Goal: Transaction & Acquisition: Purchase product/service

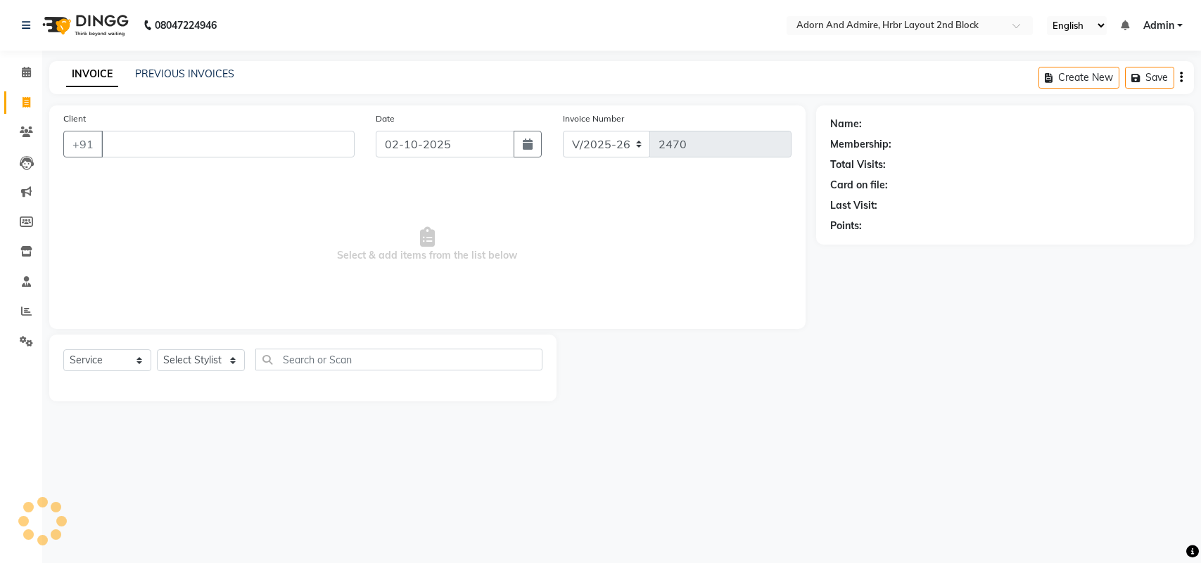
select select "7203"
select select "service"
click at [224, 359] on select "Select Stylist [PERSON_NAME] [PERSON_NAME] [PERSON_NAME] [PERSON_NAME] [PERSON_…" at bounding box center [201, 361] width 88 height 22
select select "61580"
click at [157, 350] on select "Select Stylist Adarsh ajay ALEXX anusiya Jos Lalit lavanya Lucy rita saroj Suni…" at bounding box center [201, 361] width 88 height 22
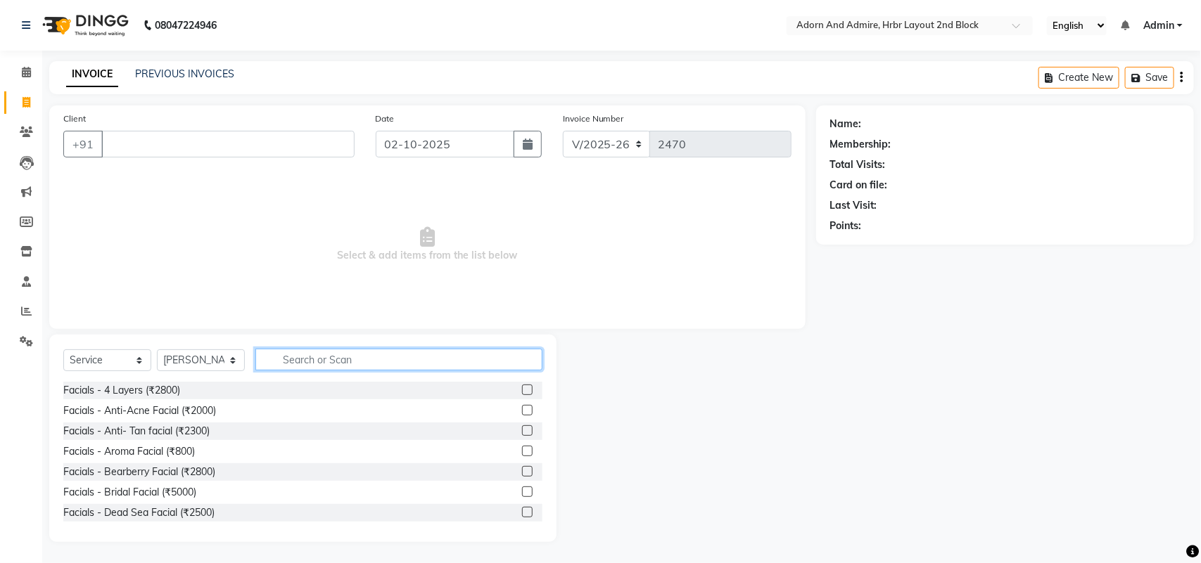
drag, startPoint x: 287, startPoint y: 355, endPoint x: 311, endPoint y: 356, distance: 23.9
click at [288, 355] on input "text" at bounding box center [398, 360] width 287 height 22
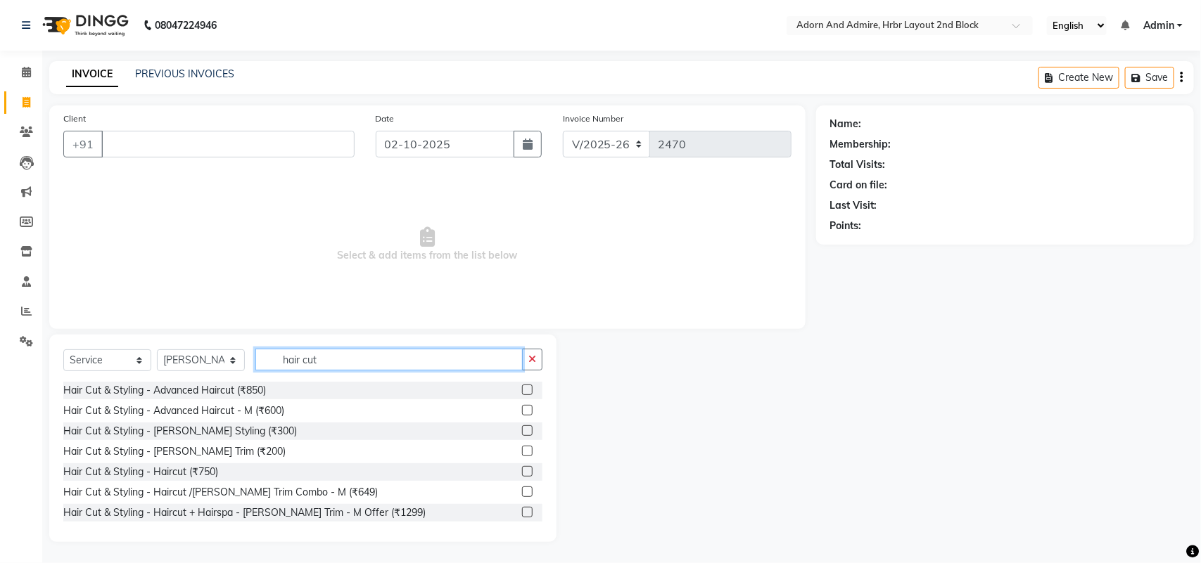
type input "hair cut"
click at [314, 390] on div "Hair Cut & Styling - Advanced Haircut (₹850)" at bounding box center [302, 391] width 479 height 18
click at [506, 392] on div "Hair Cut & Styling - Advanced Haircut (₹850)" at bounding box center [302, 391] width 479 height 18
click at [511, 392] on div "Hair Cut & Styling - Advanced Haircut (₹850)" at bounding box center [302, 391] width 479 height 18
click at [522, 392] on label at bounding box center [527, 390] width 11 height 11
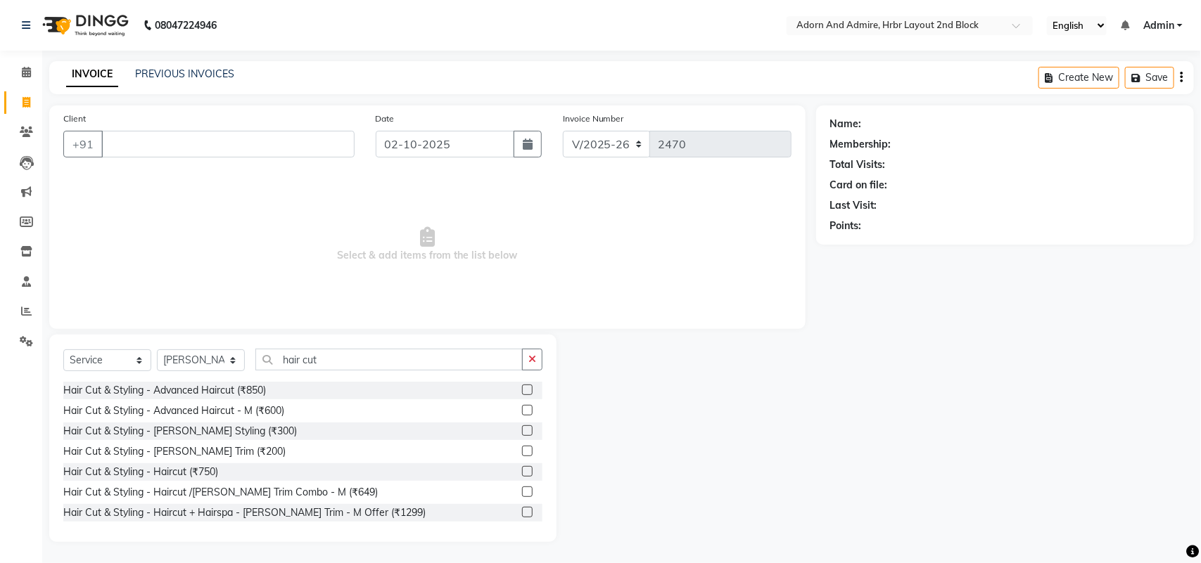
click at [522, 392] on input "checkbox" at bounding box center [526, 390] width 9 height 9
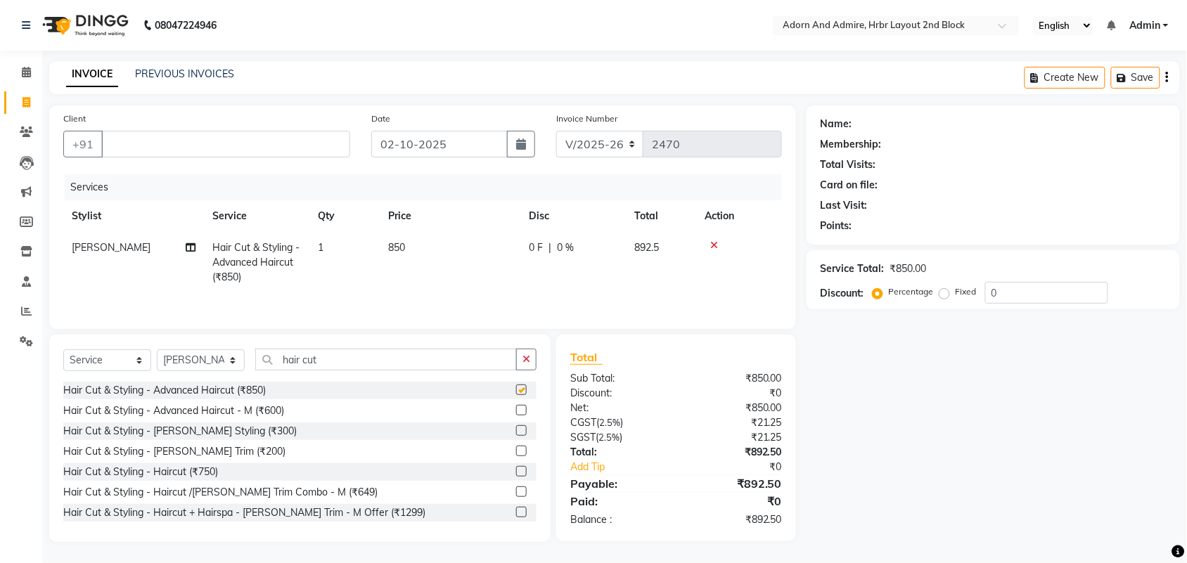
checkbox input "false"
click at [232, 367] on select "Select Stylist Adarsh ajay ALEXX anusiya Jos Lalit lavanya Lucy rita saroj Suni…" at bounding box center [201, 361] width 88 height 22
select select "61720"
click at [157, 352] on select "Select Stylist Adarsh ajay ALEXX anusiya Jos Lalit lavanya Lucy rita saroj Suni…" at bounding box center [201, 361] width 88 height 22
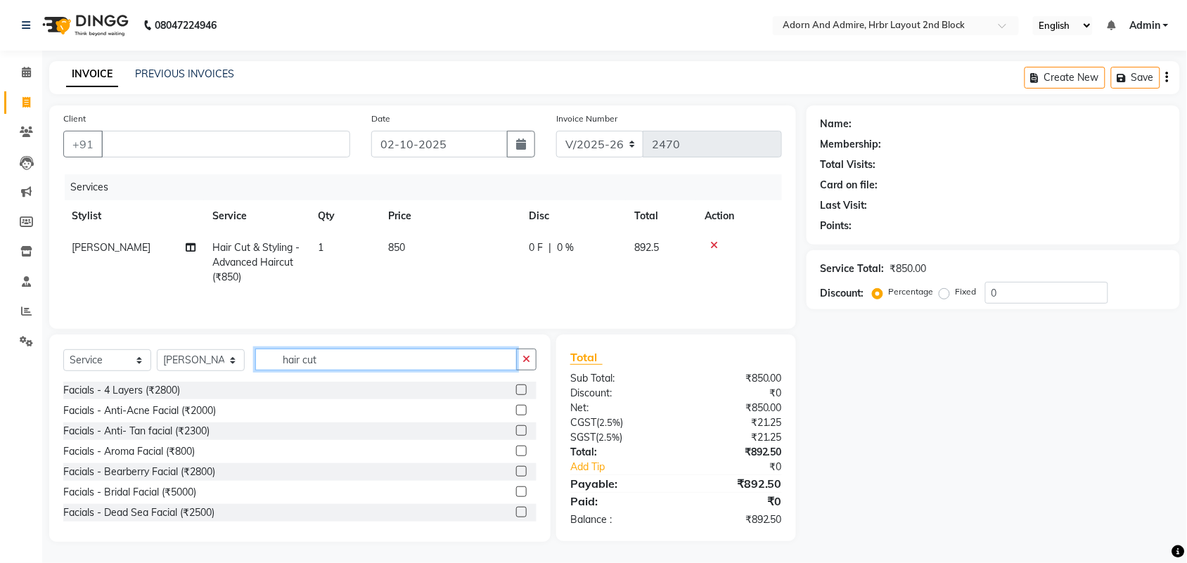
click at [360, 363] on input "hair cut" at bounding box center [386, 360] width 262 height 22
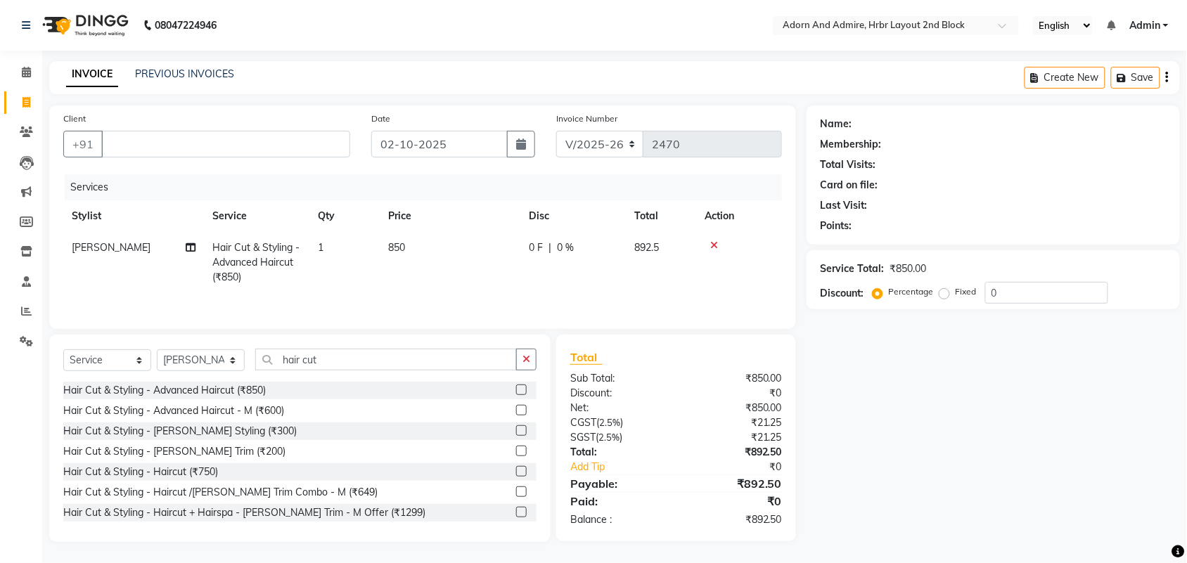
click at [516, 384] on div at bounding box center [526, 391] width 20 height 18
click at [516, 387] on label at bounding box center [521, 390] width 11 height 11
click at [516, 387] on input "checkbox" at bounding box center [520, 390] width 9 height 9
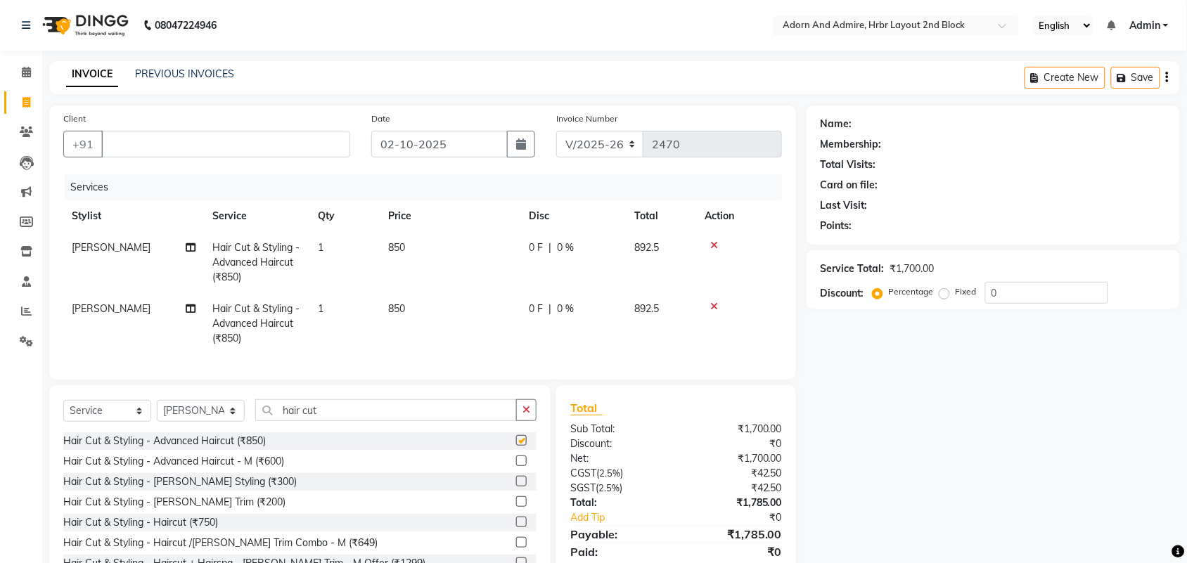
checkbox input "false"
click at [408, 245] on td "850" at bounding box center [450, 262] width 141 height 61
select select "61580"
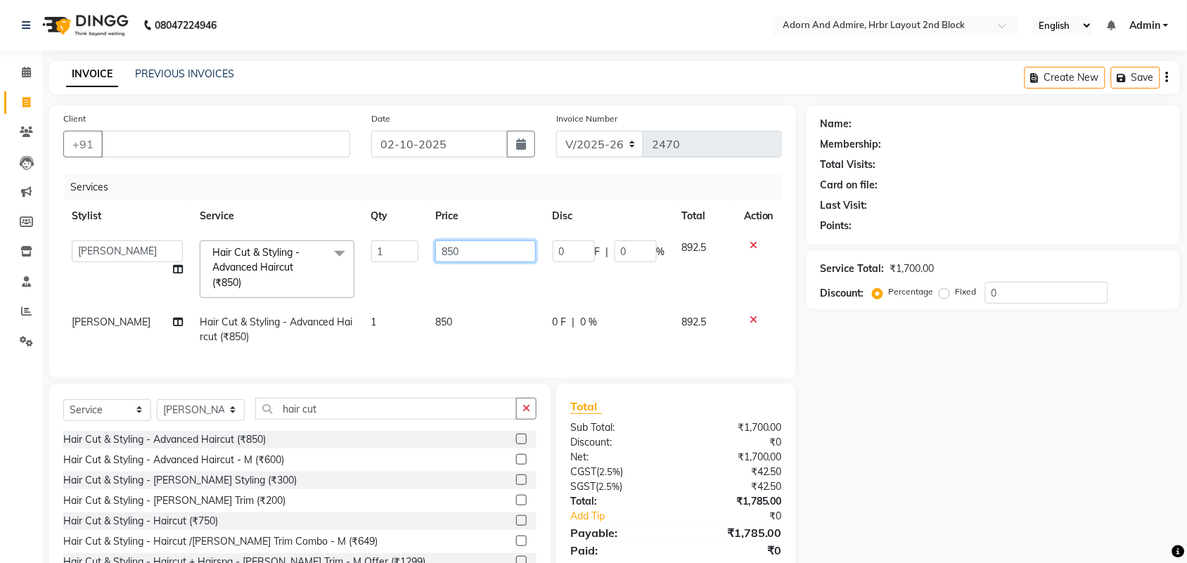
drag, startPoint x: 508, startPoint y: 255, endPoint x: 441, endPoint y: 257, distance: 66.9
click at [441, 257] on input "850" at bounding box center [485, 252] width 101 height 22
drag, startPoint x: 491, startPoint y: 261, endPoint x: 405, endPoint y: 283, distance: 88.5
click at [403, 281] on tr "Adarsh ajay ALEXX anusiya Jos Lalit lavanya Lucy rita saroj Sunitha Umesh Hair …" at bounding box center [422, 269] width 719 height 75
type input "1000"
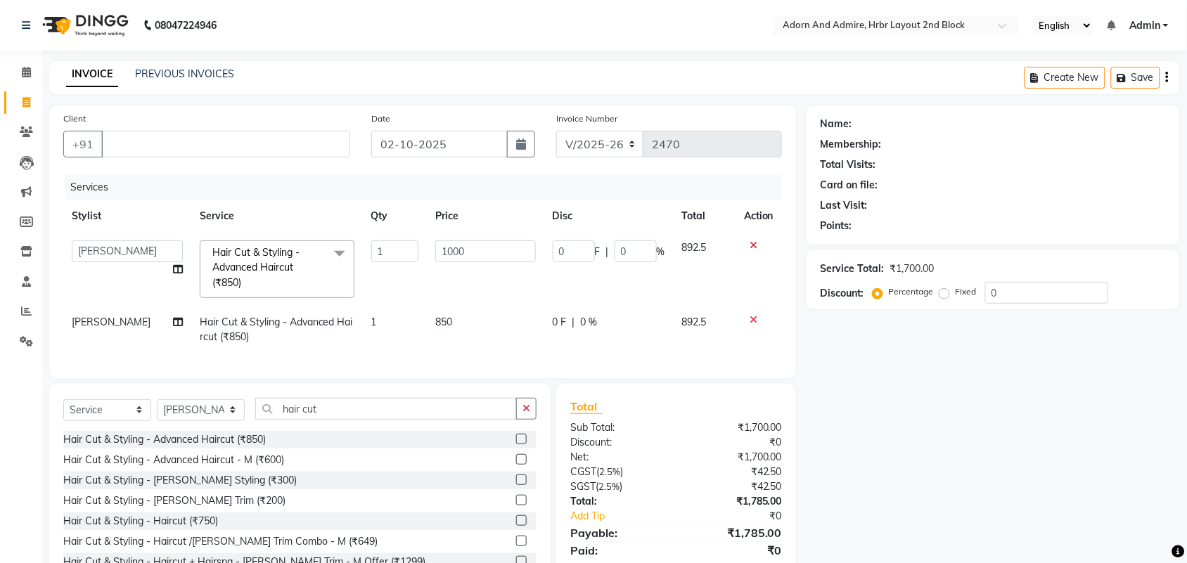
click at [912, 415] on div "Name: Membership: Total Visits: Card on file: Last Visit: Points: Service Total…" at bounding box center [999, 349] width 384 height 486
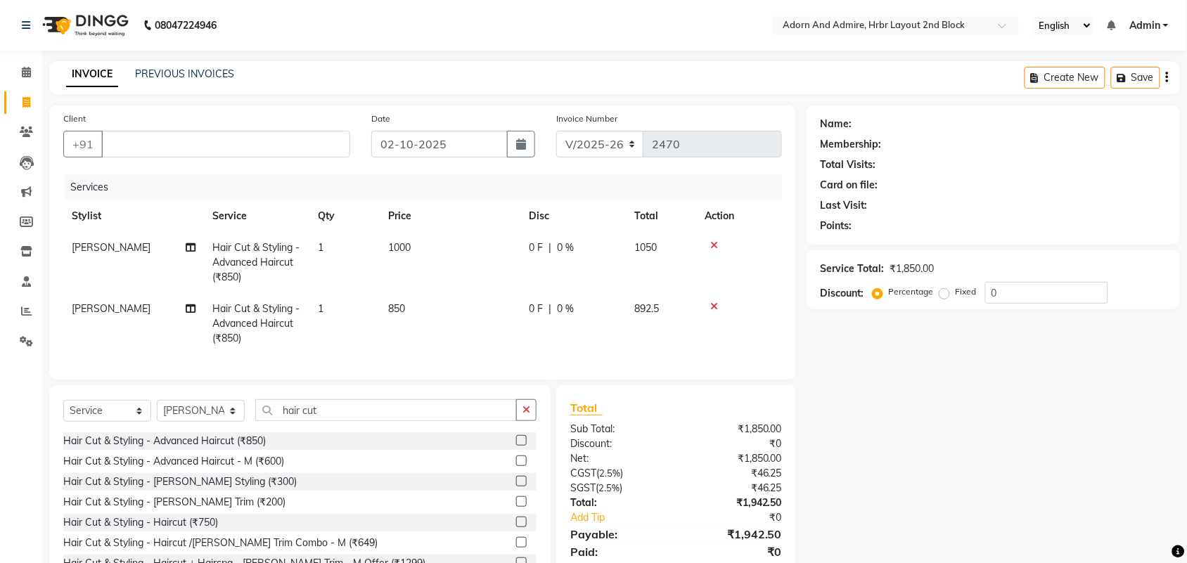
click at [416, 307] on td "850" at bounding box center [450, 323] width 141 height 61
select select "61720"
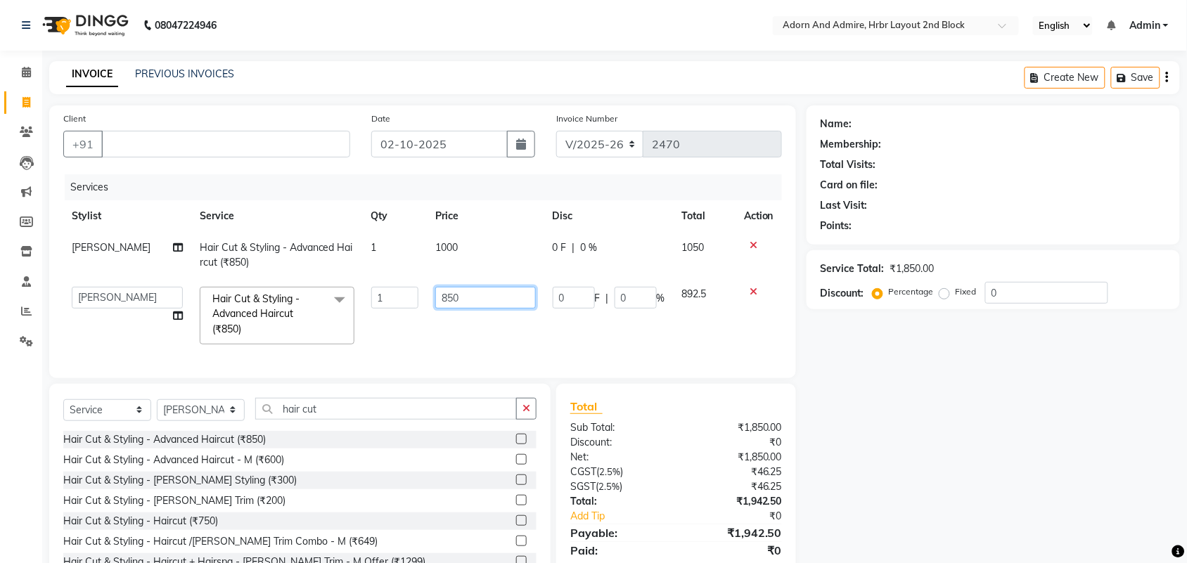
drag, startPoint x: 495, startPoint y: 305, endPoint x: 465, endPoint y: 338, distance: 44.3
click at [360, 314] on tr "Adarsh ajay ALEXX anusiya Jos Lalit lavanya Lucy rita saroj Sunitha Umesh Hair …" at bounding box center [422, 316] width 719 height 75
type input "1000"
drag, startPoint x: 1062, startPoint y: 438, endPoint x: 1022, endPoint y: 435, distance: 40.2
click at [1057, 435] on div "Name: Membership: Total Visits: Card on file: Last Visit: Points: Service Total…" at bounding box center [999, 349] width 384 height 486
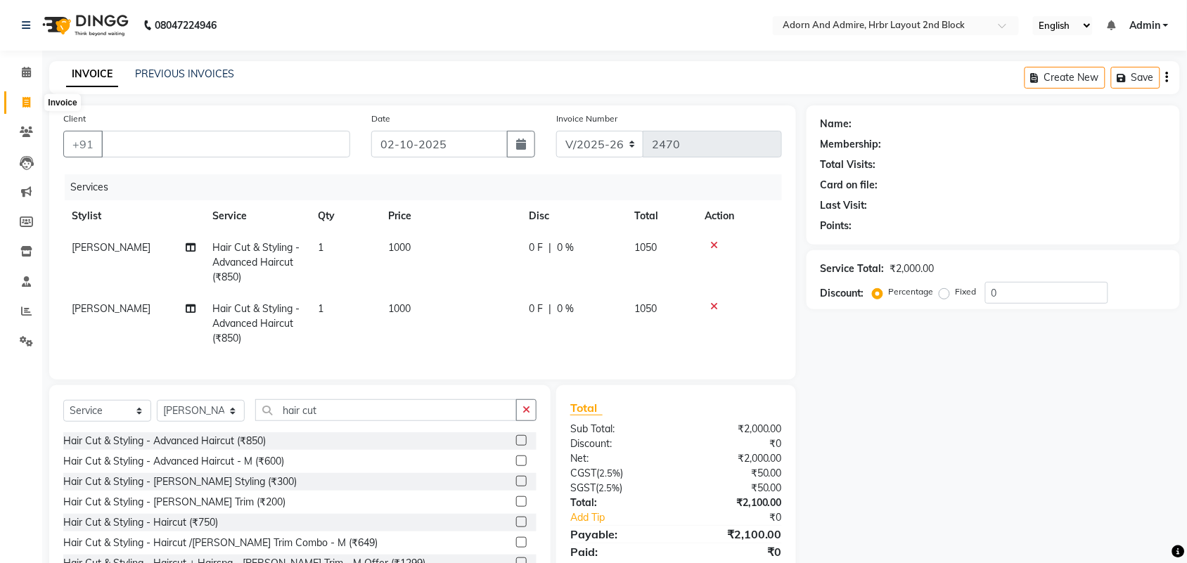
click at [27, 106] on icon at bounding box center [27, 102] width 8 height 11
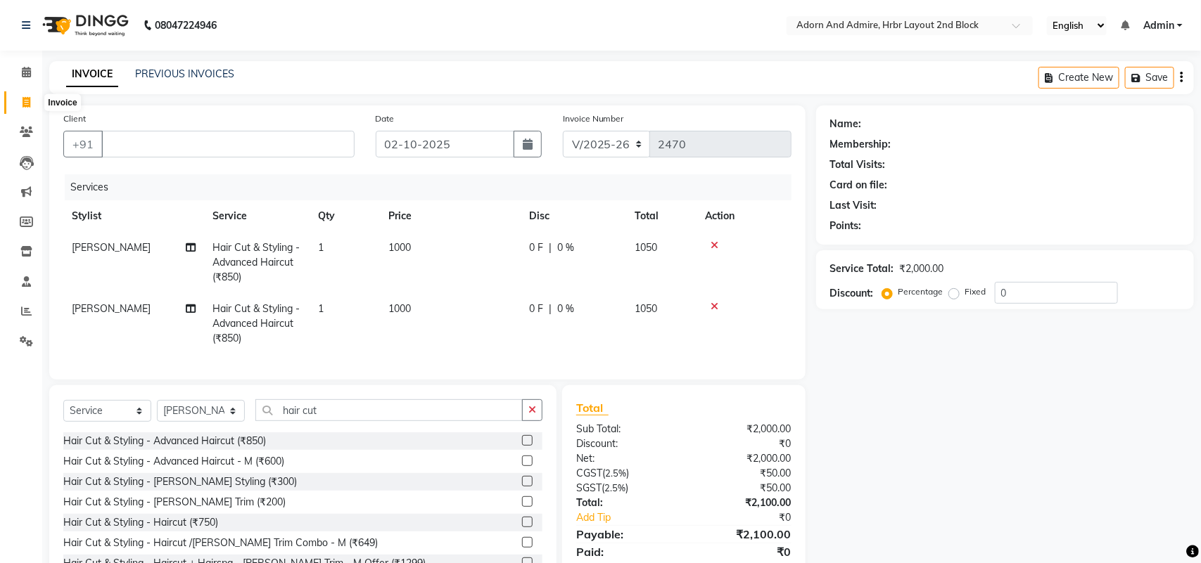
select select "service"
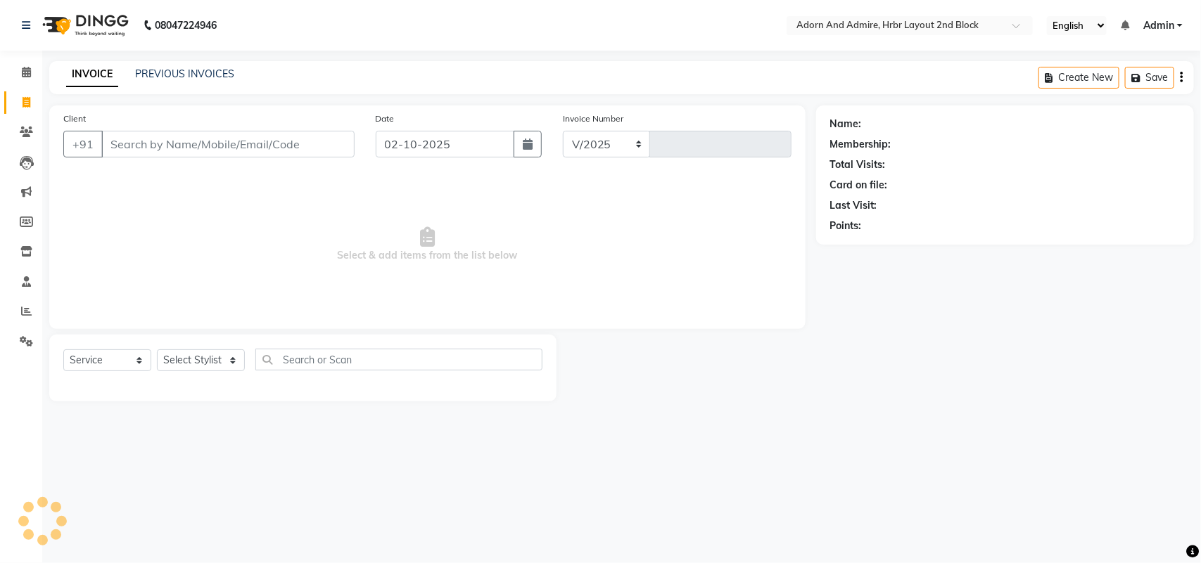
select select "7203"
type input "2470"
click at [273, 150] on input "Client" at bounding box center [227, 144] width 253 height 27
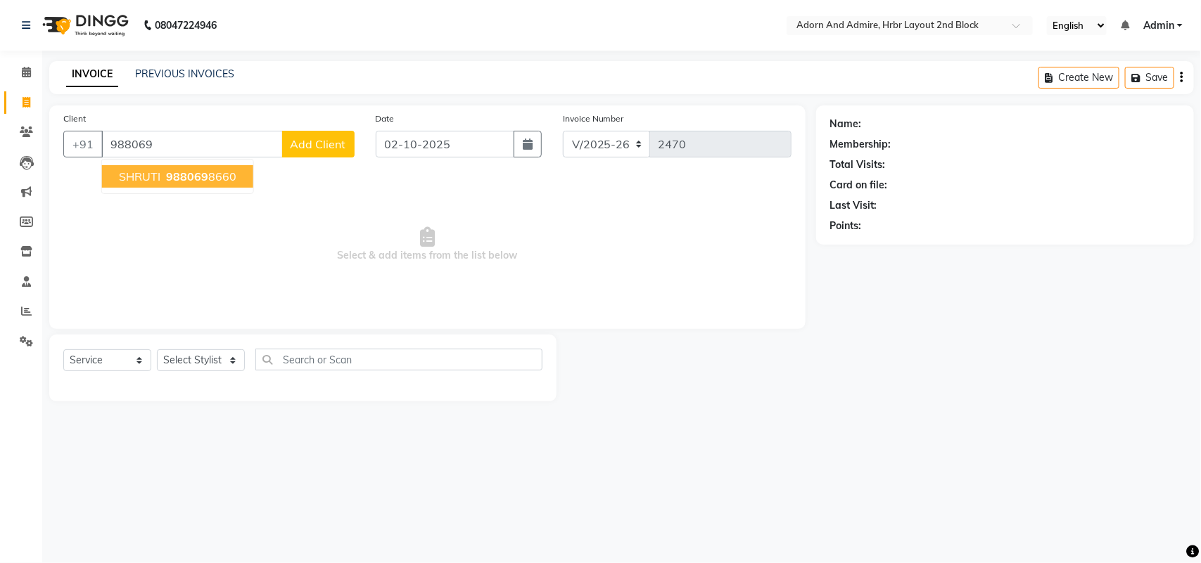
drag, startPoint x: 188, startPoint y: 178, endPoint x: 470, endPoint y: 176, distance: 282.1
click at [191, 178] on span "988069" at bounding box center [187, 177] width 42 height 14
type input "9880698660"
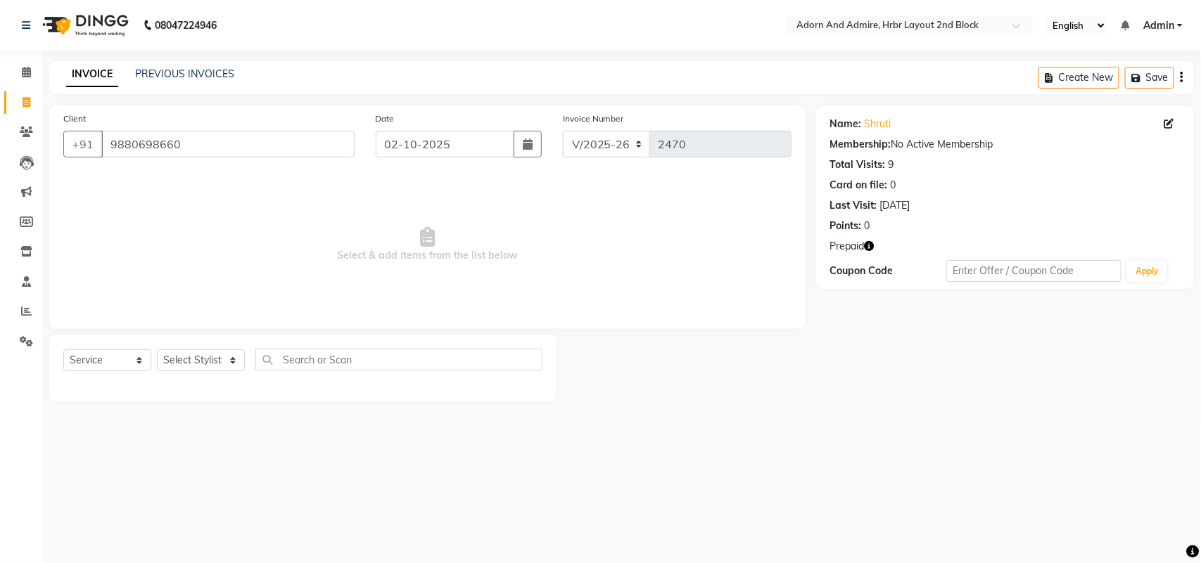
drag, startPoint x: 876, startPoint y: 248, endPoint x: 863, endPoint y: 248, distance: 12.7
click at [874, 248] on div "Prepaid" at bounding box center [1005, 246] width 350 height 15
click at [863, 247] on span "Prepaid" at bounding box center [847, 246] width 34 height 15
drag, startPoint x: 864, startPoint y: 247, endPoint x: 871, endPoint y: 243, distance: 7.9
click at [871, 243] on div "Prepaid" at bounding box center [1005, 246] width 350 height 15
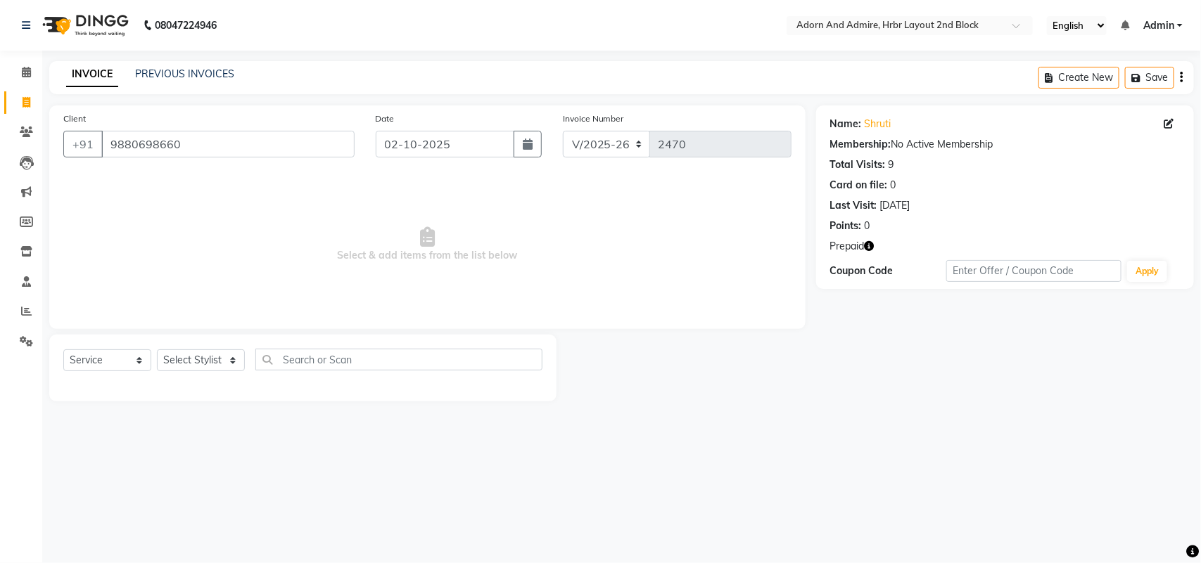
click at [872, 243] on icon "button" at bounding box center [870, 246] width 10 height 10
click at [27, 101] on icon at bounding box center [27, 102] width 8 height 11
select select "service"
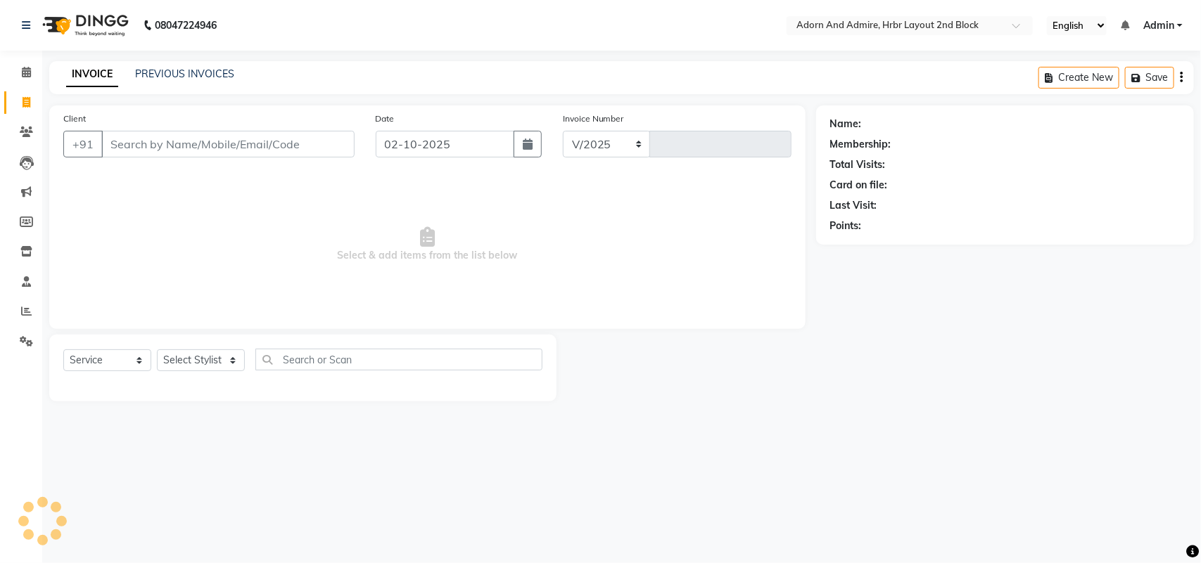
select select "7203"
type input "2470"
click at [176, 364] on select "Select Stylist" at bounding box center [201, 361] width 88 height 22
select select "61718"
click at [157, 350] on select "Select Stylist Adarsh ajay ALEXX anusiya Jos Lalit lavanya Lucy rita saroj Suni…" at bounding box center [201, 361] width 88 height 22
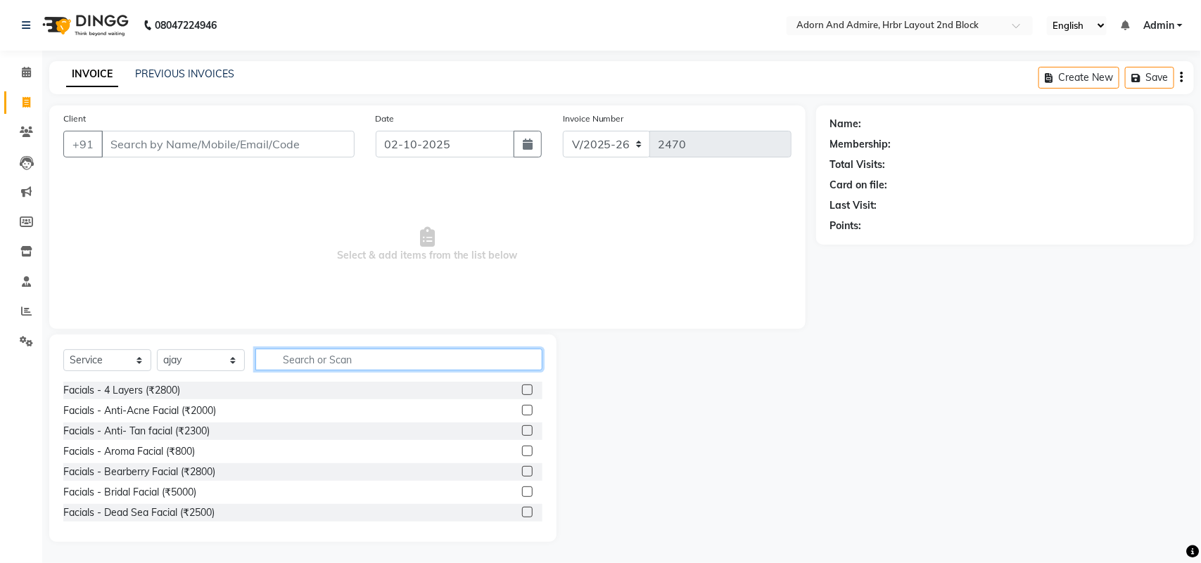
click at [338, 355] on input "text" at bounding box center [398, 360] width 287 height 22
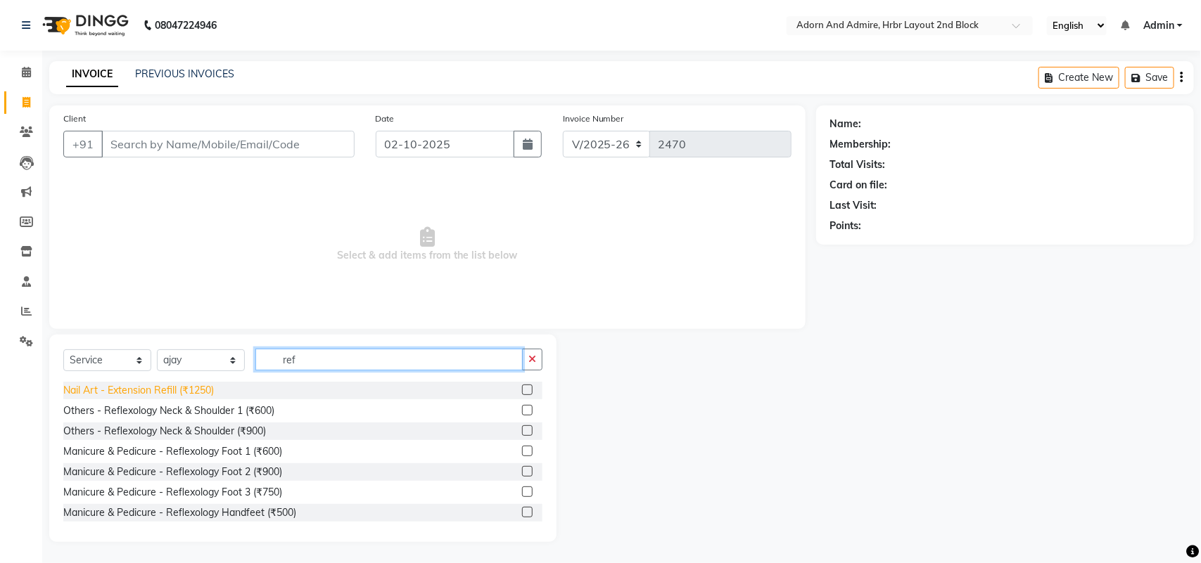
type input "ref"
click at [174, 397] on div "Nail Art - Extension Refill (₹1250)" at bounding box center [138, 390] width 151 height 15
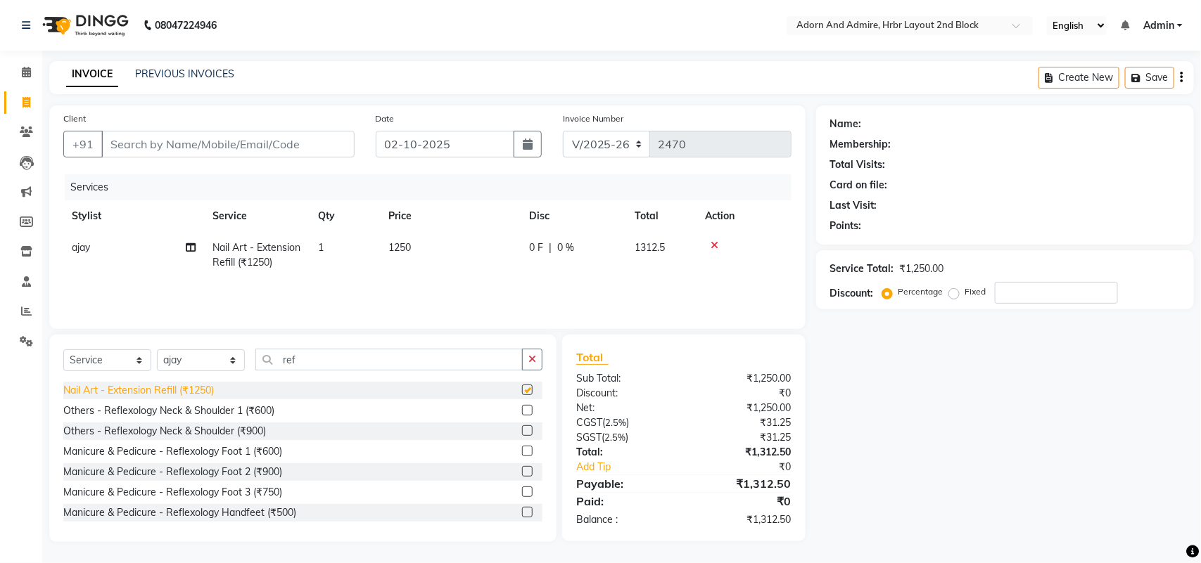
checkbox input "false"
click at [434, 250] on td "1250" at bounding box center [450, 255] width 141 height 46
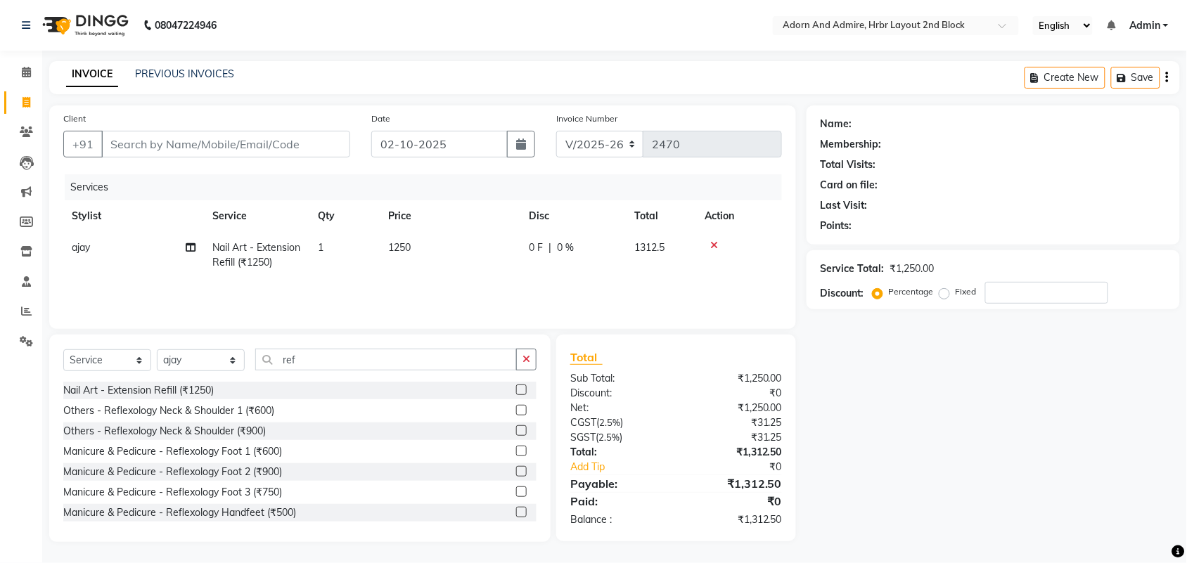
select select "61718"
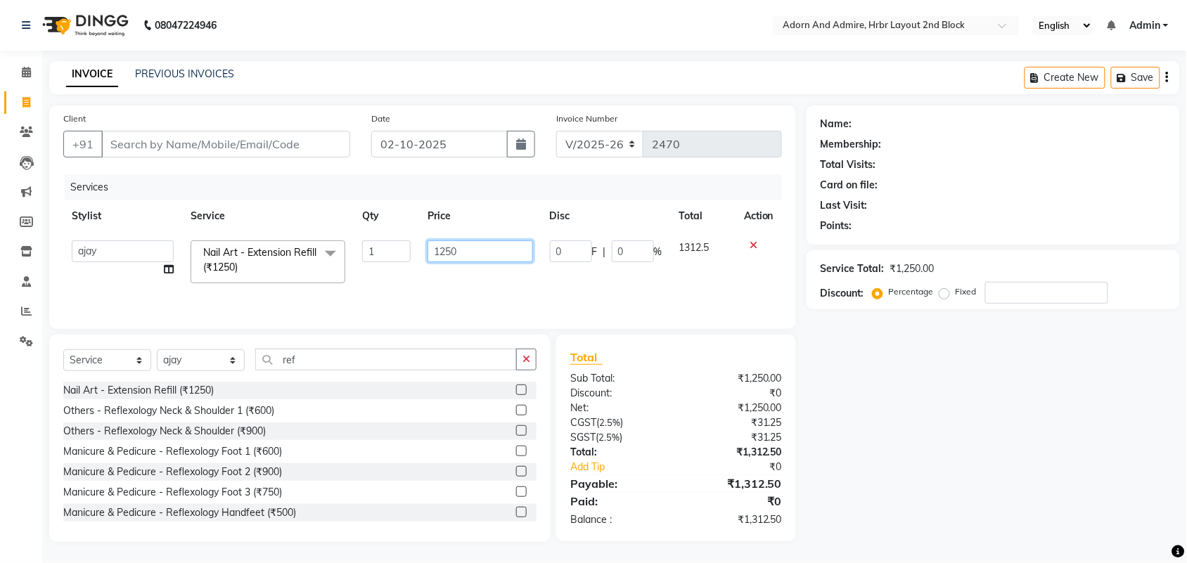
drag, startPoint x: 434, startPoint y: 250, endPoint x: 308, endPoint y: 266, distance: 126.9
click at [308, 266] on tr "Adarsh ajay ALEXX anusiya Jos Lalit lavanya Lucy rita saroj Sunitha Umesh Nail …" at bounding box center [422, 262] width 719 height 60
type input "1000"
drag, startPoint x: 1099, startPoint y: 457, endPoint x: 1074, endPoint y: 447, distance: 26.8
click at [1091, 454] on div "Name: Membership: Total Visits: Card on file: Last Visit: Points: Service Total…" at bounding box center [999, 324] width 384 height 437
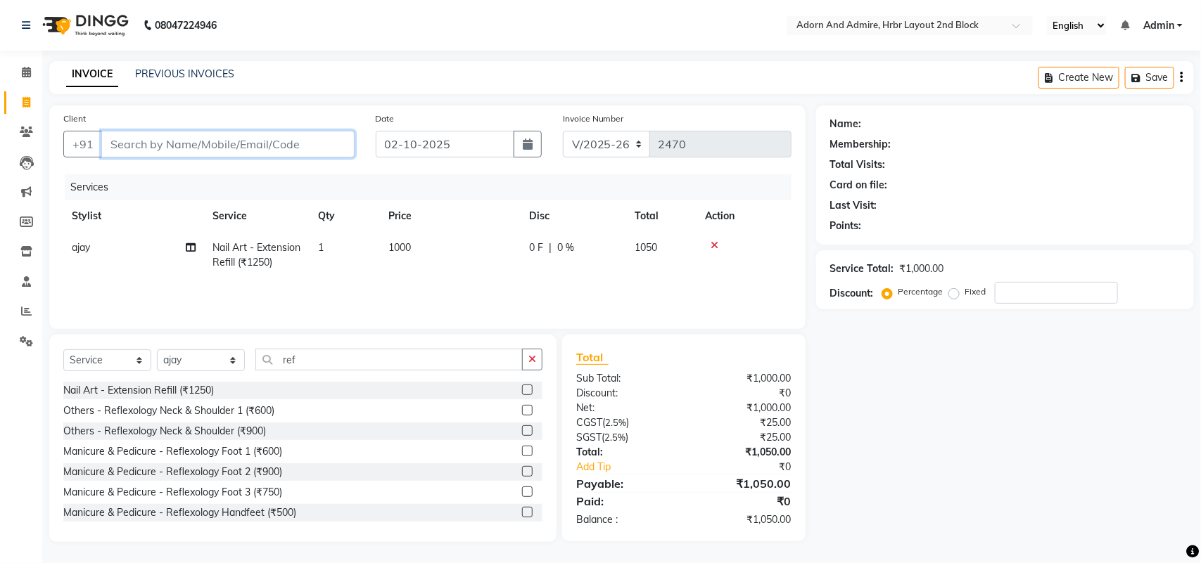
click at [333, 143] on input "Client" at bounding box center [227, 144] width 253 height 27
type input "7"
type input "0"
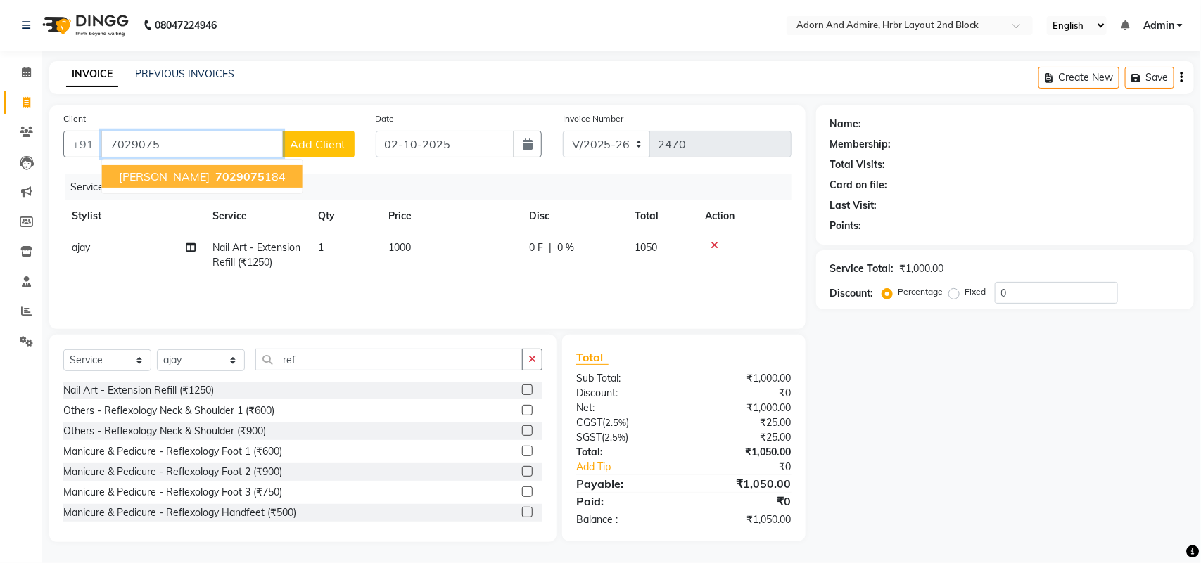
click at [212, 177] on ngb-highlight "7029075 184" at bounding box center [248, 177] width 73 height 14
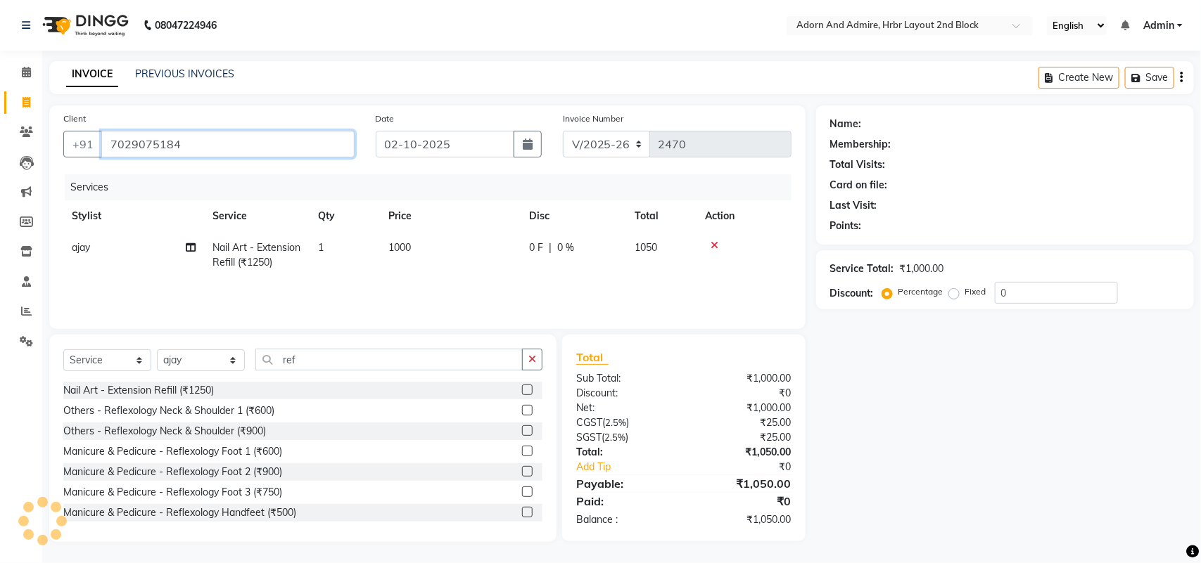
type input "7029075184"
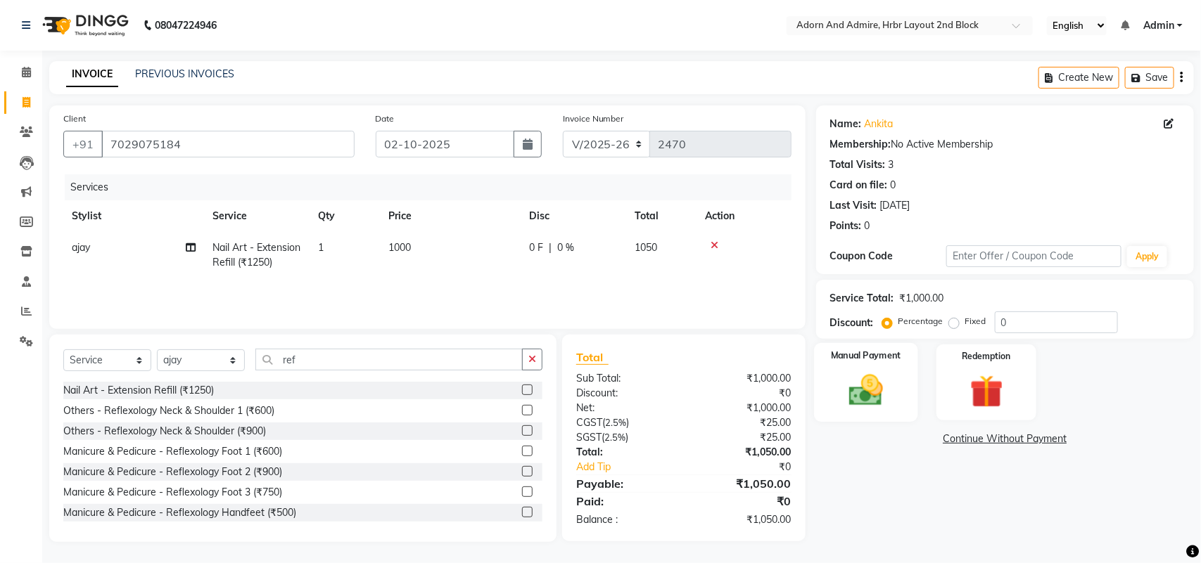
click at [836, 370] on div "Manual Payment" at bounding box center [866, 382] width 104 height 79
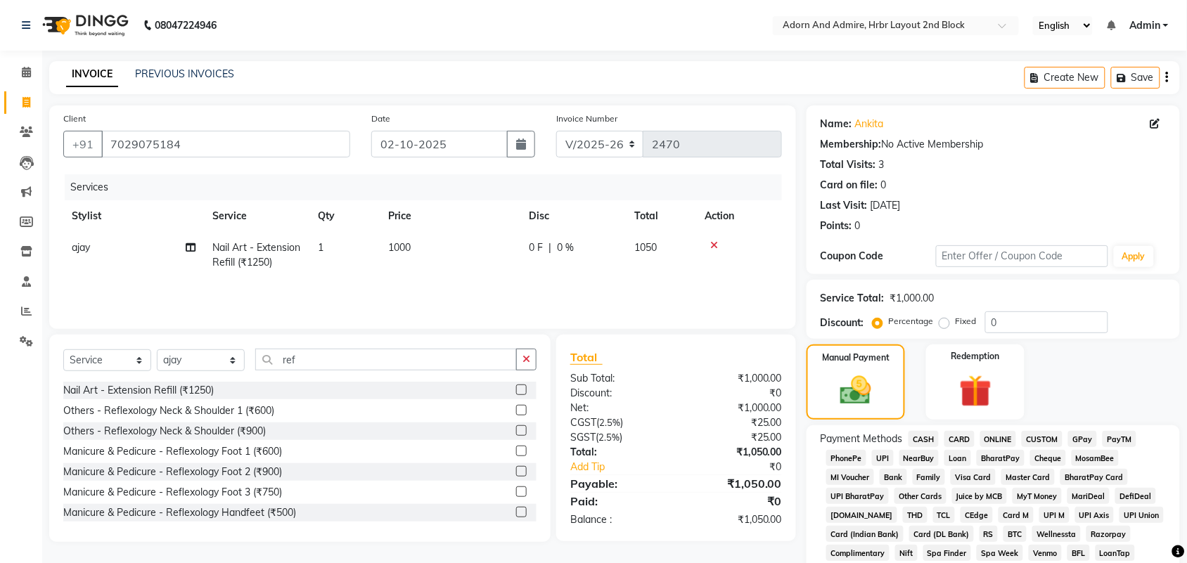
click at [1092, 440] on span "GPay" at bounding box center [1082, 439] width 29 height 16
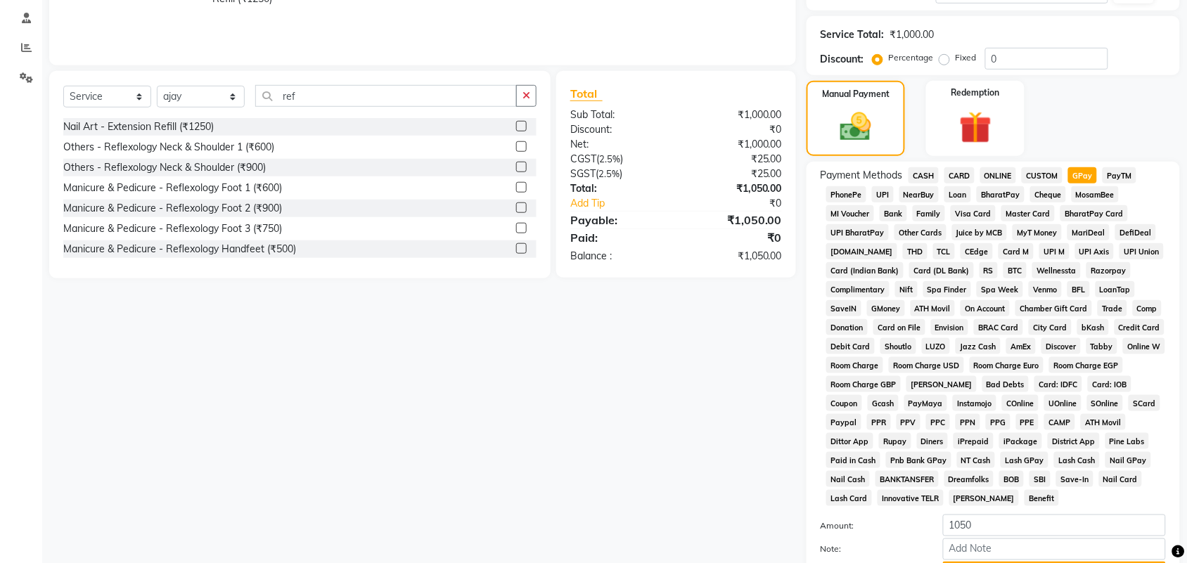
scroll to position [352, 0]
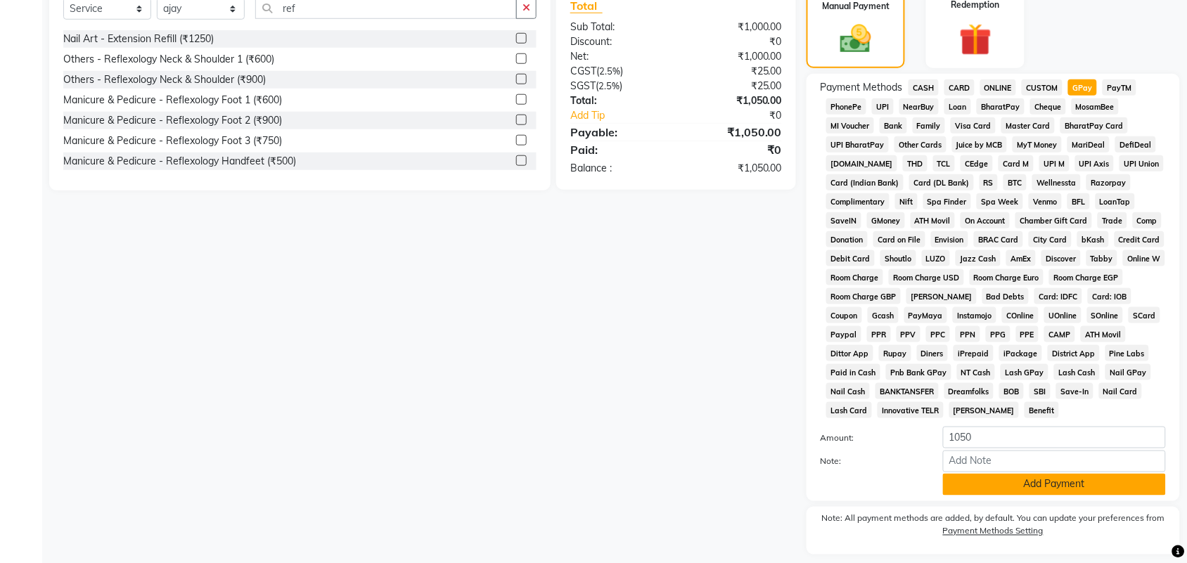
click at [1064, 491] on button "Add Payment" at bounding box center [1054, 485] width 223 height 22
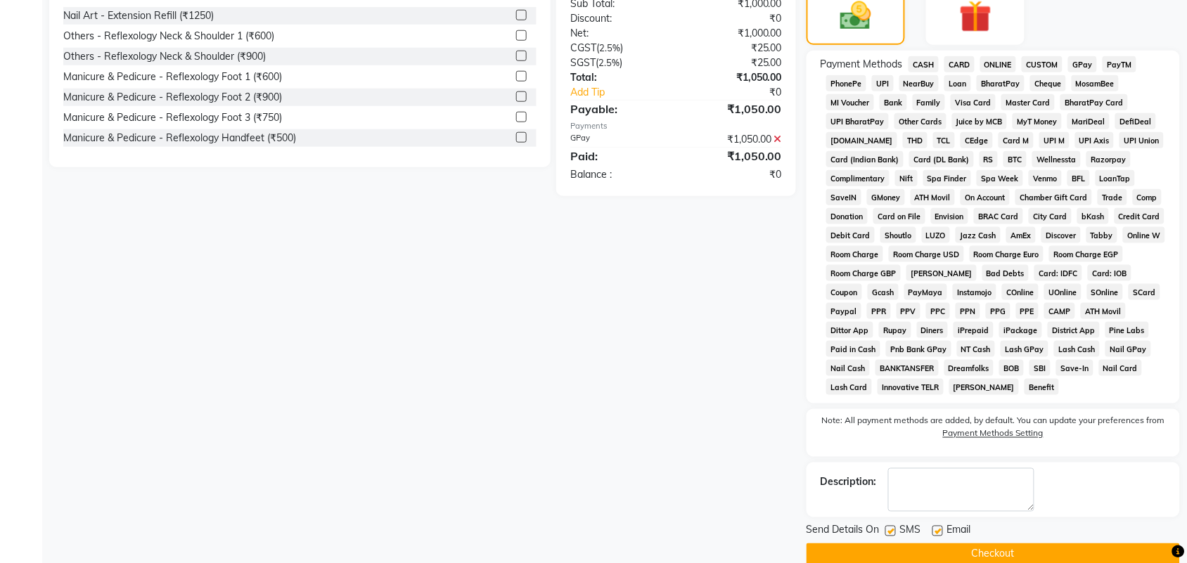
scroll to position [398, 0]
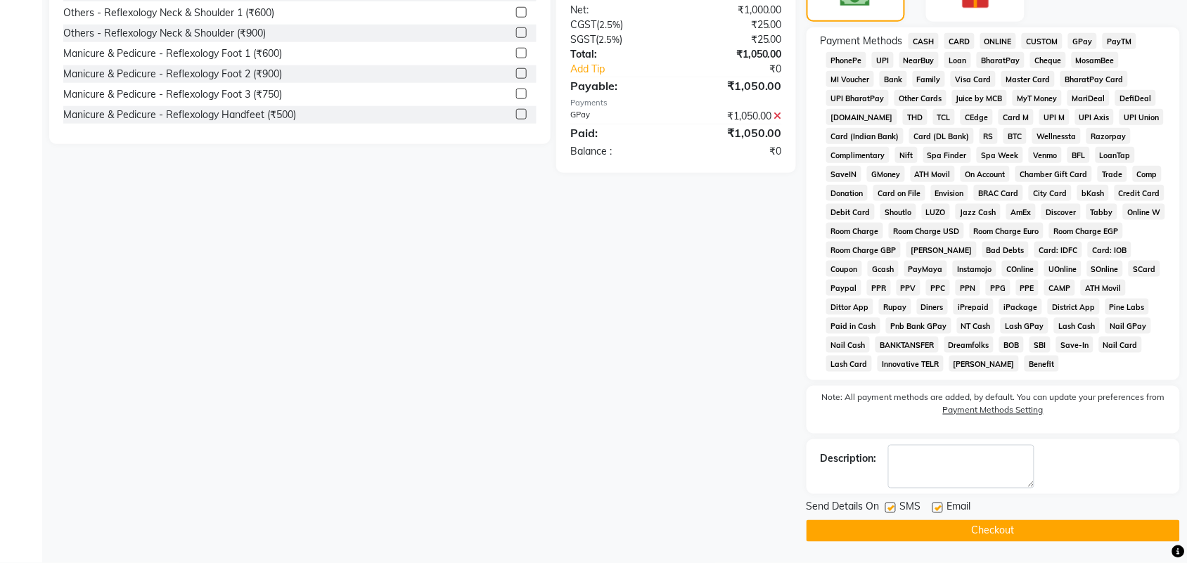
click at [985, 539] on button "Checkout" at bounding box center [994, 532] width 374 height 22
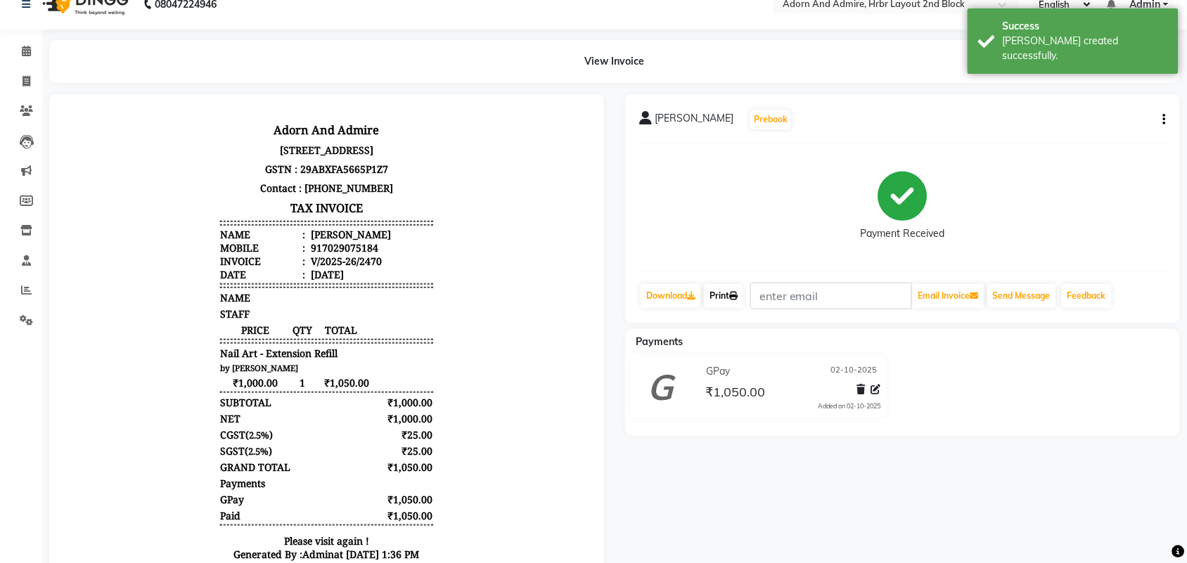
click at [725, 315] on div "ankita Prebook Payment Received Download Print Email Invoice Send Message Feedb…" at bounding box center [903, 360] width 576 height 533
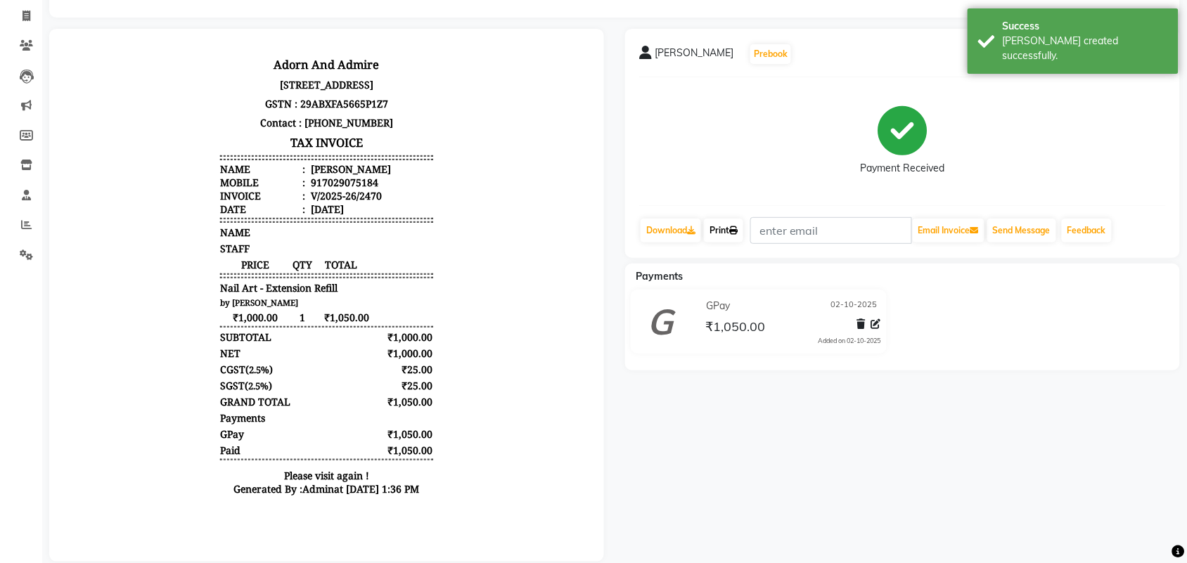
scroll to position [88, 0]
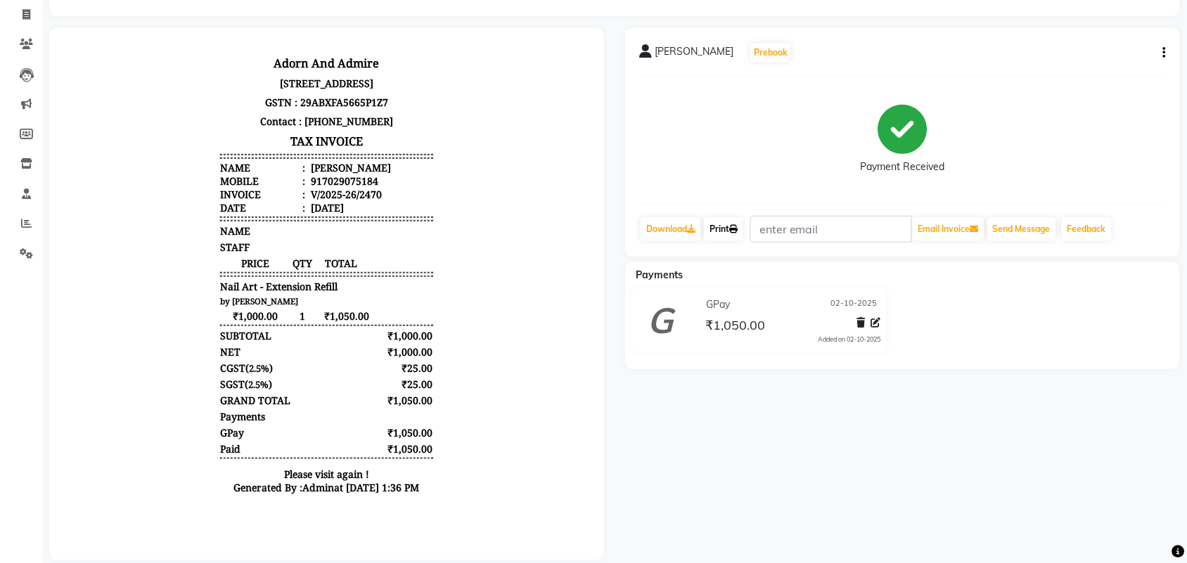
click at [726, 224] on link "Print" at bounding box center [723, 229] width 39 height 24
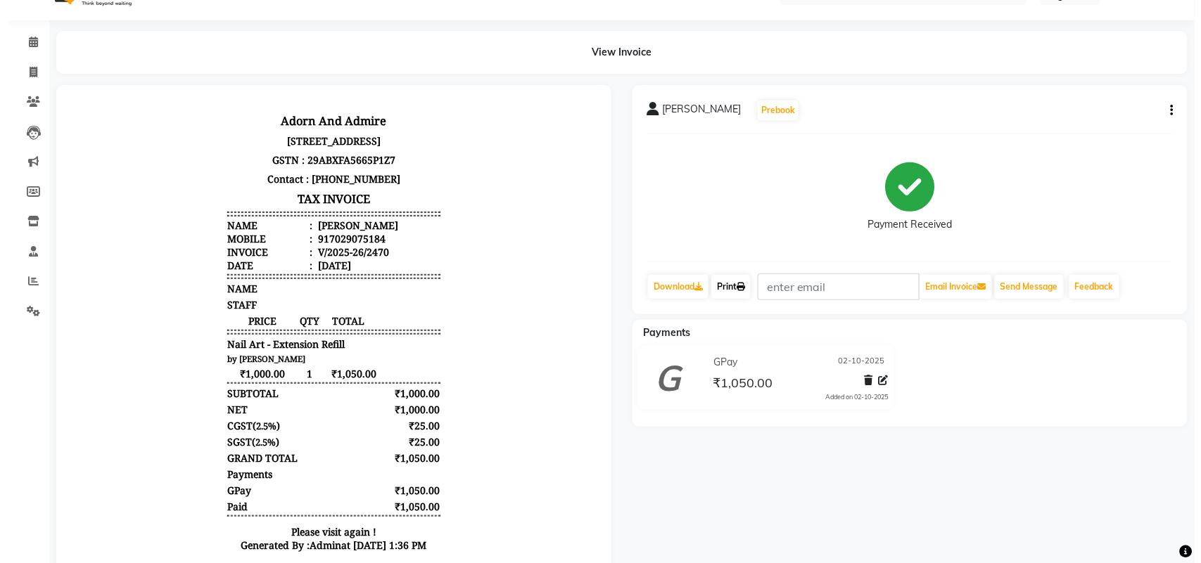
scroll to position [0, 0]
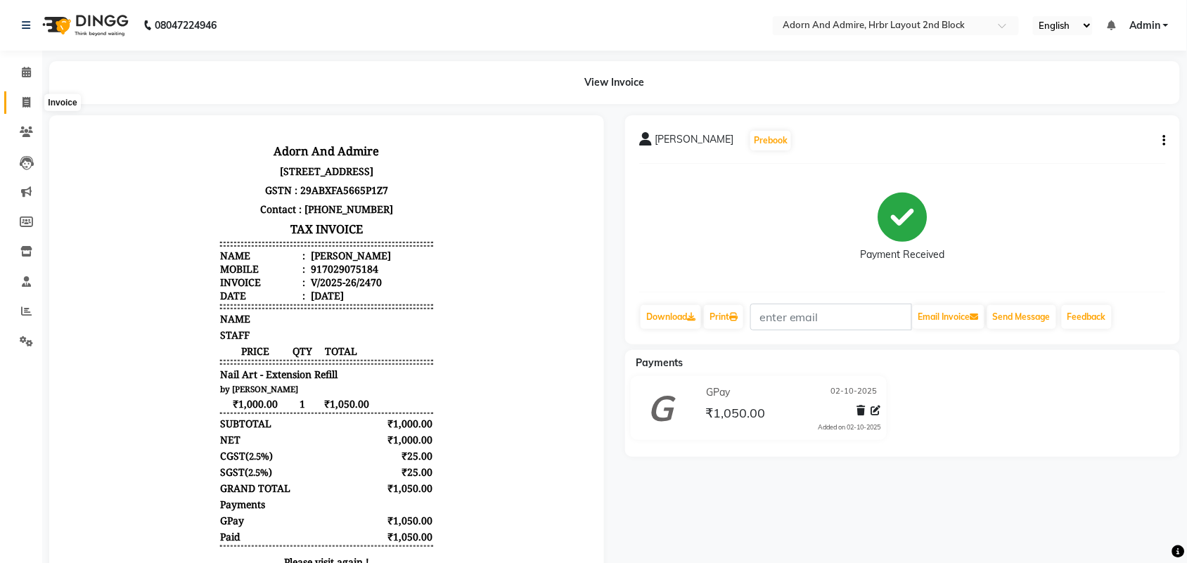
click at [30, 106] on icon at bounding box center [27, 102] width 8 height 11
select select "7203"
select select "service"
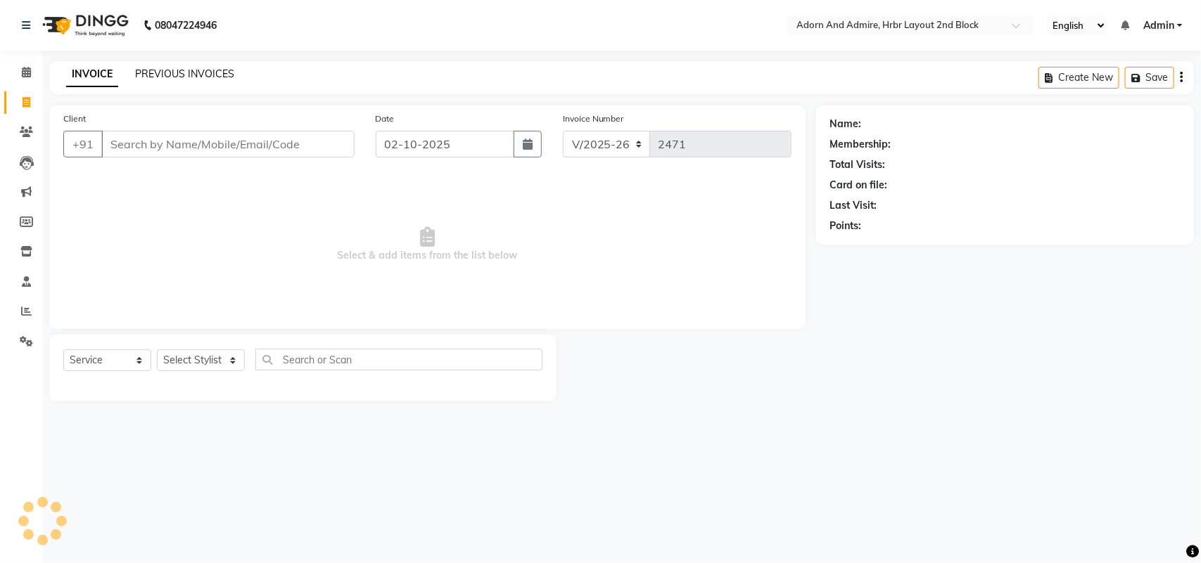
click at [191, 68] on link "PREVIOUS INVOICES" at bounding box center [184, 74] width 99 height 13
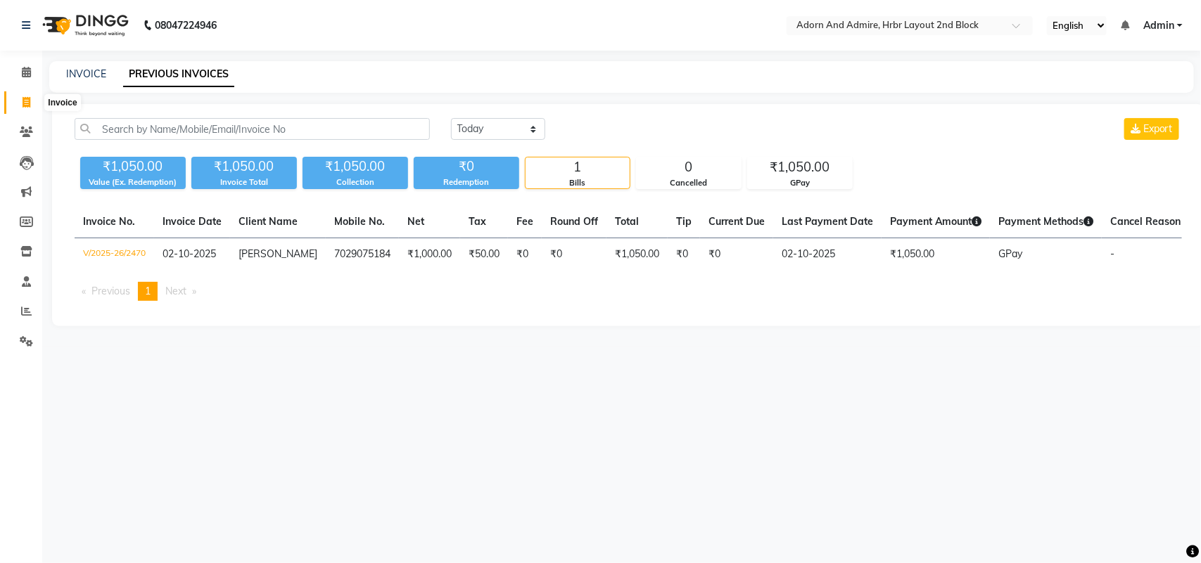
click at [18, 100] on span at bounding box center [26, 103] width 25 height 16
select select "7203"
select select "service"
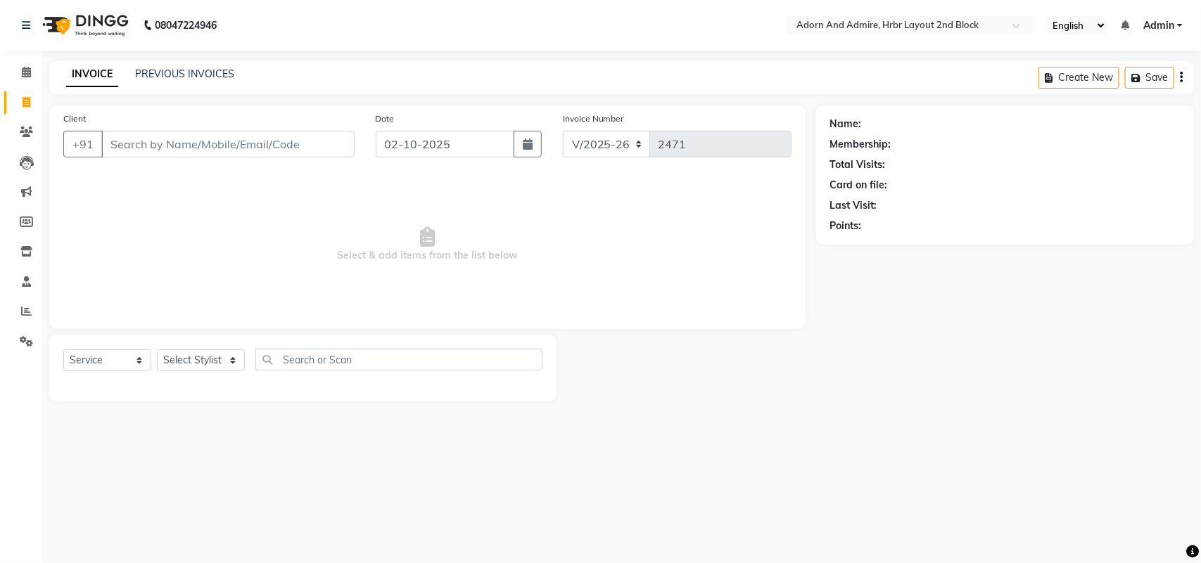
click at [293, 145] on input "Client" at bounding box center [227, 144] width 253 height 27
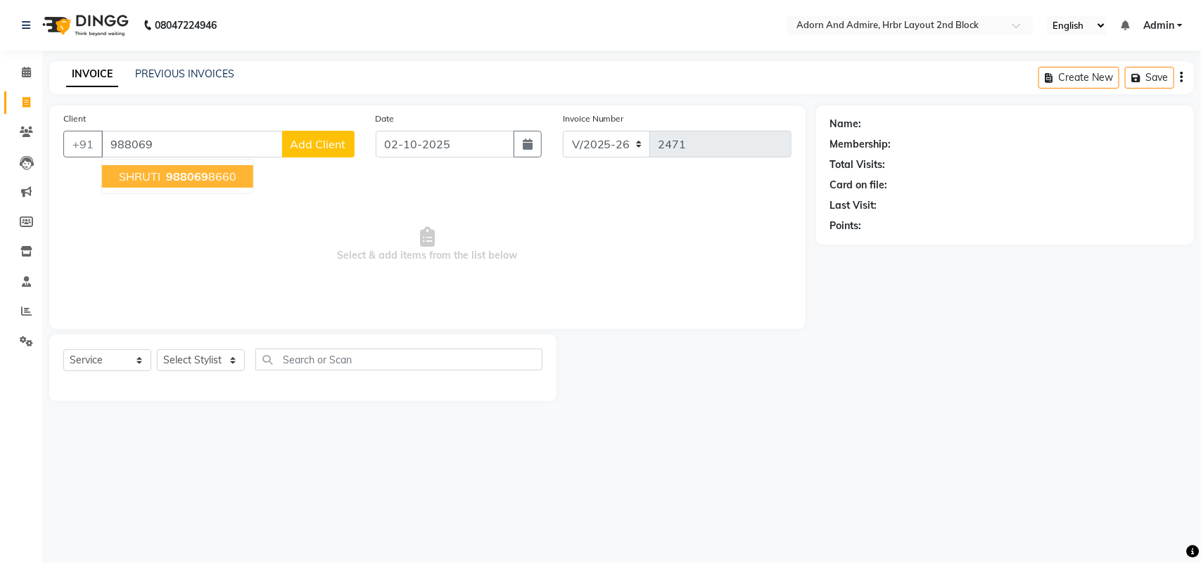
click at [219, 177] on ngb-highlight "988069 8660" at bounding box center [199, 177] width 73 height 14
type input "9880698660"
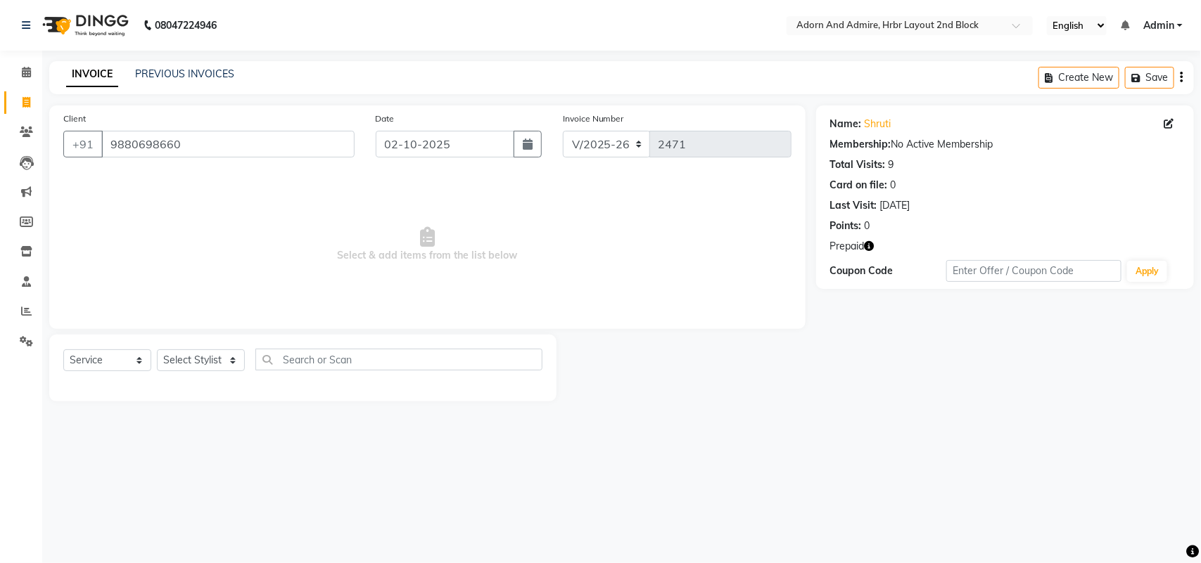
click at [871, 241] on icon "button" at bounding box center [870, 246] width 10 height 10
drag, startPoint x: 181, startPoint y: 361, endPoint x: 144, endPoint y: 357, distance: 36.7
click at [181, 361] on select "Select Stylist Adarsh ajay ALEXX anusiya Jos Lalit lavanya Lucy rita saroj Suni…" at bounding box center [201, 361] width 88 height 22
select select "61580"
click at [157, 350] on select "Select Stylist Adarsh ajay ALEXX anusiya Jos Lalit lavanya Lucy rita saroj Suni…" at bounding box center [201, 361] width 88 height 22
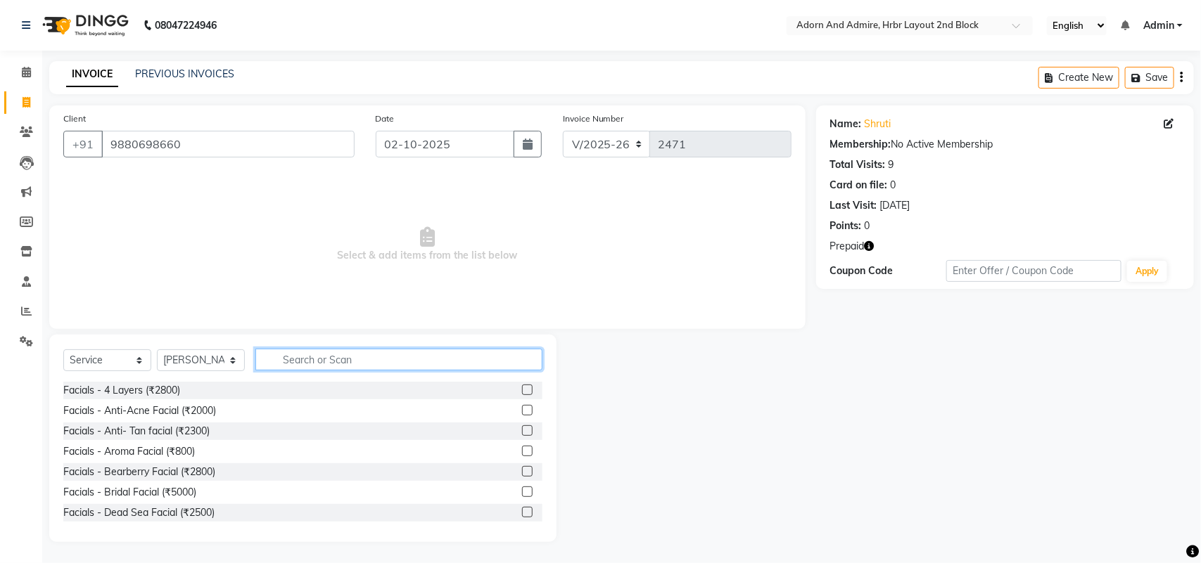
click at [320, 355] on input "text" at bounding box center [398, 360] width 287 height 22
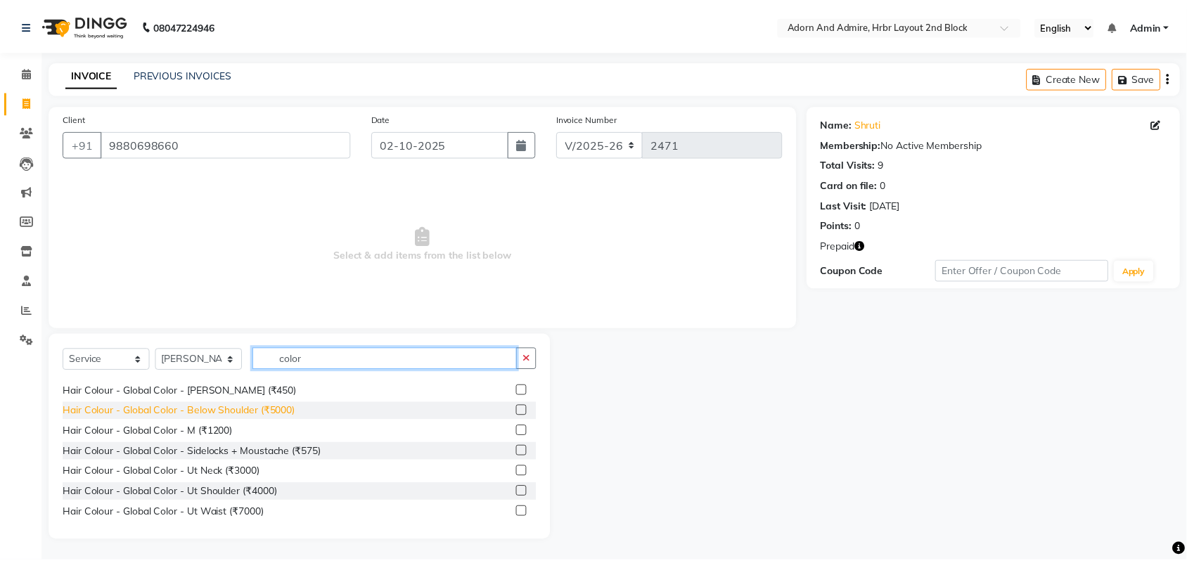
scroll to position [144, 0]
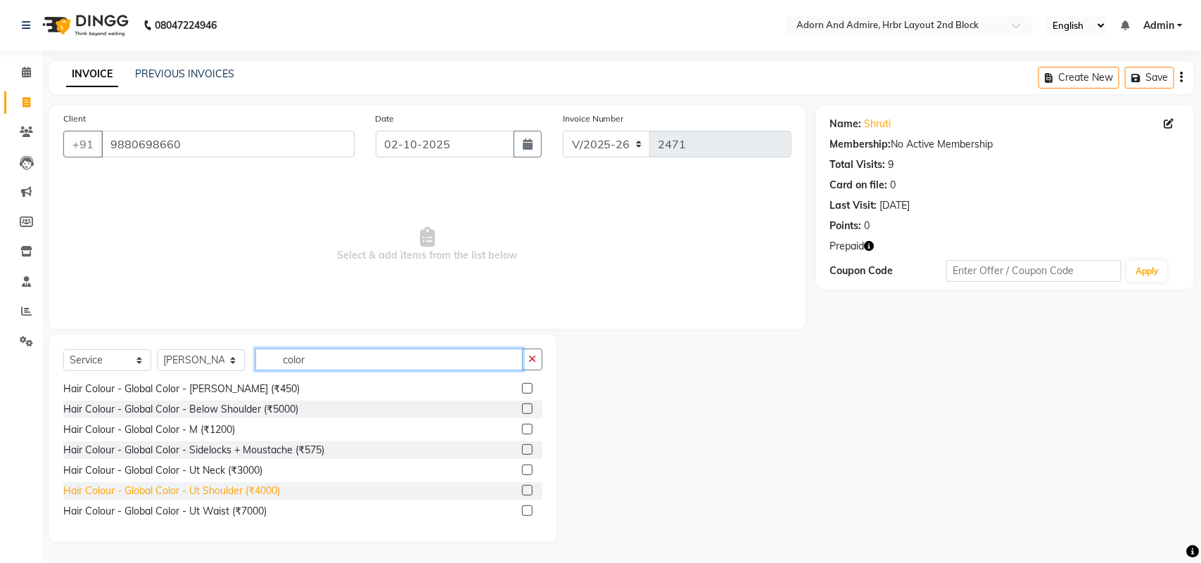
type input "color"
drag, startPoint x: 243, startPoint y: 486, endPoint x: 200, endPoint y: 417, distance: 80.8
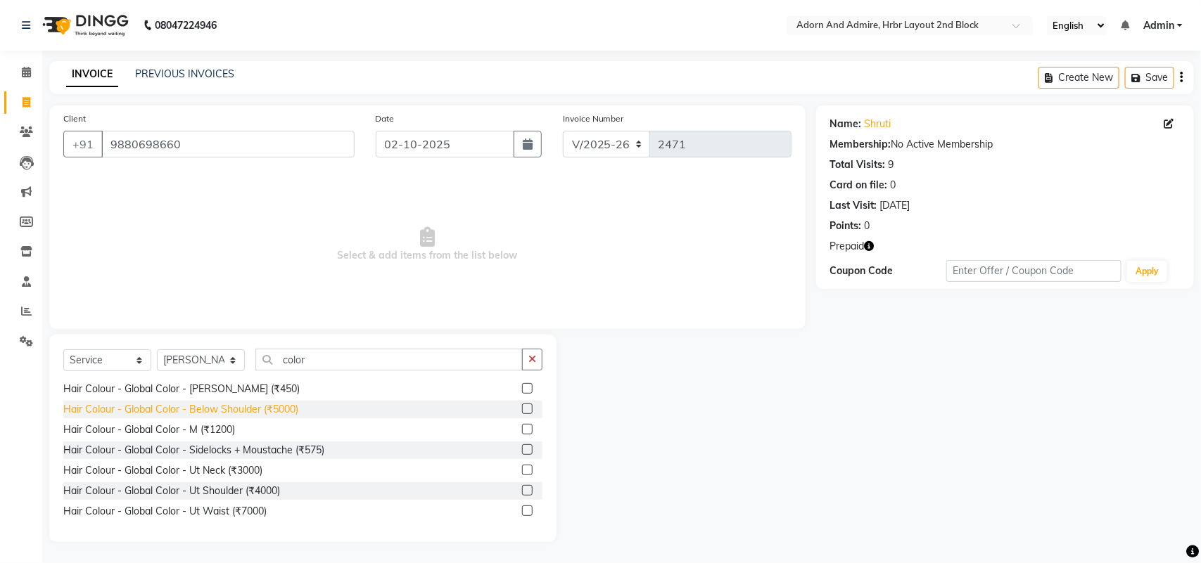
click at [241, 486] on div "Hair Colour - Global Color - Ut Shoulder (₹4000)" at bounding box center [171, 491] width 217 height 15
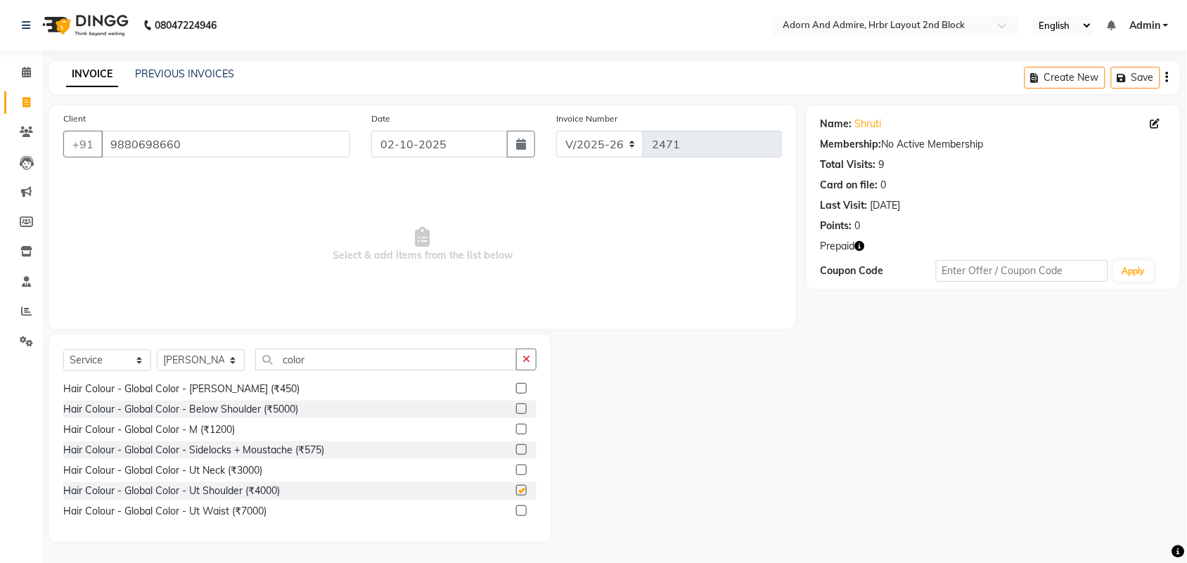
checkbox input "false"
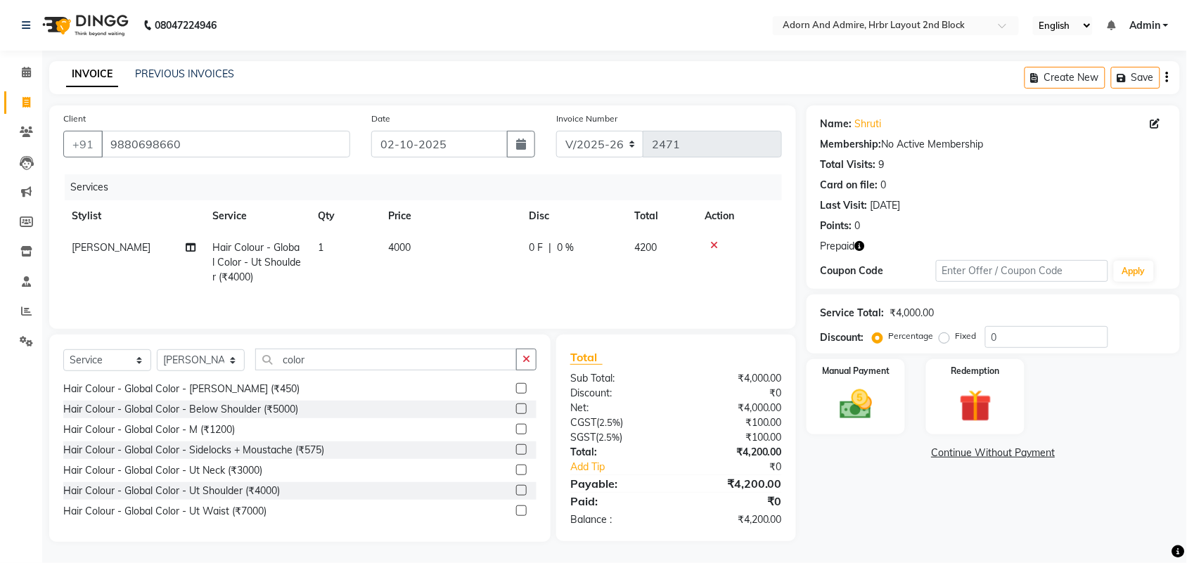
click at [433, 243] on td "4000" at bounding box center [450, 262] width 141 height 61
select select "61580"
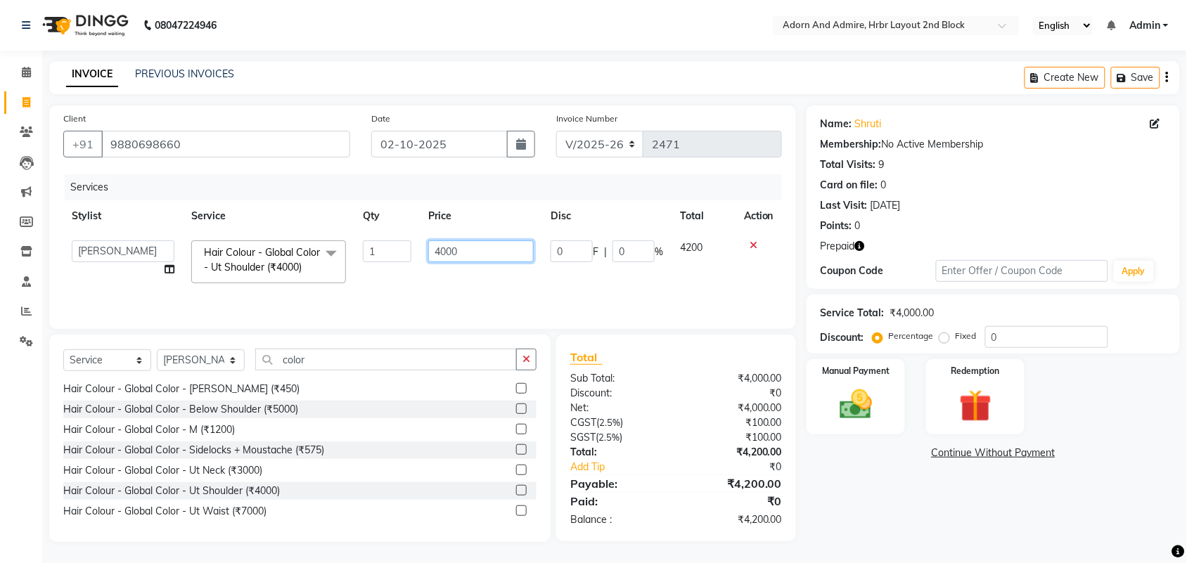
drag, startPoint x: 426, startPoint y: 252, endPoint x: 392, endPoint y: 260, distance: 34.8
click at [392, 260] on tr "Adarsh ajay ALEXX anusiya Jos Lalit lavanya Lucy rita saroj Sunitha Umesh Hair …" at bounding box center [422, 262] width 719 height 60
drag, startPoint x: 513, startPoint y: 261, endPoint x: 419, endPoint y: 261, distance: 94.3
click at [420, 261] on td "4000" at bounding box center [481, 262] width 122 height 60
type input "6000"
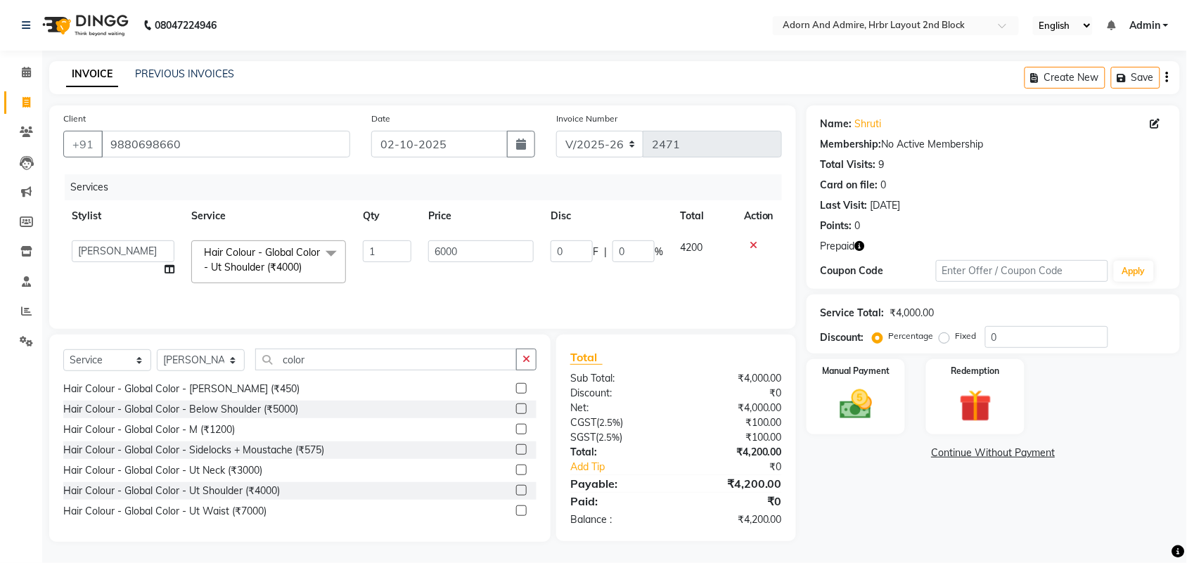
click at [893, 521] on div "Name: Shruti Membership: No Active Membership Total Visits: 9 Card on file: 0 L…" at bounding box center [999, 324] width 384 height 437
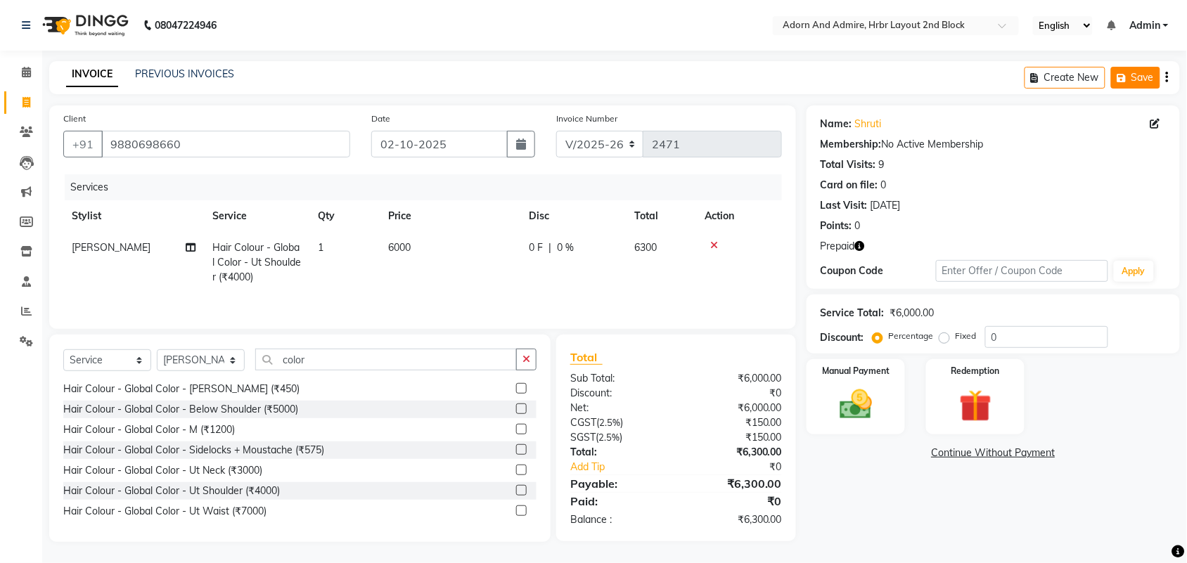
click at [1152, 72] on button "Save" at bounding box center [1135, 78] width 49 height 22
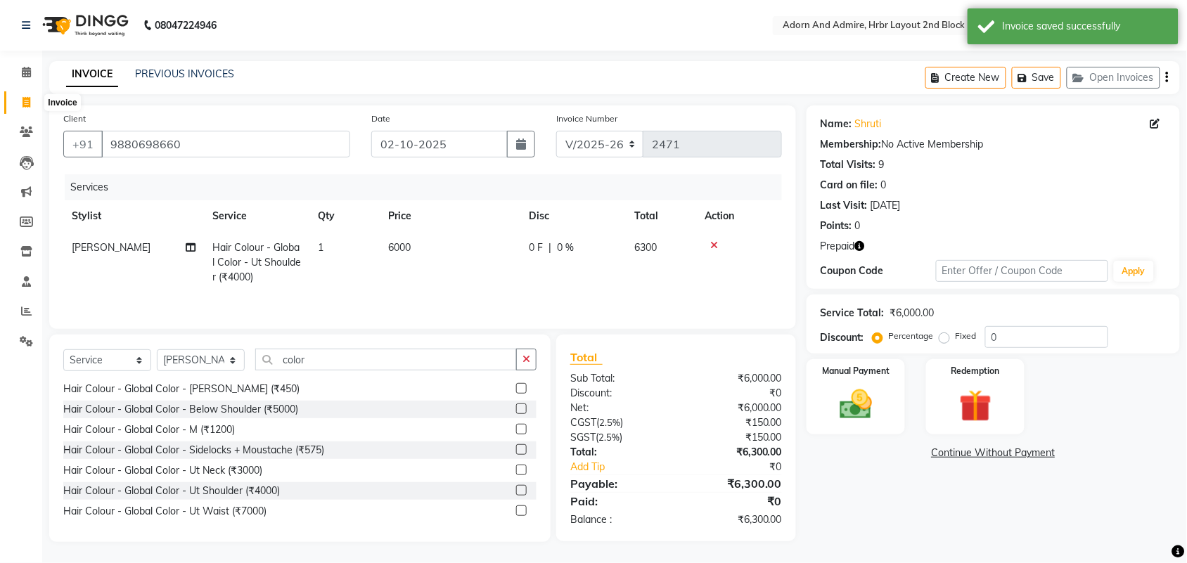
click at [15, 104] on span at bounding box center [26, 103] width 25 height 16
select select "7203"
select select "service"
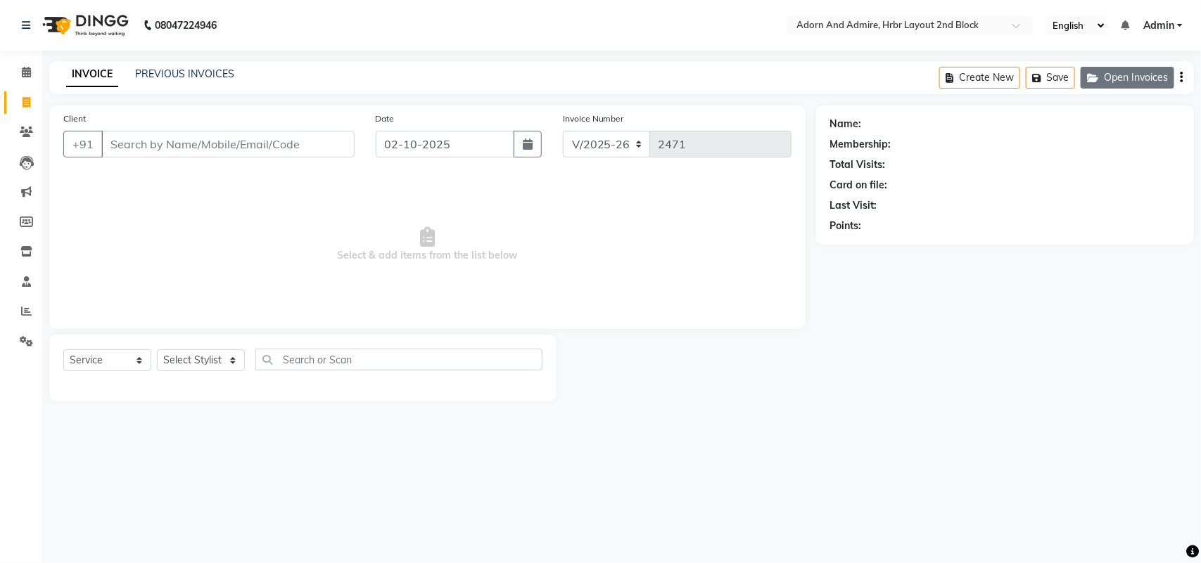
click at [1120, 86] on button "Open Invoices" at bounding box center [1127, 78] width 94 height 22
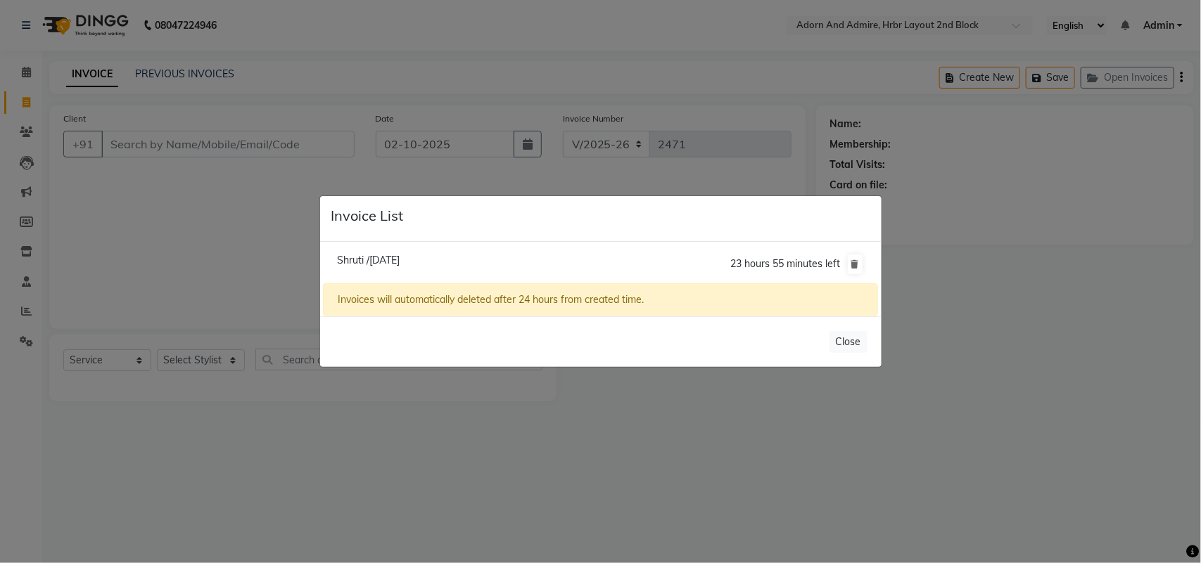
click at [364, 262] on span "Shruti /02 October 2025" at bounding box center [368, 260] width 63 height 13
type input "9880698660"
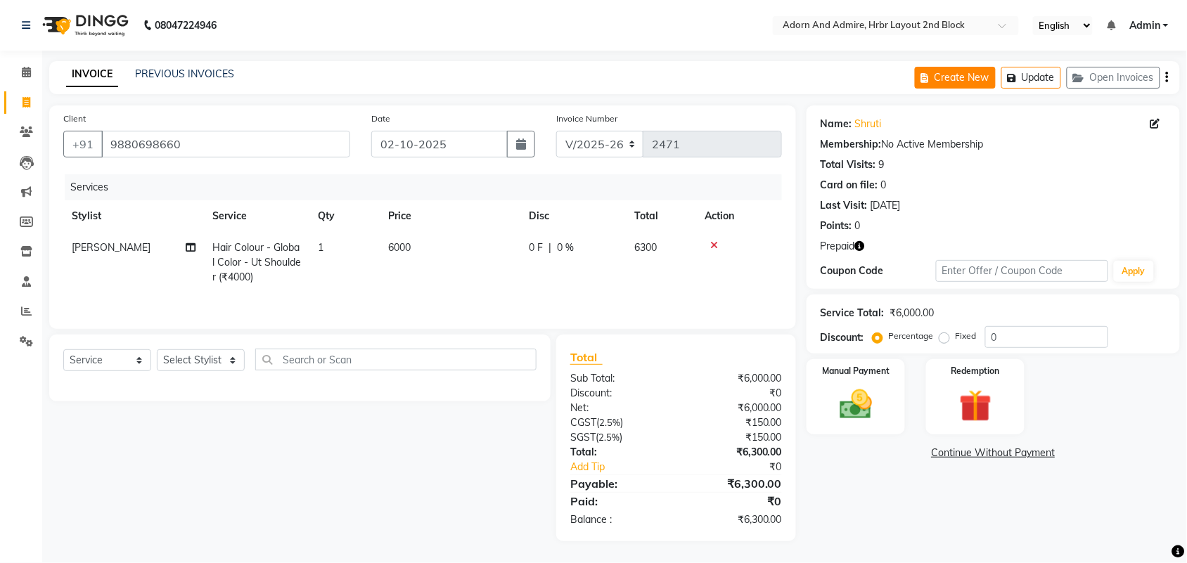
click at [951, 82] on button "Create New" at bounding box center [955, 78] width 81 height 22
select select "service"
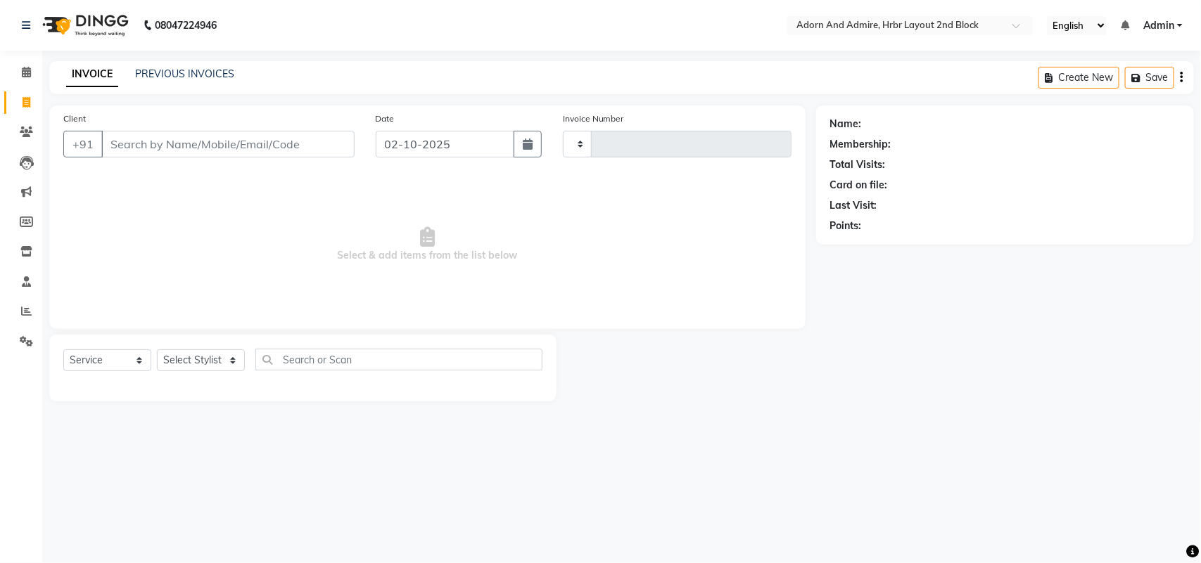
type input "2471"
select select "7203"
drag, startPoint x: 234, startPoint y: 362, endPoint x: 240, endPoint y: 350, distance: 13.2
click at [234, 362] on select "Select Stylist Adarsh ajay ALEXX anusiya Jos Lalit lavanya Lucy rita saroj Suni…" at bounding box center [201, 361] width 88 height 22
select select "61580"
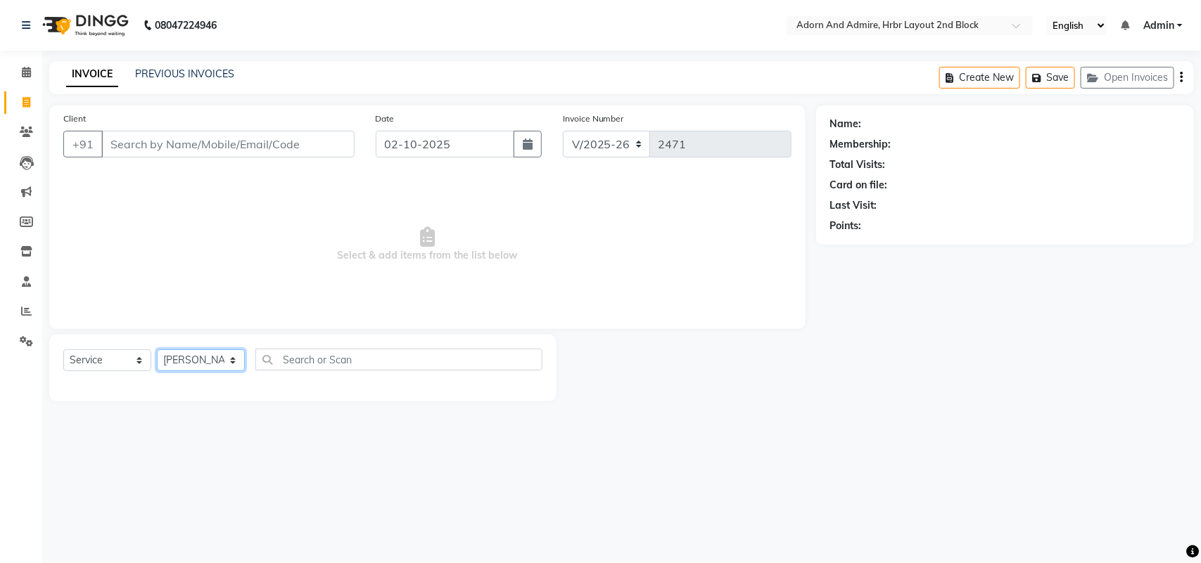
click at [157, 350] on select "Select Stylist Adarsh ajay ALEXX anusiya Jos Lalit lavanya Lucy rita saroj Suni…" at bounding box center [201, 361] width 88 height 22
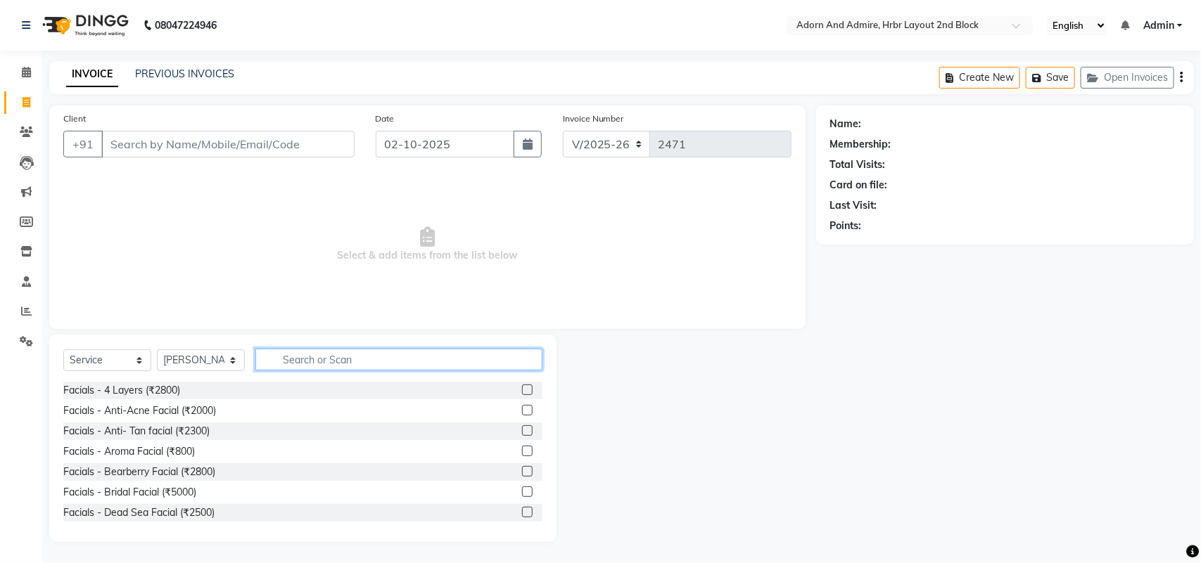
click at [314, 355] on input "text" at bounding box center [398, 360] width 287 height 22
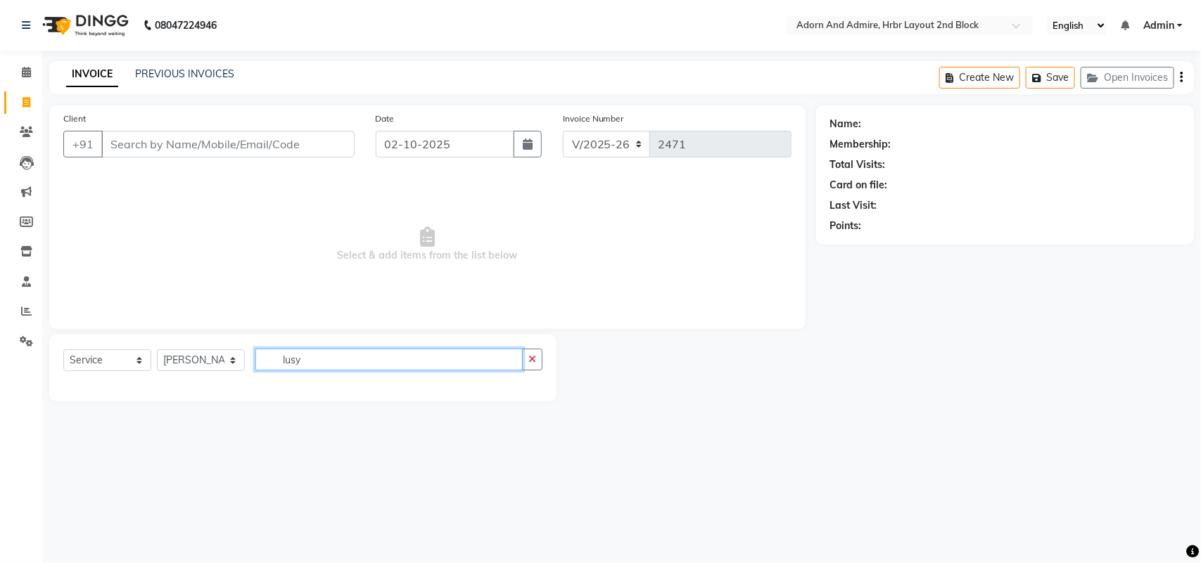
drag, startPoint x: 319, startPoint y: 362, endPoint x: 445, endPoint y: 374, distance: 126.4
click at [189, 369] on div "Select Service Product Membership Package Voucher Prepaid Gift Card Select Styl…" at bounding box center [302, 365] width 479 height 33
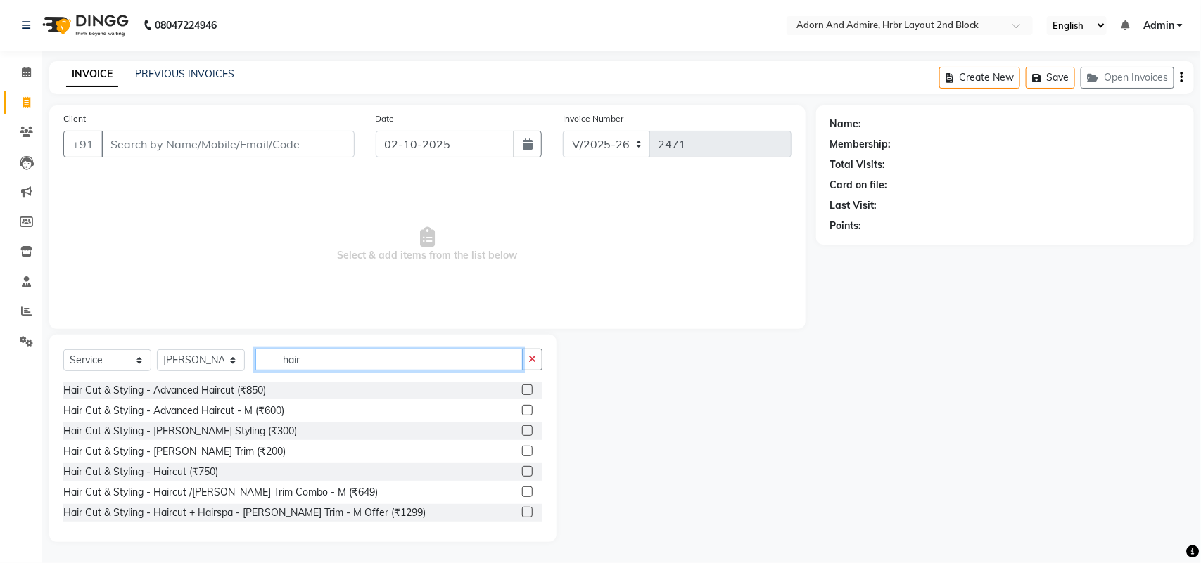
type input "hair"
click at [522, 388] on label at bounding box center [527, 390] width 11 height 11
click at [522, 388] on input "checkbox" at bounding box center [526, 390] width 9 height 9
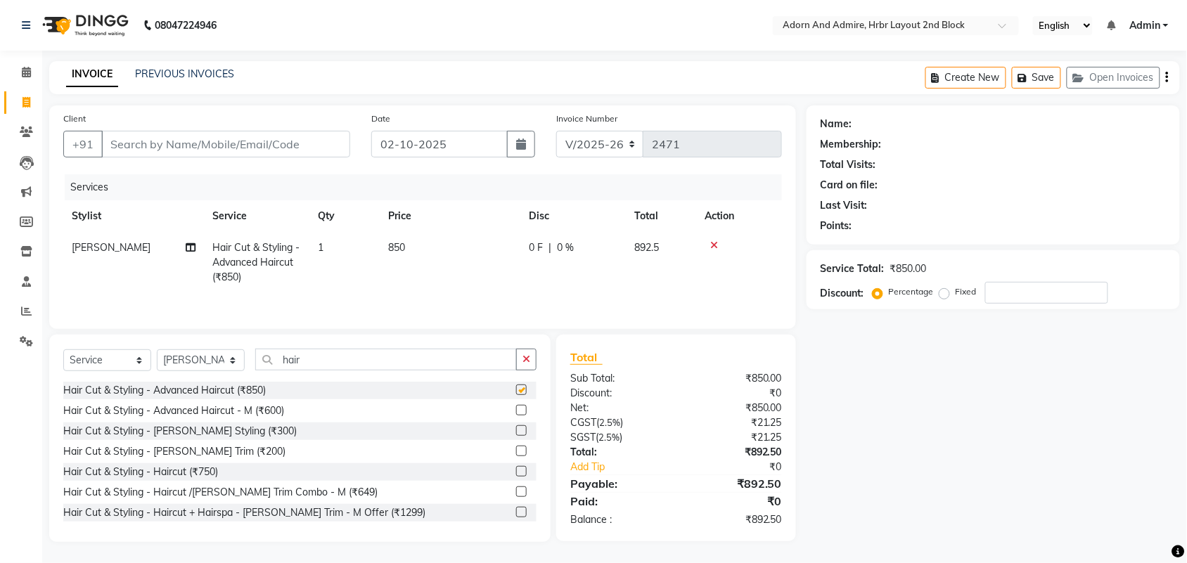
checkbox input "false"
click at [233, 364] on select "Select Stylist Adarsh ajay ALEXX anusiya Jos Lalit lavanya Lucy rita saroj Suni…" at bounding box center [201, 361] width 88 height 22
select select "61720"
click at [157, 352] on select "Select Stylist Adarsh ajay ALEXX anusiya Jos Lalit lavanya Lucy rita saroj Suni…" at bounding box center [201, 361] width 88 height 22
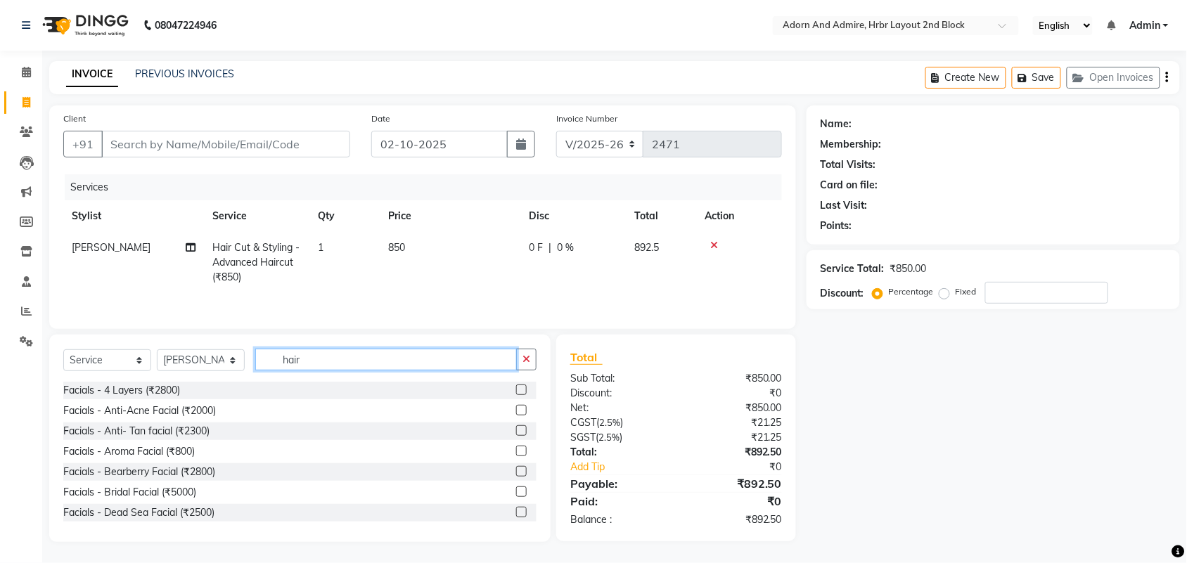
click at [342, 368] on input "hair" at bounding box center [386, 360] width 262 height 22
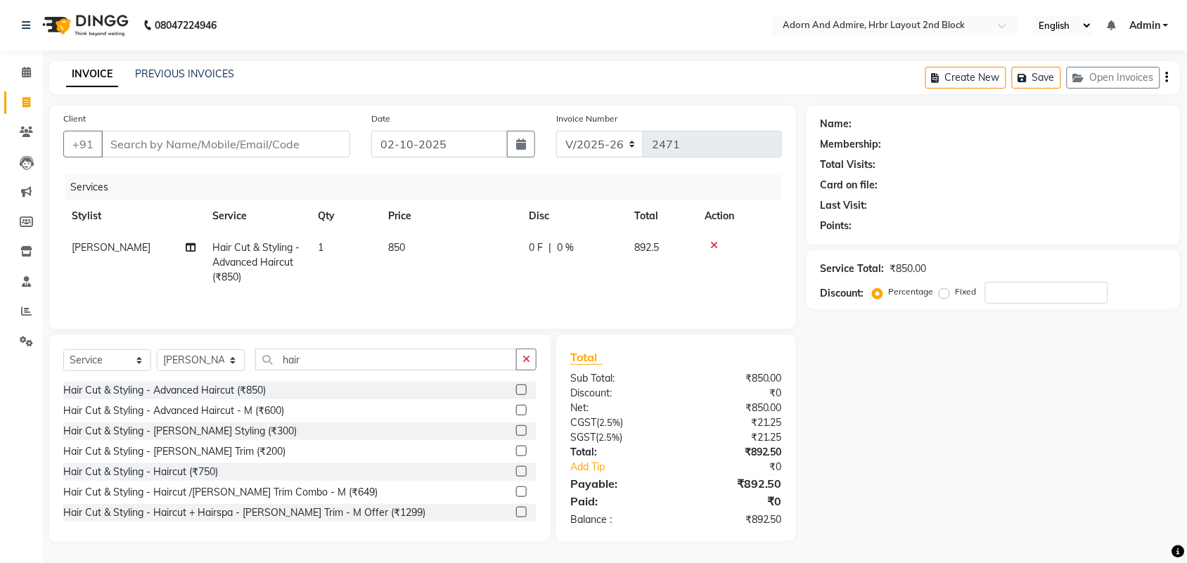
click at [297, 397] on div "Hair Cut & Styling - Advanced Haircut (₹850)" at bounding box center [299, 391] width 473 height 18
click at [502, 395] on div "Hair Cut & Styling - Advanced Haircut (₹850)" at bounding box center [299, 391] width 473 height 18
click at [516, 394] on label at bounding box center [521, 390] width 11 height 11
click at [516, 394] on input "checkbox" at bounding box center [520, 390] width 9 height 9
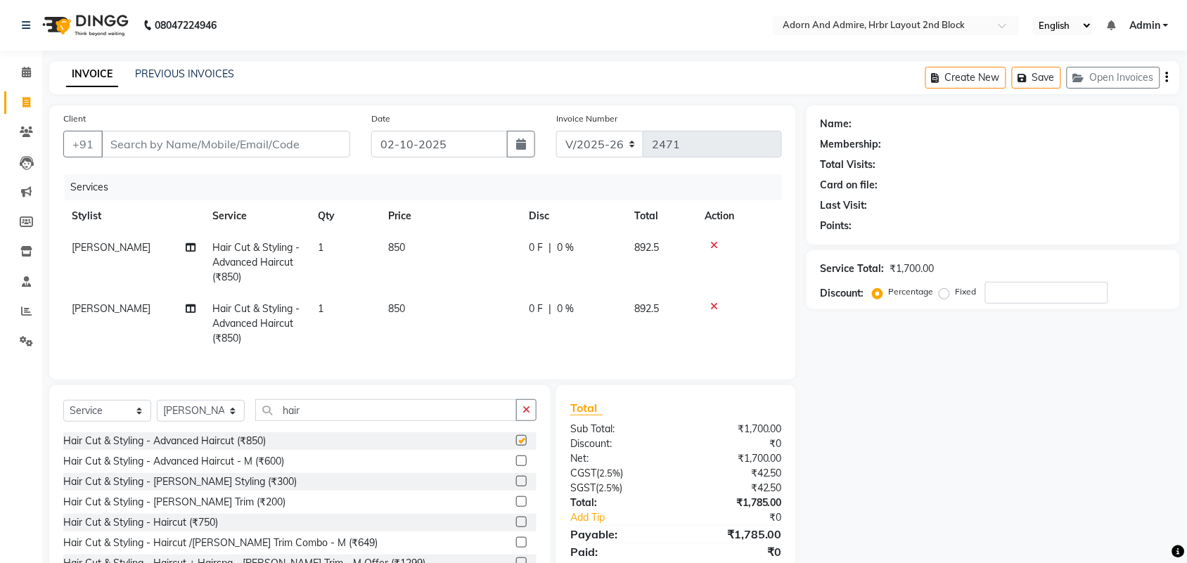
checkbox input "false"
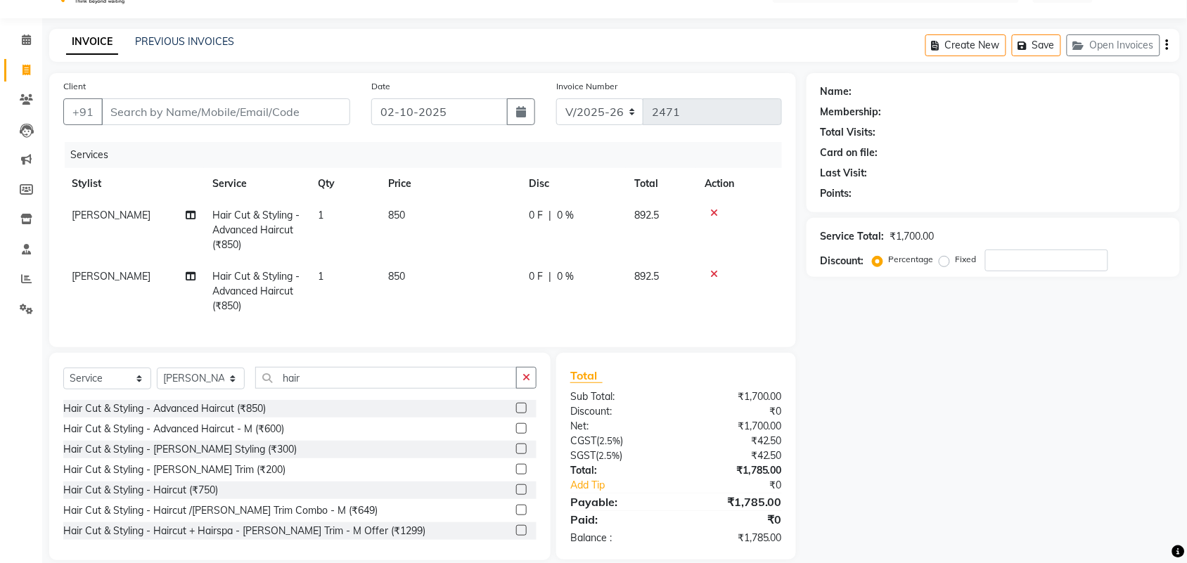
scroll to position [63, 0]
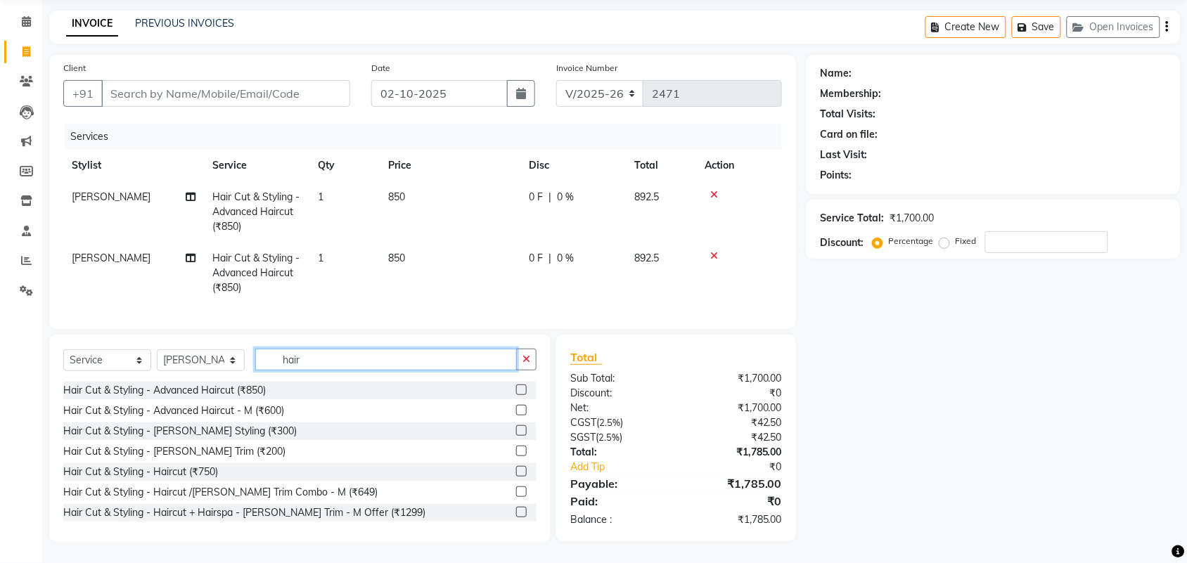
drag, startPoint x: 367, startPoint y: 361, endPoint x: 200, endPoint y: 366, distance: 166.8
click at [198, 364] on div "Select Service Product Membership Package Voucher Prepaid Gift Card Select Styl…" at bounding box center [299, 365] width 473 height 33
click at [227, 363] on select "Select Stylist Adarsh ajay ALEXX anusiya Jos Lalit lavanya Lucy rita saroj Suni…" at bounding box center [201, 361] width 88 height 22
select select "61580"
click at [157, 350] on select "Select Stylist Adarsh ajay ALEXX anusiya Jos Lalit lavanya Lucy rita saroj Suni…" at bounding box center [201, 361] width 88 height 22
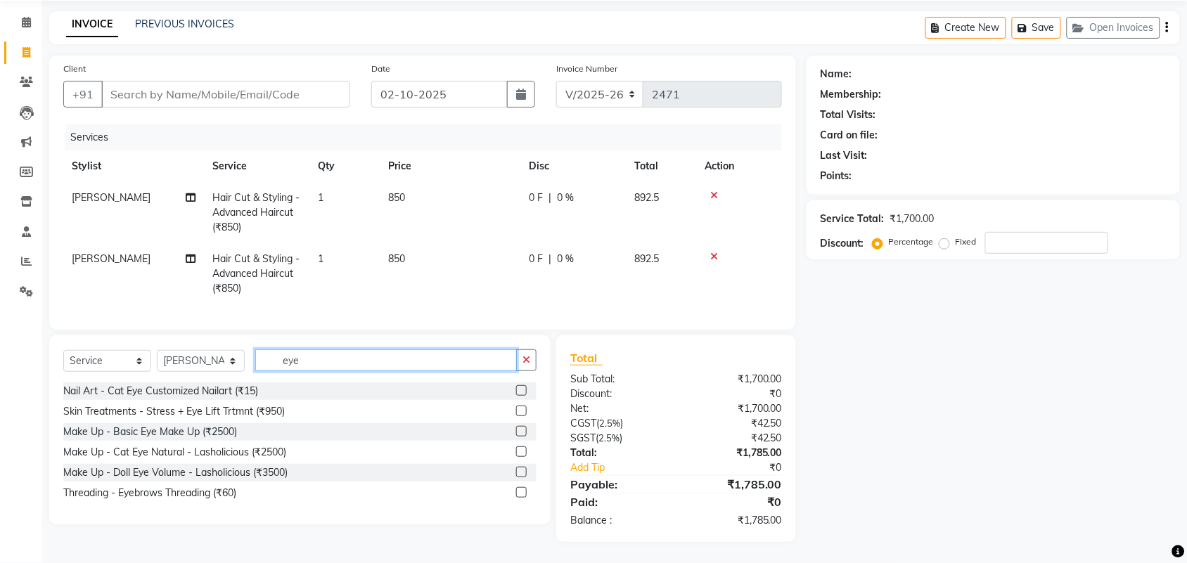
type input "eye"
click at [521, 491] on label at bounding box center [521, 492] width 11 height 11
click at [521, 491] on input "checkbox" at bounding box center [520, 493] width 9 height 9
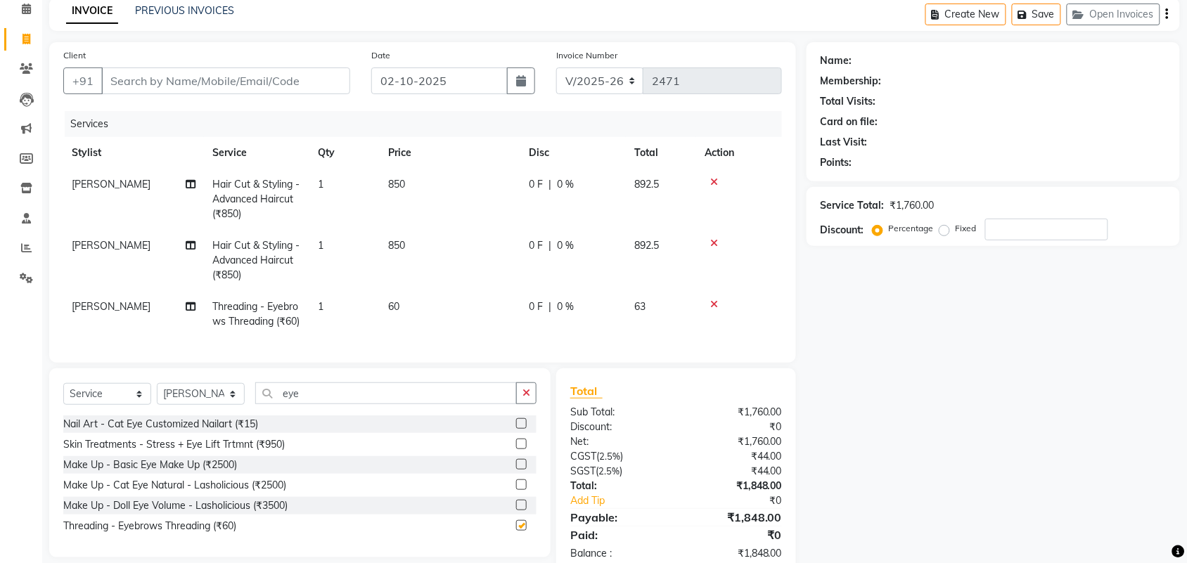
checkbox input "false"
drag, startPoint x: 333, startPoint y: 428, endPoint x: 177, endPoint y: 433, distance: 155.5
click at [177, 416] on div "Select Service Product Membership Package Voucher Prepaid Gift Card Select Styl…" at bounding box center [299, 399] width 473 height 33
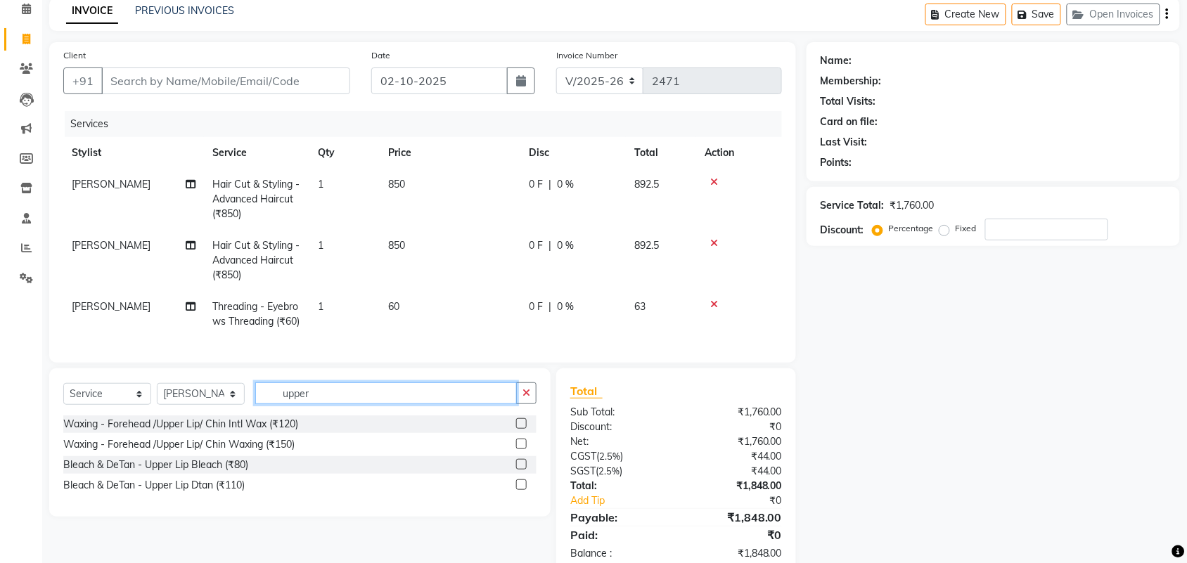
drag, startPoint x: 378, startPoint y: 426, endPoint x: 177, endPoint y: 431, distance: 201.2
click at [177, 416] on div "Select Service Product Membership Package Voucher Prepaid Gift Card Select Styl…" at bounding box center [299, 399] width 473 height 33
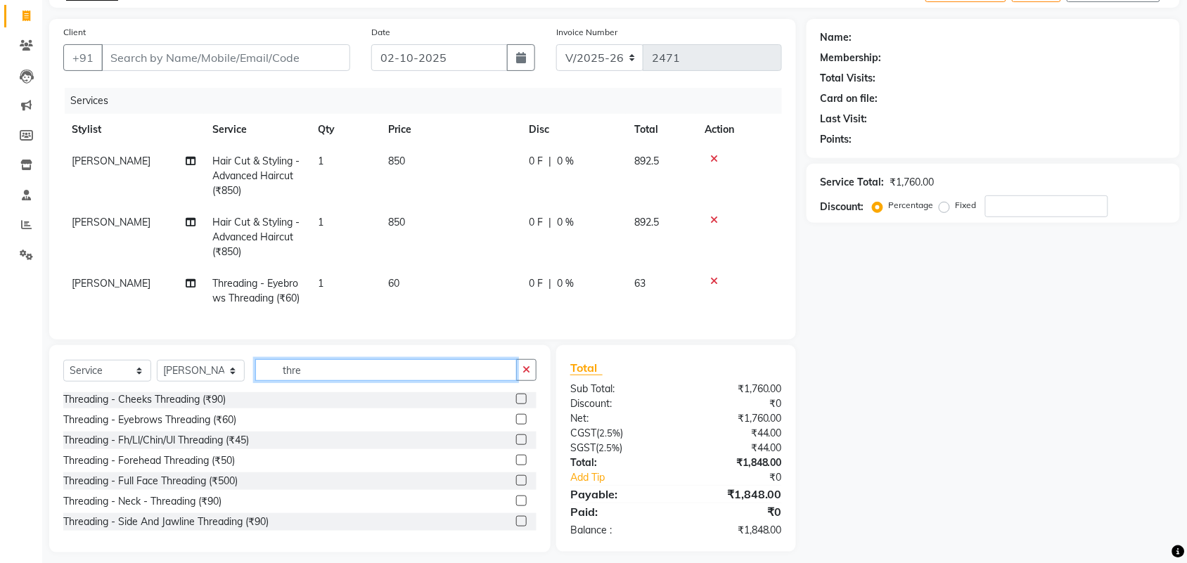
scroll to position [125, 0]
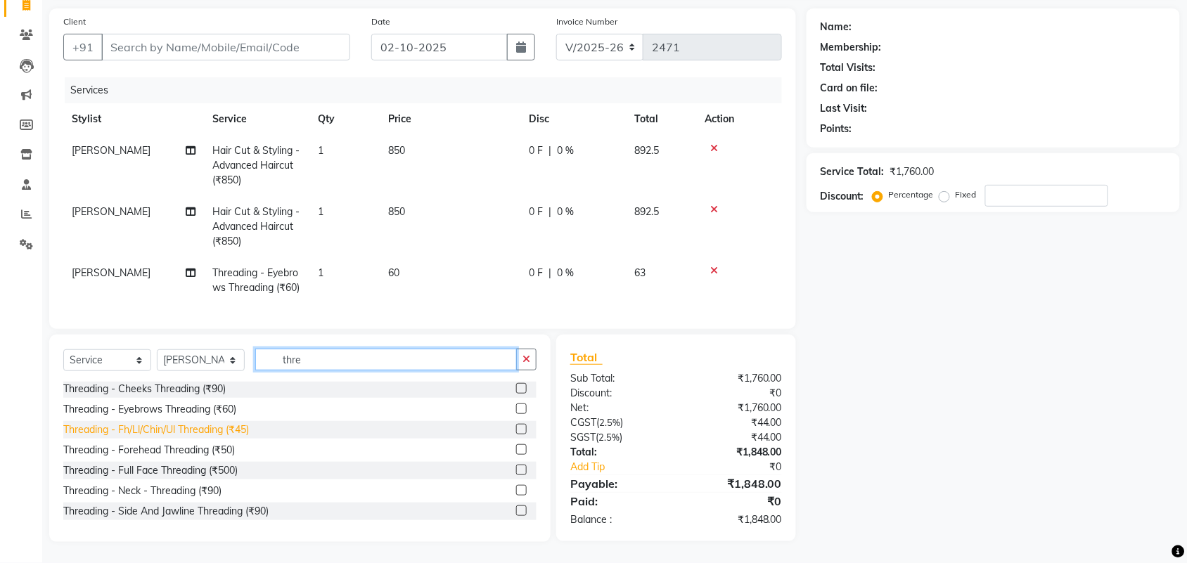
type input "thre"
click at [248, 430] on div "Threading - Fh/Ll/Chin/Ul Threading (₹45)" at bounding box center [156, 430] width 186 height 15
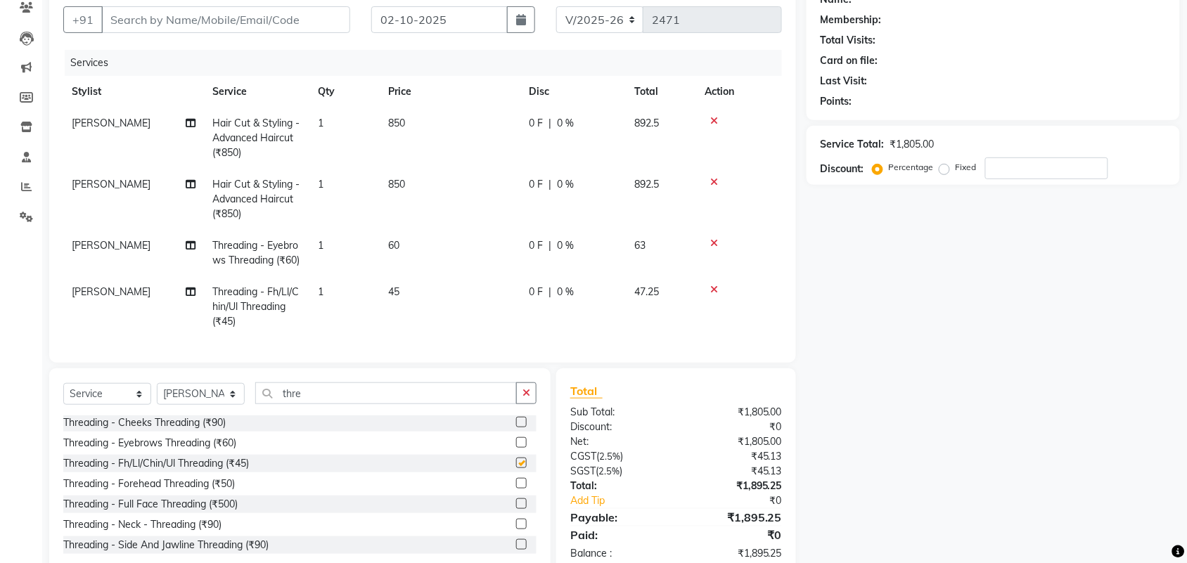
checkbox input "false"
click at [401, 243] on td "60" at bounding box center [450, 253] width 141 height 46
select select "61580"
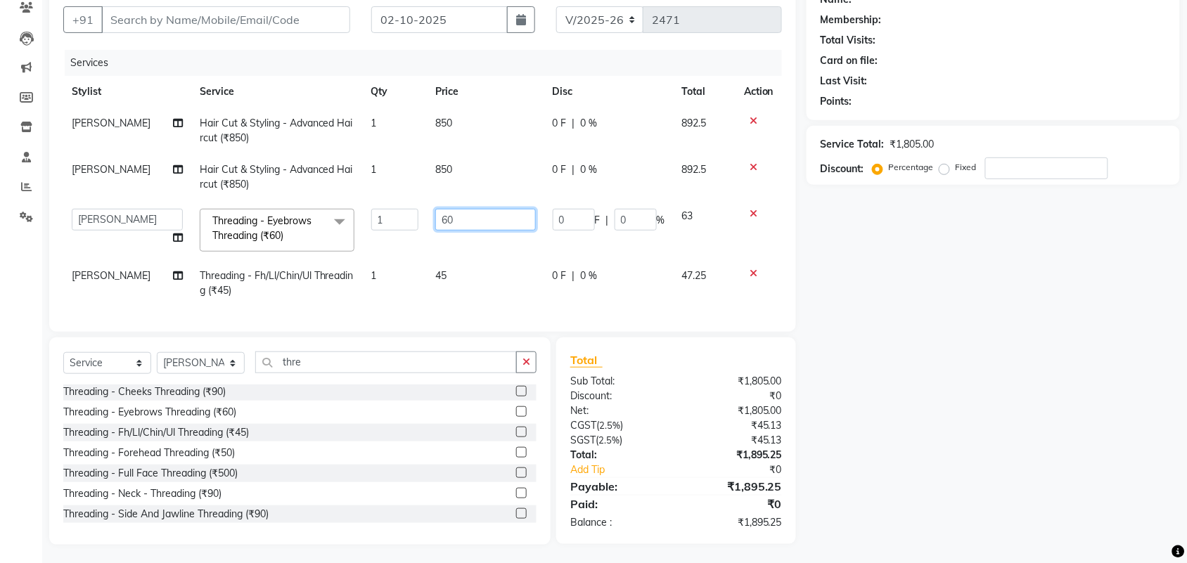
drag, startPoint x: 466, startPoint y: 220, endPoint x: 464, endPoint y: 241, distance: 21.1
click at [398, 233] on tr "Adarsh ajay ALEXX anusiya Jos Lalit lavanya Lucy rita saroj Sunitha Umesh Threa…" at bounding box center [422, 230] width 719 height 60
type input "65"
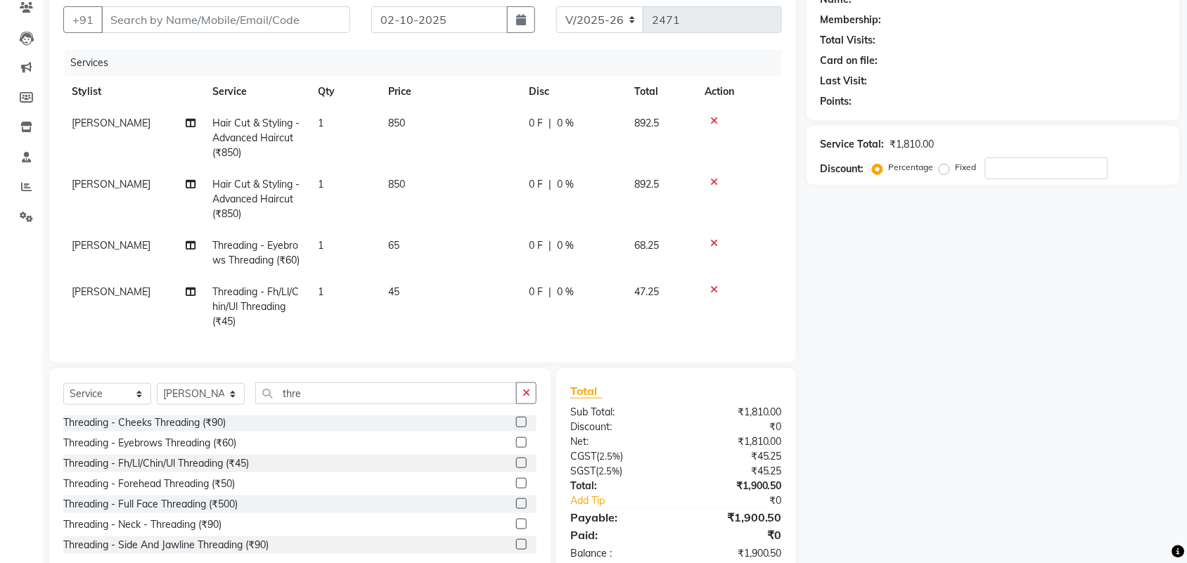
click at [443, 274] on tbody "Lucy Hair Cut & Styling - Advanced Haircut (₹850) 1 850 0 F | 0 % 892.5 saroj H…" at bounding box center [422, 223] width 719 height 230
click at [395, 298] on span "45" at bounding box center [393, 292] width 11 height 13
select select "61580"
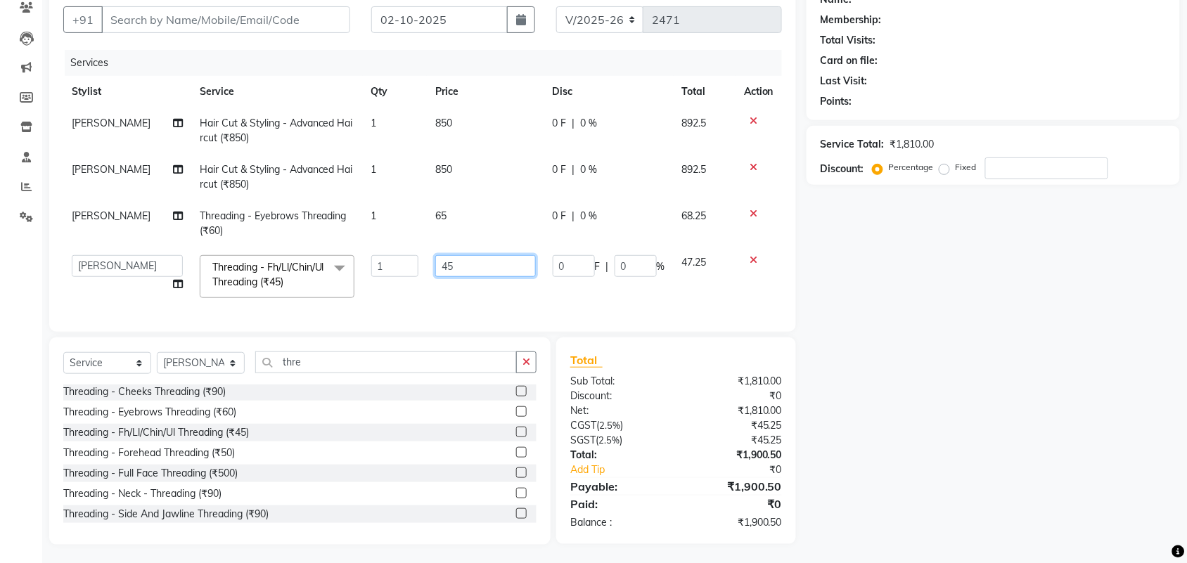
click at [329, 292] on tr "Adarsh ajay ALEXX anusiya Jos Lalit lavanya Lucy rita saroj Sunitha Umesh Threa…" at bounding box center [422, 277] width 719 height 60
type input "50"
click at [1078, 412] on div "Name: Membership: Total Visits: Card on file: Last Visit: Points: Service Total…" at bounding box center [999, 263] width 384 height 564
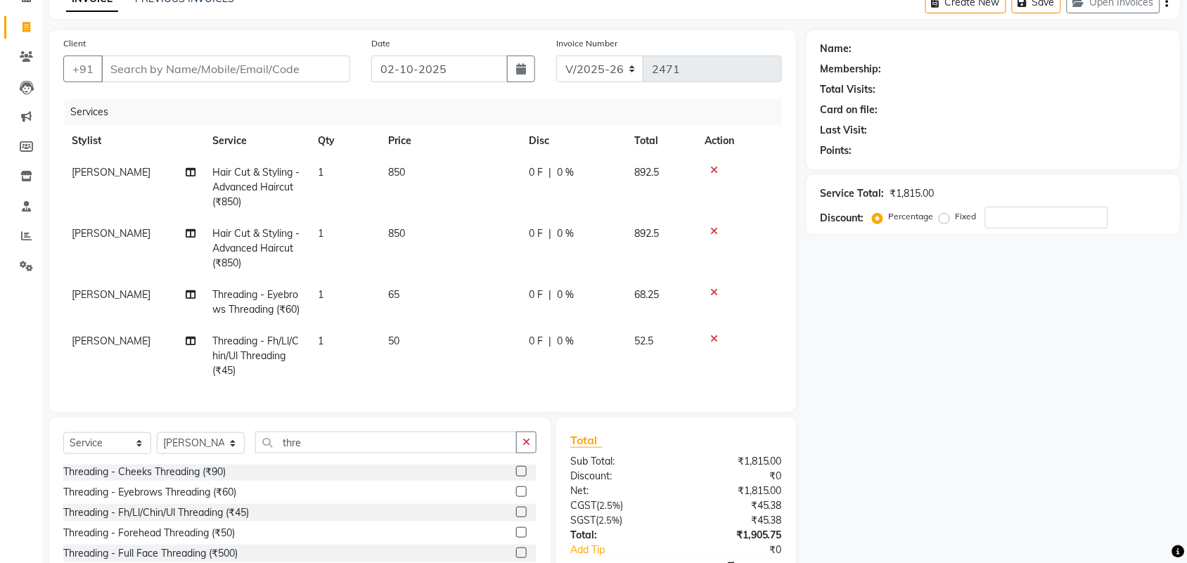
scroll to position [37, 0]
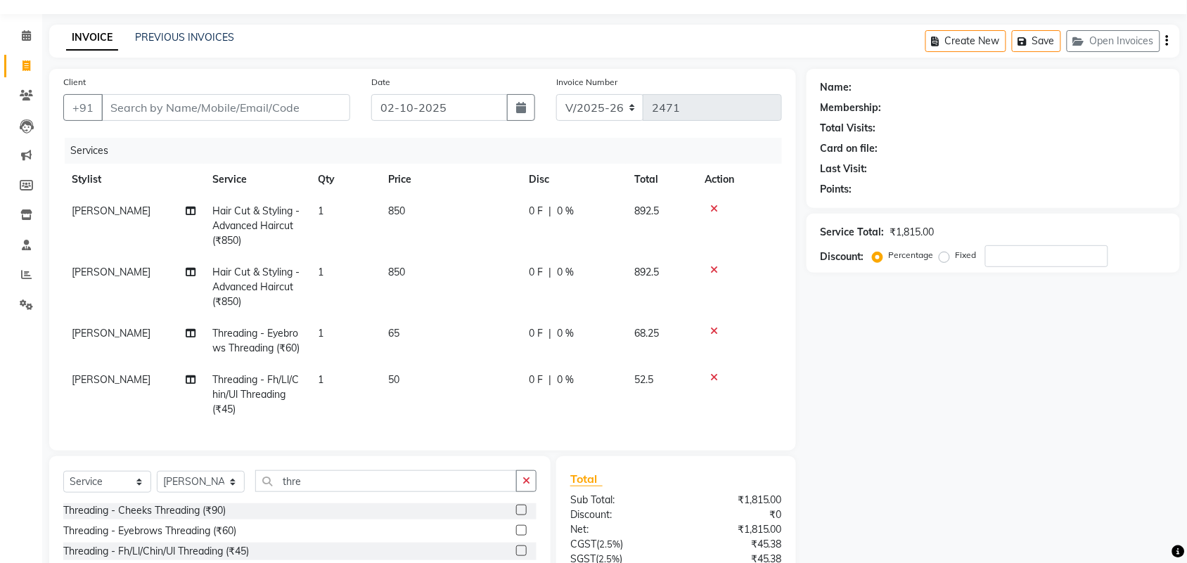
click at [406, 215] on td "850" at bounding box center [450, 226] width 141 height 61
select select "61580"
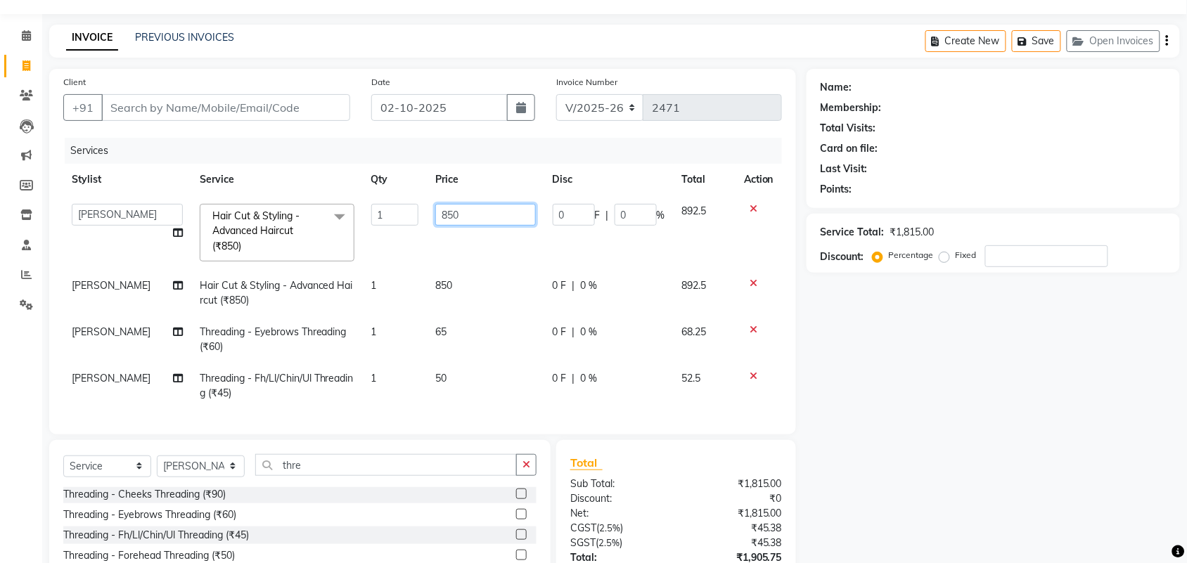
drag, startPoint x: 480, startPoint y: 213, endPoint x: 410, endPoint y: 216, distance: 70.4
click at [410, 216] on tr "Adarsh ajay ALEXX anusiya Jos Lalit lavanya Lucy rita saroj Sunitha Umesh Hair …" at bounding box center [422, 233] width 719 height 75
type input "1000"
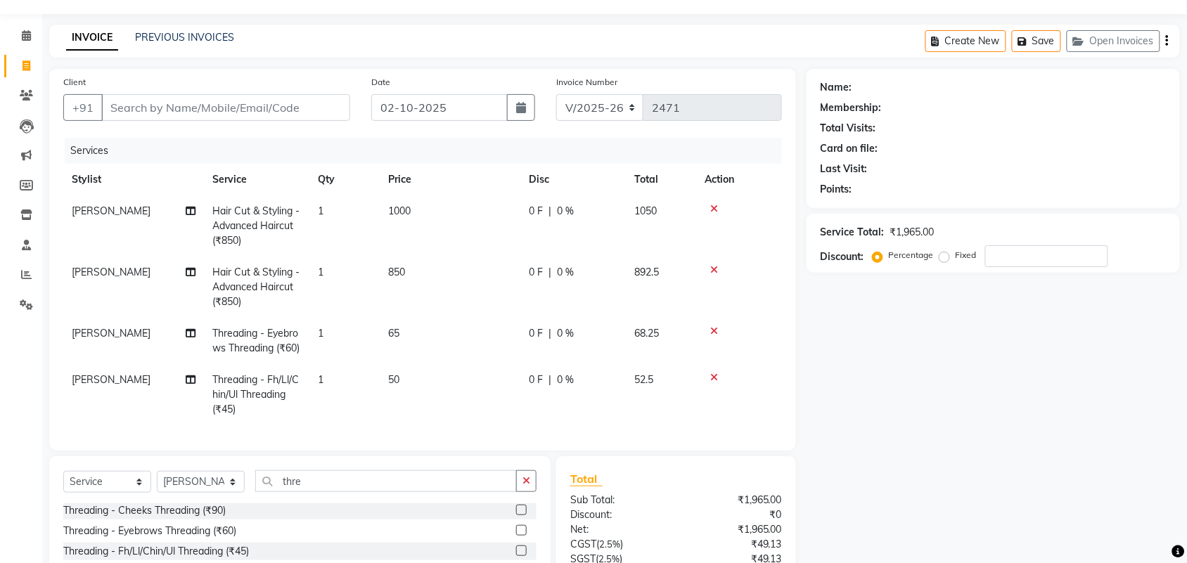
drag, startPoint x: 989, startPoint y: 426, endPoint x: 701, endPoint y: 367, distance: 293.7
click at [988, 426] on div "Name: Membership: Total Visits: Card on file: Last Visit: Points: Service Total…" at bounding box center [999, 366] width 384 height 595
click at [405, 274] on span "850" at bounding box center [396, 272] width 17 height 13
select select "61720"
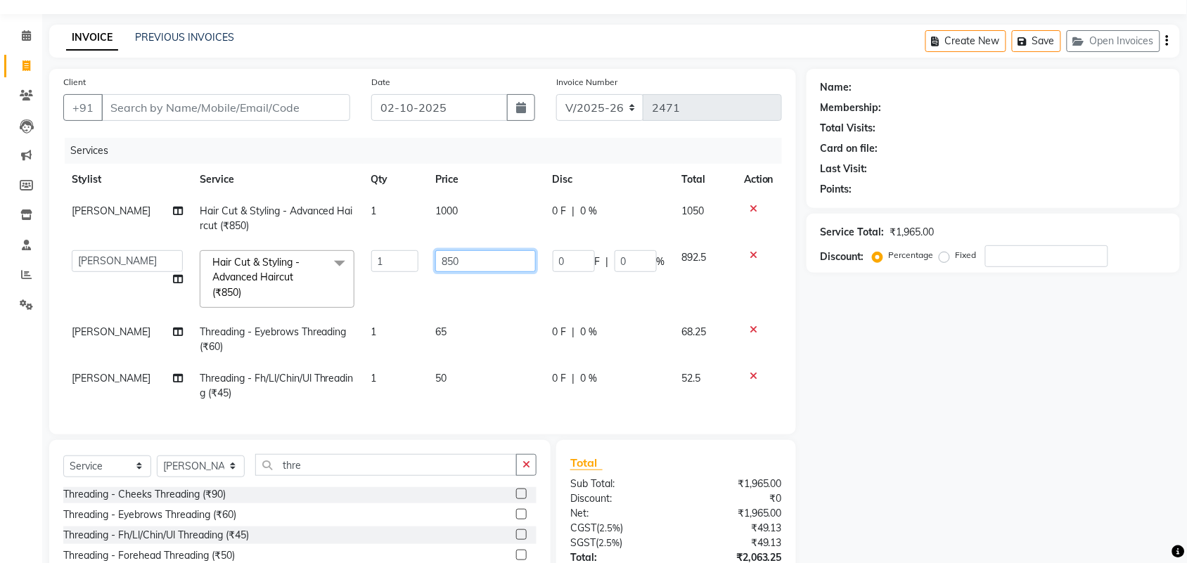
drag, startPoint x: 465, startPoint y: 259, endPoint x: 483, endPoint y: 290, distance: 36.0
click at [384, 265] on tr "Adarsh ajay ALEXX anusiya Jos Lalit lavanya Lucy rita saroj Sunitha Umesh Hair …" at bounding box center [422, 279] width 719 height 75
type input "1000"
click at [1038, 385] on div "Name: Membership: Total Visits: Card on file: Last Visit: Points: Service Total…" at bounding box center [999, 358] width 384 height 579
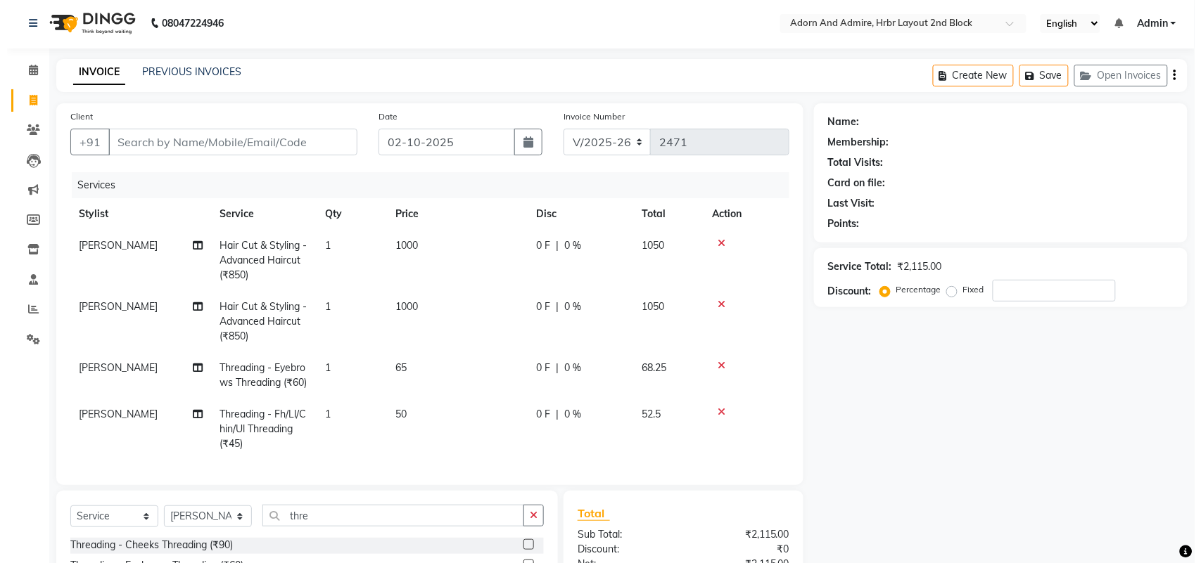
scroll to position [0, 0]
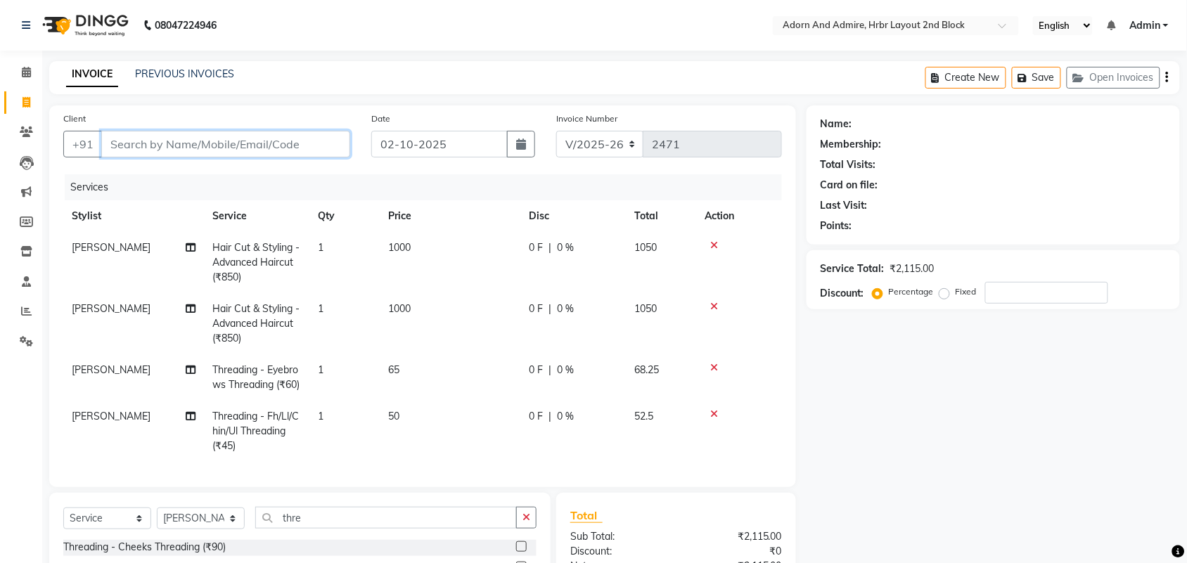
click at [243, 146] on input "Client" at bounding box center [225, 144] width 249 height 27
type input "8"
type input "0"
type input "8971016966"
click at [300, 148] on span "Add Client" at bounding box center [314, 144] width 56 height 14
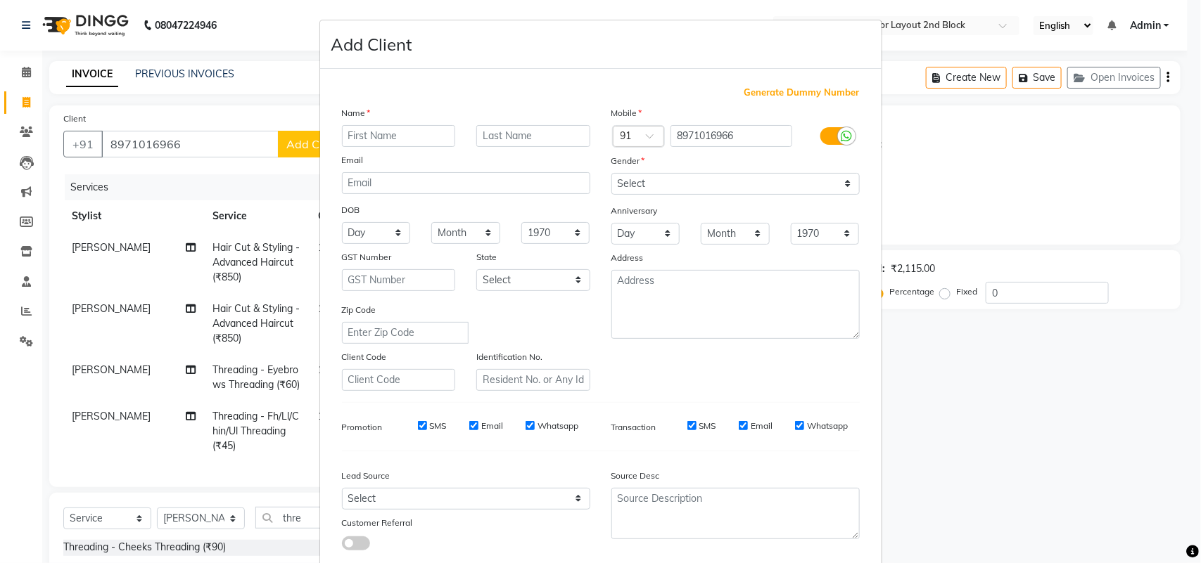
click at [352, 141] on input "text" at bounding box center [399, 136] width 114 height 22
click at [367, 139] on input "bhayya" at bounding box center [399, 136] width 114 height 22
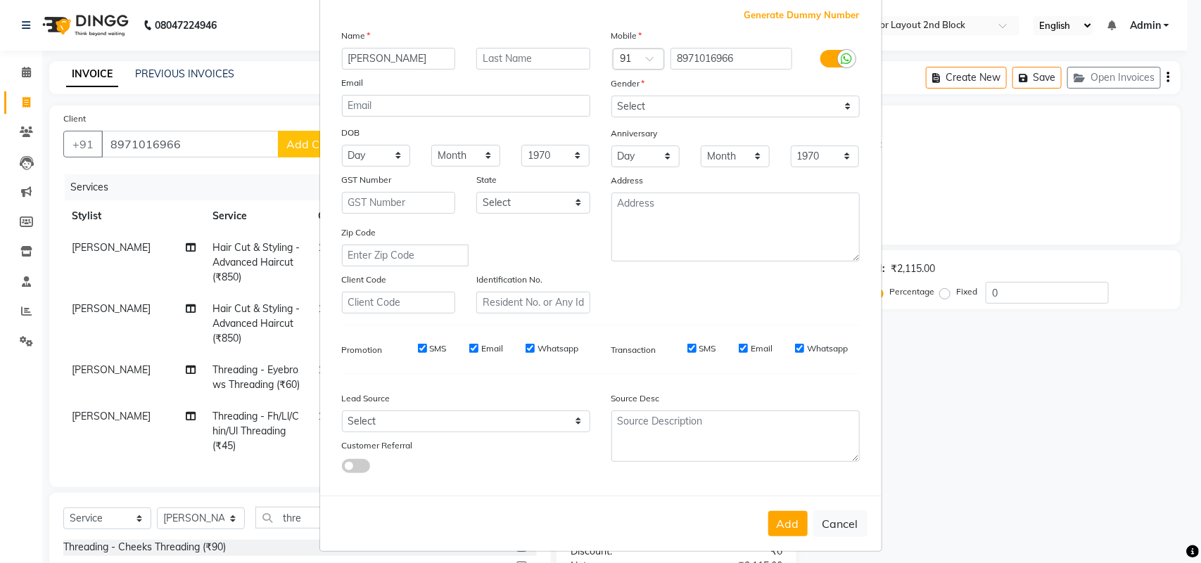
scroll to position [81, 0]
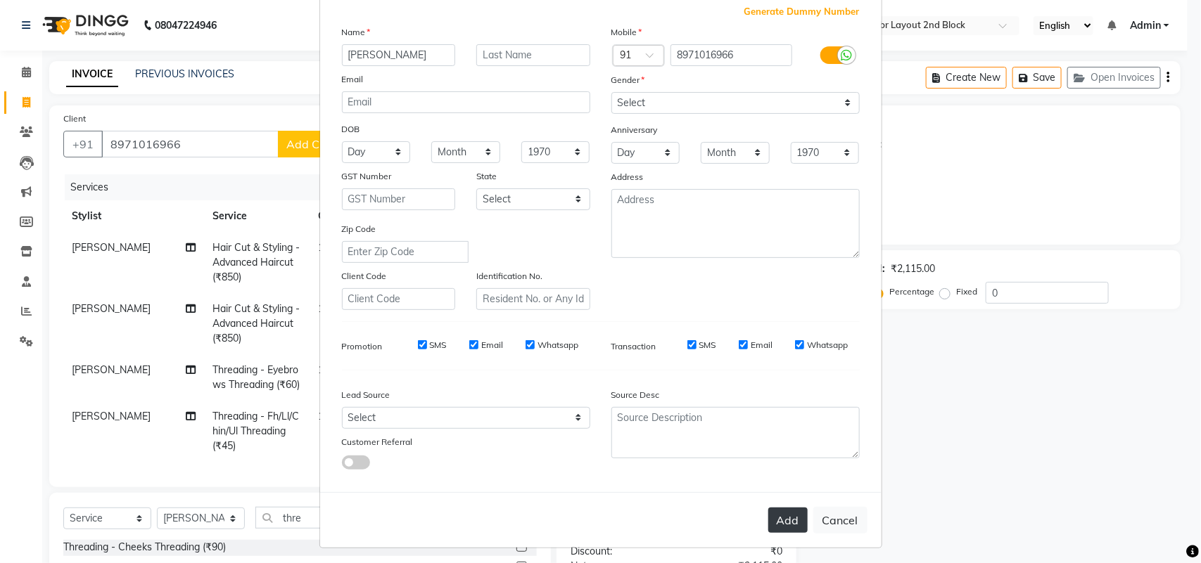
type input "bhavya"
drag, startPoint x: 788, startPoint y: 516, endPoint x: 898, endPoint y: 502, distance: 111.3
click at [789, 516] on button "Add" at bounding box center [787, 520] width 39 height 25
click at [789, 518] on button "Add" at bounding box center [787, 520] width 39 height 25
click at [781, 516] on button "Add" at bounding box center [787, 520] width 39 height 25
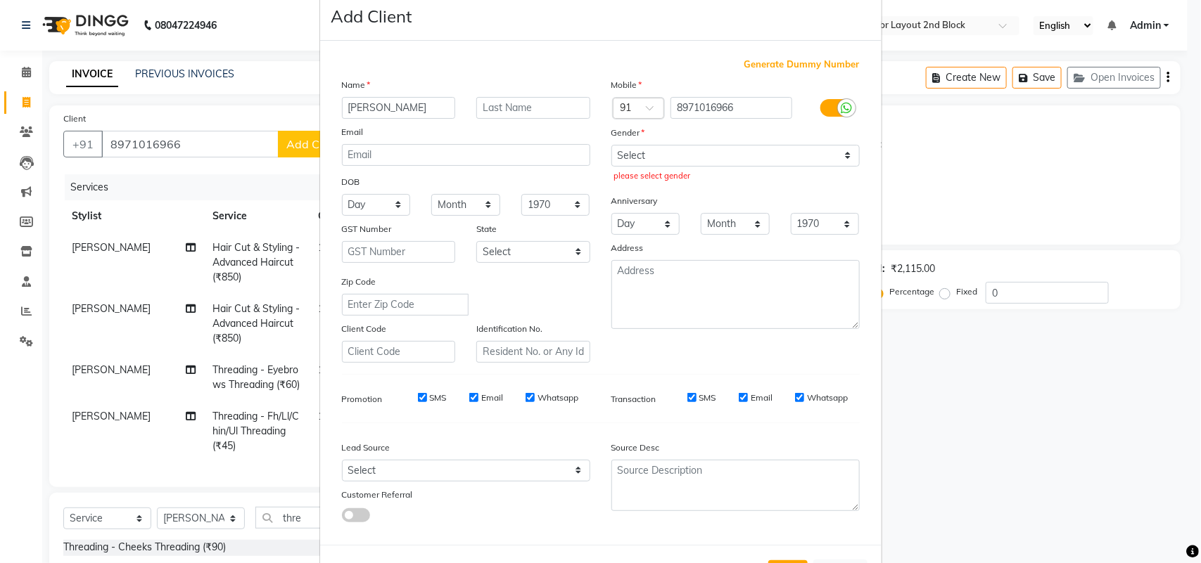
scroll to position [0, 0]
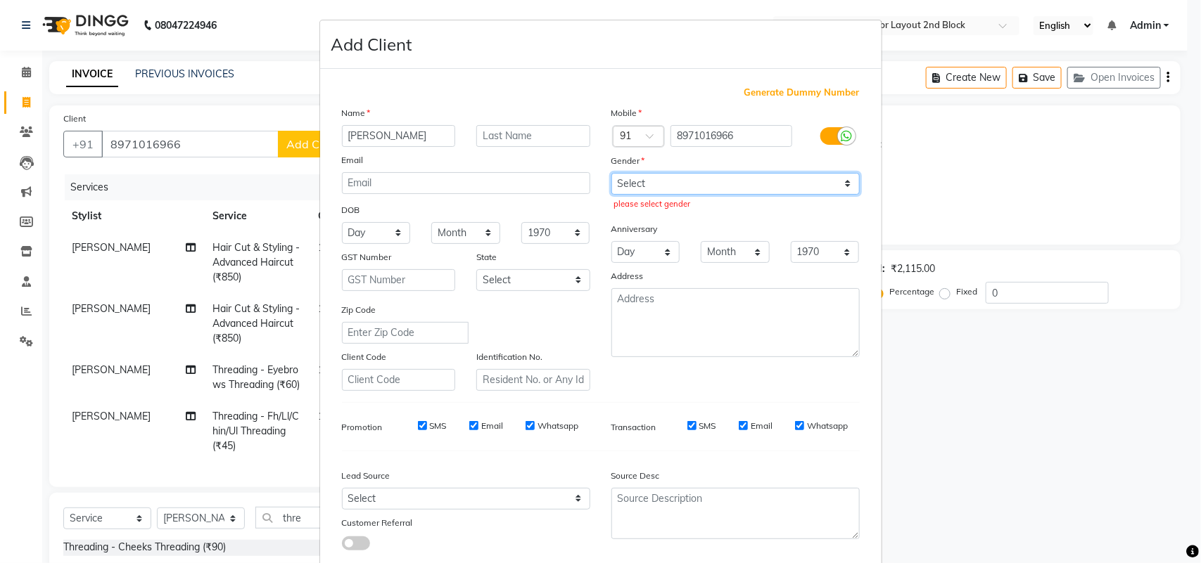
click at [683, 186] on select "Select Male Female Other Prefer Not To Say" at bounding box center [735, 184] width 248 height 22
select select "female"
click at [611, 173] on select "Select Male Female Other Prefer Not To Say" at bounding box center [735, 184] width 248 height 22
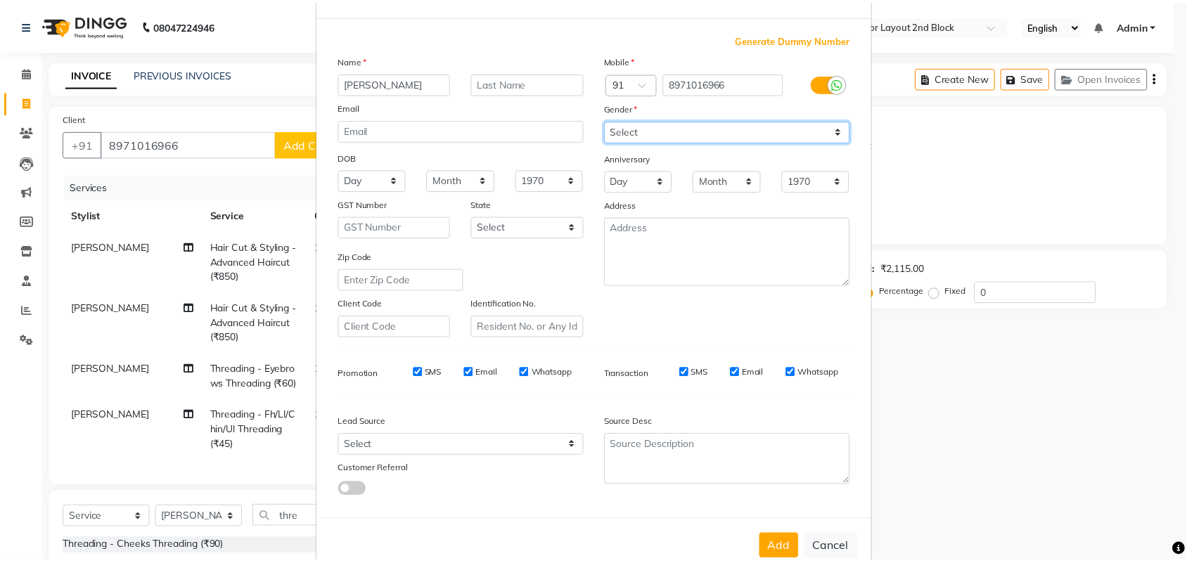
scroll to position [81, 0]
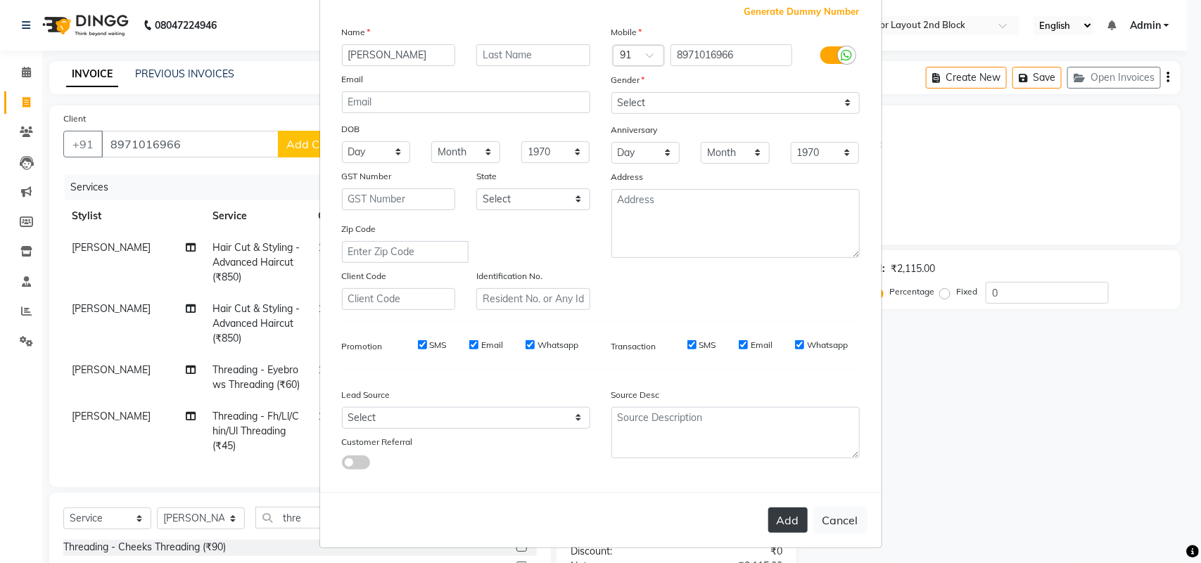
drag, startPoint x: 771, startPoint y: 508, endPoint x: 783, endPoint y: 508, distance: 12.0
click at [772, 508] on button "Add" at bounding box center [787, 520] width 39 height 25
select select
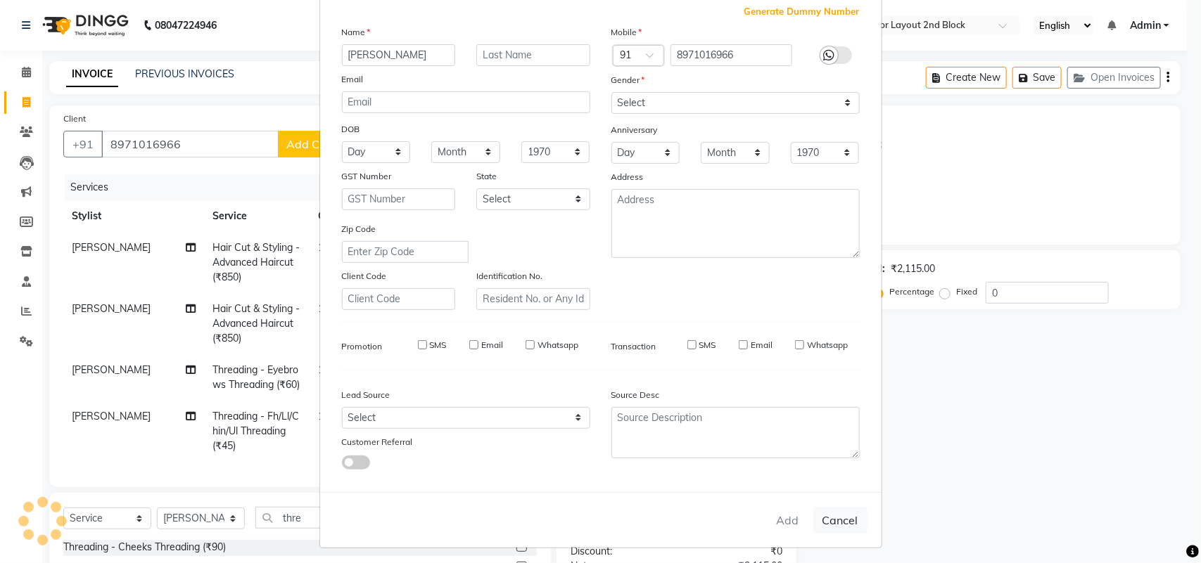
select select
checkbox input "false"
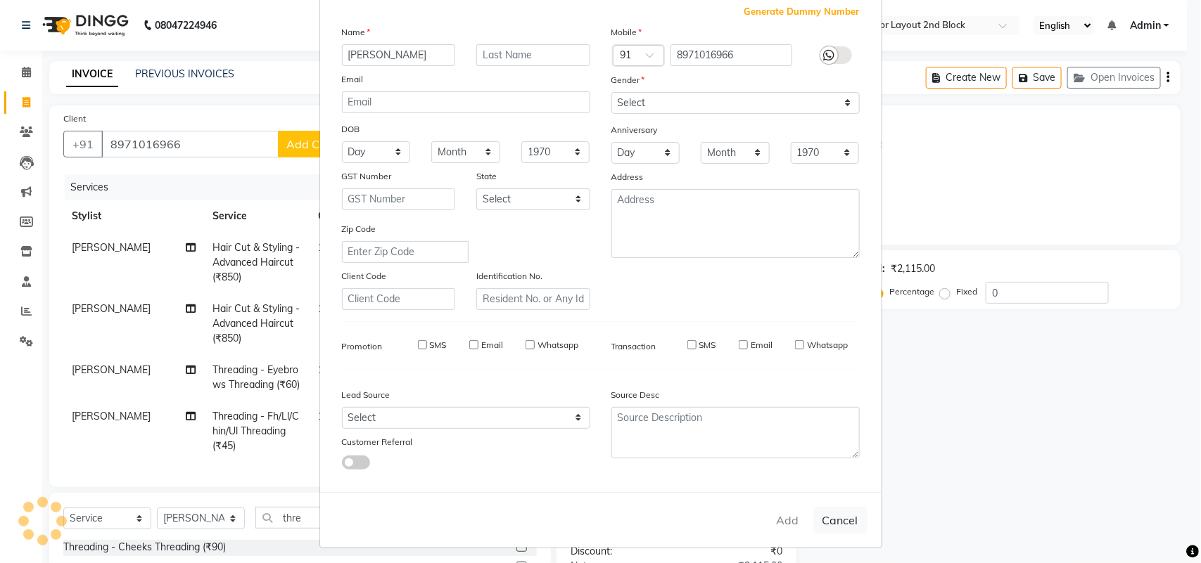
checkbox input "false"
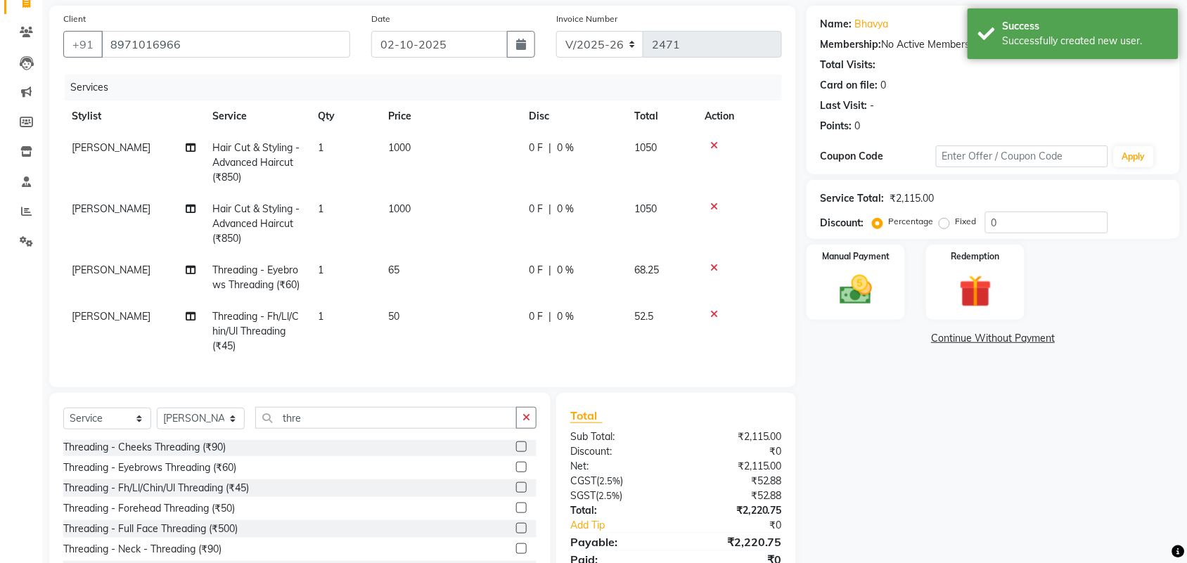
scroll to position [186, 0]
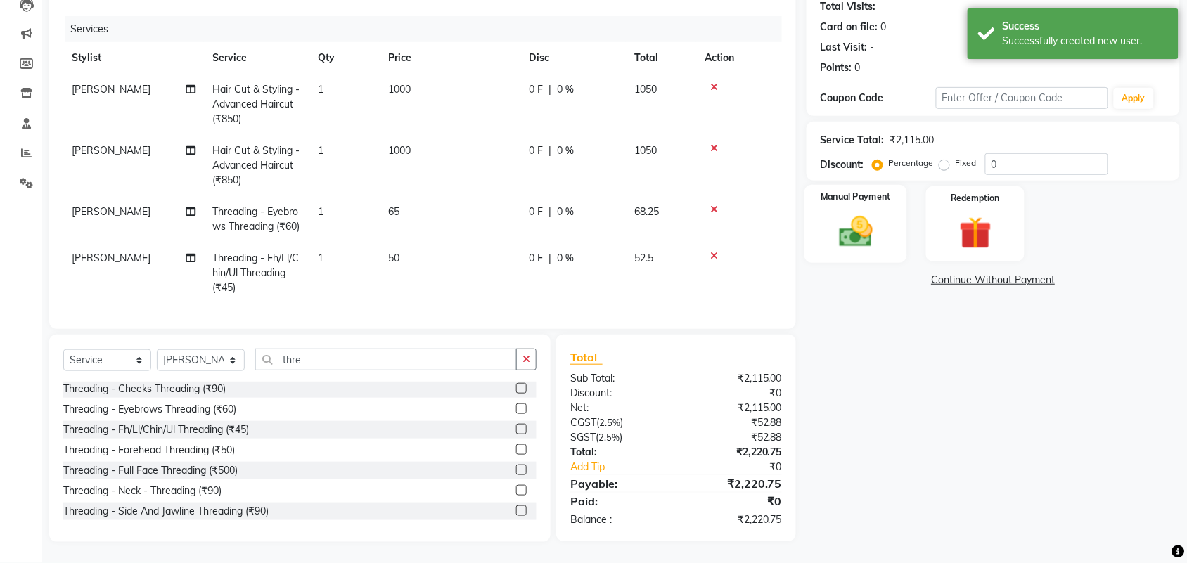
click at [857, 219] on img at bounding box center [856, 231] width 55 height 39
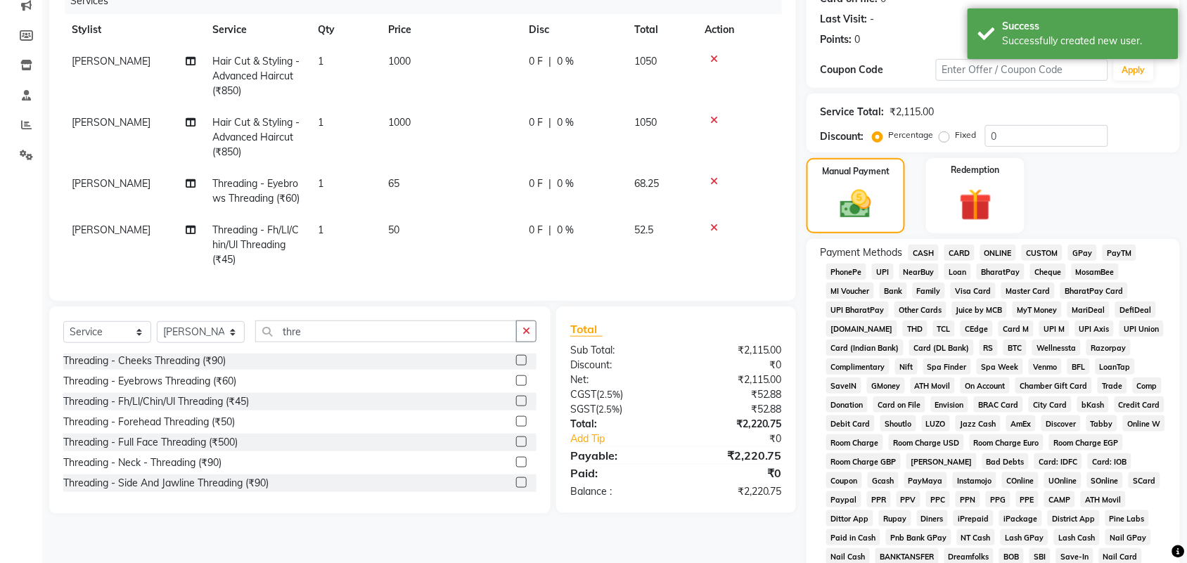
click at [1083, 250] on span "GPay" at bounding box center [1082, 253] width 29 height 16
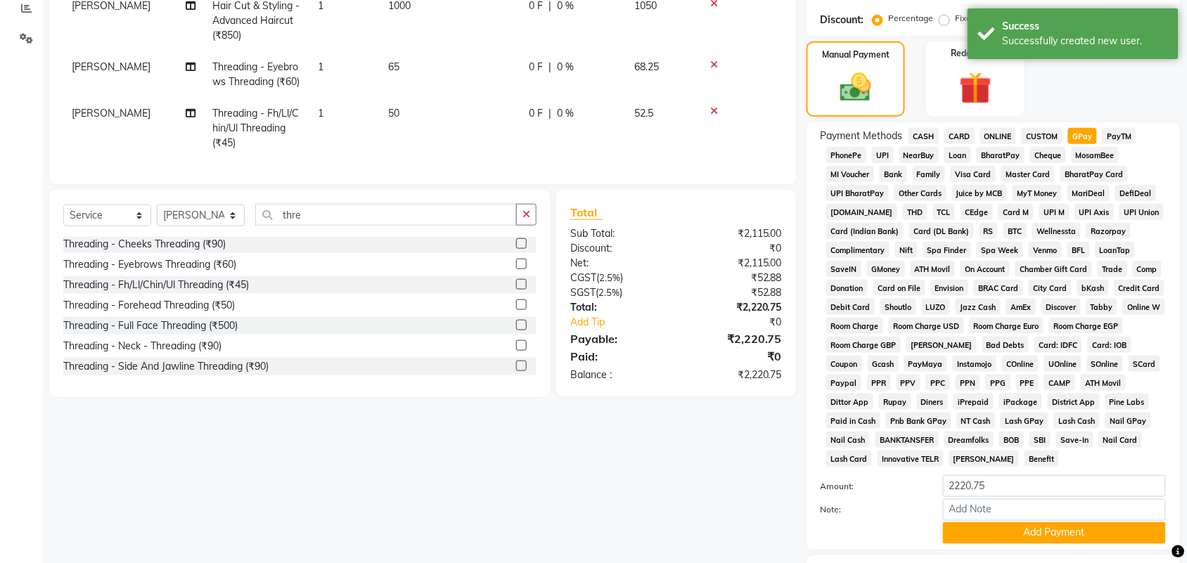
scroll to position [392, 0]
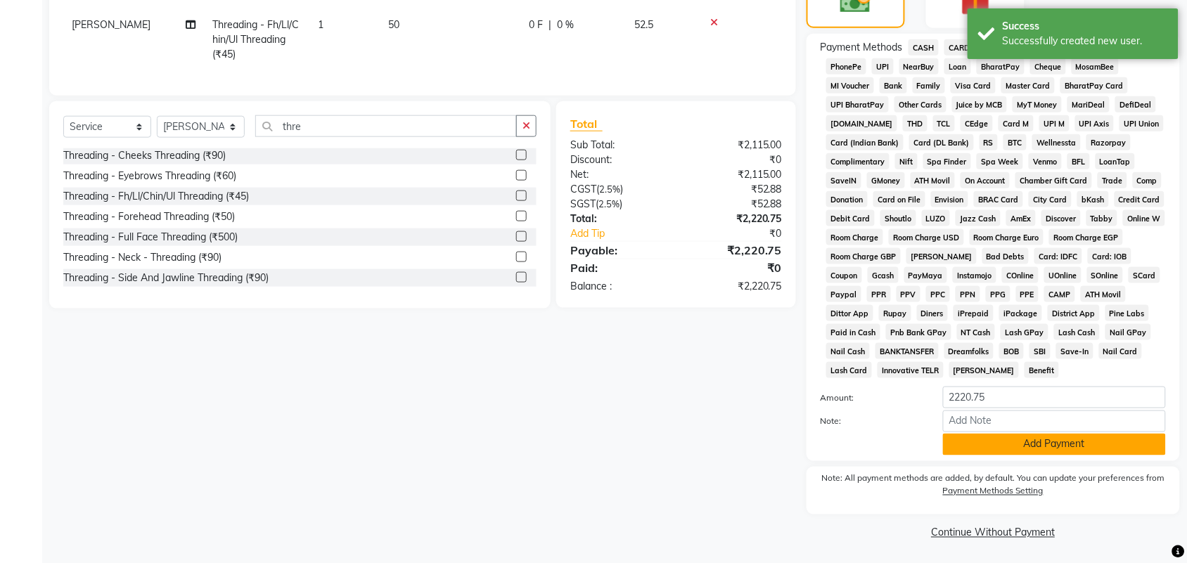
click at [1064, 448] on button "Add Payment" at bounding box center [1054, 445] width 223 height 22
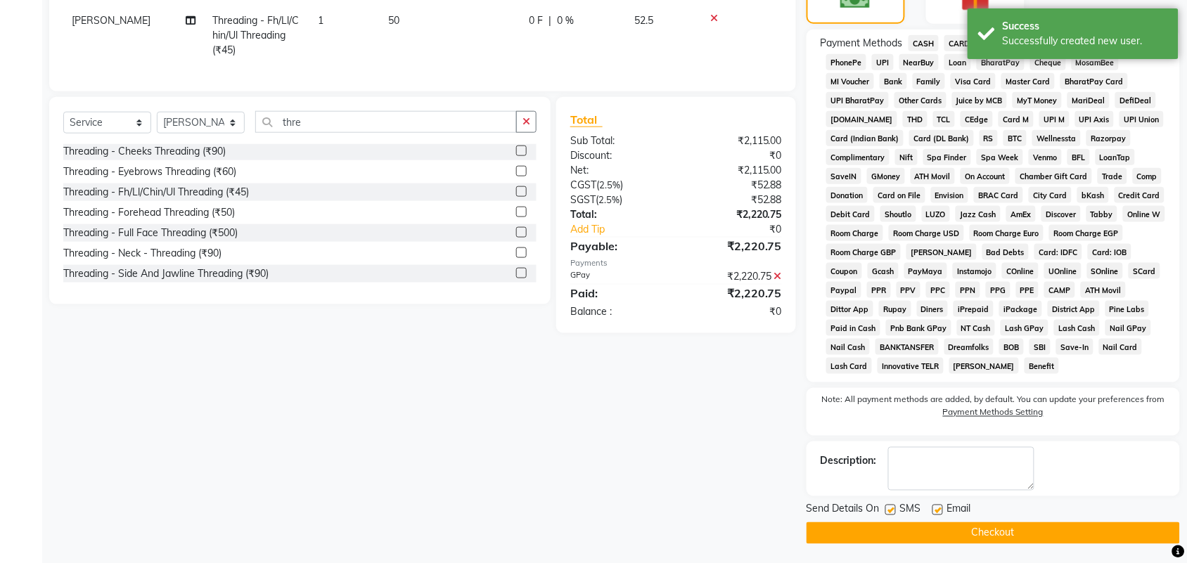
scroll to position [398, 0]
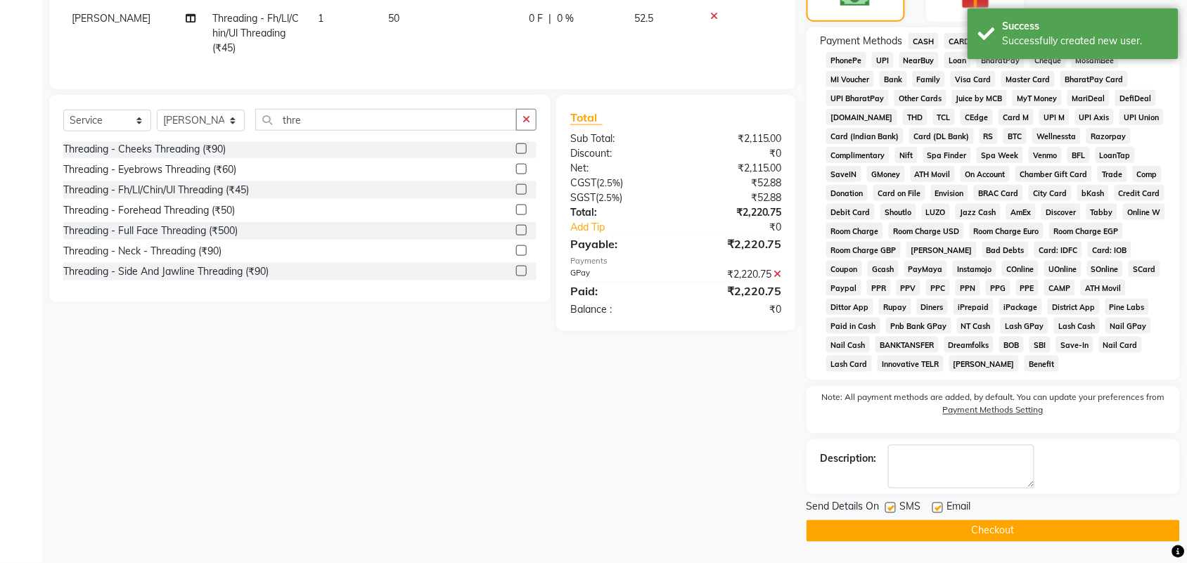
click at [860, 525] on button "Checkout" at bounding box center [994, 532] width 374 height 22
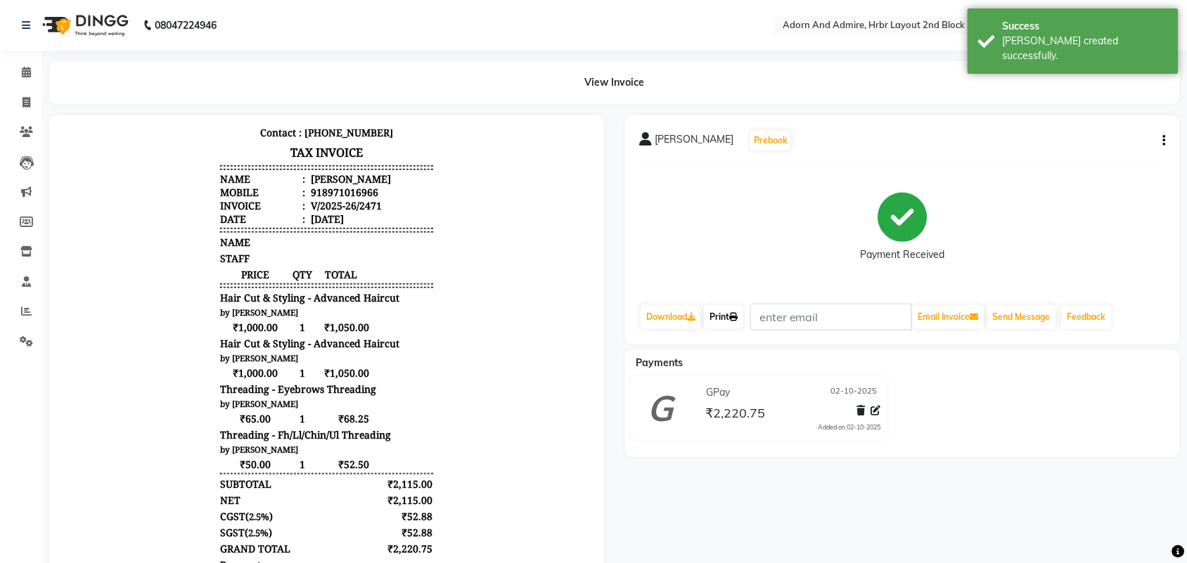
drag, startPoint x: 742, startPoint y: 317, endPoint x: 740, endPoint y: 326, distance: 8.7
click at [738, 318] on icon at bounding box center [733, 317] width 8 height 8
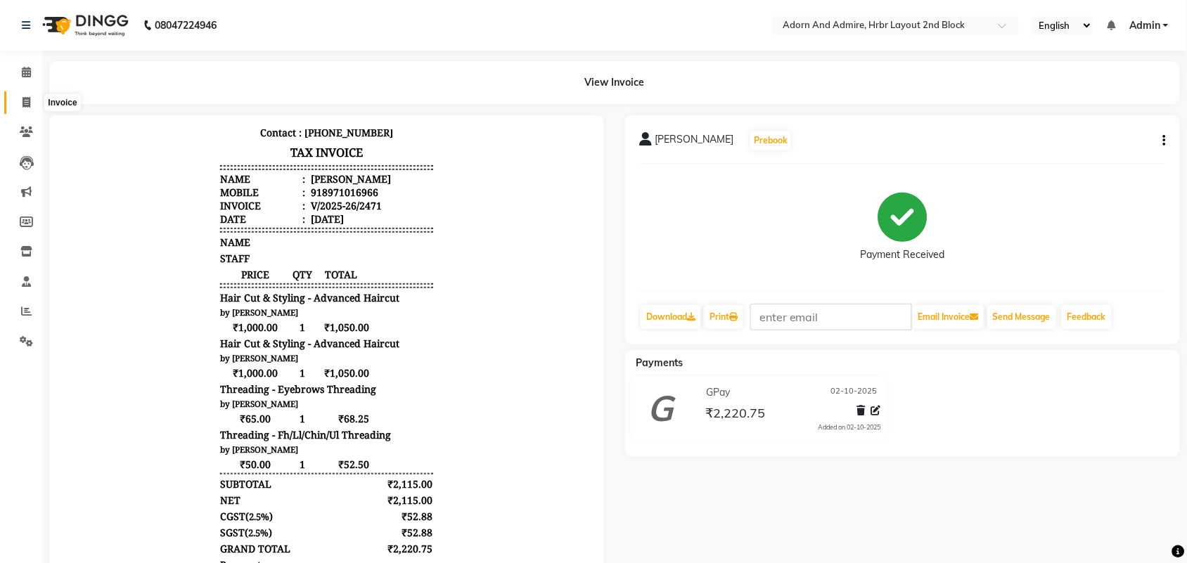
click at [23, 101] on icon at bounding box center [27, 102] width 8 height 11
select select "7203"
select select "service"
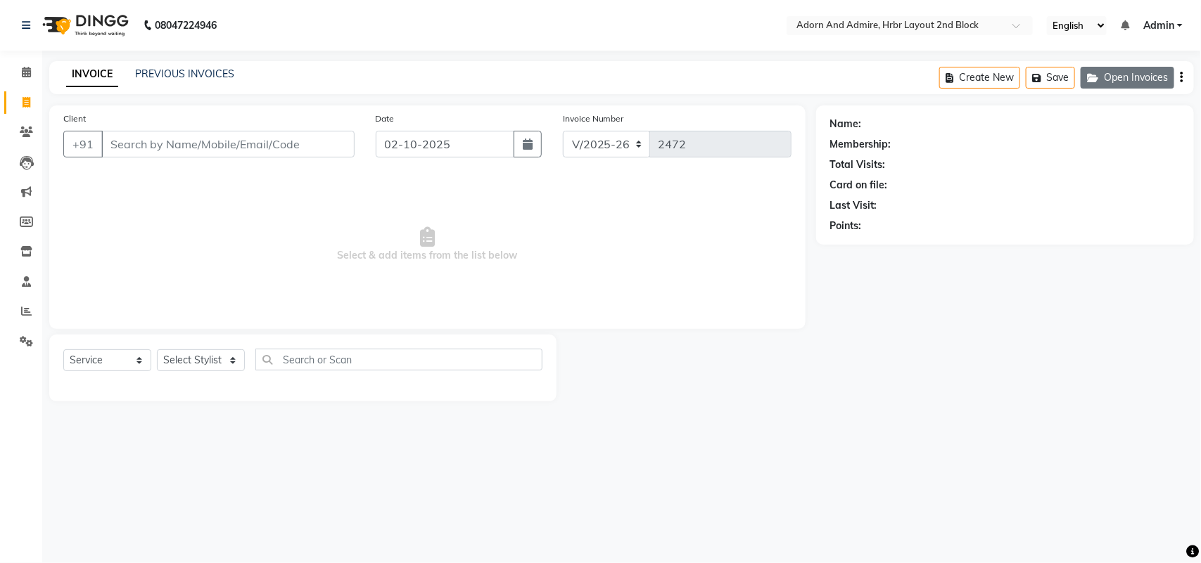
click at [1111, 76] on button "Open Invoices" at bounding box center [1127, 78] width 94 height 22
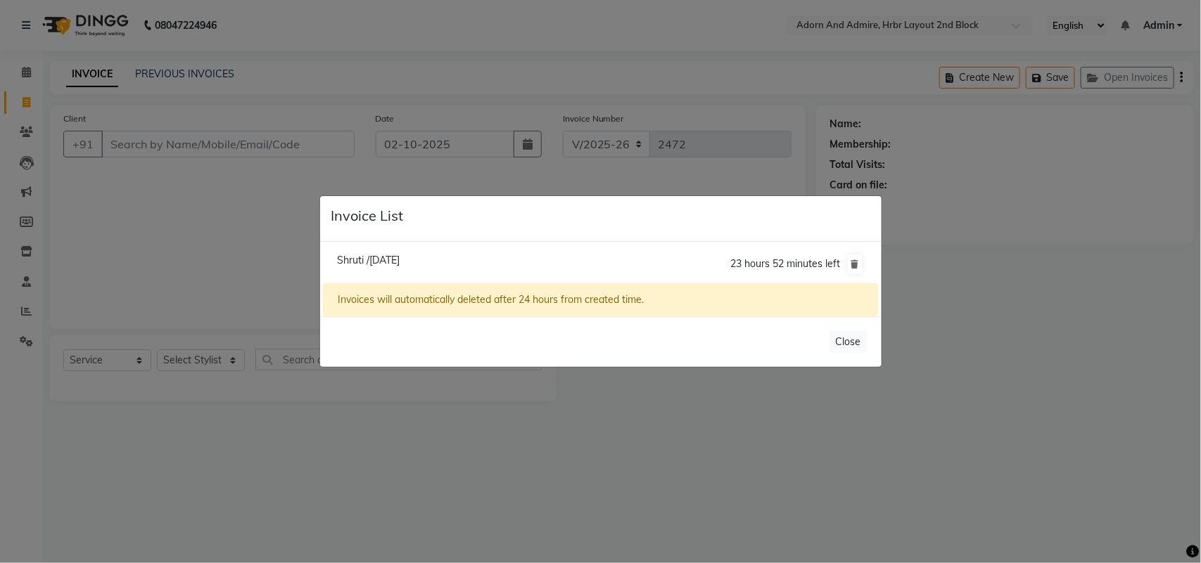
click at [400, 267] on li "Shruti /02 October 2025 23 hours 52 minutes left" at bounding box center [600, 264] width 554 height 39
click at [400, 257] on span "Shruti /02 October 2025" at bounding box center [368, 260] width 63 height 13
type input "9880698660"
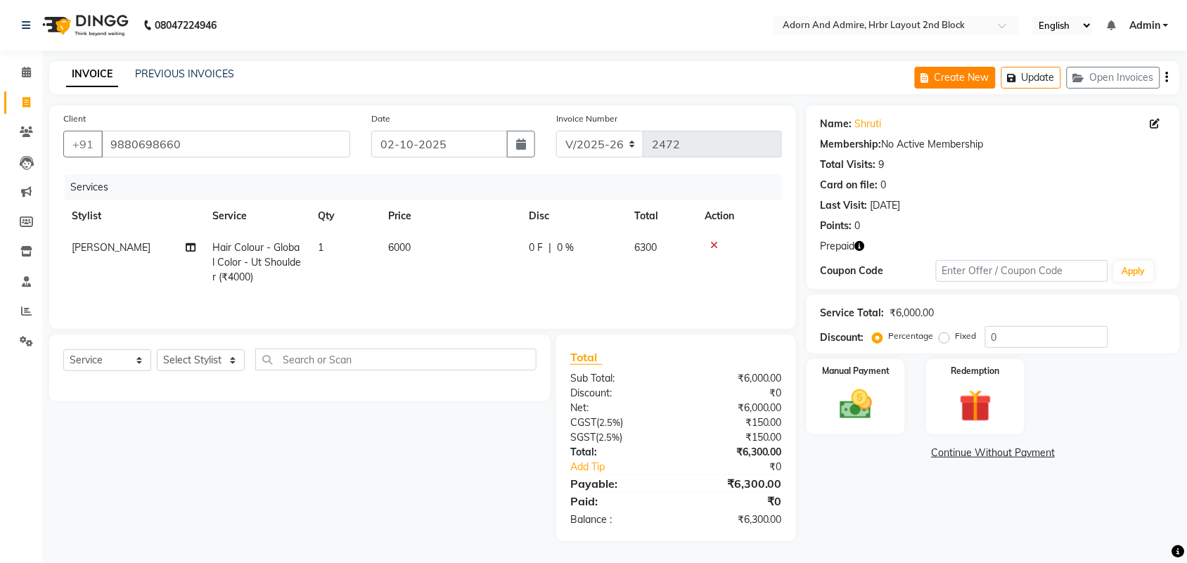
click at [985, 78] on button "Create New" at bounding box center [955, 78] width 81 height 22
select select "7203"
select select "service"
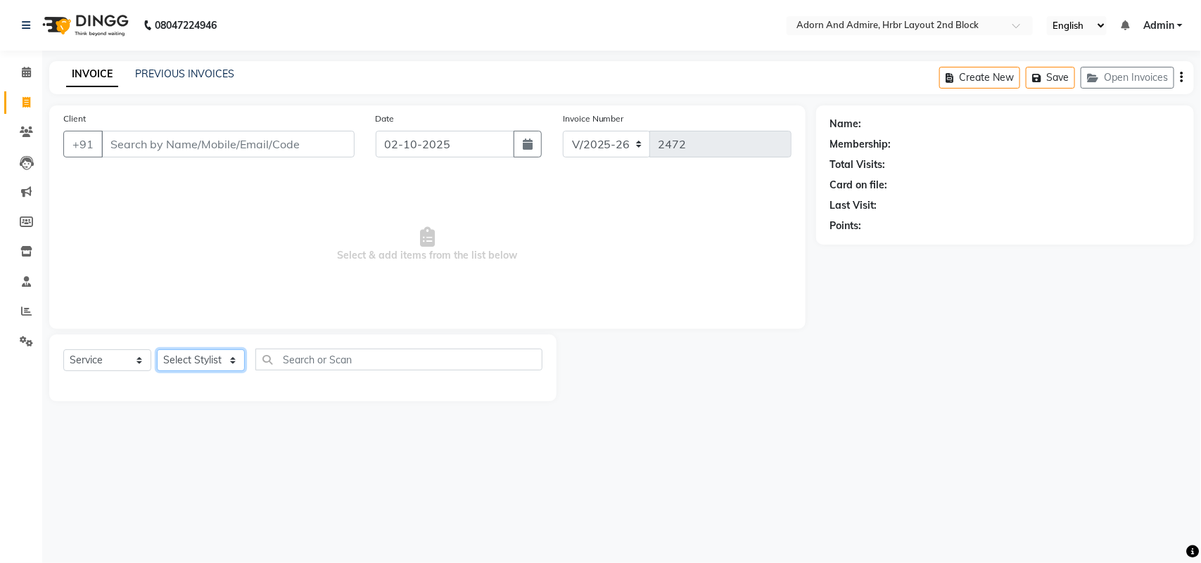
click at [234, 368] on select "Select Stylist Adarsh ajay ALEXX anusiya Jos Lalit lavanya Lucy rita saroj Suni…" at bounding box center [201, 361] width 88 height 22
select select "91499"
click at [157, 350] on select "Select Stylist Adarsh ajay ALEXX anusiya Jos Lalit lavanya Lucy rita saroj Suni…" at bounding box center [201, 361] width 88 height 22
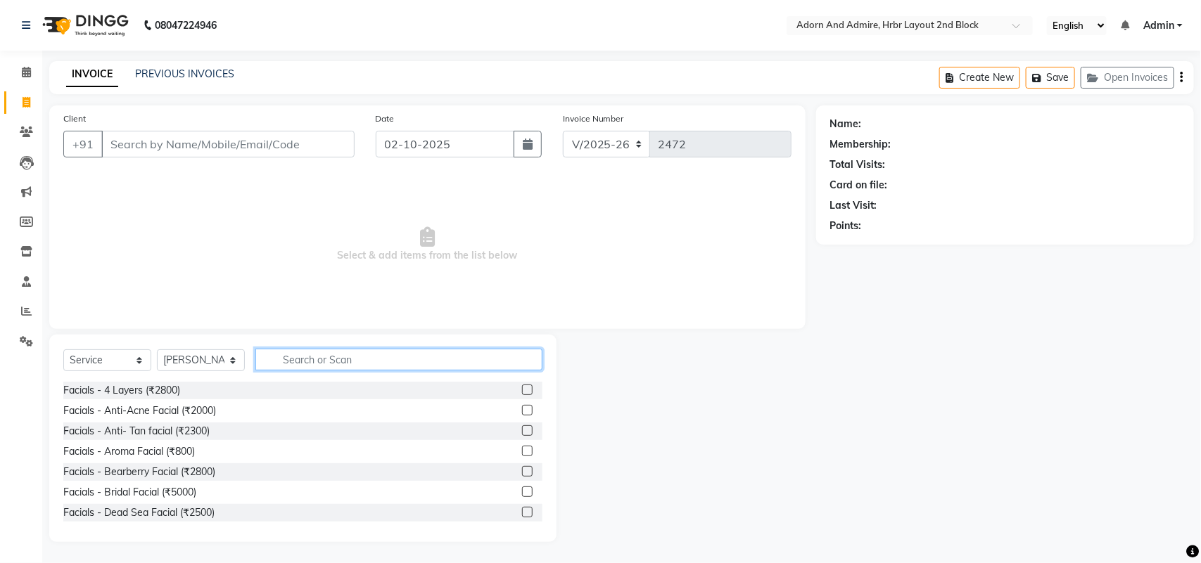
click at [324, 361] on input "text" at bounding box center [398, 360] width 287 height 22
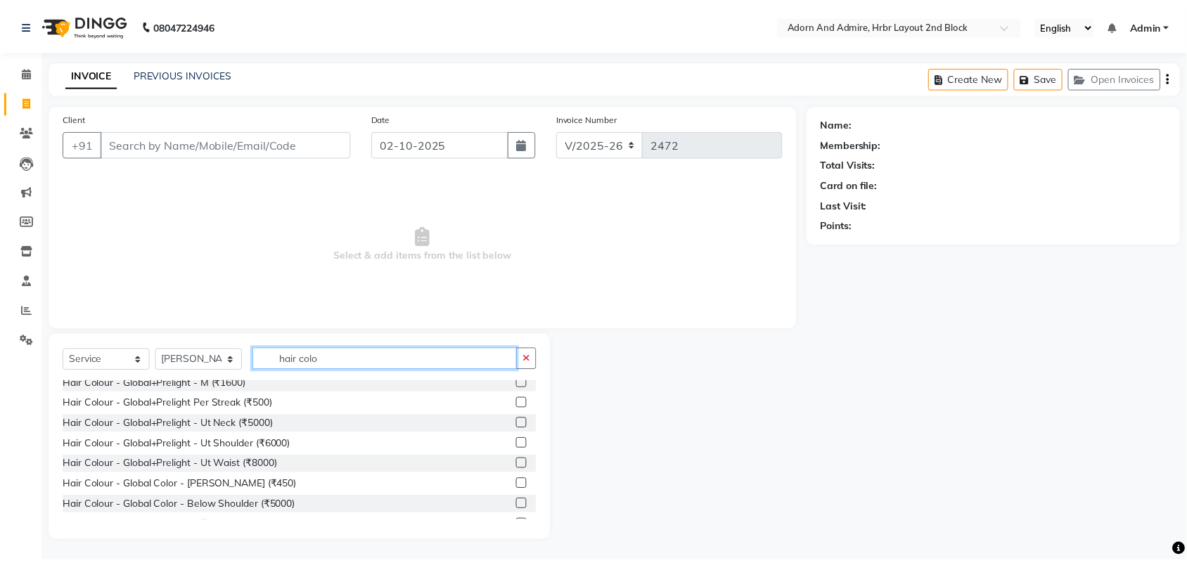
scroll to position [543, 0]
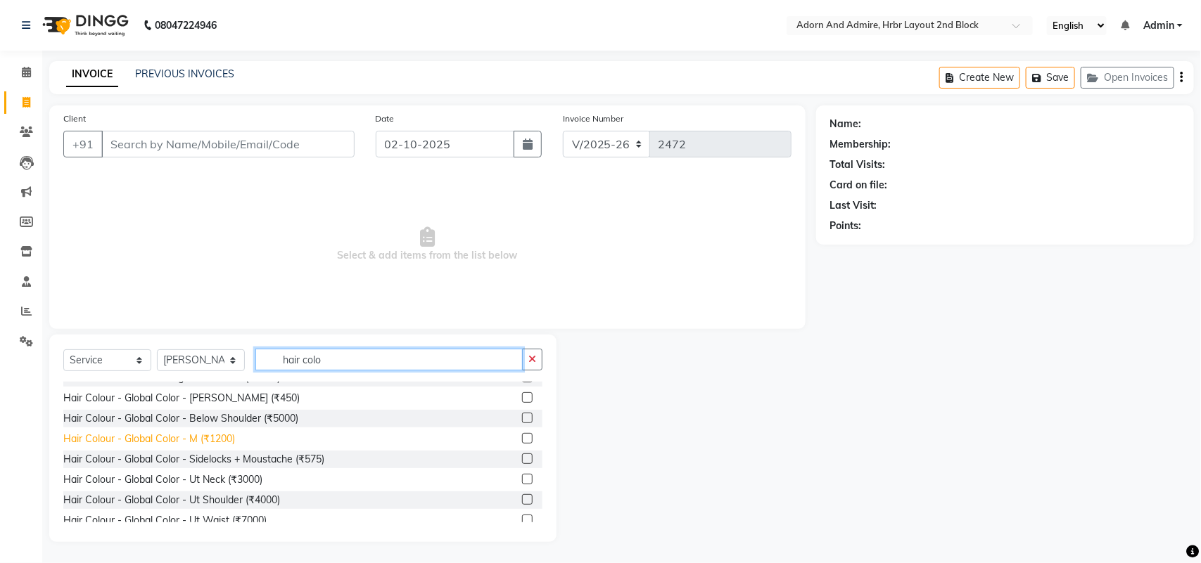
type input "hair colo"
click at [212, 438] on div "Hair Colour - Global Color - M (₹1200)" at bounding box center [149, 439] width 172 height 15
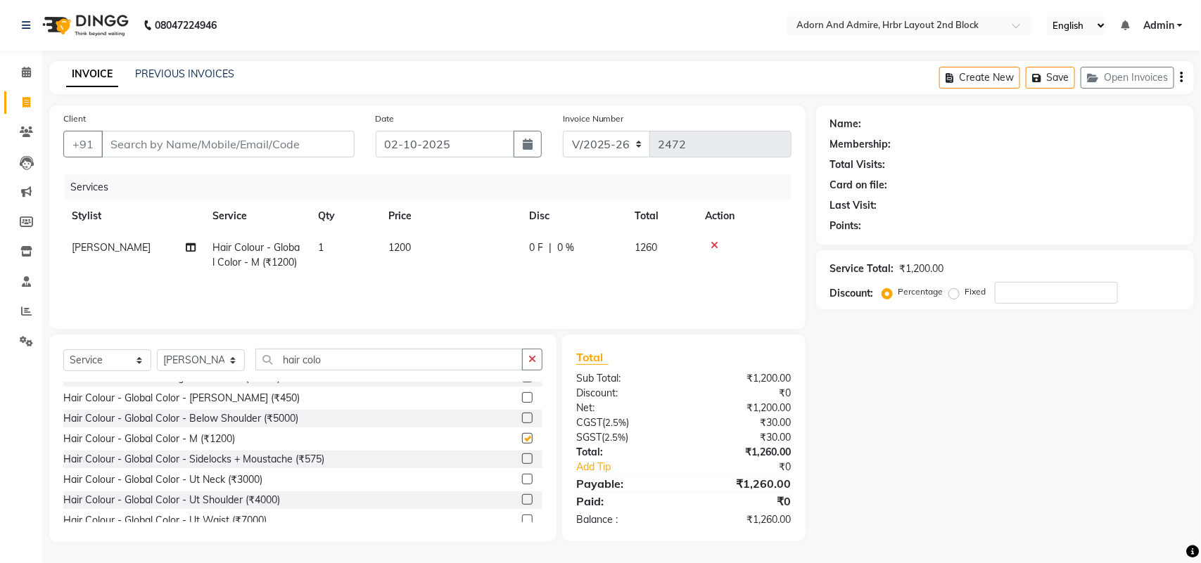
checkbox input "false"
click at [420, 248] on td "1200" at bounding box center [450, 255] width 141 height 46
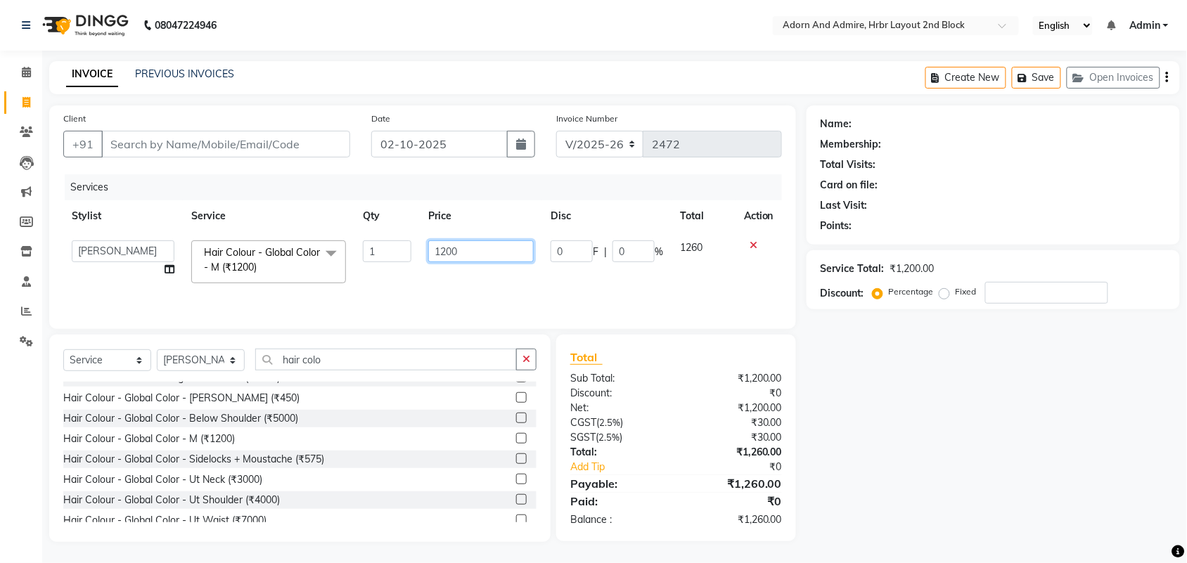
drag, startPoint x: 486, startPoint y: 254, endPoint x: 385, endPoint y: 281, distance: 104.9
click at [378, 265] on tr "Adarsh ajay ALEXX anusiya Jos Lalit lavanya Lucy rita saroj Sunitha Umesh Hair …" at bounding box center [422, 262] width 719 height 60
type input "2000"
click at [932, 433] on div "Name: Membership: Total Visits: Card on file: Last Visit: Points: Service Total…" at bounding box center [999, 324] width 384 height 437
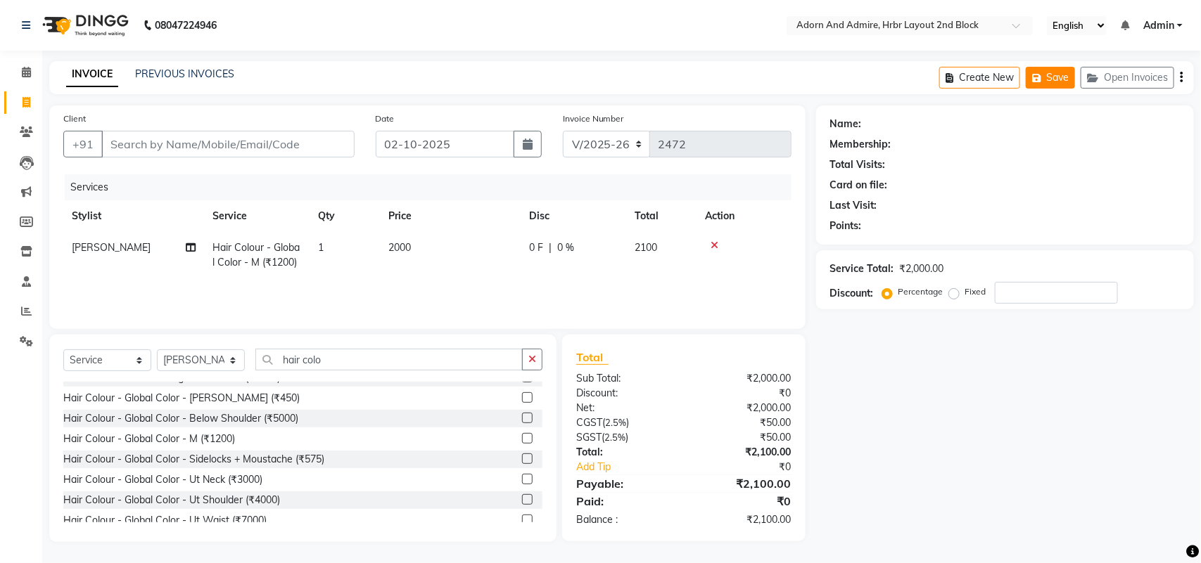
click at [1048, 81] on button "Save" at bounding box center [1050, 78] width 49 height 22
click at [1120, 79] on button "Open Invoices" at bounding box center [1127, 78] width 94 height 22
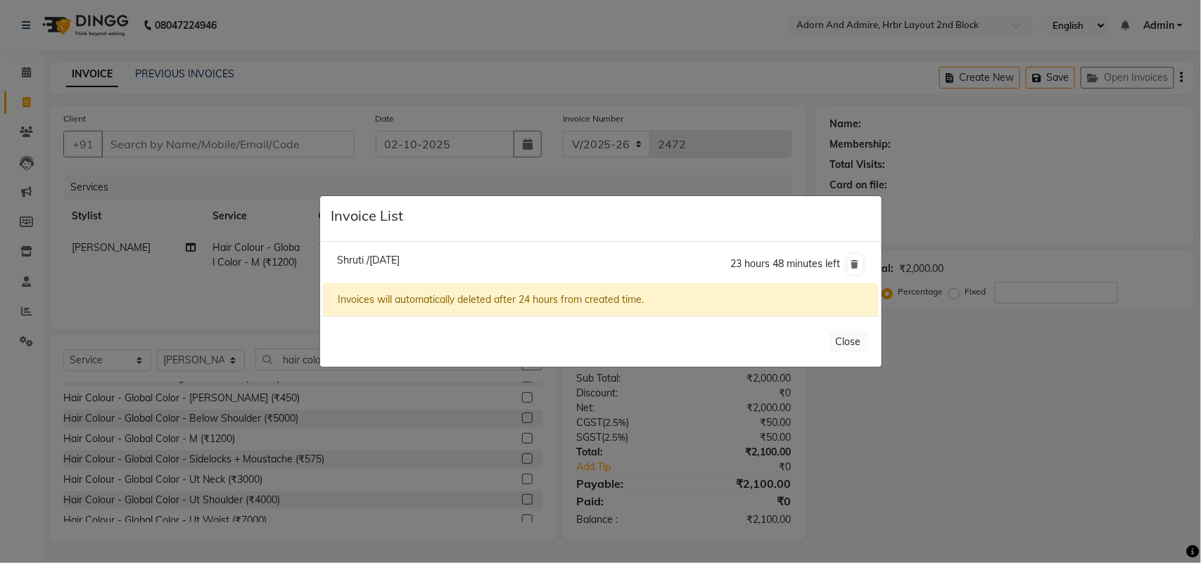
click at [395, 257] on span "Shruti /02 October 2025" at bounding box center [368, 260] width 63 height 13
type input "9880698660"
type input "0"
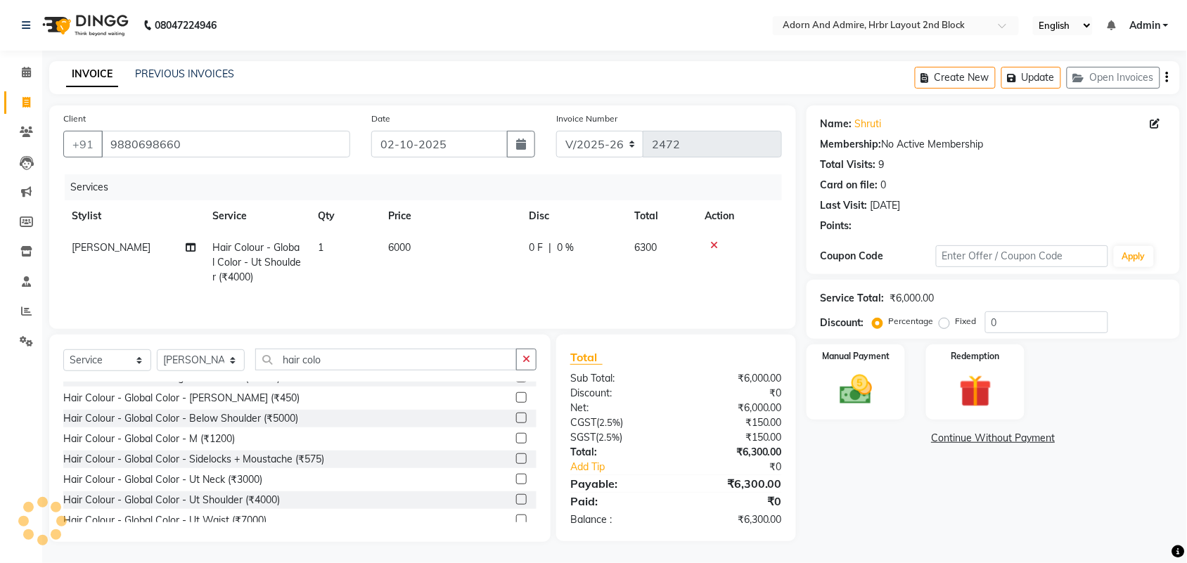
select select
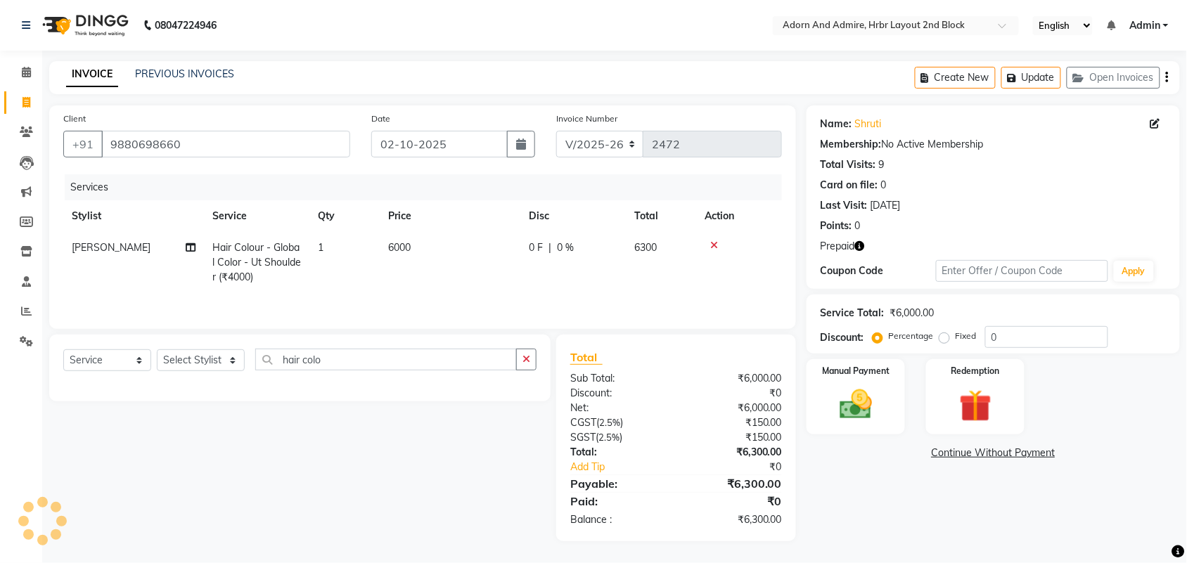
scroll to position [0, 0]
click at [997, 412] on img at bounding box center [975, 406] width 55 height 42
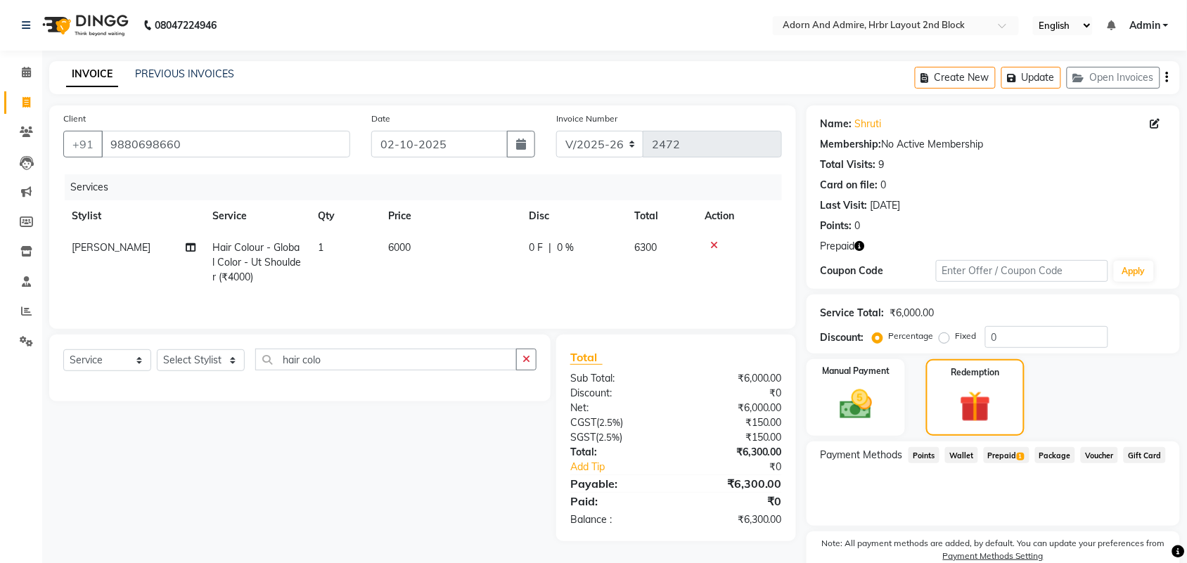
scroll to position [65, 0]
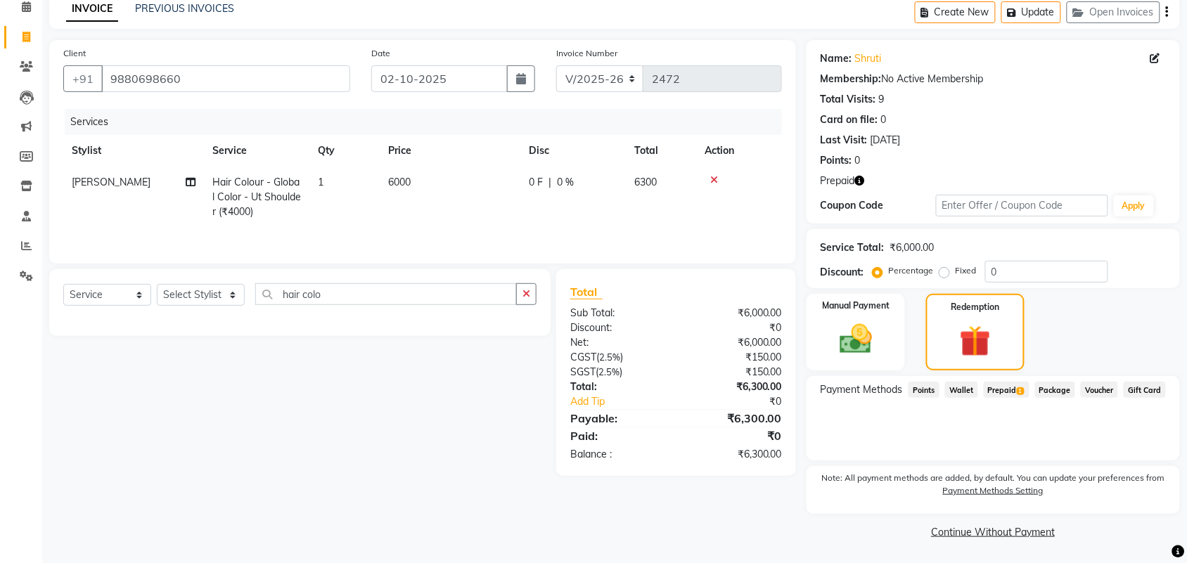
click at [1004, 391] on span "Prepaid 1" at bounding box center [1007, 390] width 46 height 16
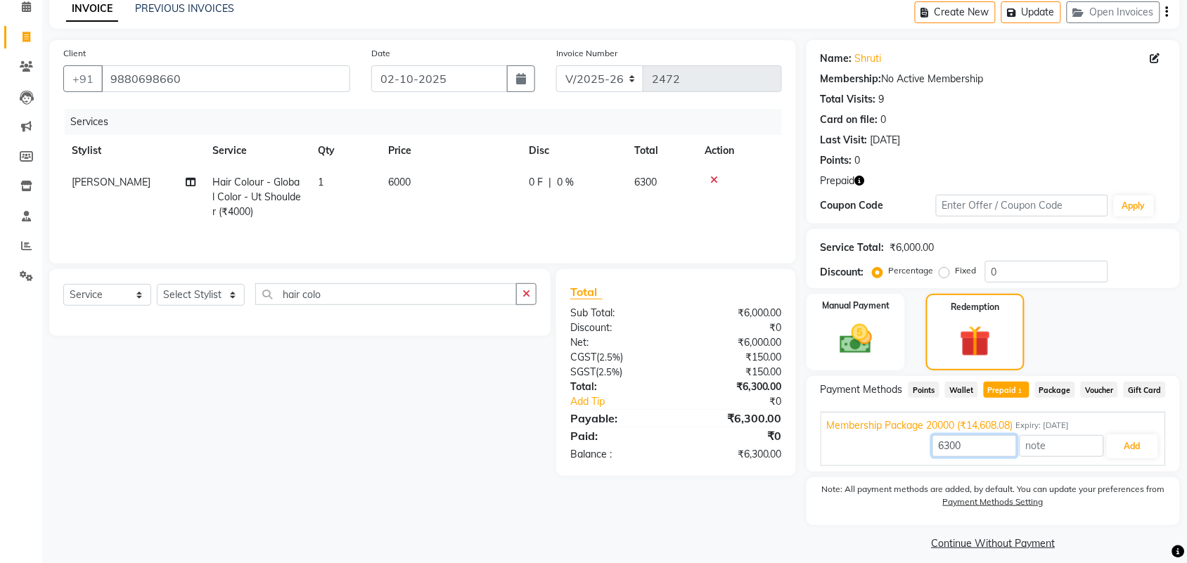
click at [983, 442] on input "6300" at bounding box center [975, 446] width 84 height 22
click at [1113, 324] on div "Manual Payment Redemption" at bounding box center [993, 332] width 395 height 77
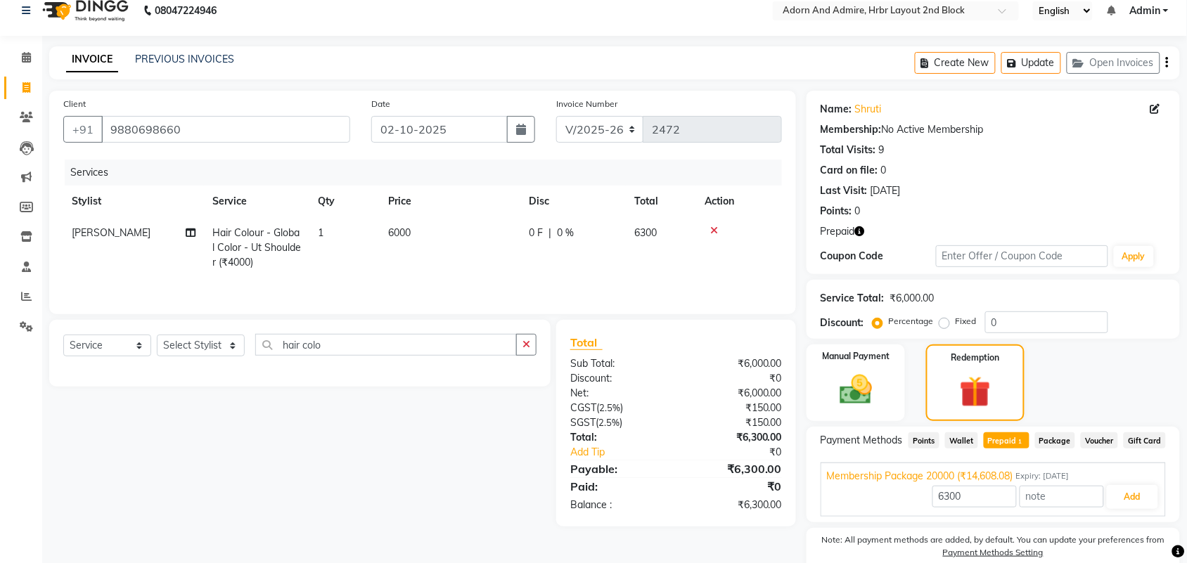
scroll to position [0, 0]
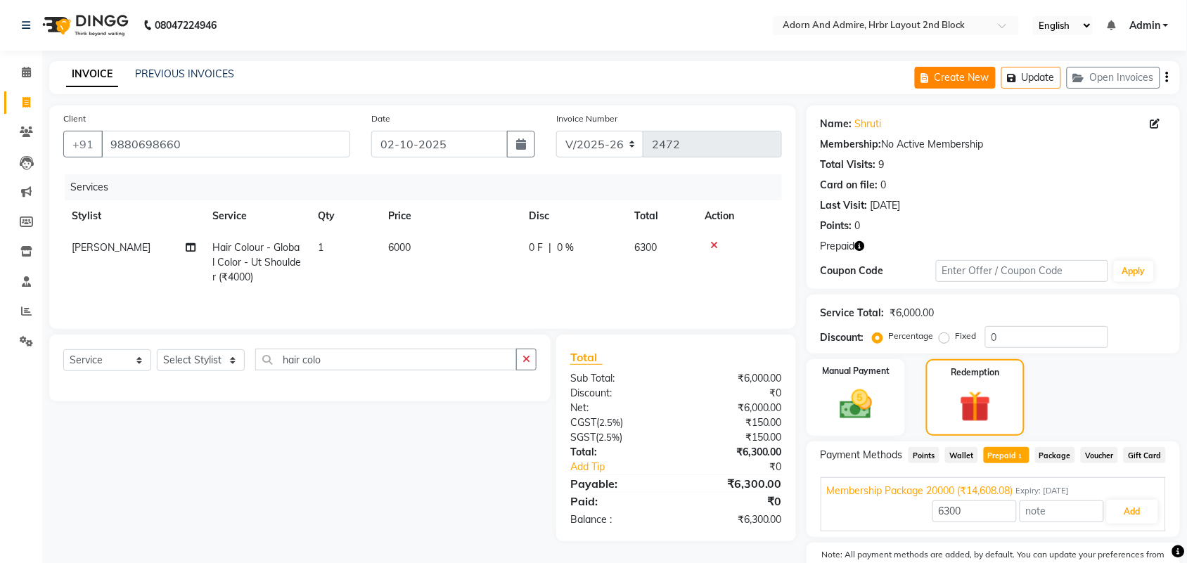
click at [947, 83] on button "Create New" at bounding box center [955, 78] width 81 height 22
click at [1063, 164] on div "Total Visits: 9" at bounding box center [993, 165] width 345 height 15
click at [1124, 406] on div "Manual Payment Redemption" at bounding box center [993, 397] width 395 height 77
click at [1000, 403] on img at bounding box center [976, 407] width 53 height 40
type input "14608.08"
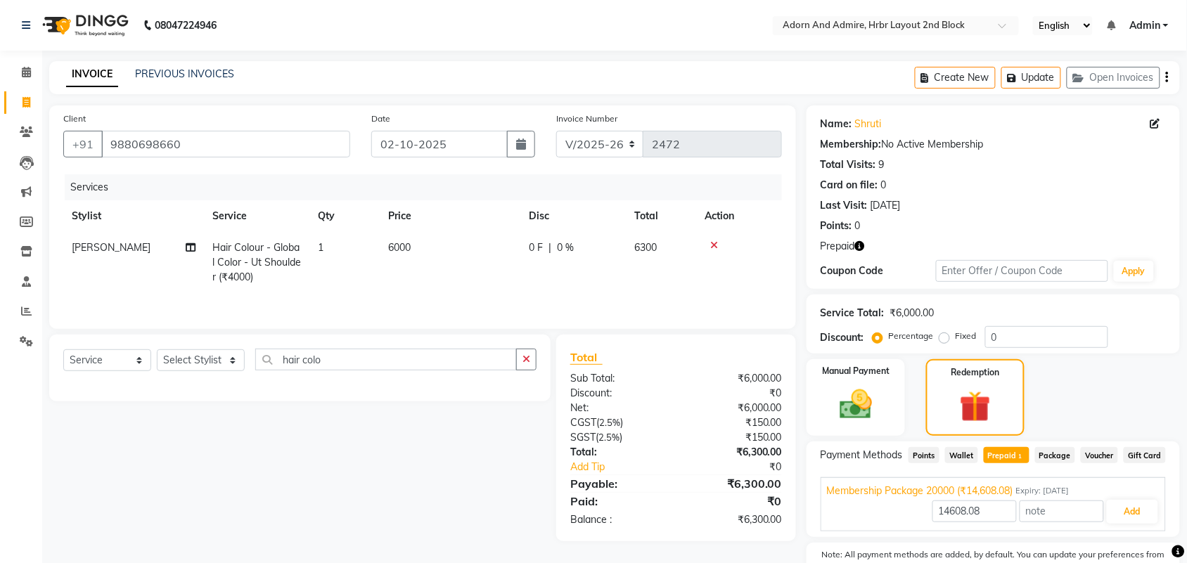
click at [1087, 403] on div "Manual Payment Redemption" at bounding box center [993, 397] width 395 height 77
drag, startPoint x: 995, startPoint y: 510, endPoint x: 866, endPoint y: 515, distance: 129.5
click at [848, 513] on div "14608.08 Add" at bounding box center [993, 512] width 333 height 27
click at [1096, 401] on div "Manual Payment Redemption" at bounding box center [993, 397] width 395 height 77
click at [982, 84] on button "Create New" at bounding box center [955, 78] width 81 height 22
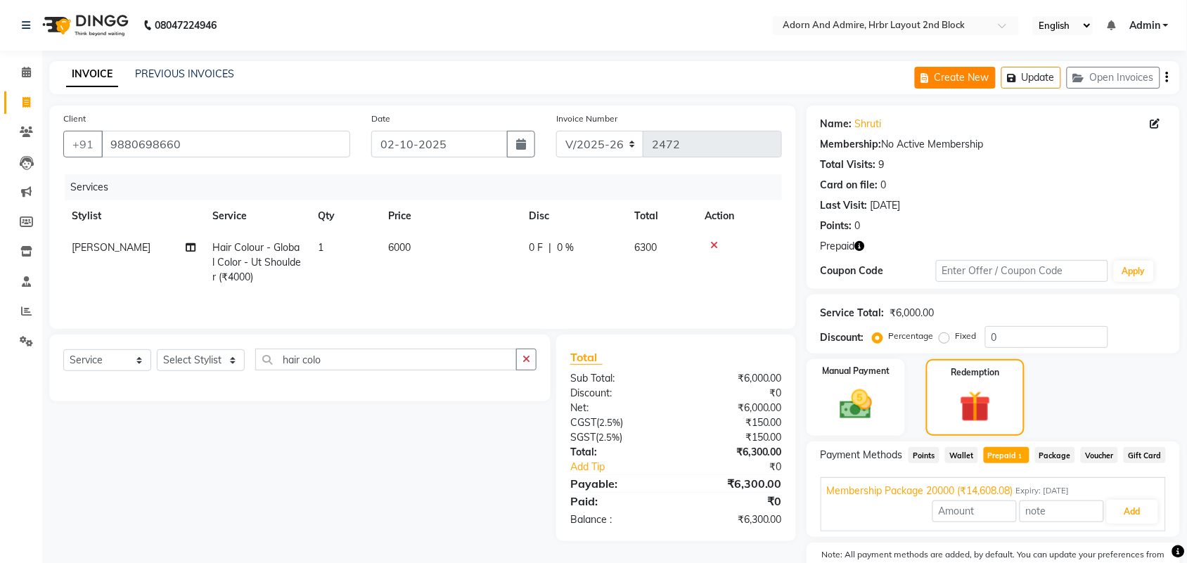
select select "service"
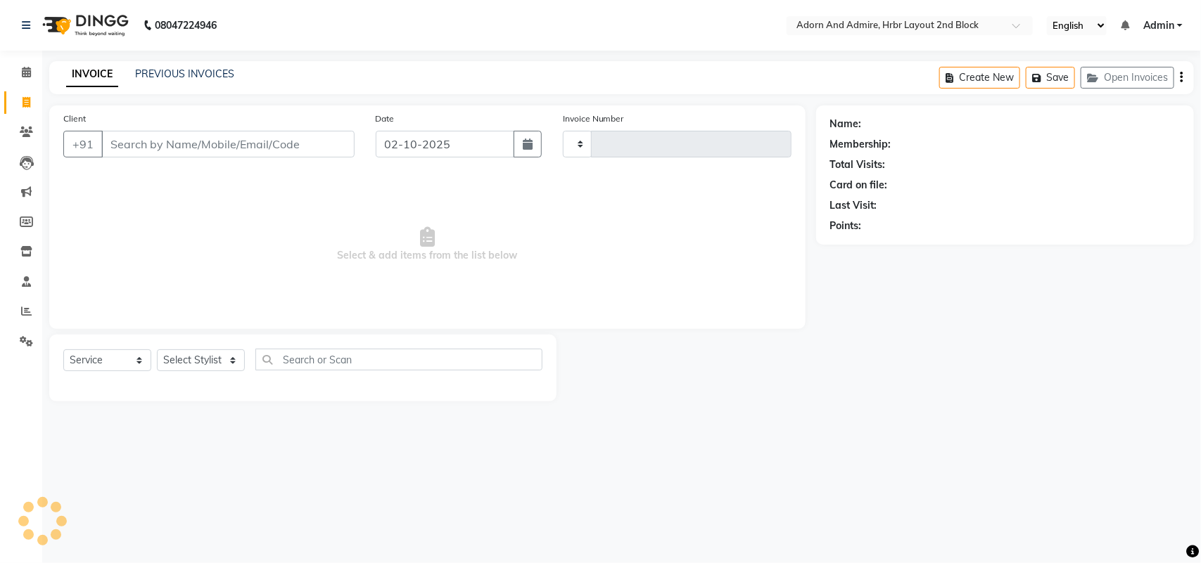
type input "2472"
select select "7203"
click at [1144, 85] on button "Open Invoices" at bounding box center [1127, 78] width 94 height 22
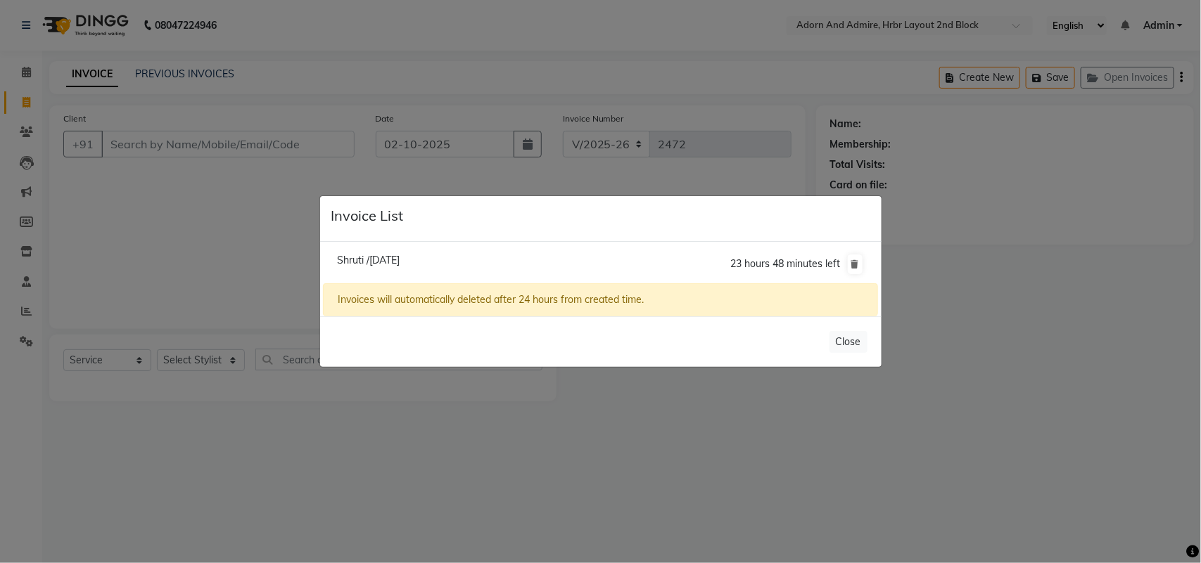
click at [400, 258] on span "Shruti /02 October 2025" at bounding box center [368, 260] width 63 height 13
type input "9880698660"
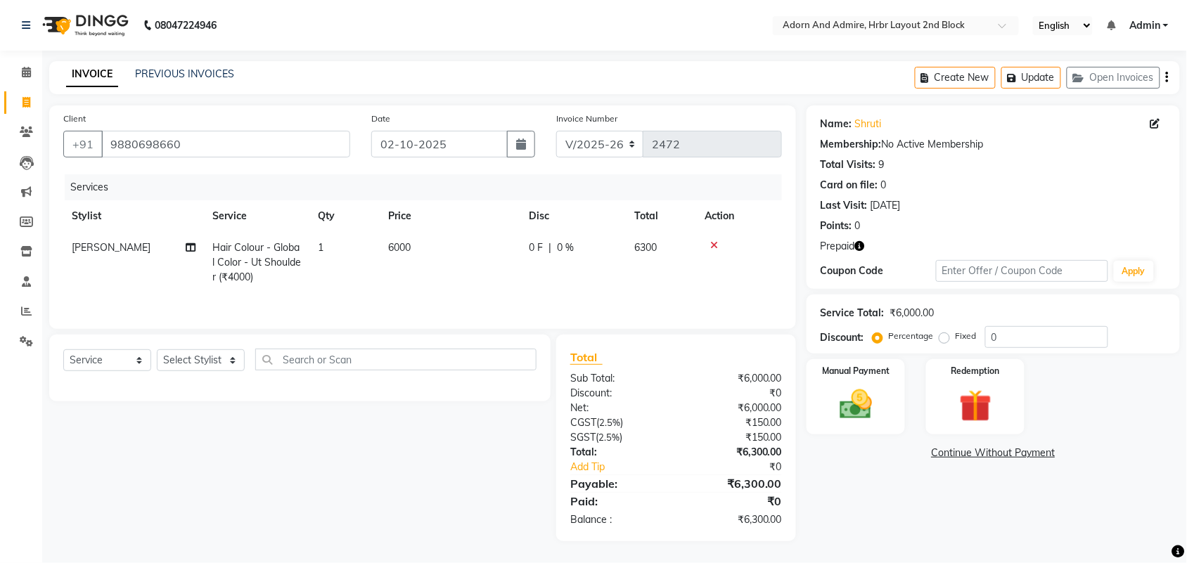
click at [862, 248] on icon "button" at bounding box center [860, 246] width 10 height 10
click at [957, 532] on div "Name: Shruti Membership: No Active Membership Total Visits: 9 Card on file: 0 L…" at bounding box center [999, 324] width 384 height 436
click at [234, 357] on select "Select Stylist Adarsh ajay ALEXX anusiya Jos Lalit lavanya Lucy rita saroj Suni…" at bounding box center [201, 361] width 88 height 22
select select "91499"
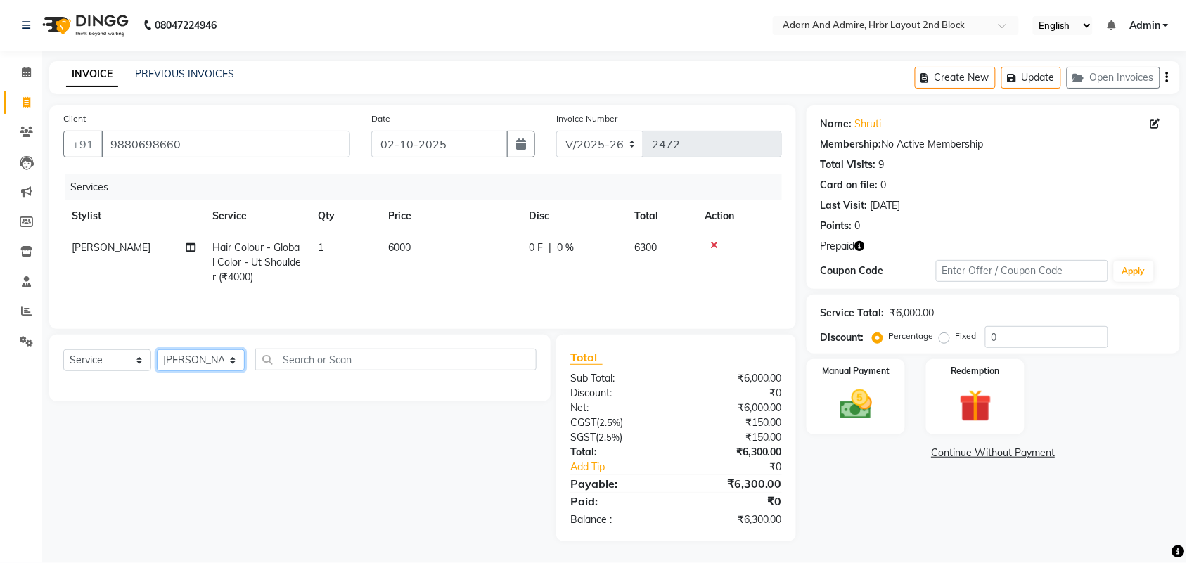
click at [157, 350] on select "Select Stylist Adarsh ajay ALEXX anusiya Jos Lalit lavanya Lucy rita saroj Suni…" at bounding box center [201, 361] width 88 height 22
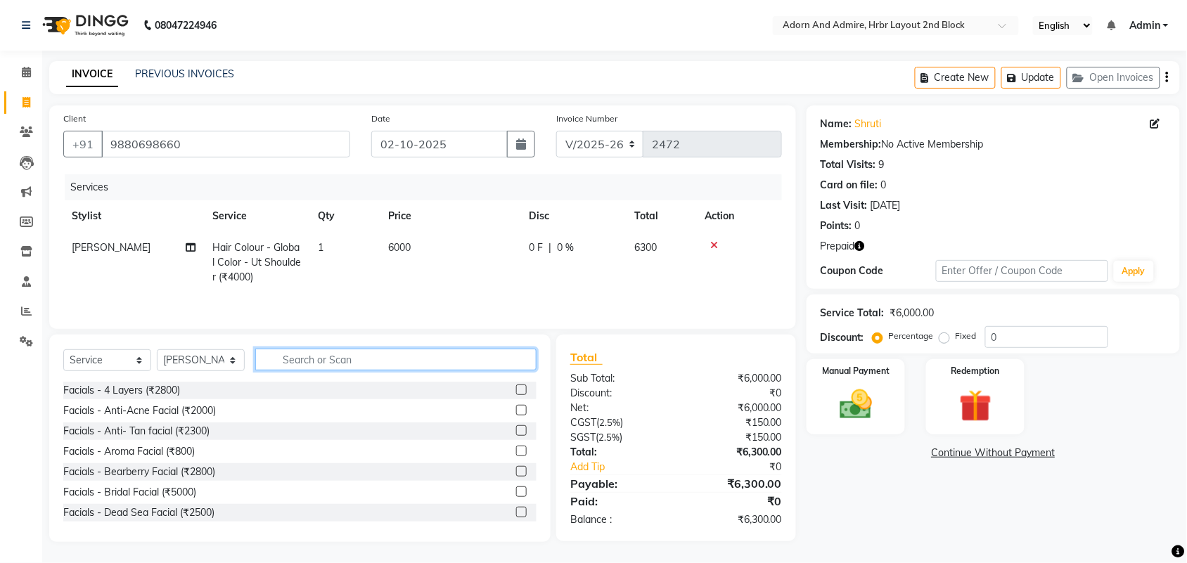
click at [296, 364] on input "text" at bounding box center [395, 360] width 281 height 22
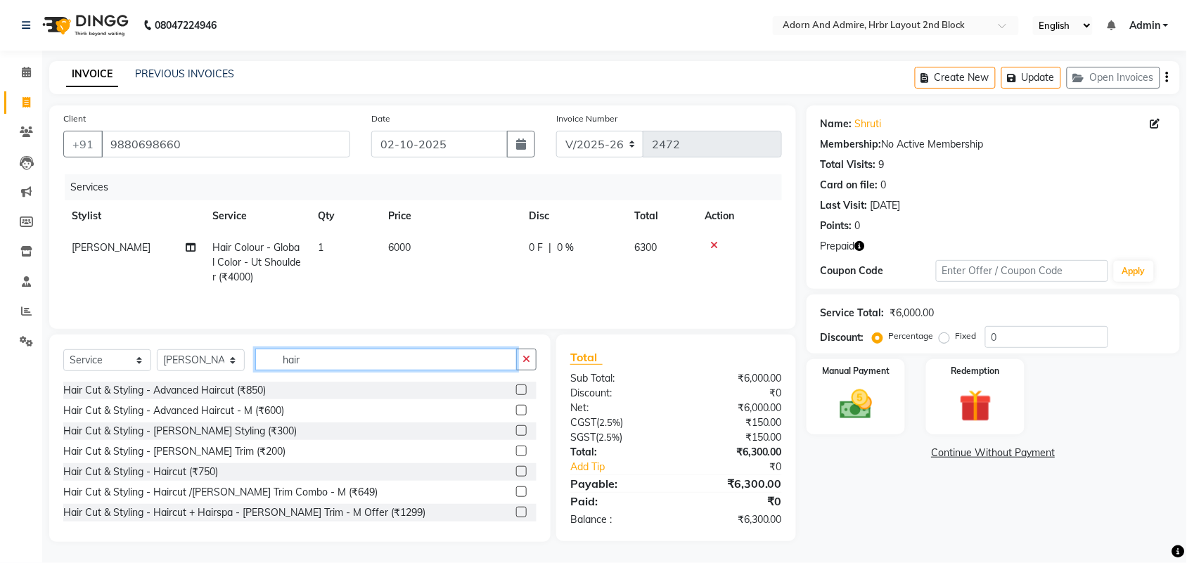
type input "hair"
click at [516, 390] on label at bounding box center [521, 390] width 11 height 11
click at [516, 390] on input "checkbox" at bounding box center [520, 390] width 9 height 9
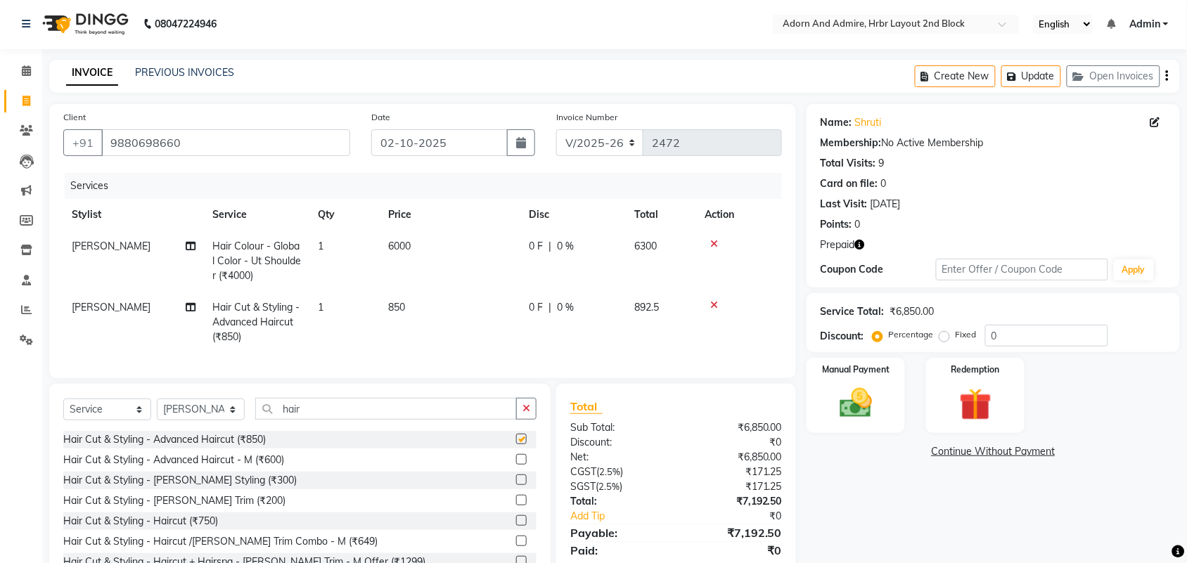
checkbox input "false"
click at [405, 314] on td "850" at bounding box center [450, 322] width 141 height 61
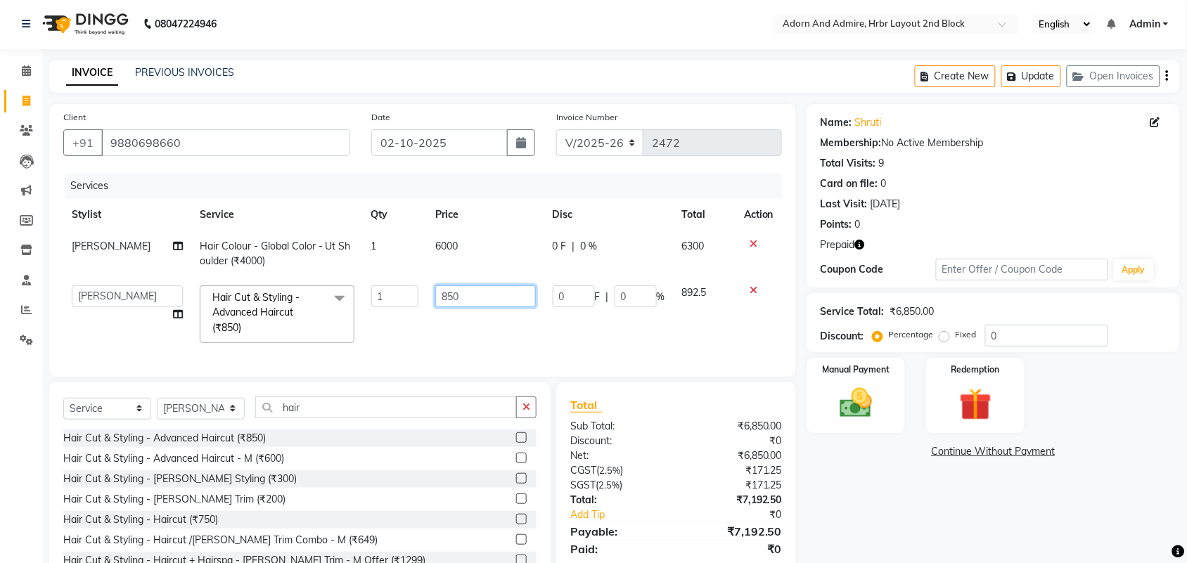
drag, startPoint x: 476, startPoint y: 299, endPoint x: 342, endPoint y: 321, distance: 135.4
click at [338, 318] on tr "Adarsh ajay ALEXX anusiya Jos Lalit lavanya Lucy rita saroj Sunitha Umesh Hair …" at bounding box center [422, 314] width 719 height 75
type input "1000"
click at [888, 518] on div "Name: Shruti Membership: No Active Membership Total Visits: 9 Card on file: 0 L…" at bounding box center [999, 347] width 384 height 486
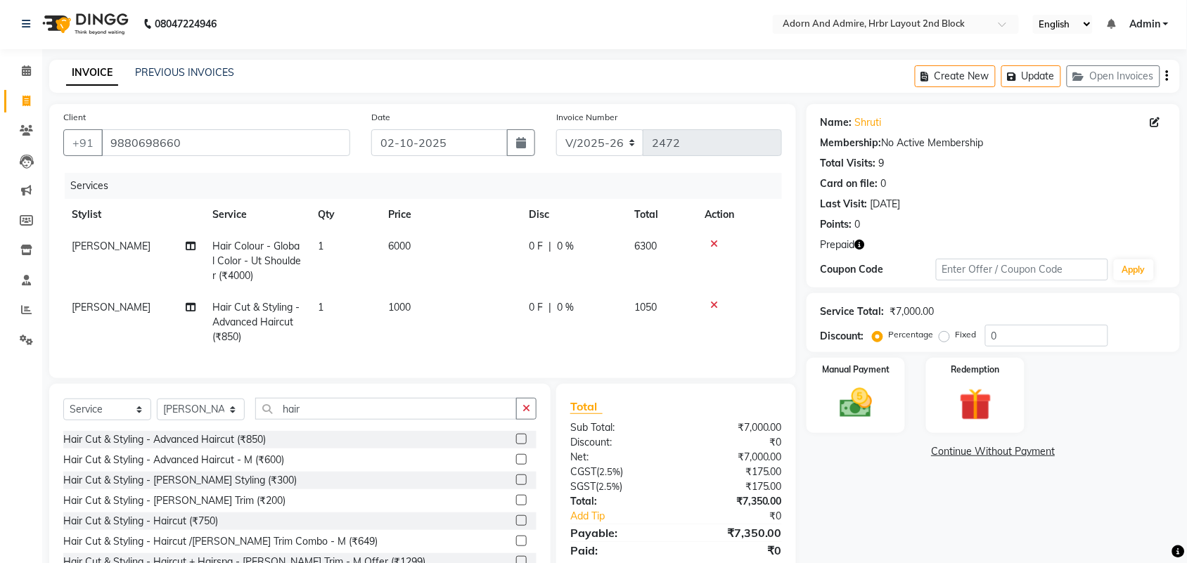
drag, startPoint x: 714, startPoint y: 300, endPoint x: 736, endPoint y: 350, distance: 55.1
click at [714, 300] on icon at bounding box center [714, 305] width 8 height 10
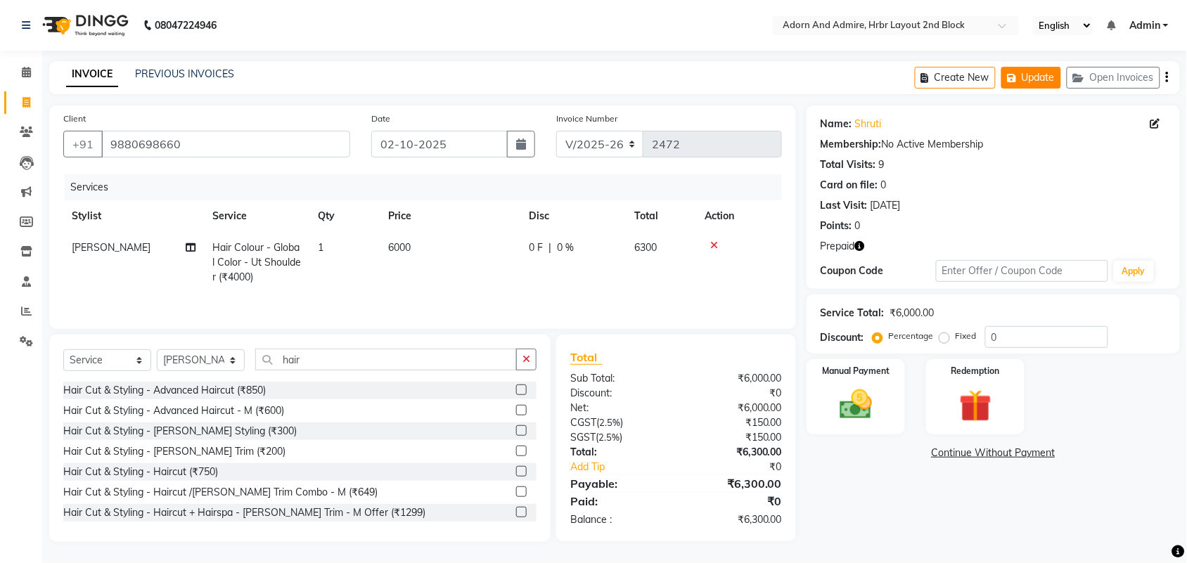
click at [1041, 72] on button "Update" at bounding box center [1032, 78] width 60 height 22
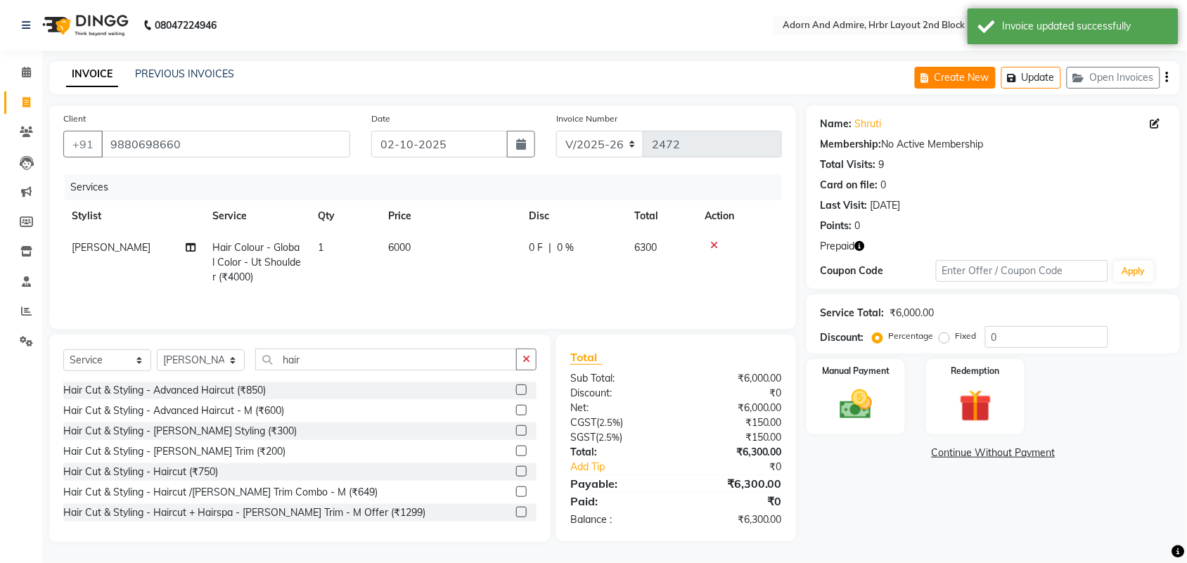
click at [962, 82] on button "Create New" at bounding box center [955, 78] width 81 height 22
select select "service"
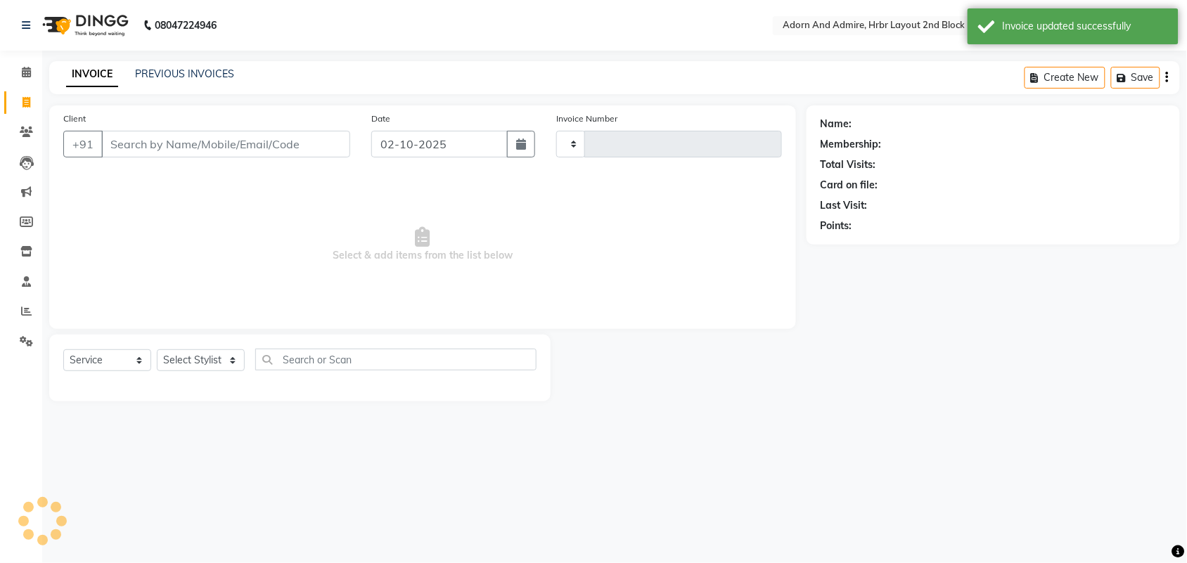
type input "2472"
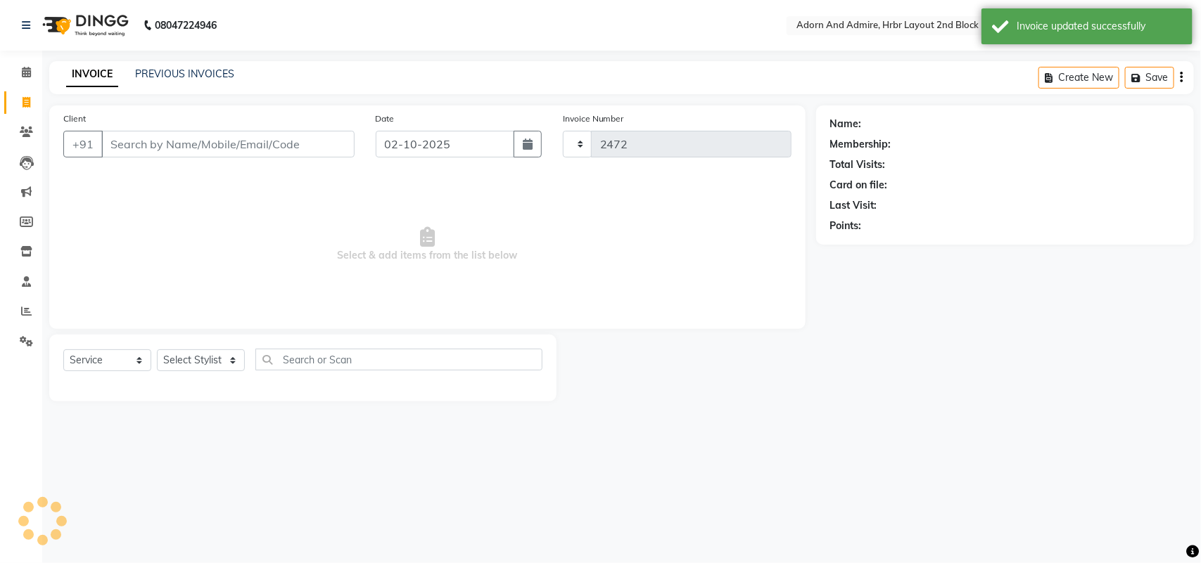
select select "7203"
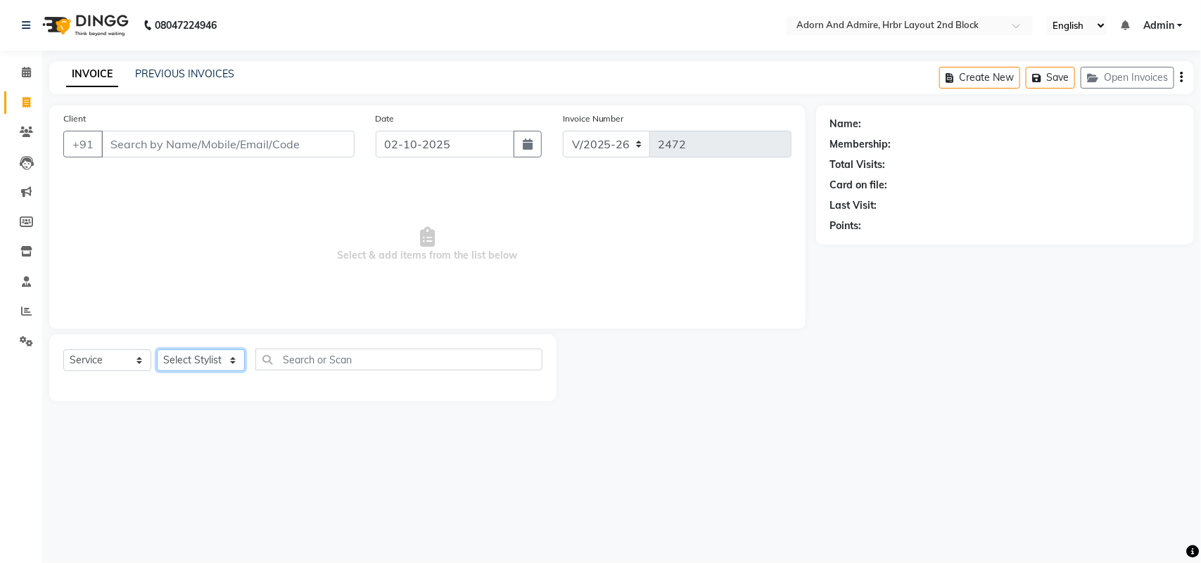
click at [236, 361] on select "Select Stylist Adarsh ajay ALEXX anusiya Jos Lalit lavanya Lucy rita saroj Suni…" at bounding box center [201, 361] width 88 height 22
select select "92337"
click at [157, 350] on select "Select Stylist Adarsh ajay ALEXX anusiya Jos Lalit lavanya Lucy rita saroj Suni…" at bounding box center [201, 361] width 88 height 22
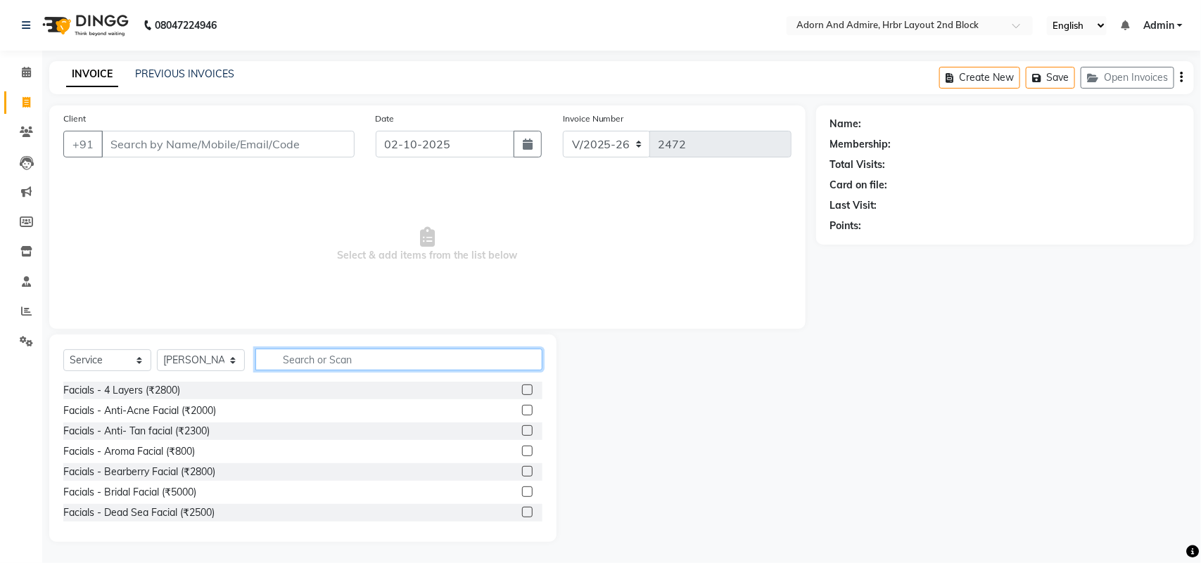
click at [331, 353] on input "text" at bounding box center [398, 360] width 287 height 22
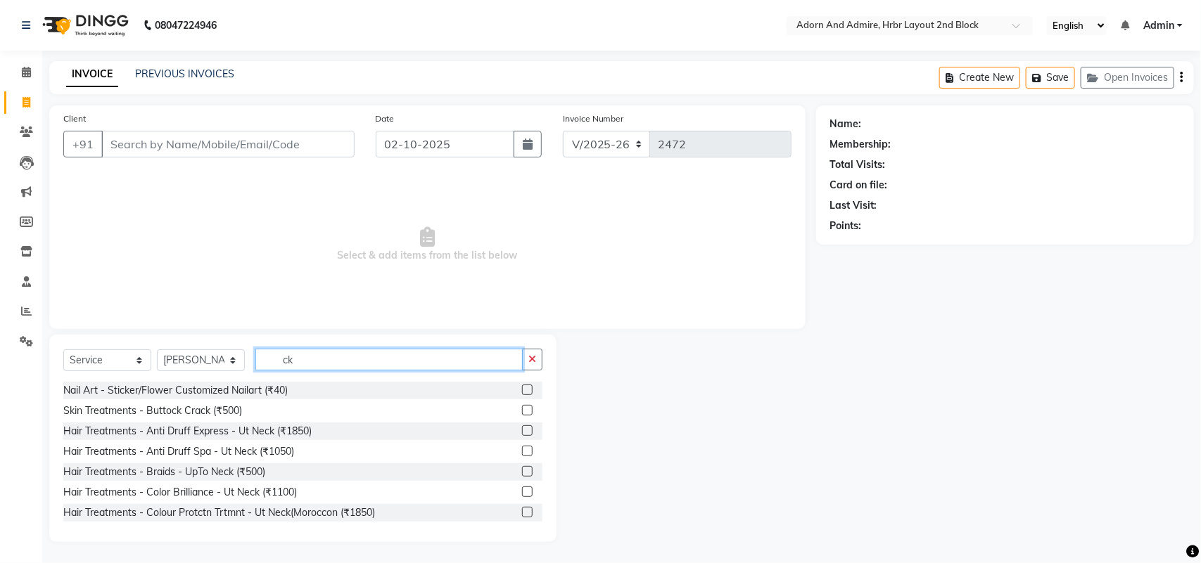
type input "c"
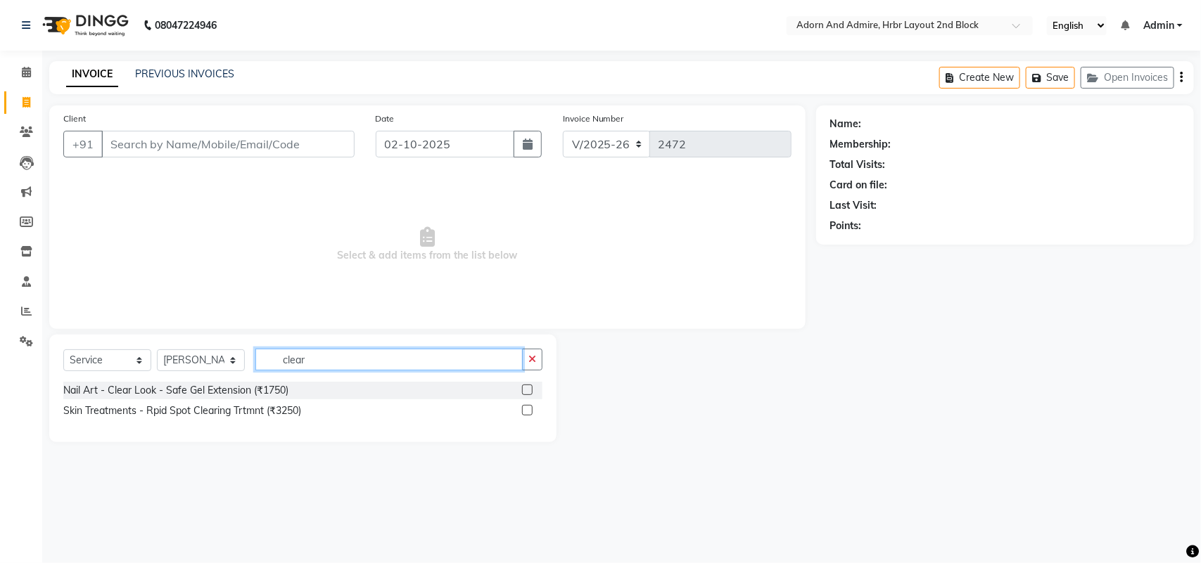
drag, startPoint x: 340, startPoint y: 359, endPoint x: 238, endPoint y: 376, distance: 103.4
click at [238, 375] on div "Select Service Product Membership Package Voucher Prepaid Gift Card Select Styl…" at bounding box center [302, 365] width 479 height 33
click at [363, 350] on input "clear" at bounding box center [388, 360] width 267 height 22
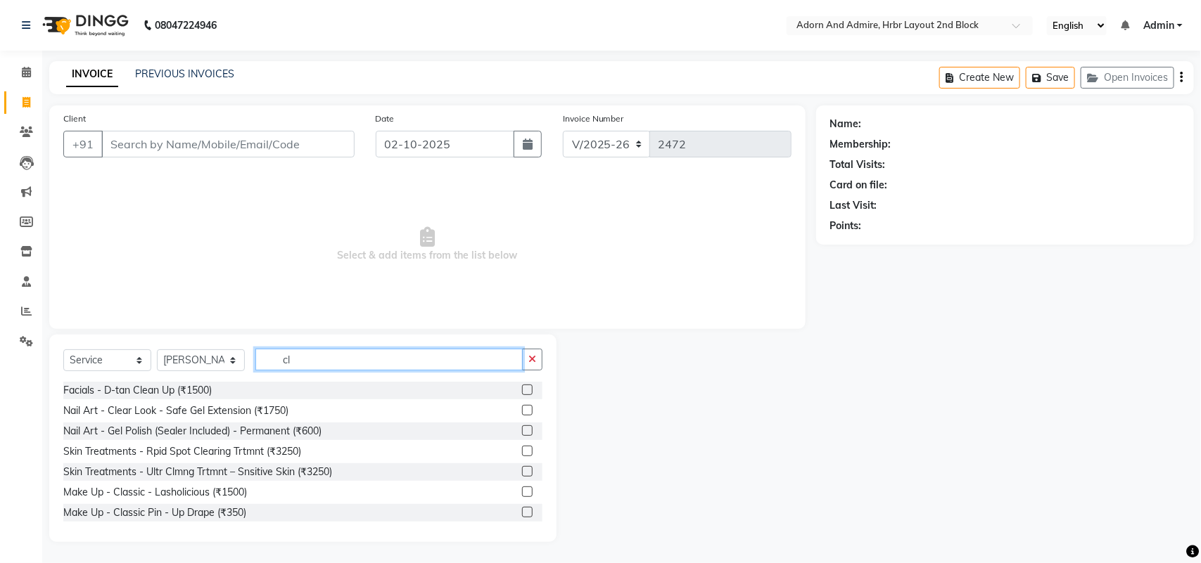
type input "c"
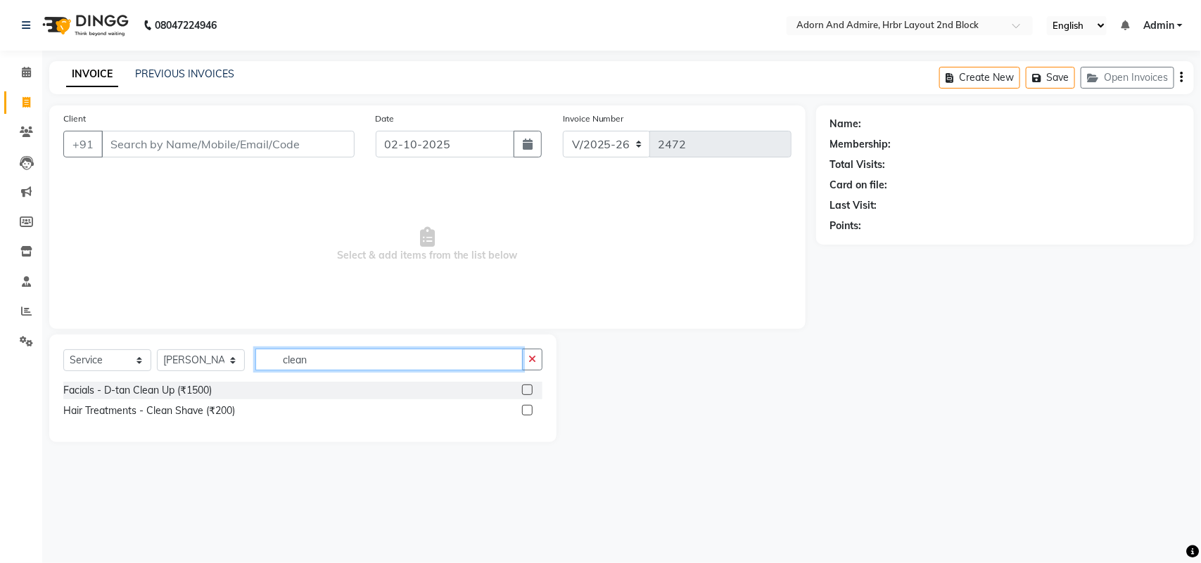
type input "clean"
click at [530, 385] on label at bounding box center [527, 390] width 11 height 11
click at [530, 386] on input "checkbox" at bounding box center [526, 390] width 9 height 9
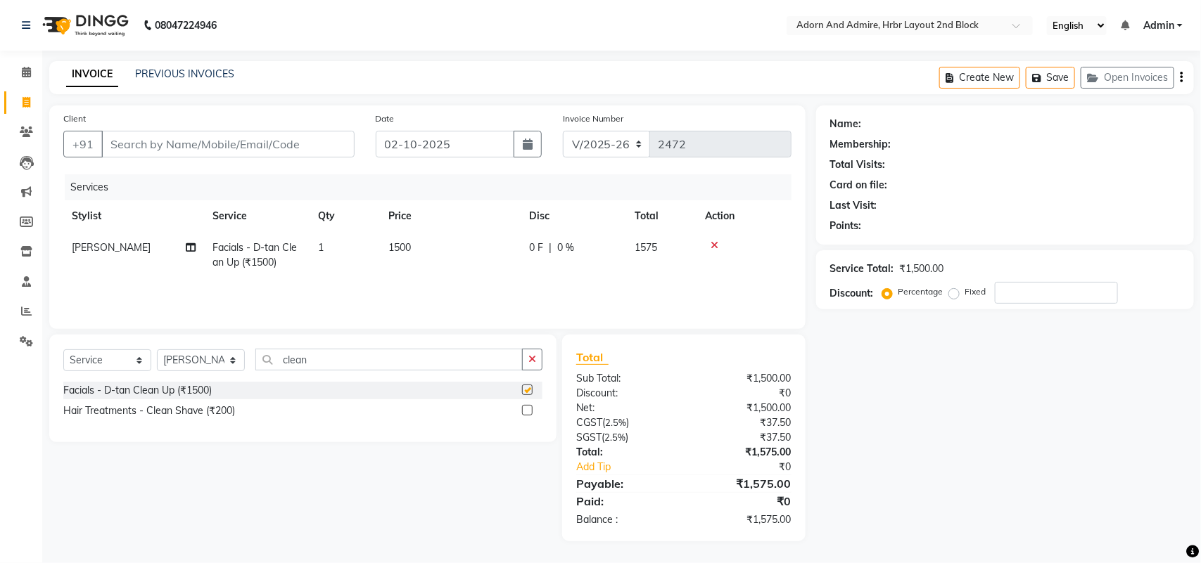
checkbox input "false"
click at [417, 248] on td "1500" at bounding box center [450, 255] width 141 height 46
select select "92337"
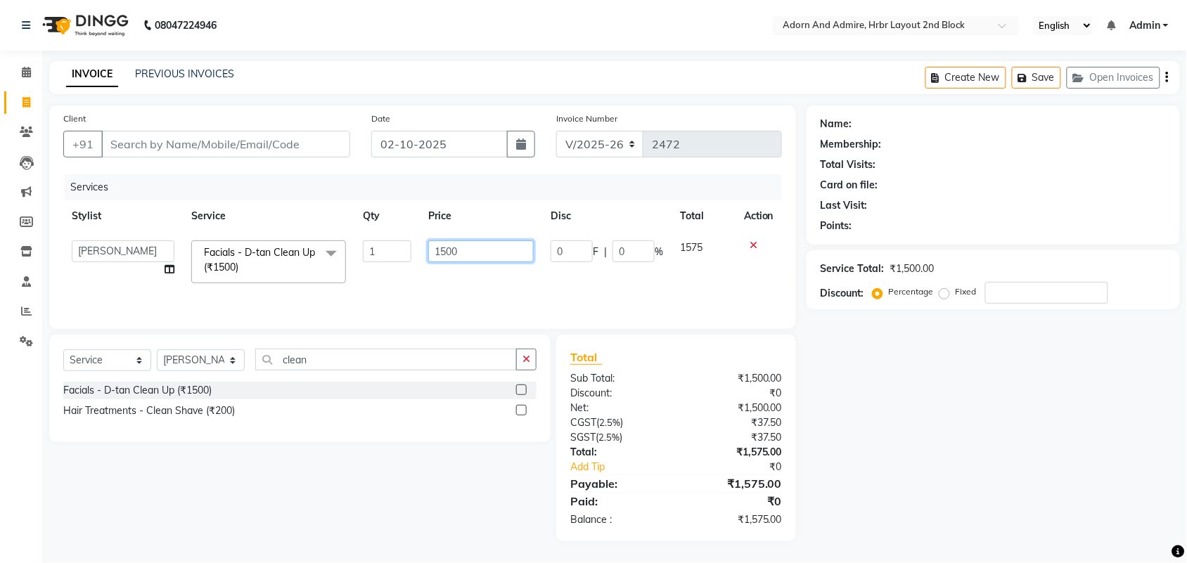
drag, startPoint x: 442, startPoint y: 248, endPoint x: 413, endPoint y: 253, distance: 29.4
click at [413, 253] on tr "Adarsh ajay ALEXX anusiya Jos Lalit lavanya Lucy rita saroj Sunitha Umesh Facia…" at bounding box center [422, 262] width 719 height 60
type input "1200"
click at [1026, 459] on div "Name: Membership: Total Visits: Card on file: Last Visit: Points: Service Total…" at bounding box center [999, 324] width 384 height 436
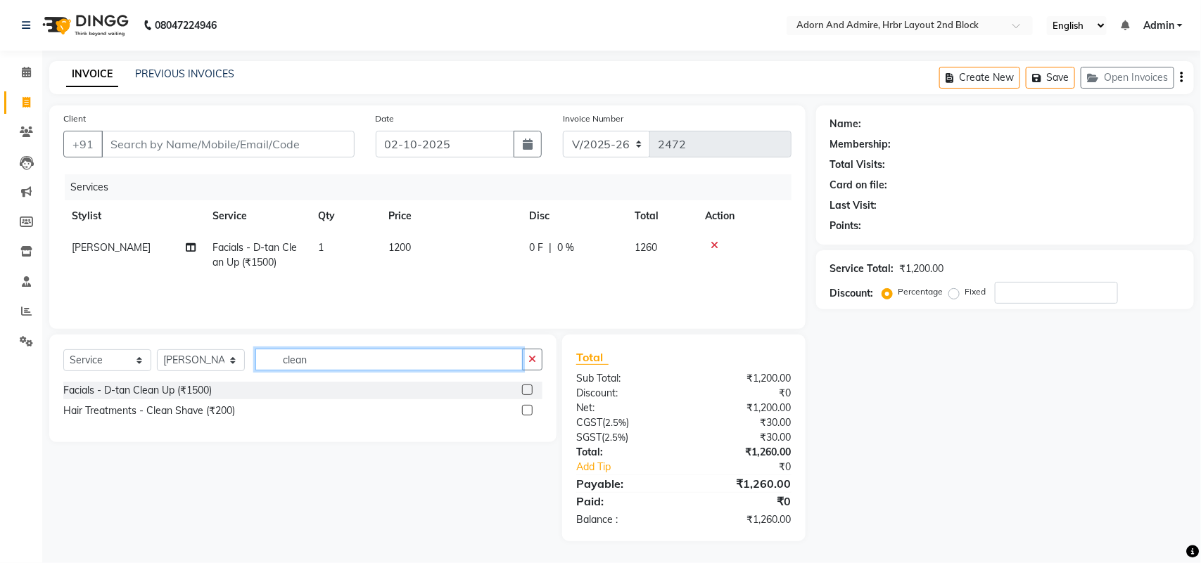
drag, startPoint x: 352, startPoint y: 364, endPoint x: 257, endPoint y: 378, distance: 96.8
click at [257, 378] on div "Select Service Product Membership Package Voucher Prepaid Gift Card Select Styl…" at bounding box center [302, 365] width 479 height 33
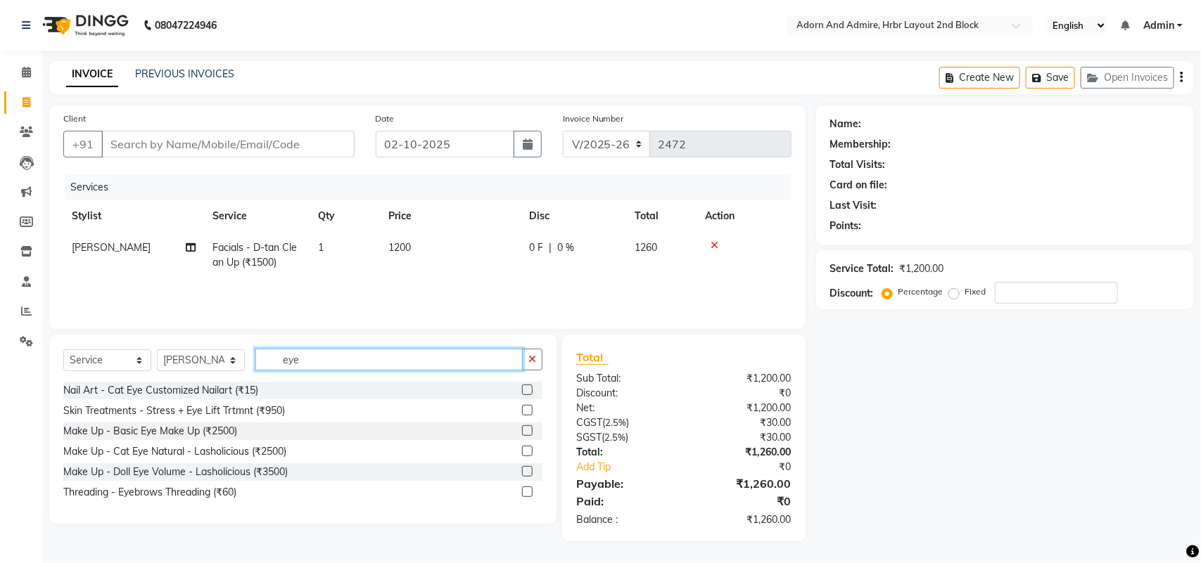
type input "eye"
click at [525, 491] on label at bounding box center [527, 492] width 11 height 11
click at [525, 491] on input "checkbox" at bounding box center [526, 492] width 9 height 9
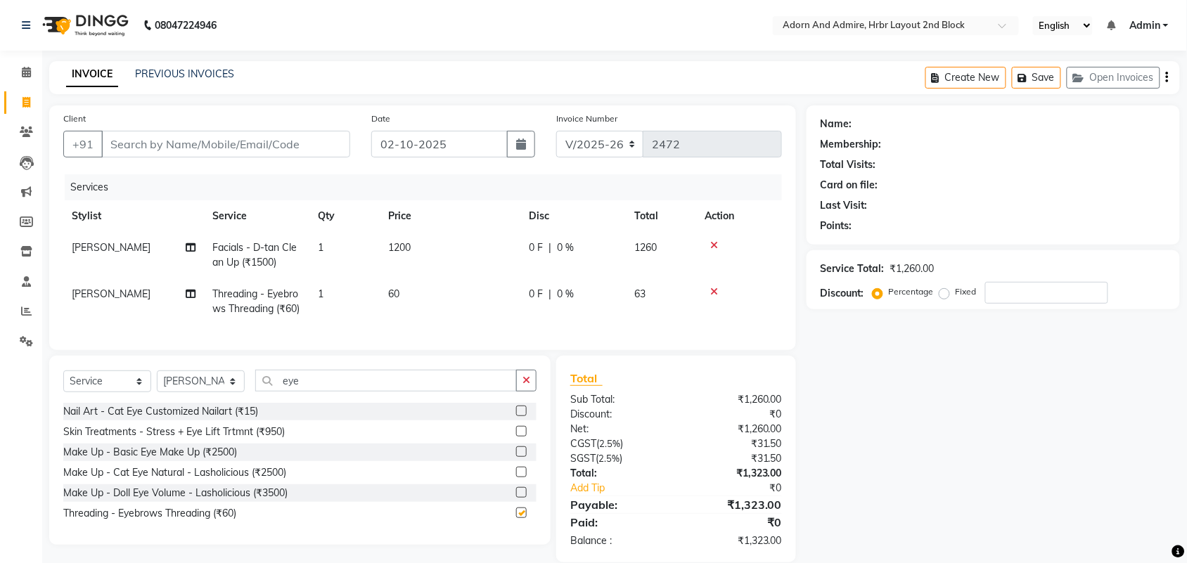
checkbox input "false"
drag, startPoint x: 353, startPoint y: 407, endPoint x: 192, endPoint y: 440, distance: 164.4
click at [179, 403] on div "Select Service Product Membership Package Voucher Prepaid Gift Card Select Styl…" at bounding box center [299, 386] width 473 height 33
drag, startPoint x: 226, startPoint y: 412, endPoint x: 234, endPoint y: 415, distance: 8.9
click at [226, 393] on select "Select Stylist Adarsh ajay ALEXX anusiya Jos Lalit lavanya Lucy rita saroj Suni…" at bounding box center [201, 382] width 88 height 22
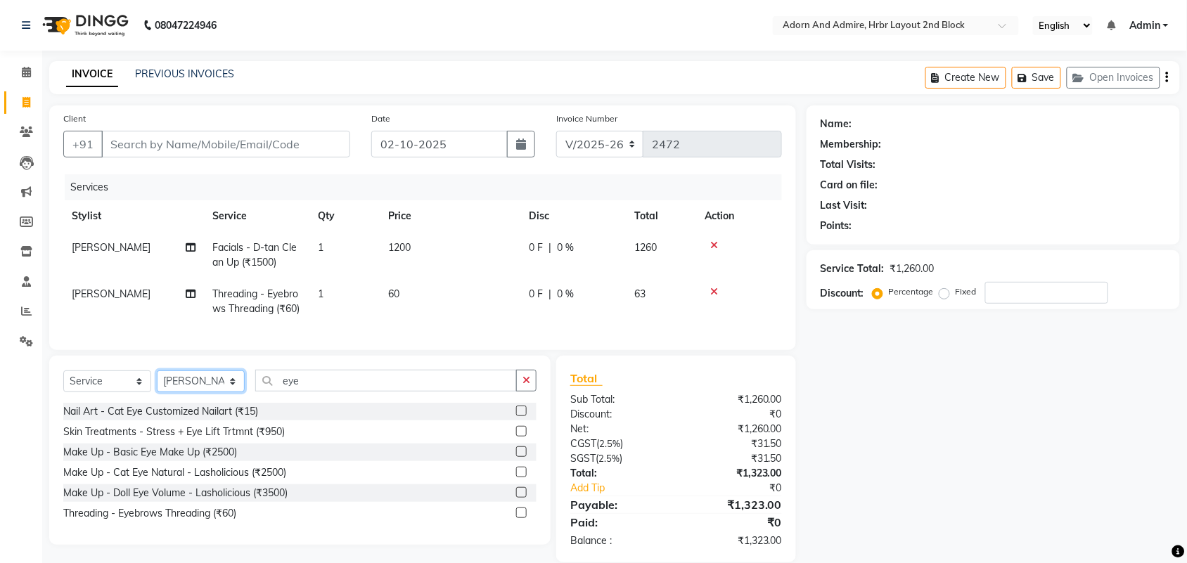
select select "61720"
click at [157, 393] on select "Select Stylist Adarsh ajay ALEXX anusiya Jos Lalit lavanya Lucy rita saroj Suni…" at bounding box center [201, 382] width 88 height 22
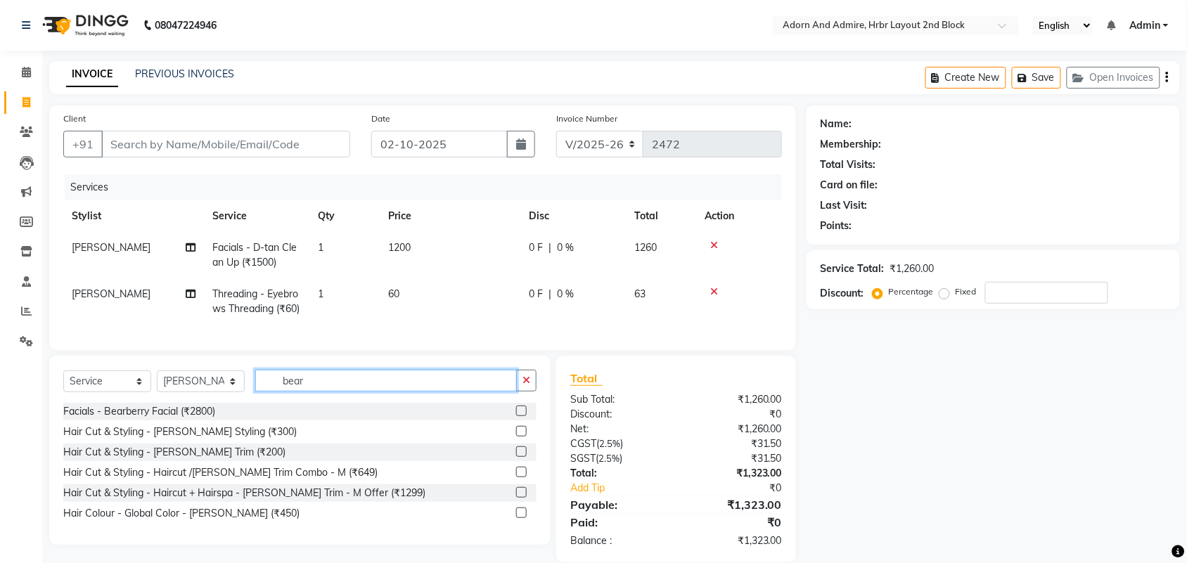
type input "bear"
click at [1015, 482] on div "Name: Membership: Total Visits: Card on file: Last Visit: Points: Service Total…" at bounding box center [999, 334] width 384 height 457
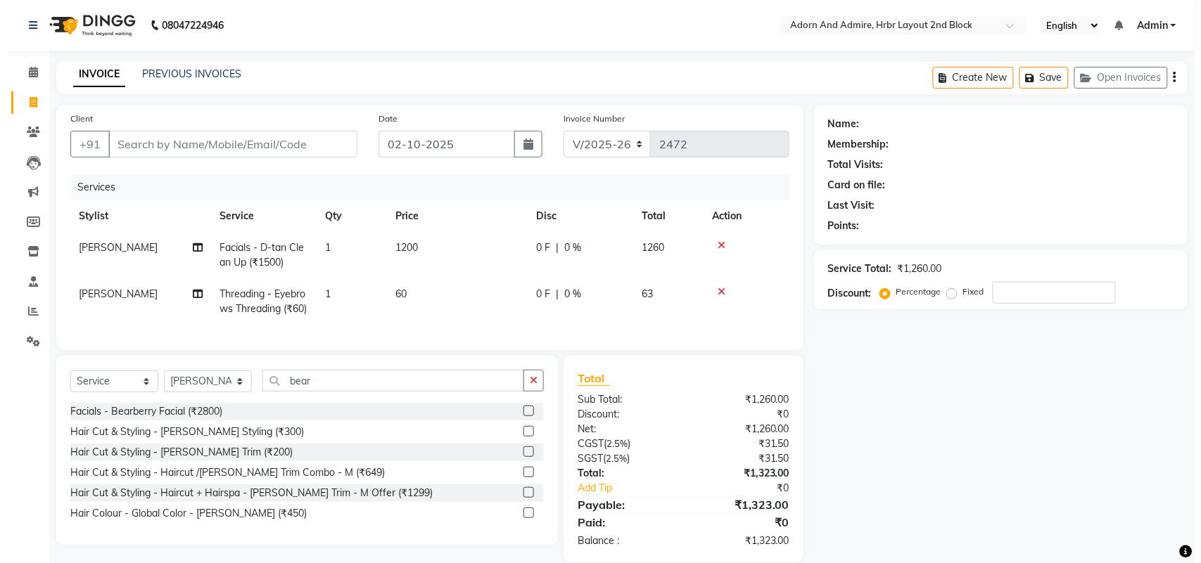
scroll to position [48, 0]
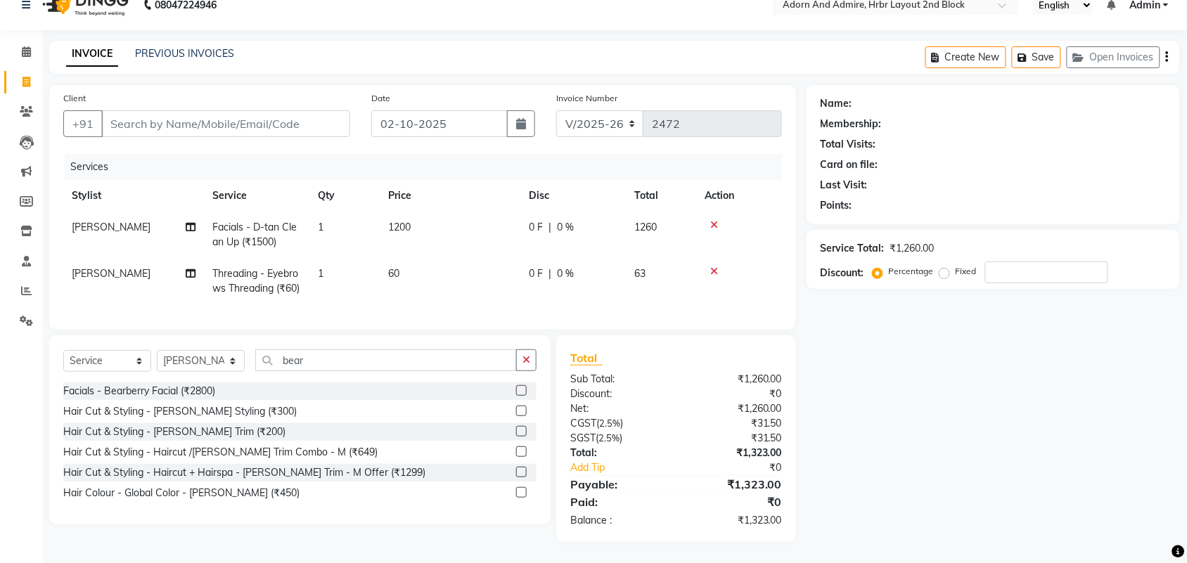
click at [519, 430] on label at bounding box center [521, 431] width 11 height 11
click at [519, 430] on input "checkbox" at bounding box center [520, 432] width 9 height 9
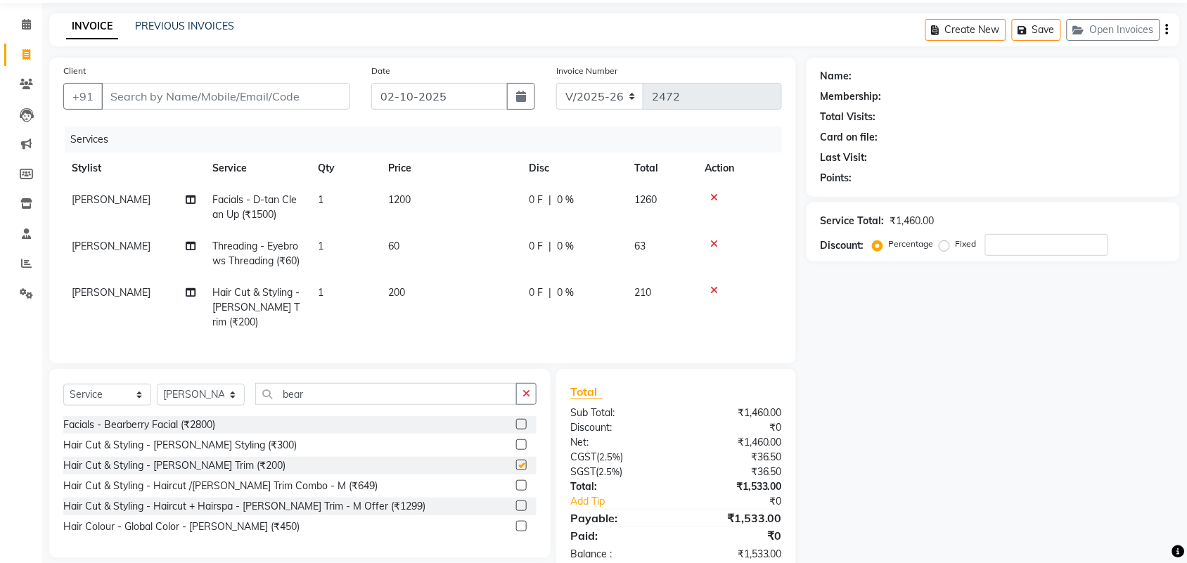
checkbox input "false"
click at [931, 443] on div "Name: Membership: Total Visits: Card on file: Last Visit: Points: Service Total…" at bounding box center [999, 317] width 384 height 518
click at [250, 103] on input "Client" at bounding box center [225, 96] width 249 height 27
type input "9"
type input "0"
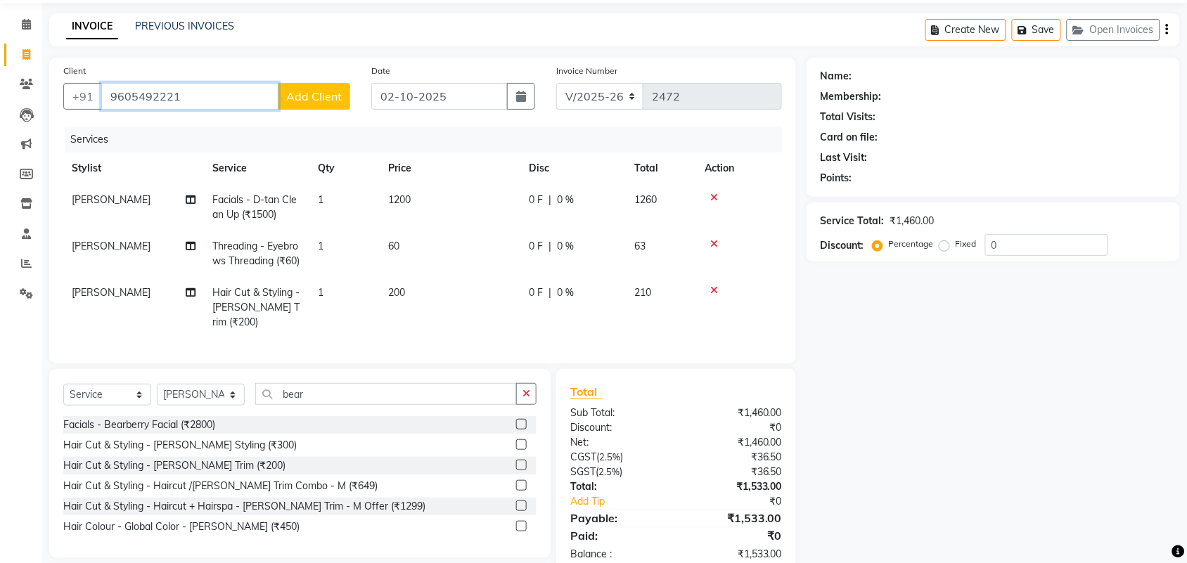
type input "9605492221"
click at [287, 103] on button "Add Client" at bounding box center [314, 96] width 72 height 27
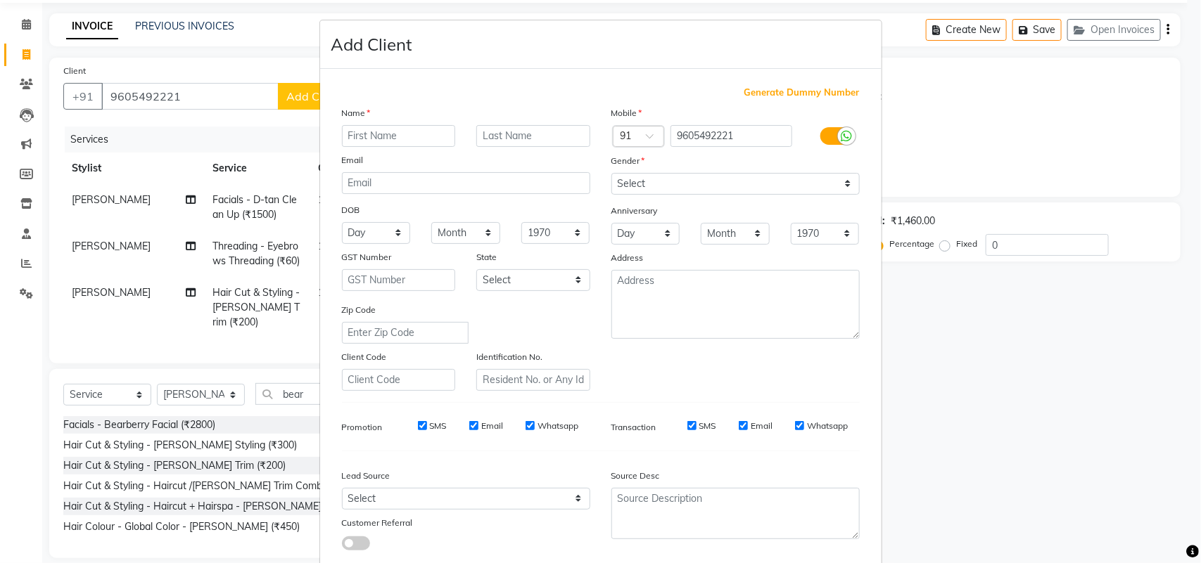
click at [420, 130] on input "text" at bounding box center [399, 136] width 114 height 22
type input "shibili"
click at [757, 173] on select "Select Male Female Other Prefer Not To Say" at bounding box center [735, 184] width 248 height 22
select select "male"
click at [611, 173] on select "Select Male Female Other Prefer Not To Say" at bounding box center [735, 184] width 248 height 22
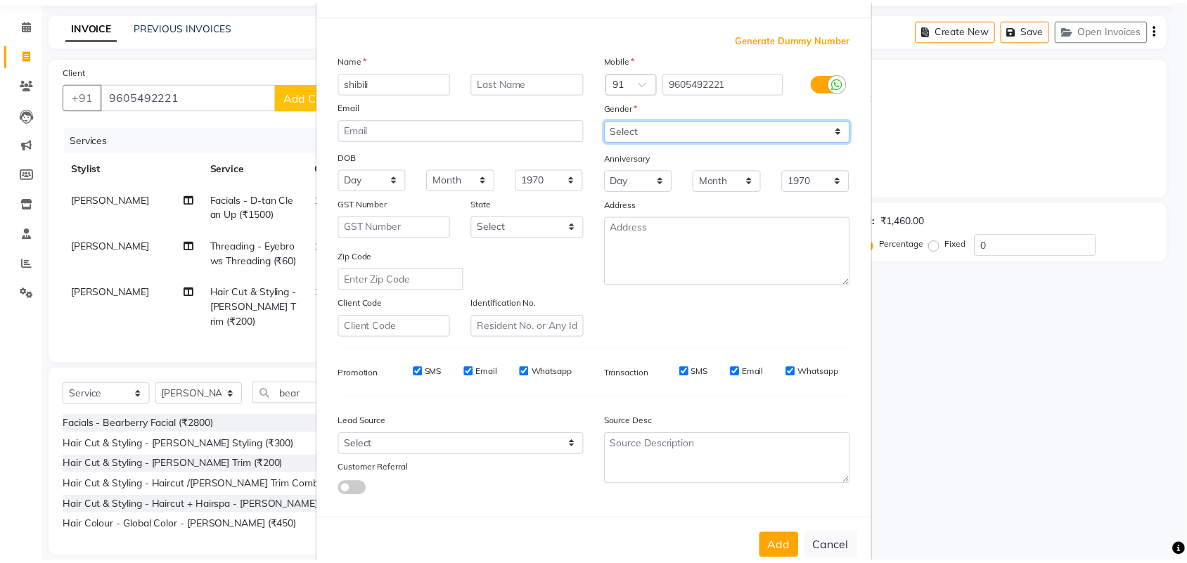
scroll to position [81, 0]
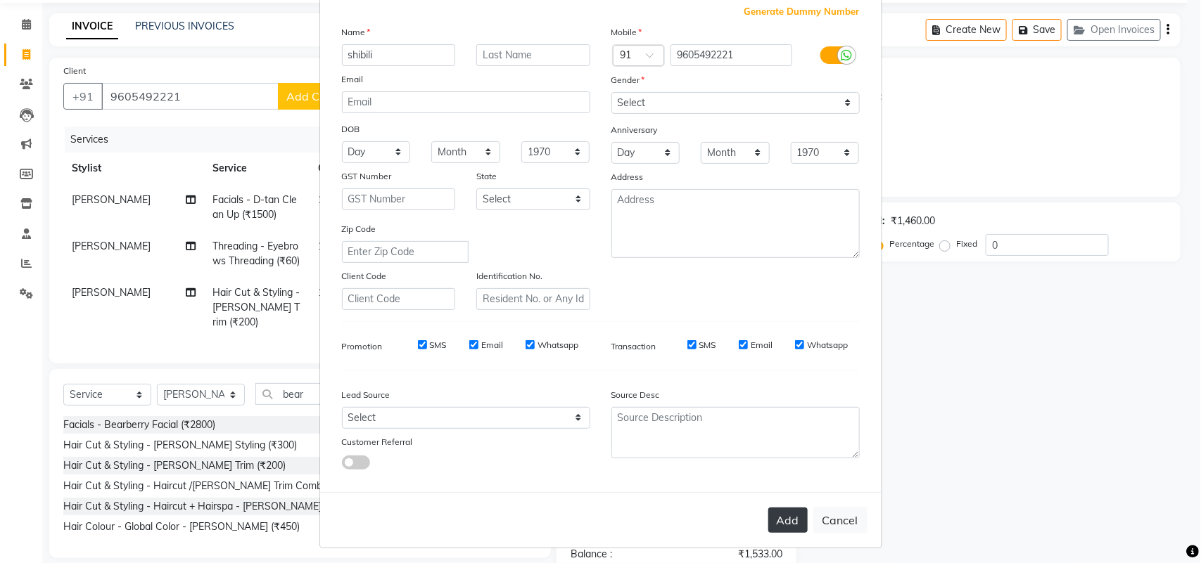
click at [783, 519] on button "Add" at bounding box center [787, 520] width 39 height 25
select select
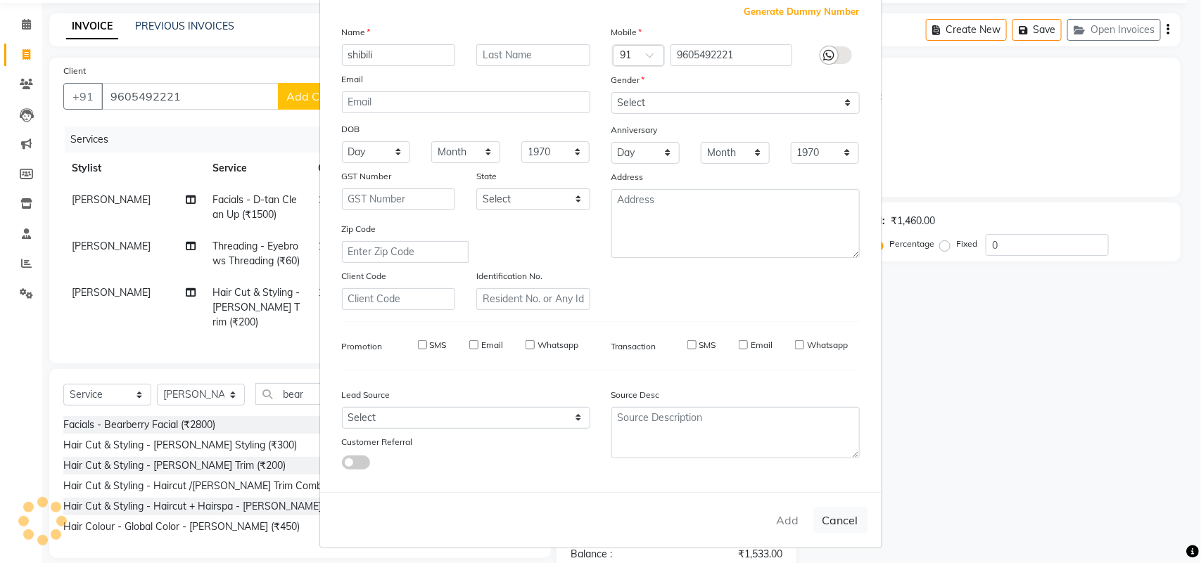
select select
checkbox input "false"
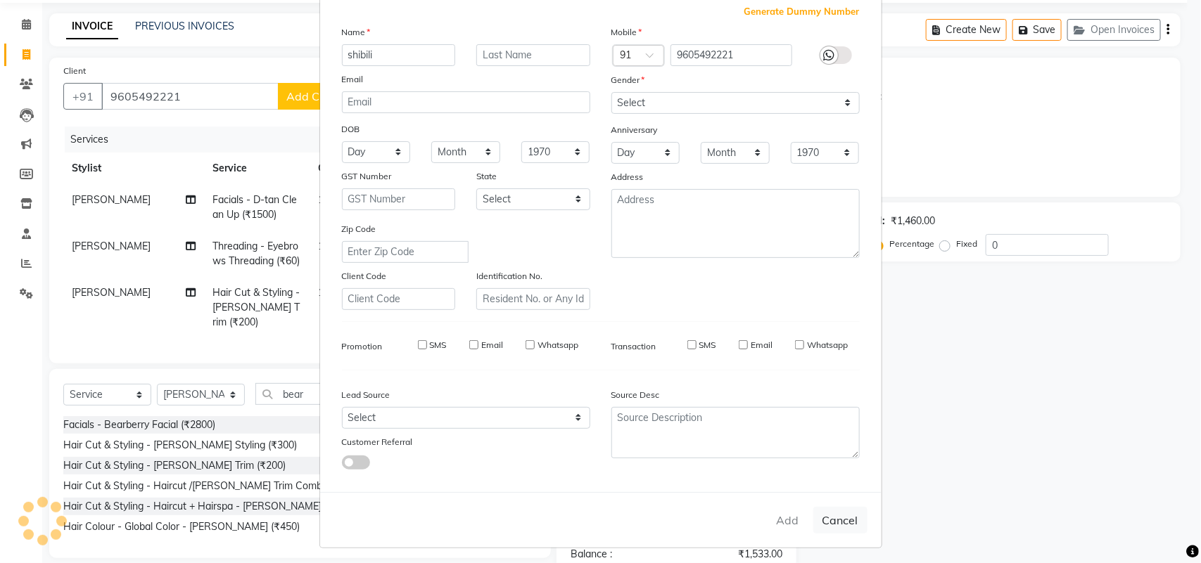
checkbox input "false"
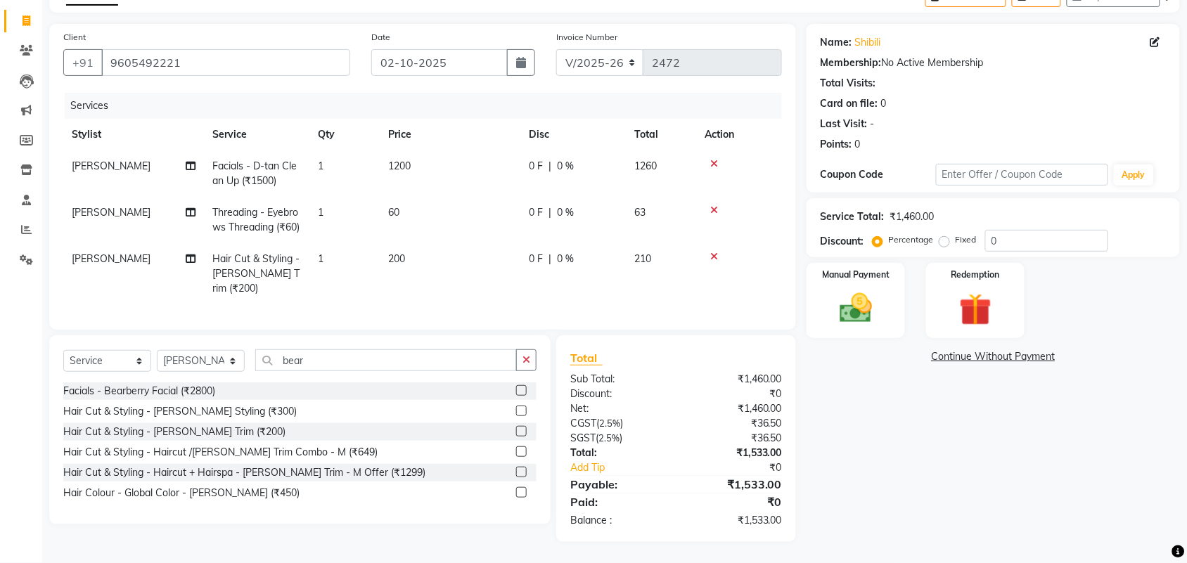
scroll to position [94, 0]
click at [967, 289] on img at bounding box center [975, 310] width 55 height 42
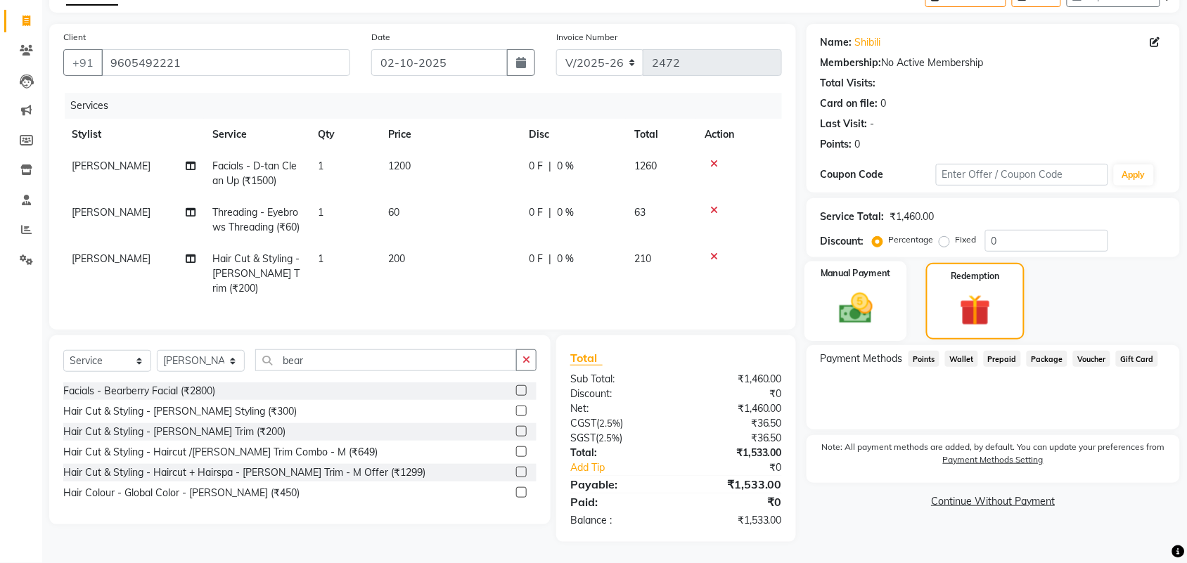
click at [883, 301] on img at bounding box center [856, 308] width 55 height 39
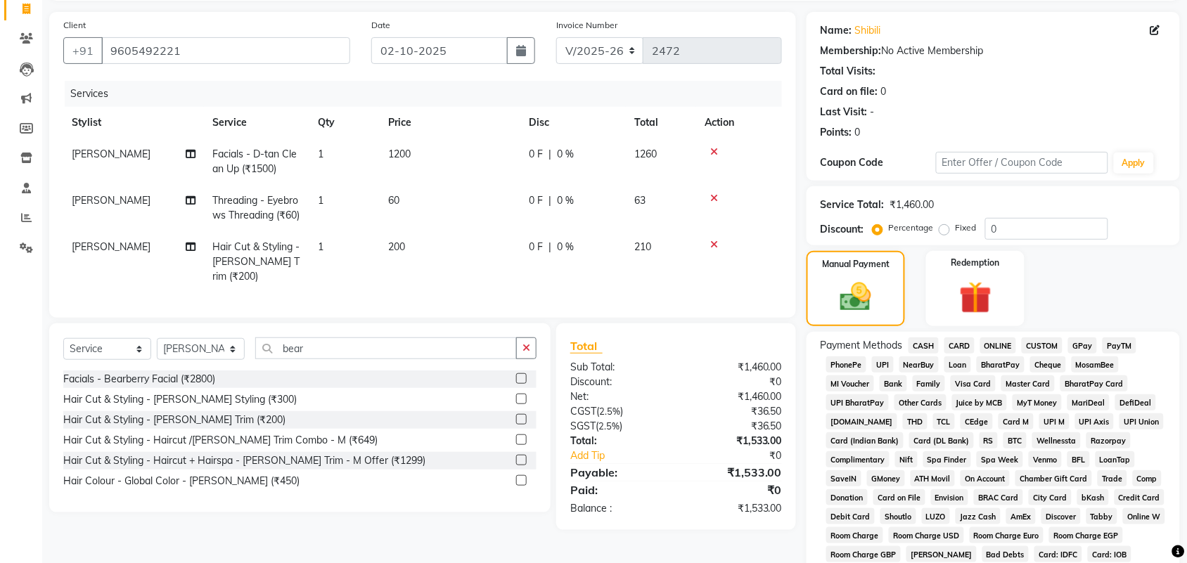
click at [1081, 346] on span "GPay" at bounding box center [1082, 346] width 29 height 16
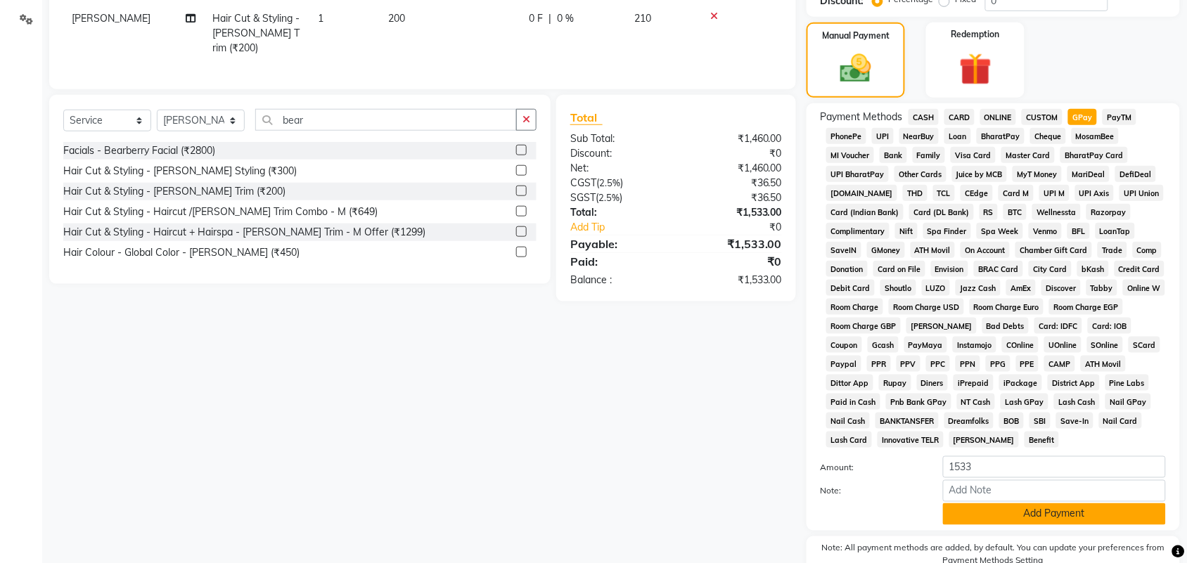
scroll to position [392, 0]
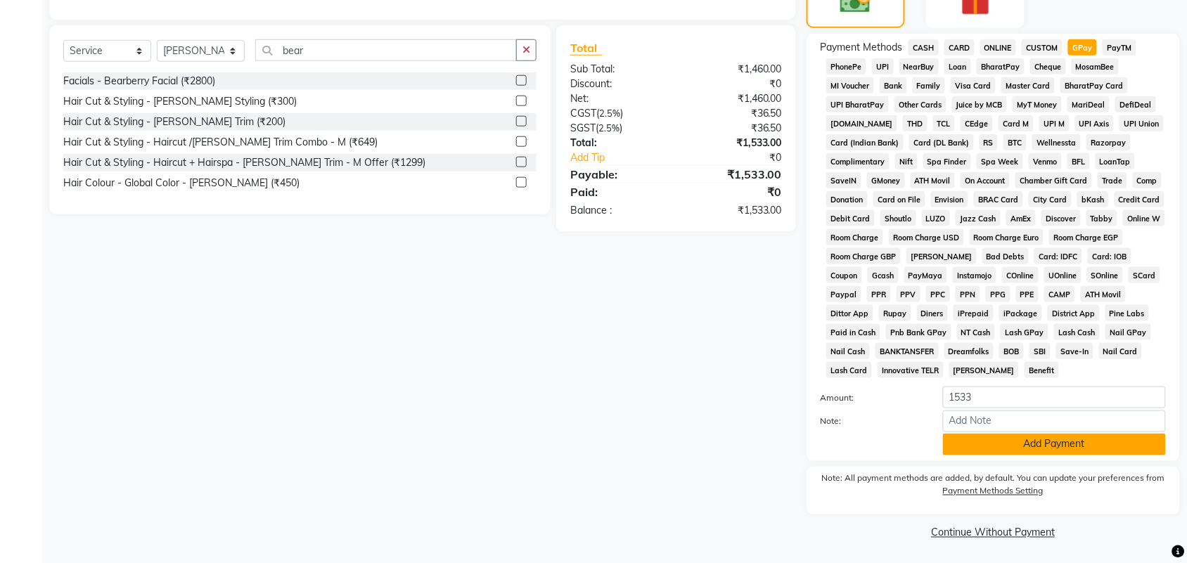
click at [1055, 448] on button "Add Payment" at bounding box center [1054, 445] width 223 height 22
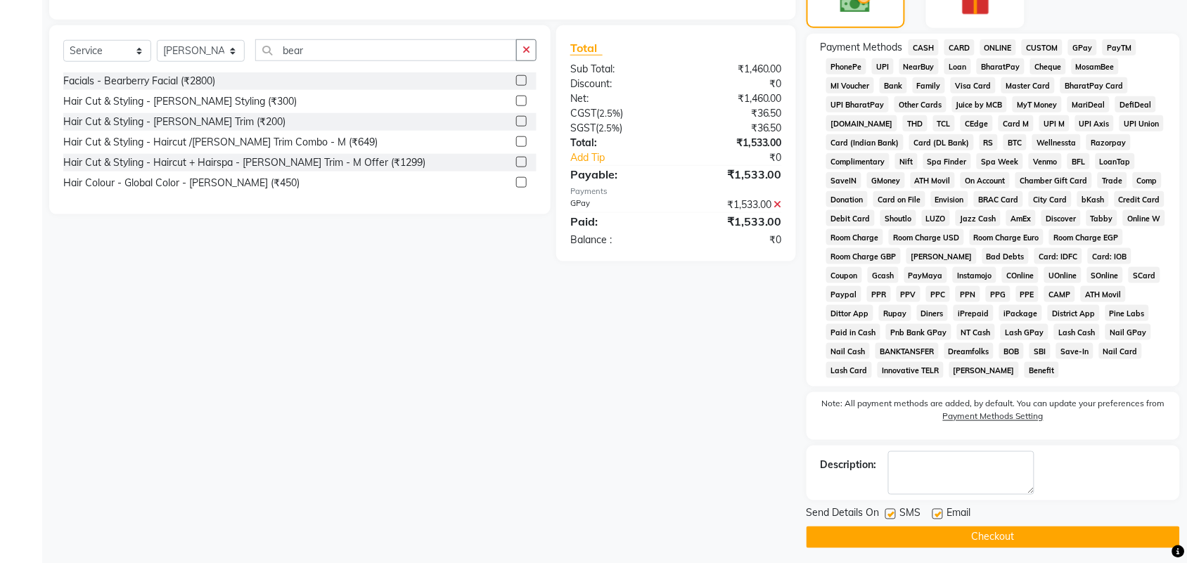
click at [898, 540] on button "Checkout" at bounding box center [994, 538] width 374 height 22
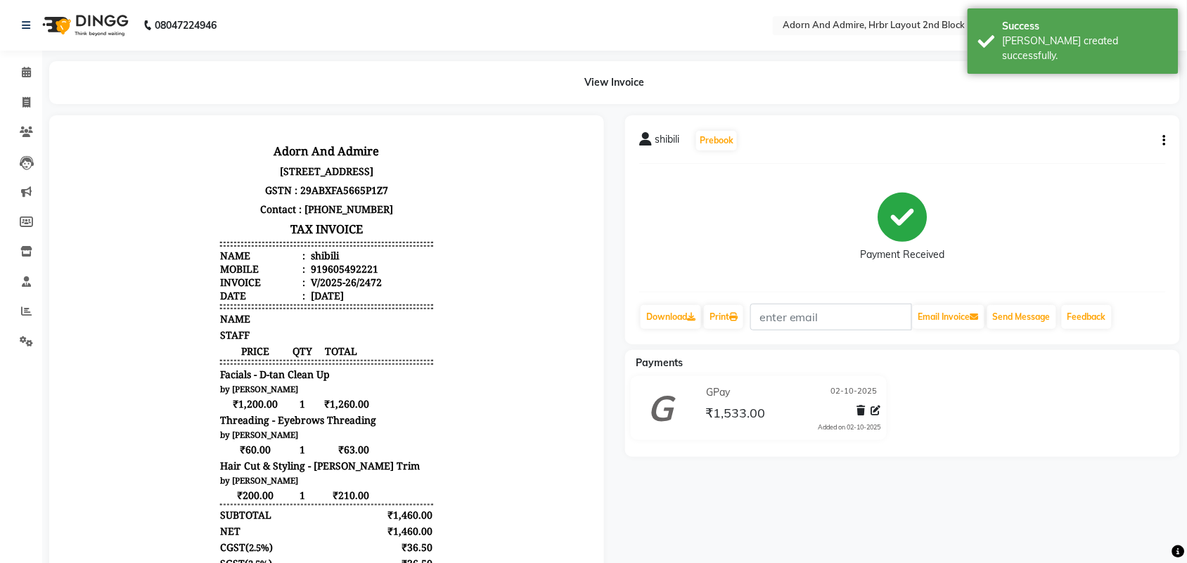
scroll to position [11, 0]
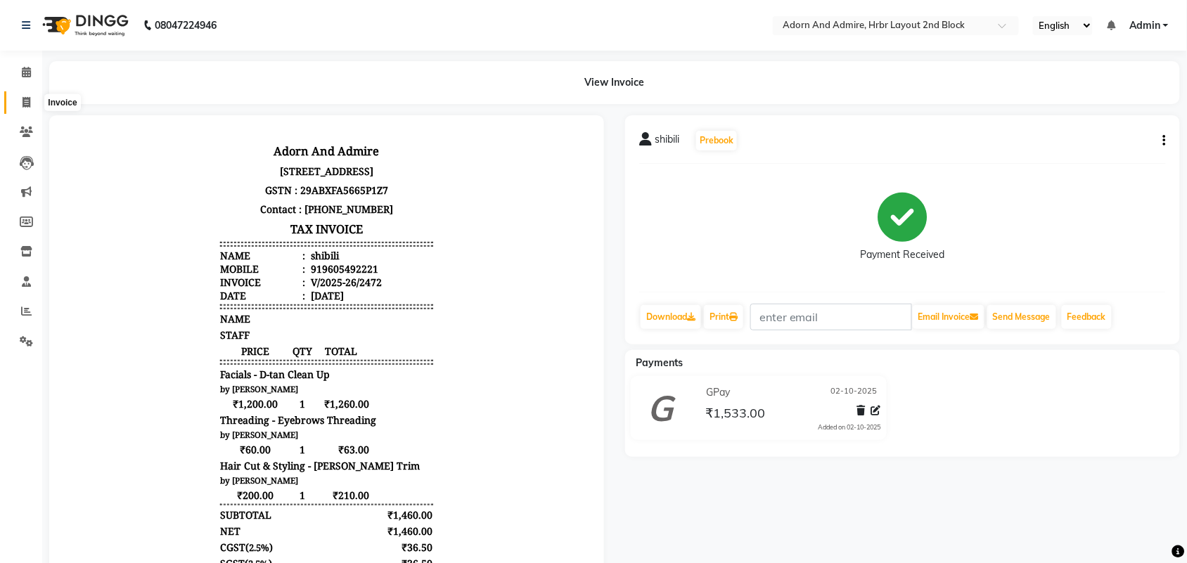
click at [23, 103] on icon at bounding box center [27, 102] width 8 height 11
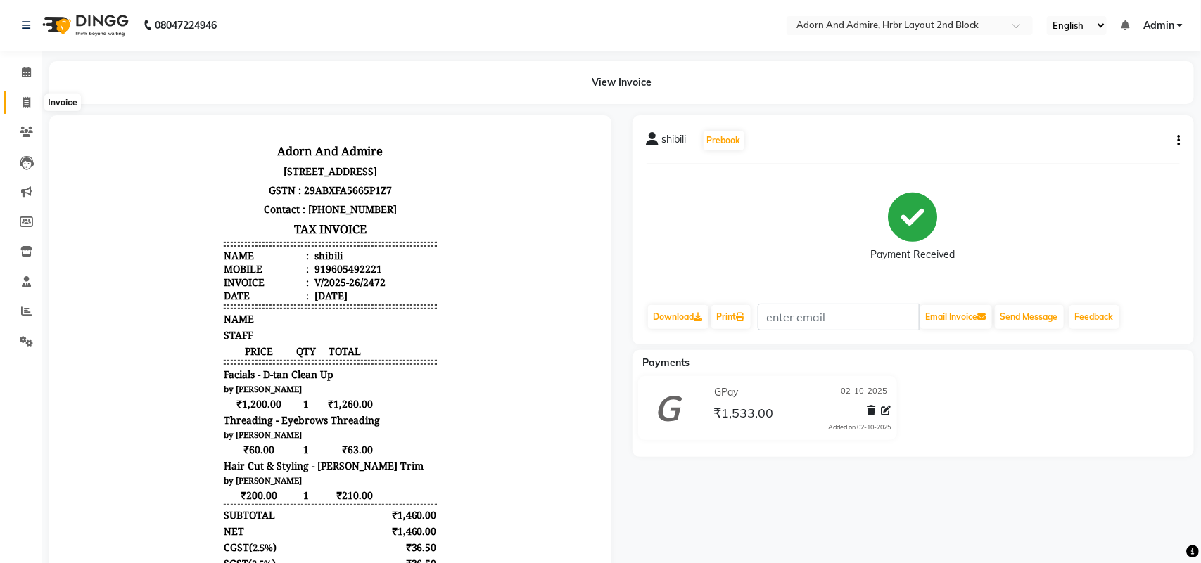
select select "7203"
select select "service"
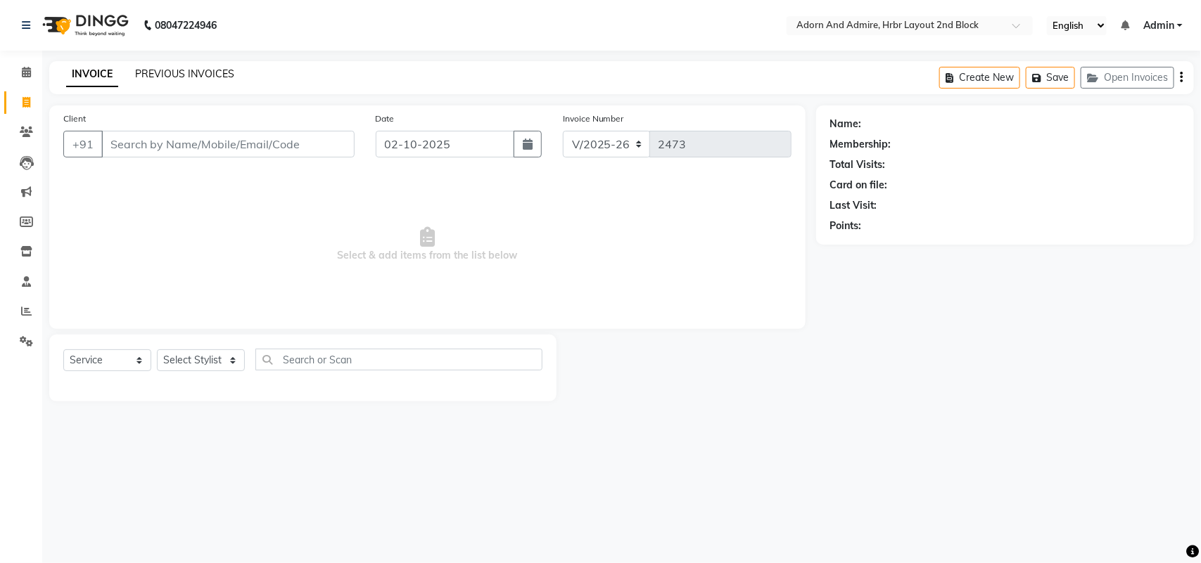
click at [183, 72] on link "PREVIOUS INVOICES" at bounding box center [184, 74] width 99 height 13
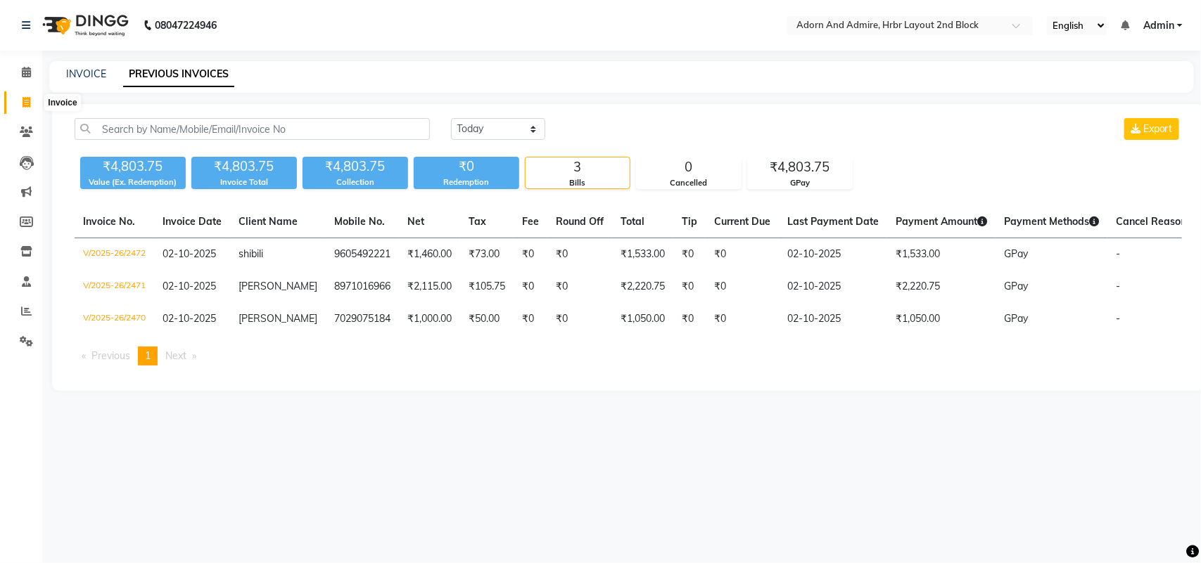
click at [21, 106] on span at bounding box center [26, 103] width 25 height 16
select select "7203"
select select "service"
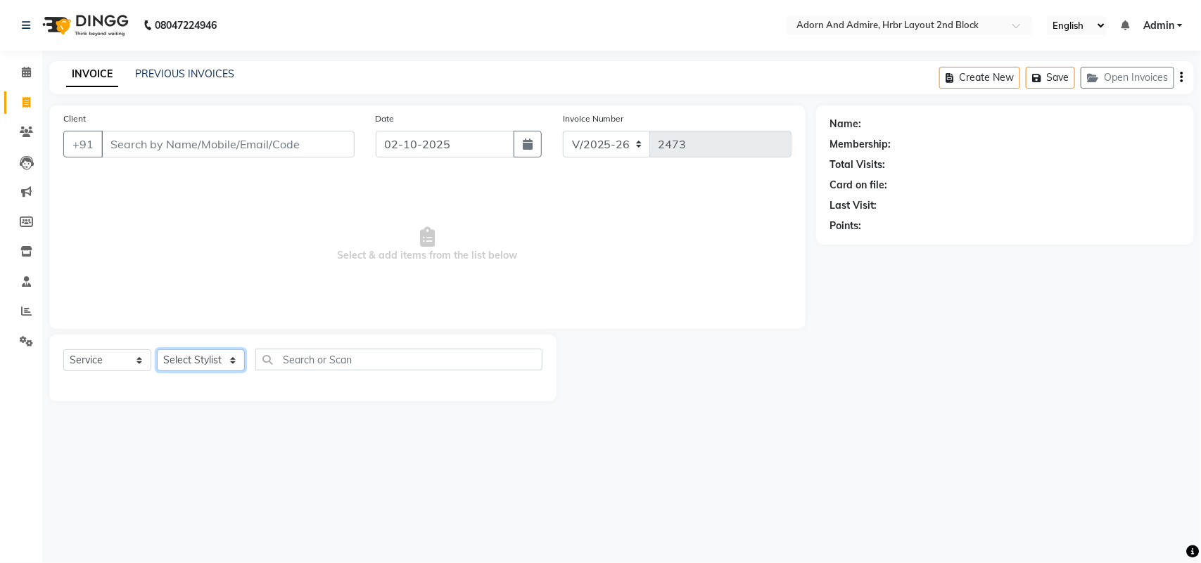
click at [227, 362] on select "Select Stylist Adarsh ajay ALEXX anusiya Jos Lalit lavanya Lucy rita saroj Suni…" at bounding box center [201, 361] width 88 height 22
select select "91499"
click at [157, 350] on select "Select Stylist Adarsh ajay ALEXX anusiya Jos Lalit lavanya Lucy rita saroj Suni…" at bounding box center [201, 361] width 88 height 22
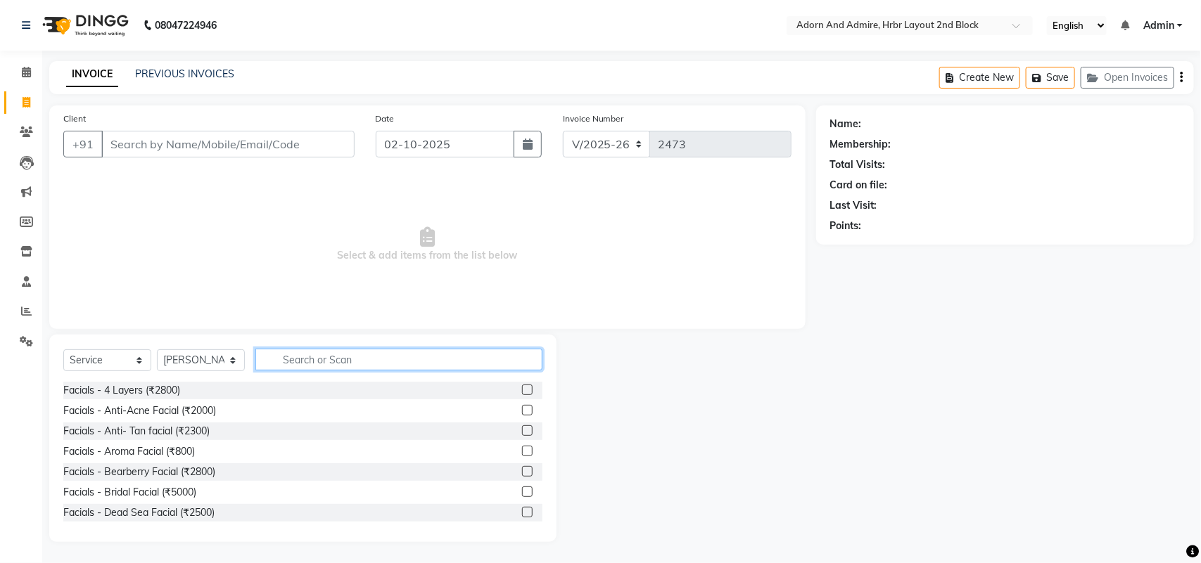
click at [393, 364] on input "text" at bounding box center [398, 360] width 287 height 22
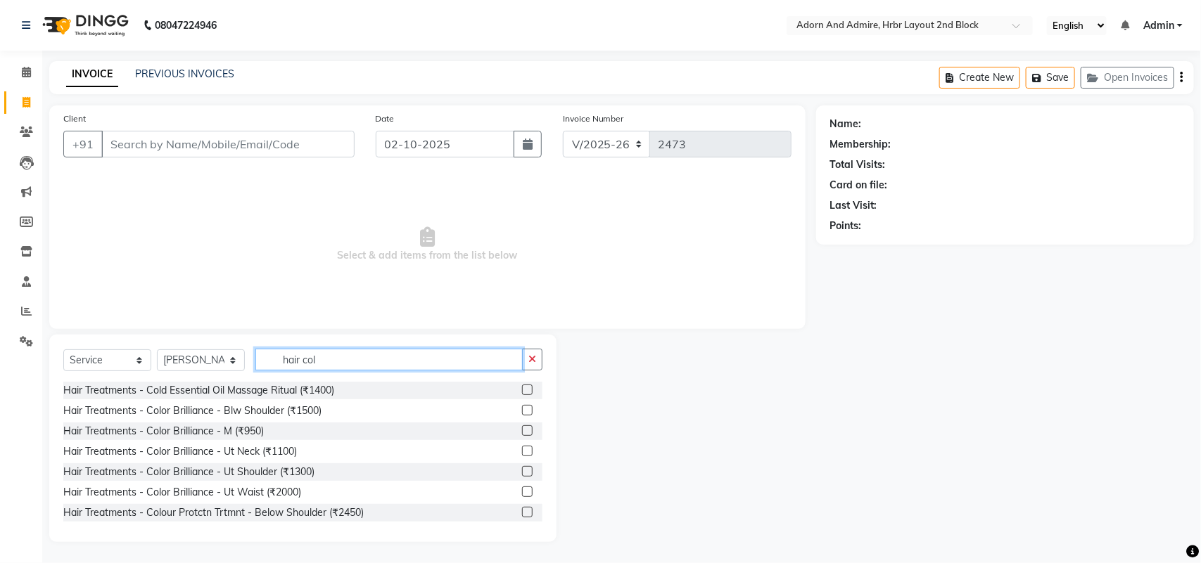
type input "hair col"
click at [522, 433] on label at bounding box center [527, 431] width 11 height 11
click at [522, 433] on input "checkbox" at bounding box center [526, 431] width 9 height 9
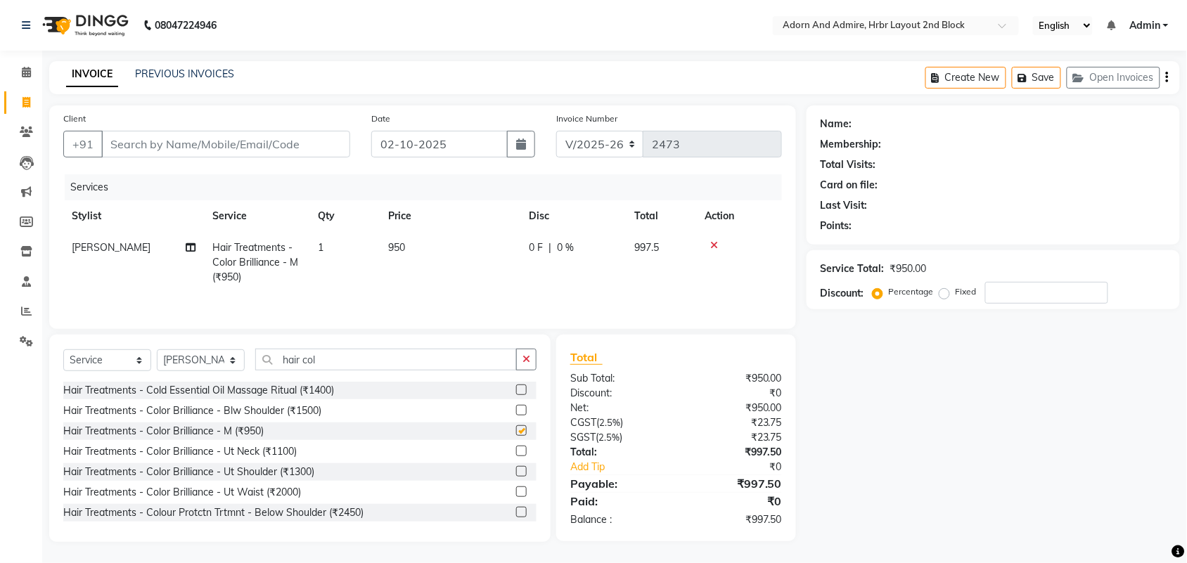
checkbox input "false"
click at [422, 247] on td "950" at bounding box center [450, 262] width 141 height 61
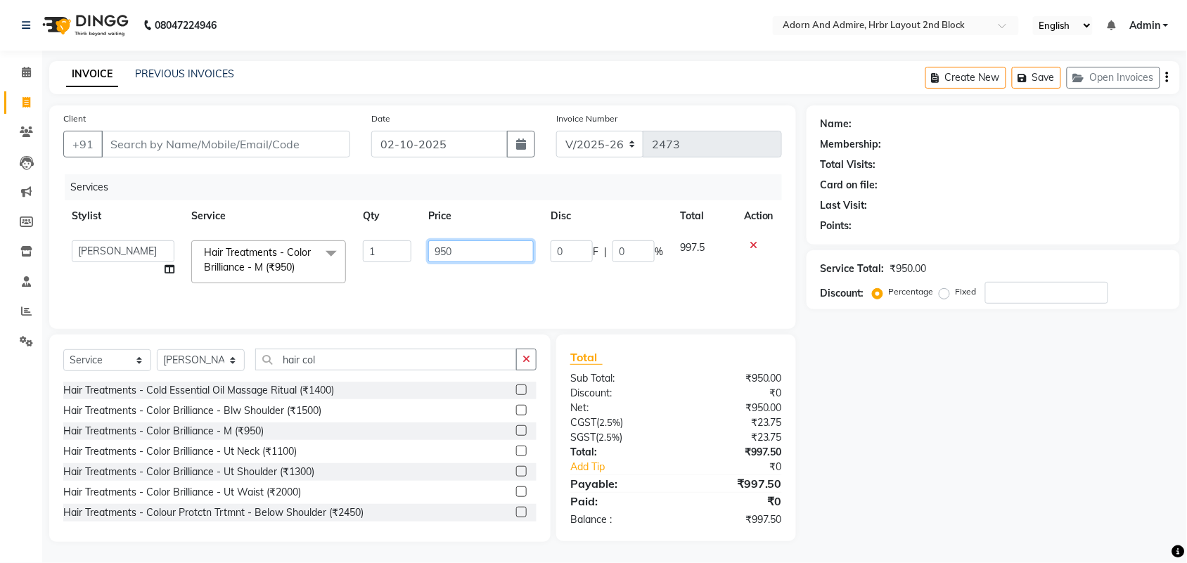
drag, startPoint x: 469, startPoint y: 250, endPoint x: 447, endPoint y: 286, distance: 42.0
click at [390, 264] on tr "Adarsh ajay ALEXX anusiya Jos Lalit lavanya Lucy rita saroj Sunitha Umesh Hair …" at bounding box center [422, 262] width 719 height 60
type input "200"
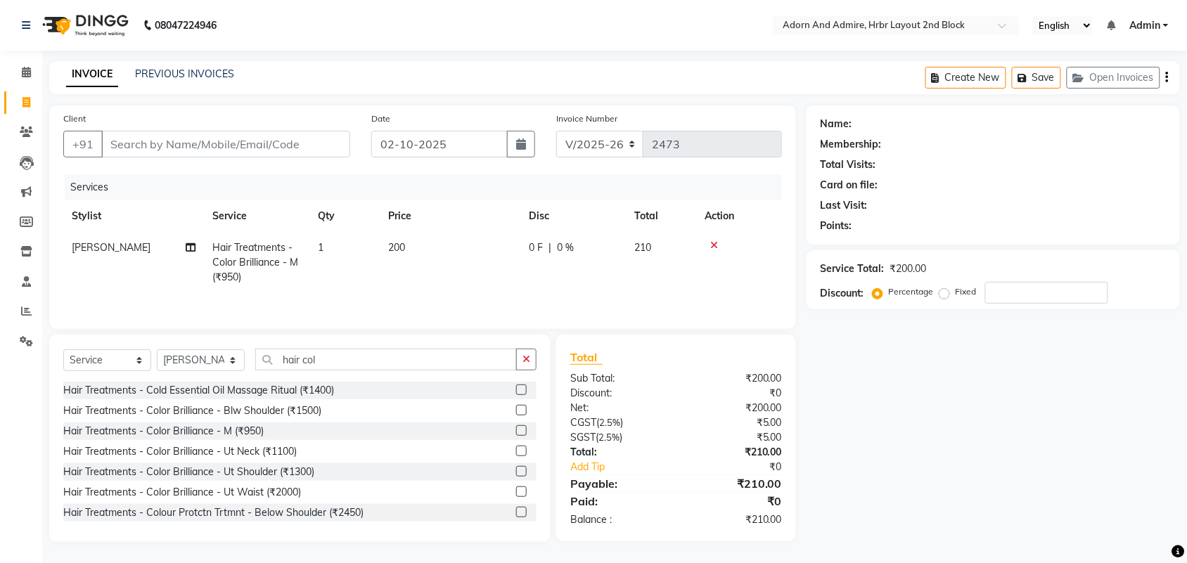
click at [390, 251] on span "200" at bounding box center [396, 247] width 17 height 13
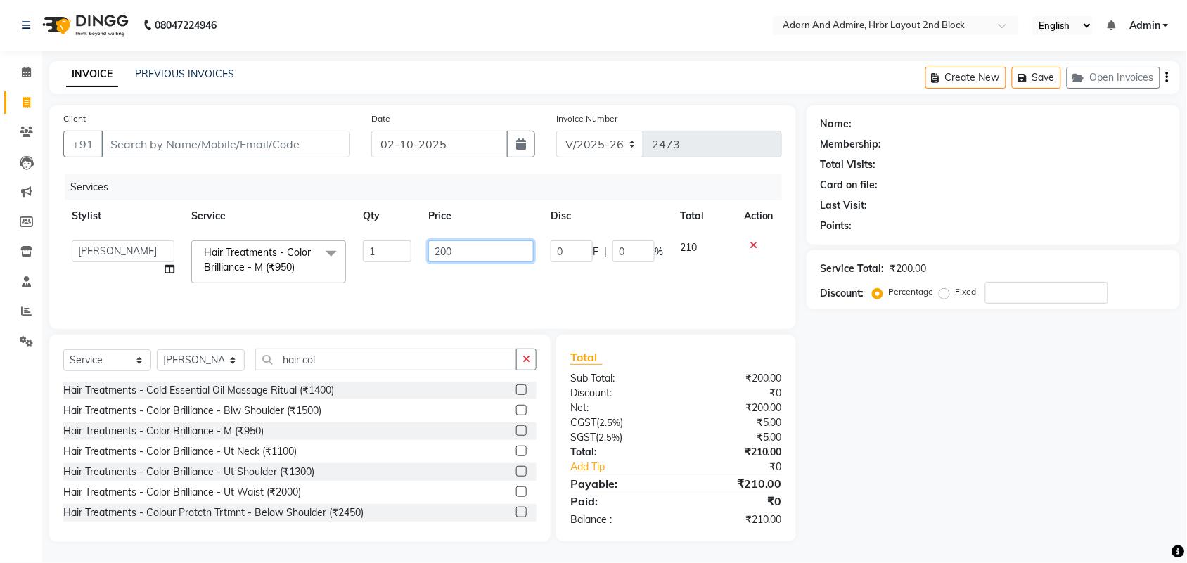
drag, startPoint x: 461, startPoint y: 255, endPoint x: 511, endPoint y: 255, distance: 50.6
click at [511, 255] on input "200" at bounding box center [481, 252] width 106 height 22
paste input "1904.76"
type input "1904.76"
click at [910, 424] on div "Name: Membership: Total Visits: Card on file: Last Visit: Points: Service Total…" at bounding box center [999, 324] width 384 height 437
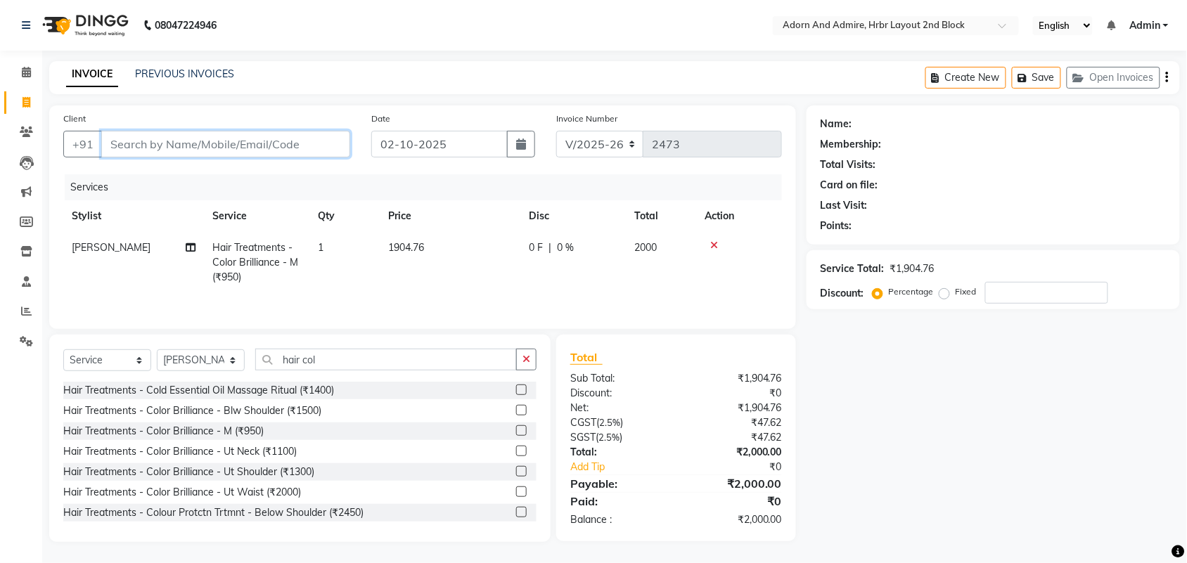
click at [185, 152] on input "Client" at bounding box center [225, 144] width 249 height 27
type input "9"
type input "0"
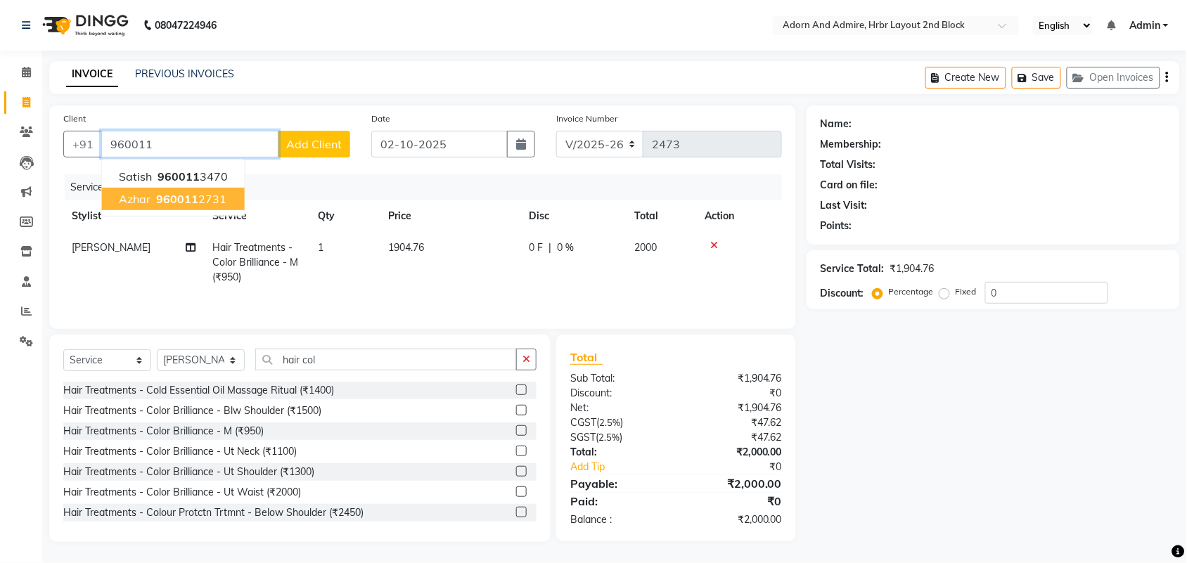
click at [222, 197] on ngb-highlight "960011 2731" at bounding box center [189, 199] width 73 height 14
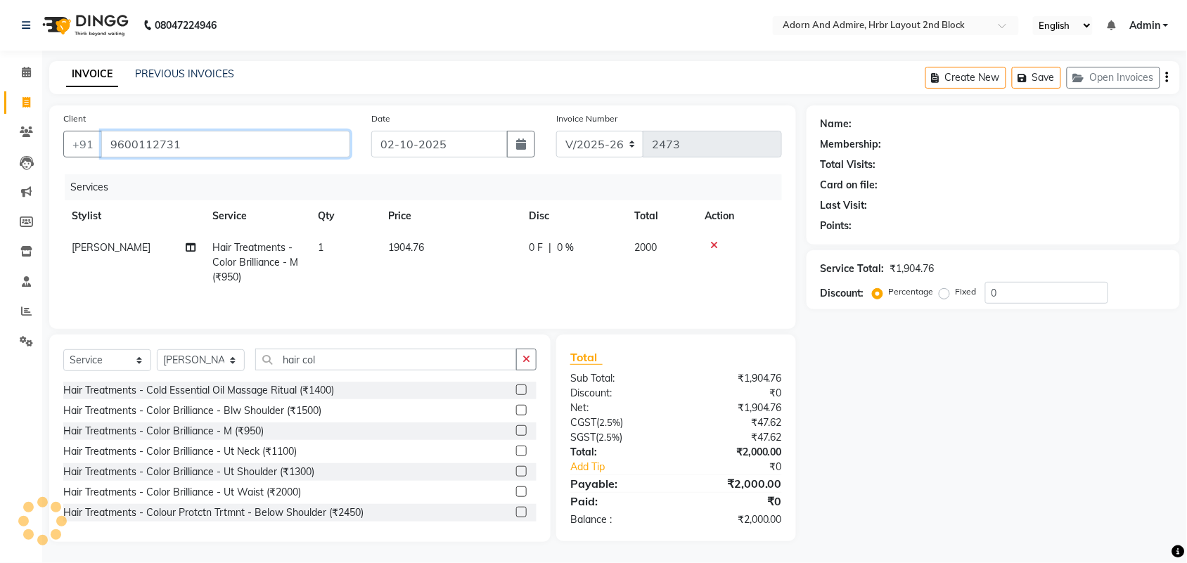
type input "9600112731"
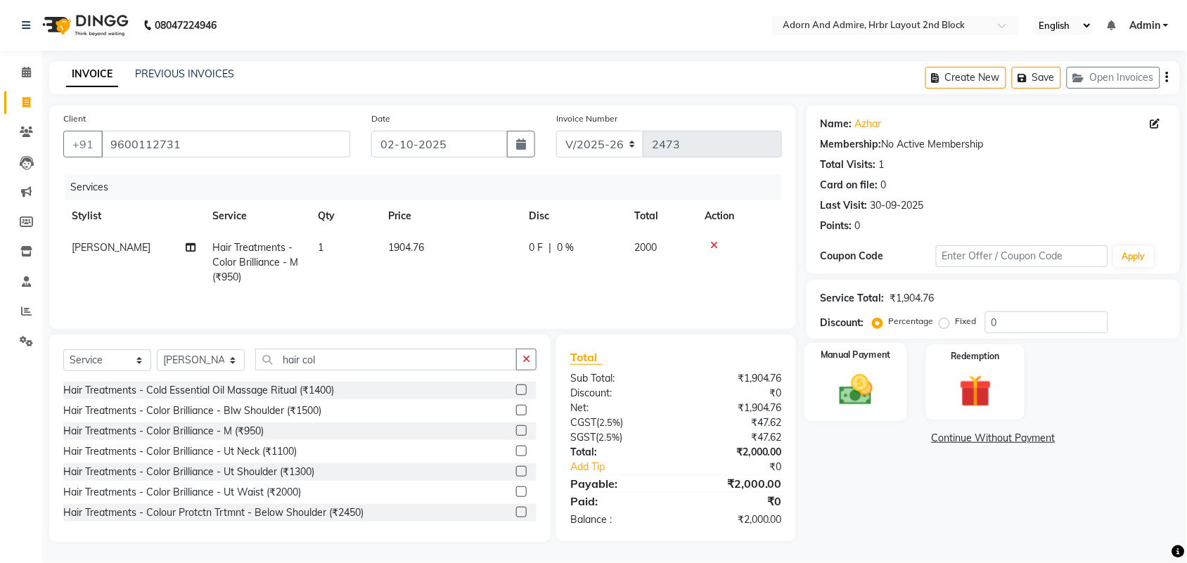
click at [895, 402] on div "Manual Payment" at bounding box center [856, 382] width 103 height 79
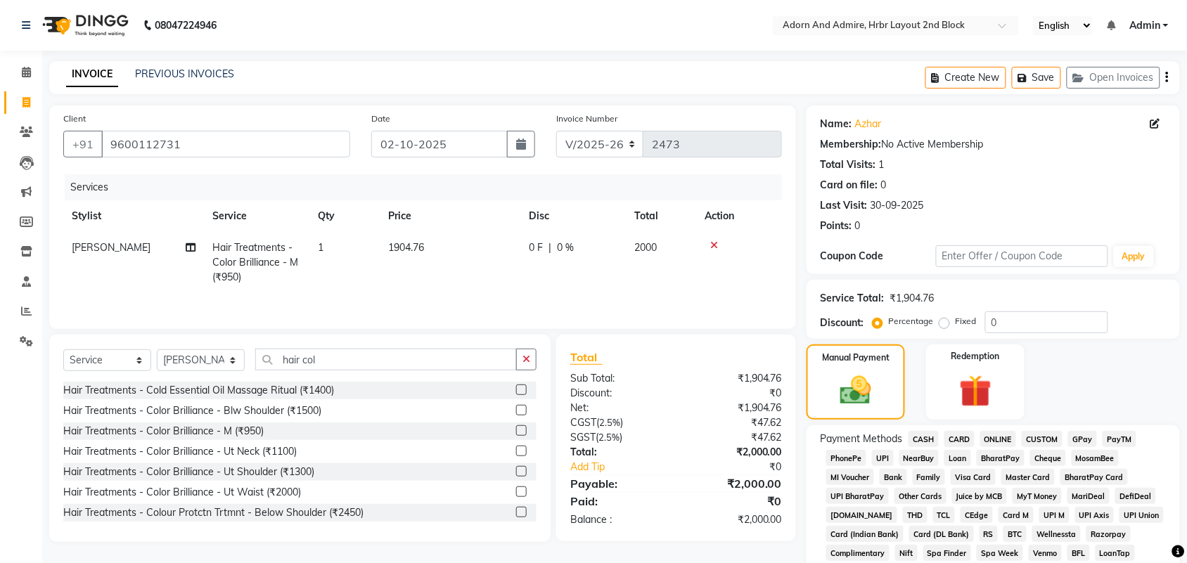
click at [1078, 440] on span "GPay" at bounding box center [1082, 439] width 29 height 16
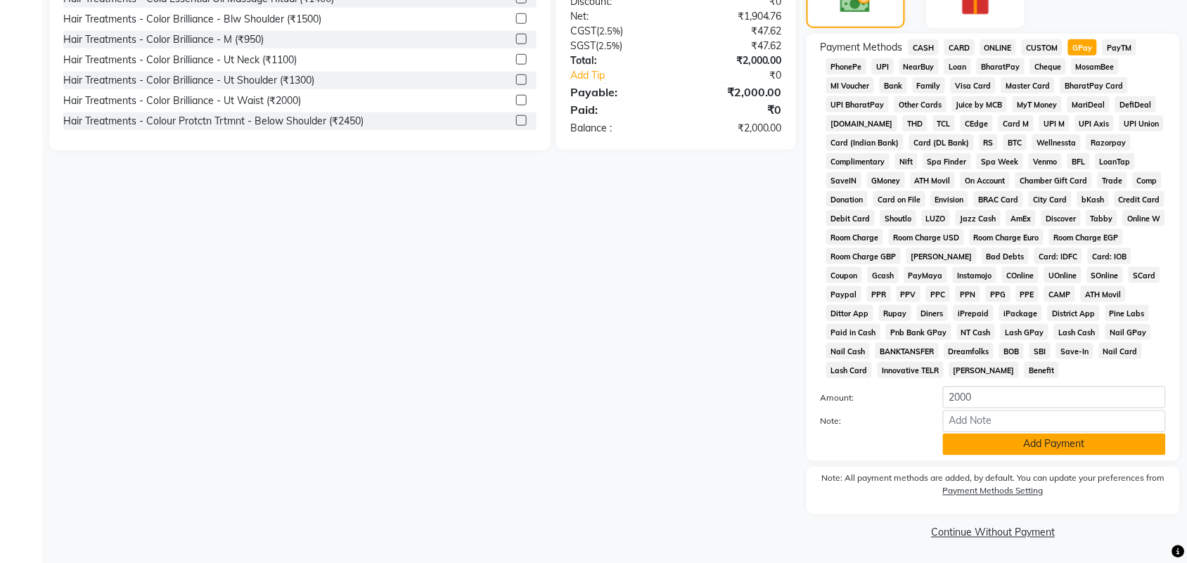
click at [1085, 451] on button "Add Payment" at bounding box center [1054, 445] width 223 height 22
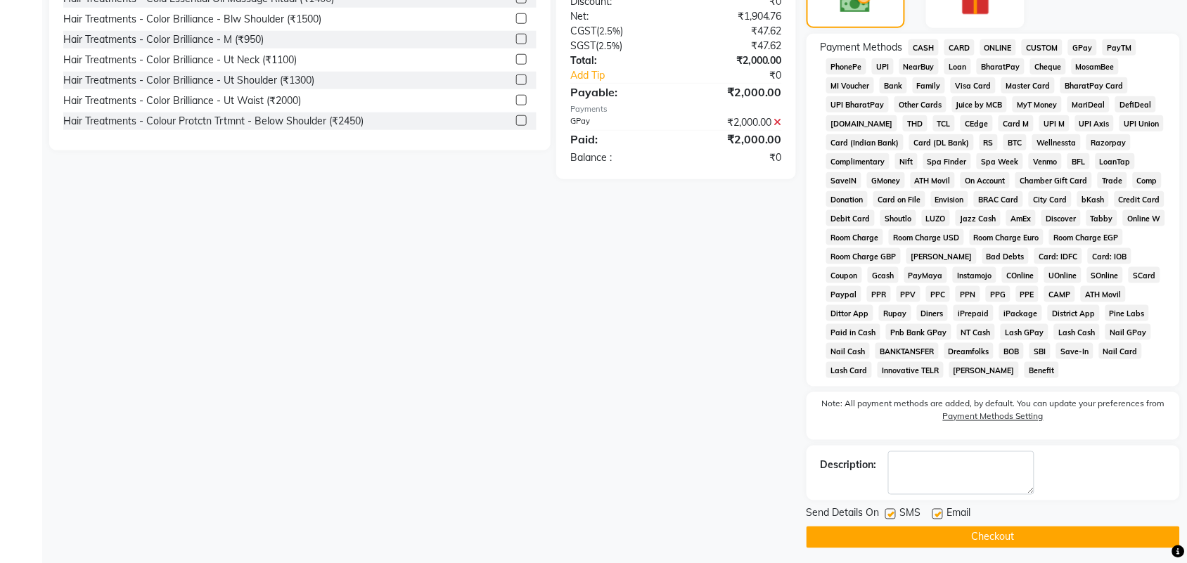
click at [1038, 544] on button "Checkout" at bounding box center [994, 538] width 374 height 22
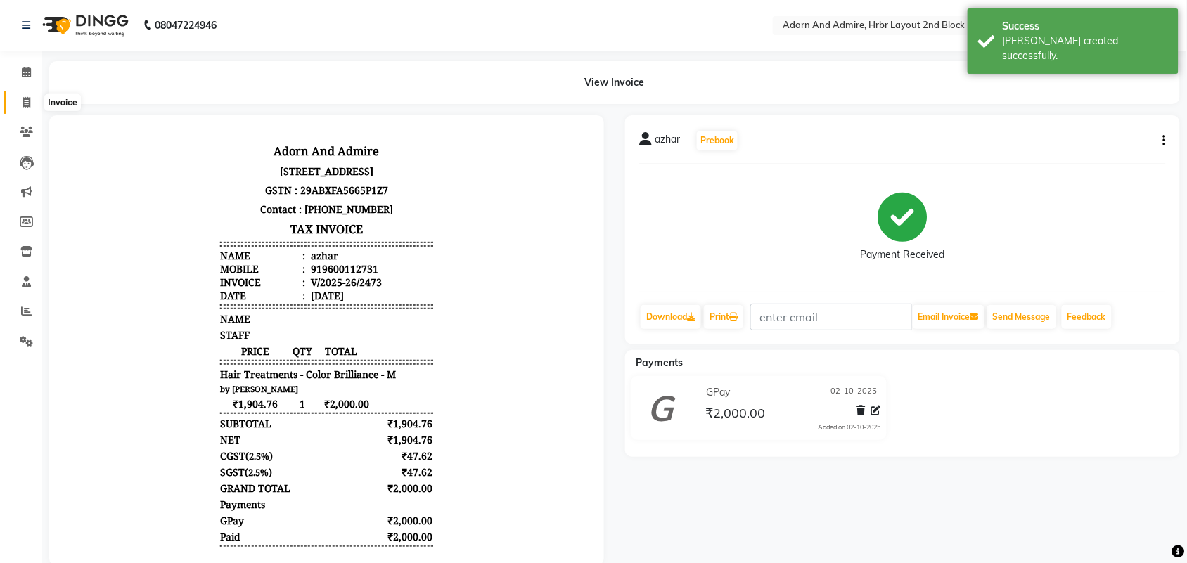
click at [26, 97] on icon at bounding box center [27, 102] width 8 height 11
select select "service"
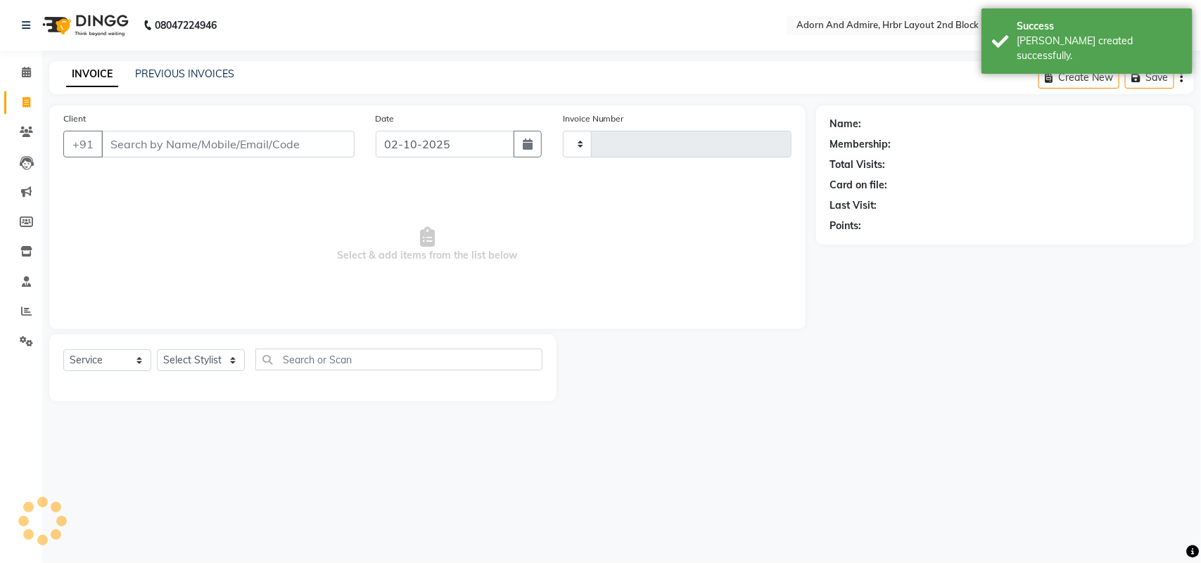
type input "2474"
select select "7203"
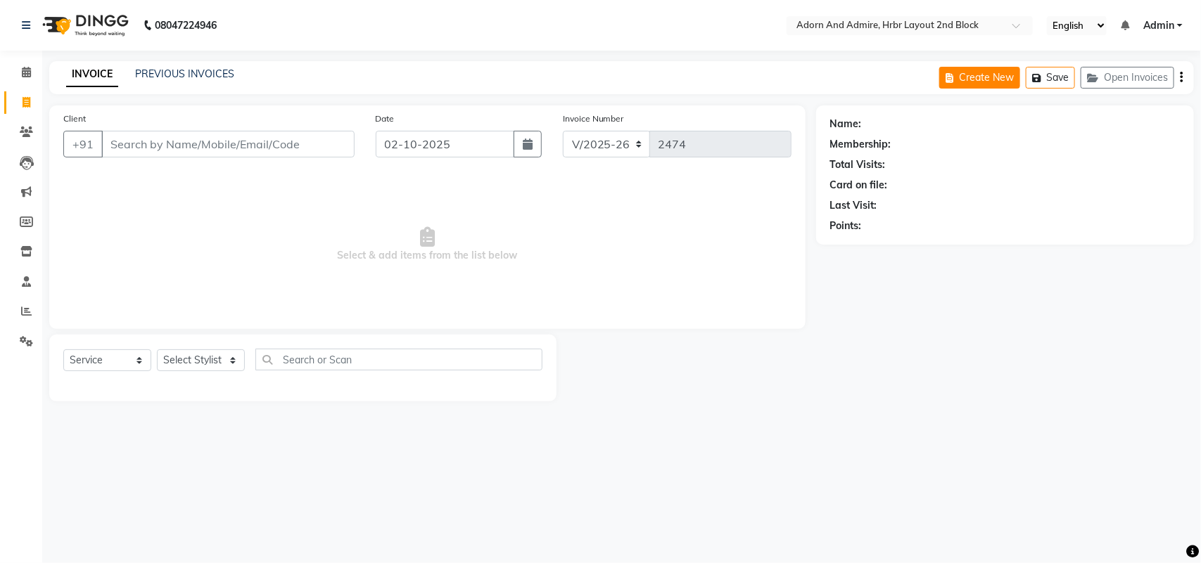
click at [993, 79] on button "Create New" at bounding box center [979, 78] width 81 height 22
select select "service"
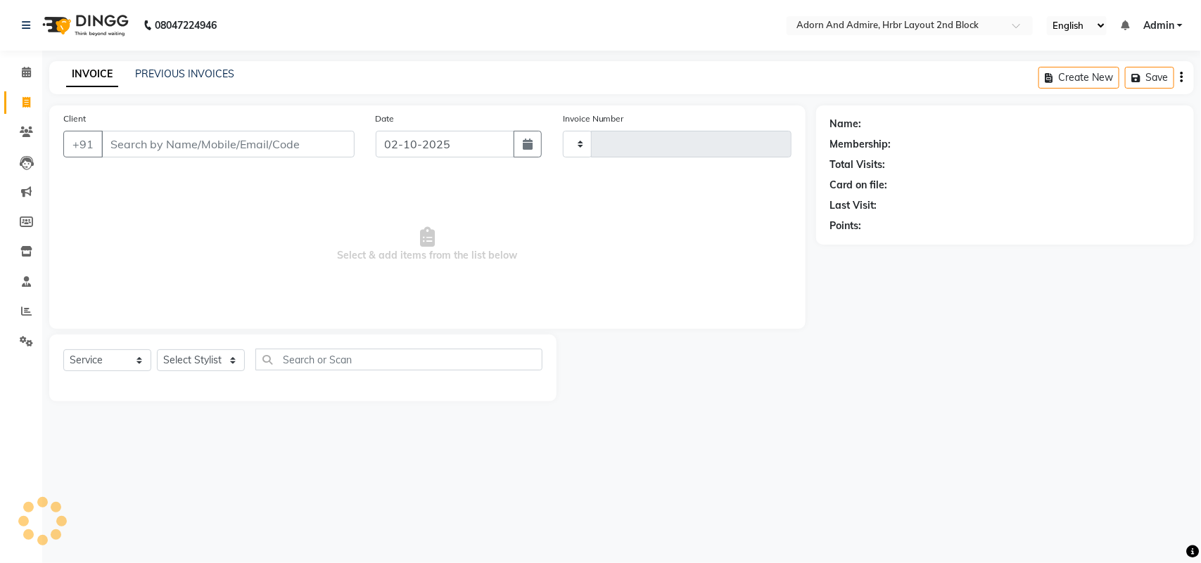
type input "2474"
select select "7203"
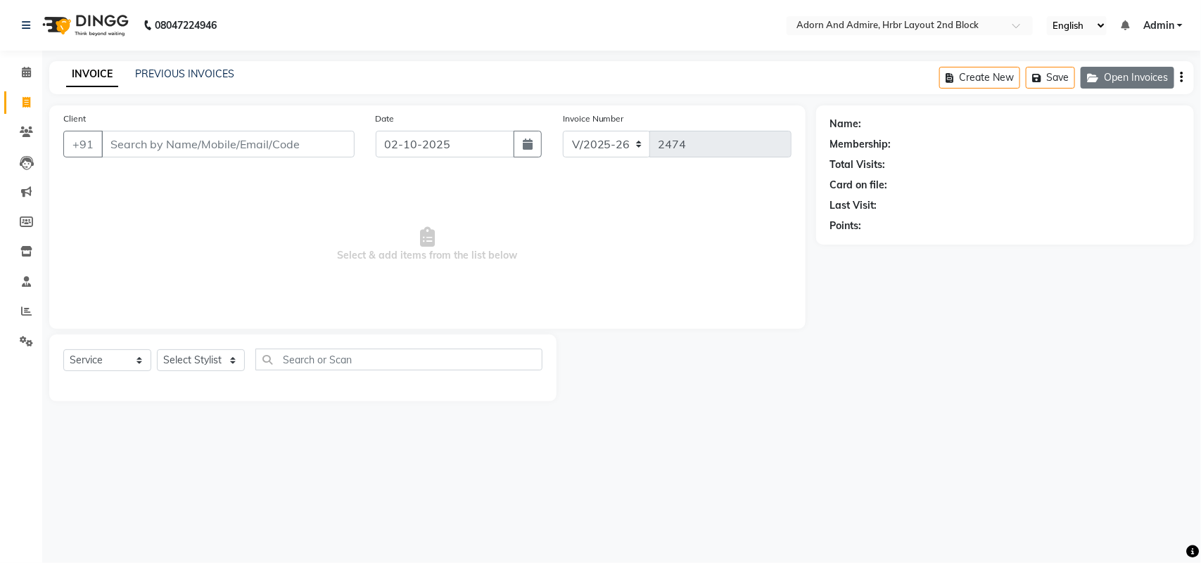
click at [1116, 69] on button "Open Invoices" at bounding box center [1127, 78] width 94 height 22
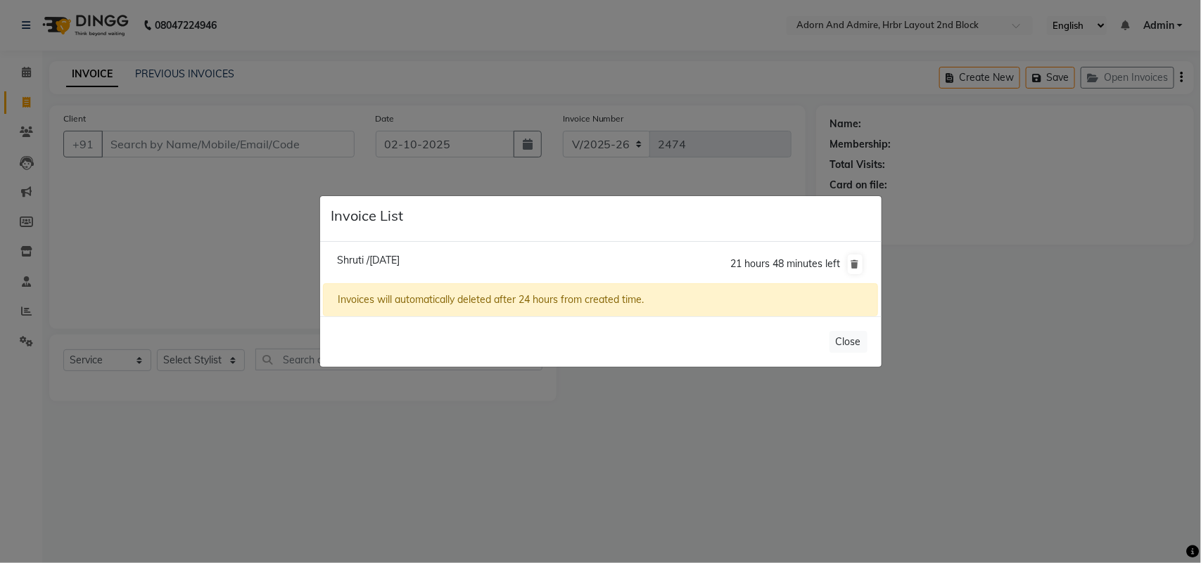
click at [400, 257] on span "Shruti /02 October 2025" at bounding box center [368, 260] width 63 height 13
type input "9880698660"
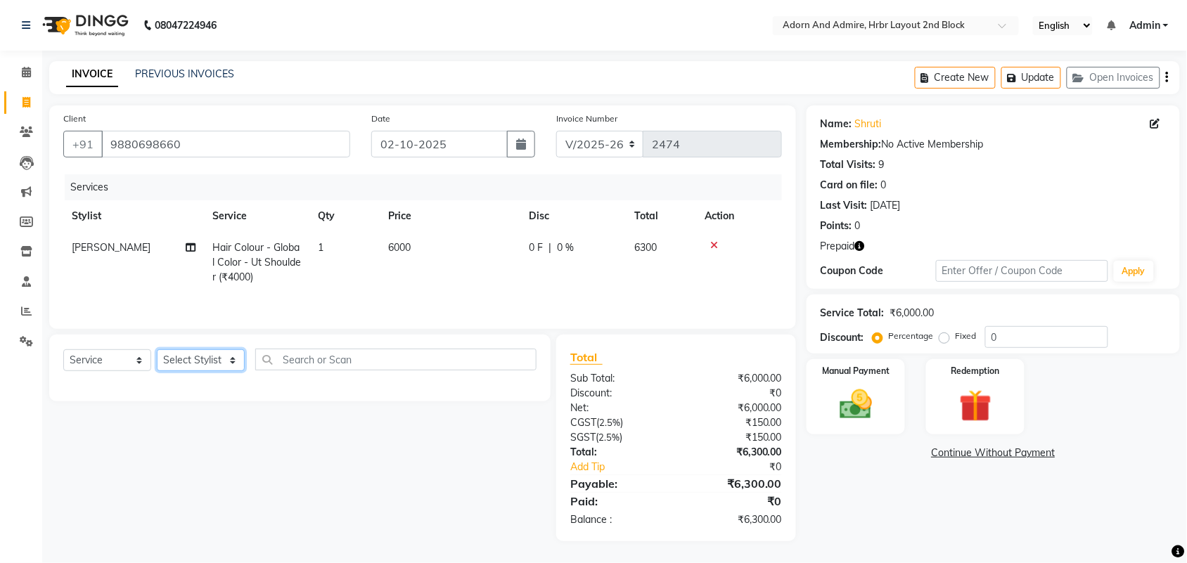
click at [234, 364] on select "Select Stylist Adarsh ajay ALEXX anusiya Jos Lalit lavanya Lucy rita saroj Suni…" at bounding box center [201, 361] width 88 height 22
select select "61580"
click at [157, 352] on select "Select Stylist Adarsh ajay ALEXX anusiya Jos Lalit lavanya Lucy rita saroj Suni…" at bounding box center [201, 361] width 88 height 22
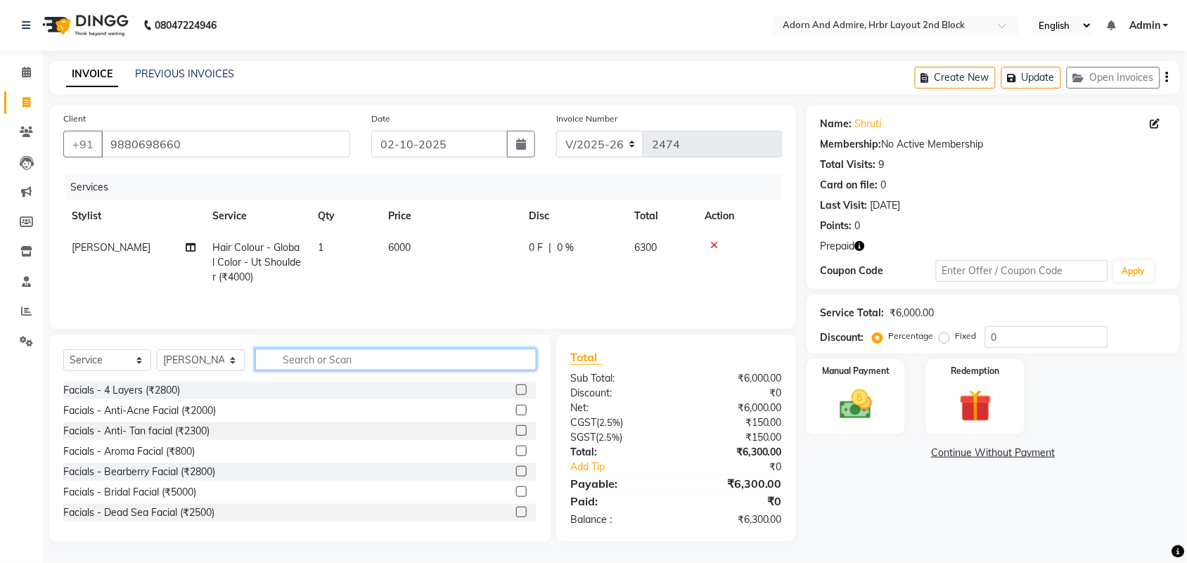
drag, startPoint x: 333, startPoint y: 357, endPoint x: 426, endPoint y: 383, distance: 97.1
click at [335, 357] on input "text" at bounding box center [395, 360] width 281 height 22
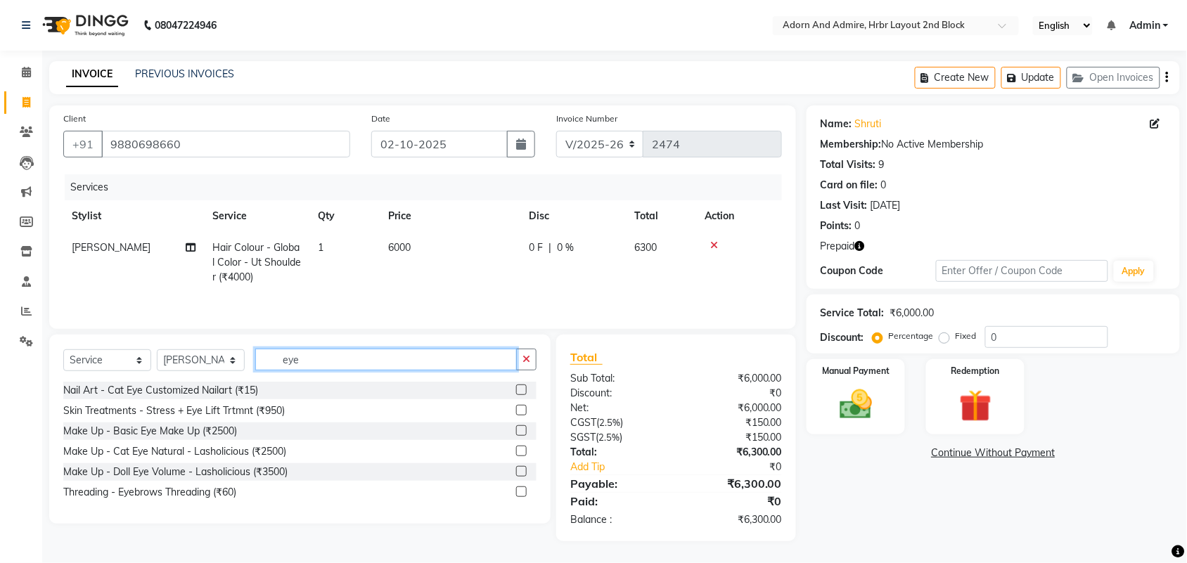
type input "eye"
click at [524, 494] on label at bounding box center [521, 492] width 11 height 11
click at [524, 494] on input "checkbox" at bounding box center [520, 492] width 9 height 9
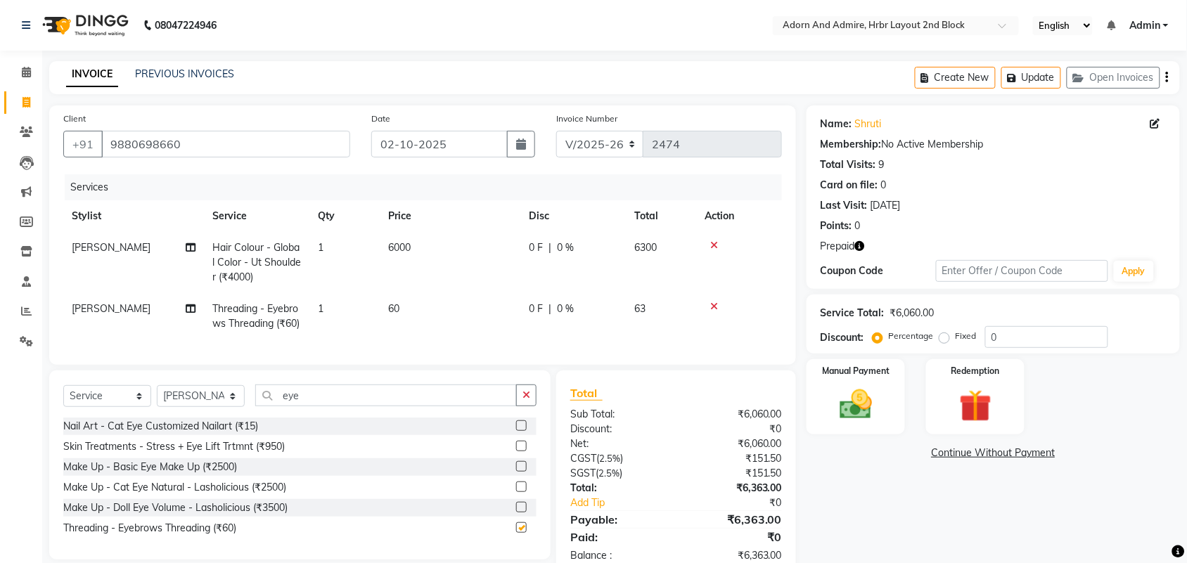
checkbox input "false"
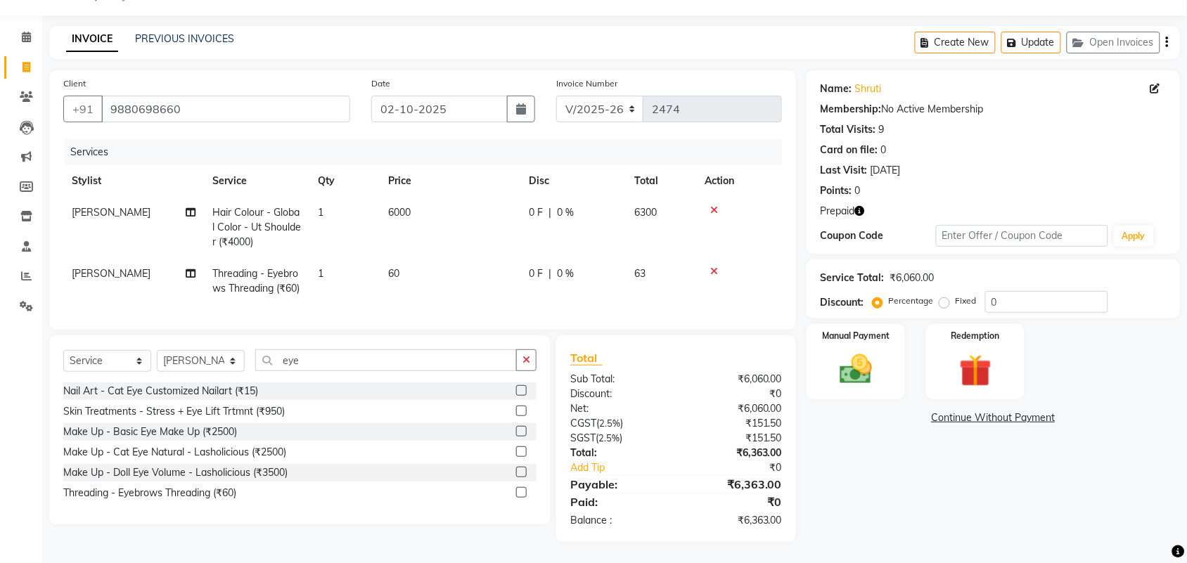
scroll to position [63, 0]
click at [407, 258] on td "60" at bounding box center [450, 281] width 141 height 46
select select "61580"
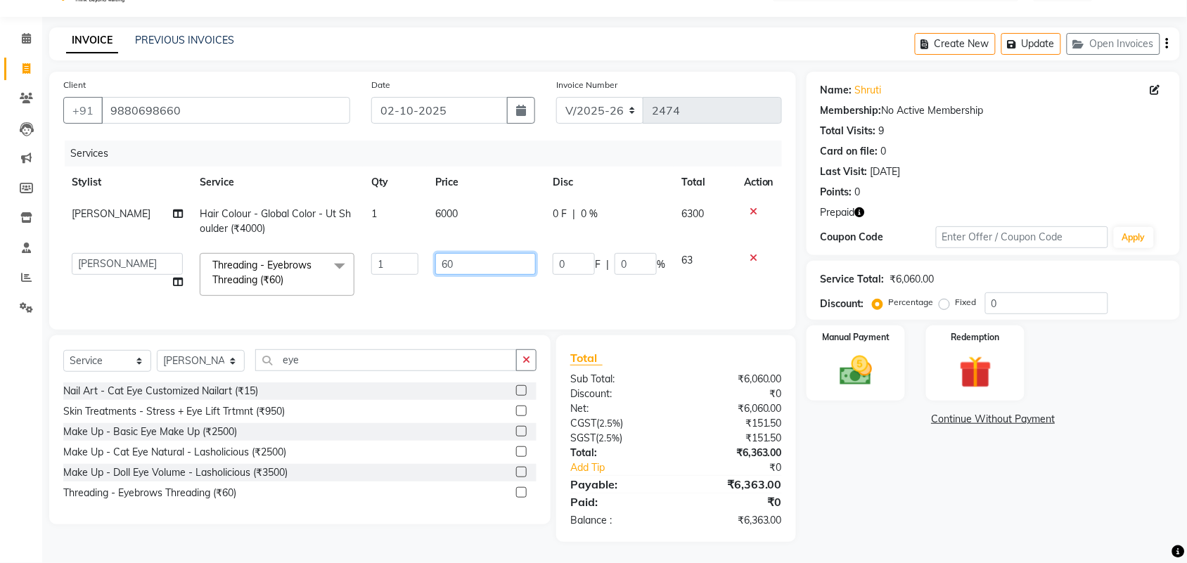
drag, startPoint x: 485, startPoint y: 253, endPoint x: 468, endPoint y: 276, distance: 28.7
click at [412, 262] on tr "Adarsh ajay ALEXX anusiya Jos Lalit lavanya Lucy rita saroj Sunitha Umesh Threa…" at bounding box center [422, 275] width 719 height 60
type input "65"
click at [445, 203] on td "6000" at bounding box center [485, 221] width 117 height 46
select select "61580"
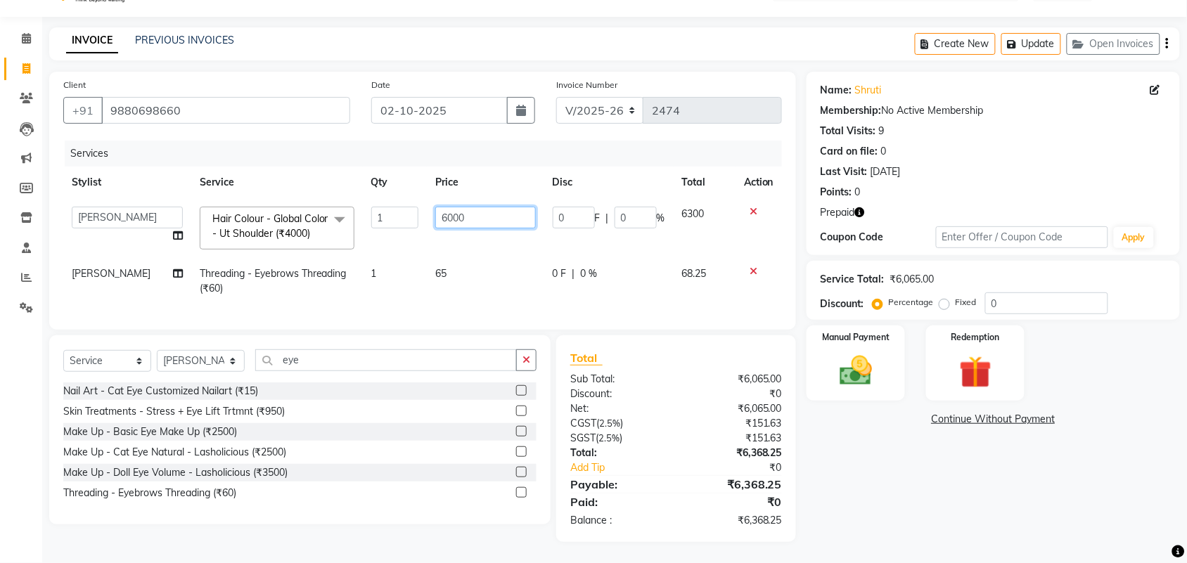
drag, startPoint x: 494, startPoint y: 209, endPoint x: 423, endPoint y: 229, distance: 73.0
click at [382, 219] on tr "Adarsh ajay ALEXX anusiya Jos Lalit lavanya Lucy rita saroj Sunitha Umesh Hair …" at bounding box center [422, 228] width 719 height 60
type input "6500"
click at [905, 497] on div "Name: Shruti Membership: No Active Membership Total Visits: 9 Card on file: 0 L…" at bounding box center [999, 307] width 384 height 471
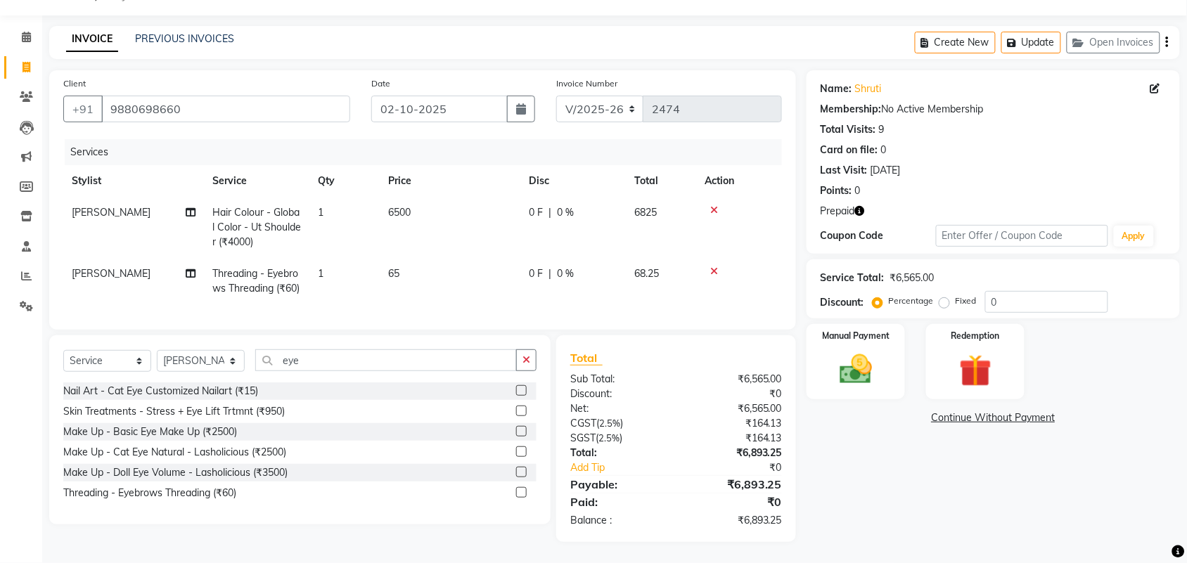
scroll to position [63, 0]
click at [371, 362] on input "eye" at bounding box center [386, 361] width 262 height 22
drag, startPoint x: 388, startPoint y: 364, endPoint x: 276, endPoint y: 375, distance: 112.4
click at [190, 363] on div "Select Service Product Membership Package Voucher Prepaid Gift Card Select Styl…" at bounding box center [299, 366] width 473 height 33
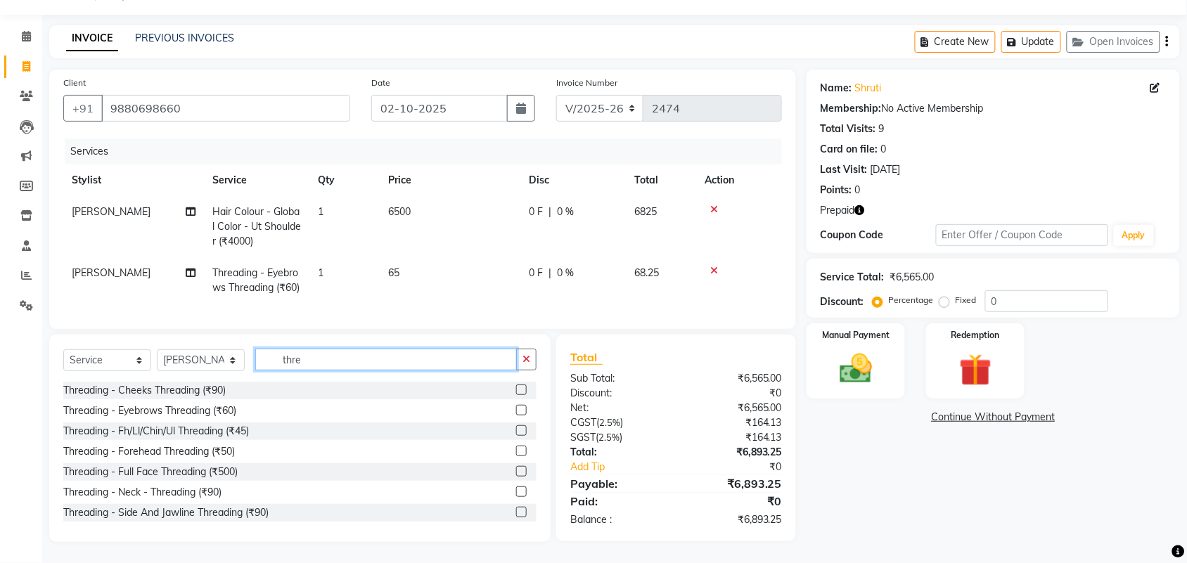
type input "thre"
click at [516, 433] on label at bounding box center [521, 431] width 11 height 11
click at [516, 433] on input "checkbox" at bounding box center [520, 431] width 9 height 9
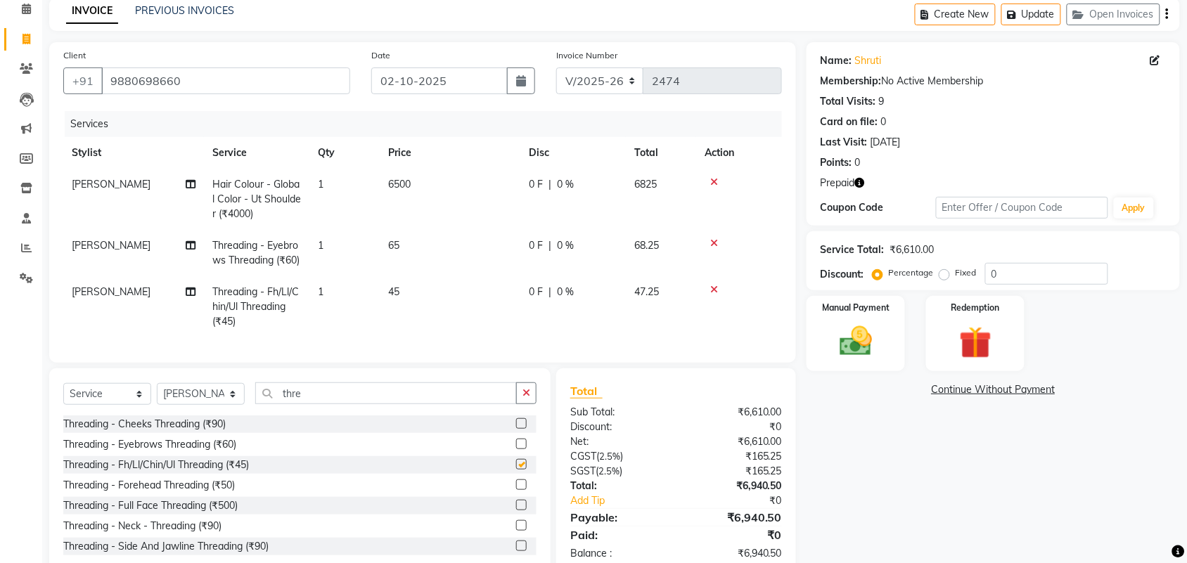
checkbox input "false"
click at [385, 307] on td "45" at bounding box center [450, 306] width 141 height 61
select select "61580"
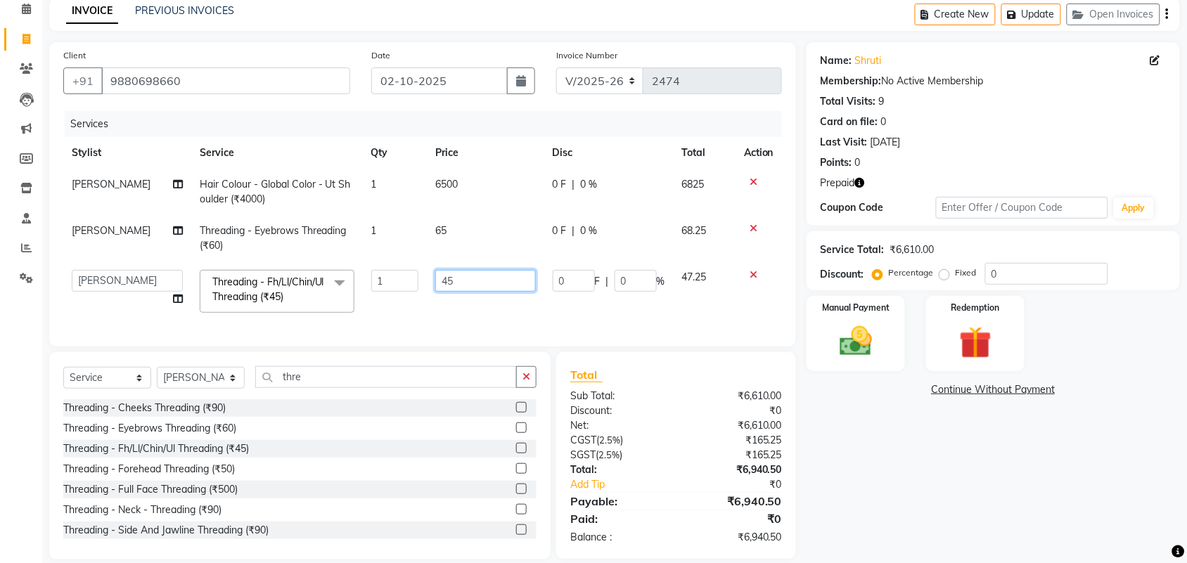
drag, startPoint x: 459, startPoint y: 285, endPoint x: 396, endPoint y: 306, distance: 66.7
click at [390, 305] on tr "Adarsh ajay ALEXX anusiya Jos Lalit lavanya Lucy rita saroj Sunitha Umesh Threa…" at bounding box center [422, 292] width 719 height 60
type input "50"
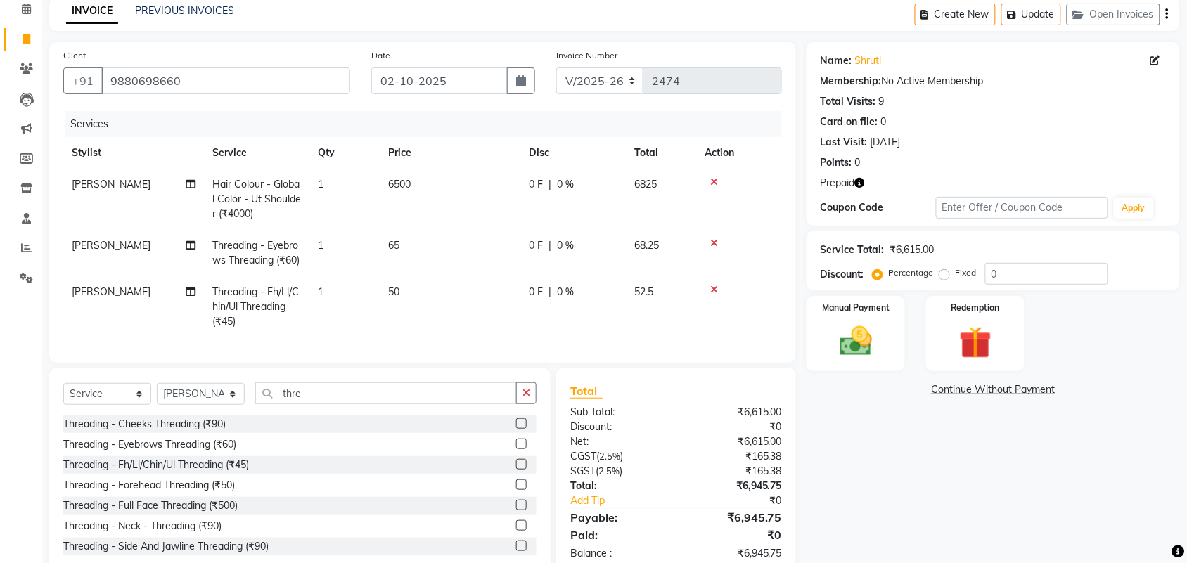
click at [895, 496] on div "Name: Shruti Membership: No Active Membership Total Visits: 9 Card on file: 0 L…" at bounding box center [999, 309] width 384 height 534
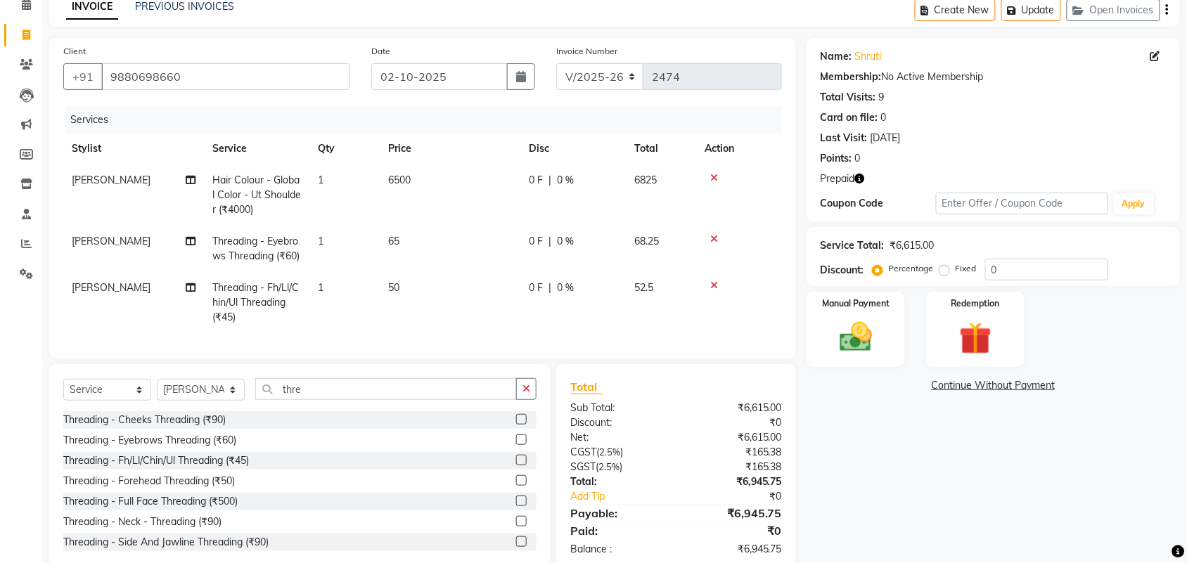
scroll to position [37, 0]
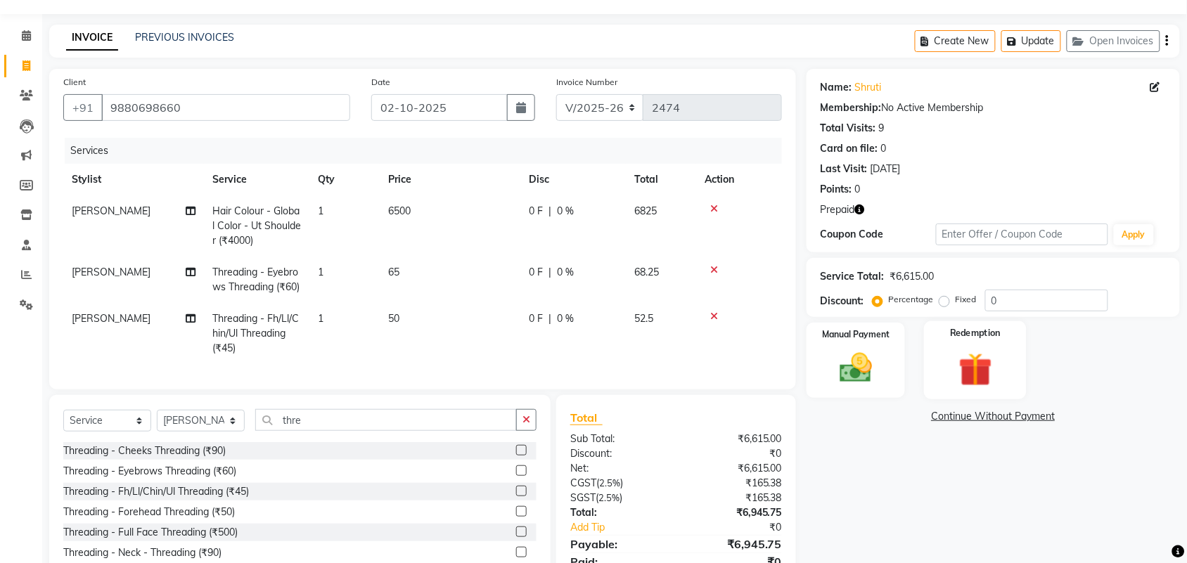
click at [966, 361] on img at bounding box center [975, 370] width 55 height 42
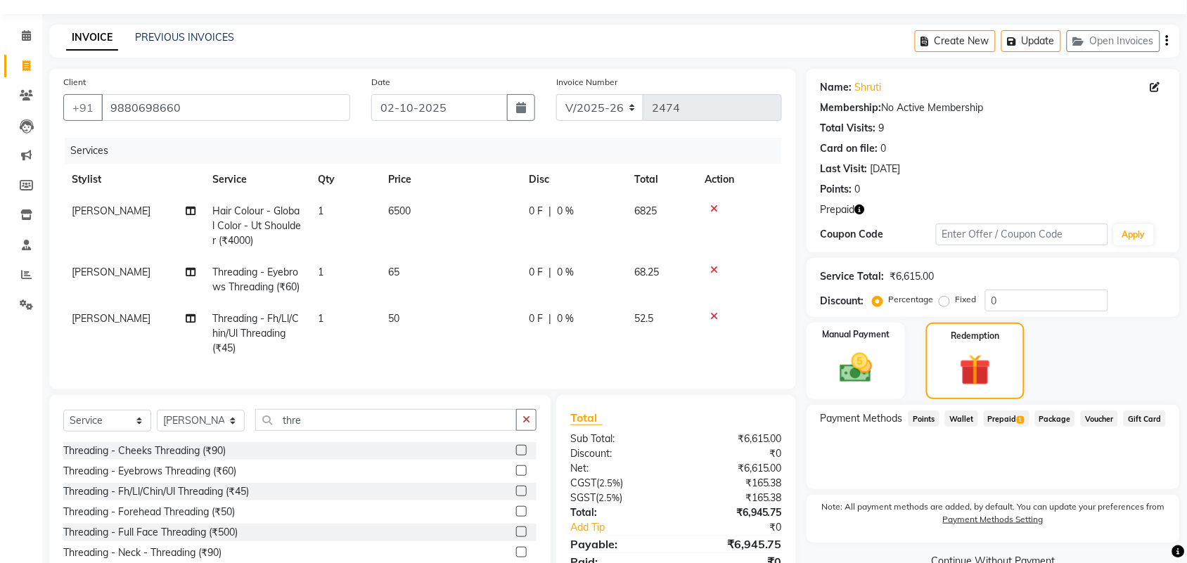
click at [1011, 417] on span "Prepaid 1" at bounding box center [1007, 419] width 46 height 16
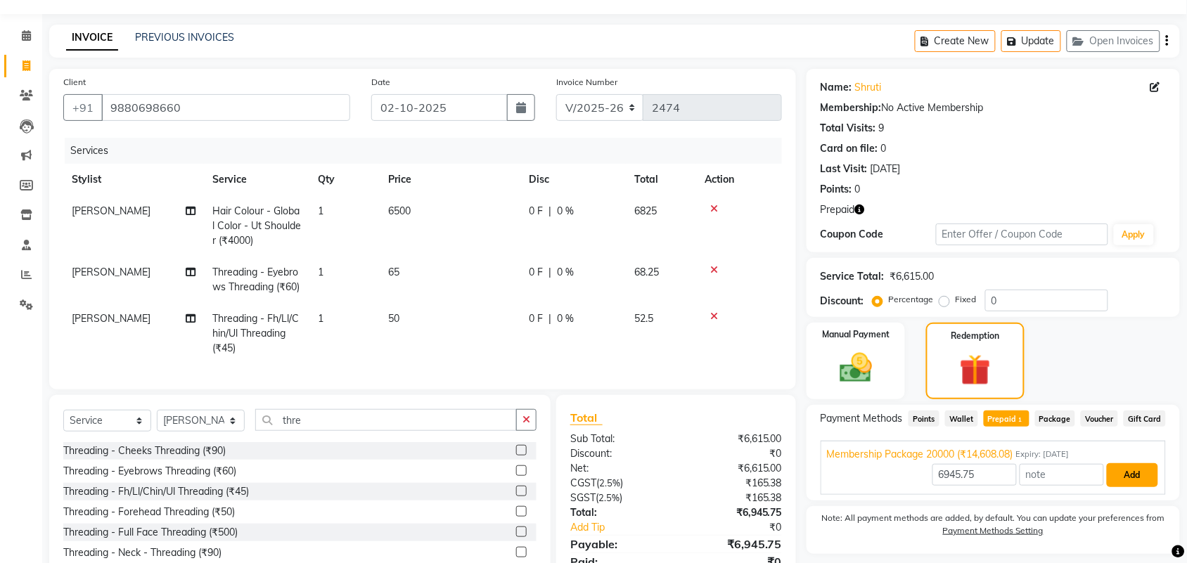
click at [1137, 477] on button "Add" at bounding box center [1132, 476] width 51 height 24
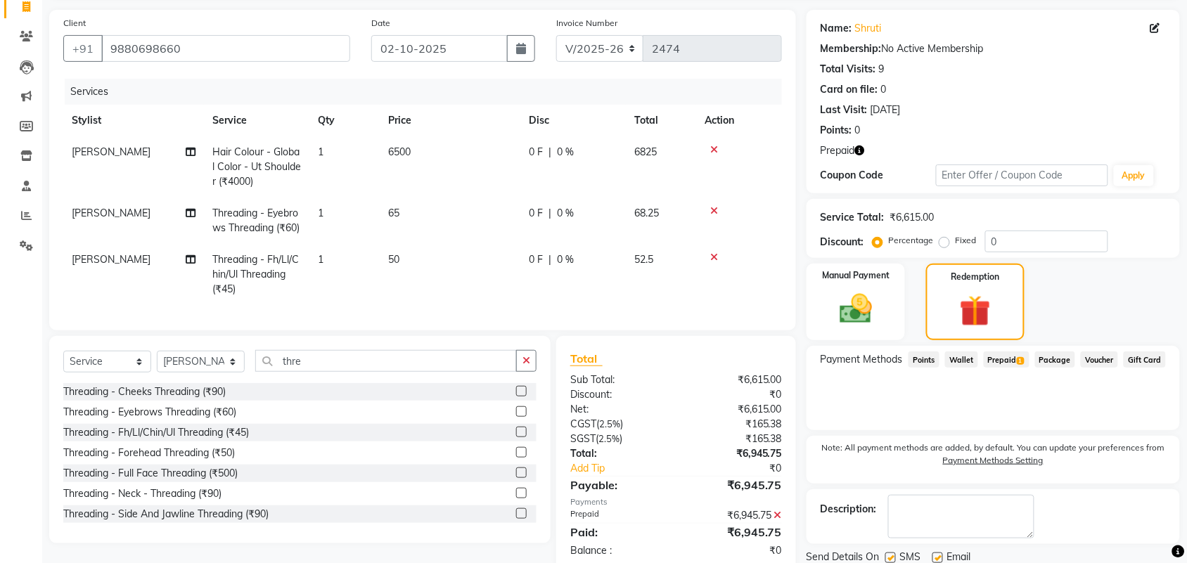
scroll to position [153, 0]
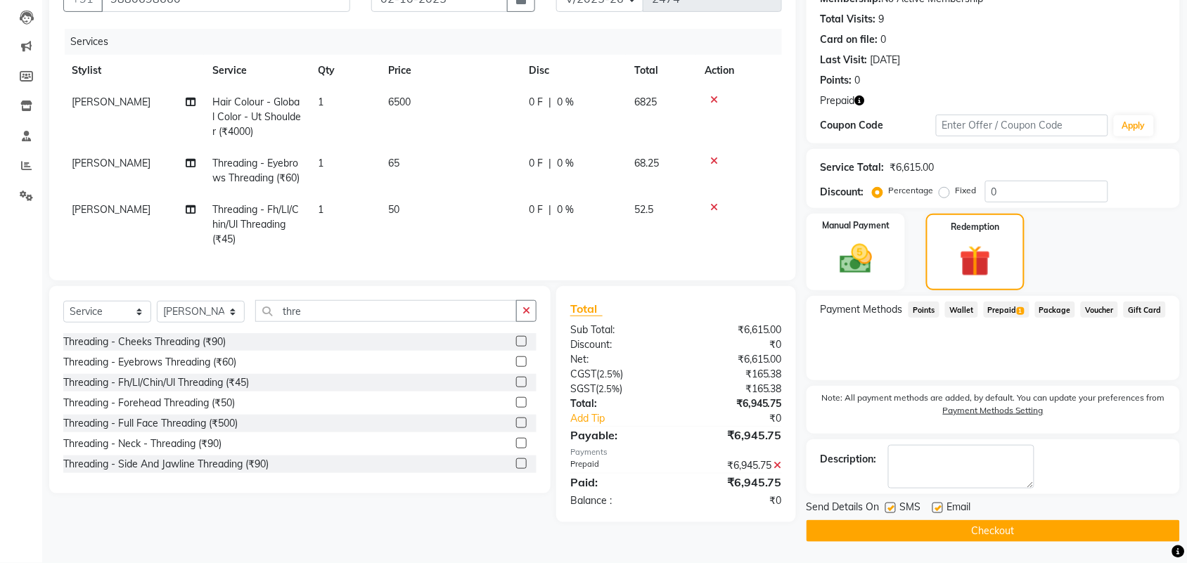
click at [990, 521] on button "Checkout" at bounding box center [994, 532] width 374 height 22
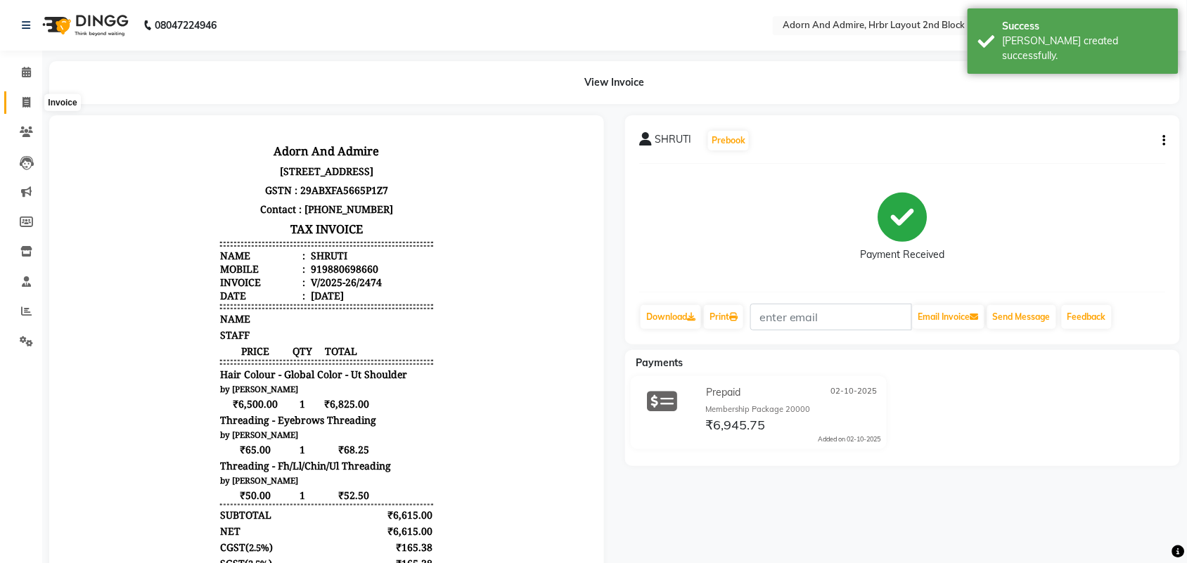
click at [18, 110] on span at bounding box center [26, 103] width 25 height 16
select select "service"
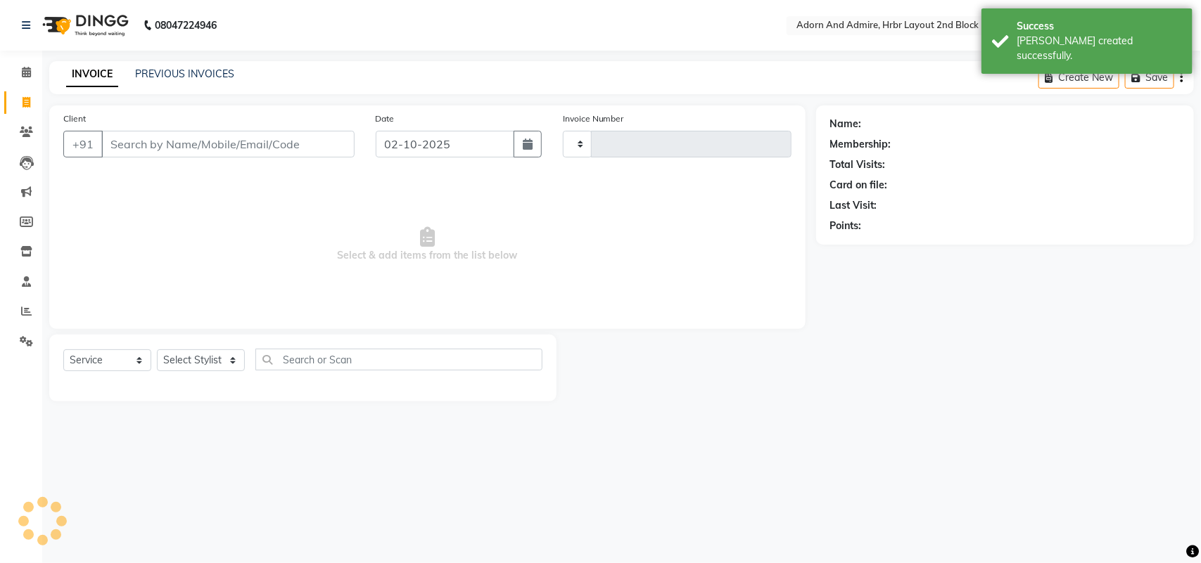
type input "2475"
select select "7203"
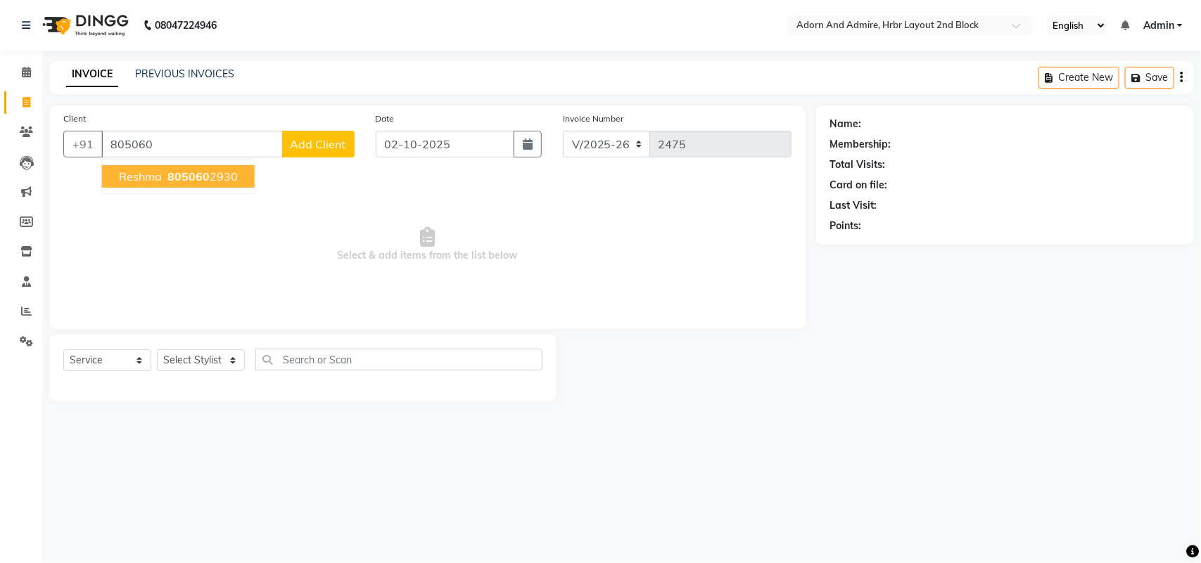
drag, startPoint x: 166, startPoint y: 177, endPoint x: 162, endPoint y: 184, distance: 7.6
click at [167, 177] on ngb-highlight "805060 2930" at bounding box center [201, 177] width 73 height 14
type input "8050602930"
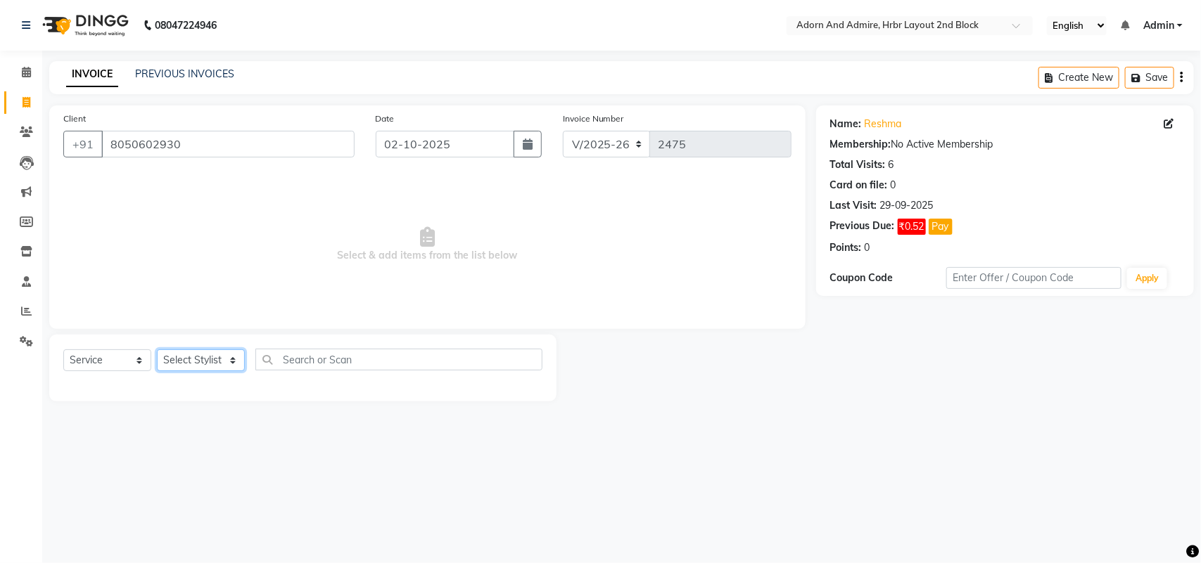
click at [232, 361] on select "Select Stylist Adarsh ajay ALEXX anusiya Jos Lalit lavanya Lucy rita saroj Suni…" at bounding box center [201, 361] width 88 height 22
select select "91499"
click at [157, 350] on select "Select Stylist Adarsh ajay ALEXX anusiya Jos Lalit lavanya Lucy rita saroj Suni…" at bounding box center [201, 361] width 88 height 22
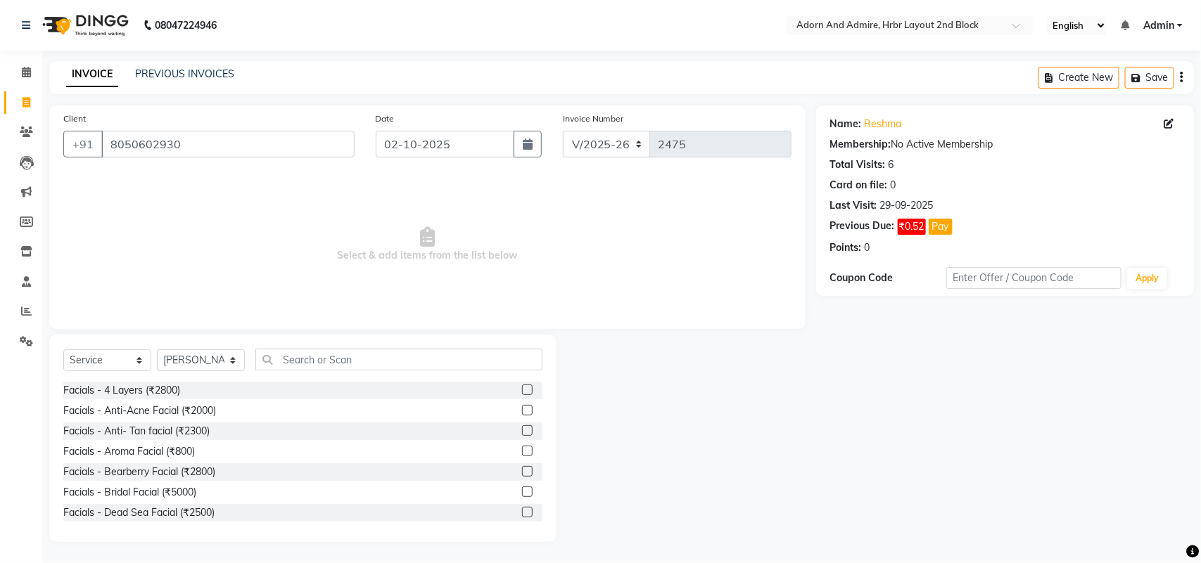
click at [349, 346] on div "Select Service Product Membership Package Voucher Prepaid Gift Card Select Styl…" at bounding box center [302, 439] width 507 height 208
click at [356, 357] on input "text" at bounding box center [398, 360] width 287 height 22
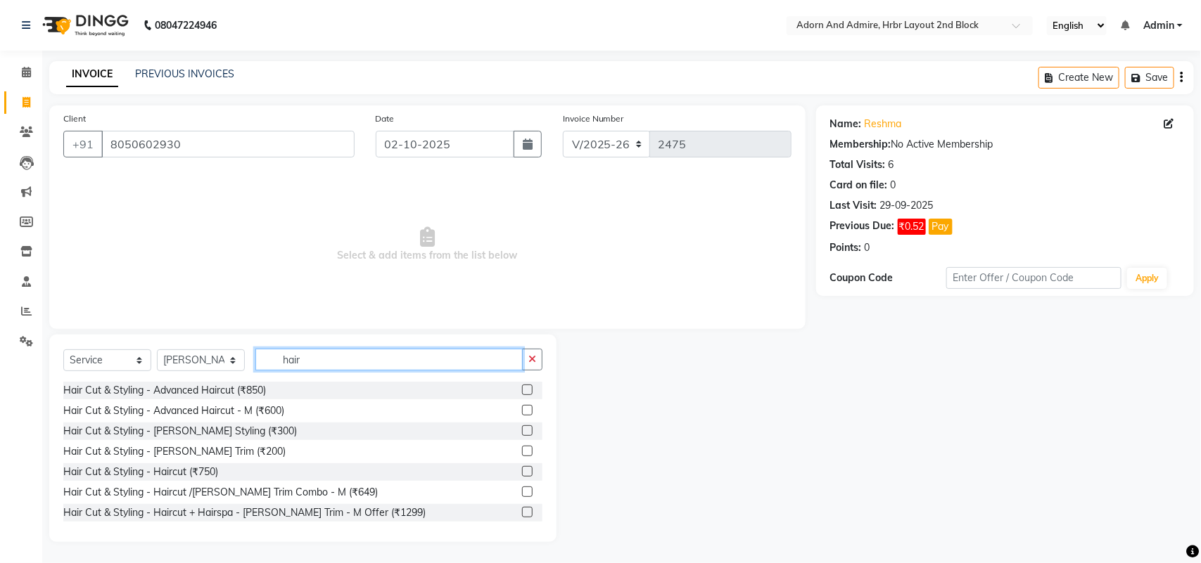
type input "hair"
click at [522, 394] on label at bounding box center [527, 390] width 11 height 11
click at [522, 394] on input "checkbox" at bounding box center [526, 390] width 9 height 9
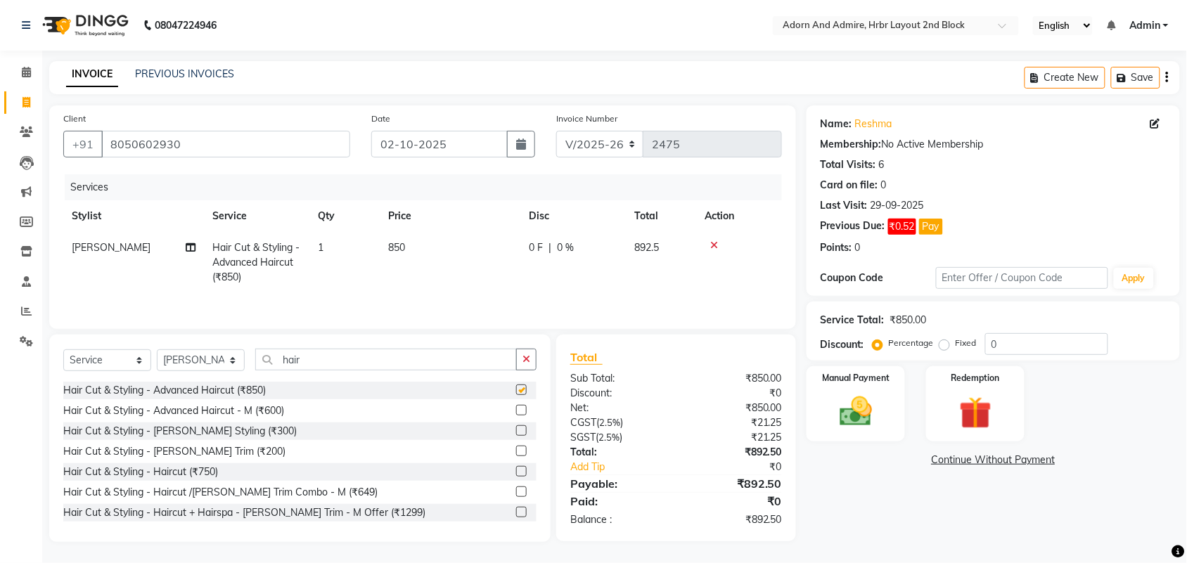
checkbox input "false"
click at [408, 243] on td "850" at bounding box center [450, 262] width 141 height 61
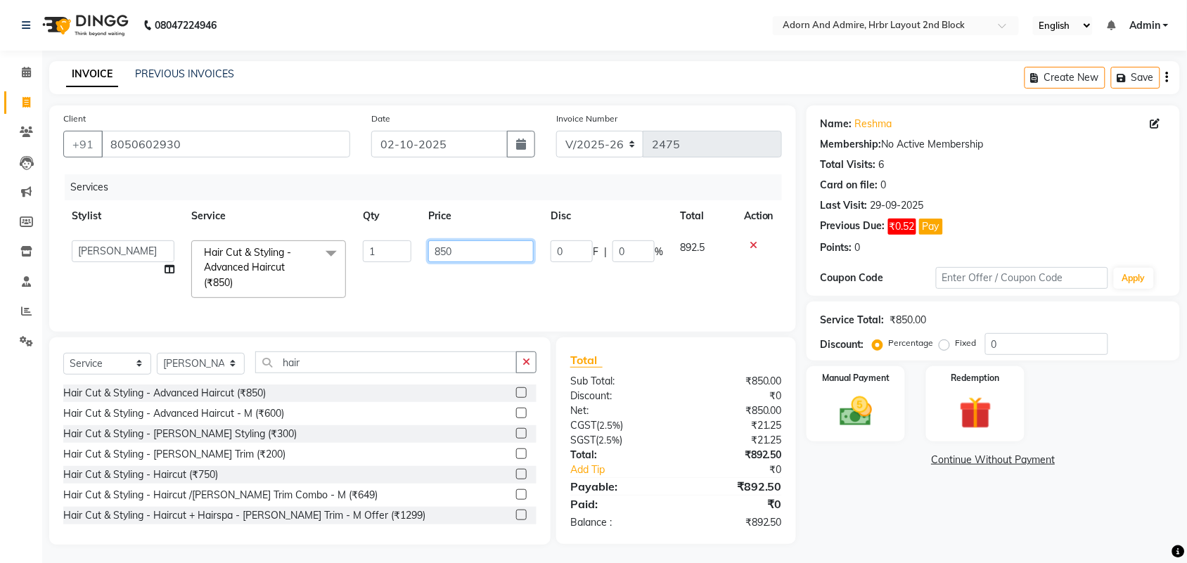
drag, startPoint x: 485, startPoint y: 253, endPoint x: 419, endPoint y: 269, distance: 68.8
click at [393, 259] on tr "Adarsh ajay ALEXX anusiya Jos Lalit lavanya Lucy rita saroj Sunitha Umesh Hair …" at bounding box center [422, 269] width 719 height 75
type input "1000"
drag, startPoint x: 846, startPoint y: 509, endPoint x: 836, endPoint y: 513, distance: 11.0
click at [843, 511] on div "Name: Reshma Membership: No Active Membership Total Visits: 6 Card on file: 0 L…" at bounding box center [999, 326] width 384 height 440
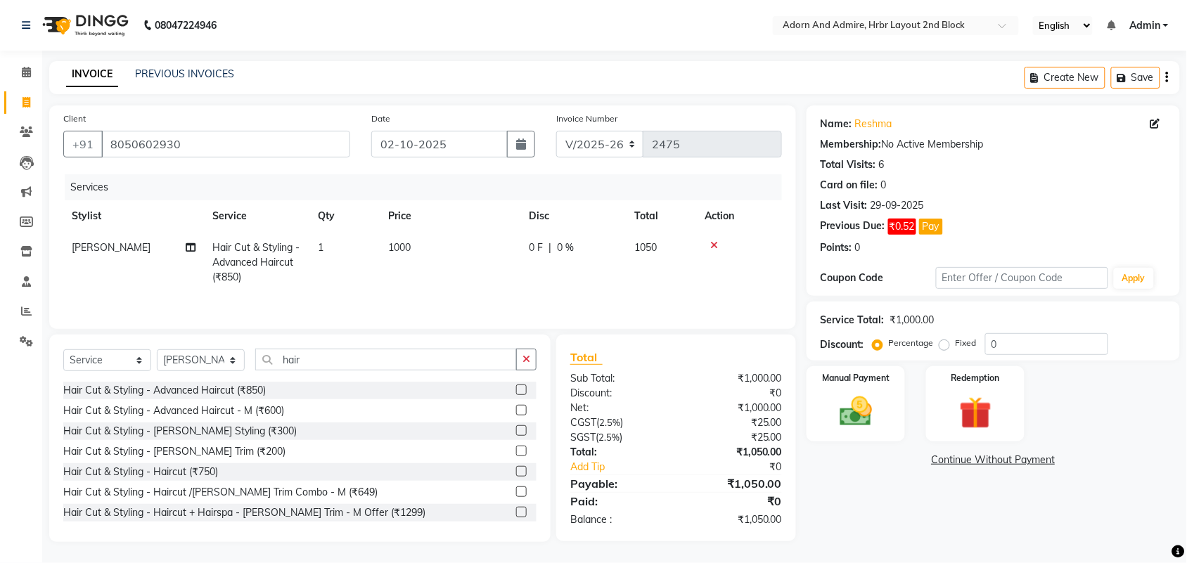
scroll to position [2, 0]
click at [881, 416] on img at bounding box center [856, 412] width 55 height 39
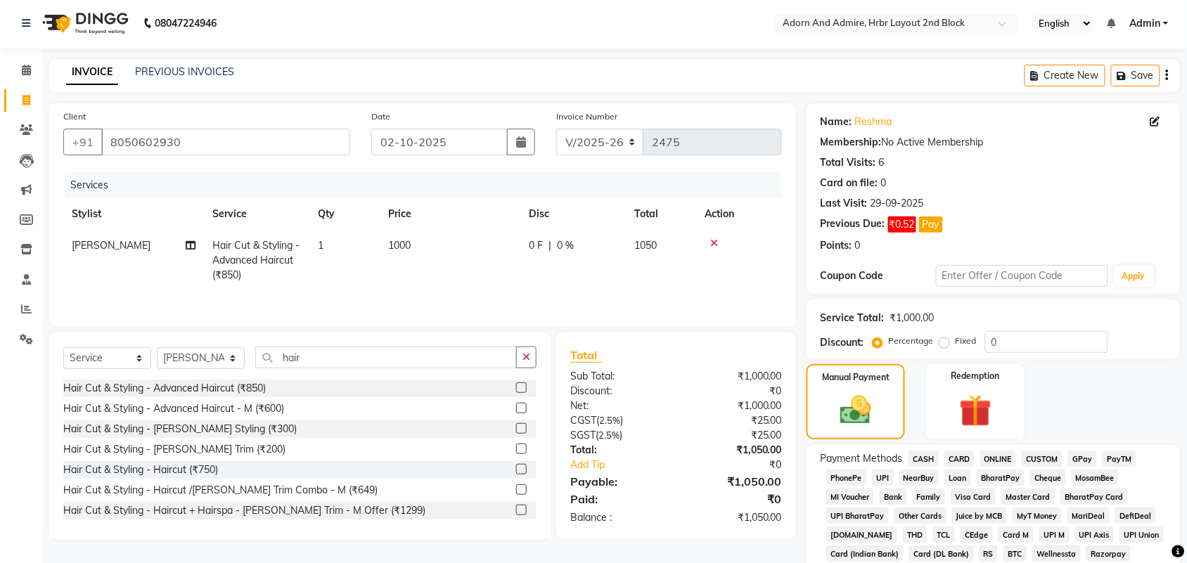
click at [930, 454] on span "CASH" at bounding box center [924, 459] width 30 height 16
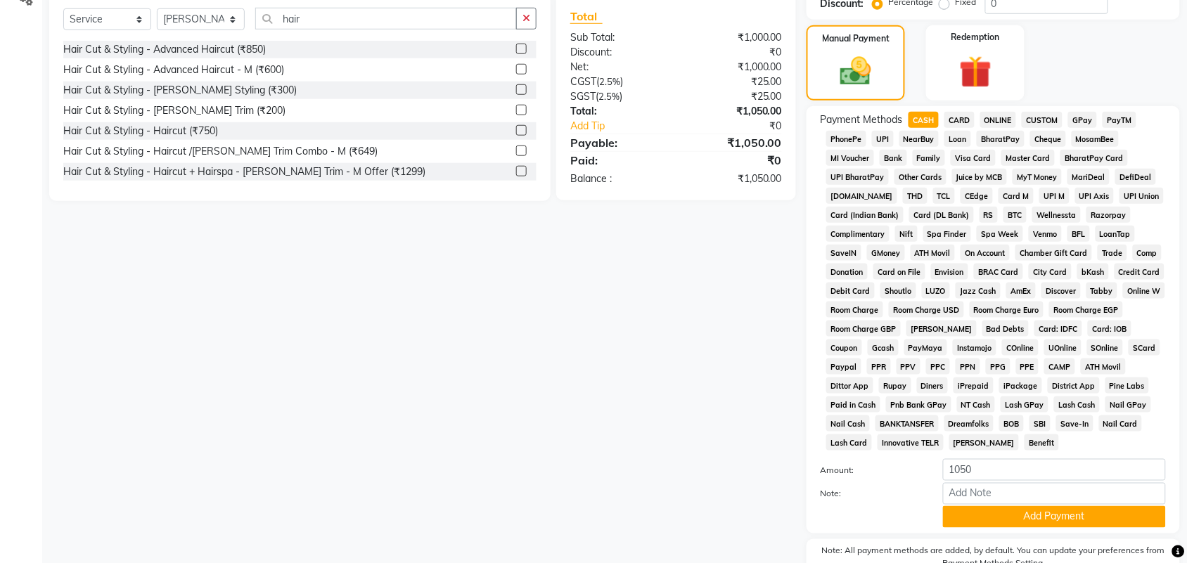
scroll to position [414, 0]
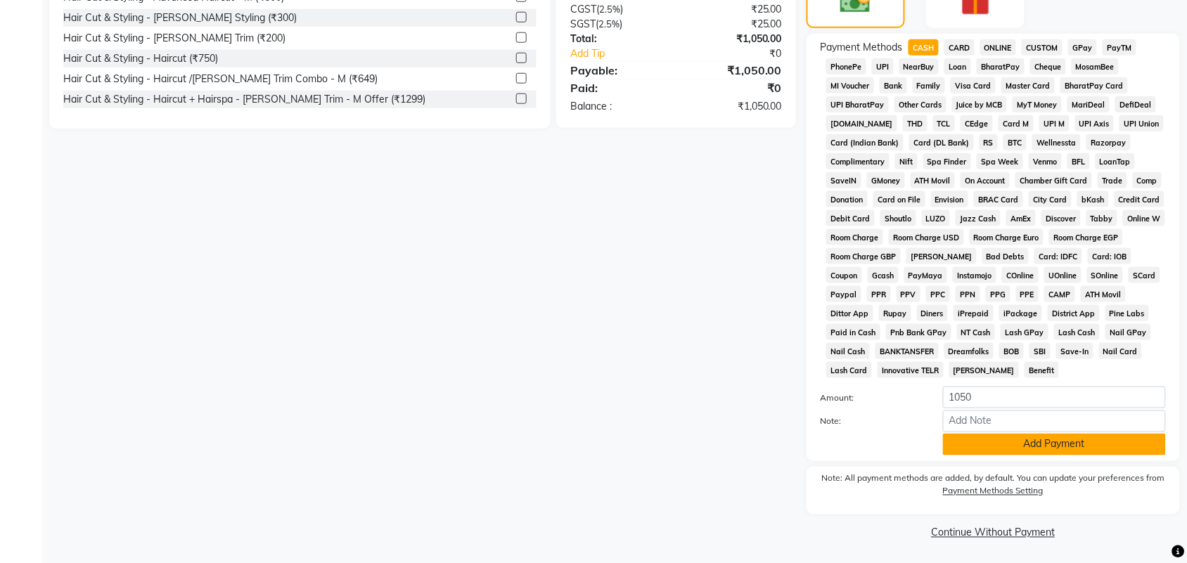
click at [1021, 447] on button "Add Payment" at bounding box center [1054, 445] width 223 height 22
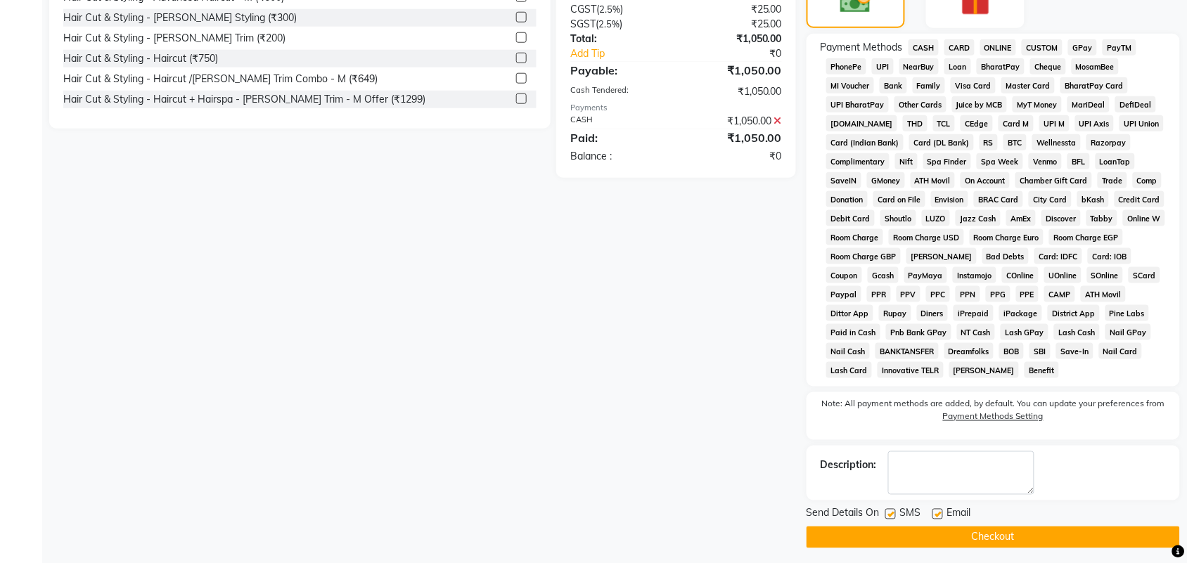
drag, startPoint x: 1014, startPoint y: 533, endPoint x: 1074, endPoint y: 547, distance: 62.0
click at [1014, 535] on button "Checkout" at bounding box center [994, 538] width 374 height 22
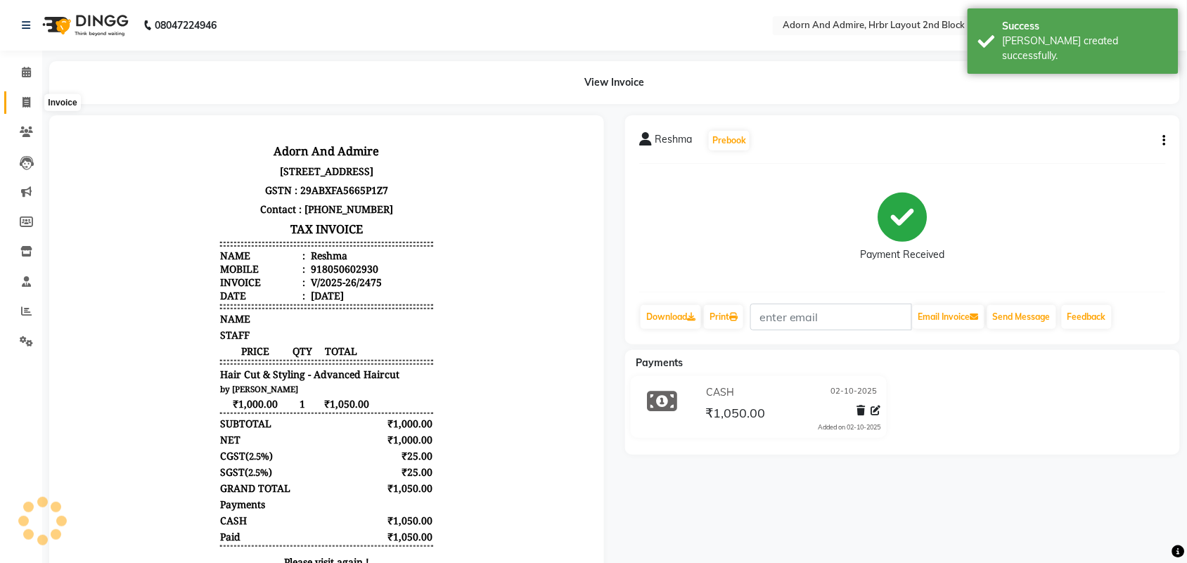
click at [18, 103] on span at bounding box center [26, 103] width 25 height 16
select select "service"
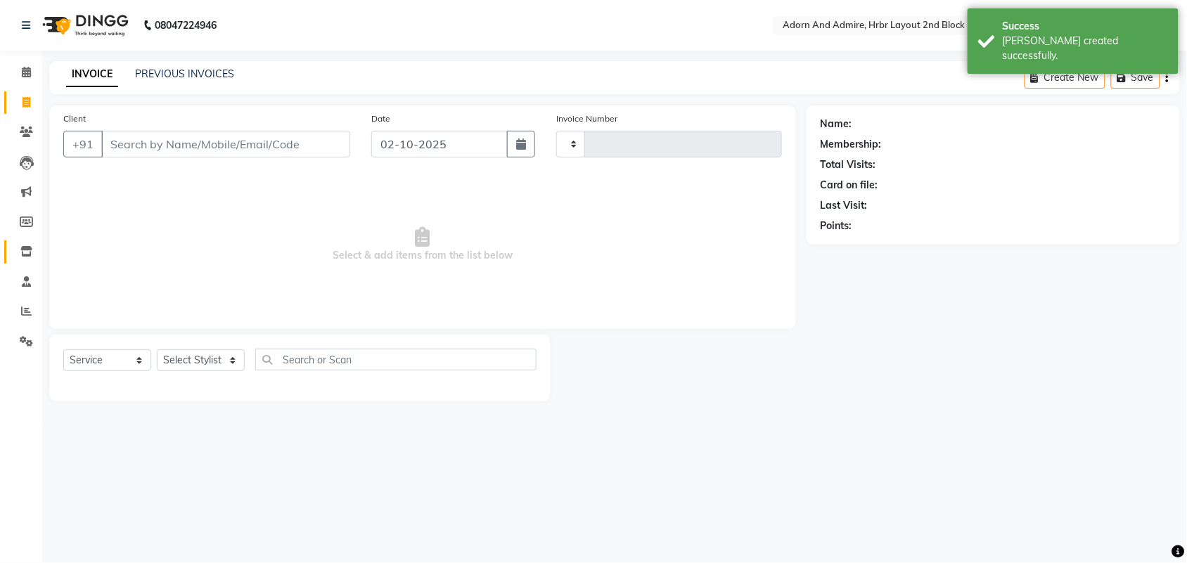
type input "2476"
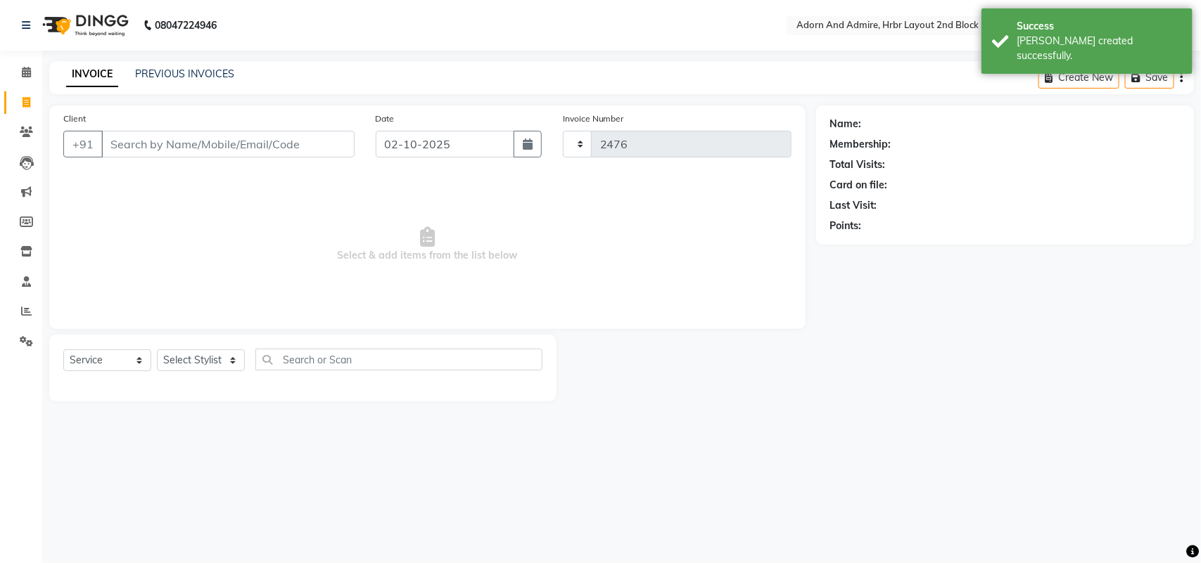
select select "7203"
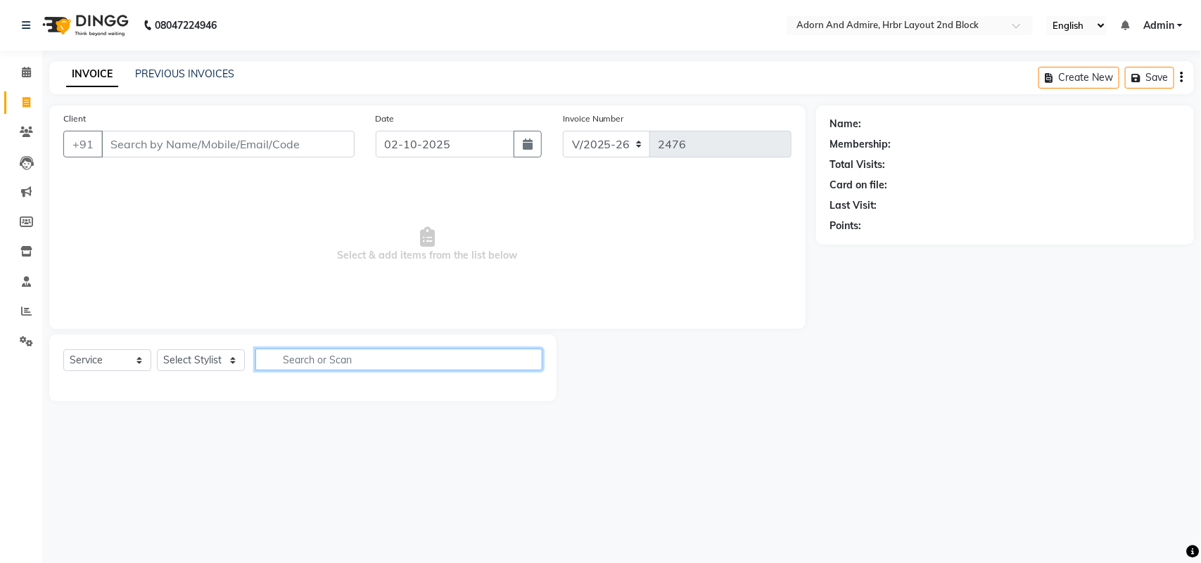
click at [312, 362] on input "text" at bounding box center [398, 360] width 287 height 22
type input "m"
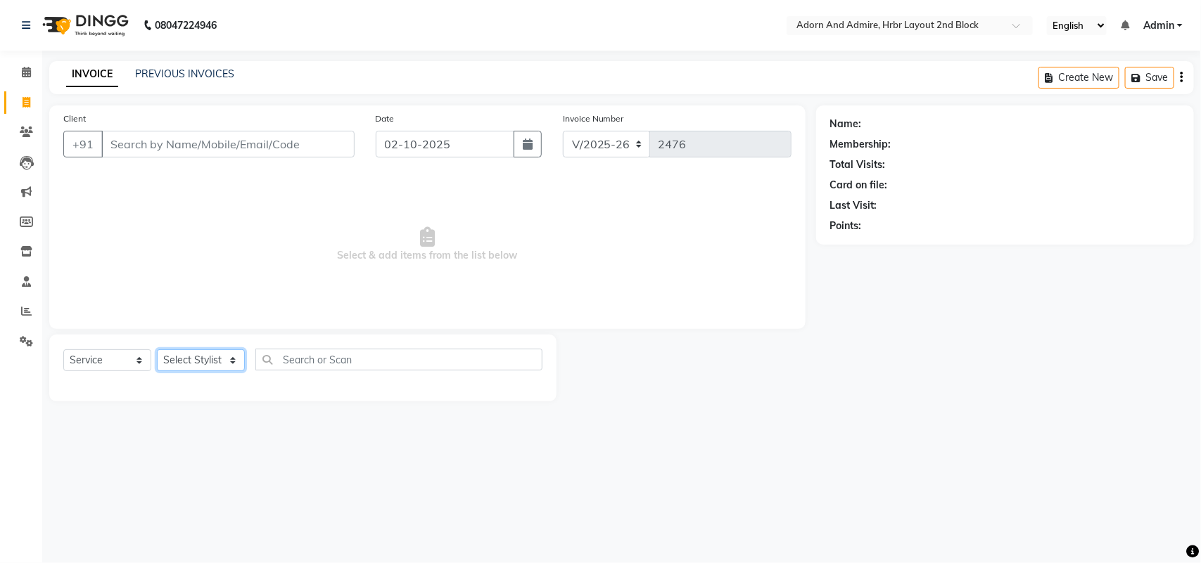
click at [231, 362] on select "Select Stylist Adarsh ajay ALEXX anusiya Jos Lalit lavanya Lucy rita saroj Suni…" at bounding box center [201, 361] width 88 height 22
select select "61720"
click at [157, 350] on select "Select Stylist Adarsh ajay ALEXX anusiya Jos Lalit lavanya Lucy rita saroj Suni…" at bounding box center [201, 361] width 88 height 22
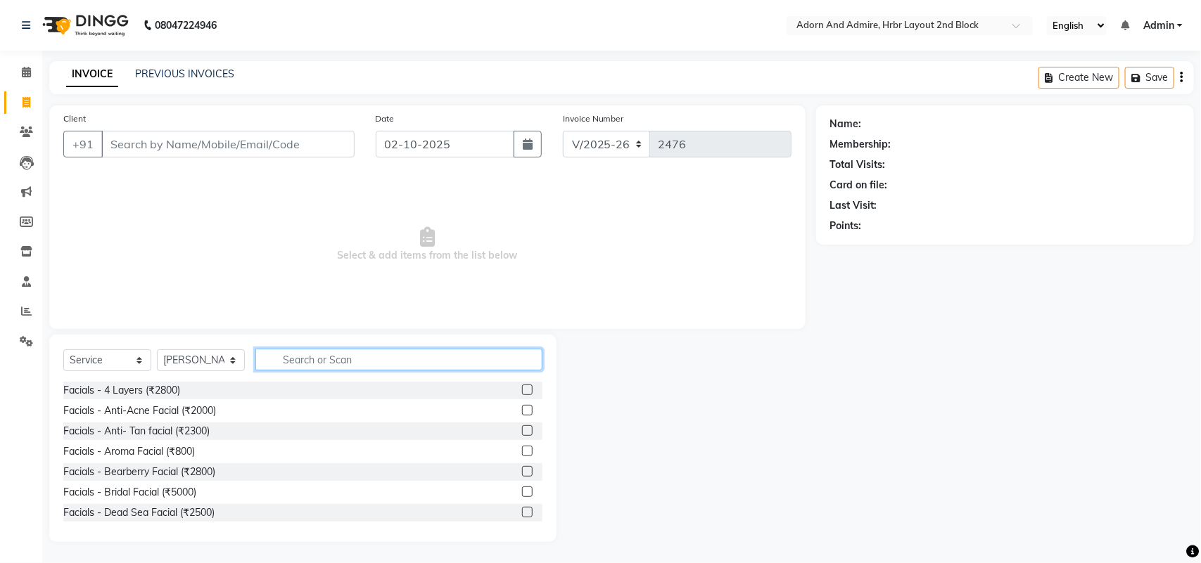
click at [321, 357] on input "text" at bounding box center [398, 360] width 287 height 22
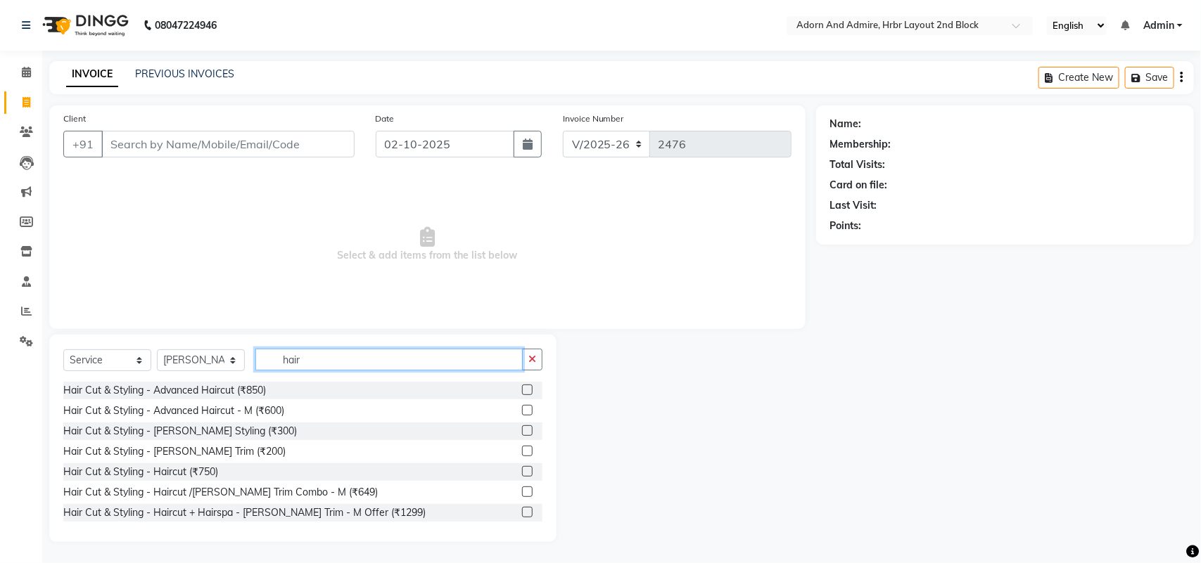
type input "hair"
click at [522, 390] on label at bounding box center [527, 390] width 11 height 11
click at [522, 390] on input "checkbox" at bounding box center [526, 390] width 9 height 9
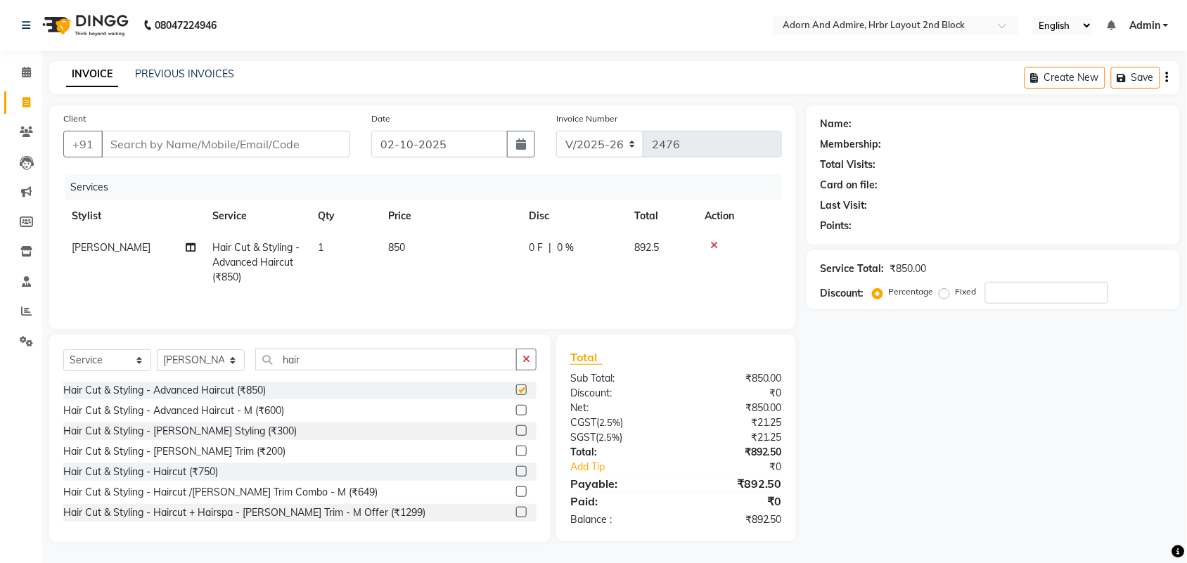
checkbox input "false"
click at [391, 254] on td "850" at bounding box center [450, 262] width 141 height 61
select select "61720"
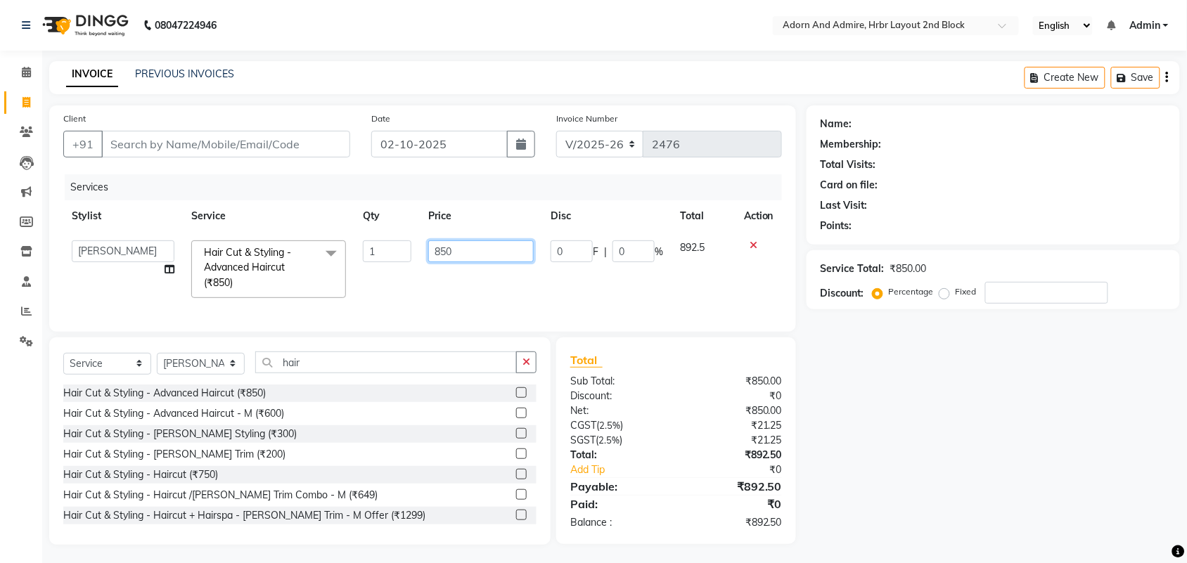
drag, startPoint x: 388, startPoint y: 262, endPoint x: 400, endPoint y: 272, distance: 15.4
click at [387, 264] on tr "Adarsh ajay ALEXX anusiya Jos Lalit lavanya Lucy rita saroj Sunitha Umesh Hair …" at bounding box center [422, 269] width 719 height 75
type input "1000"
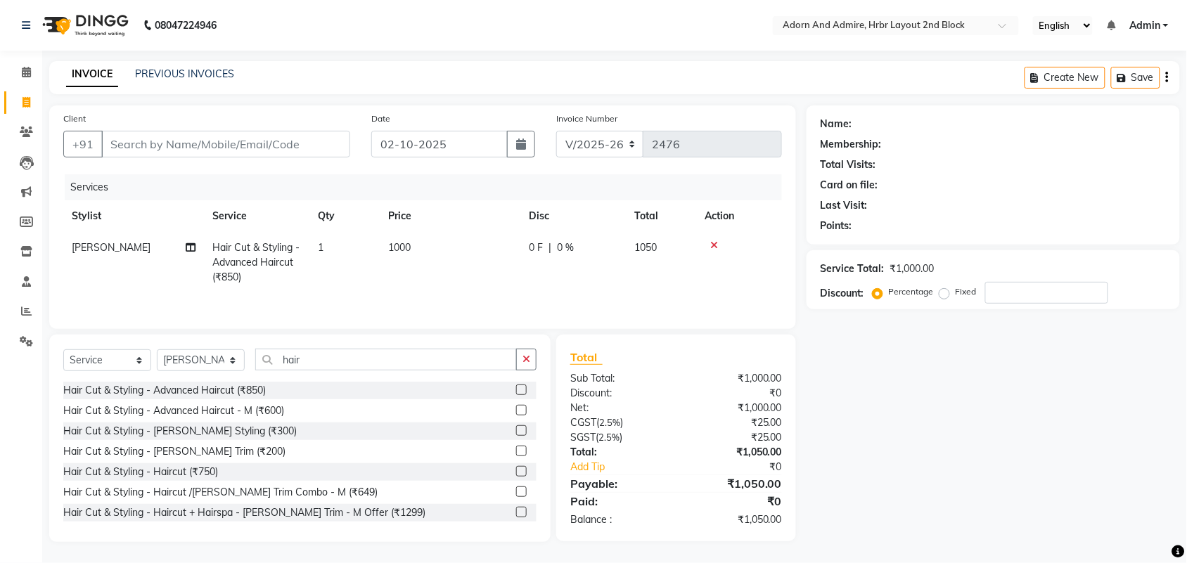
click at [1082, 511] on div "Name: Membership: Total Visits: Card on file: Last Visit: Points: Service Total…" at bounding box center [999, 324] width 384 height 437
click at [236, 151] on input "Client" at bounding box center [225, 144] width 249 height 27
type input "8"
type input "0"
type input "8867557963"
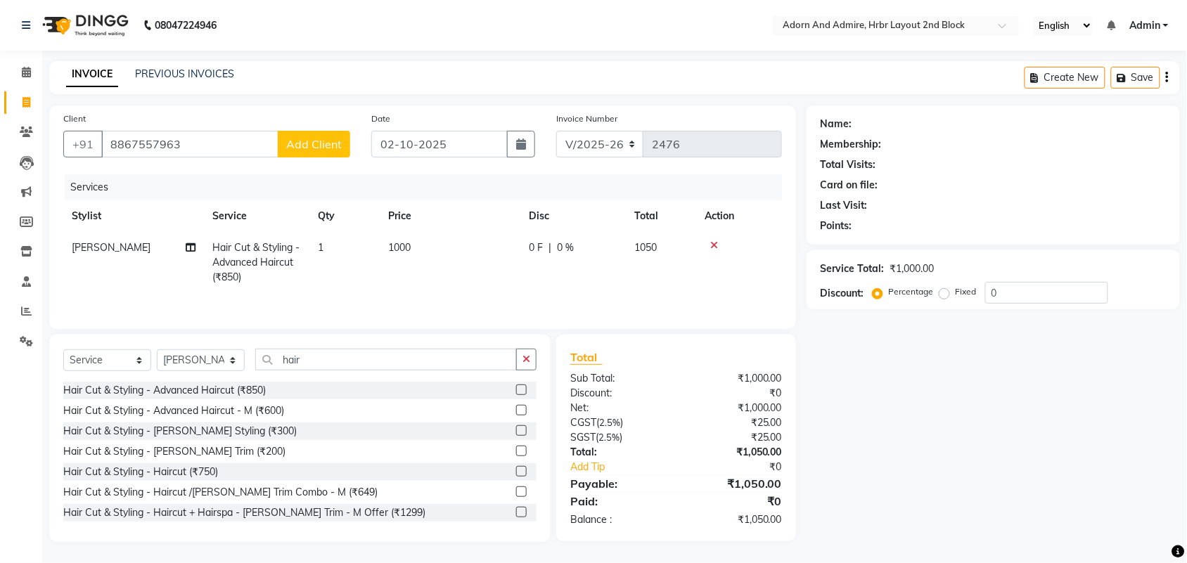
click at [301, 145] on span "Add Client" at bounding box center [314, 144] width 56 height 14
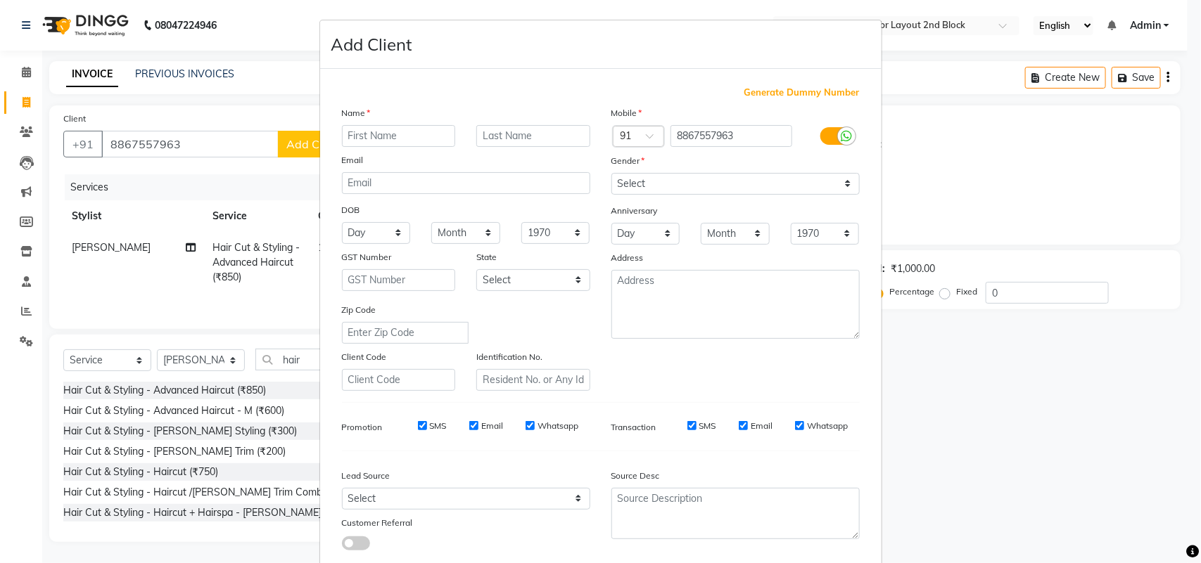
click at [393, 139] on input "text" at bounding box center [399, 136] width 114 height 22
type input "priya"
click at [703, 190] on select "Select Male Female Other Prefer Not To Say" at bounding box center [735, 184] width 248 height 22
select select "female"
click at [611, 173] on select "Select Male Female Other Prefer Not To Say" at bounding box center [735, 184] width 248 height 22
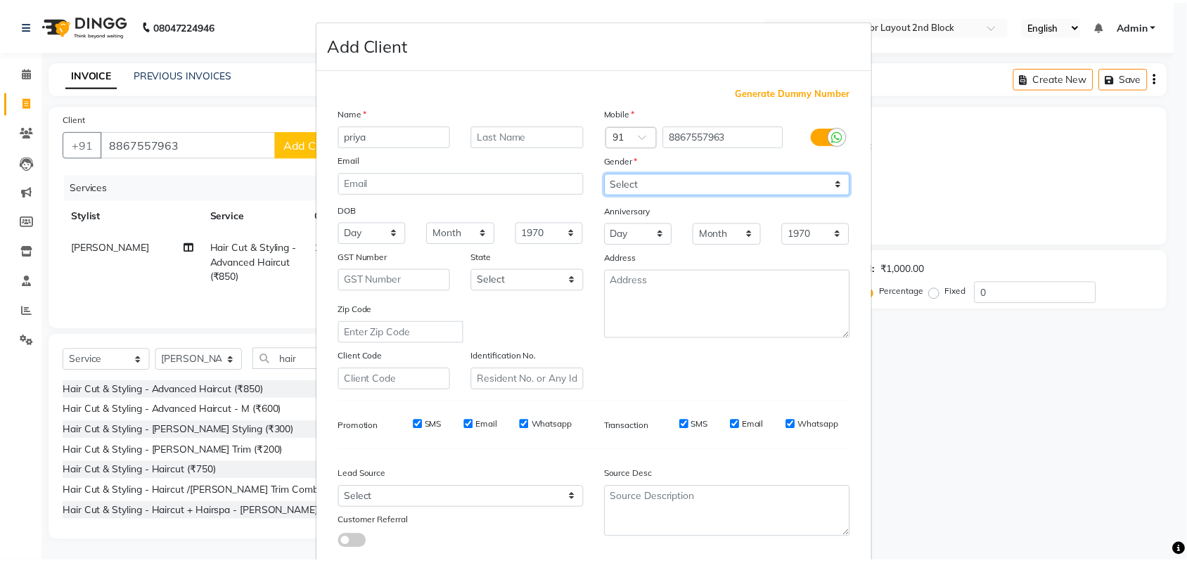
scroll to position [81, 0]
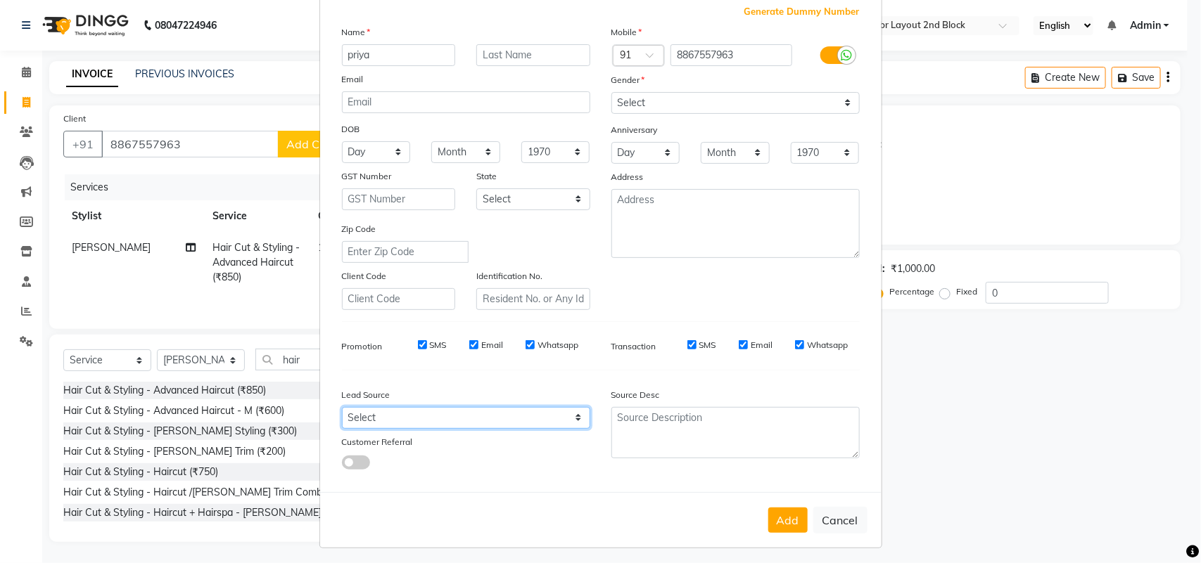
click at [571, 414] on select "Select Walk-in Referral Internet Friend Word of Mouth Advertisement Facebook Ju…" at bounding box center [466, 418] width 248 height 22
select select "49610"
click at [342, 407] on select "Select Walk-in Referral Internet Friend Word of Mouth Advertisement Facebook Ju…" at bounding box center [466, 418] width 248 height 22
click at [785, 514] on button "Add" at bounding box center [787, 520] width 39 height 25
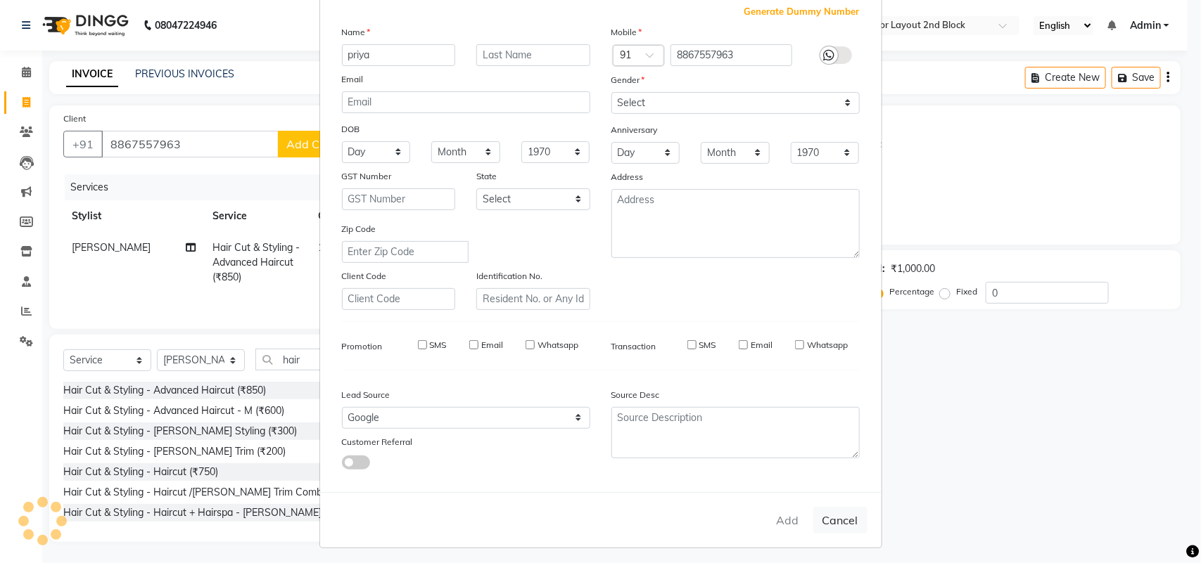
select select
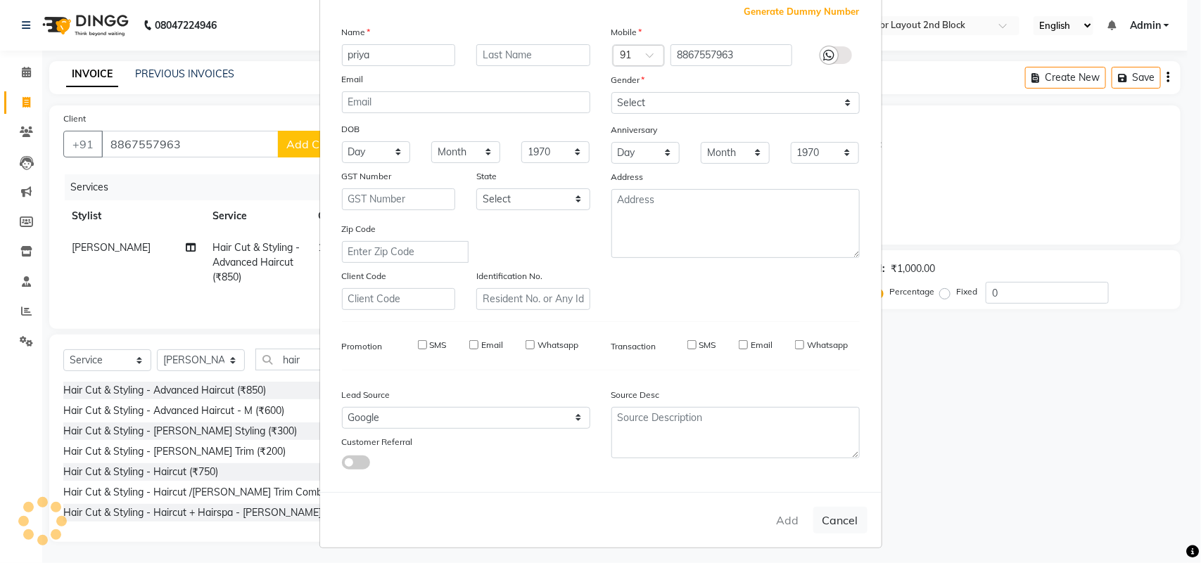
select select
checkbox input "false"
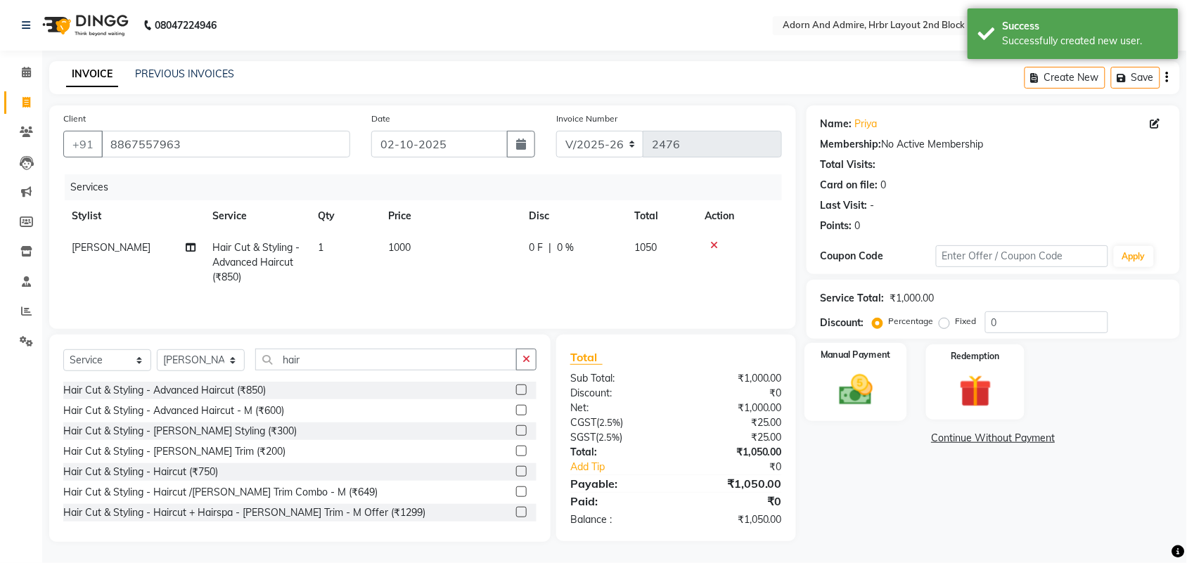
click at [855, 391] on img at bounding box center [856, 390] width 55 height 39
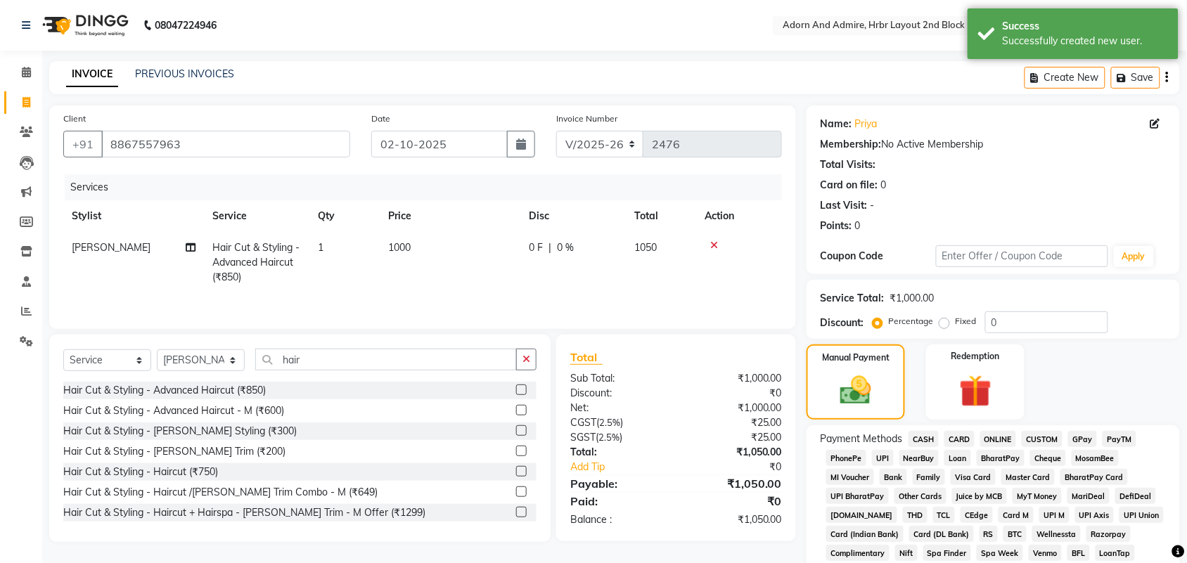
click at [1091, 436] on span "GPay" at bounding box center [1082, 439] width 29 height 16
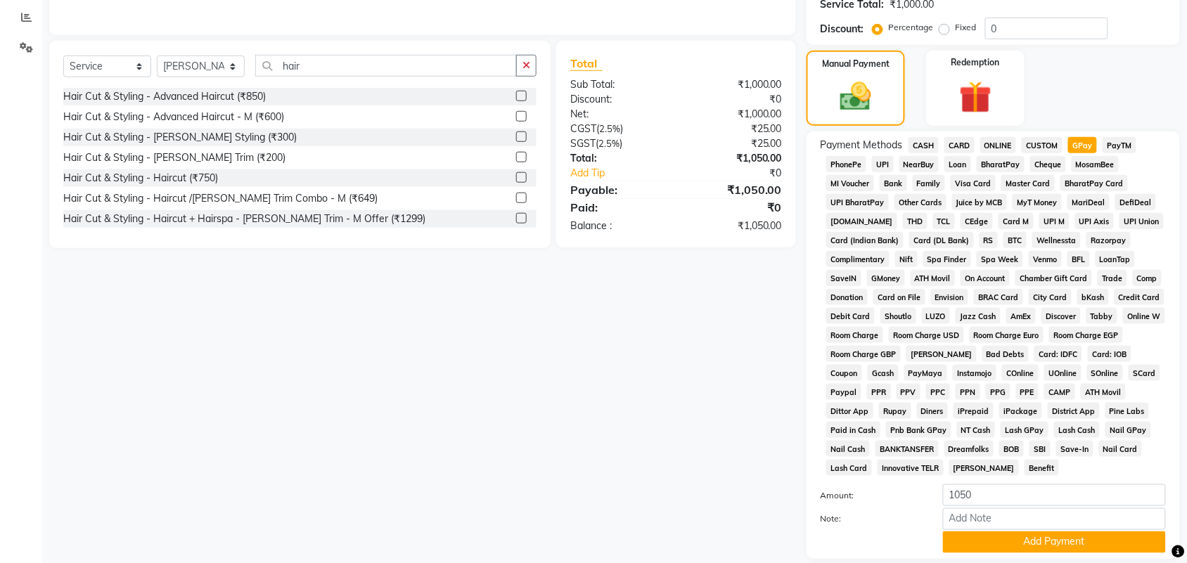
scroll to position [392, 0]
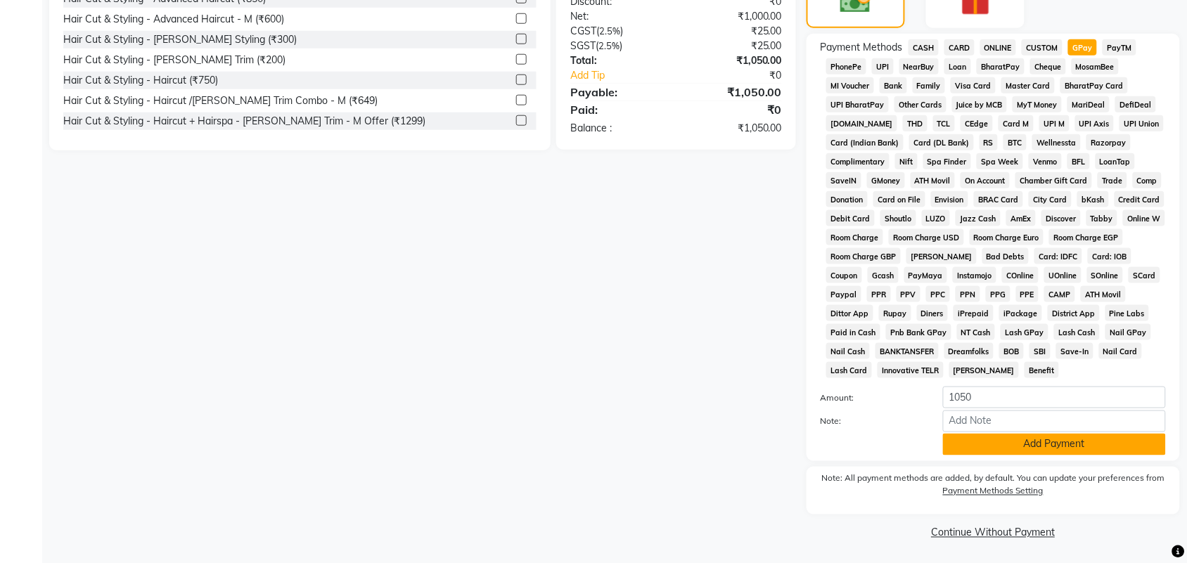
click at [1043, 447] on button "Add Payment" at bounding box center [1054, 445] width 223 height 22
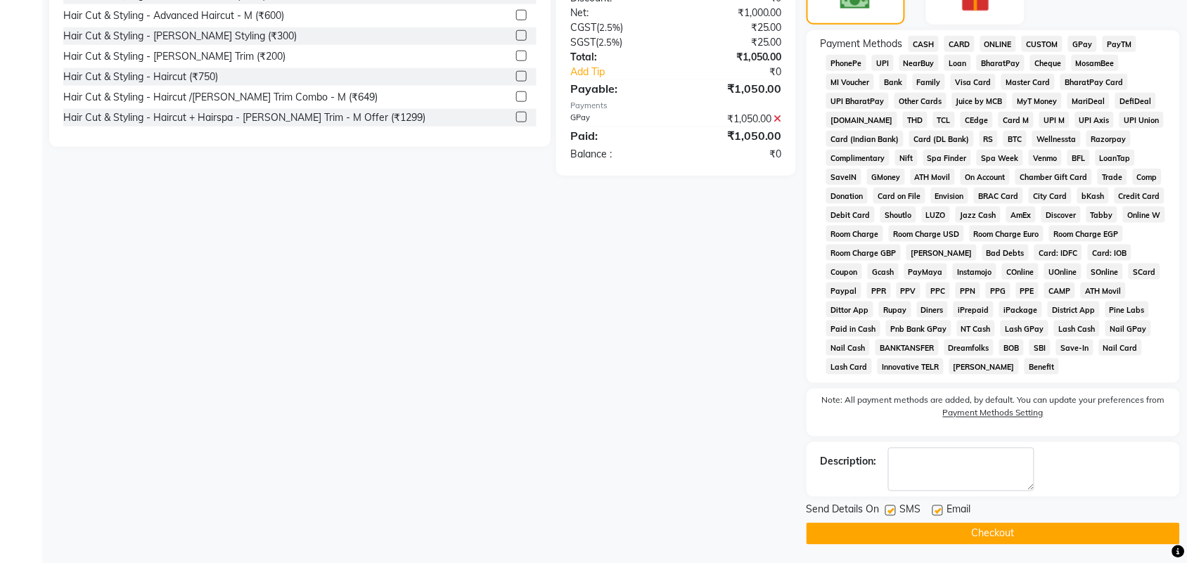
scroll to position [398, 0]
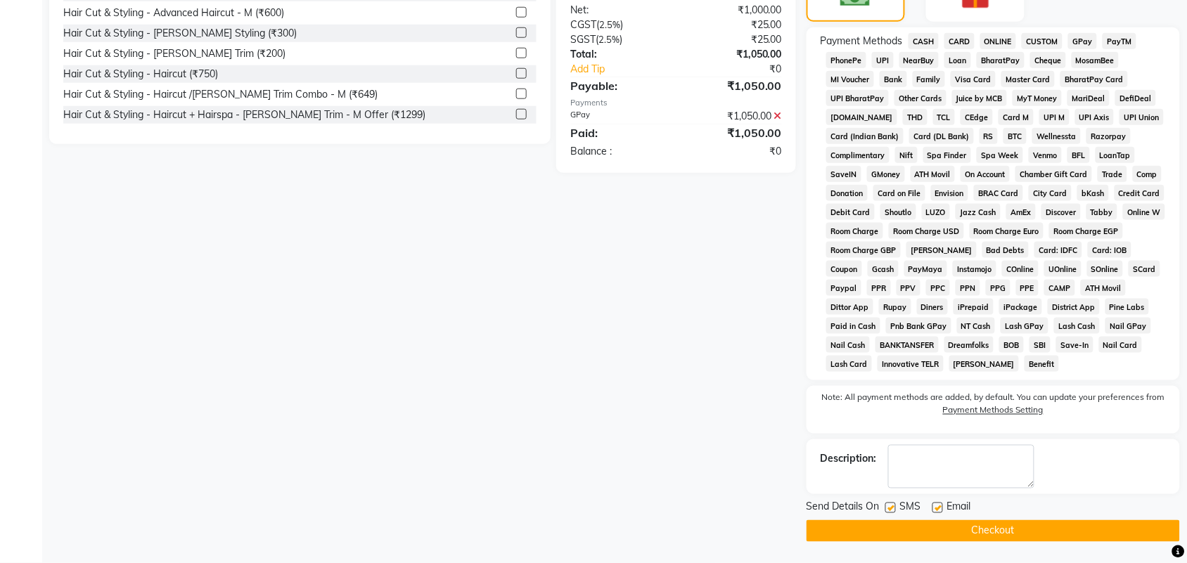
click at [914, 533] on button "Checkout" at bounding box center [994, 532] width 374 height 22
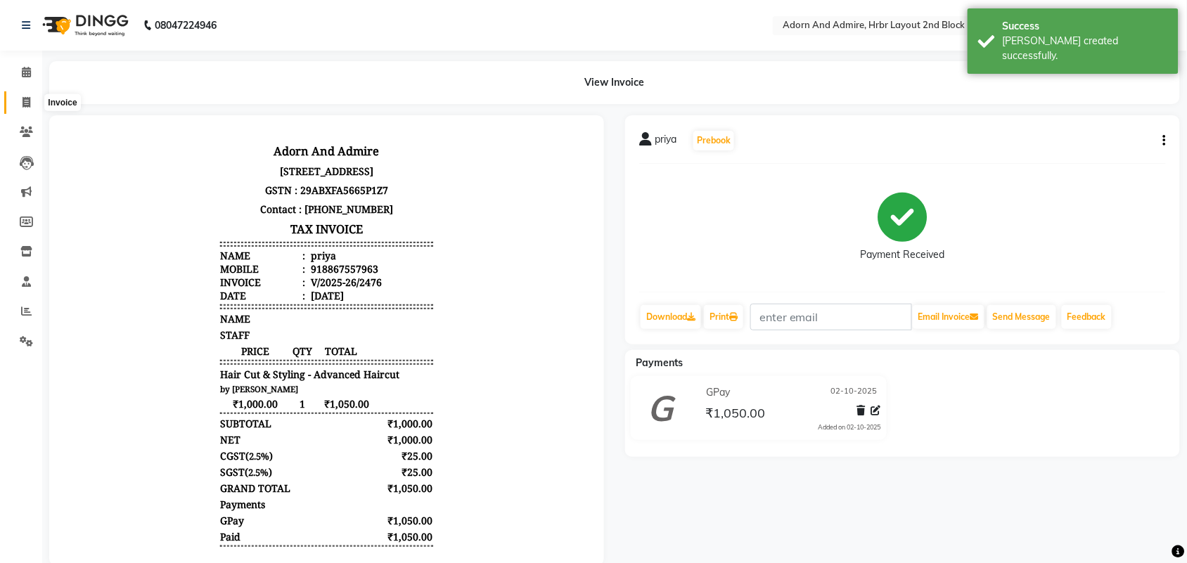
click at [30, 102] on span at bounding box center [26, 103] width 25 height 16
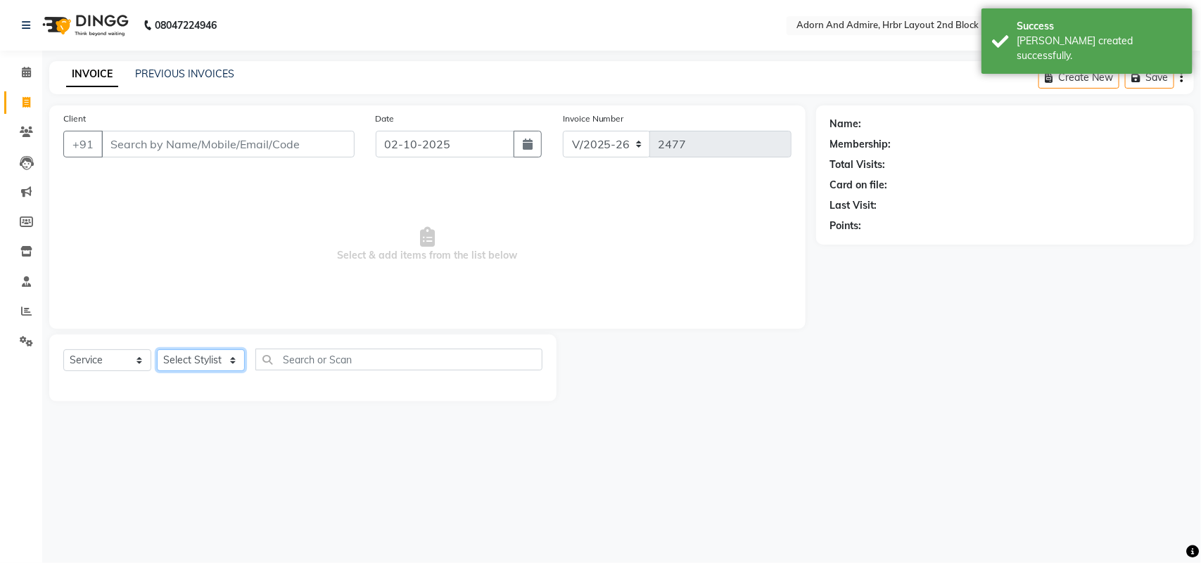
click at [234, 362] on select "Select Stylist Adarsh ajay ALEXX anusiya Jos Lalit lavanya Lucy rita saroj Suni…" at bounding box center [201, 361] width 88 height 22
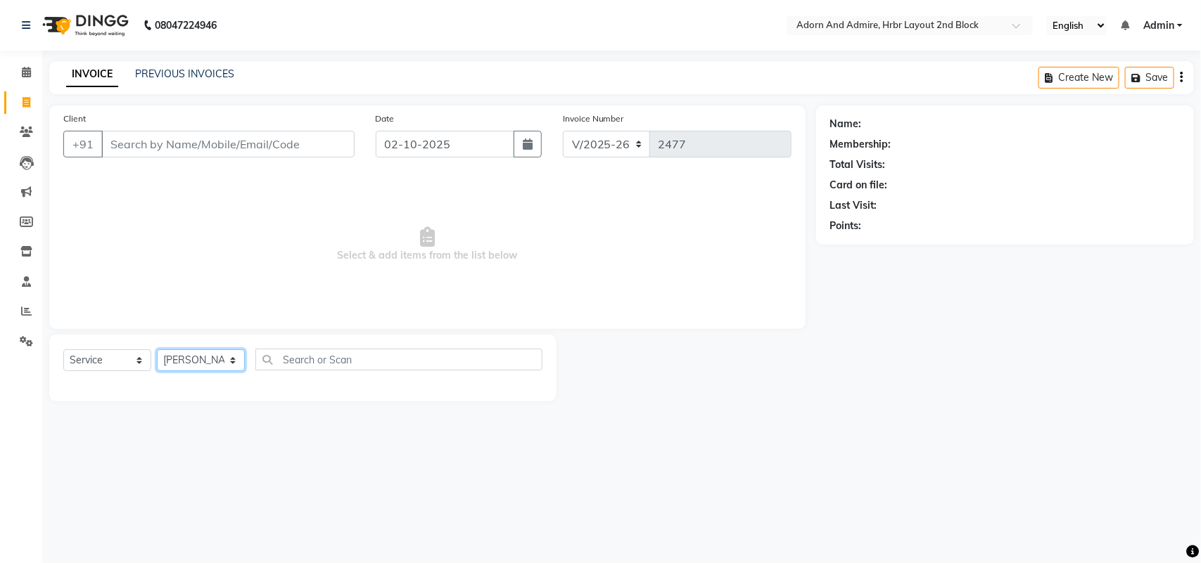
click at [157, 350] on select "Select Stylist Adarsh ajay ALEXX anusiya Jos Lalit lavanya Lucy rita saroj Suni…" at bounding box center [201, 361] width 88 height 22
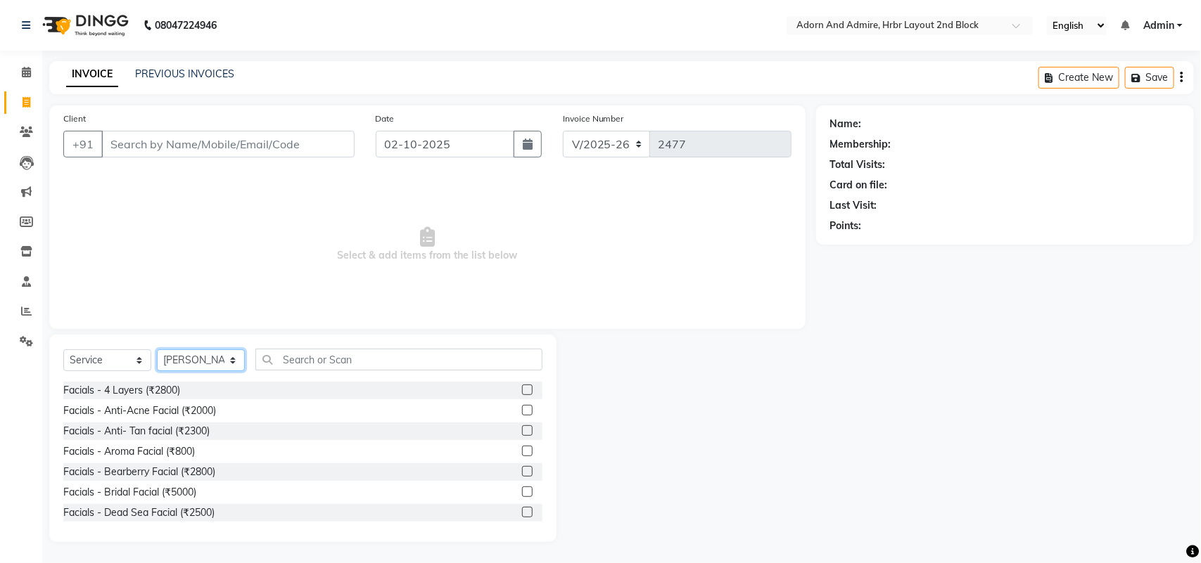
click at [230, 360] on select "Select Stylist Adarsh ajay ALEXX anusiya Jos Lalit lavanya Lucy rita saroj Suni…" at bounding box center [201, 361] width 88 height 22
click at [157, 350] on select "Select Stylist Adarsh ajay ALEXX anusiya Jos Lalit lavanya Lucy rita saroj Suni…" at bounding box center [201, 361] width 88 height 22
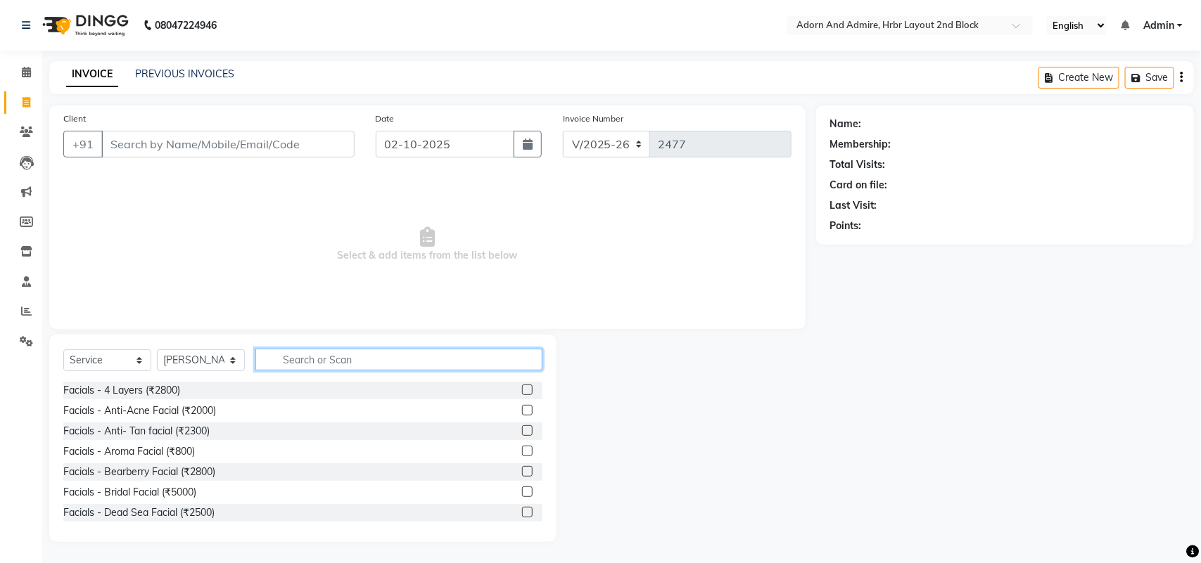
click at [320, 359] on input "text" at bounding box center [398, 360] width 287 height 22
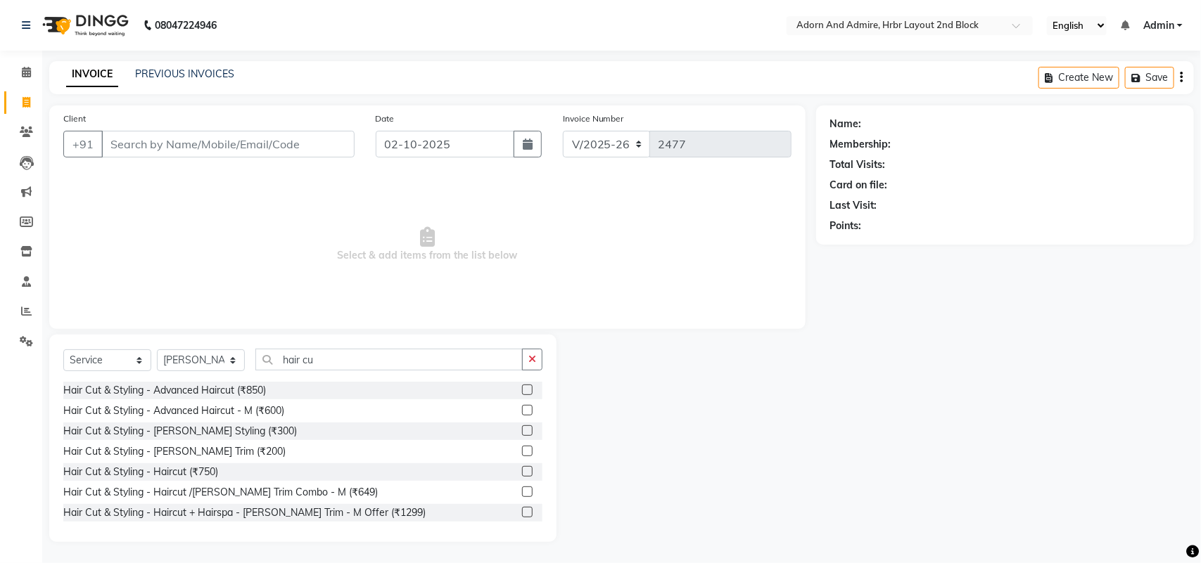
click at [522, 395] on label at bounding box center [527, 390] width 11 height 11
click at [522, 395] on input "checkbox" at bounding box center [526, 390] width 9 height 9
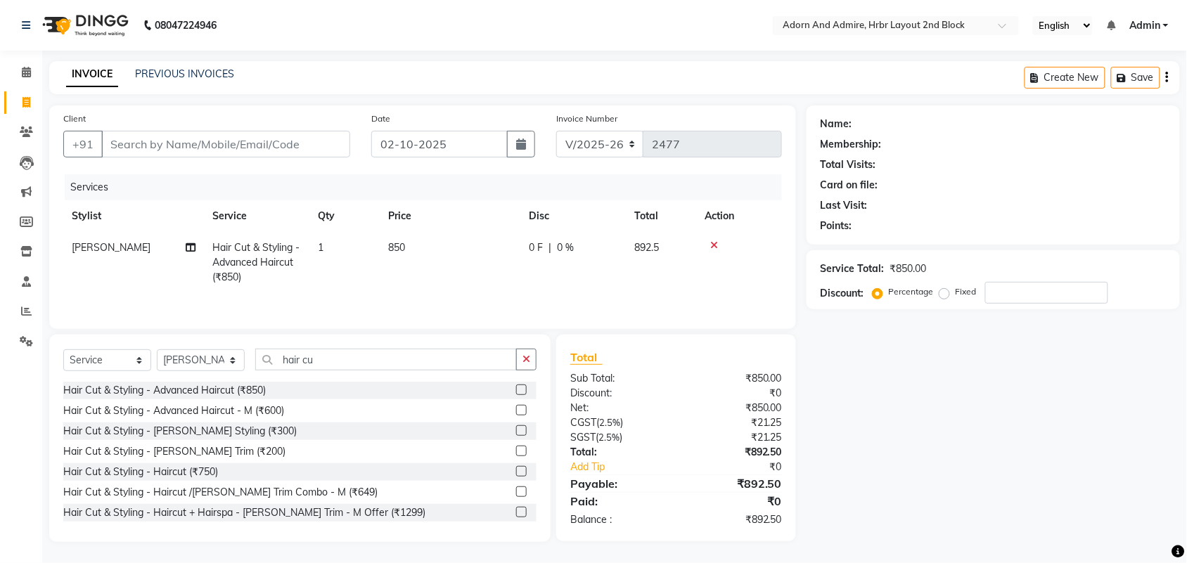
scroll to position [2, 0]
click at [402, 244] on span "850" at bounding box center [396, 247] width 17 height 13
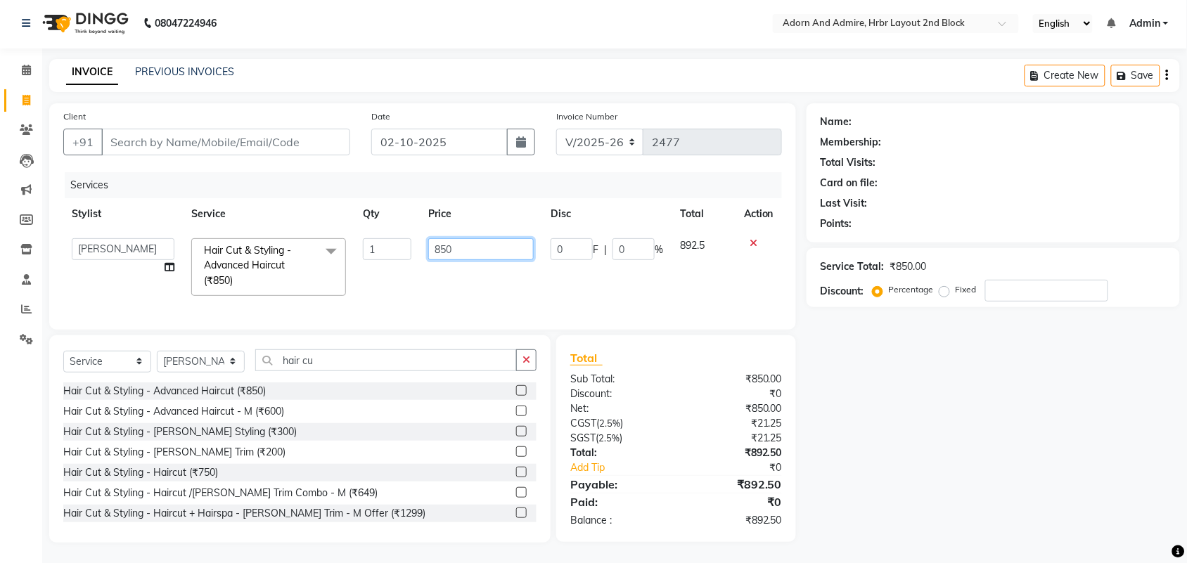
drag, startPoint x: 517, startPoint y: 251, endPoint x: 385, endPoint y: 251, distance: 132.2
click at [385, 251] on tr "Adarsh ajay ALEXX anusiya Jos Lalit lavanya Lucy rita saroj Sunitha Umesh Hair …" at bounding box center [422, 267] width 719 height 75
click at [895, 449] on div "Name: Membership: Total Visits: Card on file: Last Visit: Points: Service Total…" at bounding box center [999, 323] width 384 height 440
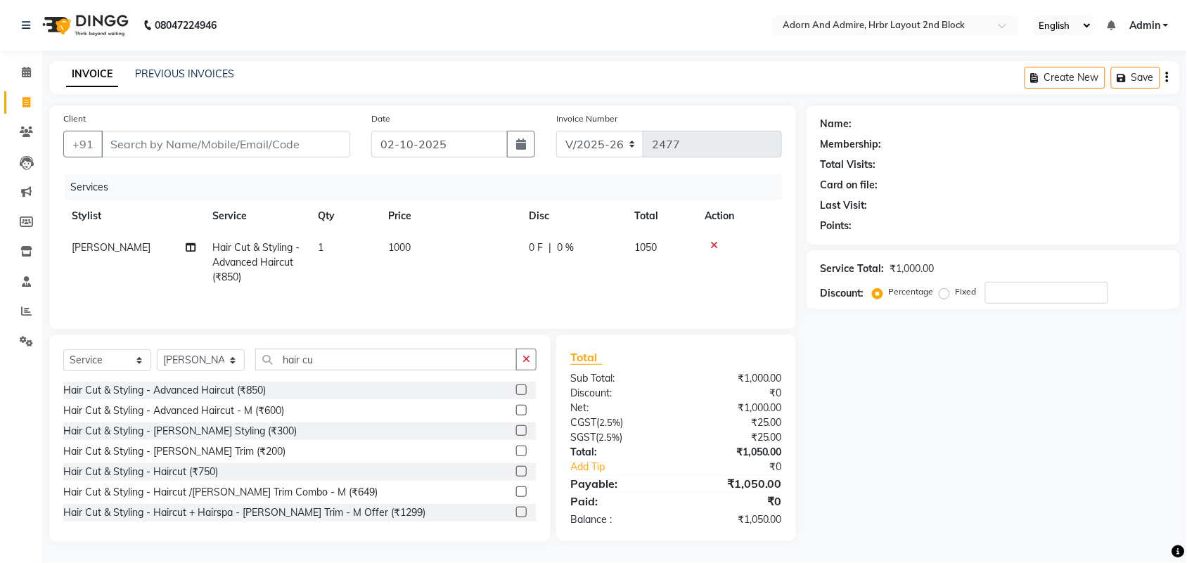
scroll to position [0, 0]
click at [377, 360] on input "hair cu" at bounding box center [386, 360] width 262 height 22
click at [203, 366] on div "Select Service Product Membership Package Voucher Prepaid Gift Card Select Styl…" at bounding box center [299, 365] width 473 height 33
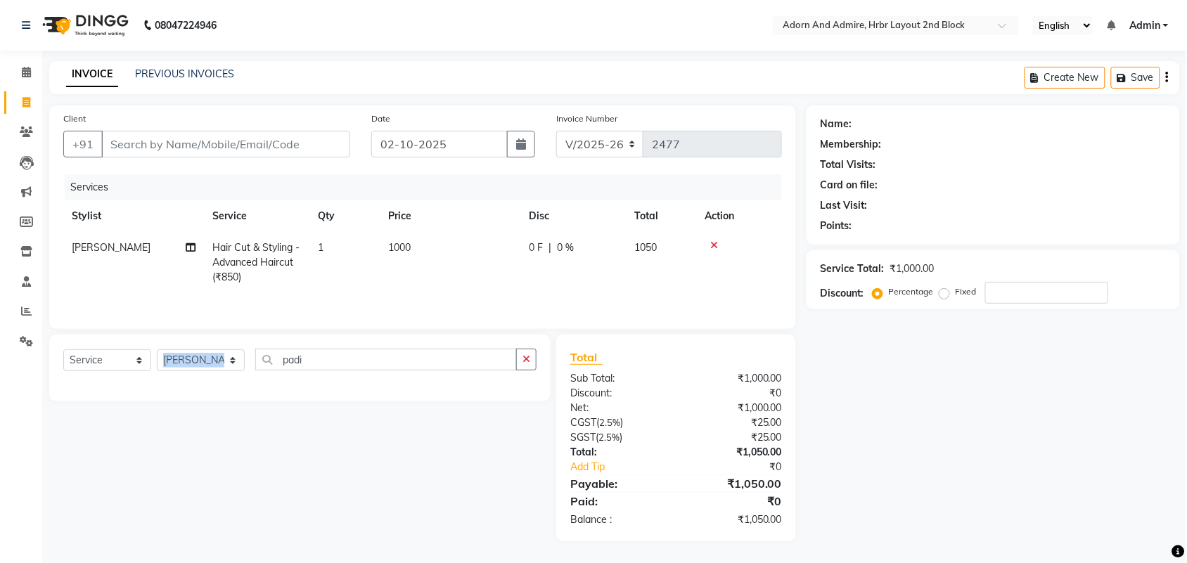
drag, startPoint x: 352, startPoint y: 378, endPoint x: 231, endPoint y: 382, distance: 121.7
click at [184, 381] on div "Select Service Product Membership Package Voucher Prepaid Gift Card Select Styl…" at bounding box center [299, 365] width 473 height 33
drag, startPoint x: 333, startPoint y: 362, endPoint x: 238, endPoint y: 393, distance: 99.7
click at [232, 390] on div "Select Service Product Membership Package Voucher Prepaid Gift Card Select Styl…" at bounding box center [300, 368] width 502 height 67
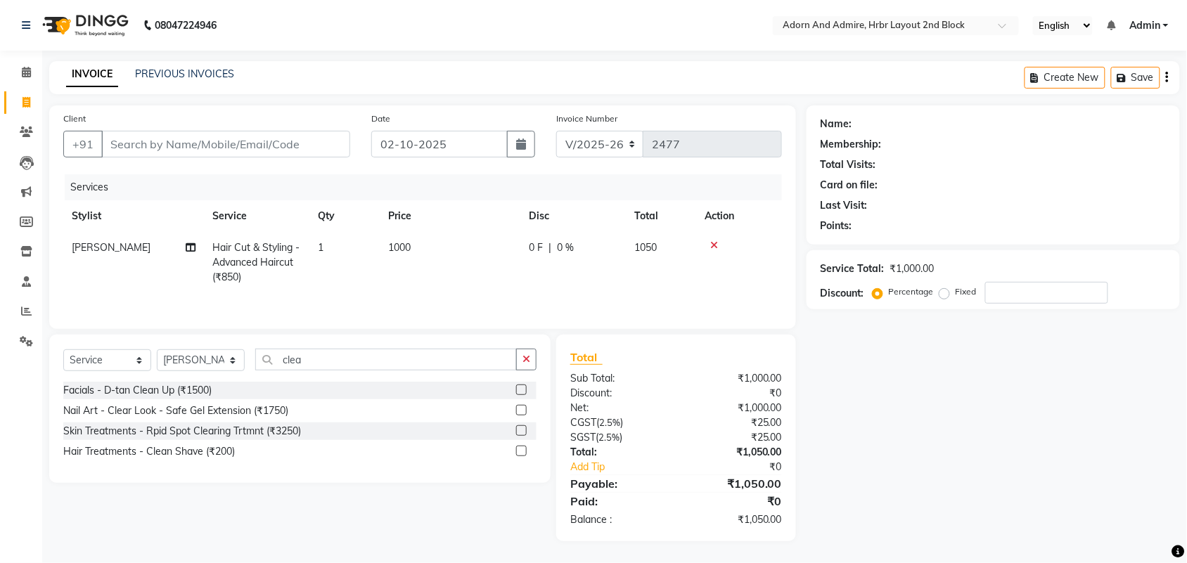
click at [521, 393] on label at bounding box center [521, 390] width 11 height 11
click at [521, 393] on input "checkbox" at bounding box center [520, 390] width 9 height 9
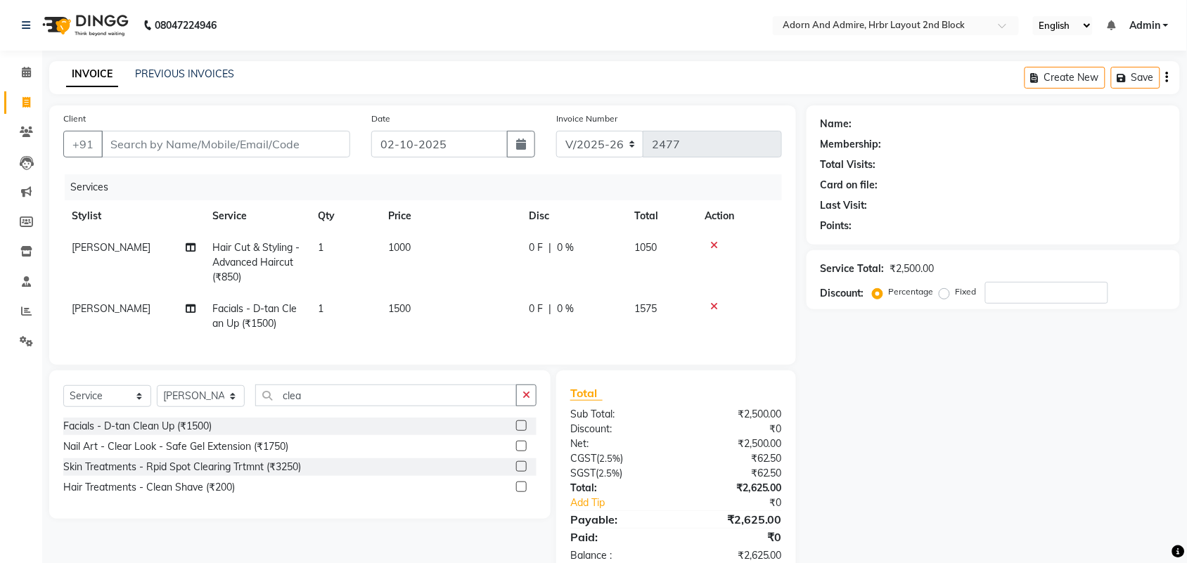
click at [87, 307] on span "saroj" at bounding box center [111, 308] width 79 height 13
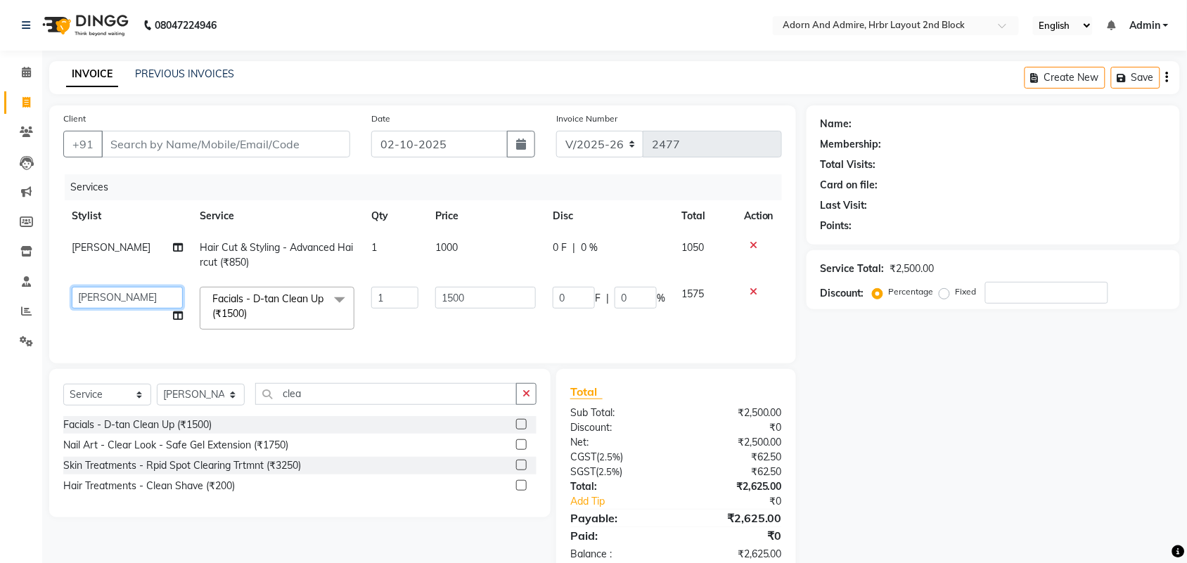
click at [129, 293] on select "Adarsh ajay ALEXX anusiya Jos Lalit lavanya Lucy rita saroj Sunitha Umesh" at bounding box center [127, 298] width 111 height 22
drag, startPoint x: 475, startPoint y: 295, endPoint x: 525, endPoint y: 361, distance: 82.7
click at [395, 300] on tr "Adarsh ajay ALEXX anusiya Jos Lalit lavanya Lucy rita saroj Sunitha Umesh Facia…" at bounding box center [422, 309] width 719 height 60
click at [842, 440] on div "Name: Membership: Total Visits: Card on file: Last Visit: Points: Service Total…" at bounding box center [999, 341] width 384 height 471
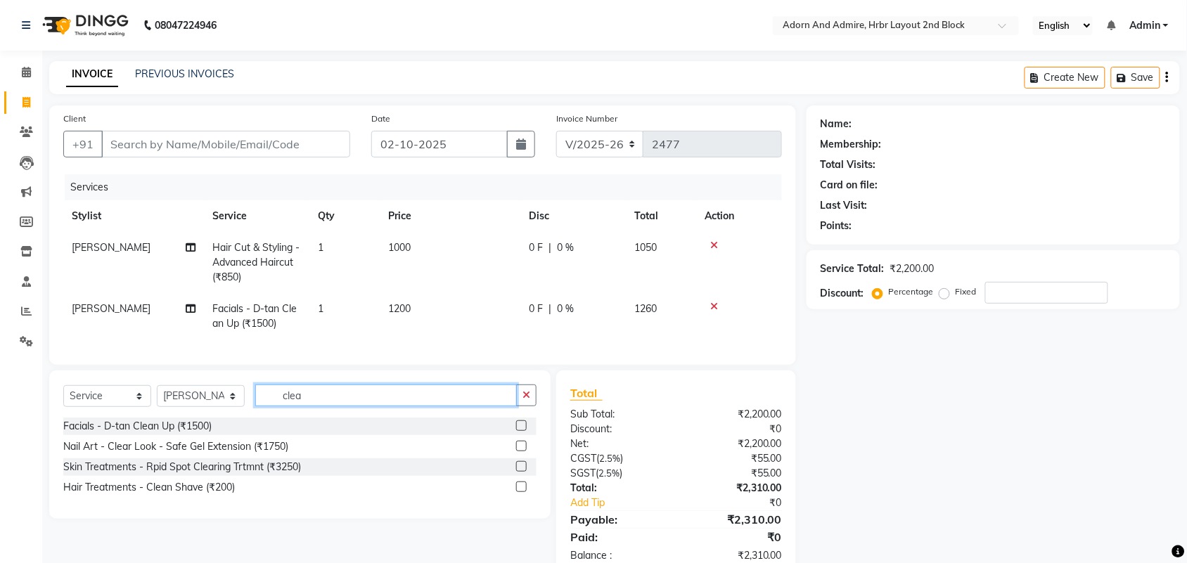
drag, startPoint x: 354, startPoint y: 409, endPoint x: 244, endPoint y: 419, distance: 110.2
click at [245, 418] on div "Select Service Product Membership Package Voucher Prepaid Gift Card Select Styl…" at bounding box center [299, 401] width 473 height 33
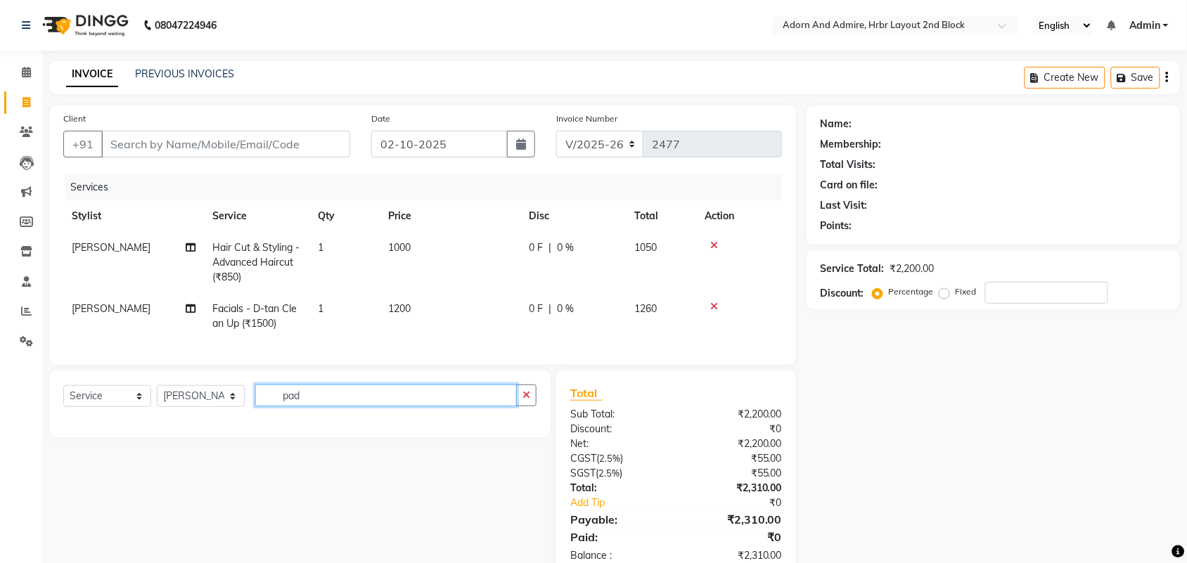
click at [381, 407] on input "pad" at bounding box center [386, 396] width 262 height 22
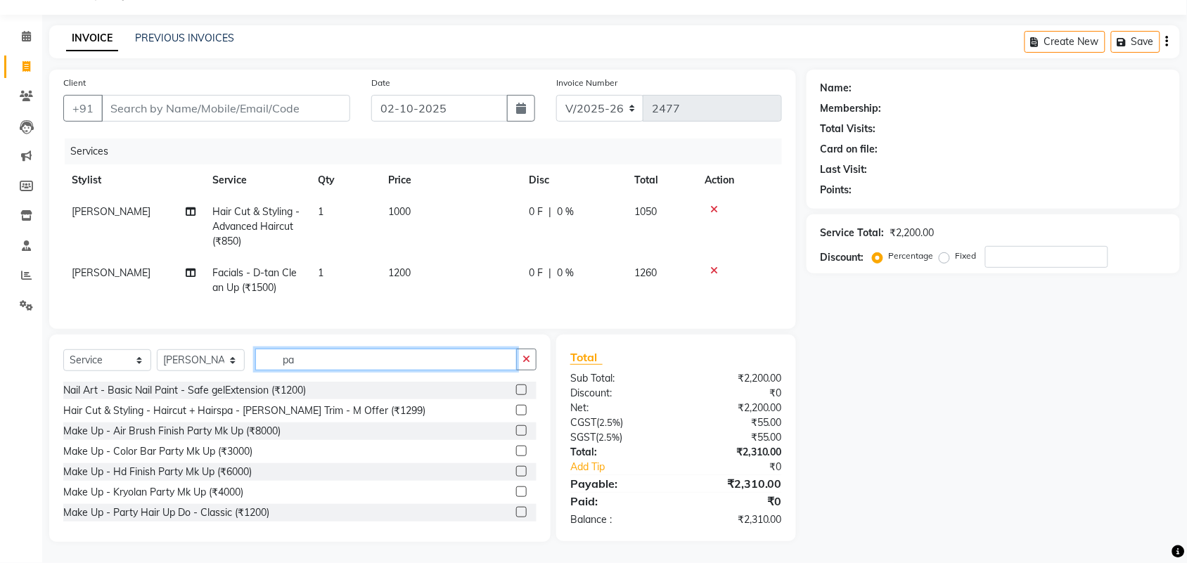
drag, startPoint x: 332, startPoint y: 355, endPoint x: 297, endPoint y: 400, distance: 56.6
click at [246, 368] on div "Select Service Product Membership Package Voucher Prepaid Gift Card Select Styl…" at bounding box center [299, 365] width 473 height 33
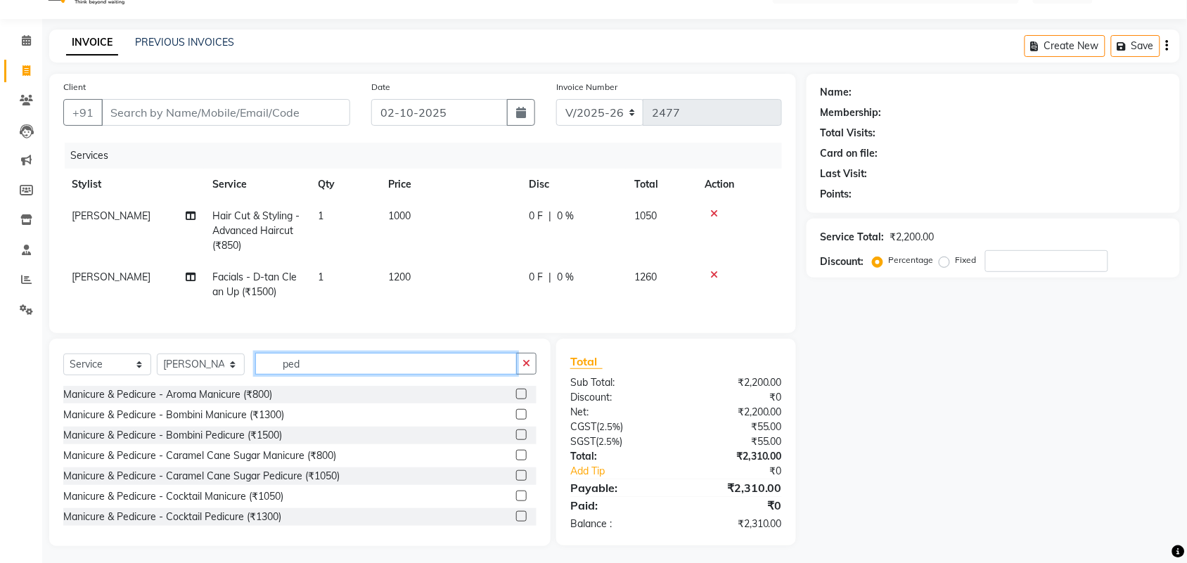
scroll to position [49, 0]
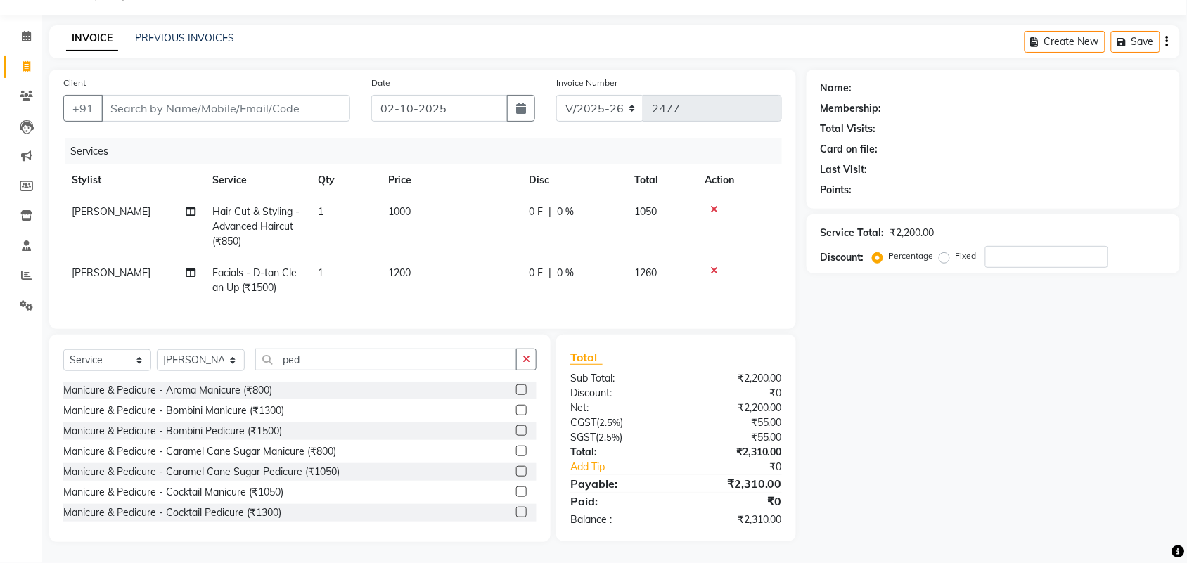
click at [944, 390] on div "Name: Membership: Total Visits: Card on file: Last Visit: Points: Service Total…" at bounding box center [999, 306] width 384 height 473
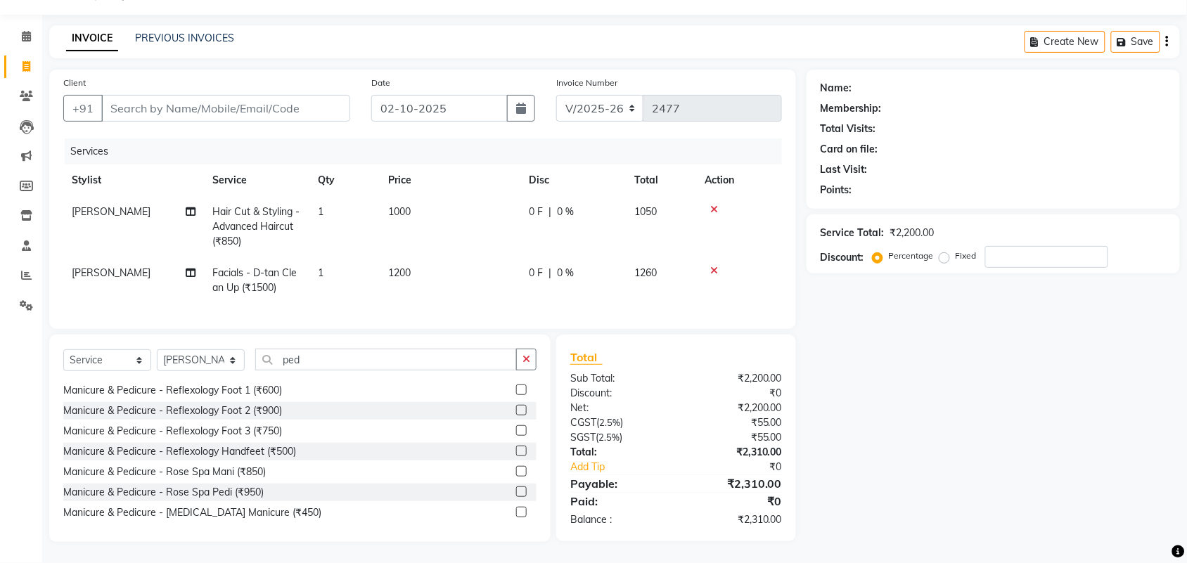
scroll to position [605, 0]
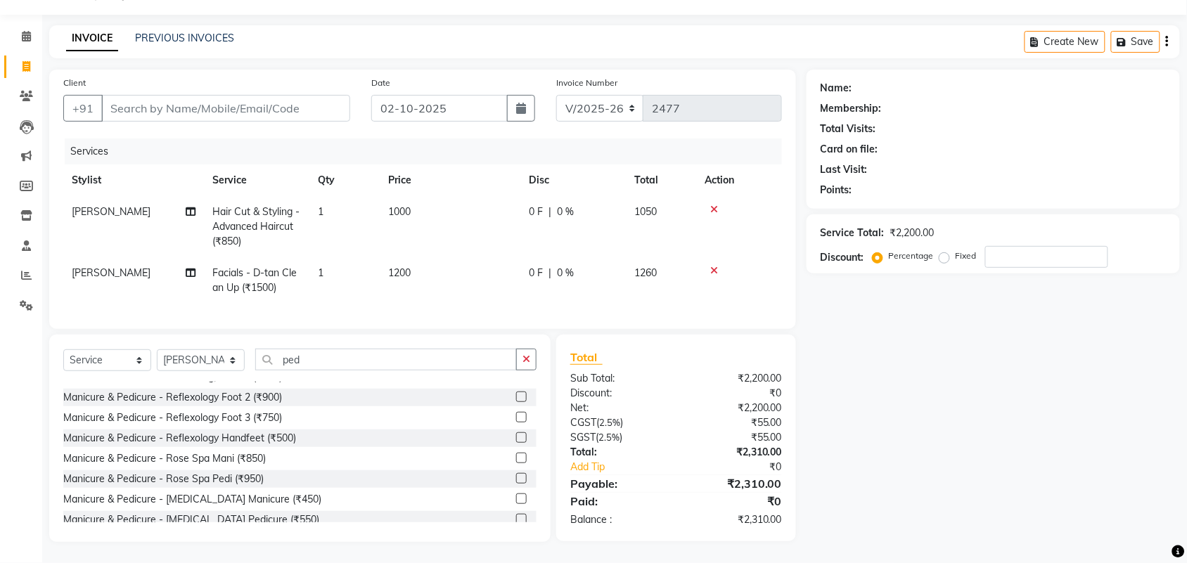
click at [516, 461] on label at bounding box center [521, 458] width 11 height 11
click at [516, 461] on input "checkbox" at bounding box center [520, 458] width 9 height 9
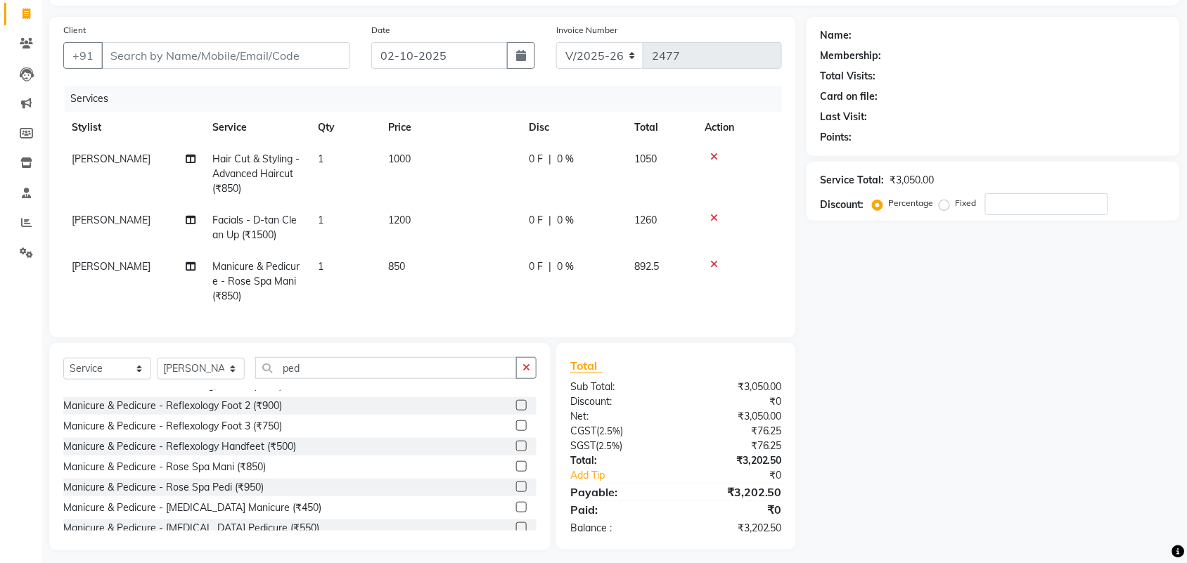
scroll to position [110, 0]
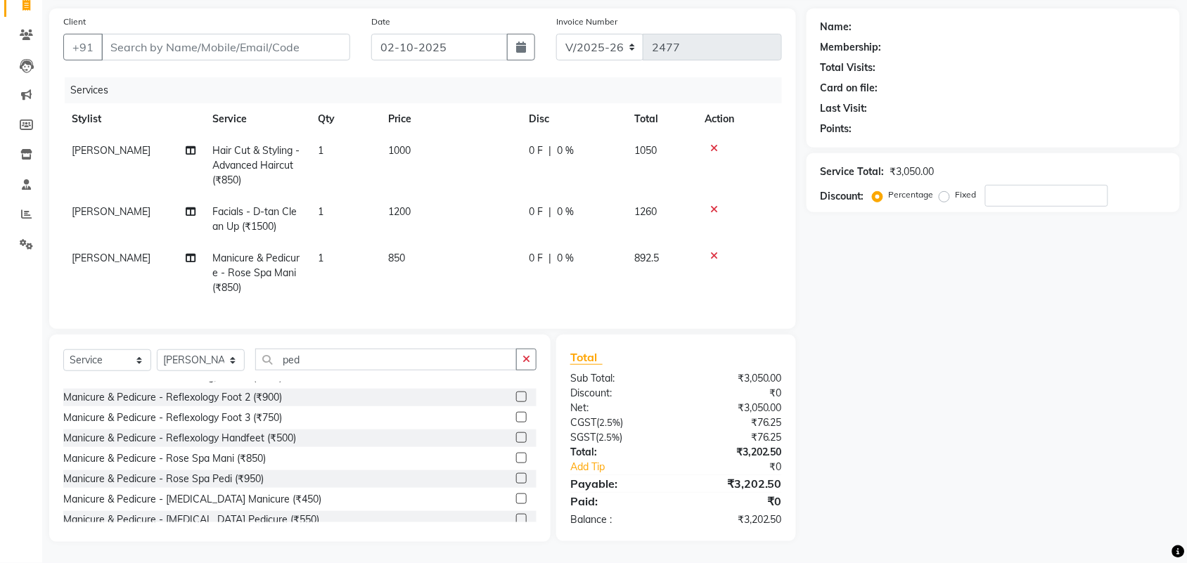
click at [93, 252] on span "saroj" at bounding box center [111, 258] width 79 height 13
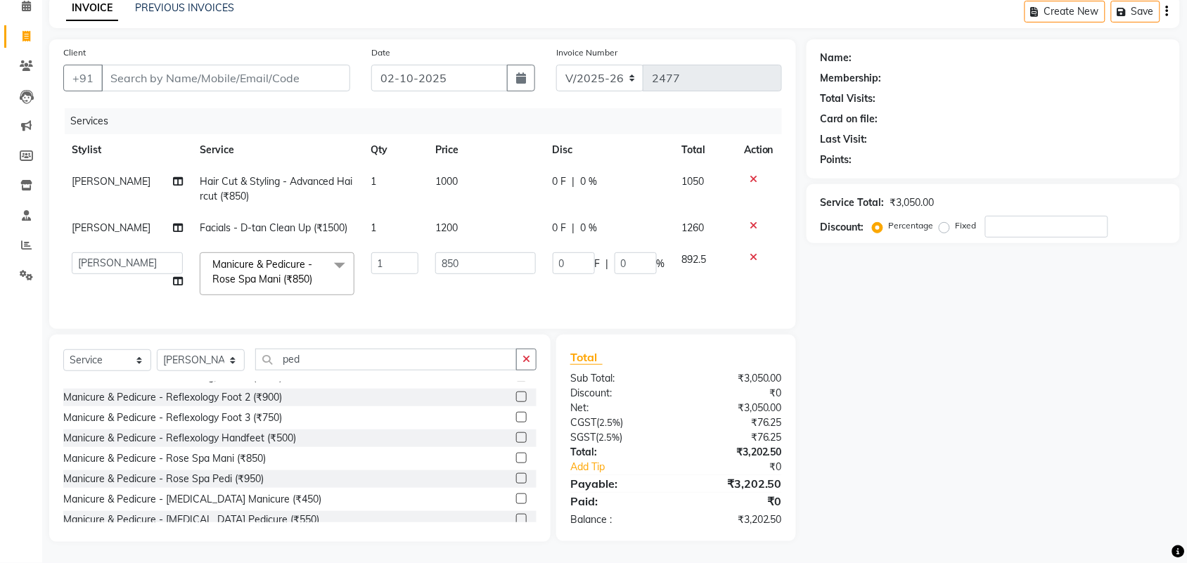
scroll to position [79, 0]
drag, startPoint x: 141, startPoint y: 250, endPoint x: 102, endPoint y: 251, distance: 38.7
click at [102, 253] on select "Adarsh ajay ALEXX anusiya Jos Lalit lavanya Lucy rita saroj Sunitha Umesh" at bounding box center [127, 264] width 111 height 22
click at [125, 253] on select "Adarsh ajay ALEXX anusiya Jos Lalit lavanya Lucy rita saroj Sunitha Umesh" at bounding box center [127, 264] width 111 height 22
click at [127, 253] on select "Adarsh ajay ALEXX anusiya Jos Lalit lavanya Lucy rita saroj Sunitha Umesh" at bounding box center [127, 264] width 111 height 22
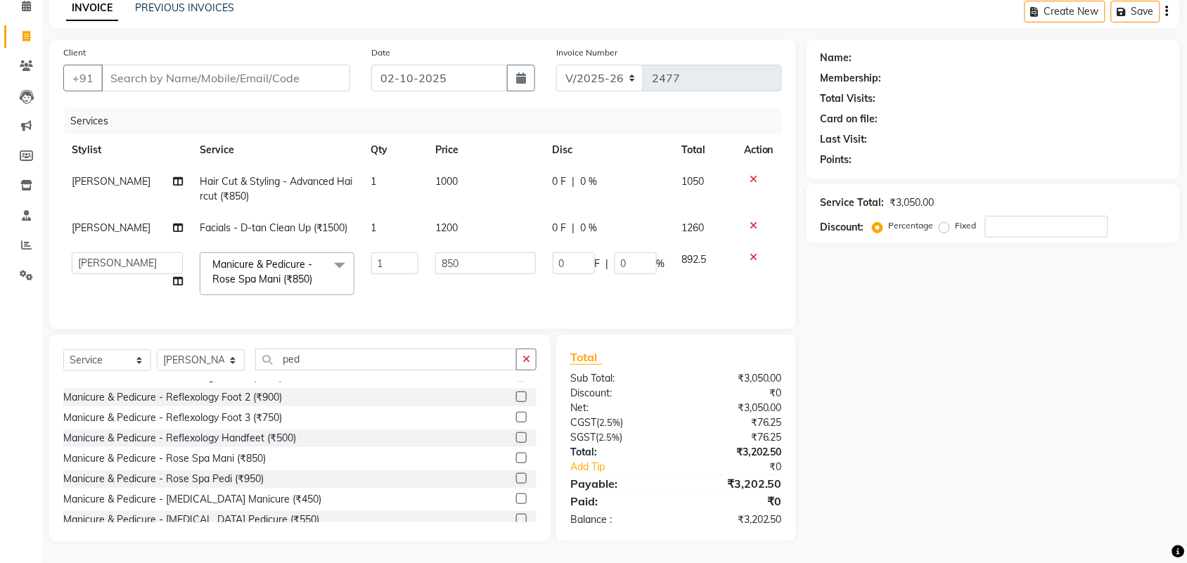
click at [914, 343] on div "Name: Membership: Total Visits: Card on file: Last Visit: Points: Service Total…" at bounding box center [999, 290] width 384 height 503
click at [883, 363] on div "Name: Membership: Total Visits: Card on file: Last Visit: Points: Service Total…" at bounding box center [999, 290] width 384 height 503
click at [516, 480] on label at bounding box center [521, 478] width 11 height 11
click at [516, 480] on input "checkbox" at bounding box center [520, 479] width 9 height 9
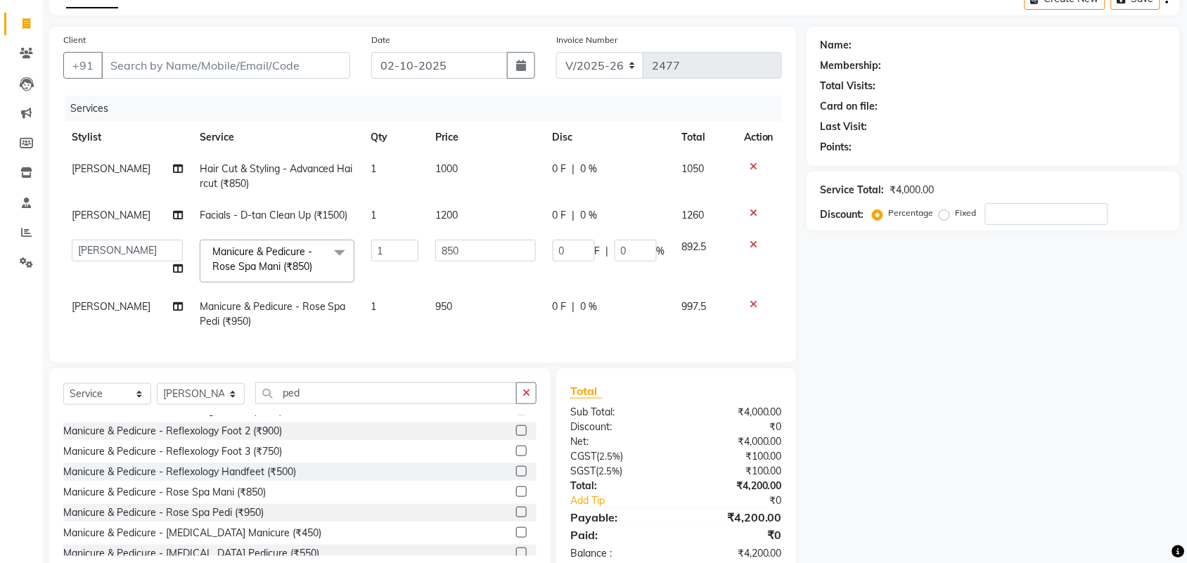
click at [436, 300] on span "950" at bounding box center [443, 306] width 17 height 13
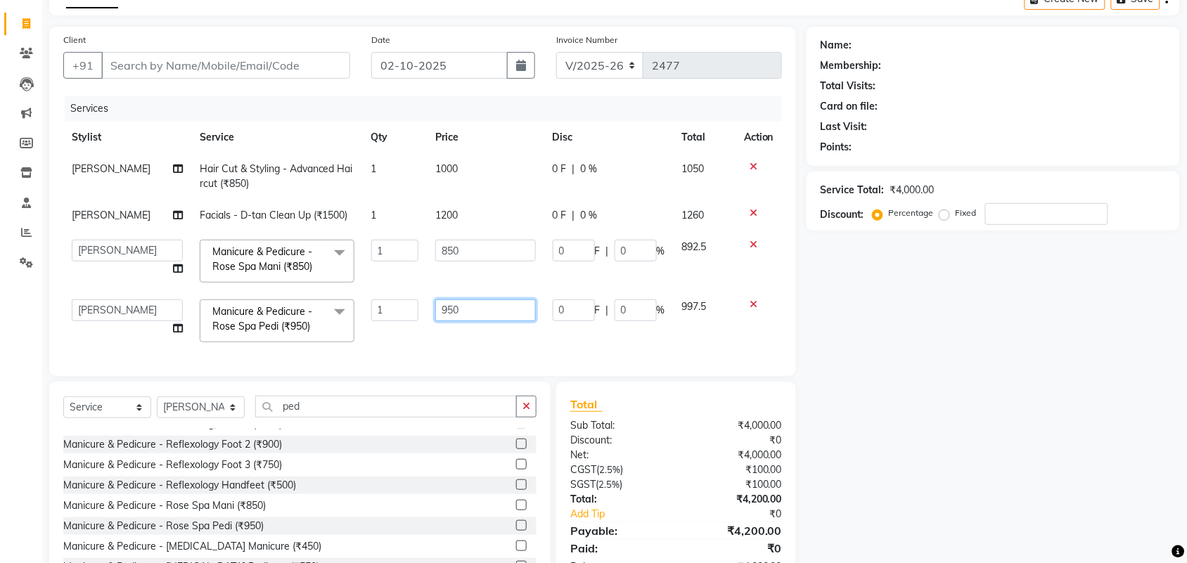
drag, startPoint x: 493, startPoint y: 310, endPoint x: 407, endPoint y: 314, distance: 86.6
click at [409, 314] on tr "Adarsh ajay ALEXX anusiya Jos Lalit lavanya Lucy rita saroj Sunitha Umesh Manic…" at bounding box center [422, 321] width 719 height 60
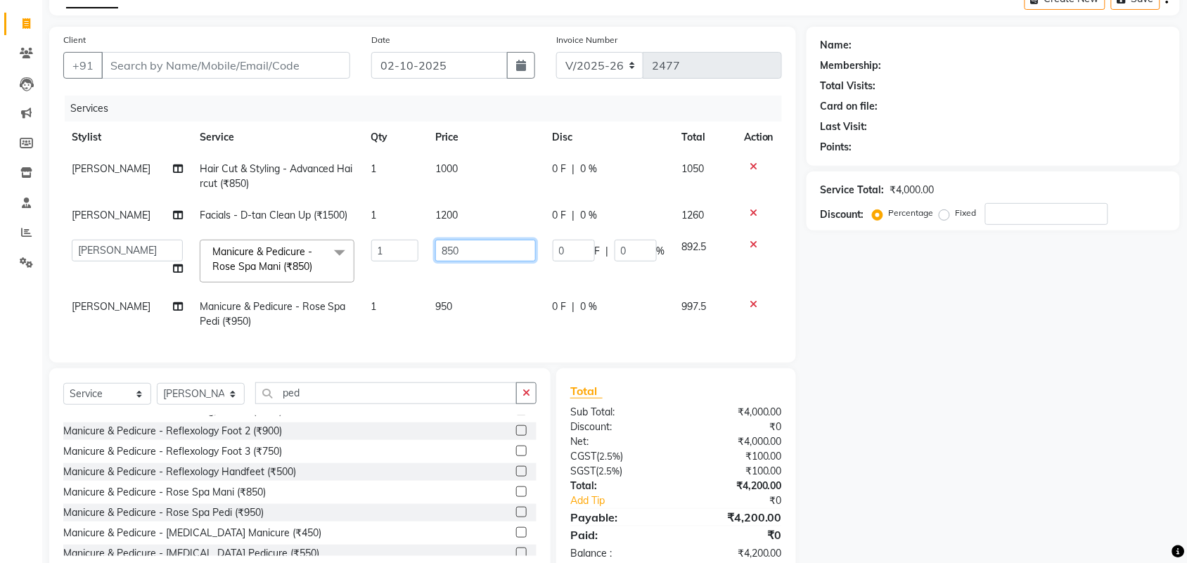
click at [485, 250] on input "850" at bounding box center [485, 251] width 101 height 22
drag, startPoint x: 485, startPoint y: 250, endPoint x: 623, endPoint y: 290, distance: 143.6
click at [427, 250] on td "850" at bounding box center [485, 261] width 117 height 60
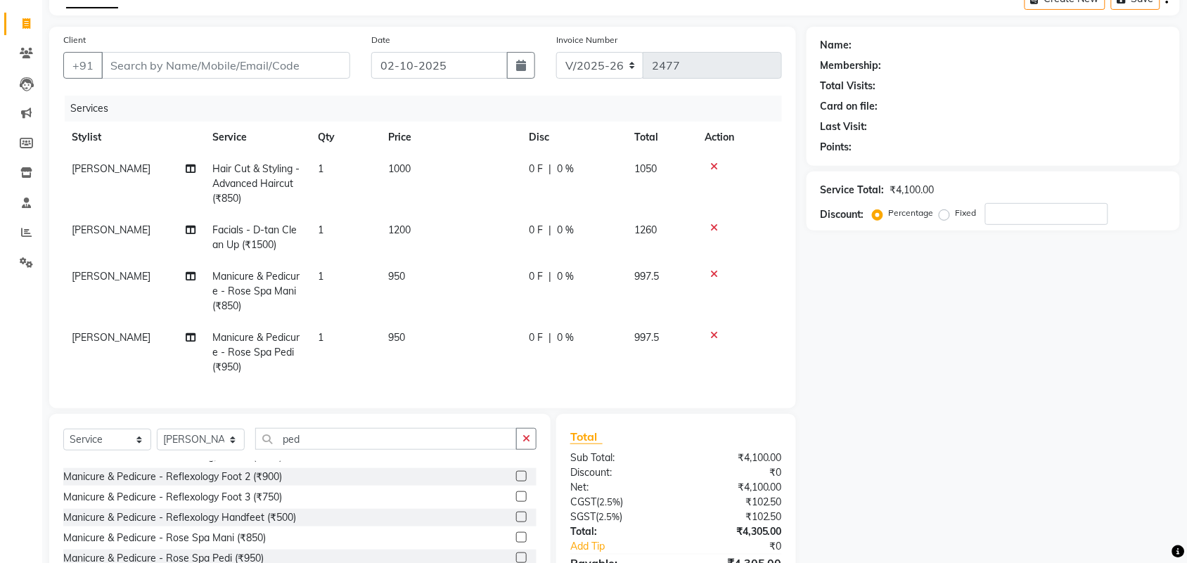
click at [930, 333] on div "Name: Membership: Total Visits: Card on file: Last Visit: Points: Service Total…" at bounding box center [999, 324] width 384 height 595
click at [84, 338] on span "saroj" at bounding box center [111, 337] width 79 height 13
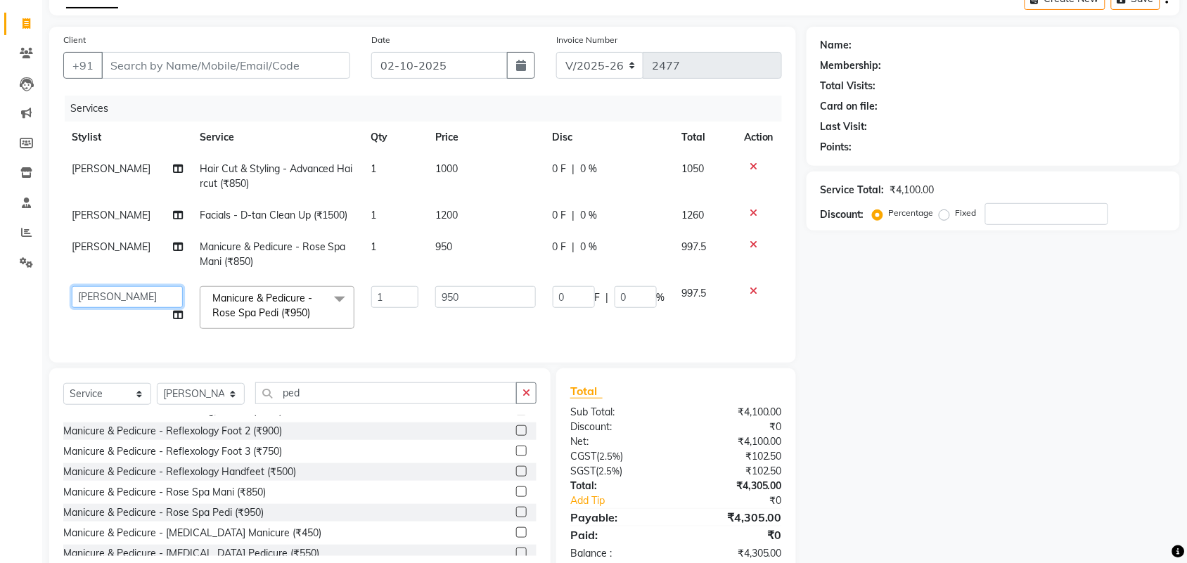
click at [129, 299] on select "Adarsh ajay ALEXX anusiya Jos Lalit lavanya Lucy rita saroj Sunitha Umesh" at bounding box center [127, 297] width 111 height 22
click at [897, 443] on div "Name: Membership: Total Visits: Card on file: Last Visit: Points: Service Total…" at bounding box center [999, 301] width 384 height 549
click at [943, 445] on div "Name: Membership: Total Visits: Card on file: Last Visit: Points: Service Total…" at bounding box center [999, 301] width 384 height 549
click at [939, 315] on div "Name: Membership: Total Visits: Card on file: Last Visit: Points: Service Total…" at bounding box center [999, 301] width 384 height 549
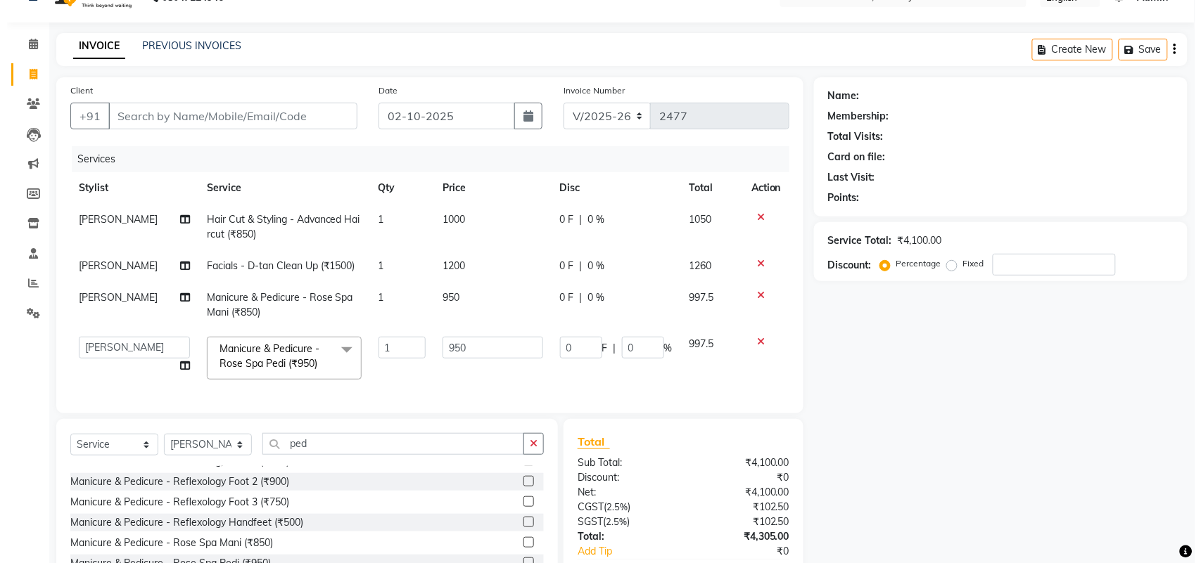
scroll to position [0, 0]
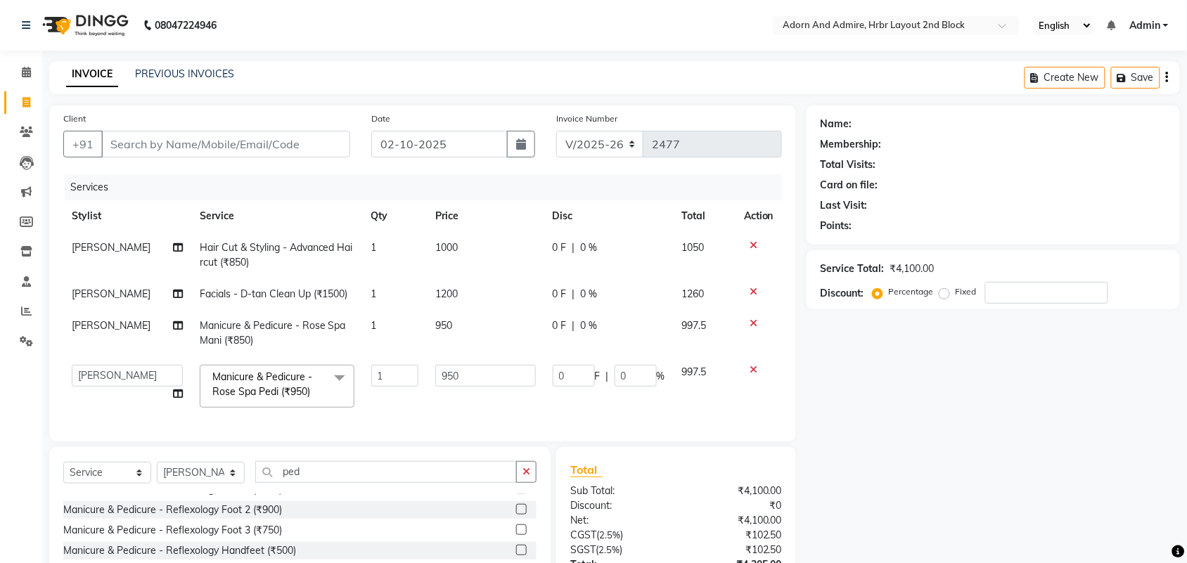
click at [1040, 455] on div "Name: Membership: Total Visits: Card on file: Last Visit: Points: Service Total…" at bounding box center [999, 380] width 384 height 549
click at [457, 293] on td "1200" at bounding box center [485, 295] width 117 height 32
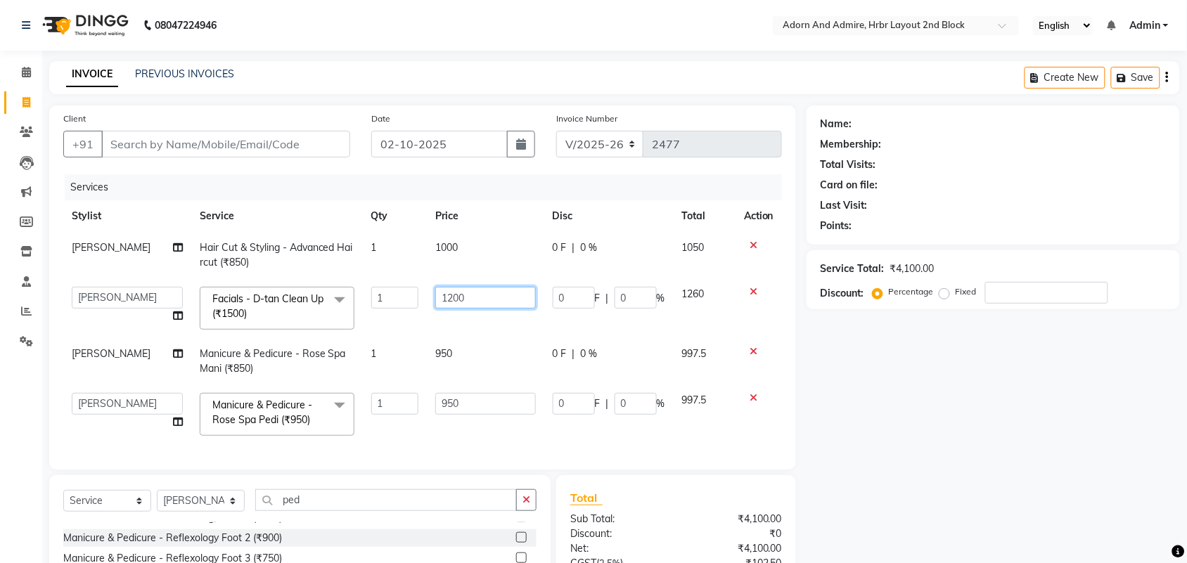
drag, startPoint x: 476, startPoint y: 298, endPoint x: 424, endPoint y: 314, distance: 54.1
click at [384, 306] on tr "Adarsh ajay ALEXX anusiya Jos Lalit lavanya Lucy rita saroj Sunitha Umesh Facia…" at bounding box center [422, 309] width 719 height 60
click at [915, 416] on div "Name: Membership: Total Visits: Card on file: Last Visit: Points: Service Total…" at bounding box center [999, 395] width 384 height 578
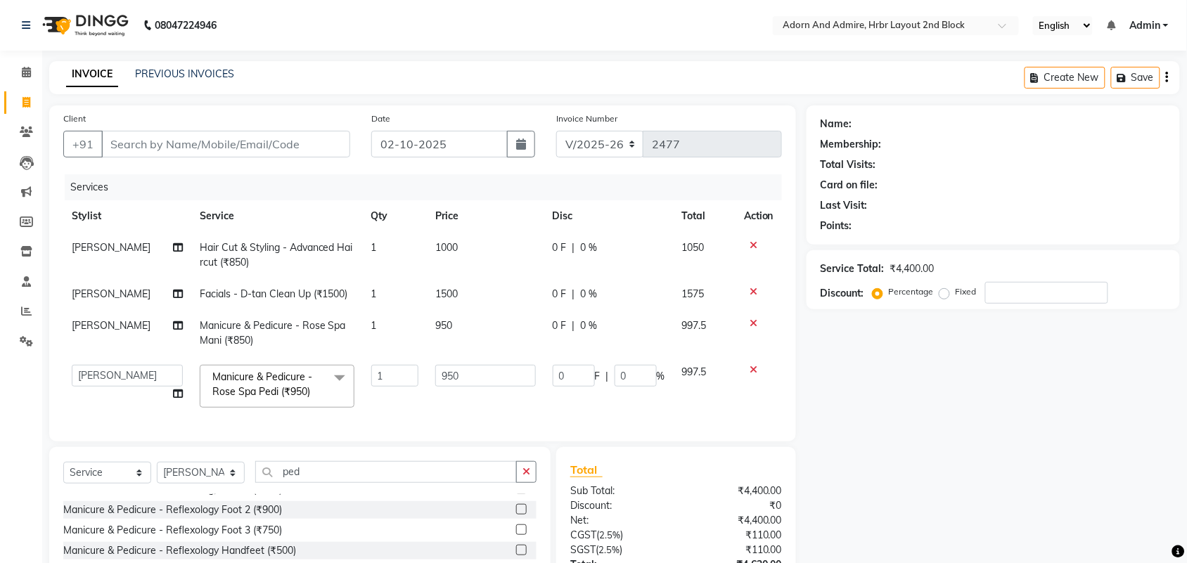
click at [972, 442] on div "Name: Membership: Total Visits: Card on file: Last Visit: Points: Service Total…" at bounding box center [999, 380] width 384 height 549
click at [1136, 81] on button "Save" at bounding box center [1135, 78] width 49 height 22
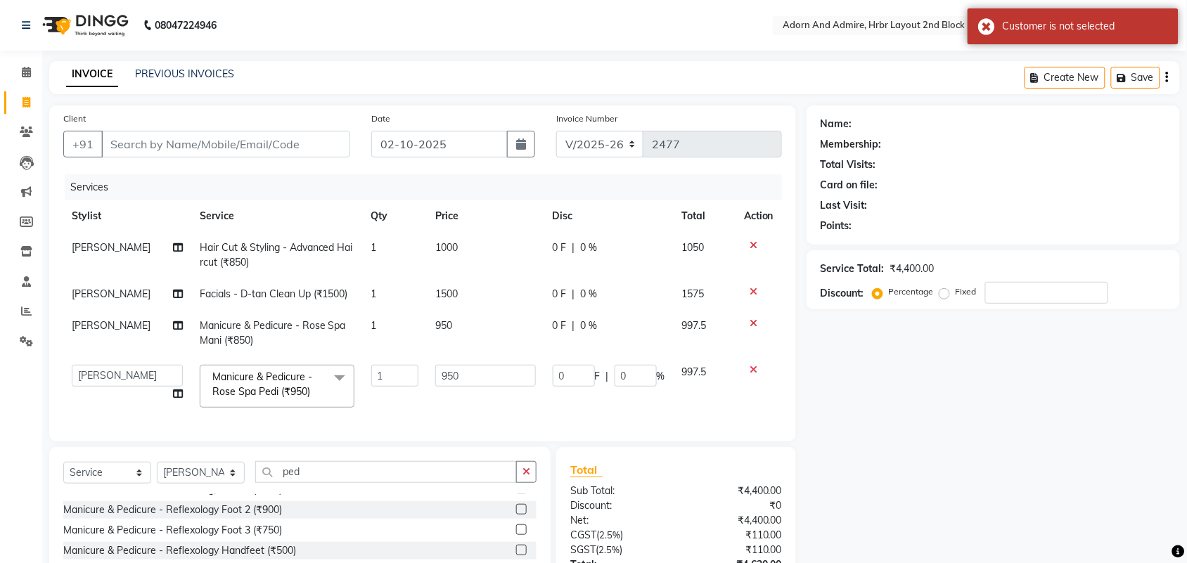
click at [1066, 416] on div "Name: Membership: Total Visits: Card on file: Last Visit: Points: Service Total…" at bounding box center [999, 380] width 384 height 549
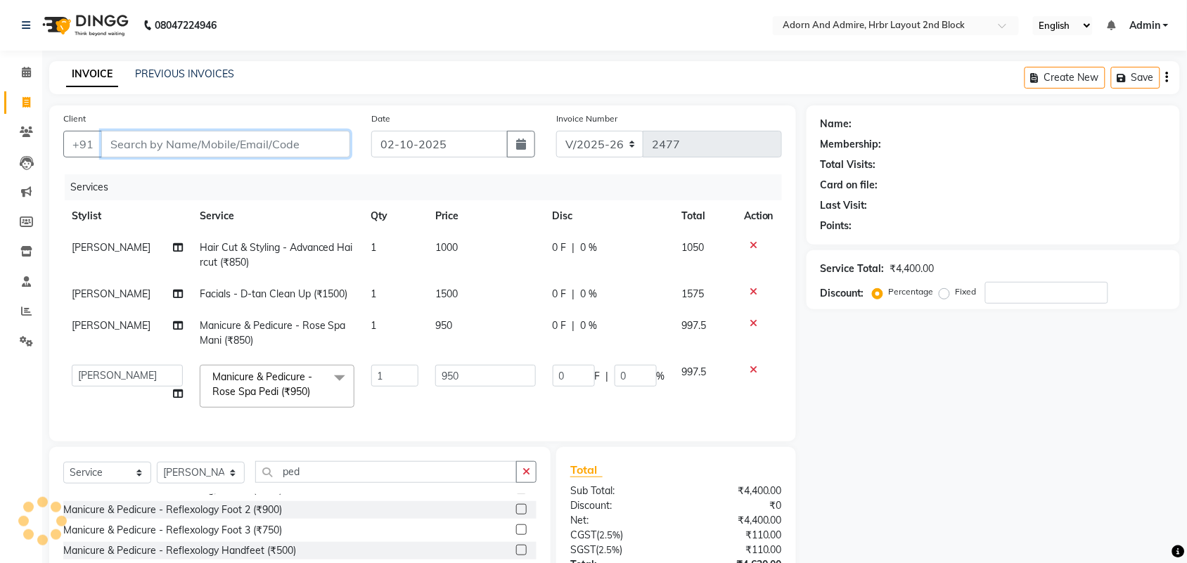
click at [248, 139] on input "Client" at bounding box center [225, 144] width 249 height 27
click at [981, 440] on div "Name: Membership: Total Visits: Card on file: Last Visit: Points: Service Total…" at bounding box center [999, 380] width 384 height 549
click at [753, 244] on icon at bounding box center [754, 246] width 8 height 10
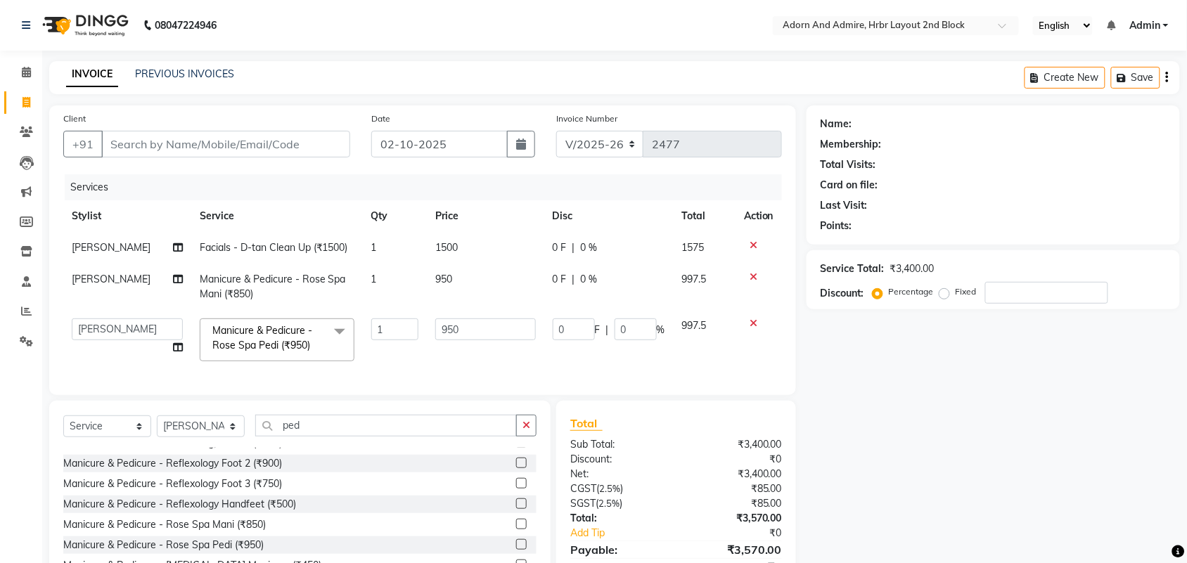
click at [753, 244] on icon at bounding box center [754, 246] width 8 height 10
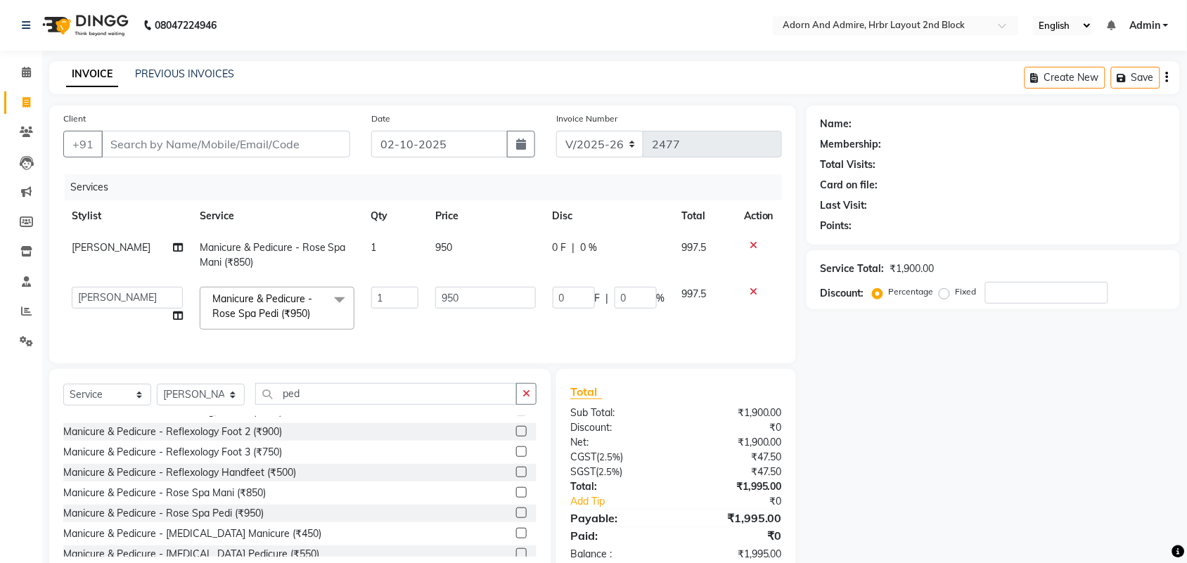
click at [753, 244] on icon at bounding box center [754, 246] width 8 height 10
click at [753, 287] on icon at bounding box center [754, 292] width 8 height 10
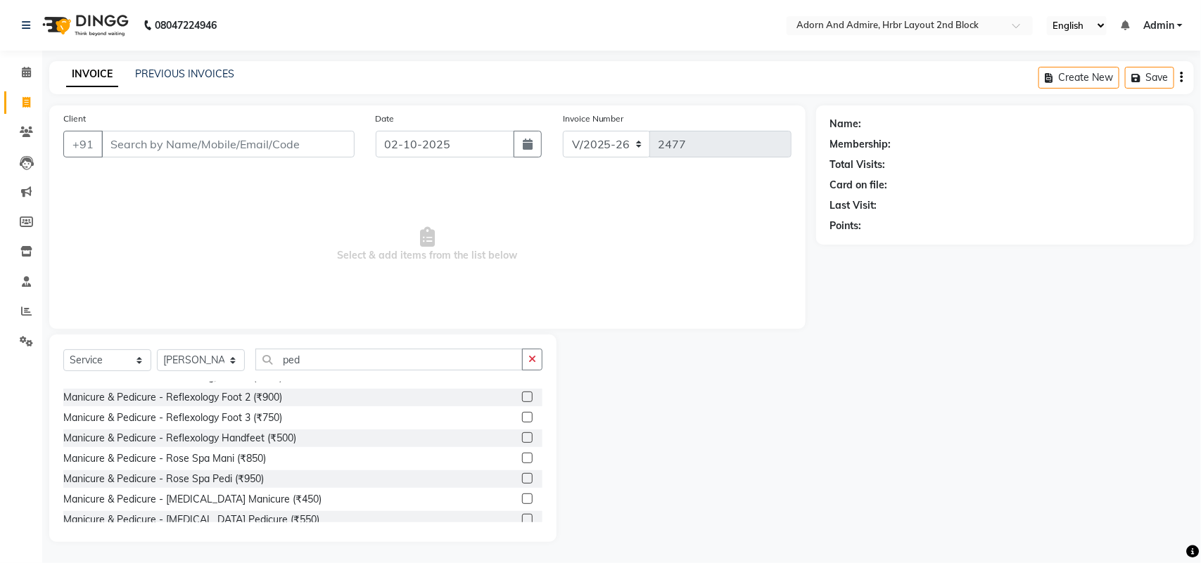
click at [753, 244] on span "Select & add items from the list below" at bounding box center [427, 244] width 728 height 141
click at [233, 152] on input "Client" at bounding box center [227, 144] width 253 height 27
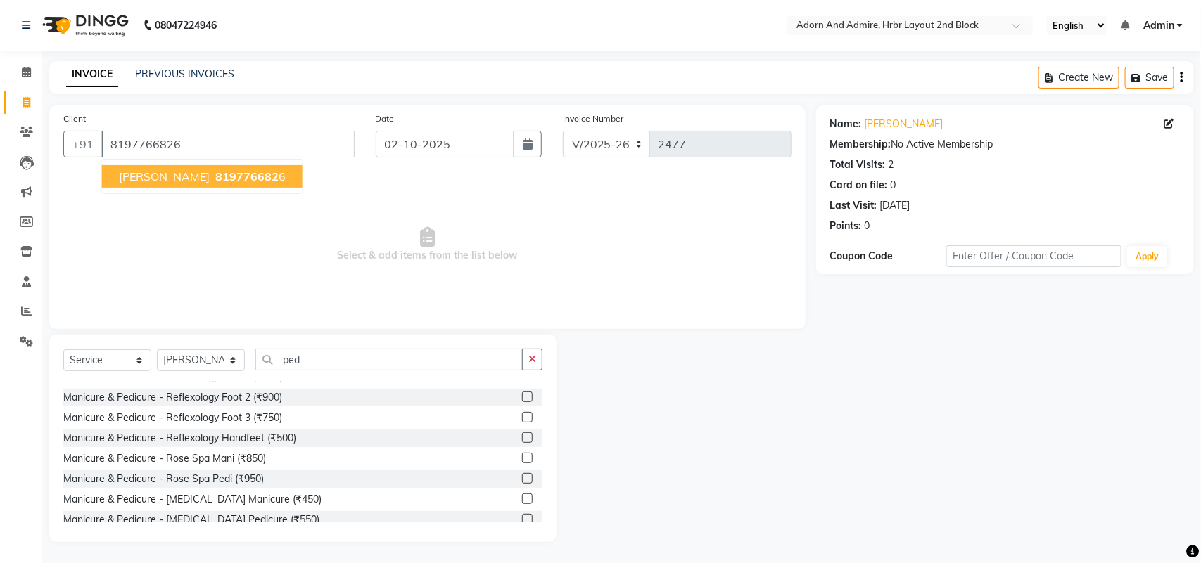
click at [215, 178] on span "819776682" at bounding box center [246, 177] width 63 height 14
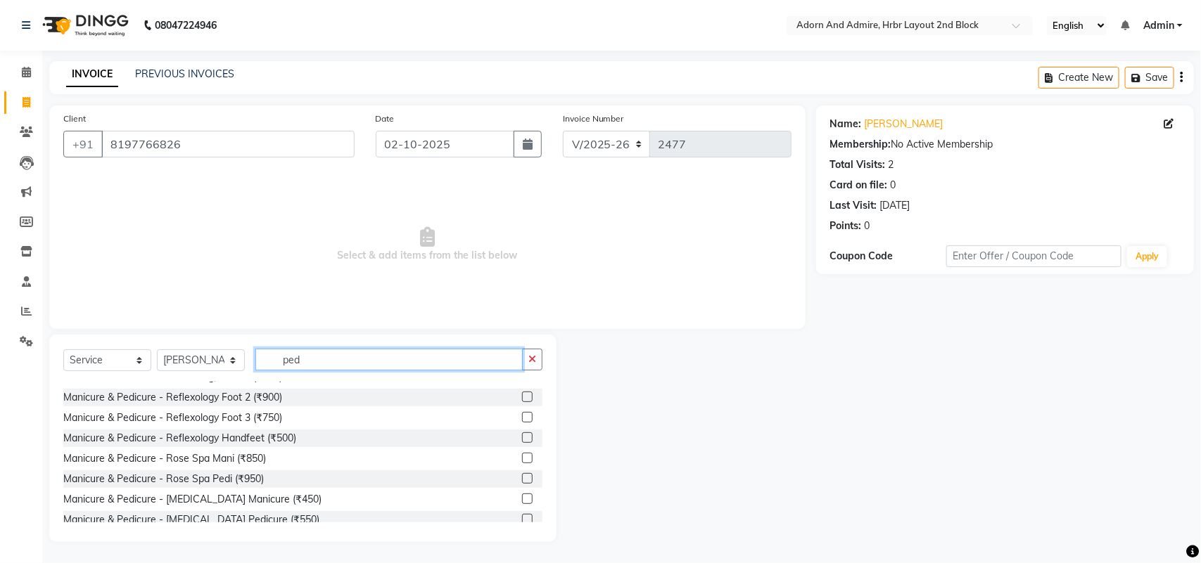
drag, startPoint x: 326, startPoint y: 359, endPoint x: 456, endPoint y: 385, distance: 132.7
click at [240, 360] on div "Select Service Product Membership Package Voucher Prepaid Gift Card Select Styl…" at bounding box center [302, 365] width 479 height 33
click at [697, 373] on div at bounding box center [685, 439] width 259 height 208
drag, startPoint x: 400, startPoint y: 361, endPoint x: 212, endPoint y: 366, distance: 187.9
click at [204, 364] on div "Select Service Product Membership Package Voucher Prepaid Gift Card Select Styl…" at bounding box center [302, 365] width 479 height 33
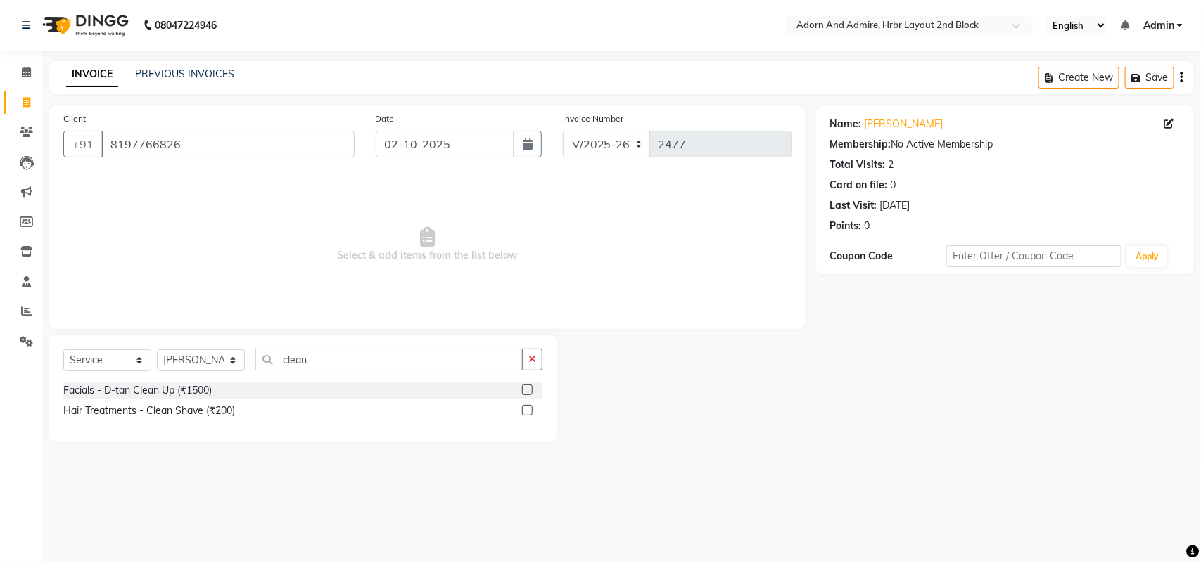
click at [529, 389] on label at bounding box center [527, 390] width 11 height 11
click at [529, 389] on input "checkbox" at bounding box center [526, 390] width 9 height 9
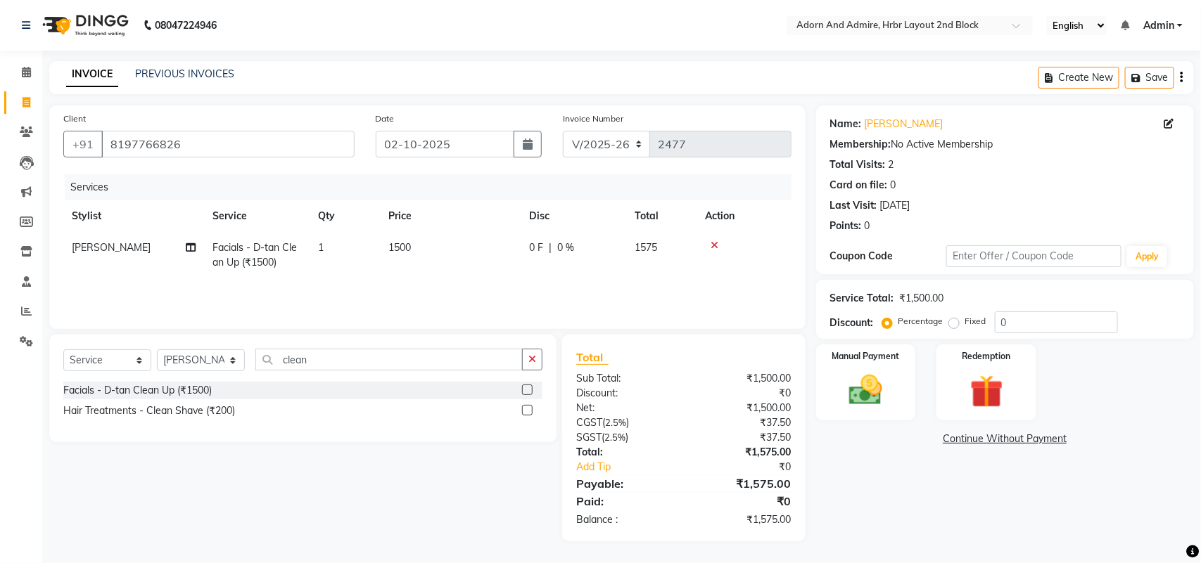
click at [528, 389] on label at bounding box center [527, 390] width 11 height 11
click at [528, 389] on input "checkbox" at bounding box center [526, 390] width 9 height 9
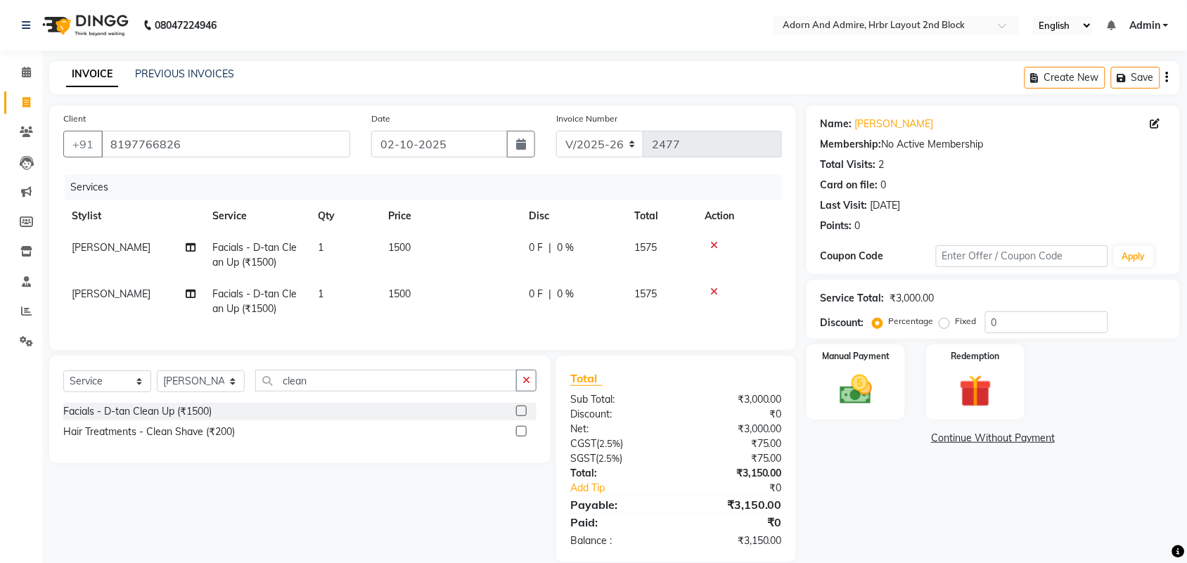
click at [95, 247] on td "saroj" at bounding box center [133, 255] width 141 height 46
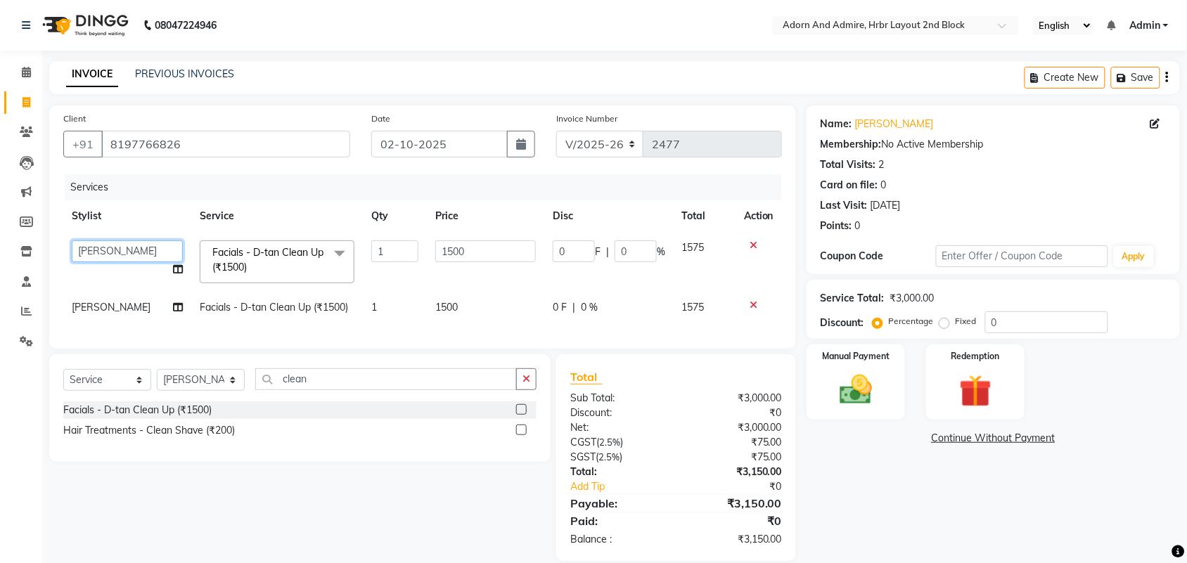
click at [138, 254] on select "Adarsh ajay ALEXX anusiya Jos Lalit lavanya Lucy rita saroj Sunitha Umesh" at bounding box center [127, 252] width 111 height 22
click at [110, 307] on td "saroj" at bounding box center [127, 308] width 128 height 32
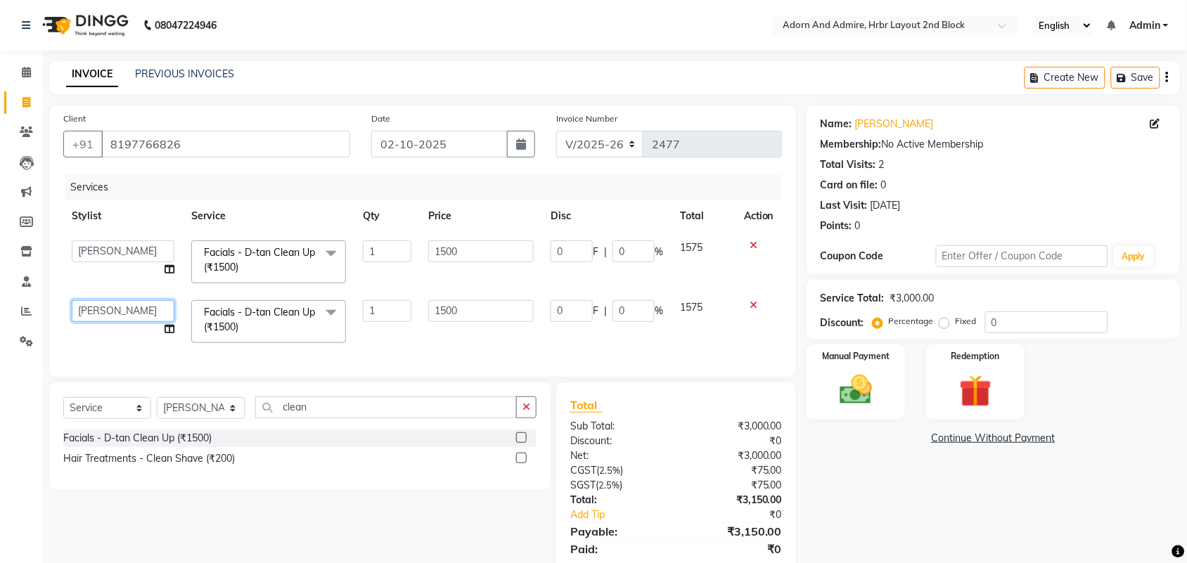
click at [118, 313] on select "Adarsh ajay ALEXX anusiya Jos Lalit lavanya Lucy rita saroj Sunitha Umesh" at bounding box center [123, 311] width 103 height 22
click at [883, 490] on div "Name: Neelash Membership: No Active Membership Total Visits: 2 Card on file: 0 …" at bounding box center [999, 348] width 384 height 484
click at [480, 258] on input "1500" at bounding box center [481, 252] width 106 height 22
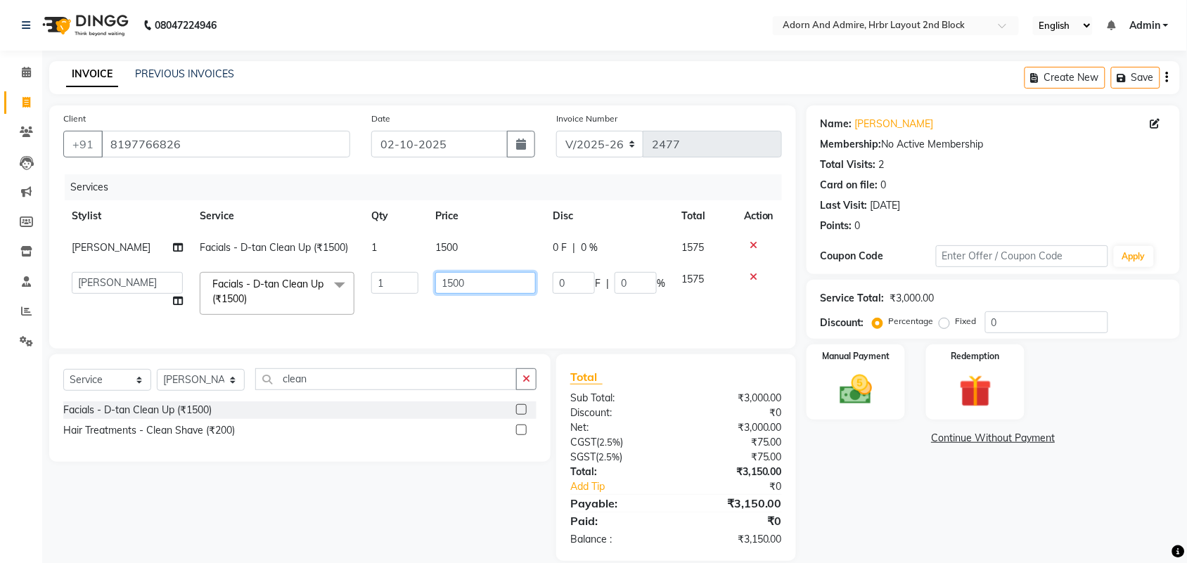
click at [490, 306] on td "1500" at bounding box center [485, 294] width 117 height 60
drag, startPoint x: 487, startPoint y: 287, endPoint x: 416, endPoint y: 293, distance: 70.6
click at [417, 292] on tr "Adarsh ajay ALEXX anusiya Jos Lalit lavanya Lucy rita saroj Sunitha Umesh Facia…" at bounding box center [422, 294] width 719 height 60
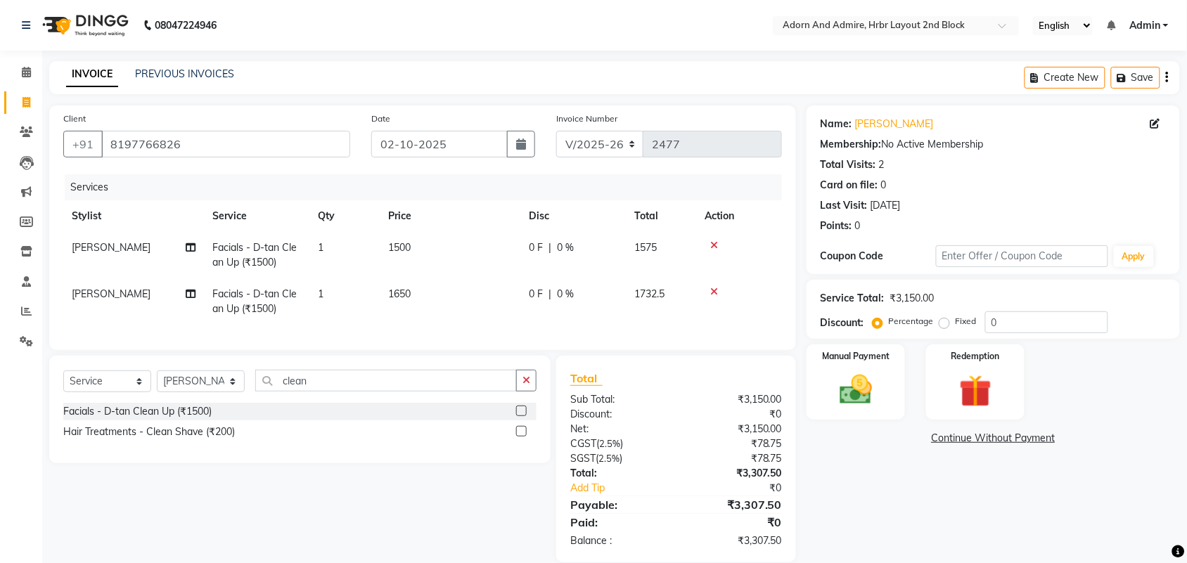
click at [936, 508] on div "Name: Neelash Membership: No Active Membership Total Visits: 2 Card on file: 0 …" at bounding box center [999, 334] width 384 height 457
click at [416, 248] on td "1500" at bounding box center [450, 255] width 141 height 46
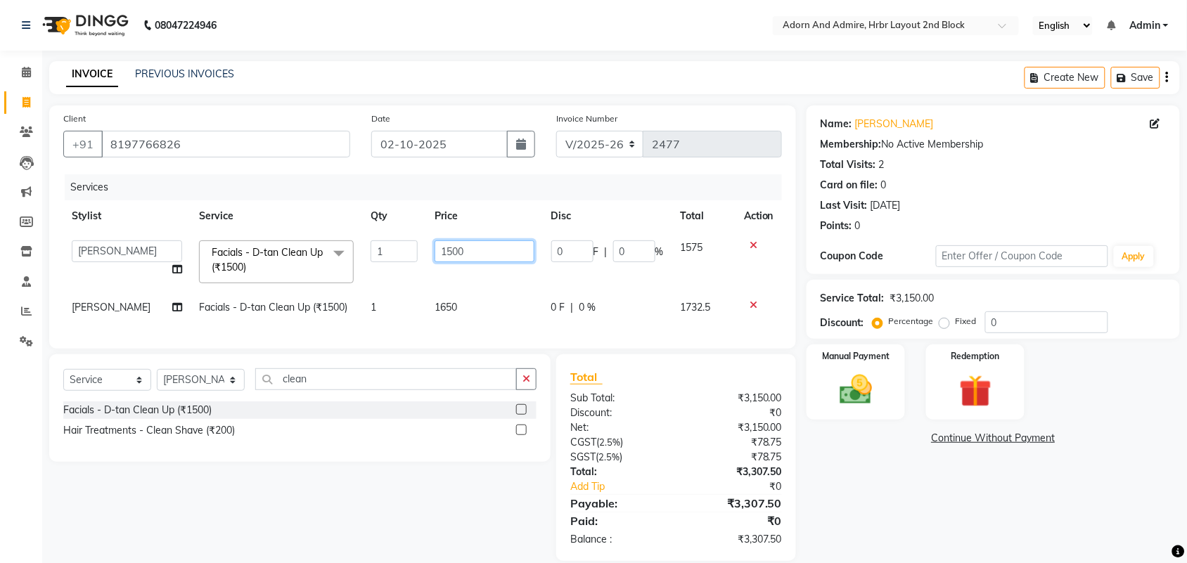
drag, startPoint x: 480, startPoint y: 250, endPoint x: 377, endPoint y: 251, distance: 102.7
click at [376, 250] on tr "Adarsh ajay ALEXX anusiya Jos Lalit lavanya Lucy rita saroj Sunitha Umesh Facia…" at bounding box center [422, 262] width 719 height 60
click at [927, 494] on div "Name: Neelash Membership: No Active Membership Total Visits: 2 Card on file: 0 …" at bounding box center [999, 334] width 384 height 456
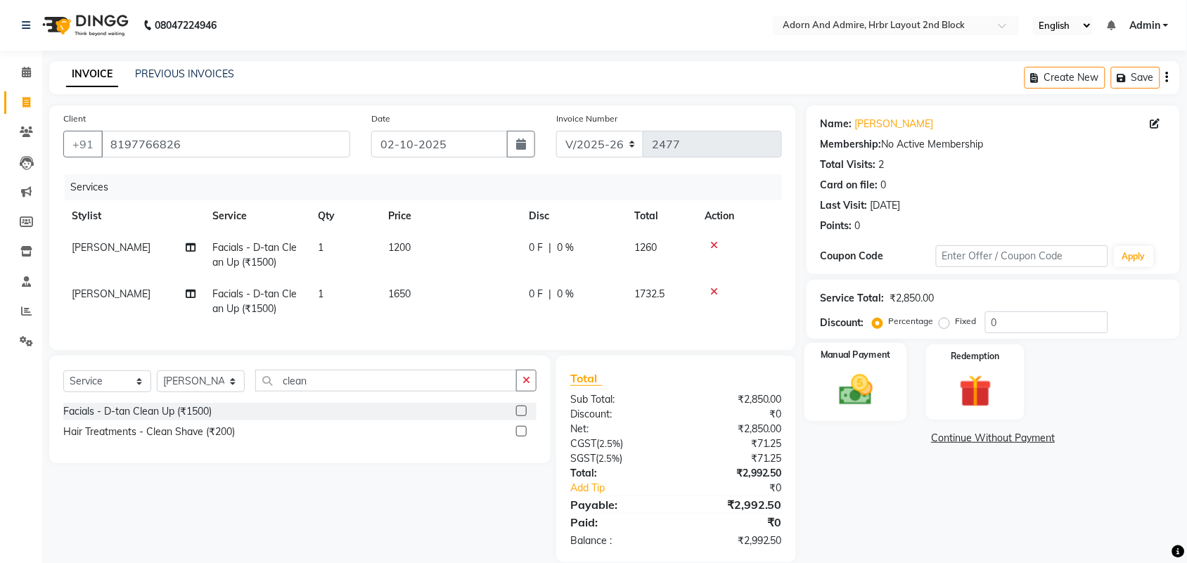
click at [874, 400] on img at bounding box center [856, 390] width 55 height 39
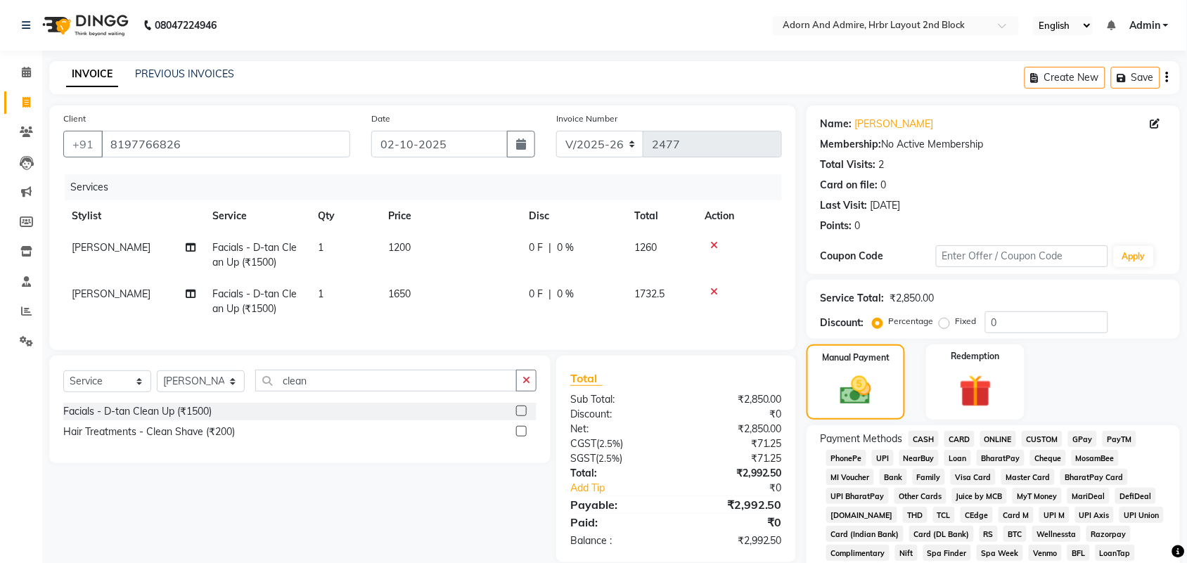
click at [1078, 438] on span "GPay" at bounding box center [1082, 439] width 29 height 16
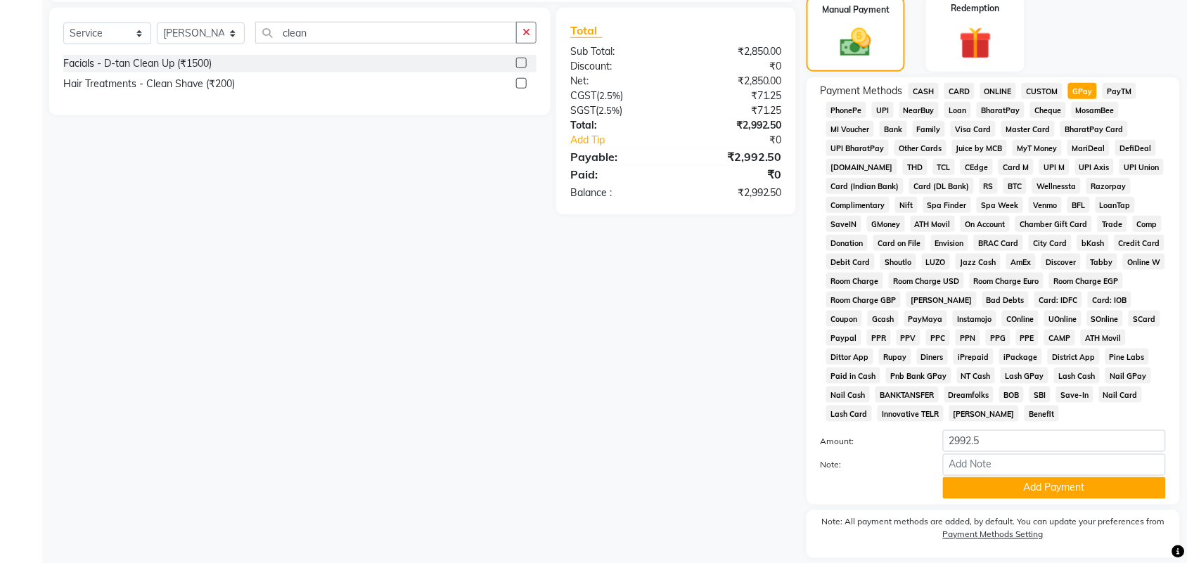
scroll to position [392, 0]
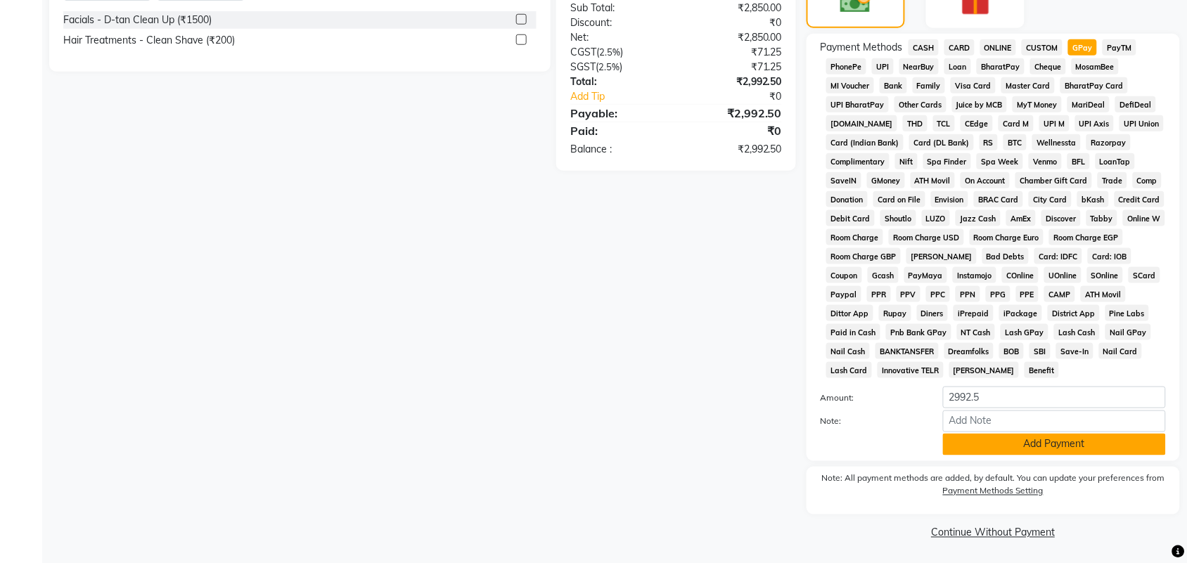
click at [1109, 449] on button "Add Payment" at bounding box center [1054, 445] width 223 height 22
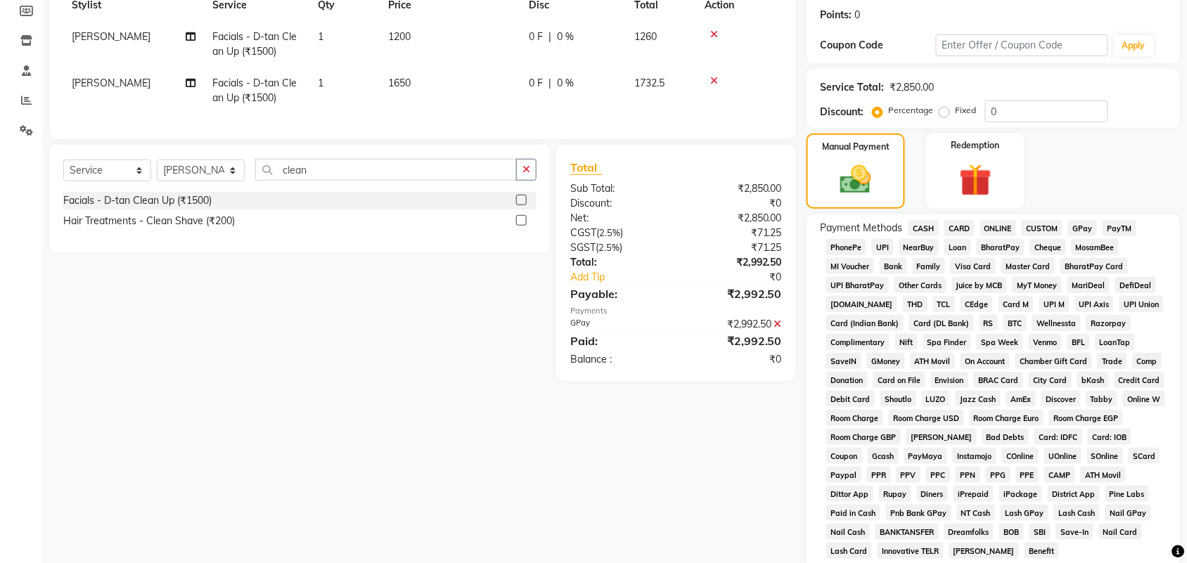
scroll to position [398, 0]
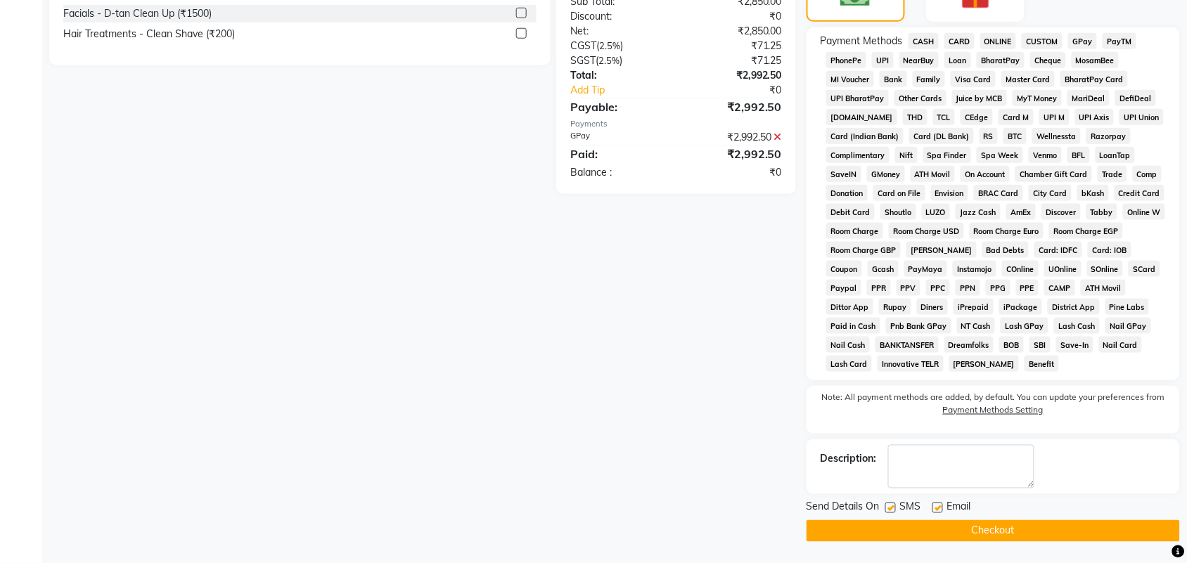
click at [1101, 525] on button "Checkout" at bounding box center [994, 532] width 374 height 22
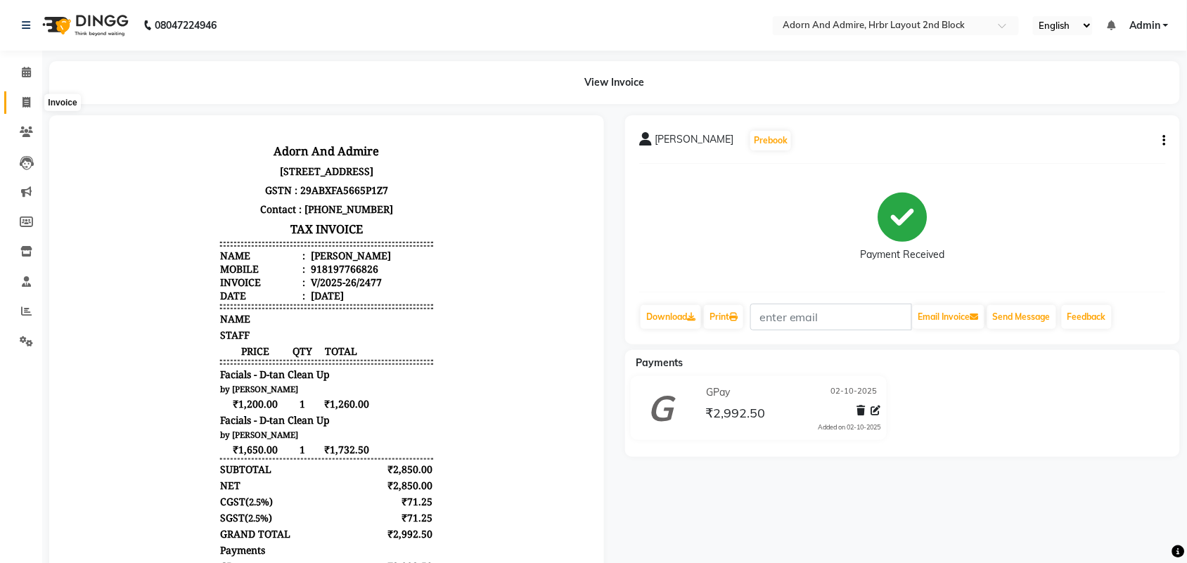
click at [23, 101] on icon at bounding box center [27, 102] width 8 height 11
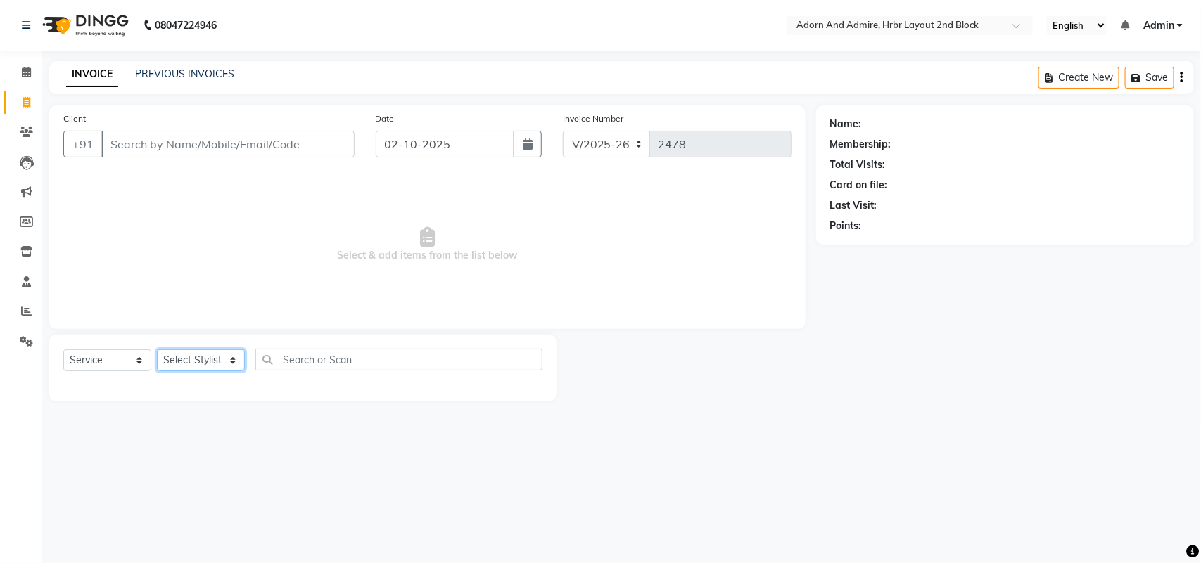
click at [222, 354] on select "Select Stylist" at bounding box center [201, 361] width 88 height 22
click at [157, 350] on select "Select Stylist Adarsh ajay ALEXX anusiya Jos Lalit lavanya Lucy rita saroj Suni…" at bounding box center [201, 361] width 88 height 22
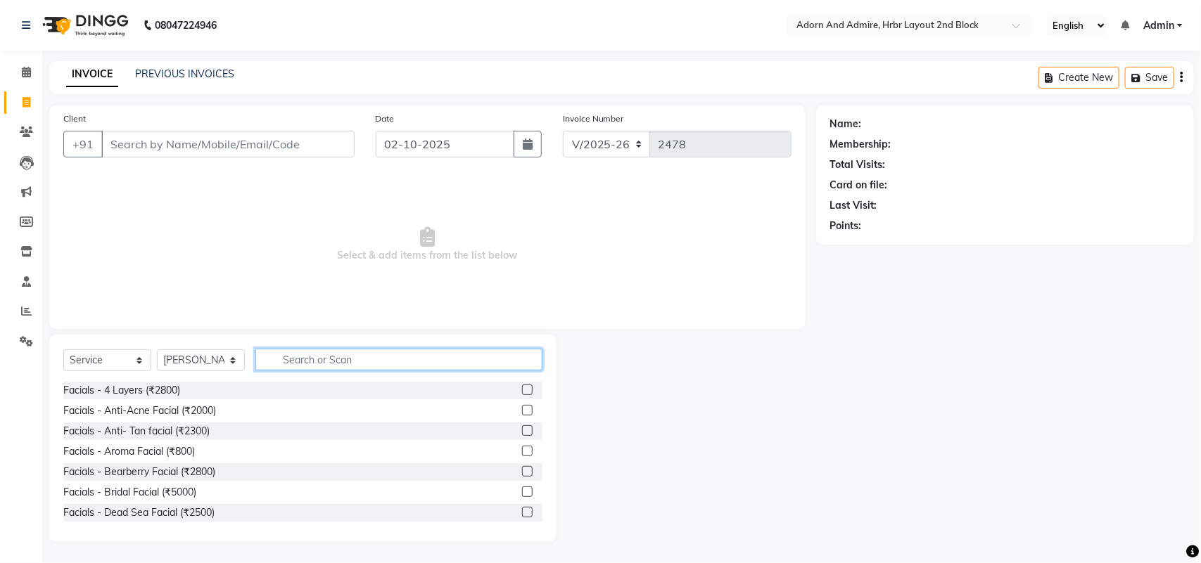
click at [331, 363] on input "text" at bounding box center [398, 360] width 287 height 22
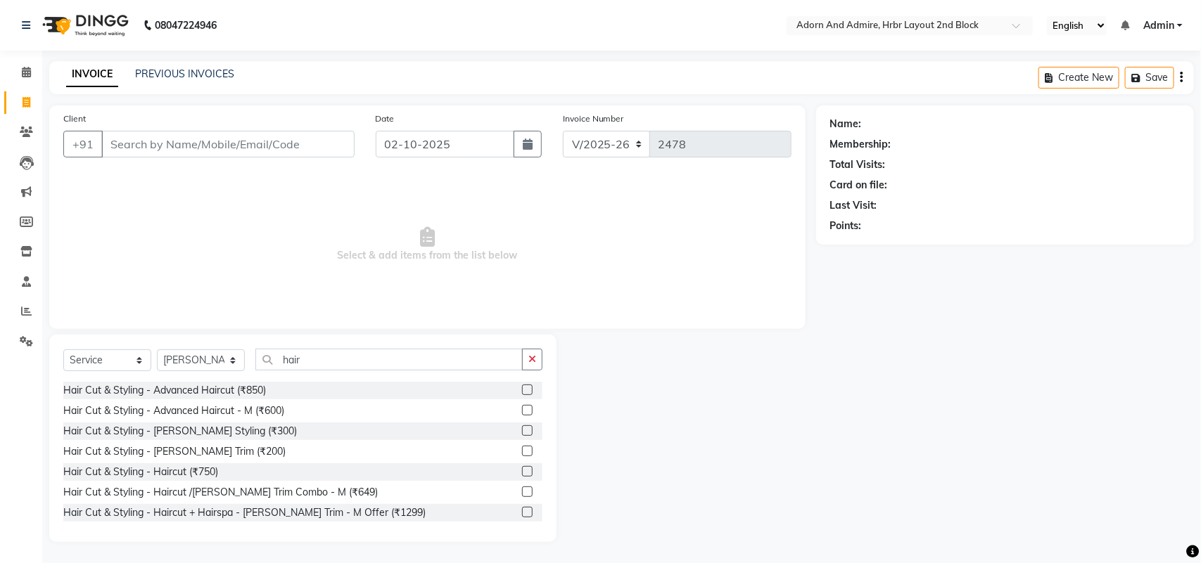
click at [522, 393] on label at bounding box center [527, 390] width 11 height 11
click at [522, 393] on input "checkbox" at bounding box center [526, 390] width 9 height 9
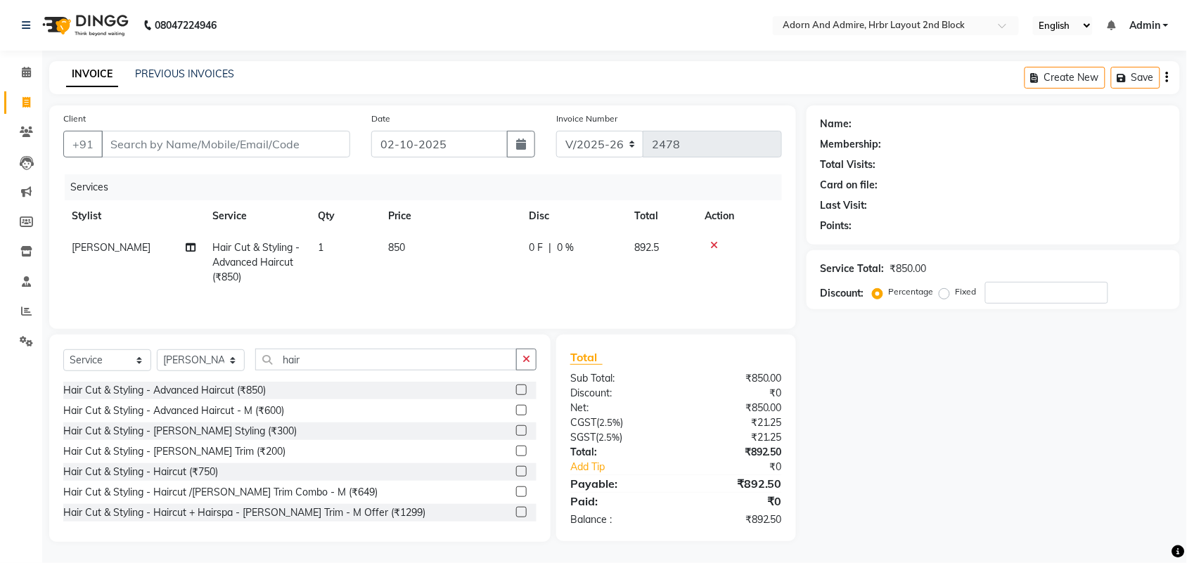
click at [409, 251] on td "850" at bounding box center [450, 262] width 141 height 61
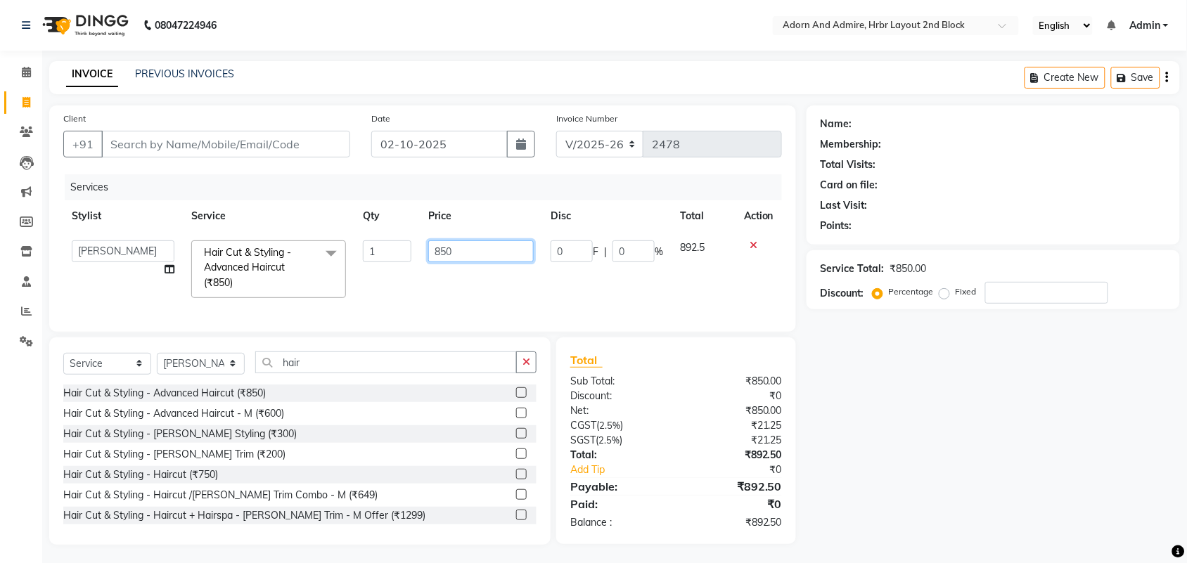
drag, startPoint x: 426, startPoint y: 260, endPoint x: 401, endPoint y: 279, distance: 31.1
click at [392, 268] on tr "Adarsh ajay ALEXX anusiya Jos Lalit lavanya Lucy rita saroj Sunitha Umesh Hair …" at bounding box center [422, 269] width 719 height 75
click at [920, 387] on div "Name: Membership: Total Visits: Card on file: Last Visit: Points: Service Total…" at bounding box center [999, 326] width 384 height 440
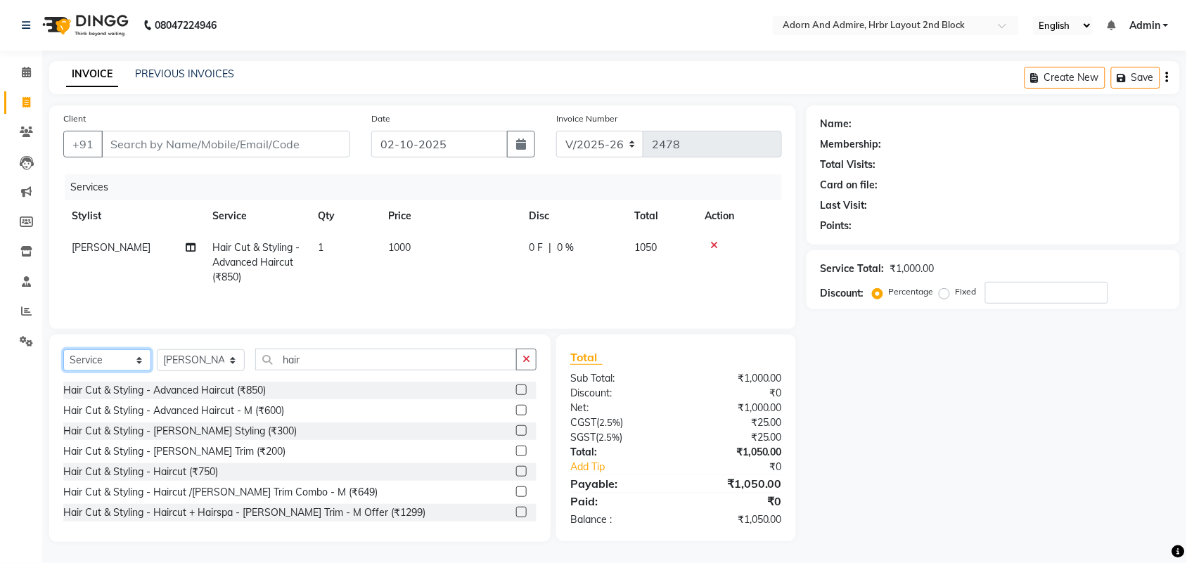
click at [130, 363] on select "Select Service Product Membership Package Voucher Prepaid Gift Card" at bounding box center [107, 361] width 88 height 22
drag, startPoint x: 227, startPoint y: 326, endPoint x: 233, endPoint y: 335, distance: 11.1
click at [227, 327] on div "Client +91 Date 02-10-2025 Invoice Number V/2025 V/2025-26 2478 Services Stylis…" at bounding box center [422, 218] width 747 height 224
click at [224, 369] on select "Select Stylist Adarsh ajay ALEXX anusiya Jos Lalit lavanya Lucy rita saroj Suni…" at bounding box center [201, 361] width 88 height 22
click at [157, 352] on select "Select Stylist Adarsh ajay ALEXX anusiya Jos Lalit lavanya Lucy rita saroj Suni…" at bounding box center [201, 361] width 88 height 22
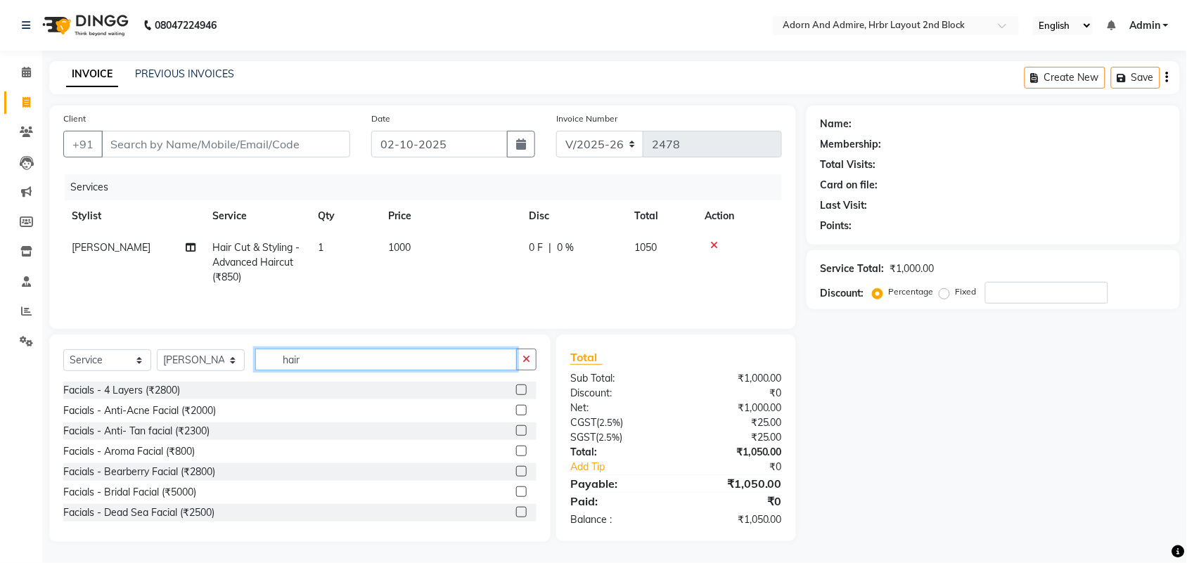
drag, startPoint x: 336, startPoint y: 362, endPoint x: 250, endPoint y: 374, distance: 87.3
click at [250, 374] on div "Select Service Product Membership Package Voucher Prepaid Gift Card Select Styl…" at bounding box center [299, 365] width 473 height 33
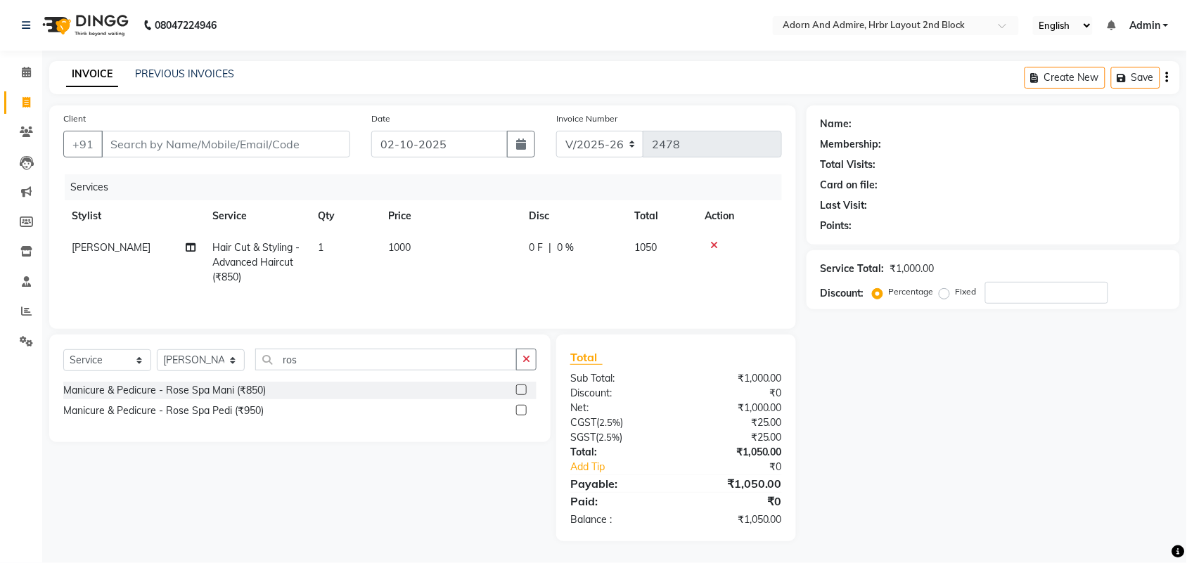
click at [524, 416] on label at bounding box center [521, 410] width 11 height 11
click at [524, 416] on input "checkbox" at bounding box center [520, 411] width 9 height 9
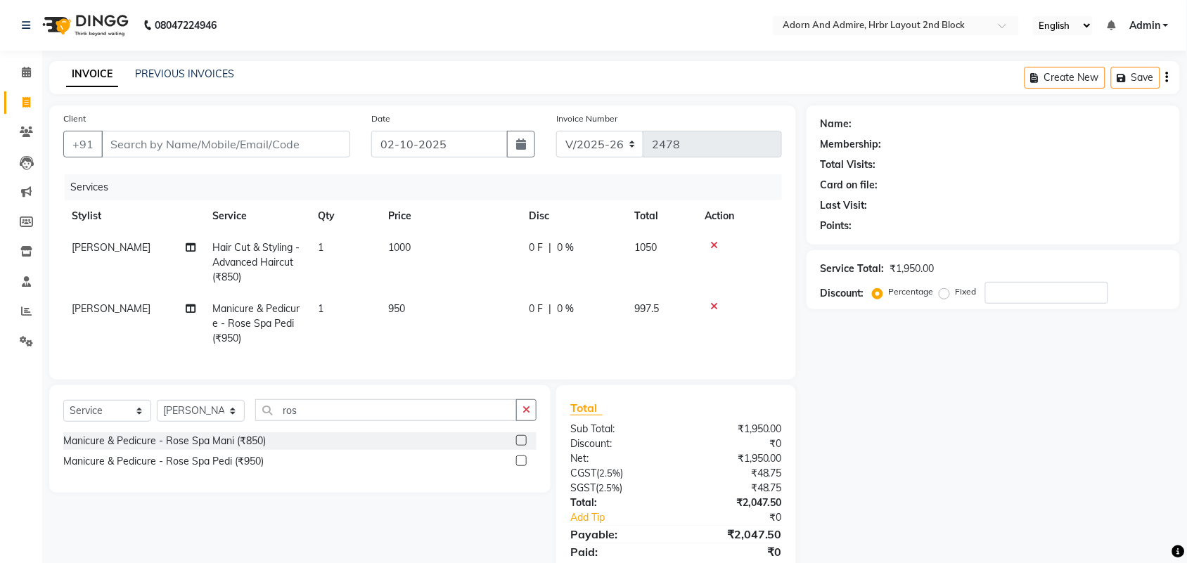
click at [516, 466] on label at bounding box center [521, 461] width 11 height 11
click at [516, 466] on input "checkbox" at bounding box center [520, 461] width 9 height 9
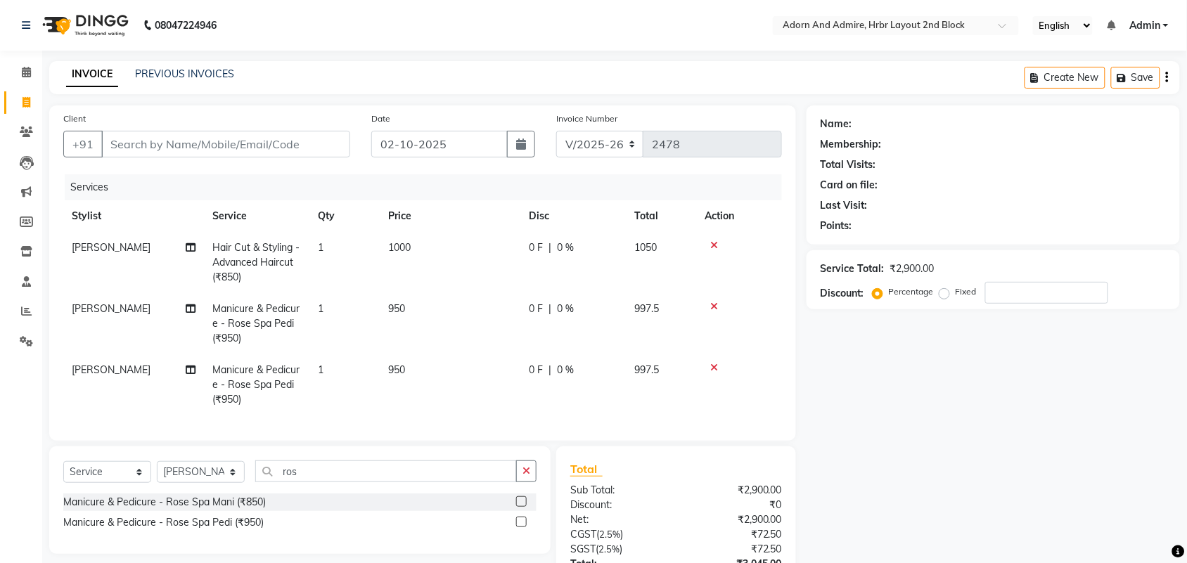
click at [94, 371] on td "rita" at bounding box center [133, 385] width 141 height 61
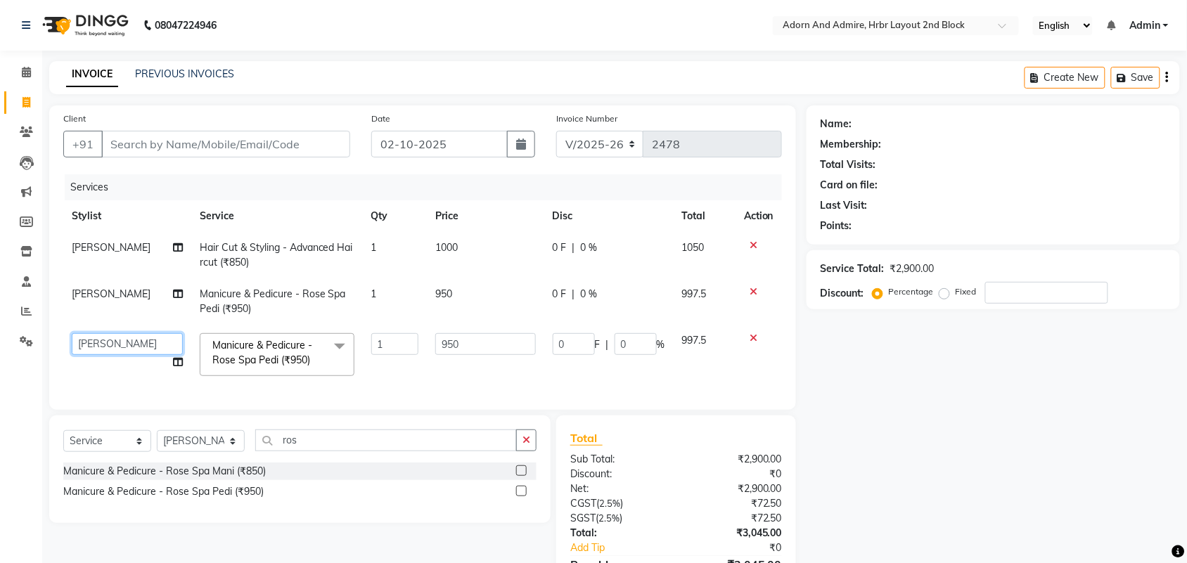
click at [132, 342] on select "Adarsh ajay ALEXX anusiya Jos Lalit lavanya Lucy rita saroj Sunitha Umesh" at bounding box center [127, 344] width 111 height 22
click at [1034, 449] on div "Name: Membership: Total Visits: Card on file: Last Visit: Points: Service Total…" at bounding box center [999, 364] width 384 height 517
drag, startPoint x: 394, startPoint y: 459, endPoint x: 241, endPoint y: 461, distance: 153.4
click at [227, 457] on div "Select Service Product Membership Package Voucher Prepaid Gift Card Select Styl…" at bounding box center [299, 446] width 473 height 33
drag, startPoint x: 234, startPoint y: 461, endPoint x: 229, endPoint y: 445, distance: 16.2
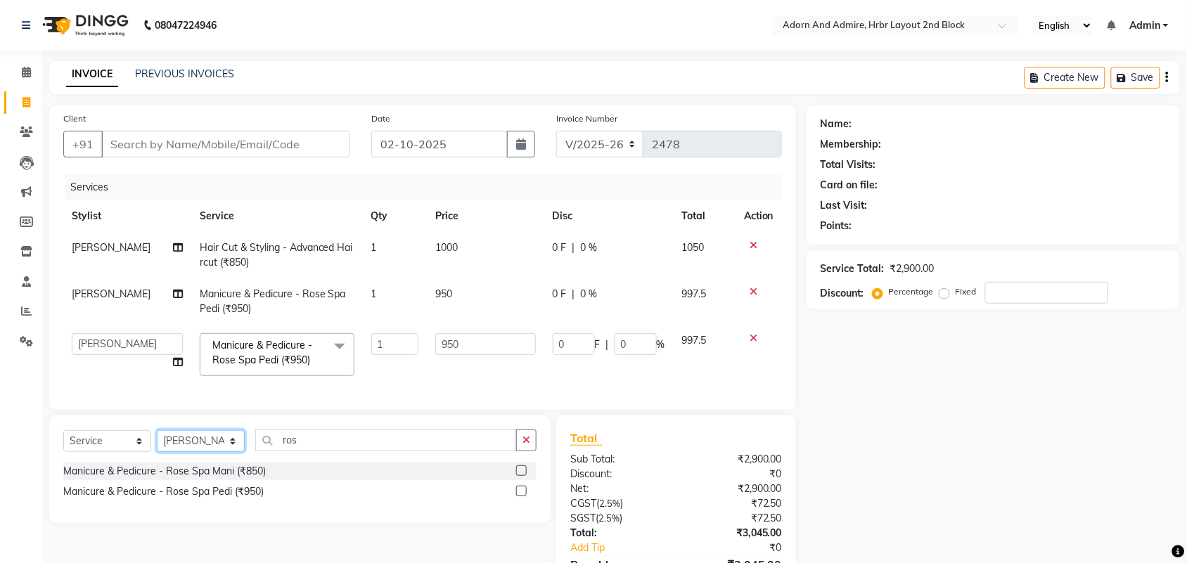
click at [234, 452] on select "Select Stylist Adarsh ajay ALEXX anusiya Jos Lalit lavanya Lucy rita saroj Suni…" at bounding box center [201, 441] width 88 height 22
click at [157, 443] on select "Select Stylist Adarsh ajay ALEXX anusiya Jos Lalit lavanya Lucy rita saroj Suni…" at bounding box center [201, 441] width 88 height 22
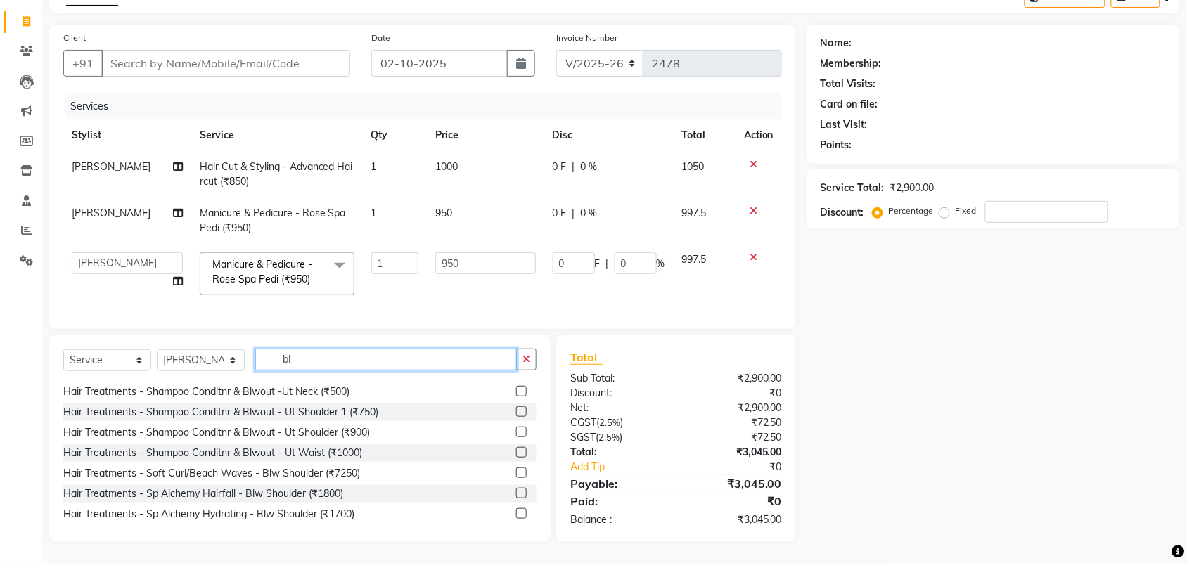
scroll to position [352, 0]
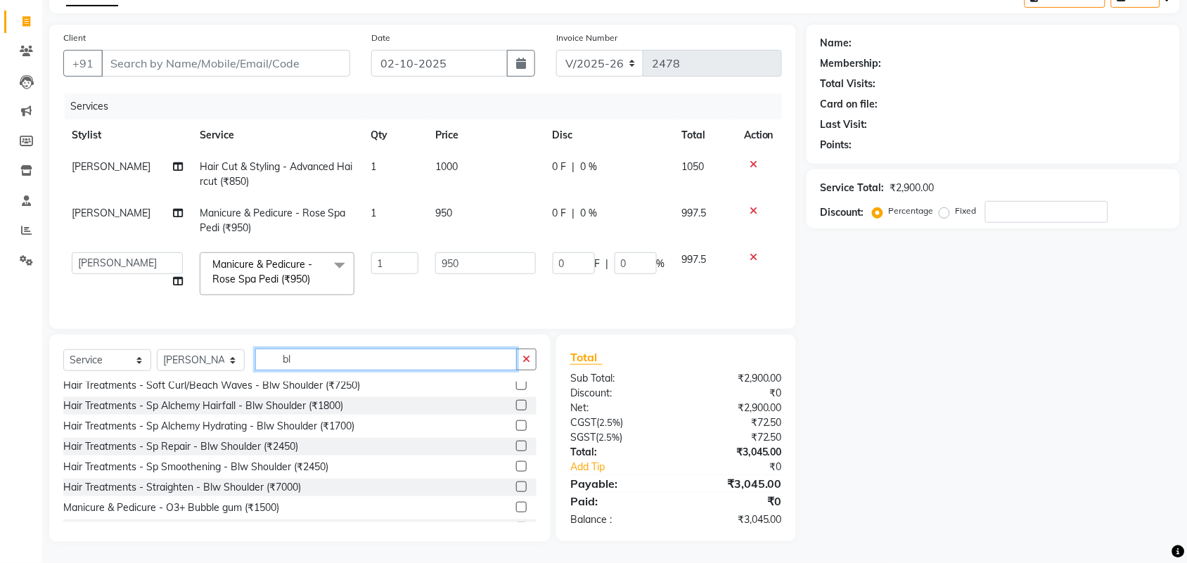
drag, startPoint x: 345, startPoint y: 371, endPoint x: 225, endPoint y: 380, distance: 119.9
click at [227, 376] on div "Select Service Product Membership Package Voucher Prepaid Gift Card Select Styl…" at bounding box center [299, 365] width 473 height 33
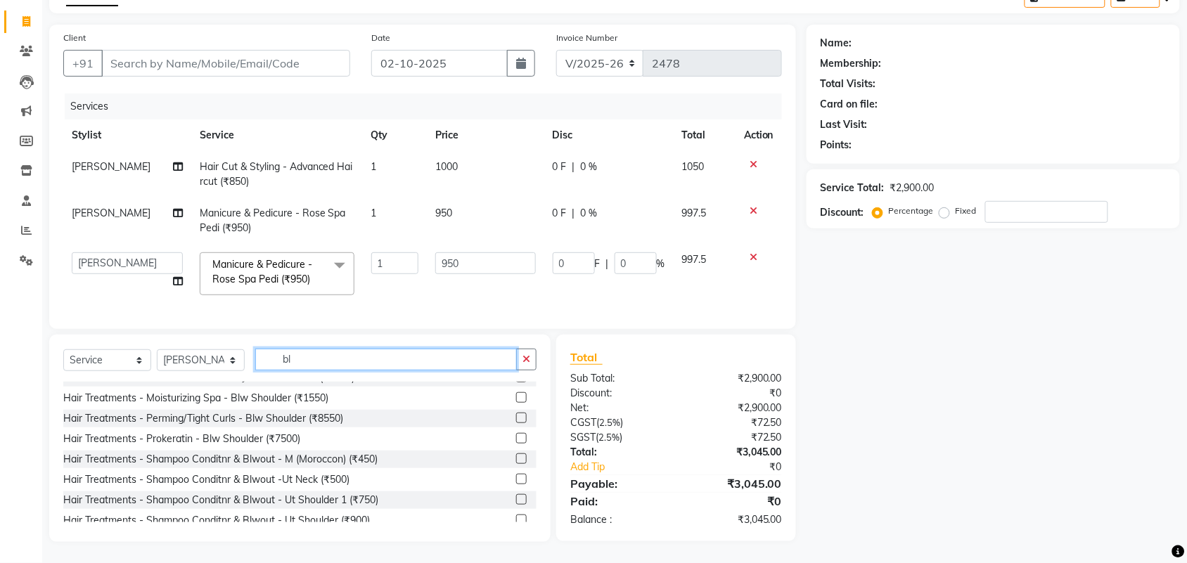
scroll to position [0, 0]
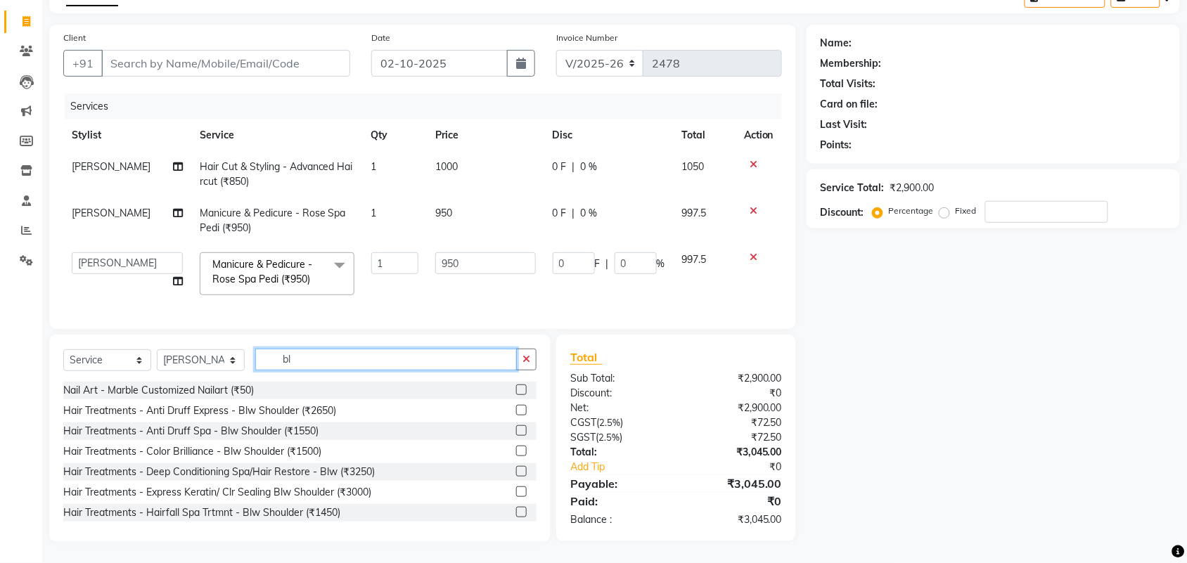
click at [361, 357] on input "bl" at bounding box center [386, 360] width 262 height 22
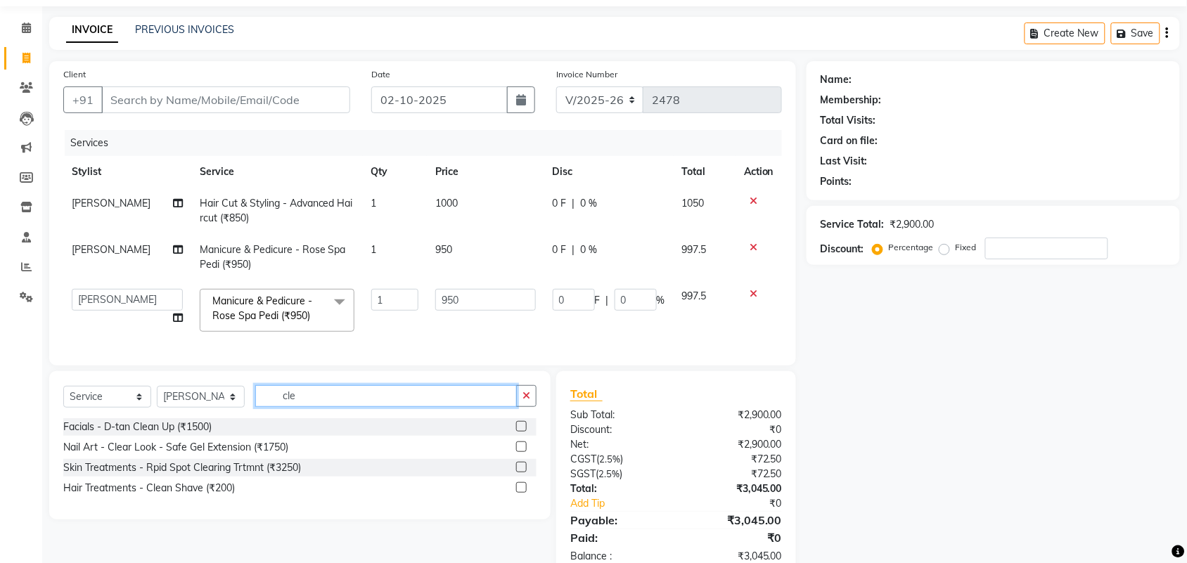
scroll to position [88, 0]
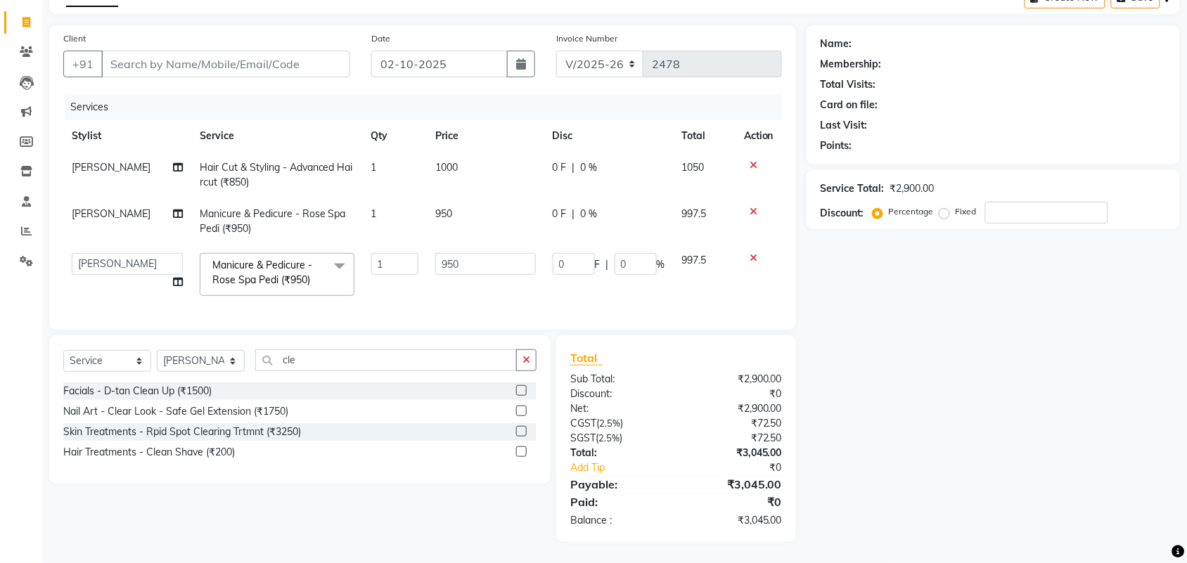
drag, startPoint x: 521, startPoint y: 393, endPoint x: 813, endPoint y: 471, distance: 302.4
click at [521, 394] on label at bounding box center [521, 390] width 11 height 11
click at [521, 394] on input "checkbox" at bounding box center [520, 391] width 9 height 9
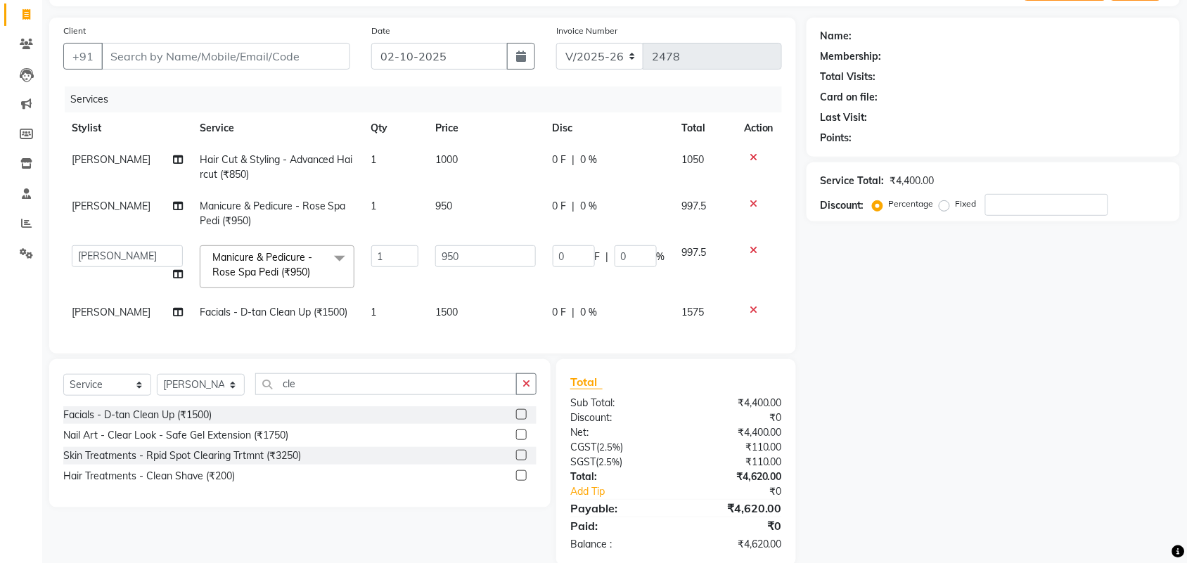
click at [459, 318] on td "1500" at bounding box center [485, 313] width 117 height 32
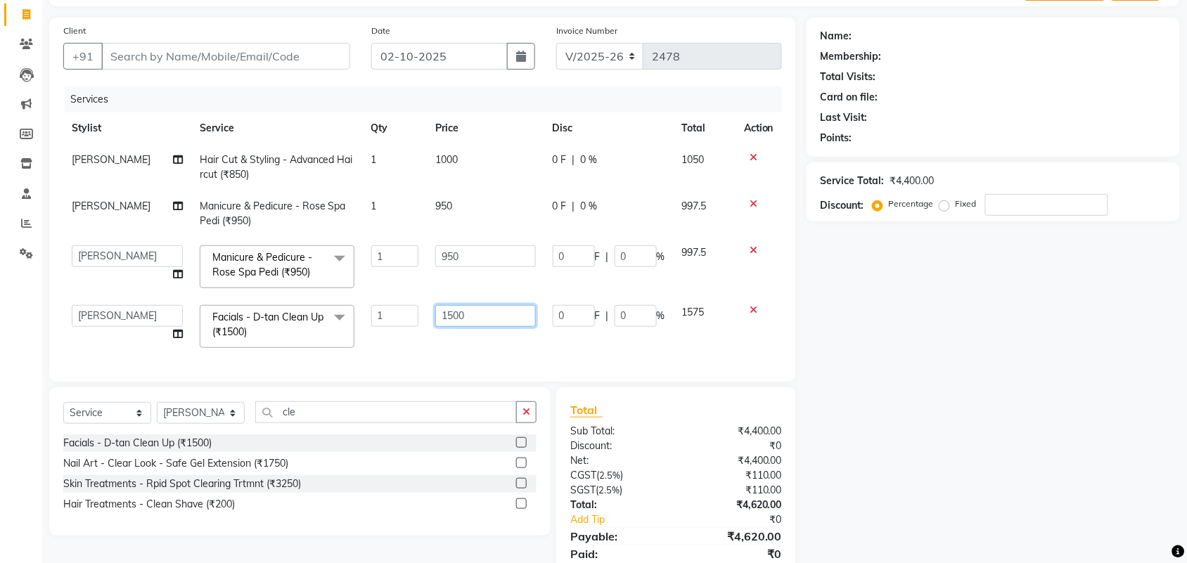
drag, startPoint x: 499, startPoint y: 318, endPoint x: 393, endPoint y: 321, distance: 107.0
click at [393, 321] on tr "Adarsh ajay ALEXX anusiya Jos Lalit lavanya Lucy rita saroj Sunitha Umesh Facia…" at bounding box center [422, 327] width 719 height 60
click at [1104, 461] on div "Name: Membership: Total Visits: Card on file: Last Visit: Points: Service Total…" at bounding box center [999, 306] width 384 height 577
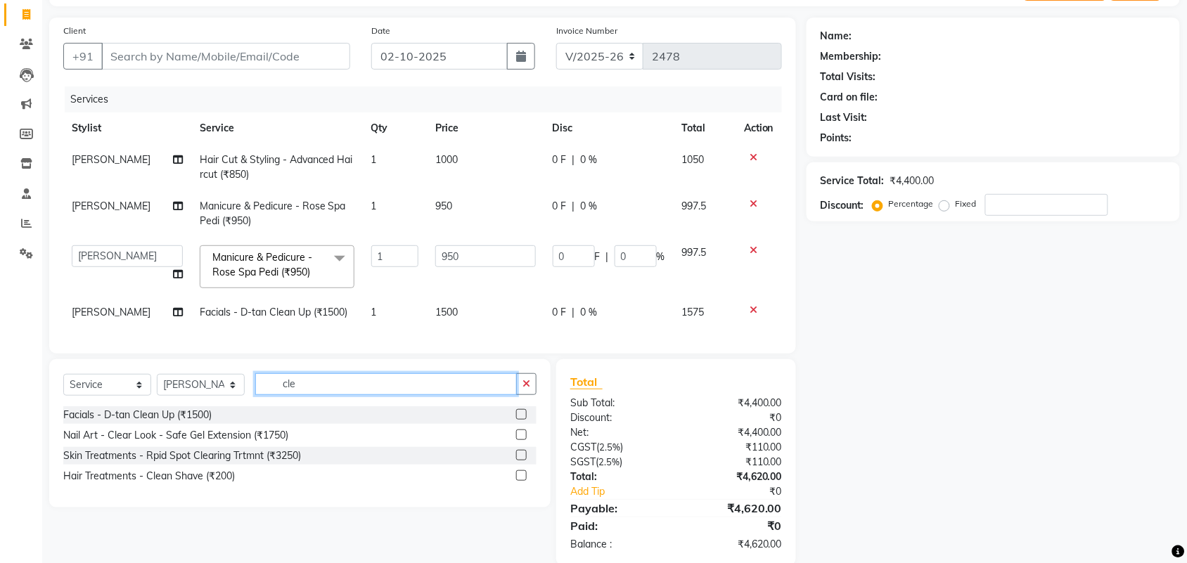
drag, startPoint x: 332, startPoint y: 401, endPoint x: 215, endPoint y: 419, distance: 118.9
click at [208, 406] on div "Select Service Product Membership Package Voucher Prepaid Gift Card Select Styl…" at bounding box center [299, 390] width 473 height 33
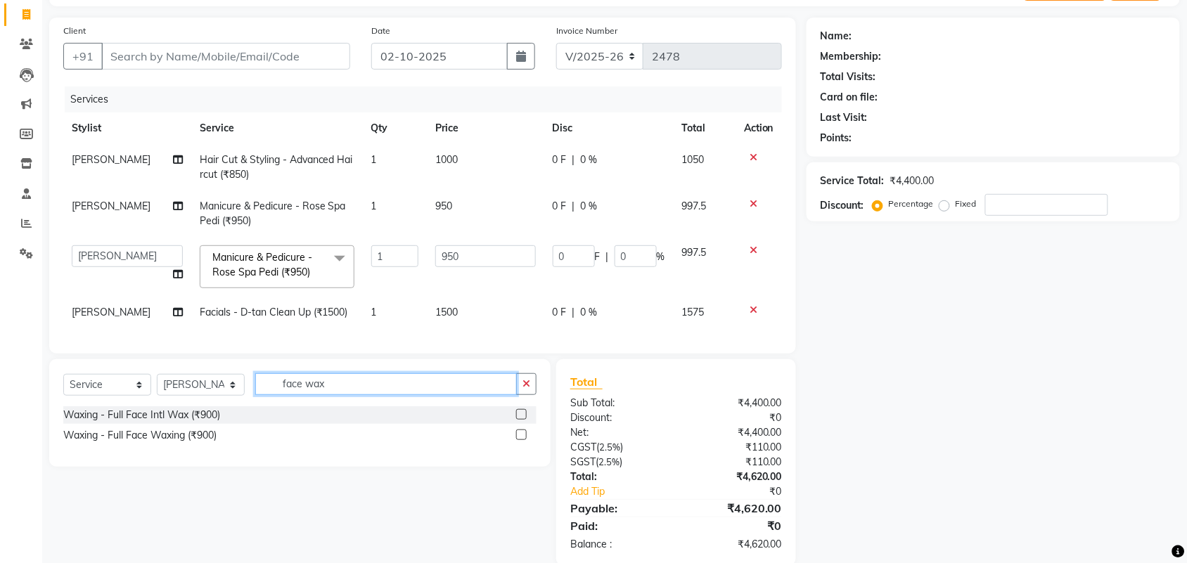
drag, startPoint x: 363, startPoint y: 398, endPoint x: 156, endPoint y: 409, distance: 207.1
click at [153, 406] on div "Select Service Product Membership Package Voucher Prepaid Gift Card Select Styl…" at bounding box center [299, 390] width 473 height 33
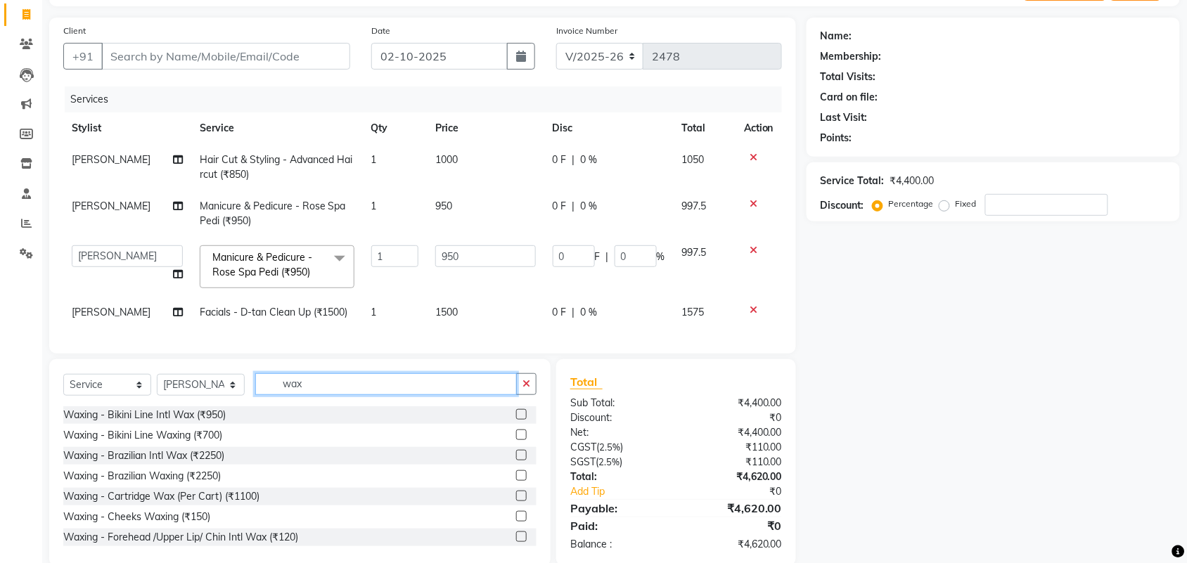
drag, startPoint x: 343, startPoint y: 401, endPoint x: 298, endPoint y: 422, distance: 50.4
click at [183, 407] on div "Select Service Product Membership Package Voucher Prepaid Gift Card Select Styl…" at bounding box center [299, 390] width 473 height 33
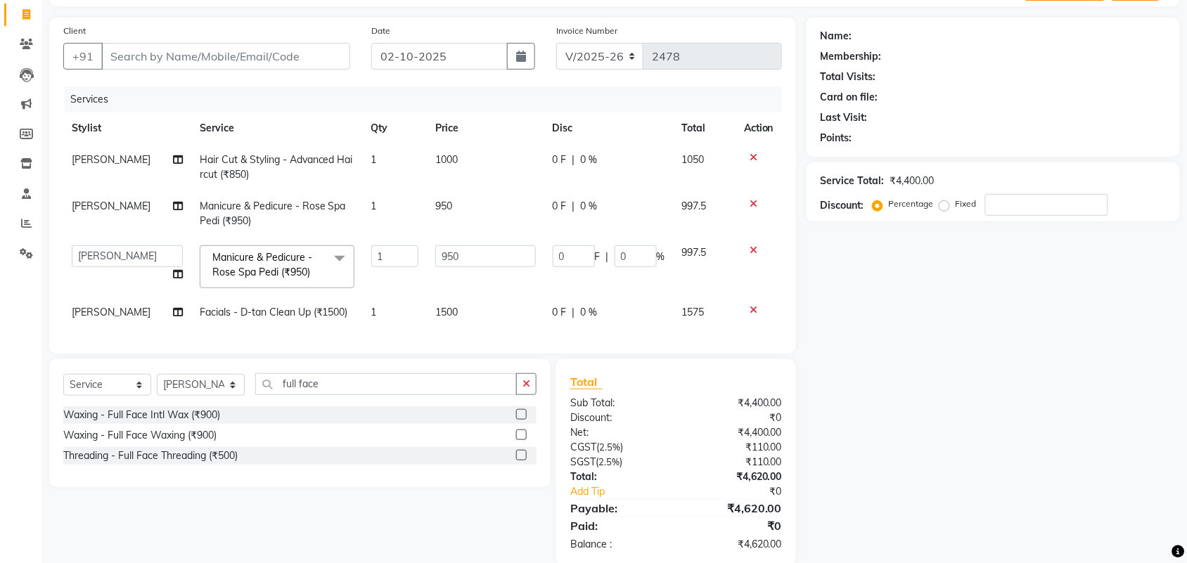
click at [521, 440] on label at bounding box center [521, 435] width 11 height 11
click at [521, 440] on input "checkbox" at bounding box center [520, 435] width 9 height 9
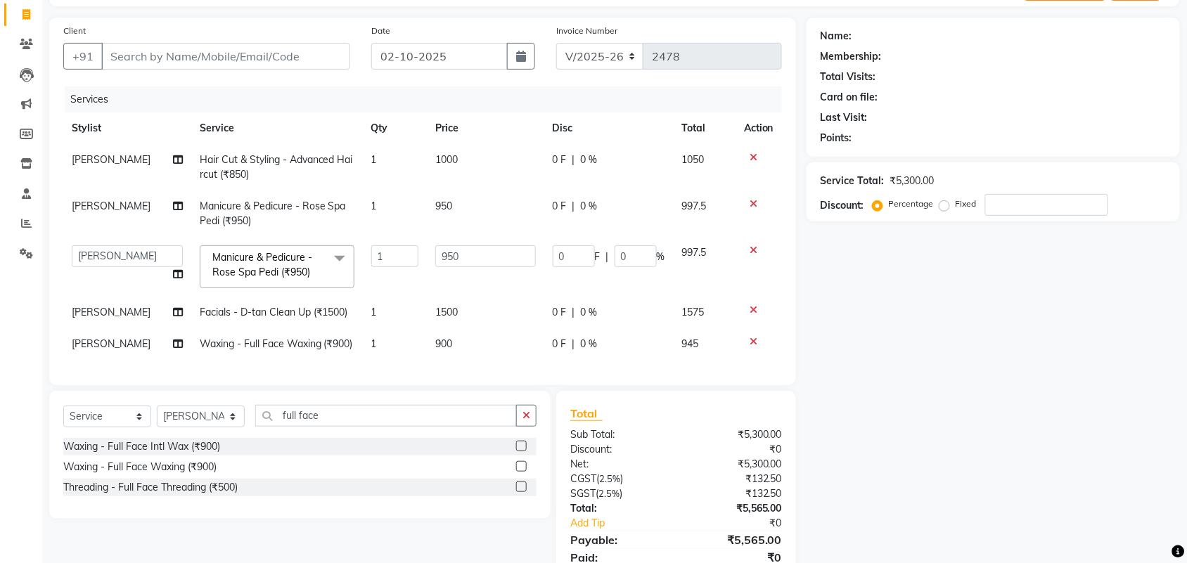
click at [469, 350] on td "900" at bounding box center [485, 344] width 117 height 32
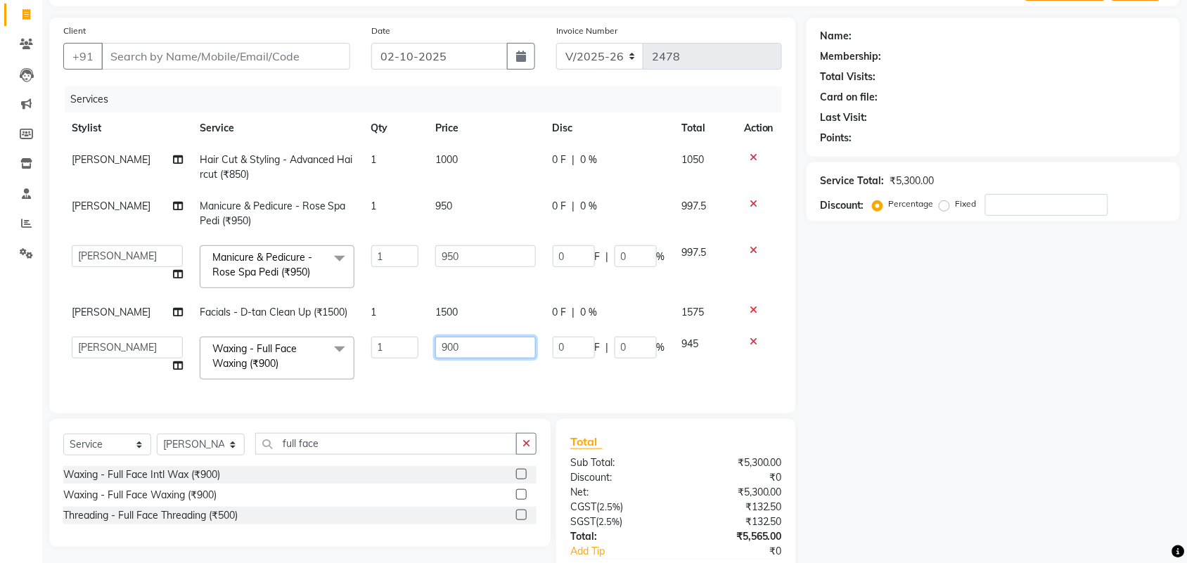
drag, startPoint x: 454, startPoint y: 350, endPoint x: 362, endPoint y: 384, distance: 97.5
click at [326, 370] on tr "Adarsh ajay ALEXX anusiya Jos Lalit lavanya Lucy rita saroj Sunitha Umesh Waxin…" at bounding box center [422, 358] width 719 height 60
drag, startPoint x: 1071, startPoint y: 463, endPoint x: 1035, endPoint y: 466, distance: 36.0
click at [1071, 463] on div "Name: Membership: Total Visits: Card on file: Last Visit: Points: Service Total…" at bounding box center [999, 322] width 384 height 608
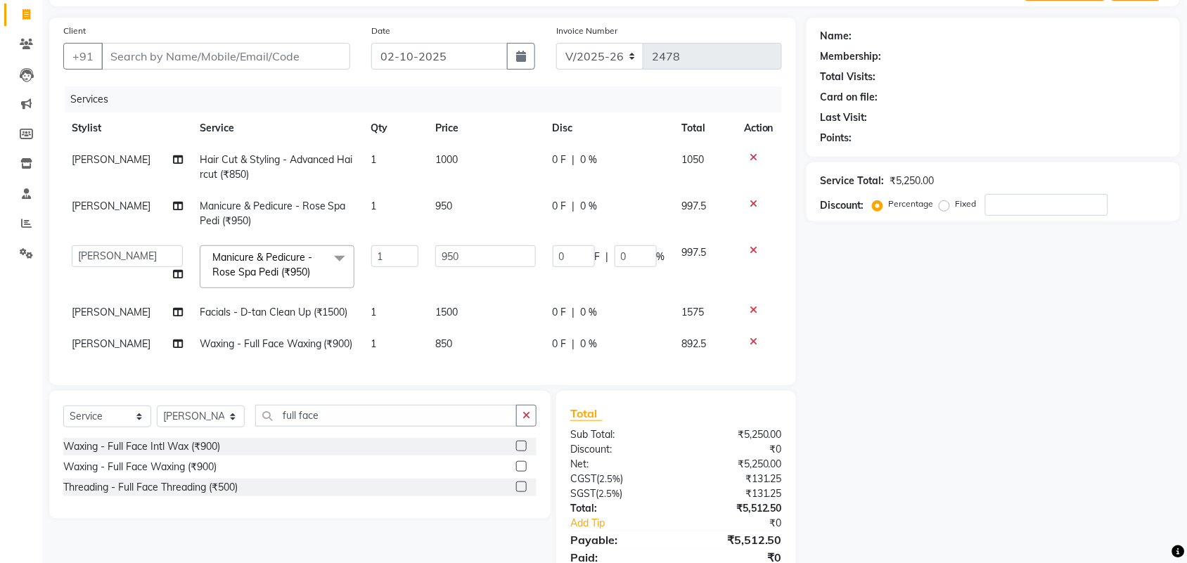
click at [72, 345] on span "rita" at bounding box center [111, 344] width 79 height 13
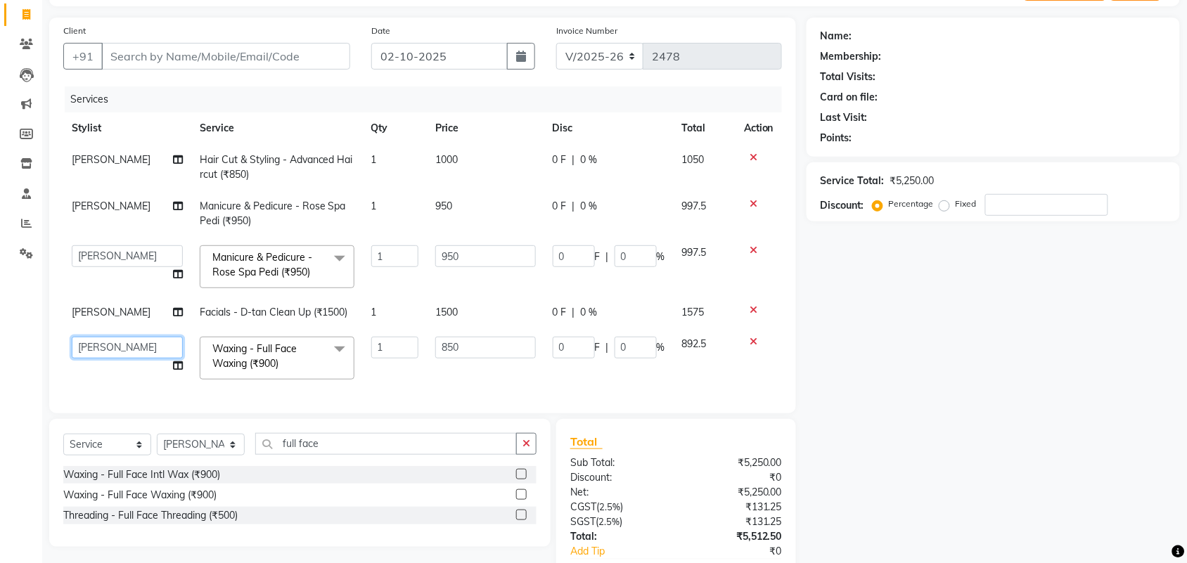
click at [135, 350] on select "Adarsh ajay ALEXX anusiya Jos Lalit lavanya Lucy rita saroj Sunitha Umesh" at bounding box center [127, 348] width 111 height 22
drag, startPoint x: 856, startPoint y: 381, endPoint x: 886, endPoint y: 387, distance: 30.9
click at [859, 381] on div "Name: Membership: Total Visits: Card on file: Last Visit: Points: Service Total…" at bounding box center [999, 322] width 384 height 608
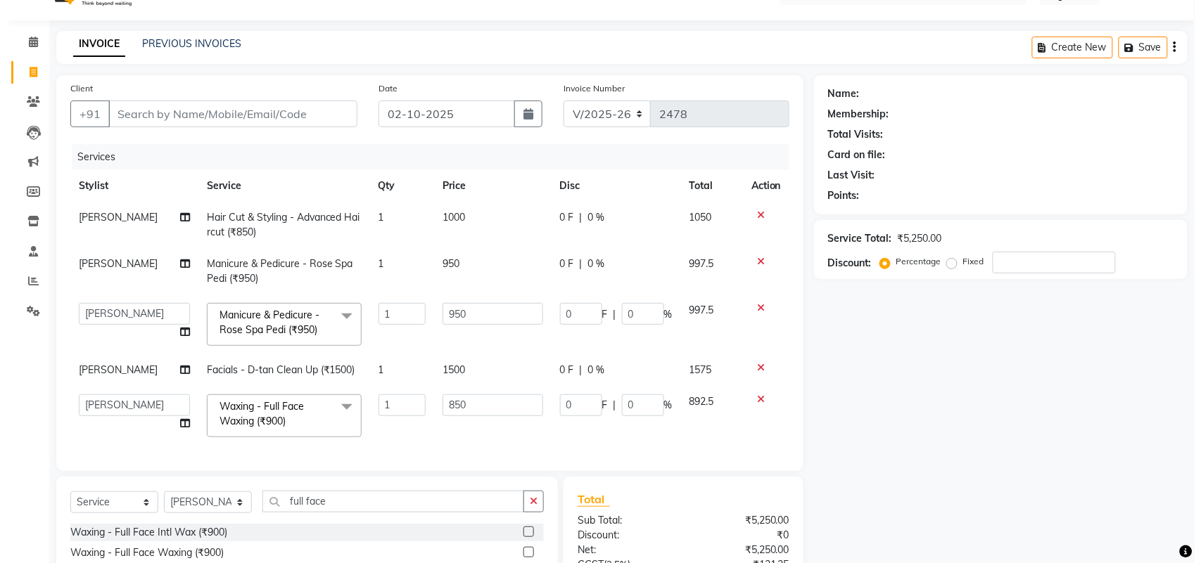
scroll to position [0, 0]
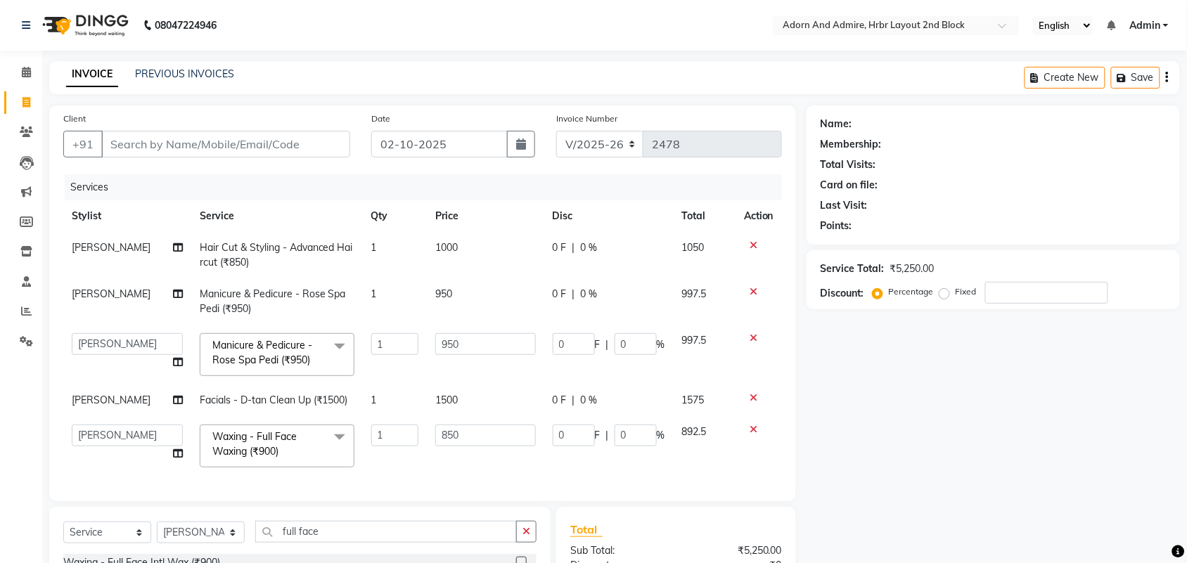
click at [1014, 475] on div "Name: Membership: Total Visits: Card on file: Last Visit: Points: Service Total…" at bounding box center [999, 410] width 384 height 608
click at [202, 148] on input "Client" at bounding box center [225, 144] width 249 height 27
click at [325, 145] on span "Add Client" at bounding box center [314, 144] width 56 height 14
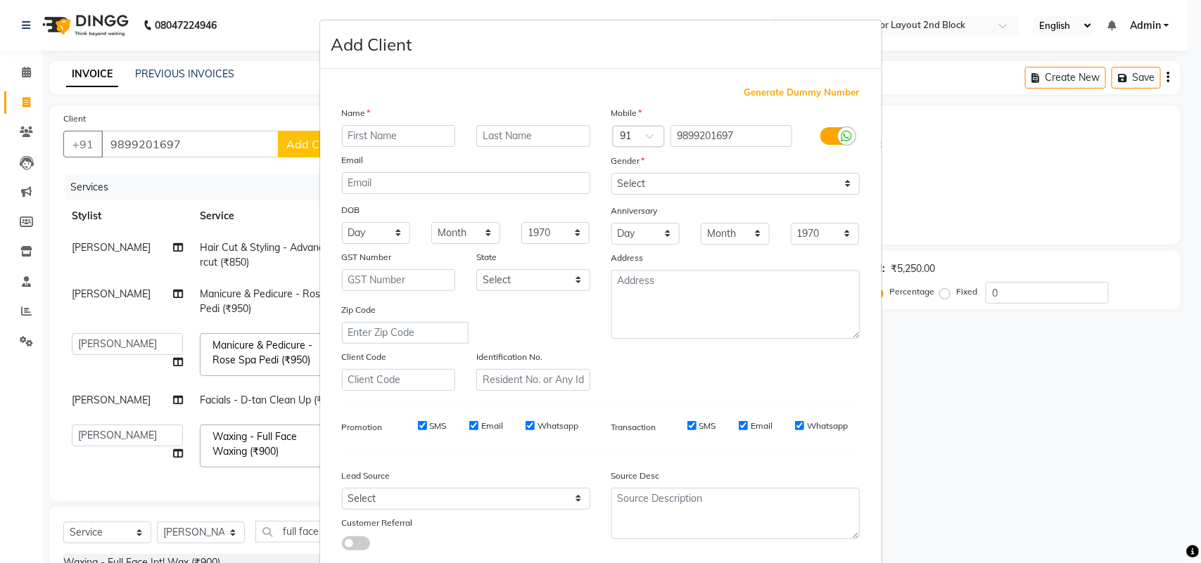
click at [409, 137] on input "text" at bounding box center [399, 136] width 114 height 22
click at [715, 187] on select "Select Male Female Other Prefer Not To Say" at bounding box center [735, 184] width 248 height 22
click at [611, 173] on select "Select Male Female Other Prefer Not To Say" at bounding box center [735, 184] width 248 height 22
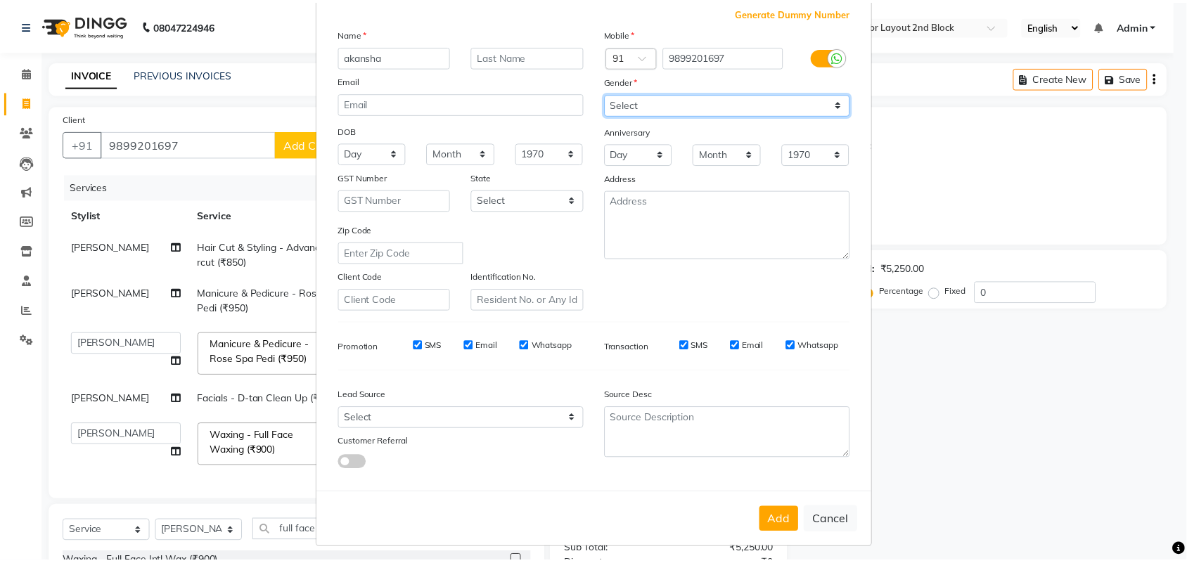
scroll to position [81, 0]
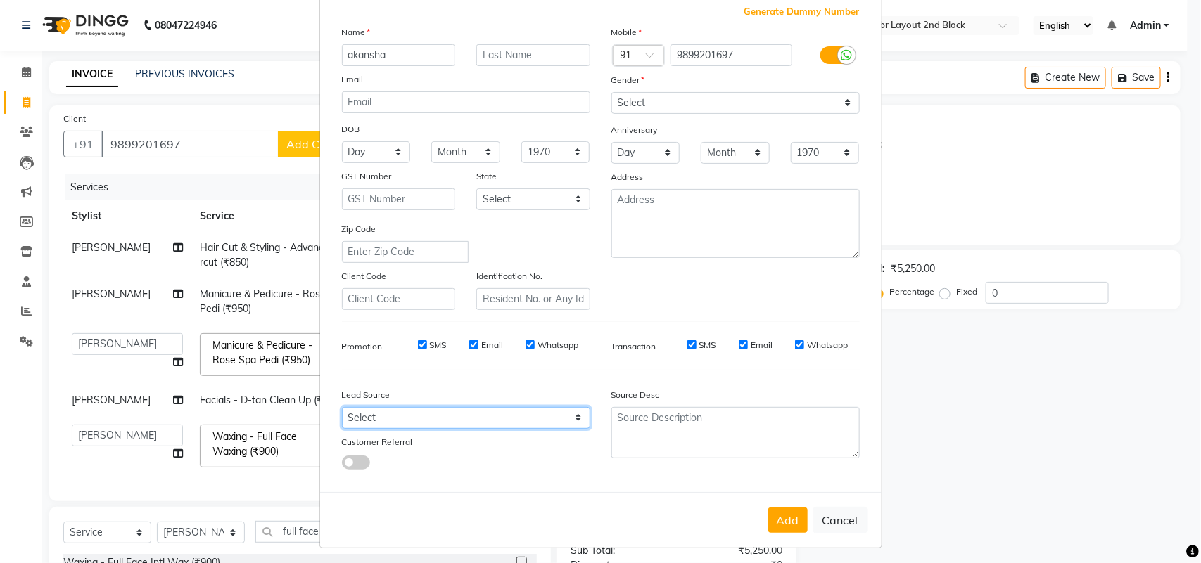
click at [567, 415] on select "Select Walk-in Referral Internet Friend Word of Mouth Advertisement Facebook Ju…" at bounding box center [466, 418] width 248 height 22
click at [342, 407] on select "Select Walk-in Referral Internet Friend Word of Mouth Advertisement Facebook Ju…" at bounding box center [466, 418] width 248 height 22
drag, startPoint x: 1038, startPoint y: 376, endPoint x: 898, endPoint y: 553, distance: 225.3
click at [1035, 377] on ngb-modal-window "Add Client Generate Dummy Number Name akansha Email DOB Day 01 02 03 04 05 06 0…" at bounding box center [600, 281] width 1201 height 563
click at [771, 516] on button "Add" at bounding box center [787, 520] width 39 height 25
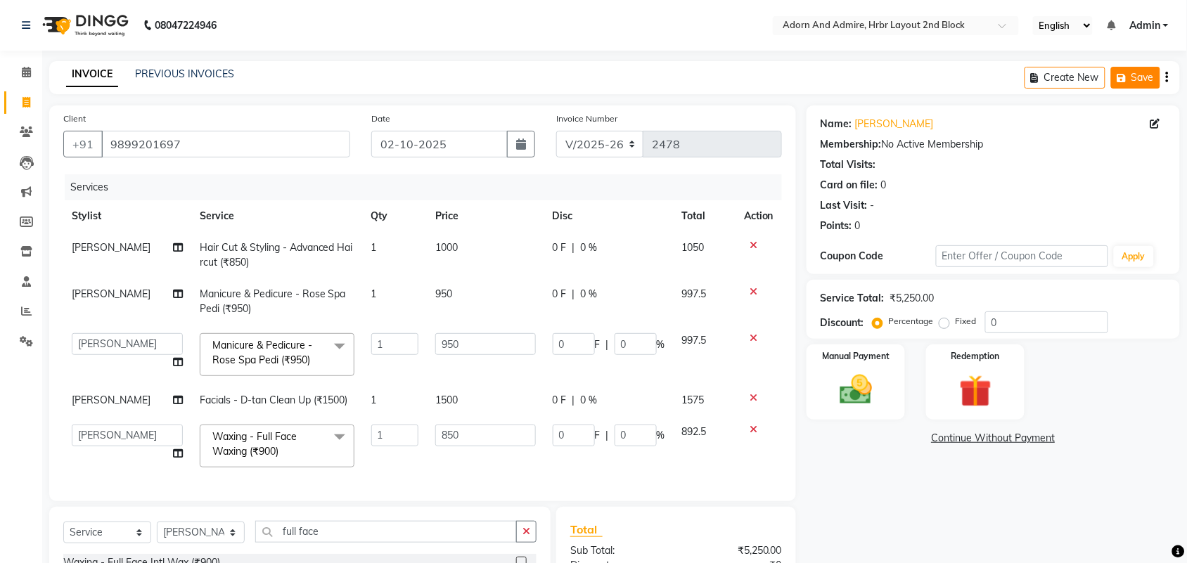
click at [1140, 75] on button "Save" at bounding box center [1135, 78] width 49 height 22
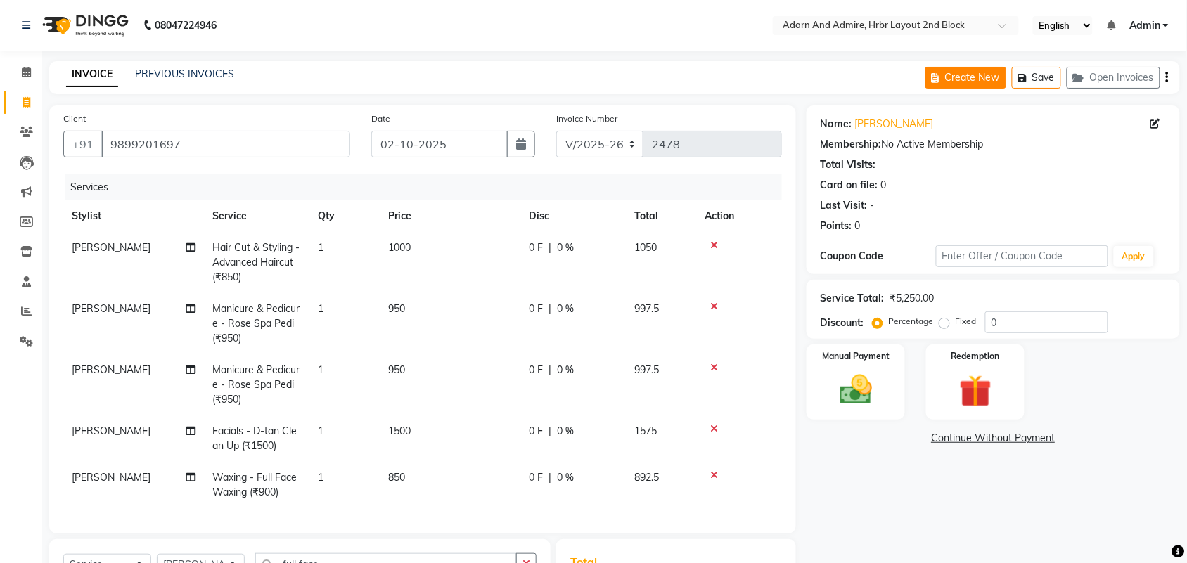
click at [987, 76] on button "Create New" at bounding box center [966, 78] width 81 height 22
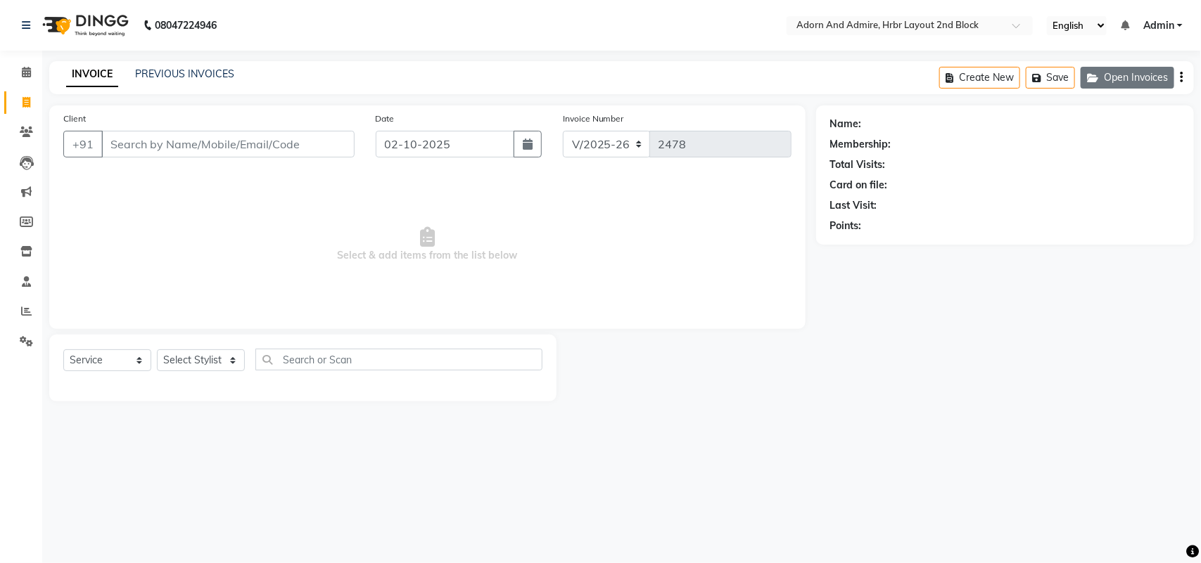
click at [1102, 82] on icon "button" at bounding box center [1095, 78] width 17 height 10
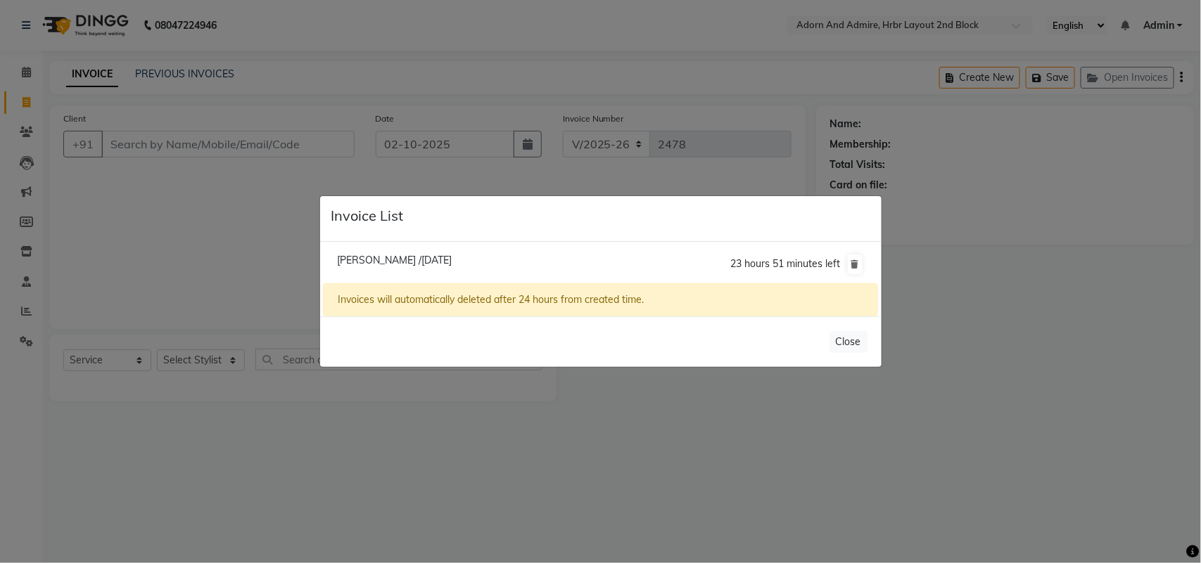
click at [1031, 409] on ngb-modal-window "Invoice List Akansha /02 October 2025 23 hours 51 minutes left Invoices will au…" at bounding box center [600, 281] width 1201 height 563
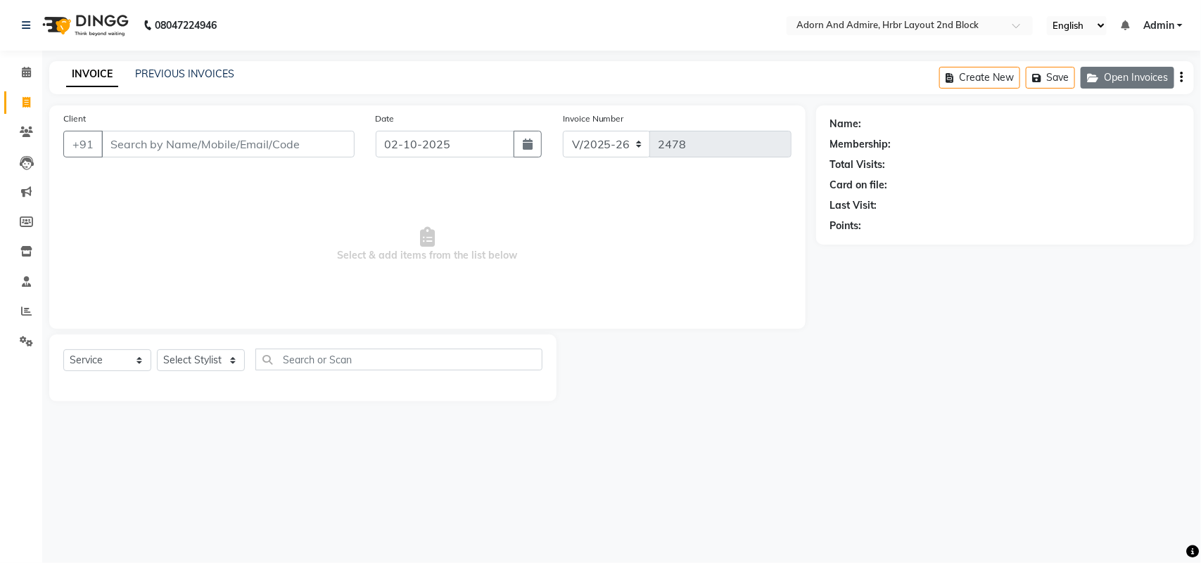
click at [1122, 78] on button "Open Invoices" at bounding box center [1127, 78] width 94 height 22
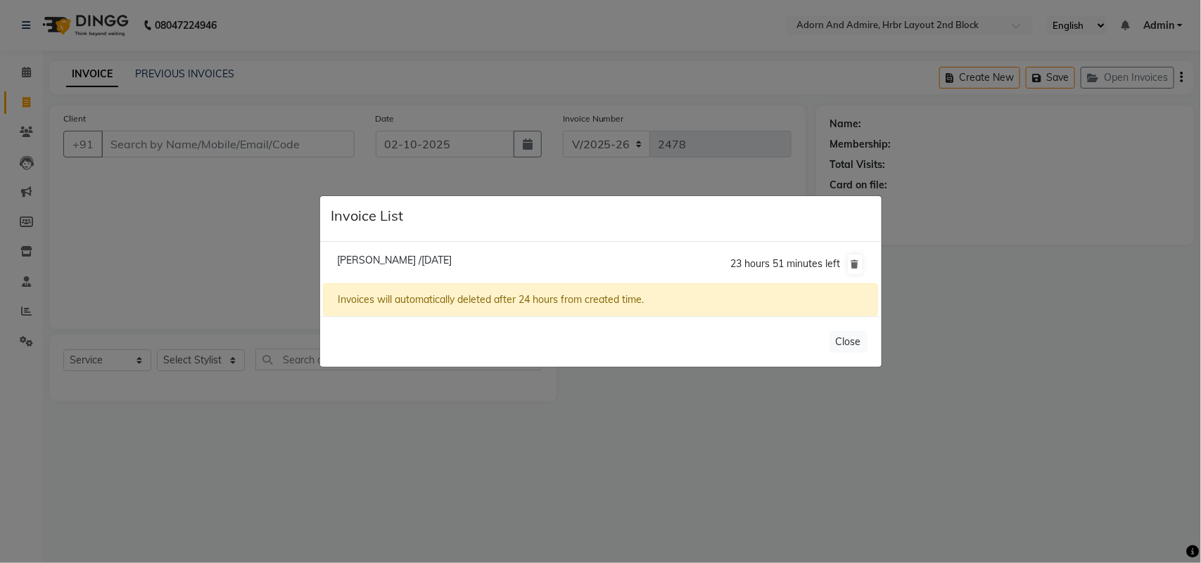
click at [434, 262] on span "Akansha /02 October 2025" at bounding box center [394, 260] width 115 height 13
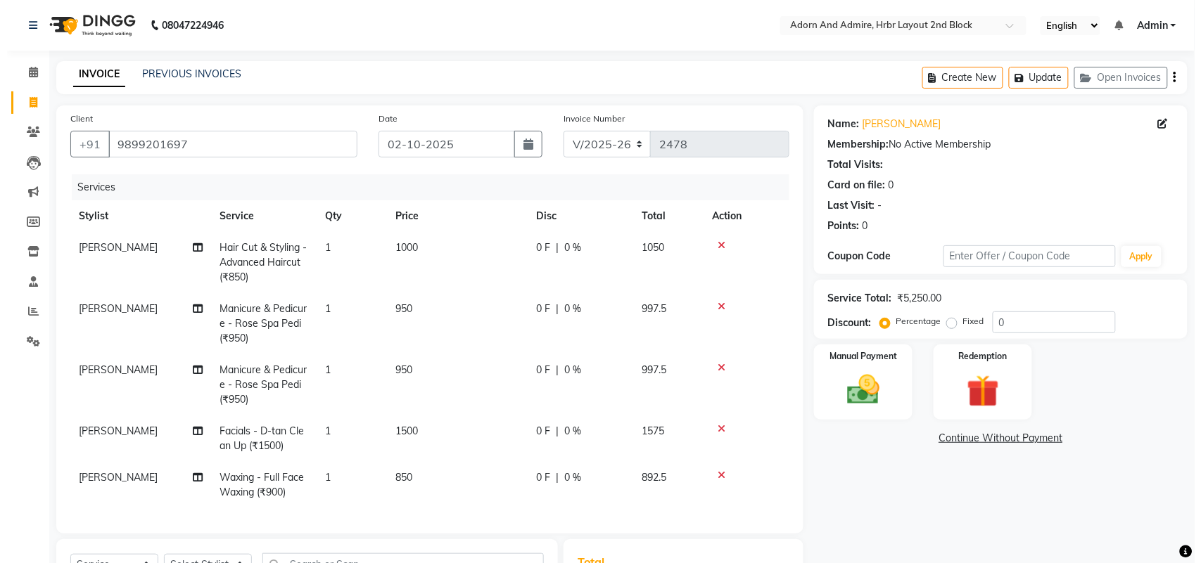
scroll to position [0, 0]
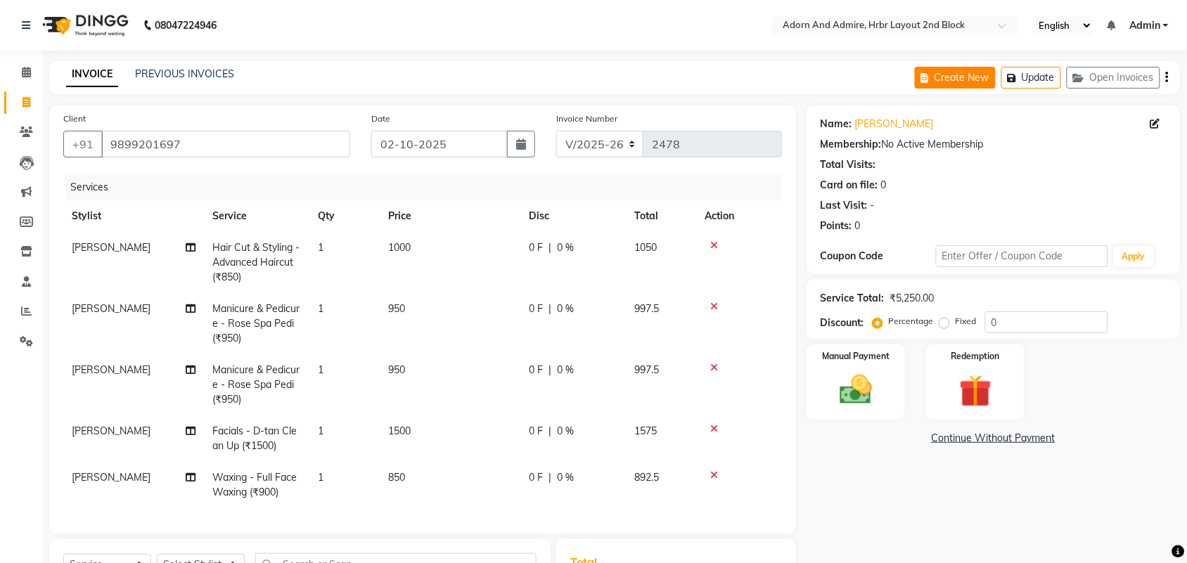
click at [948, 84] on button "Create New" at bounding box center [955, 78] width 81 height 22
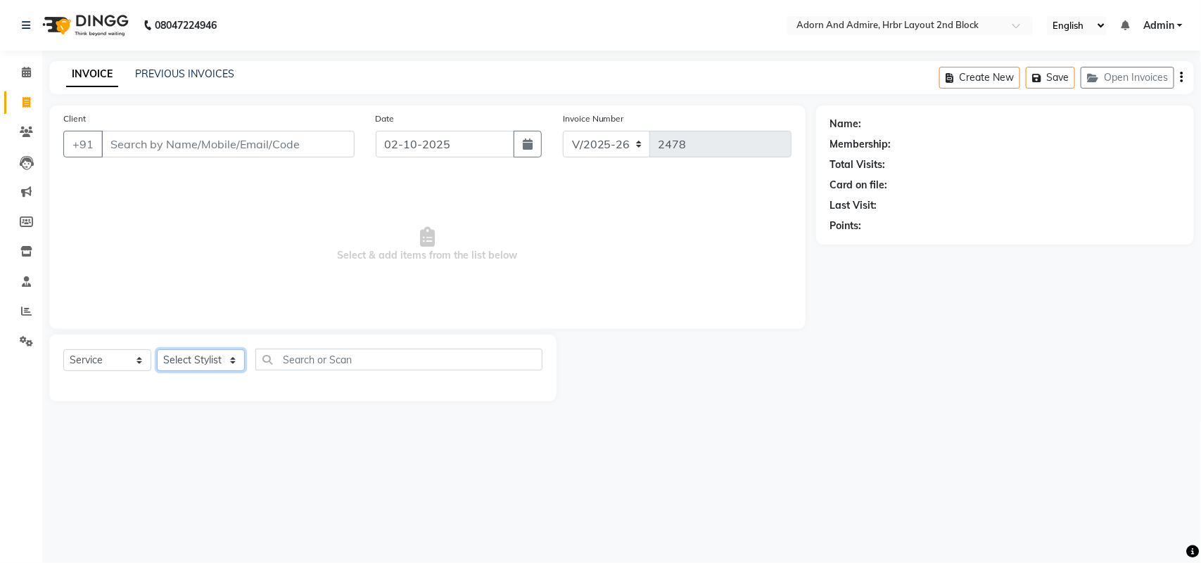
click at [222, 364] on select "Select Stylist Adarsh ajay ALEXX anusiya Jos Lalit lavanya Lucy rita saroj Suni…" at bounding box center [201, 361] width 88 height 22
click at [157, 350] on select "Select Stylist Adarsh ajay ALEXX anusiya Jos Lalit lavanya Lucy rita saroj Suni…" at bounding box center [201, 361] width 88 height 22
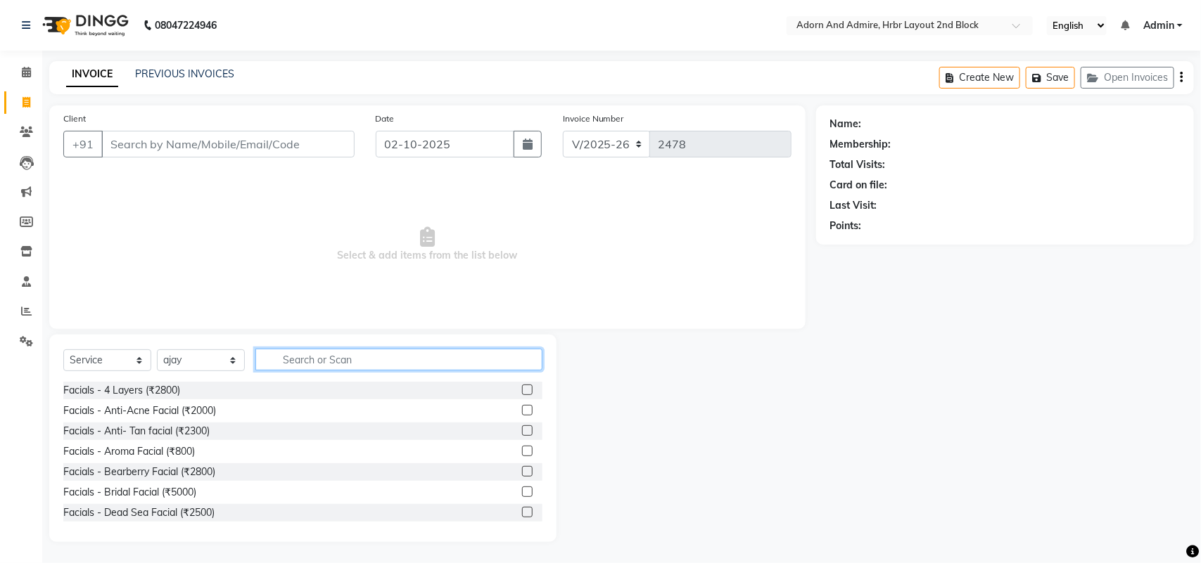
click at [317, 359] on input "text" at bounding box center [398, 360] width 287 height 22
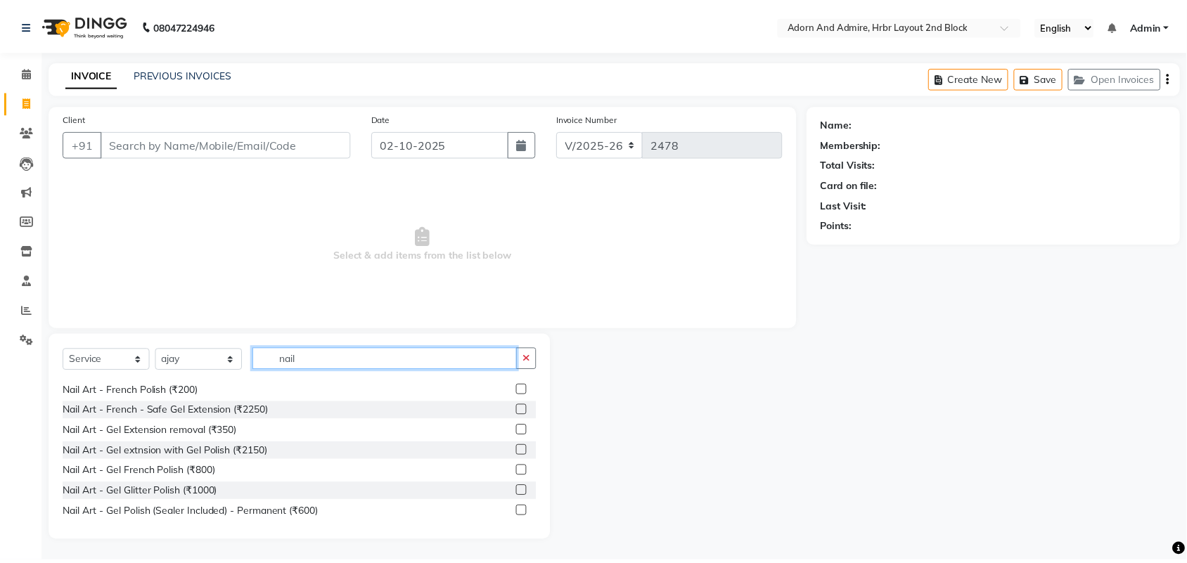
scroll to position [264, 0]
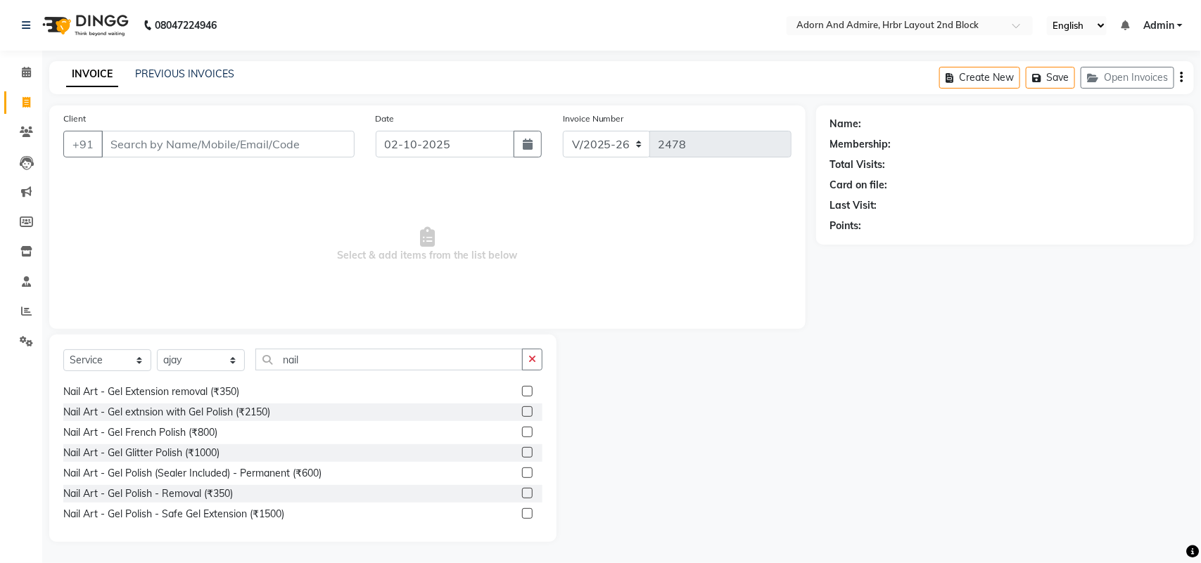
click at [522, 431] on label at bounding box center [527, 432] width 11 height 11
click at [522, 431] on input "checkbox" at bounding box center [526, 432] width 9 height 9
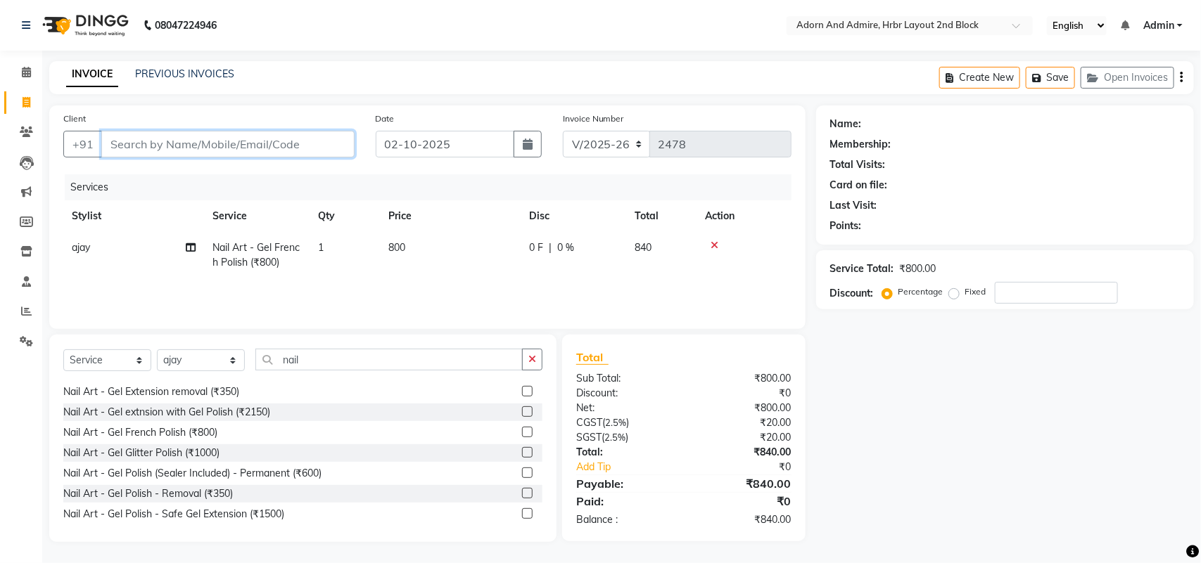
drag, startPoint x: 211, startPoint y: 148, endPoint x: 203, endPoint y: 148, distance: 8.4
click at [210, 148] on input "Client" at bounding box center [227, 144] width 253 height 27
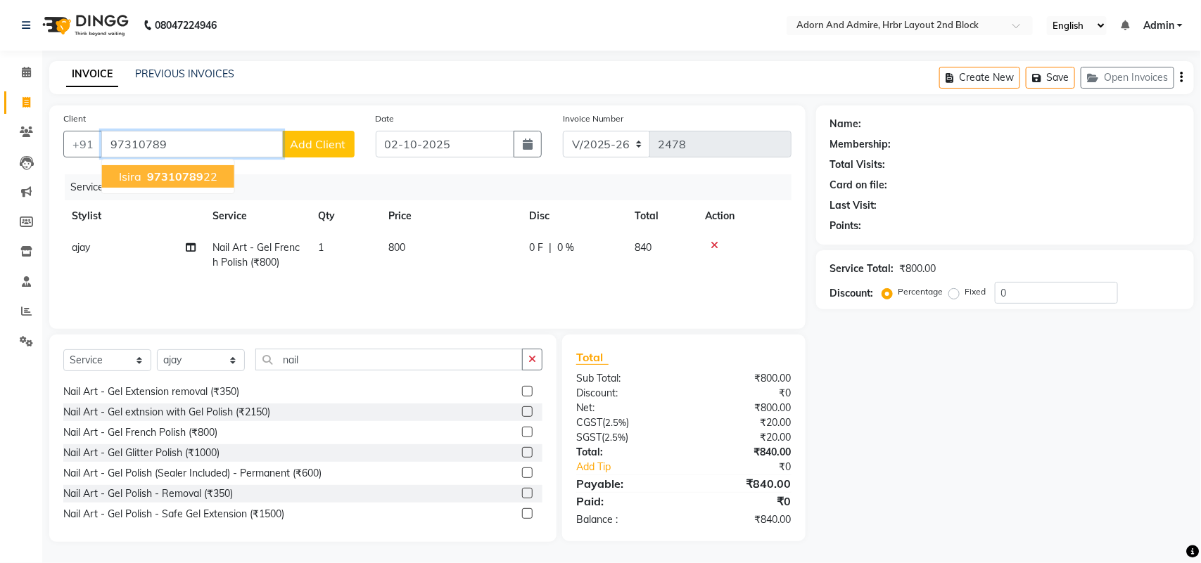
drag, startPoint x: 158, startPoint y: 174, endPoint x: 151, endPoint y: 189, distance: 16.4
click at [157, 176] on span "97310789" at bounding box center [175, 177] width 56 height 14
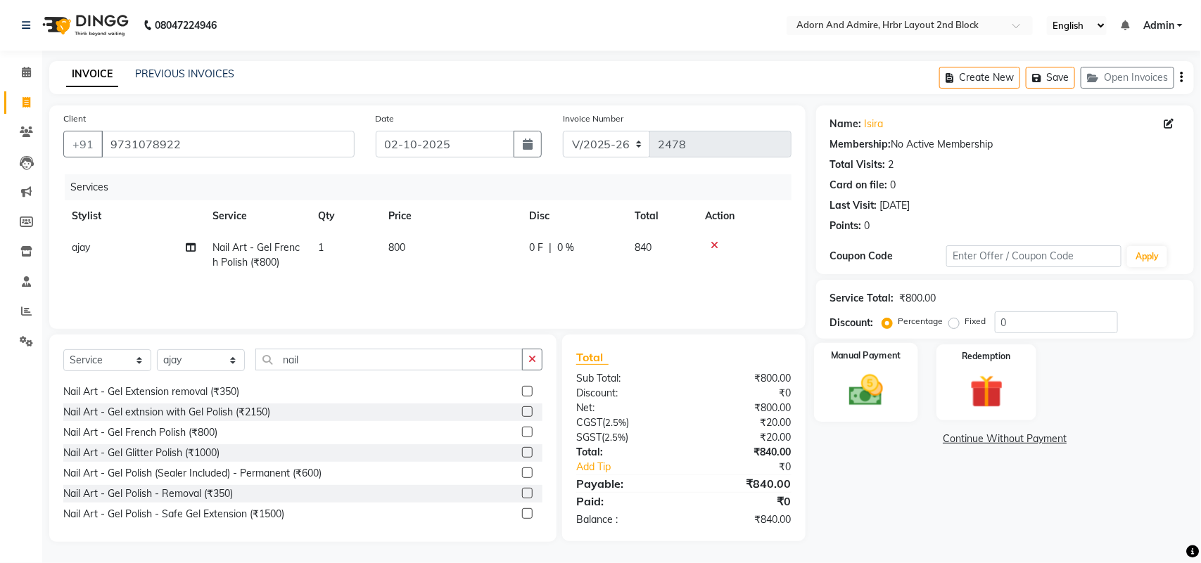
click at [891, 395] on img at bounding box center [866, 390] width 56 height 39
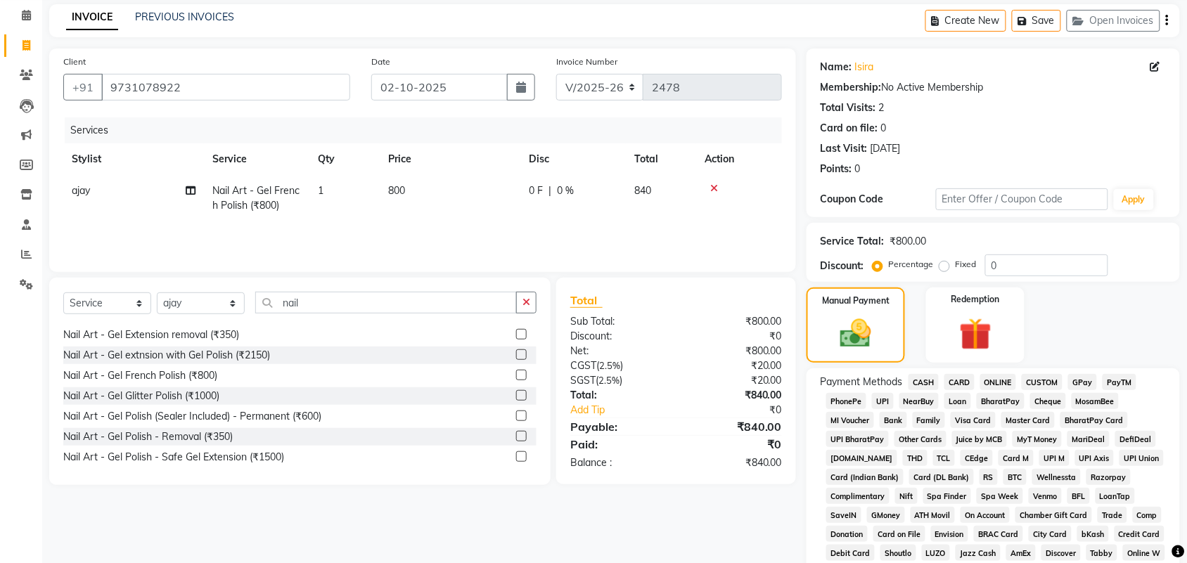
scroll to position [88, 0]
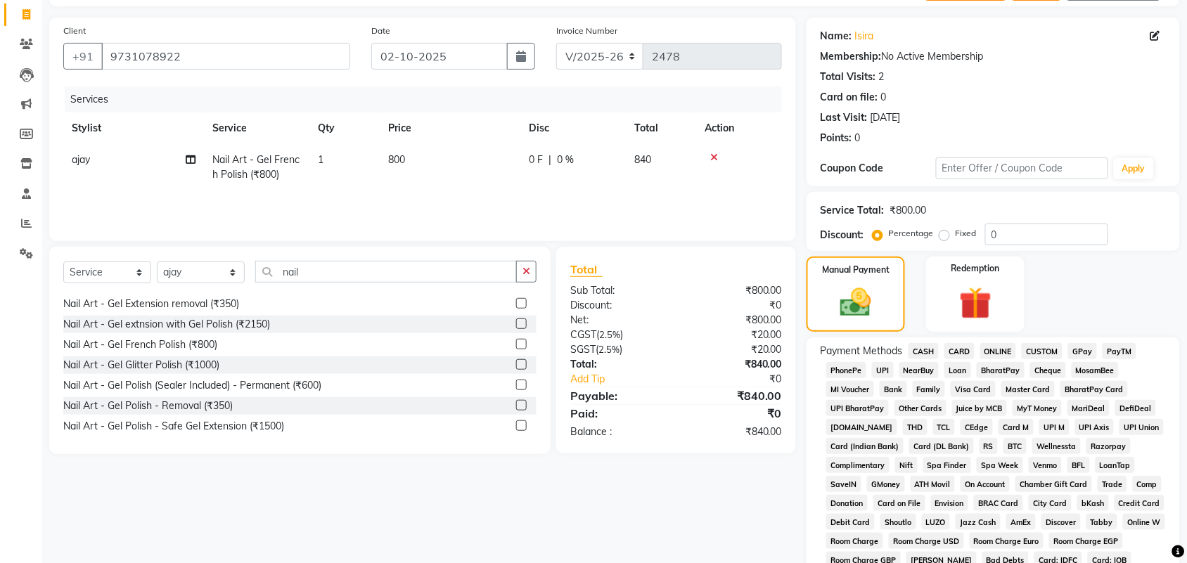
click at [924, 352] on span "CASH" at bounding box center [924, 351] width 30 height 16
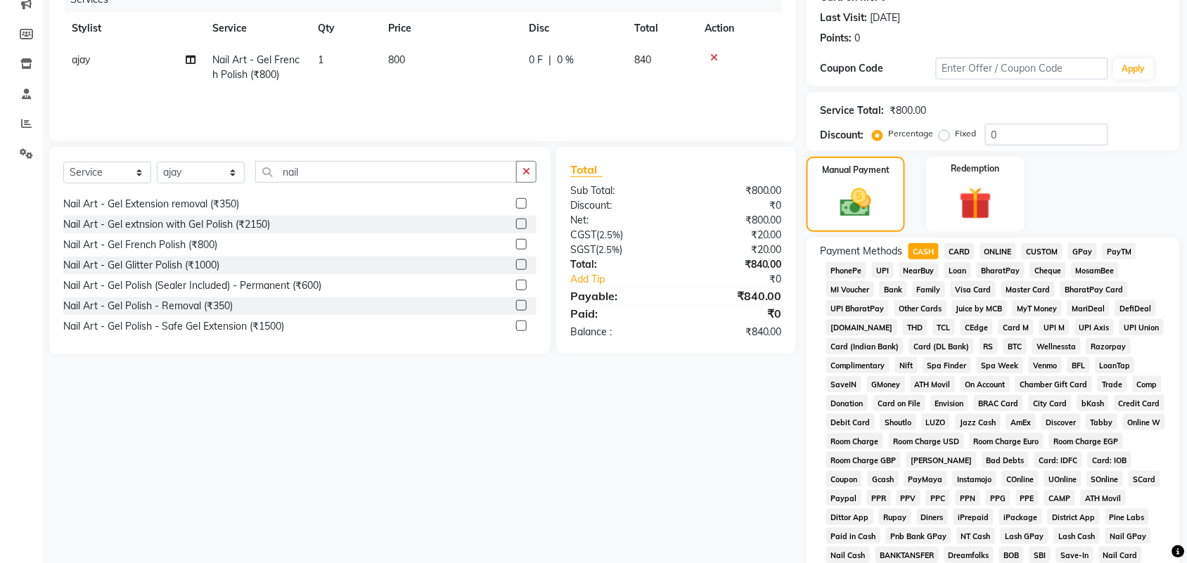
scroll to position [392, 0]
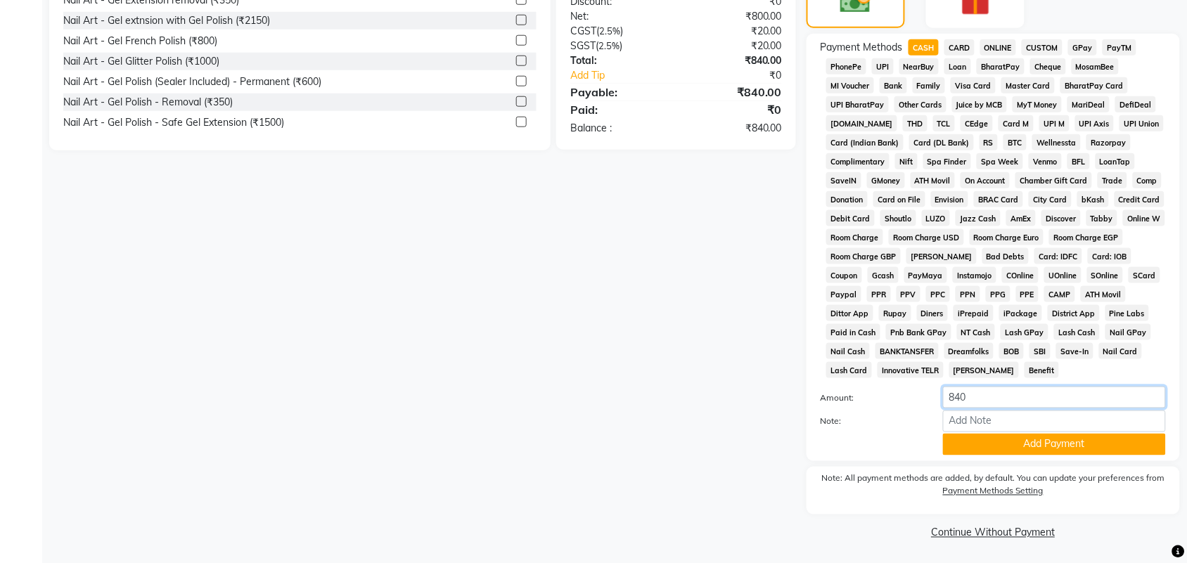
drag, startPoint x: 1016, startPoint y: 400, endPoint x: 808, endPoint y: 420, distance: 209.9
click at [808, 420] on div "Payment Methods CASH CARD ONLINE CUSTOM GPay PayTM PhonePe UPI NearBuy Loan Bha…" at bounding box center [994, 248] width 374 height 428
click at [968, 445] on button "Add Payment" at bounding box center [1054, 445] width 223 height 22
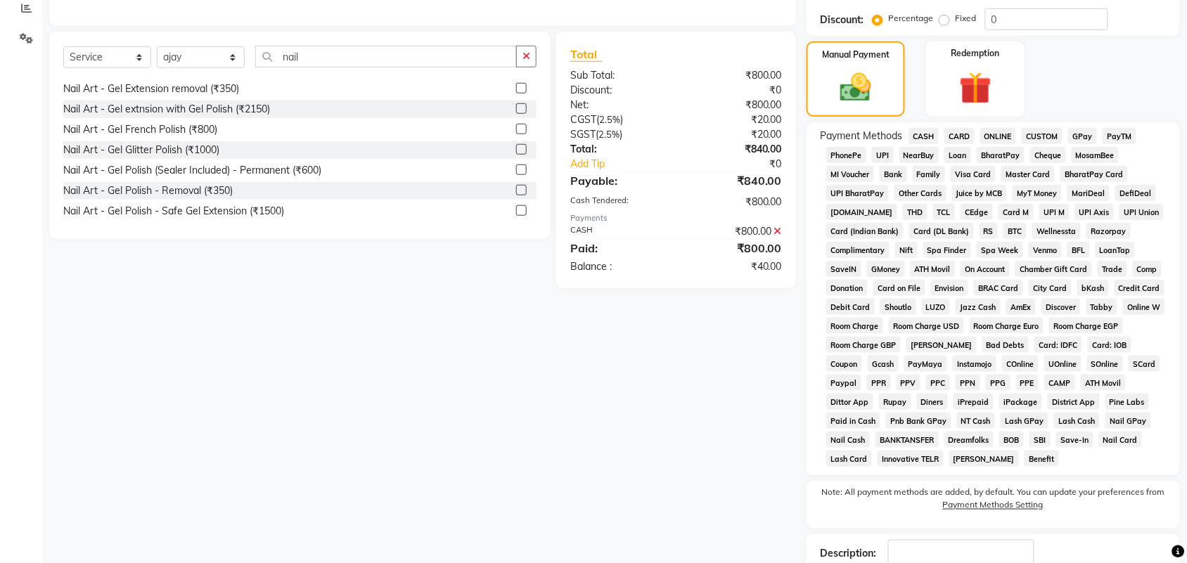
scroll to position [128, 0]
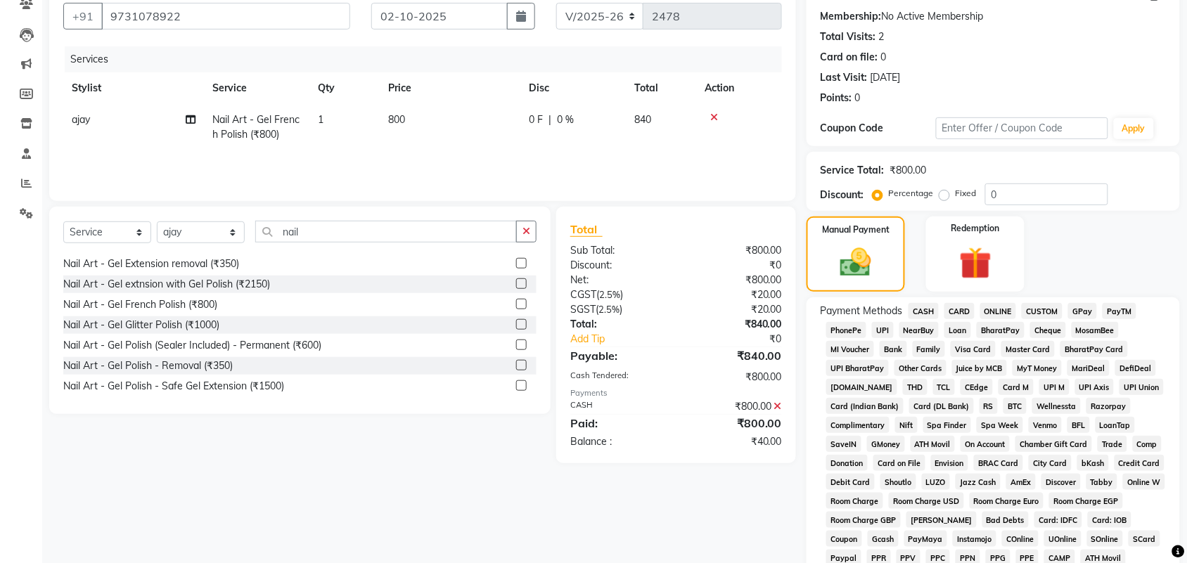
drag, startPoint x: 1087, startPoint y: 308, endPoint x: 1104, endPoint y: 360, distance: 54.9
click at [1087, 310] on span "GPay" at bounding box center [1082, 311] width 29 height 16
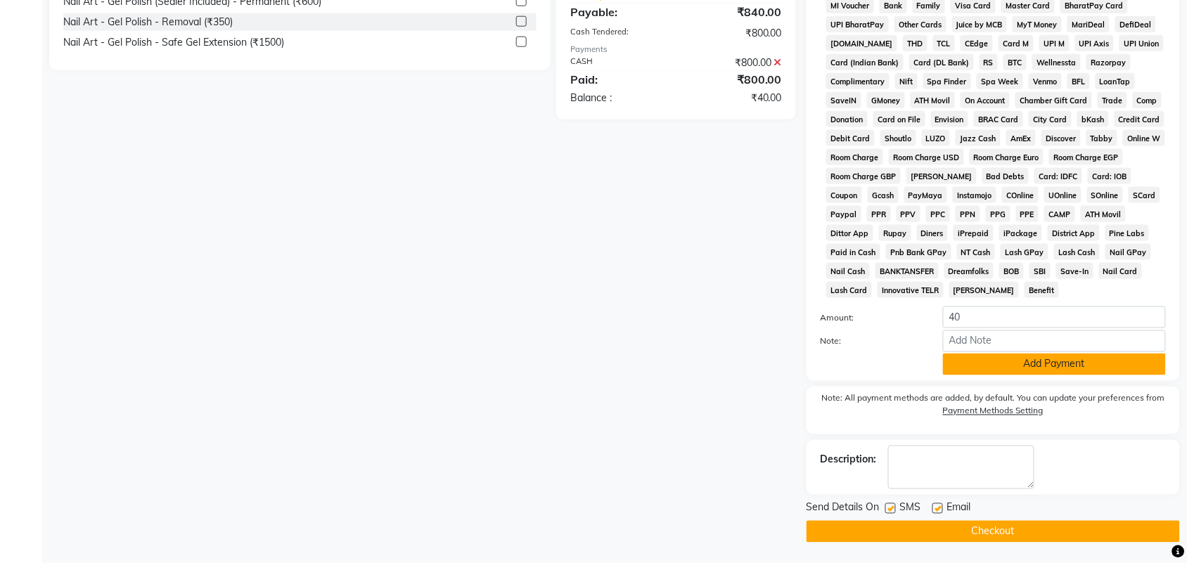
click at [1040, 364] on button "Add Payment" at bounding box center [1054, 365] width 223 height 22
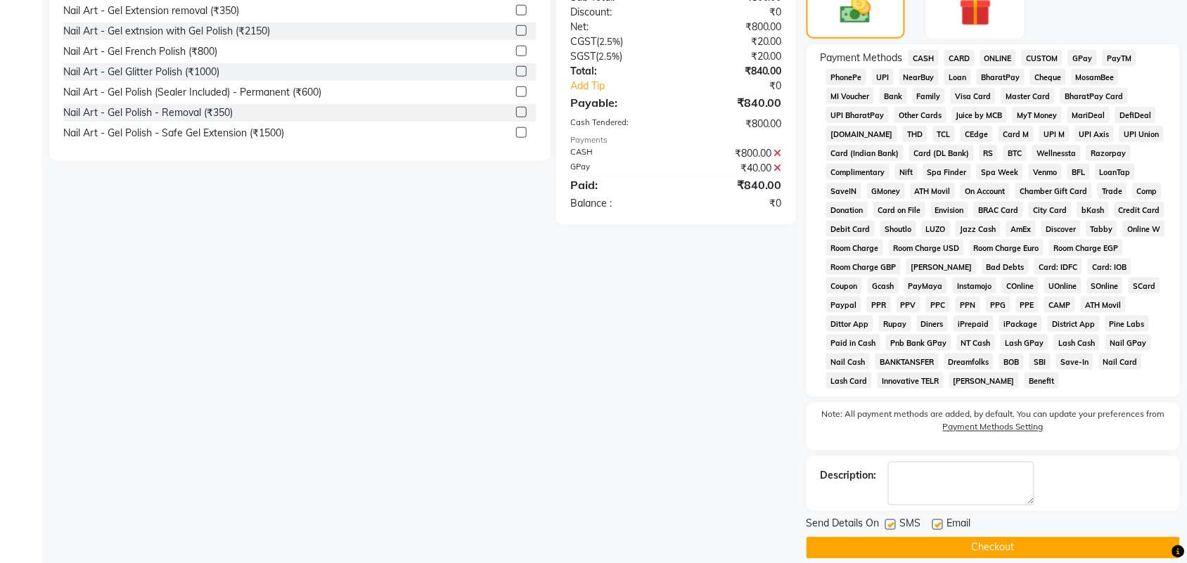
scroll to position [398, 0]
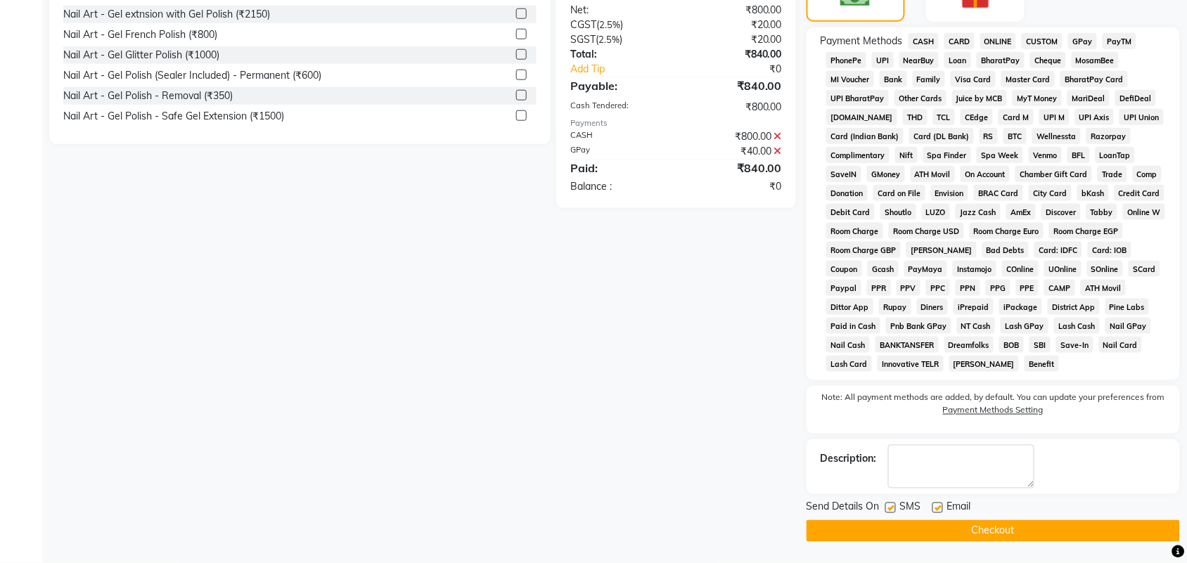
click at [895, 531] on button "Checkout" at bounding box center [994, 532] width 374 height 22
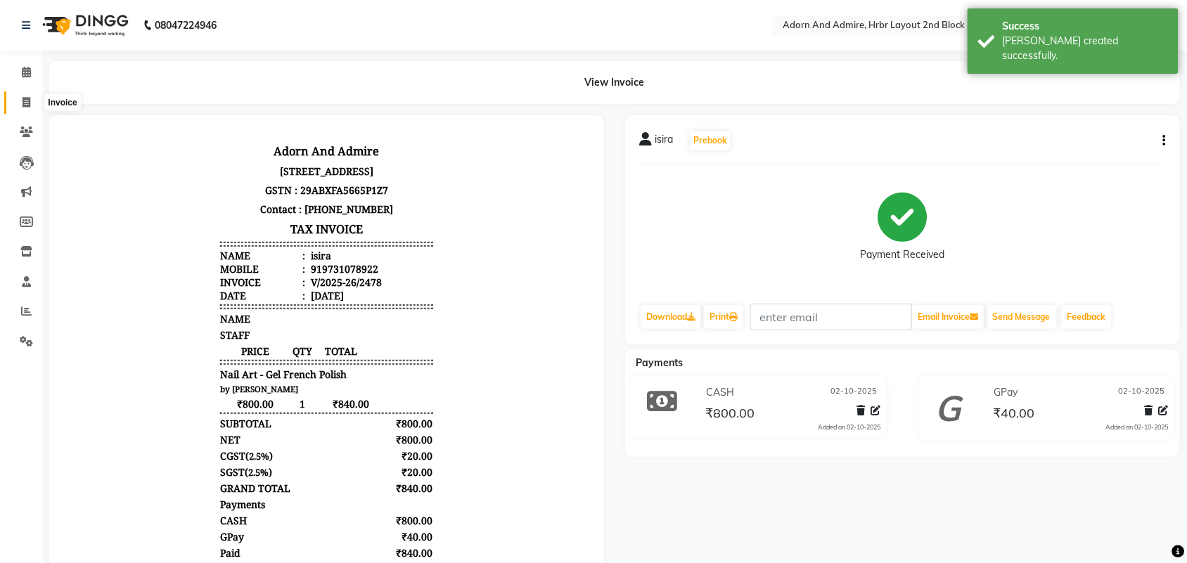
click at [29, 95] on span at bounding box center [26, 103] width 25 height 16
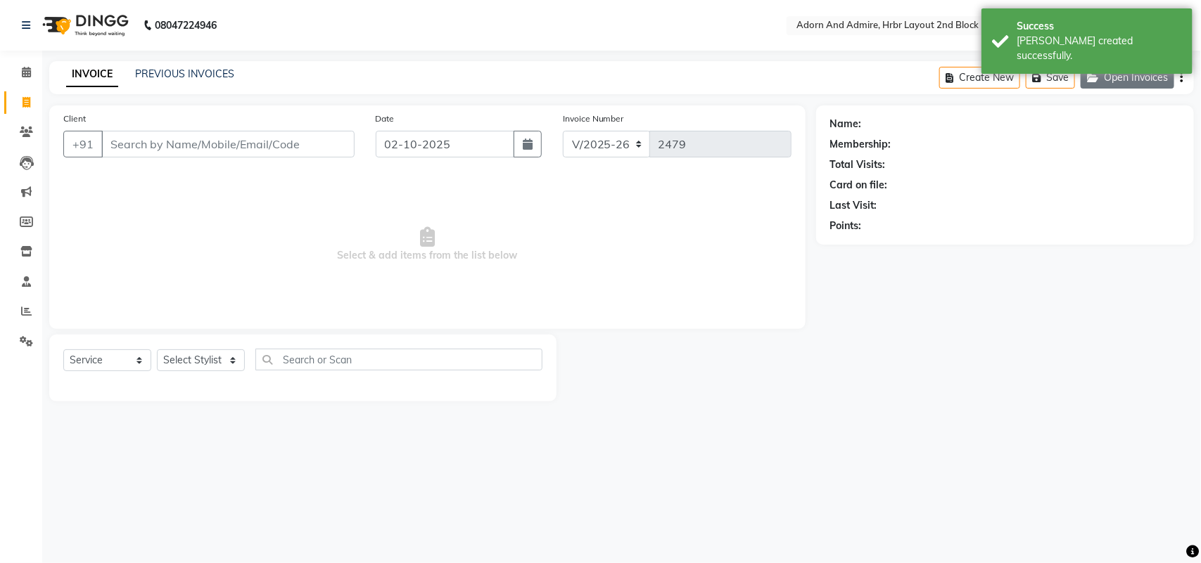
click at [1128, 83] on button "Open Invoices" at bounding box center [1127, 78] width 94 height 22
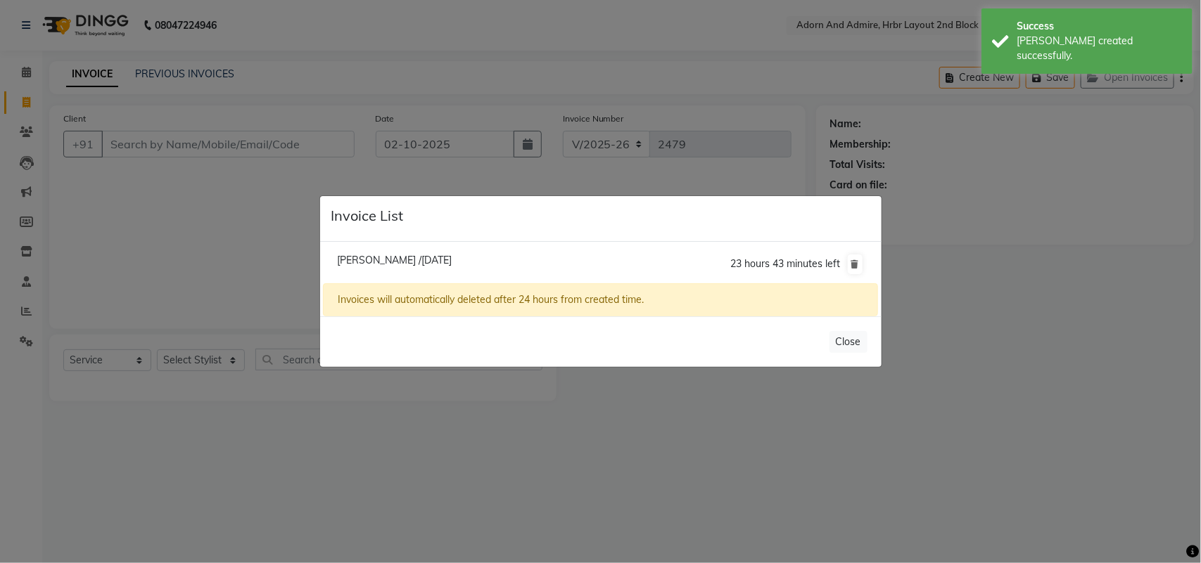
click at [419, 264] on span "Akansha /02 October 2025" at bounding box center [394, 260] width 115 height 13
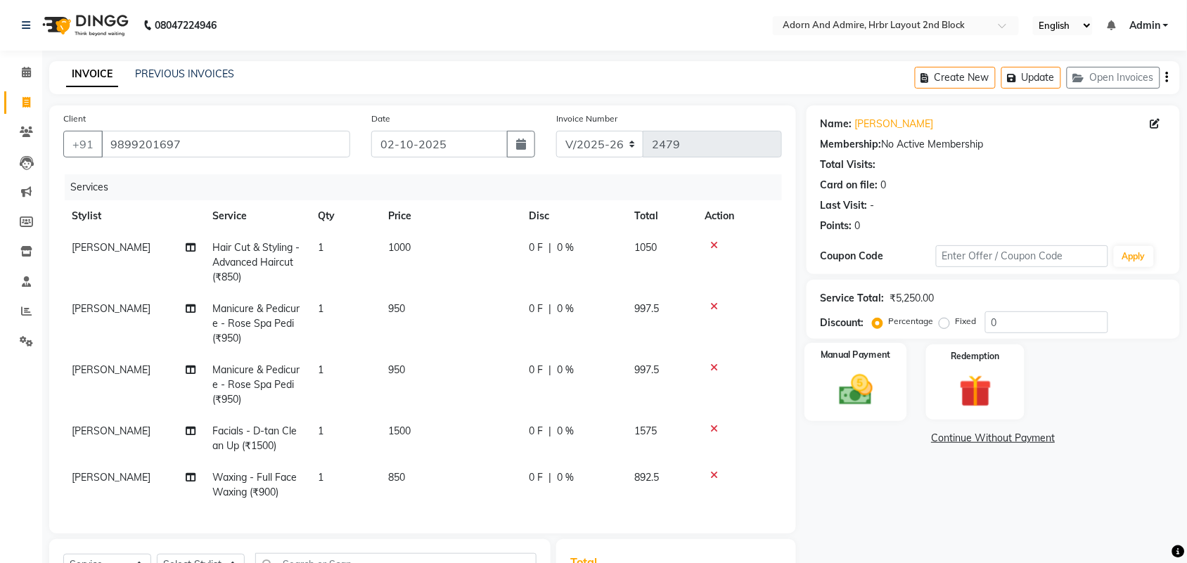
click at [862, 391] on img at bounding box center [856, 390] width 55 height 39
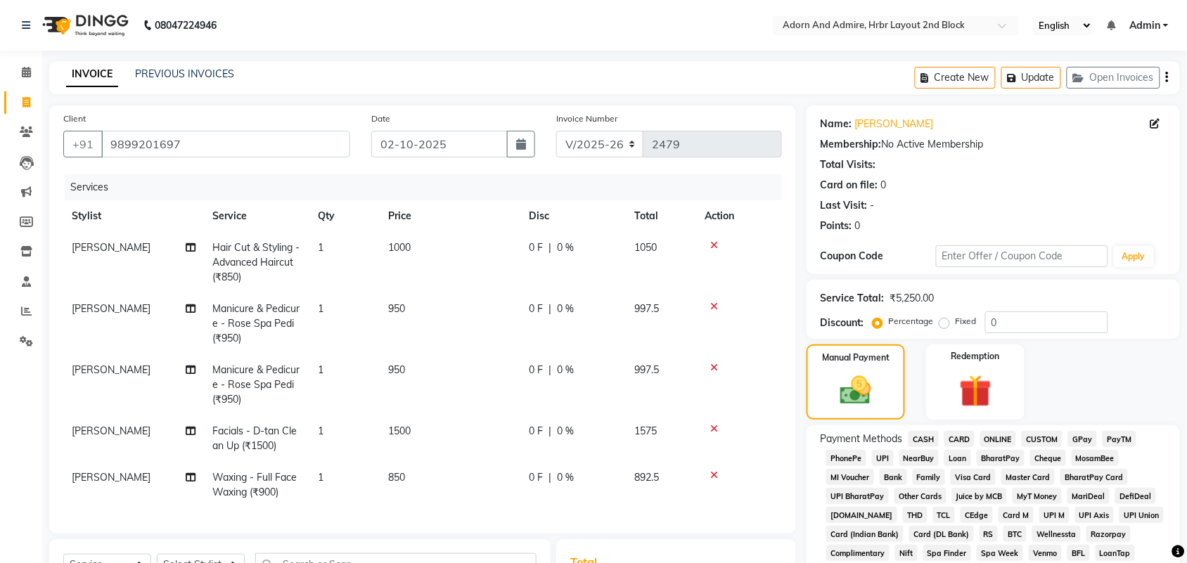
click at [1080, 438] on span "GPay" at bounding box center [1082, 439] width 29 height 16
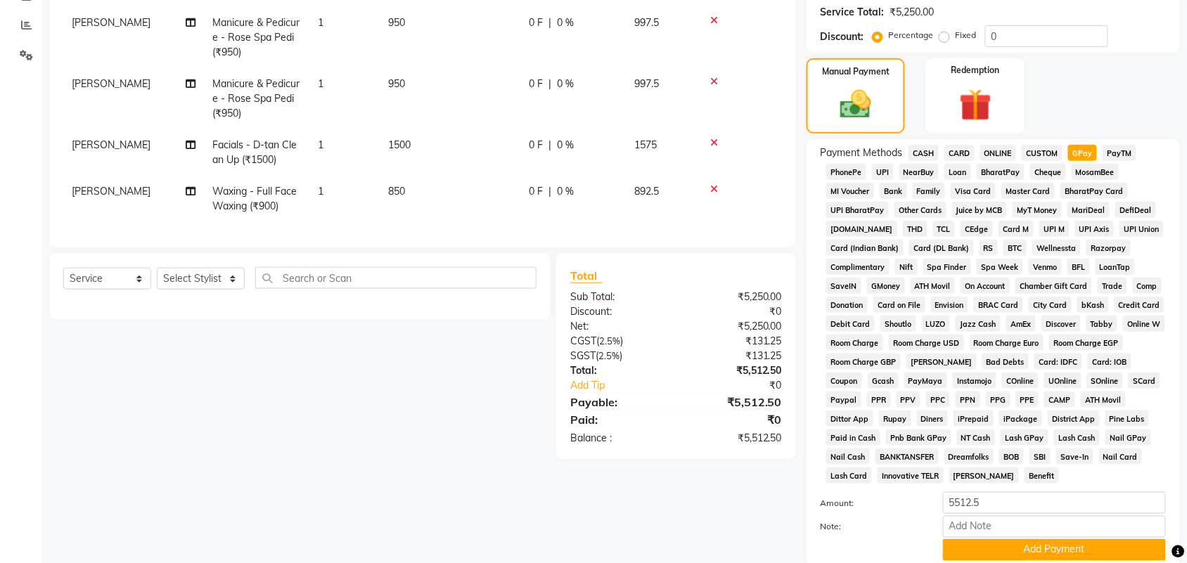
scroll to position [352, 0]
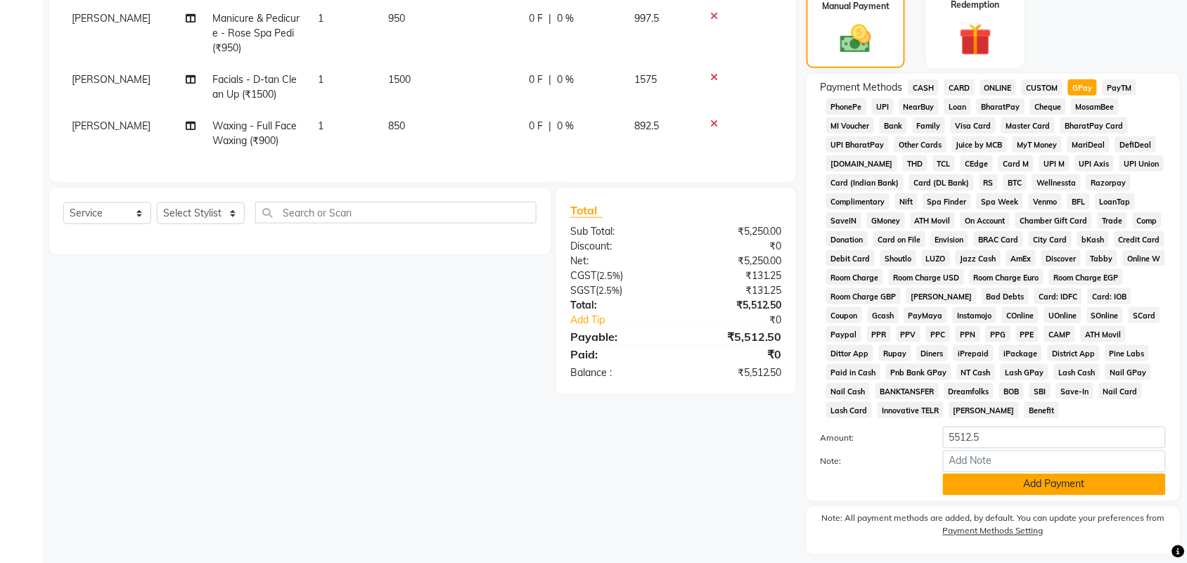
click at [989, 487] on button "Add Payment" at bounding box center [1054, 485] width 223 height 22
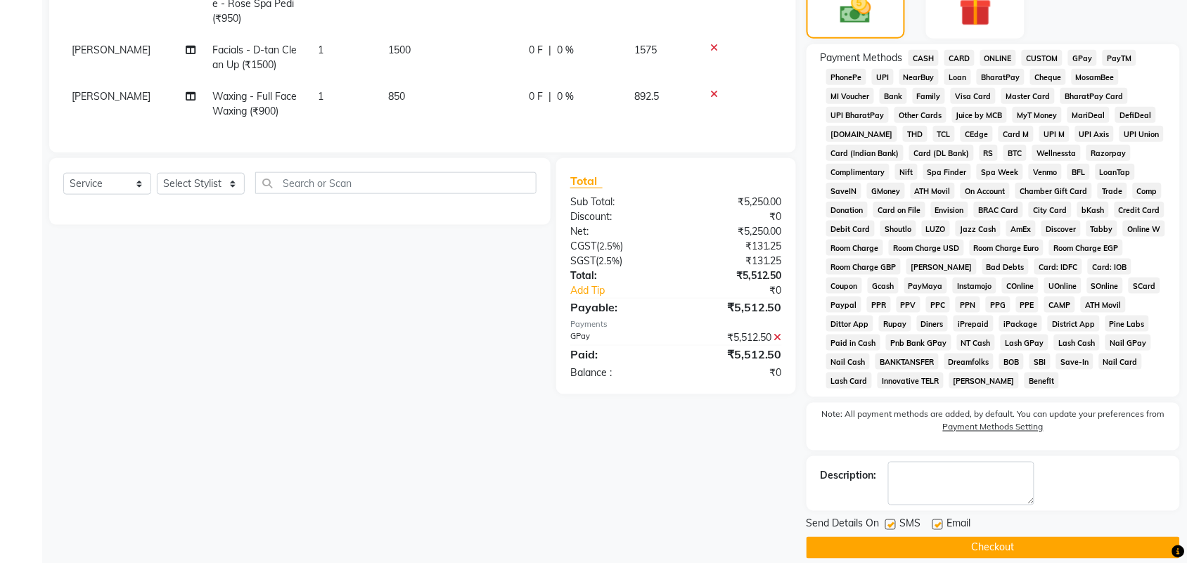
scroll to position [398, 0]
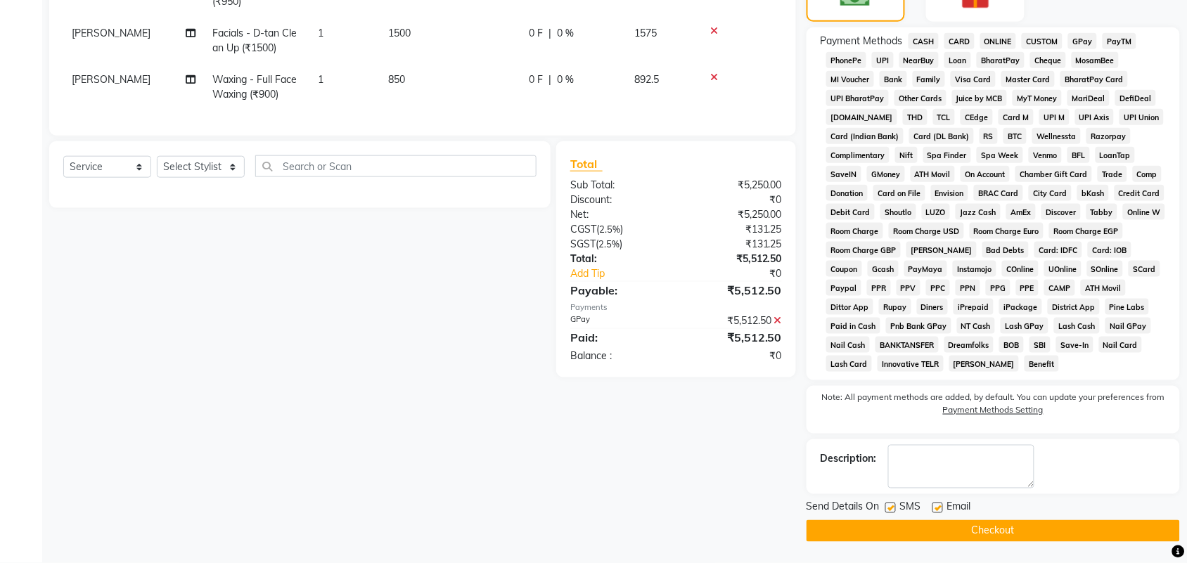
click at [955, 532] on button "Checkout" at bounding box center [994, 532] width 374 height 22
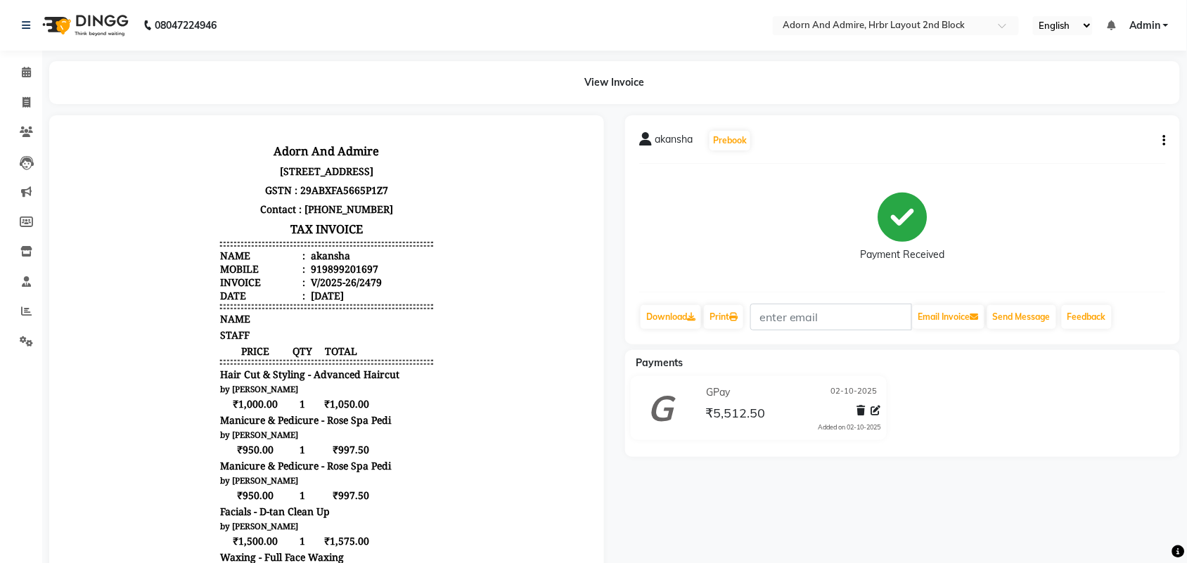
scroll to position [11, 0]
click at [26, 100] on icon at bounding box center [27, 102] width 8 height 11
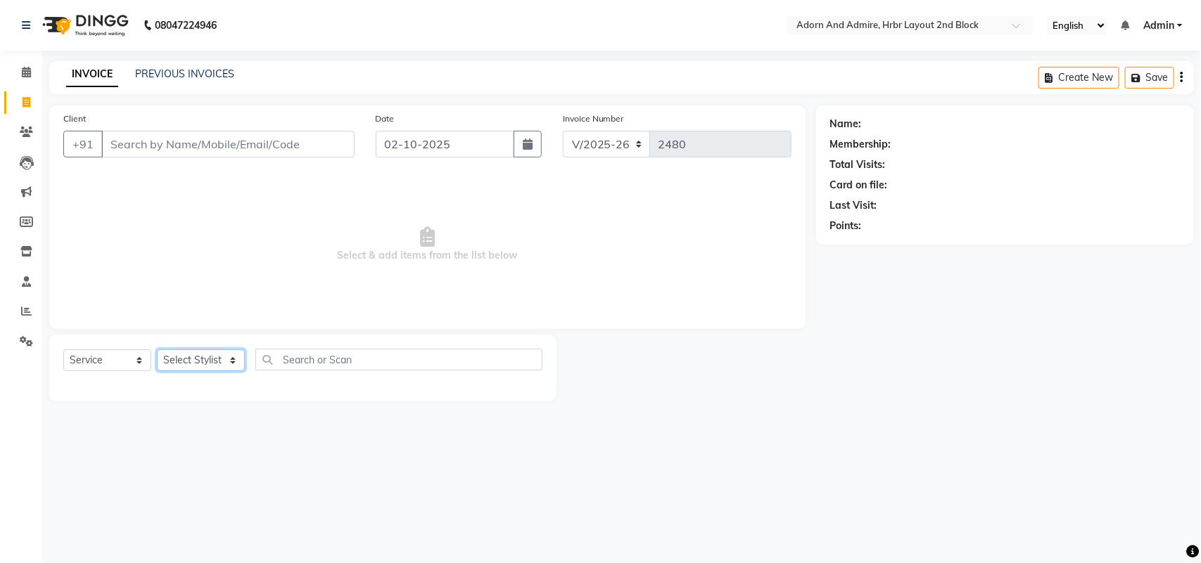
click at [238, 364] on select "Select Stylist Adarsh ajay ALEXX anusiya Jos Lalit lavanya Lucy rita saroj Suni…" at bounding box center [201, 361] width 88 height 22
click at [157, 350] on select "Select Stylist Adarsh ajay ALEXX anusiya Jos Lalit lavanya Lucy rita saroj Suni…" at bounding box center [201, 361] width 88 height 22
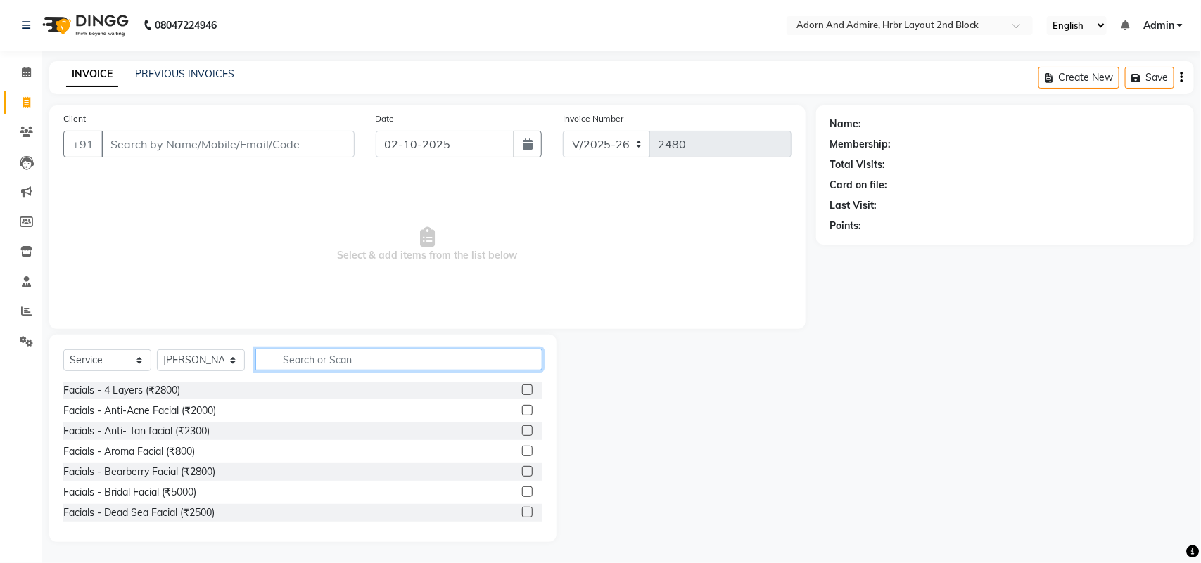
click at [297, 359] on input "text" at bounding box center [398, 360] width 287 height 22
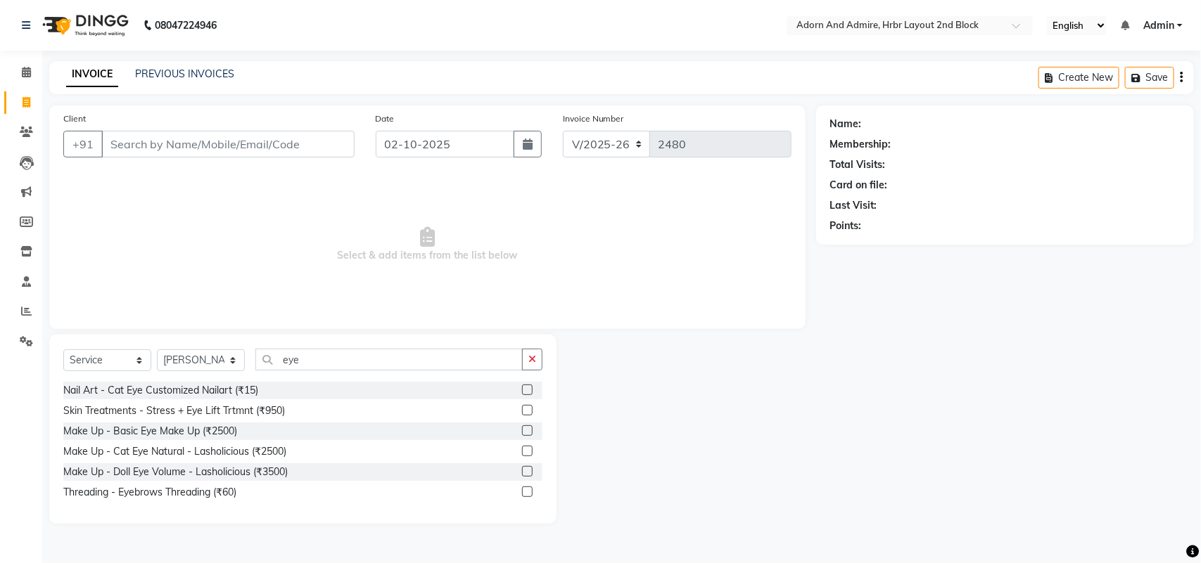
click at [524, 495] on label at bounding box center [527, 492] width 11 height 11
click at [524, 495] on input "checkbox" at bounding box center [526, 492] width 9 height 9
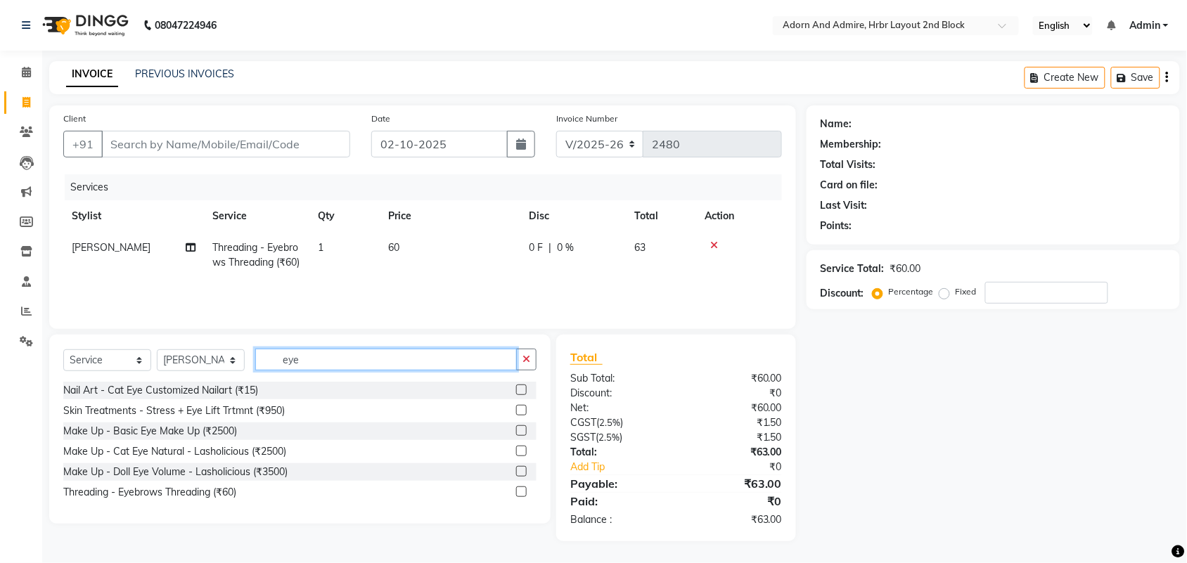
drag, startPoint x: 328, startPoint y: 364, endPoint x: 241, endPoint y: 378, distance: 88.5
click at [240, 376] on div "Select Service Product Membership Package Voucher Prepaid Gift Card Select Styl…" at bounding box center [299, 365] width 473 height 33
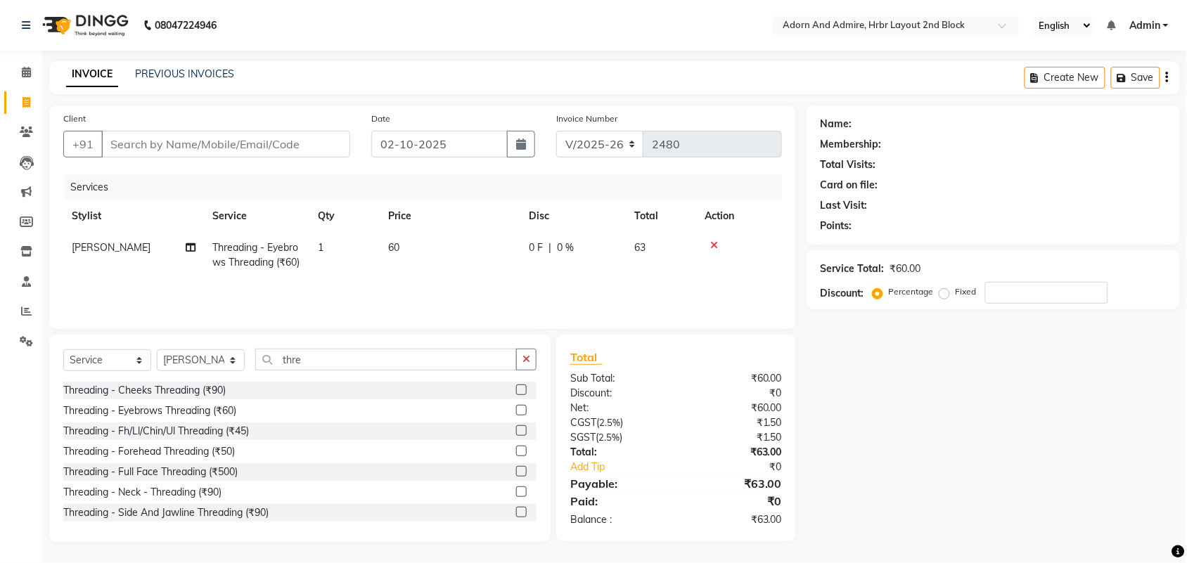
click at [516, 436] on label at bounding box center [521, 431] width 11 height 11
click at [516, 436] on input "checkbox" at bounding box center [520, 431] width 9 height 9
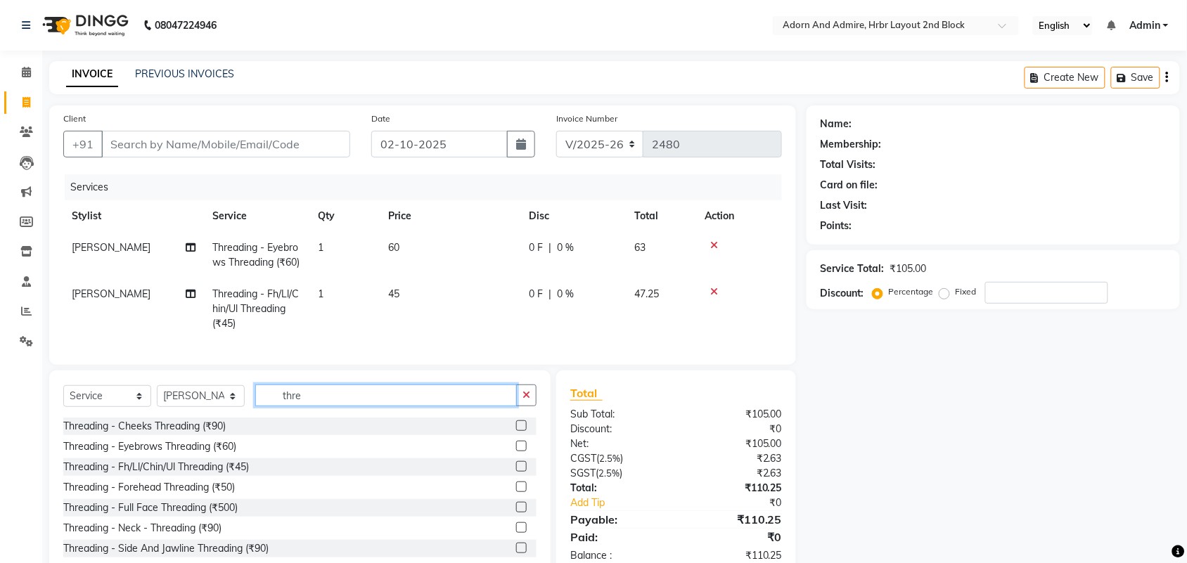
drag, startPoint x: 391, startPoint y: 430, endPoint x: 166, endPoint y: 438, distance: 225.2
click at [158, 418] on div "Select Service Product Membership Package Voucher Prepaid Gift Card Select Styl…" at bounding box center [299, 401] width 473 height 33
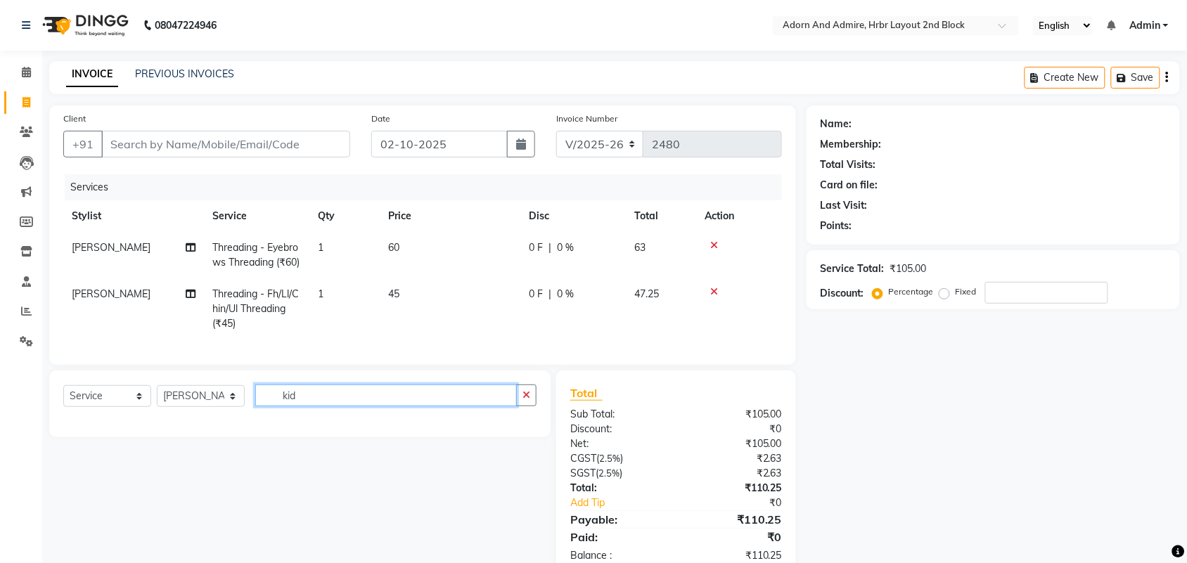
drag, startPoint x: 412, startPoint y: 423, endPoint x: 334, endPoint y: 471, distance: 91.0
click at [215, 418] on div "Select Service Product Membership Package Voucher Prepaid Gift Card Select Styl…" at bounding box center [299, 401] width 473 height 33
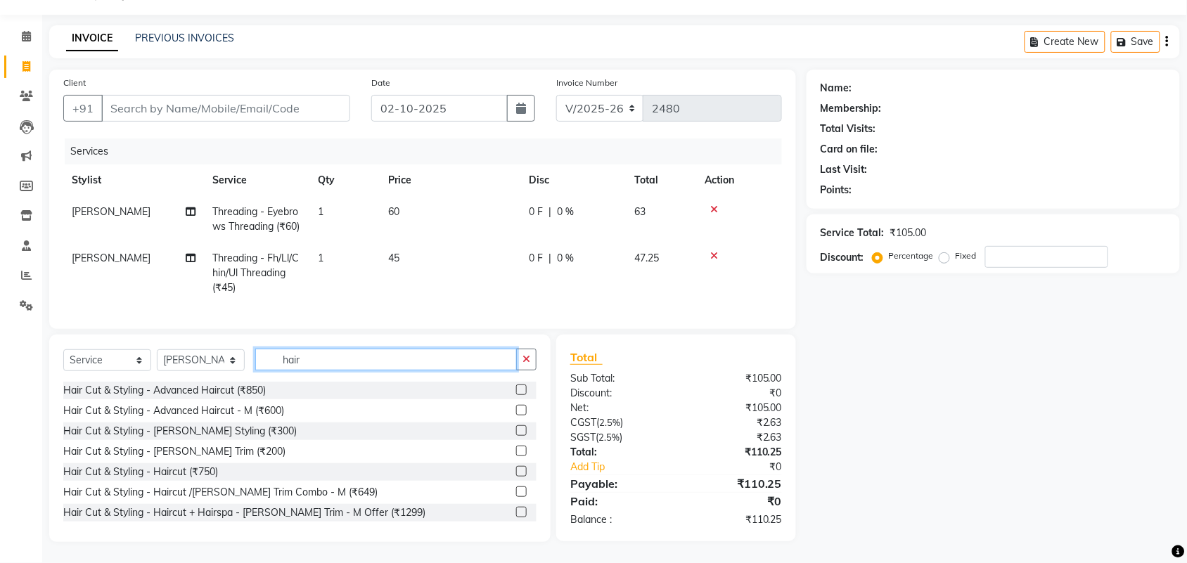
scroll to position [88, 0]
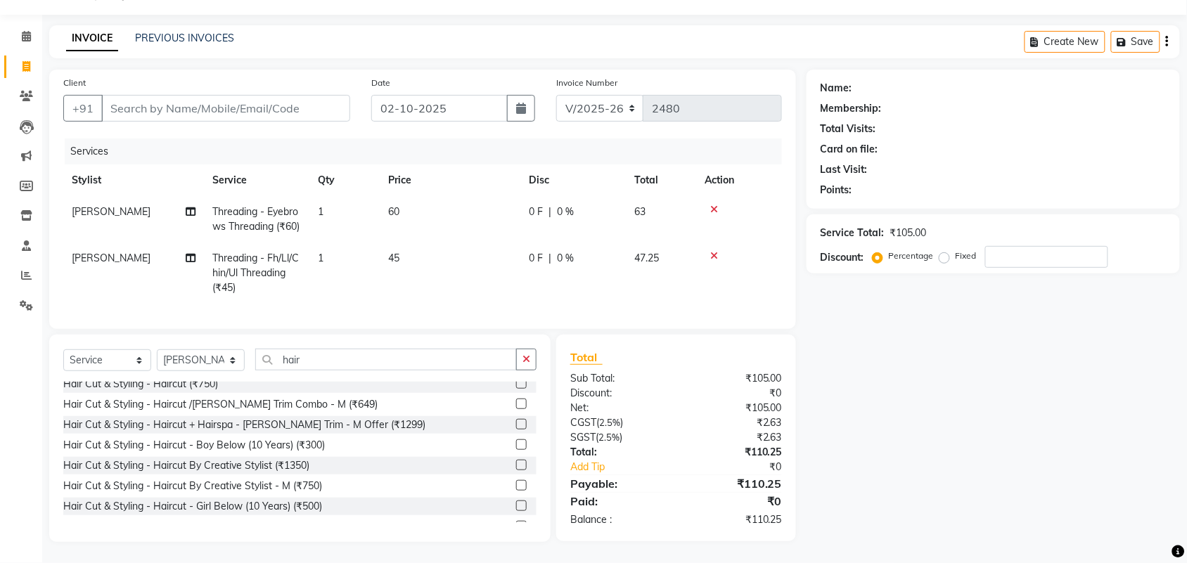
click at [516, 441] on label at bounding box center [521, 445] width 11 height 11
click at [516, 441] on input "checkbox" at bounding box center [520, 445] width 9 height 9
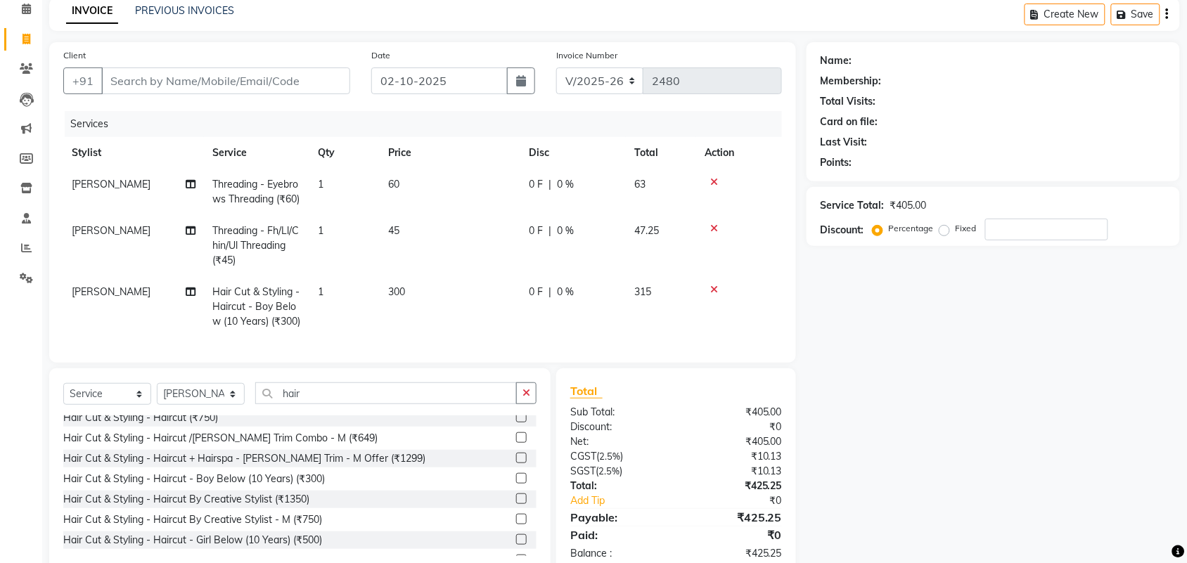
click at [399, 185] on span "60" at bounding box center [393, 184] width 11 height 13
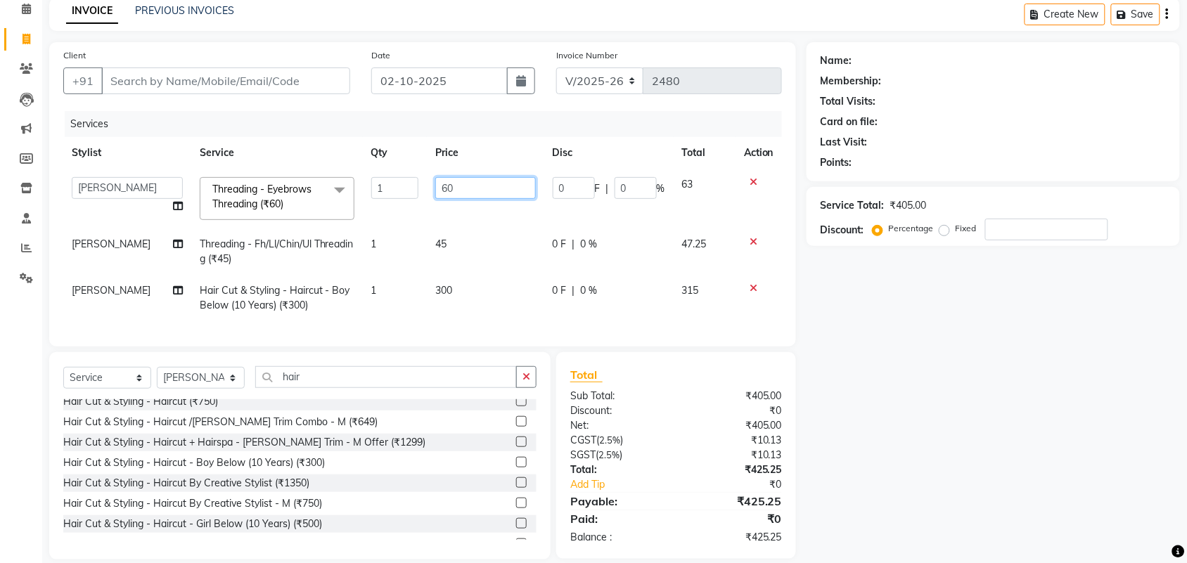
drag, startPoint x: 459, startPoint y: 192, endPoint x: 443, endPoint y: 222, distance: 34.0
click at [383, 201] on tr "Adarsh ajay ALEXX anusiya Jos Lalit lavanya Lucy rita saroj Sunitha Umesh Threa…" at bounding box center [422, 199] width 719 height 60
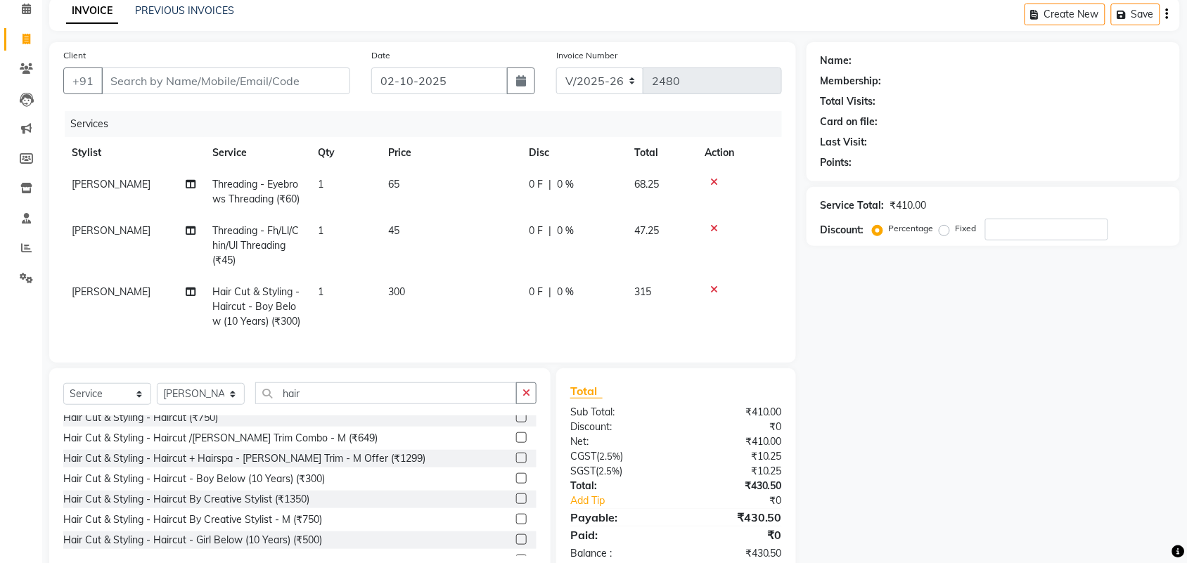
drag, startPoint x: 463, startPoint y: 236, endPoint x: 452, endPoint y: 253, distance: 20.3
click at [461, 236] on td "45" at bounding box center [450, 245] width 141 height 61
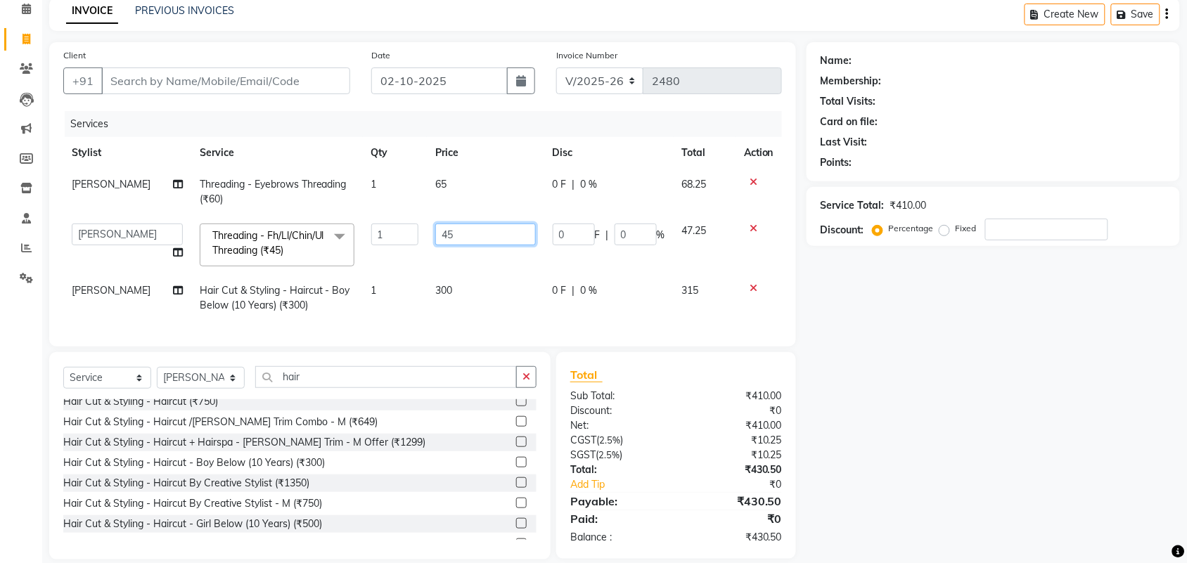
drag, startPoint x: 444, startPoint y: 236, endPoint x: 387, endPoint y: 251, distance: 59.0
click at [373, 250] on tr "Adarsh ajay ALEXX anusiya Jos Lalit lavanya Lucy rita saroj Sunitha Umesh Threa…" at bounding box center [422, 245] width 719 height 60
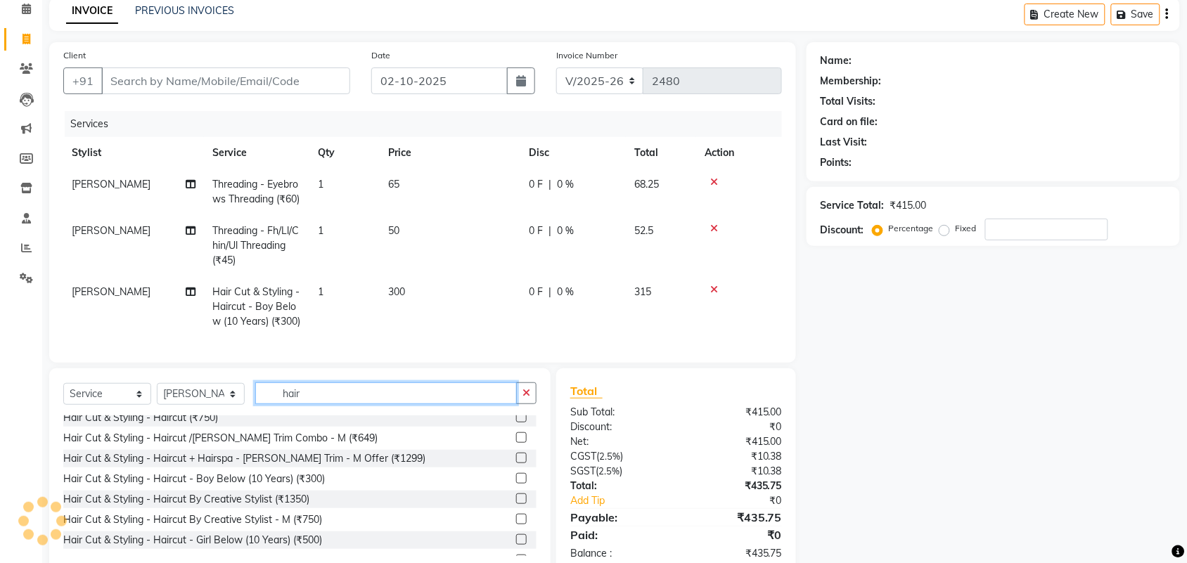
drag, startPoint x: 350, startPoint y: 395, endPoint x: 210, endPoint y: 398, distance: 140.0
click at [210, 398] on div "Client +91 Date 02-10-2025 Invoice Number V/2025 V/2025-26 2480 Services Stylis…" at bounding box center [423, 309] width 768 height 534
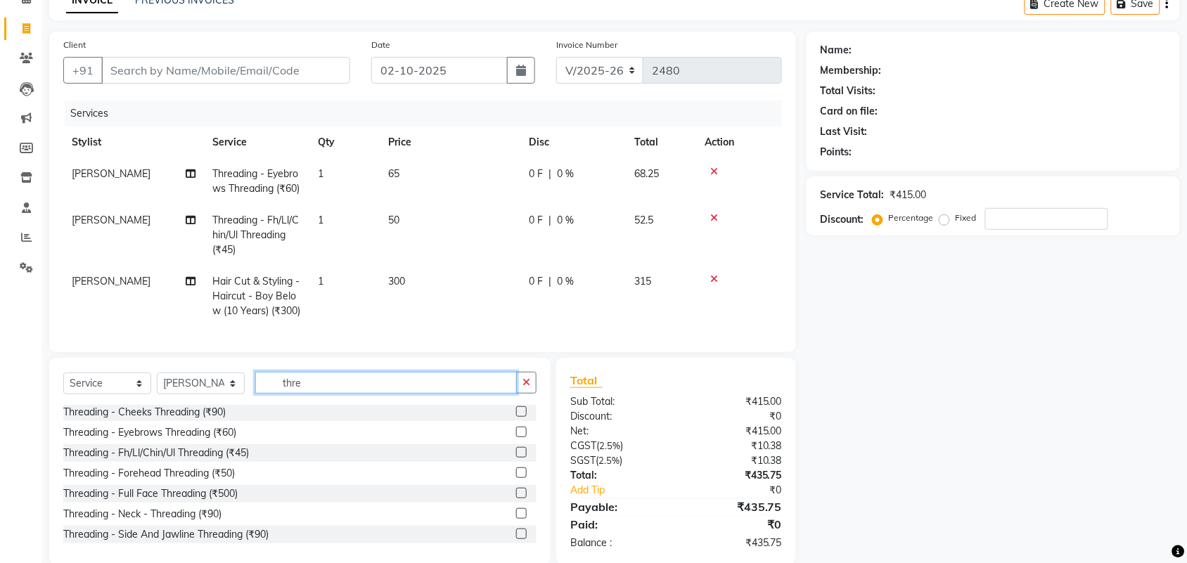
scroll to position [139, 0]
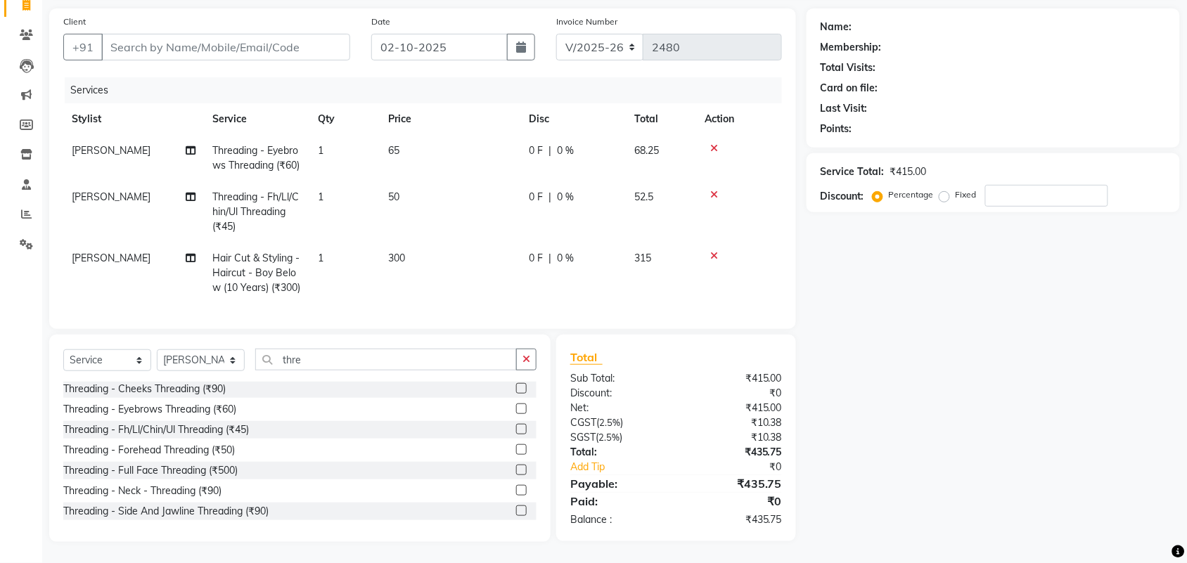
click at [516, 429] on label at bounding box center [521, 429] width 11 height 11
click at [516, 429] on input "checkbox" at bounding box center [520, 430] width 9 height 9
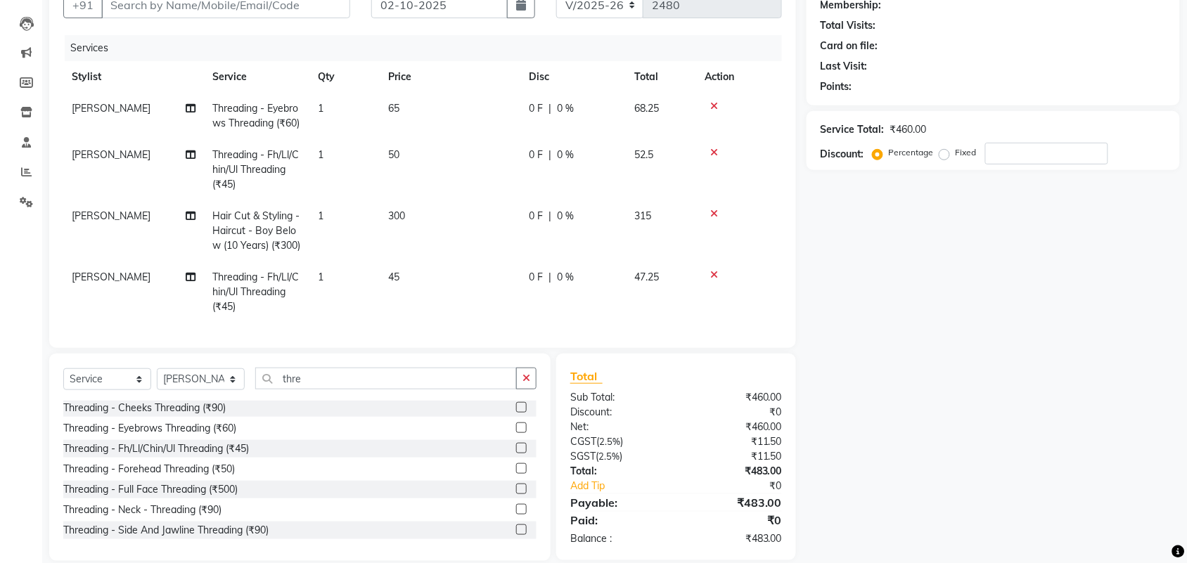
click at [408, 310] on td "45" at bounding box center [450, 292] width 141 height 61
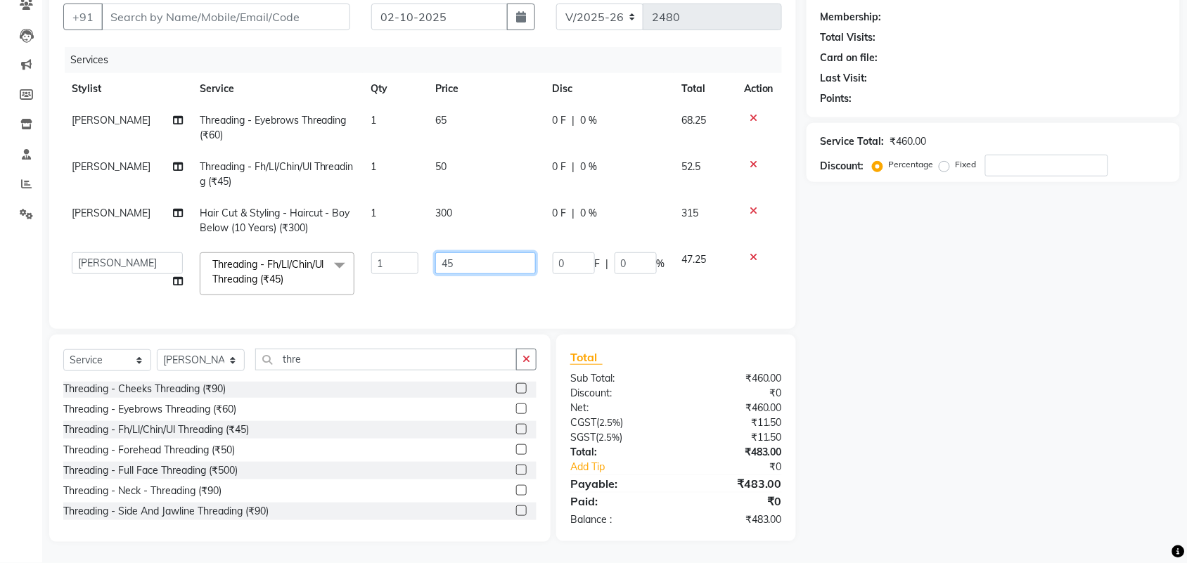
drag, startPoint x: 465, startPoint y: 254, endPoint x: 389, endPoint y: 268, distance: 77.3
click at [389, 268] on tr "Adarsh ajay ALEXX anusiya Jos Lalit lavanya Lucy rita saroj Sunitha Umesh Threa…" at bounding box center [422, 274] width 719 height 60
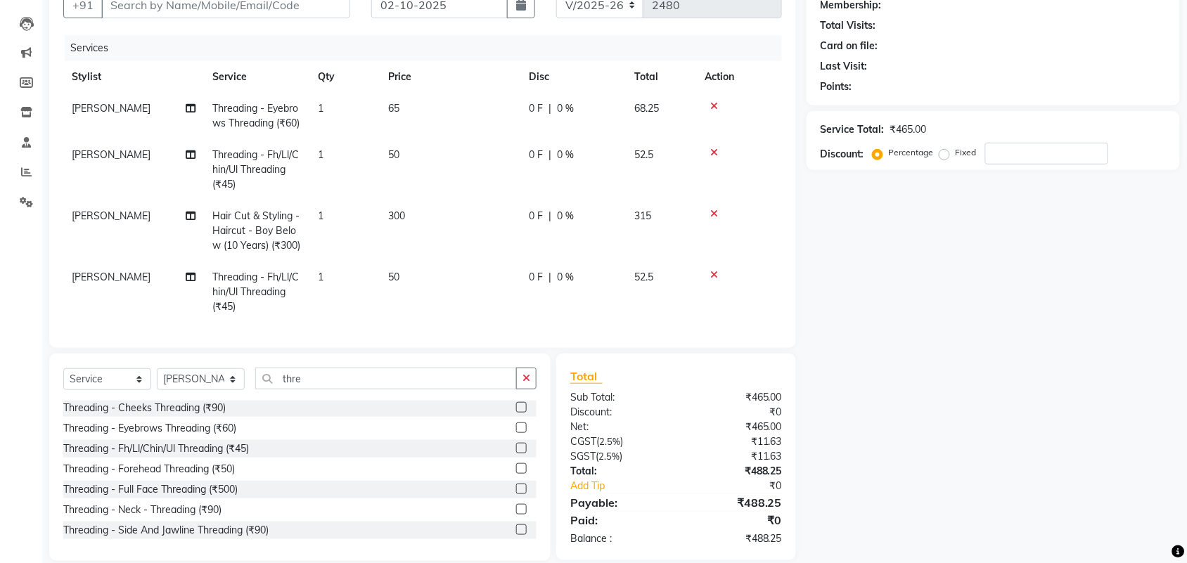
click at [989, 326] on div "Name: Membership: Total Visits: Card on file: Last Visit: Points: Service Total…" at bounding box center [999, 263] width 384 height 595
drag, startPoint x: 389, startPoint y: 229, endPoint x: 445, endPoint y: 229, distance: 55.6
click at [445, 229] on td "300" at bounding box center [450, 230] width 141 height 61
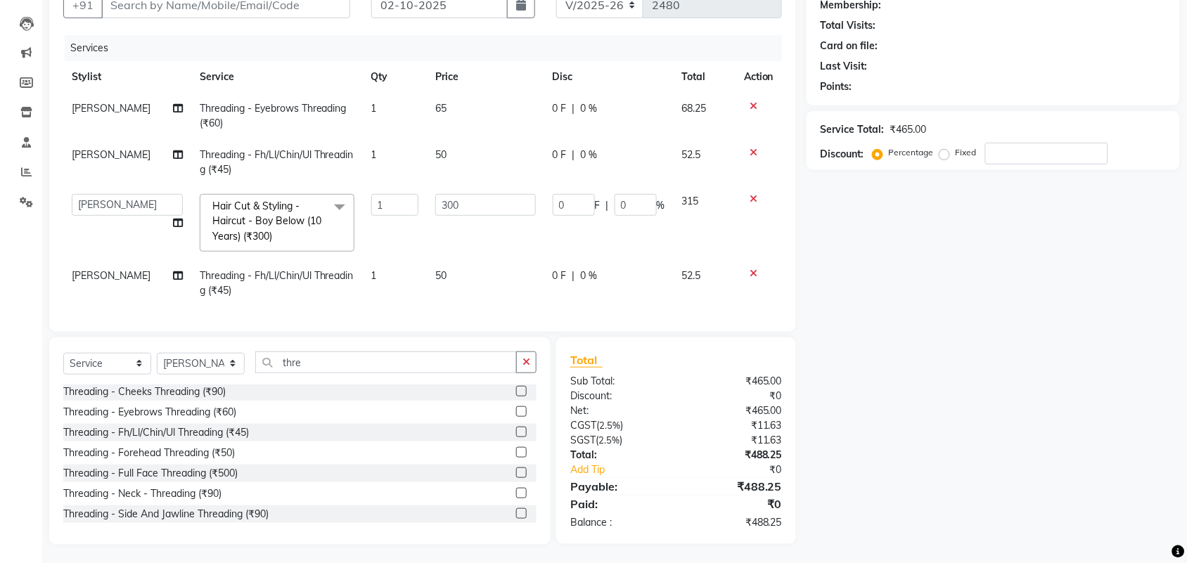
click at [986, 331] on div "Name: Membership: Total Visits: Card on file: Last Visit: Points: Service Total…" at bounding box center [999, 255] width 384 height 579
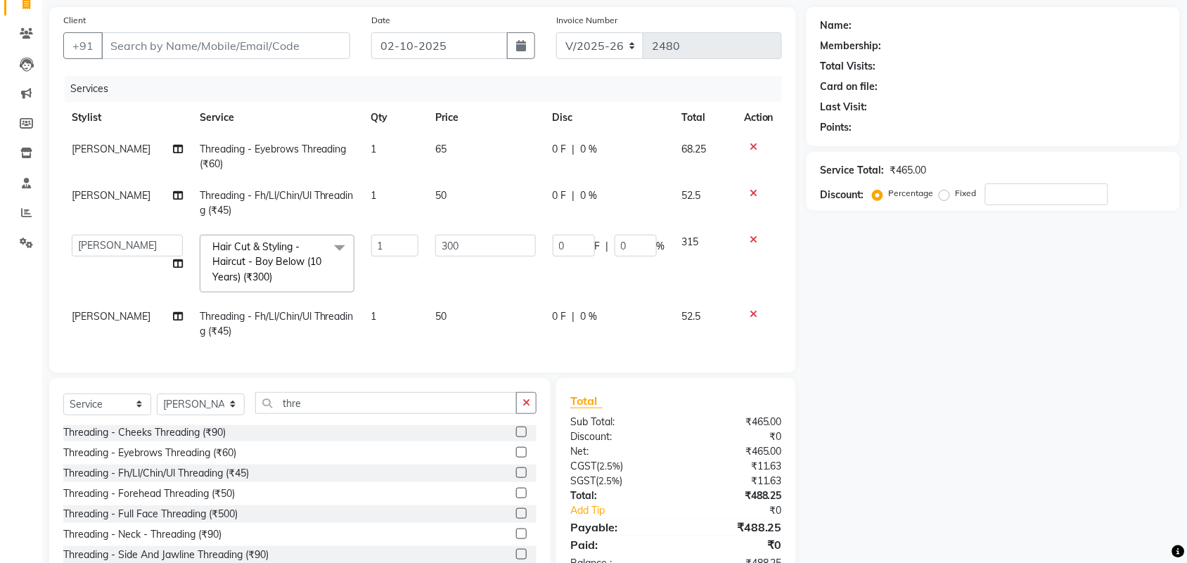
scroll to position [68, 0]
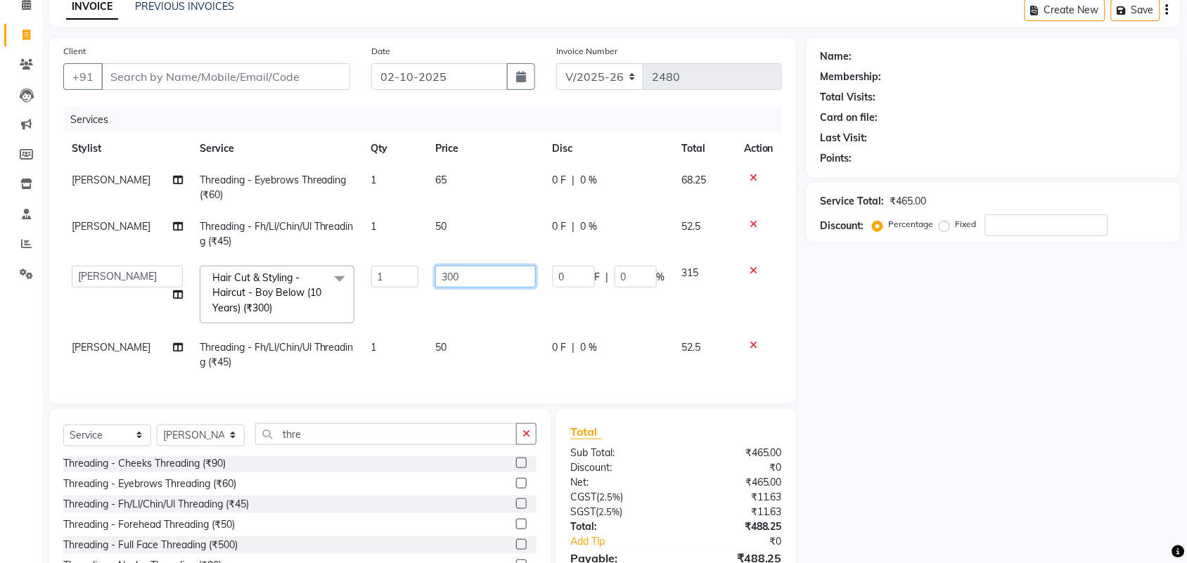
drag, startPoint x: 493, startPoint y: 279, endPoint x: 508, endPoint y: 315, distance: 38.8
click at [359, 285] on tr "Adarsh ajay ALEXX anusiya Jos Lalit lavanya Lucy rita saroj Sunitha Umesh Hair …" at bounding box center [422, 294] width 719 height 75
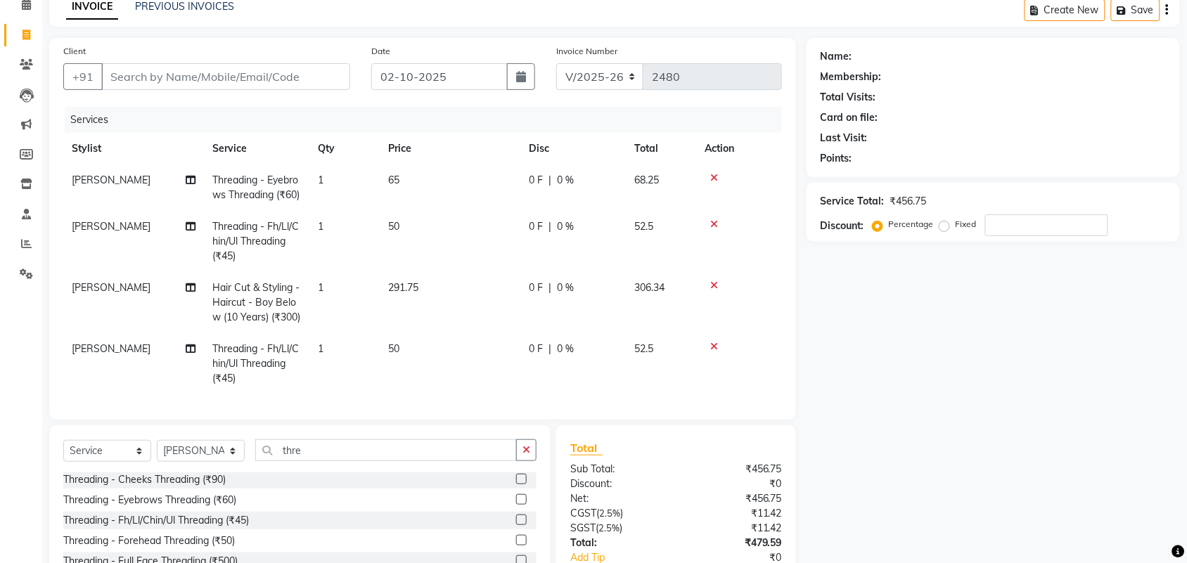
click at [1034, 389] on div "Name: Membership: Total Visits: Card on file: Last Visit: Points: Service Total…" at bounding box center [999, 335] width 384 height 595
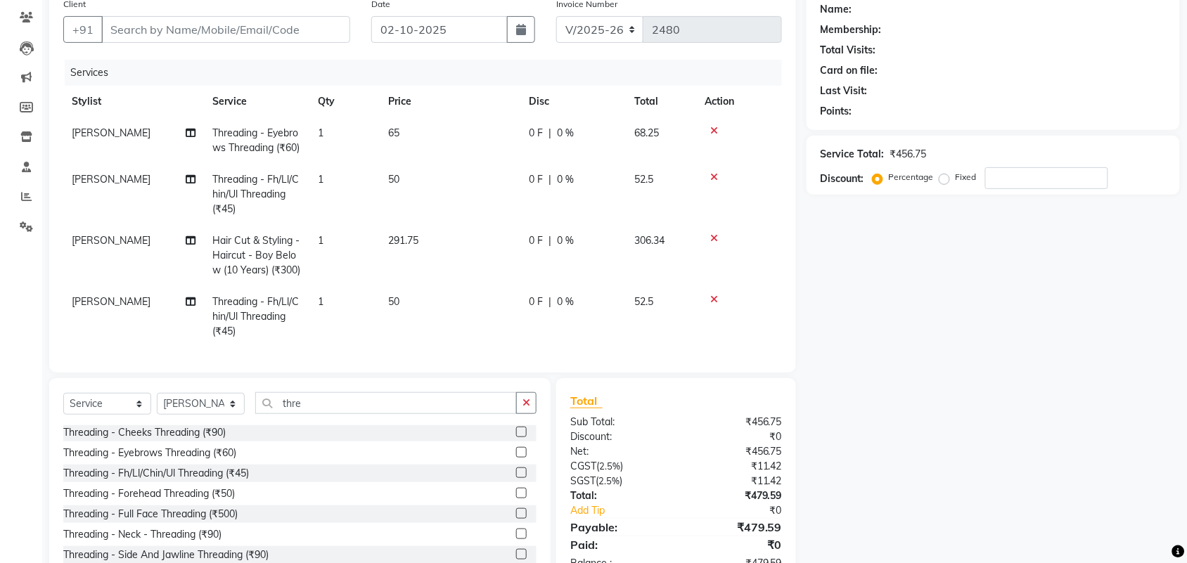
scroll to position [200, 0]
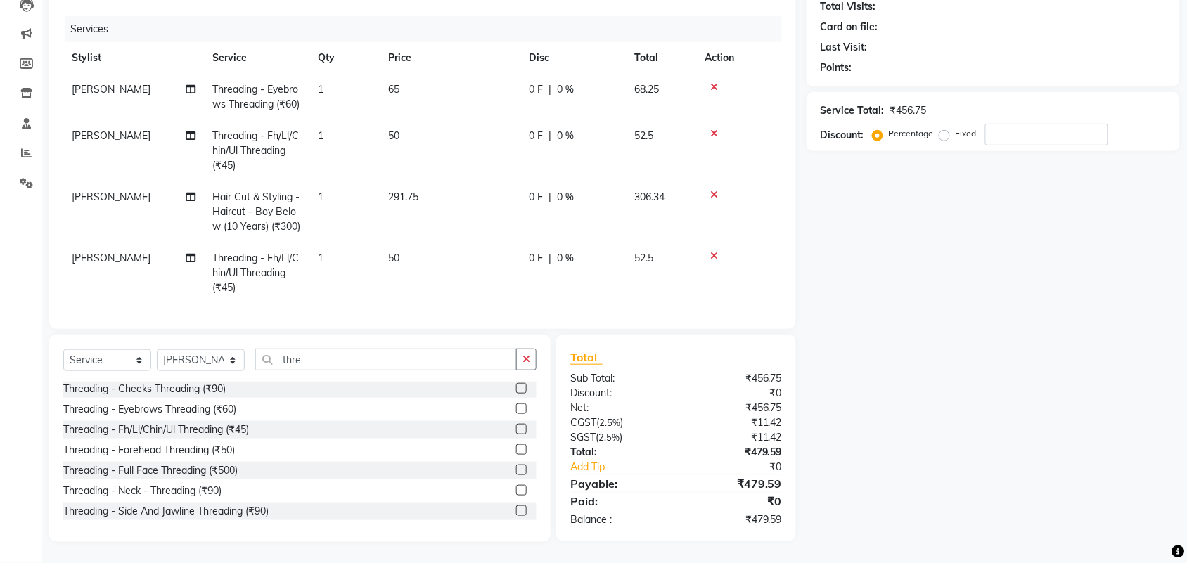
click at [423, 181] on td "291.75" at bounding box center [450, 211] width 141 height 61
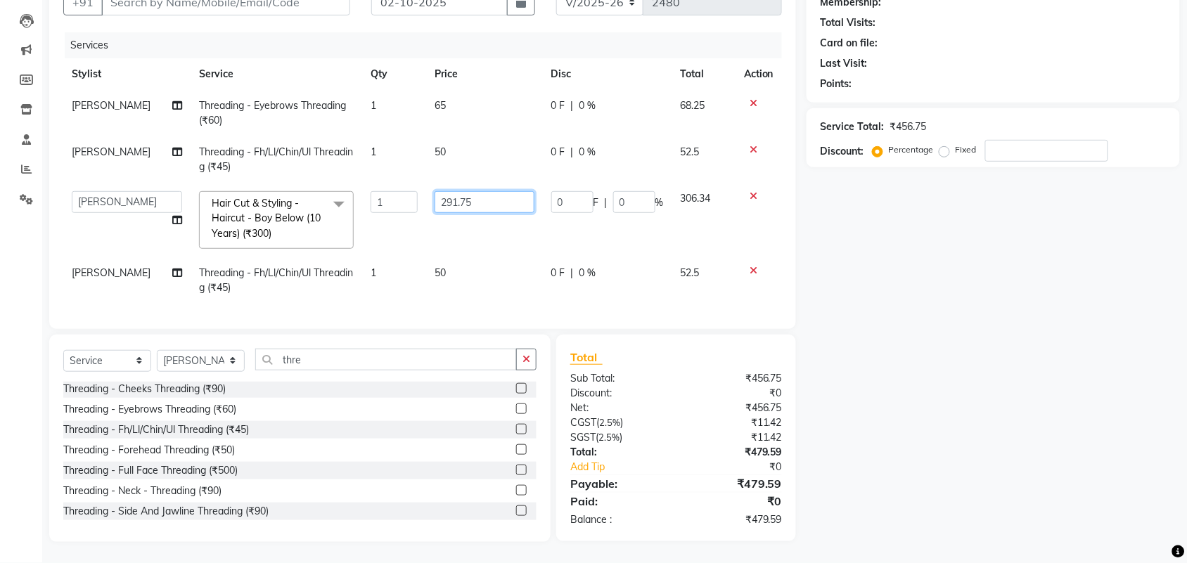
drag, startPoint x: 490, startPoint y: 190, endPoint x: 454, endPoint y: 219, distance: 47.0
click at [396, 201] on tr "Adarsh ajay ALEXX anusiya Jos Lalit lavanya Lucy rita saroj Sunitha Umesh Hair …" at bounding box center [422, 220] width 719 height 75
click at [1049, 380] on div "Name: Membership: Total Visits: Card on file: Last Visit: Points: Service Total…" at bounding box center [999, 252] width 384 height 579
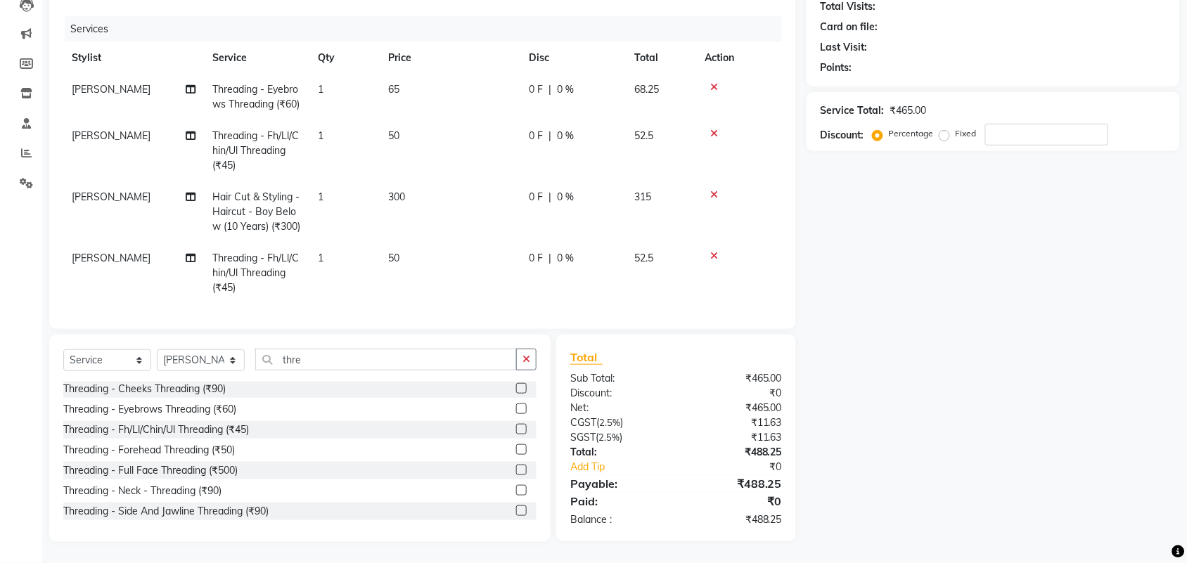
scroll to position [200, 0]
click at [407, 244] on td "50" at bounding box center [450, 273] width 141 height 61
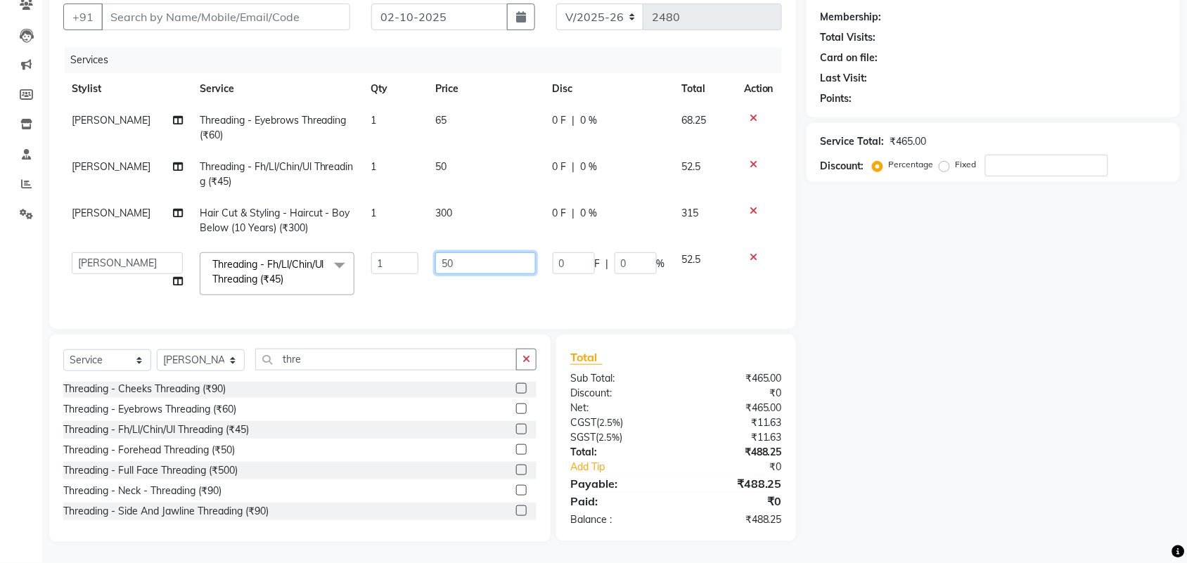
drag, startPoint x: 424, startPoint y: 252, endPoint x: 412, endPoint y: 255, distance: 12.5
click at [412, 255] on tr "Adarsh ajay ALEXX anusiya Jos Lalit lavanya Lucy rita saroj Sunitha Umesh Threa…" at bounding box center [422, 274] width 719 height 60
click at [841, 341] on div "Name: Membership: Total Visits: Card on file: Last Visit: Points: Service Total…" at bounding box center [999, 260] width 384 height 564
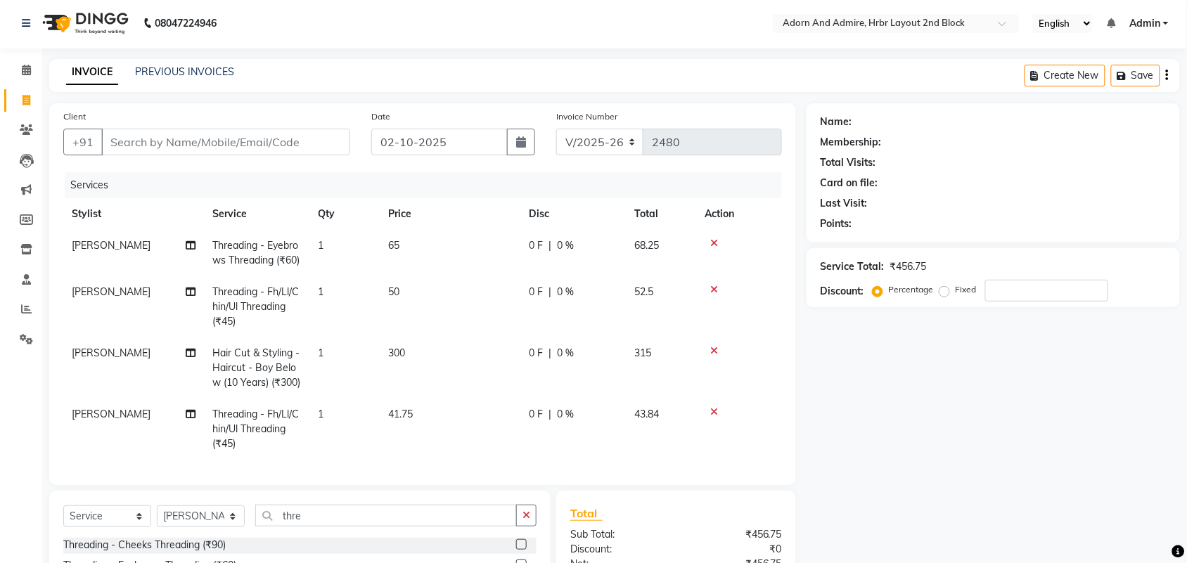
scroll to position [0, 0]
click at [252, 142] on input "Client" at bounding box center [225, 144] width 249 height 27
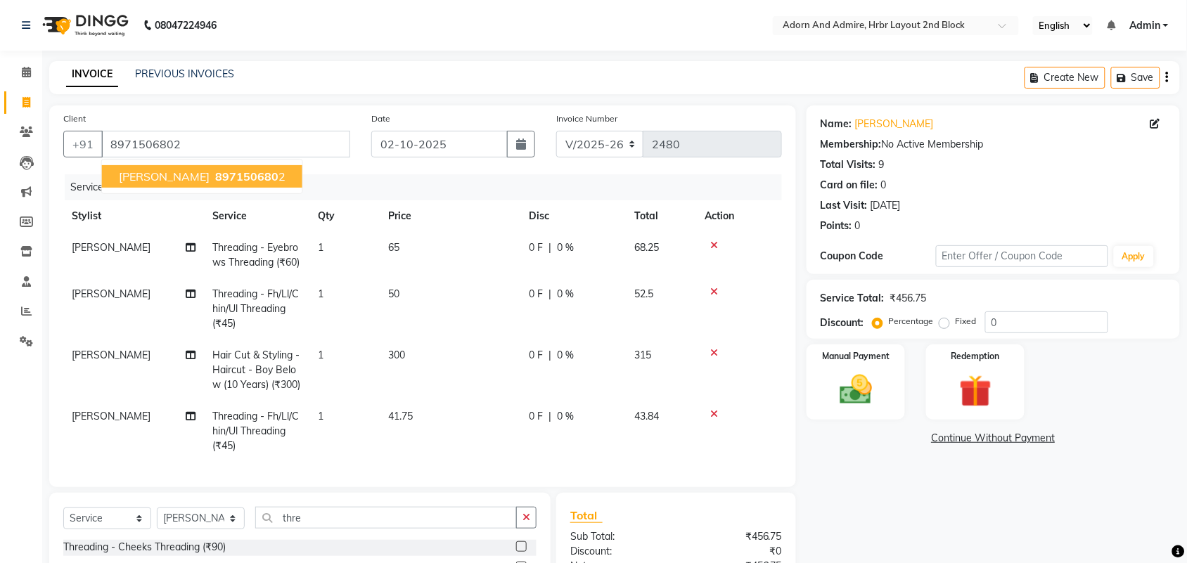
click at [215, 178] on span "897150680" at bounding box center [246, 177] width 63 height 14
click at [857, 402] on img at bounding box center [856, 390] width 55 height 39
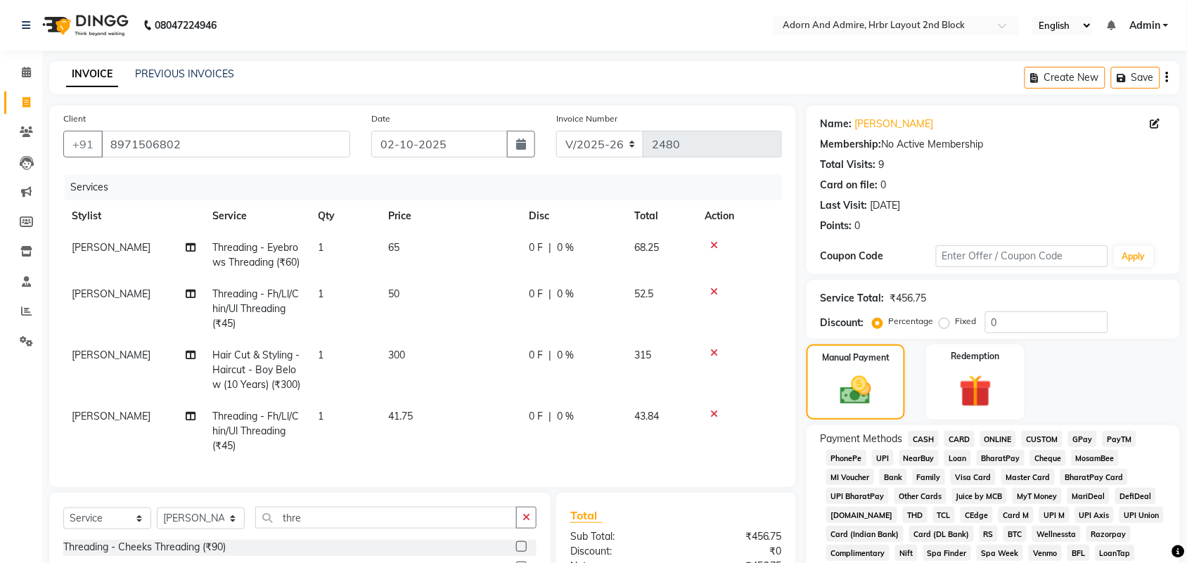
drag, startPoint x: 1087, startPoint y: 434, endPoint x: 1116, endPoint y: 452, distance: 33.6
click at [1087, 435] on span "GPay" at bounding box center [1082, 439] width 29 height 16
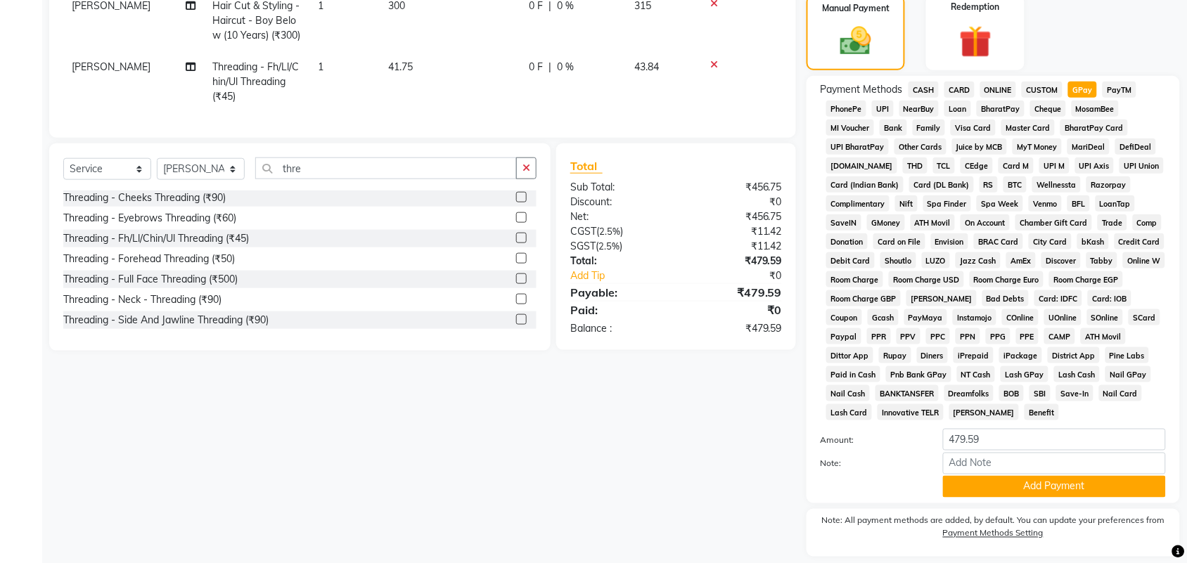
scroll to position [392, 0]
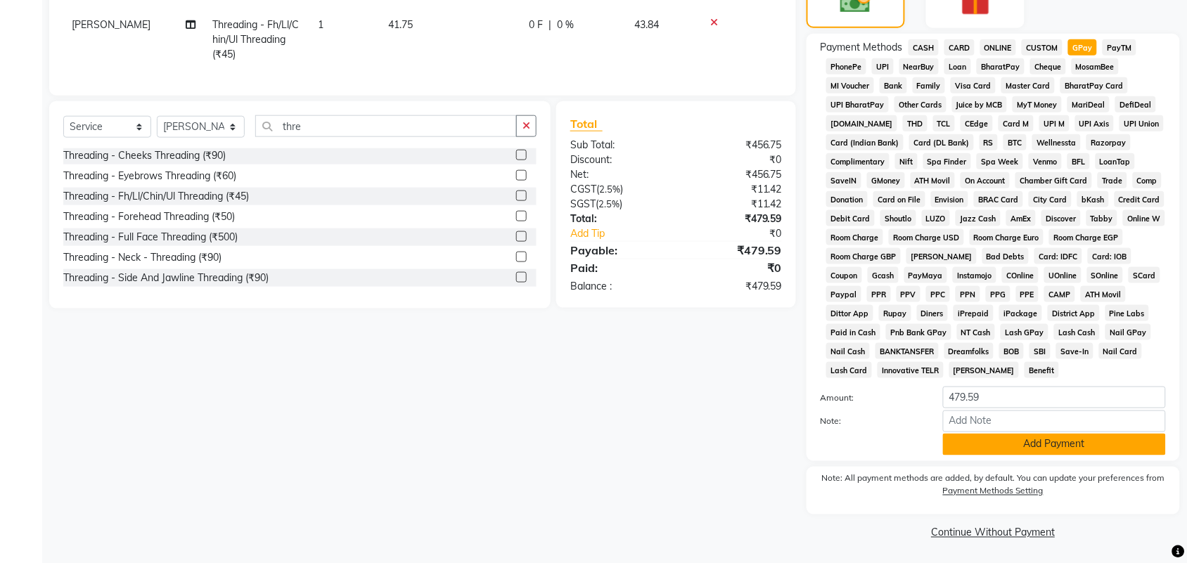
click at [985, 450] on button "Add Payment" at bounding box center [1054, 445] width 223 height 22
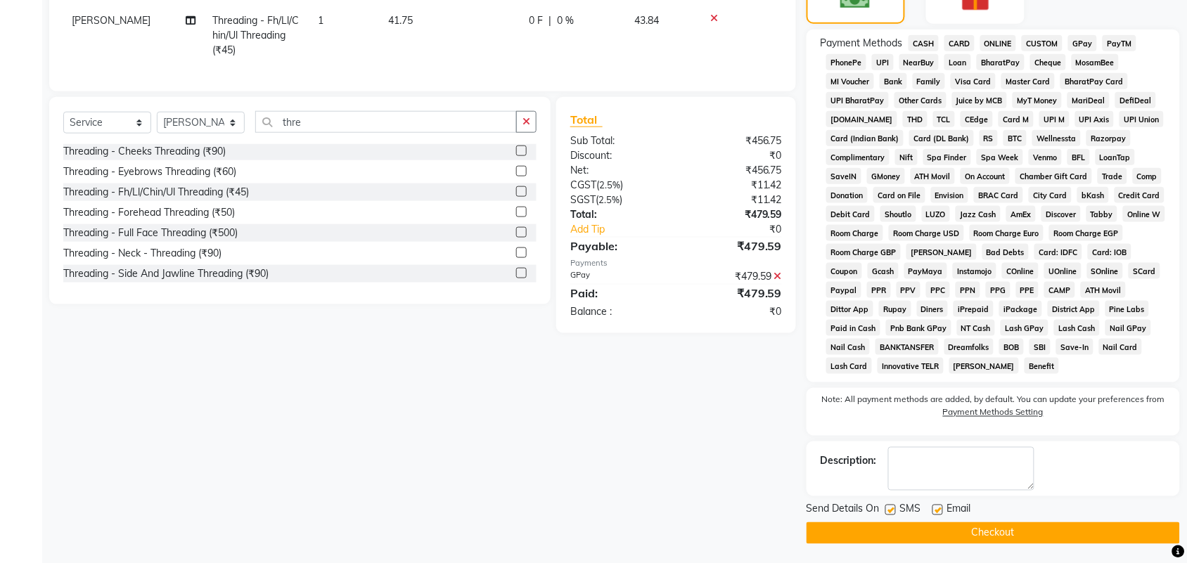
scroll to position [398, 0]
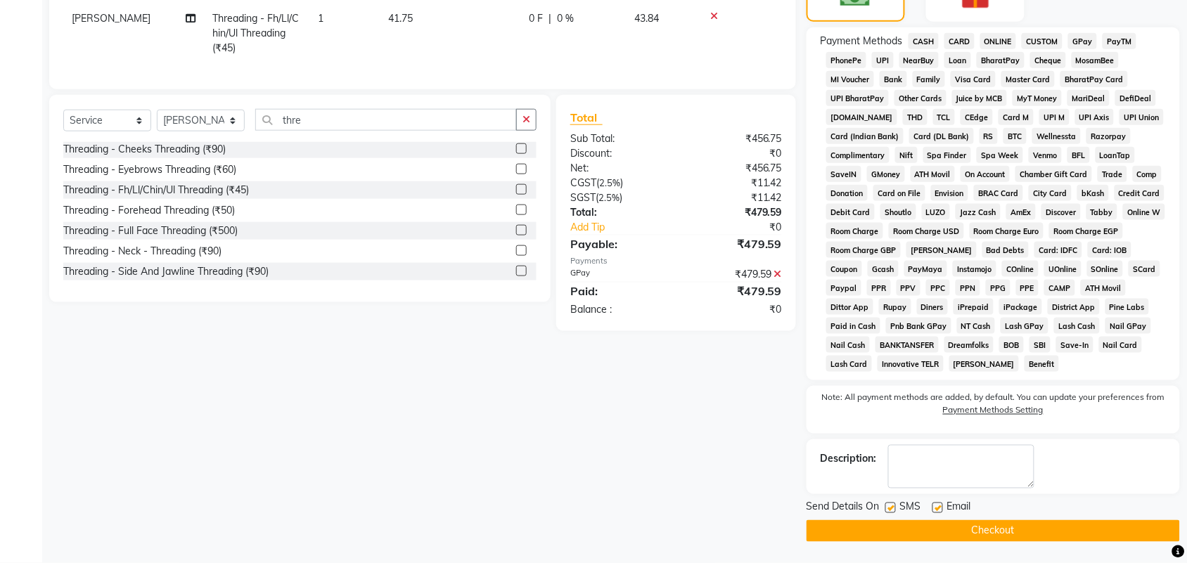
click at [943, 536] on button "Checkout" at bounding box center [994, 532] width 374 height 22
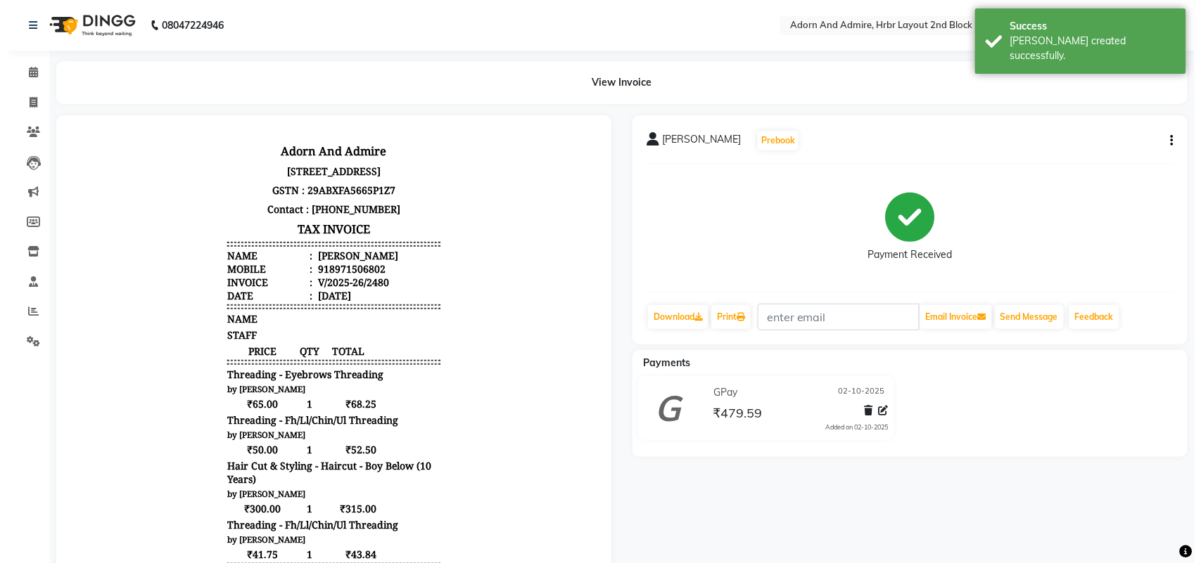
scroll to position [11, 0]
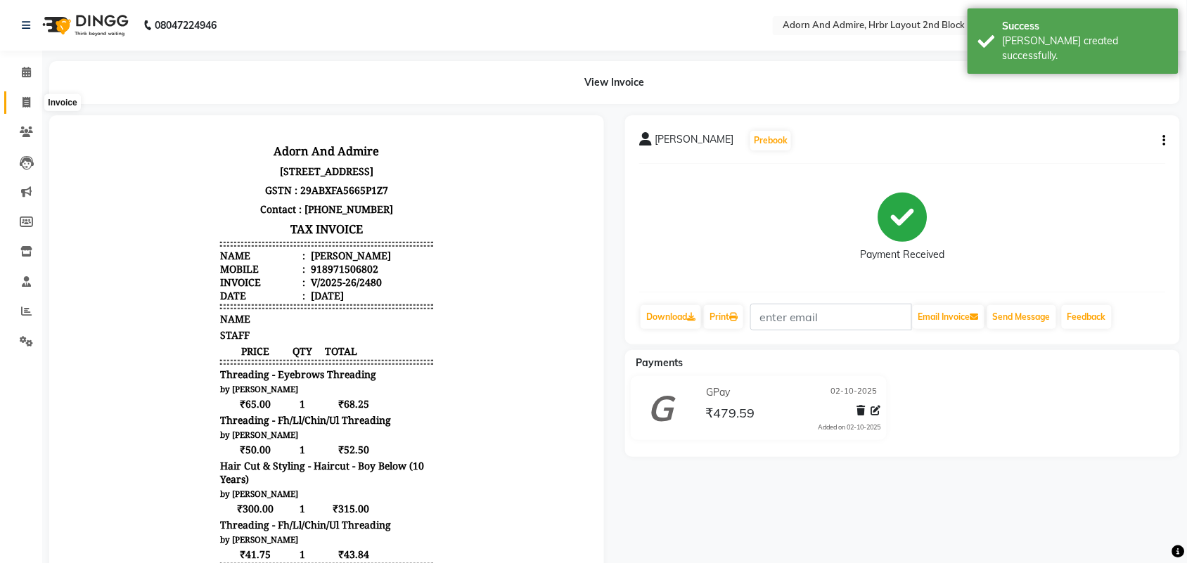
click at [25, 100] on icon at bounding box center [27, 102] width 8 height 11
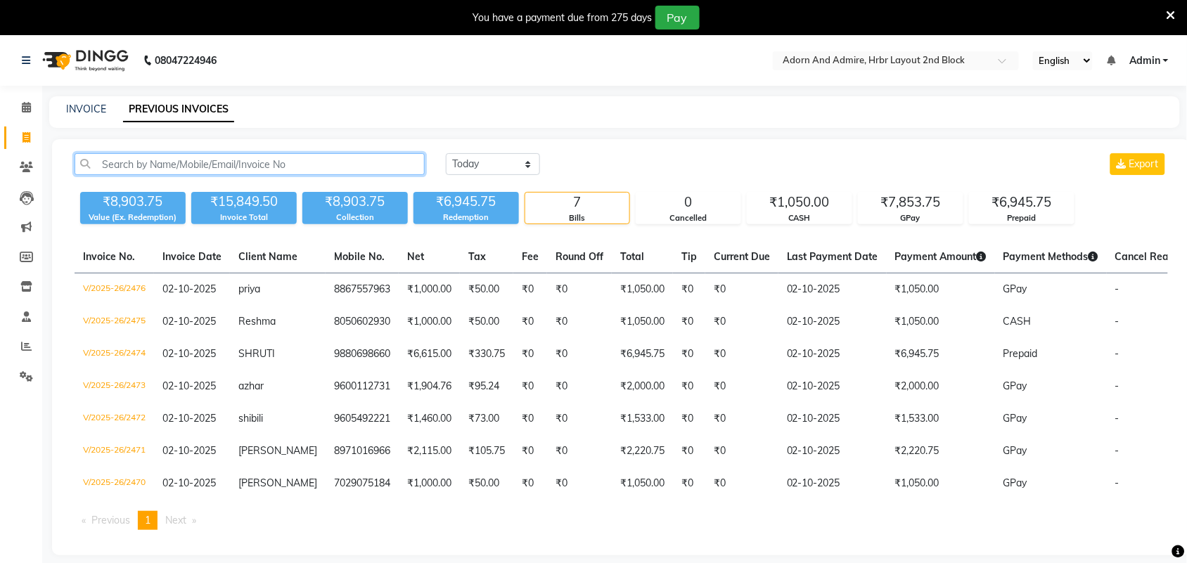
click at [264, 172] on input "text" at bounding box center [250, 164] width 350 height 22
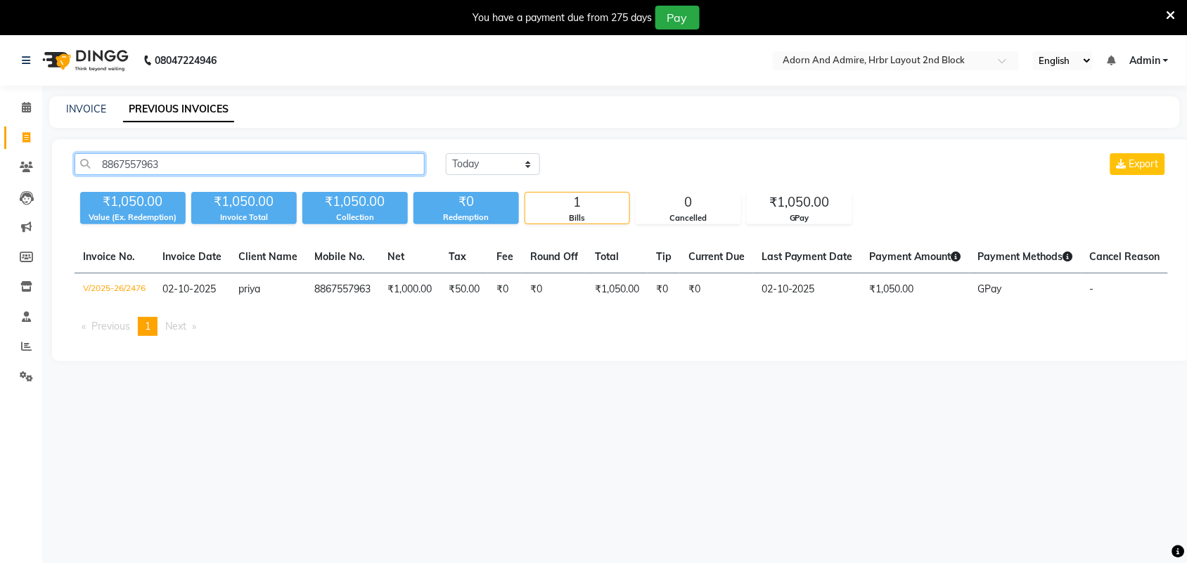
drag, startPoint x: 206, startPoint y: 162, endPoint x: 320, endPoint y: 219, distance: 127.4
click at [4, 176] on app-home "08047224946 Select Location × Adorn And Admire, Hrbr Layout 2nd Block English E…" at bounding box center [593, 208] width 1187 height 347
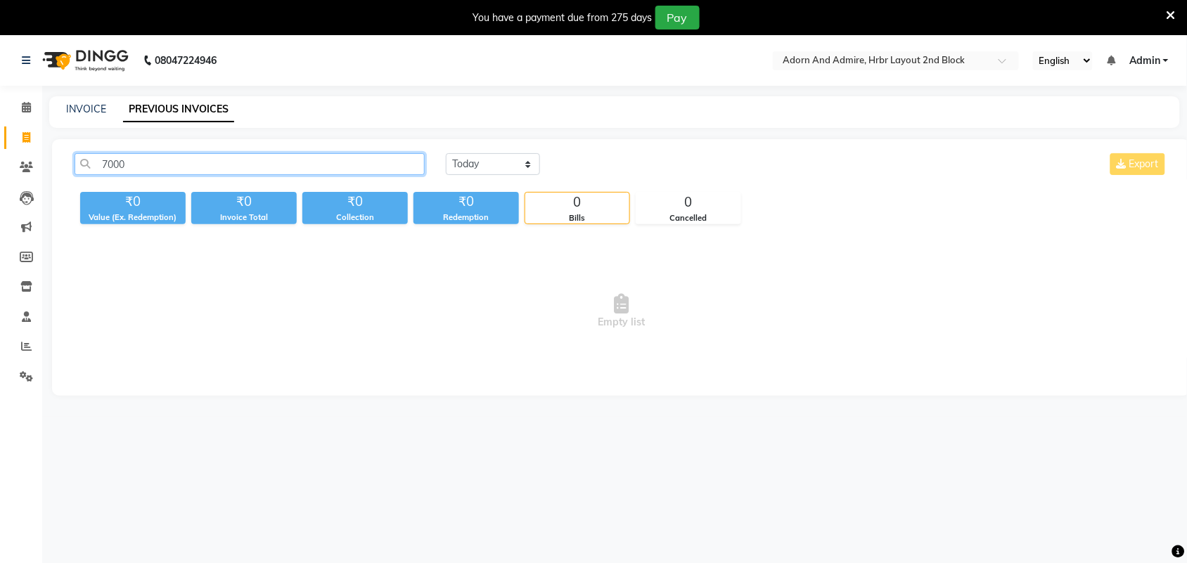
click at [252, 167] on input "7000" at bounding box center [250, 164] width 350 height 22
type input "7"
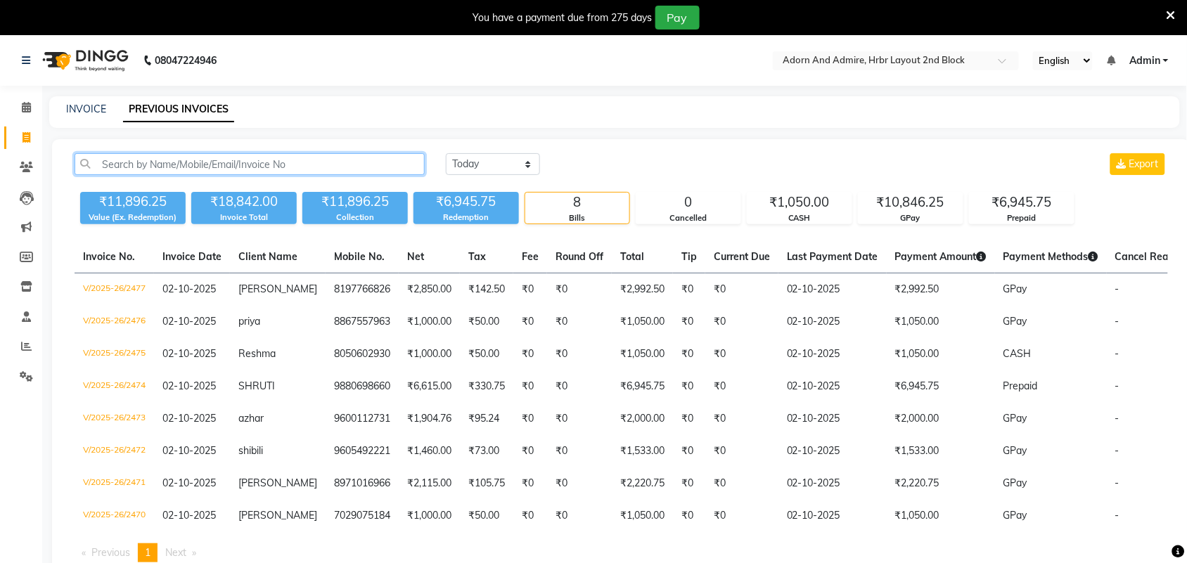
click at [240, 165] on input "text" at bounding box center [250, 164] width 350 height 22
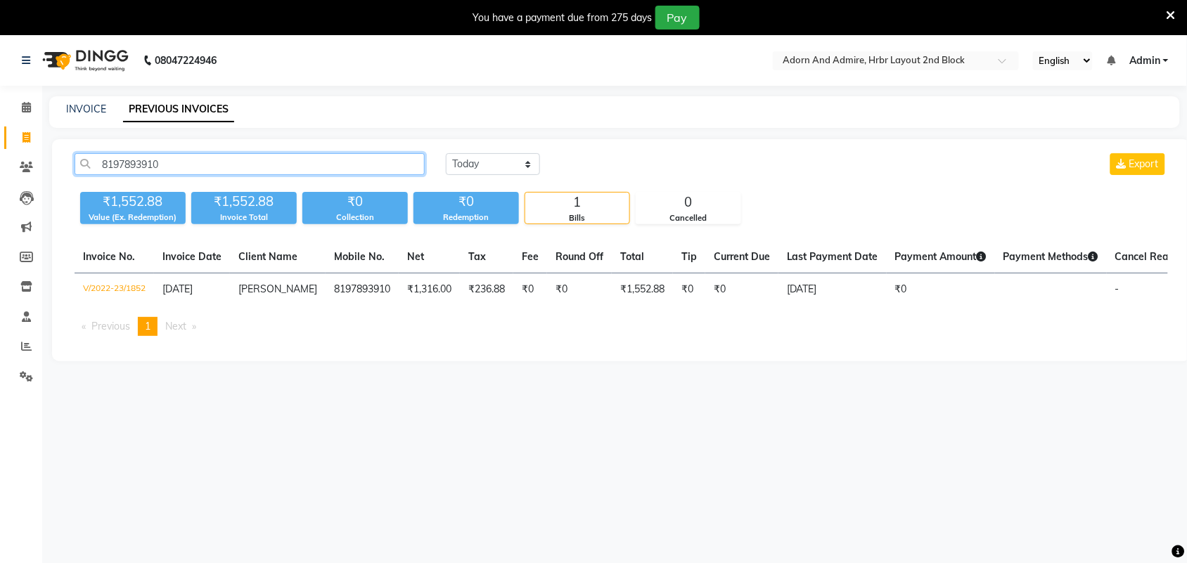
type input "8197893910"
click at [177, 111] on link "PREVIOUS INVOICES" at bounding box center [178, 109] width 111 height 25
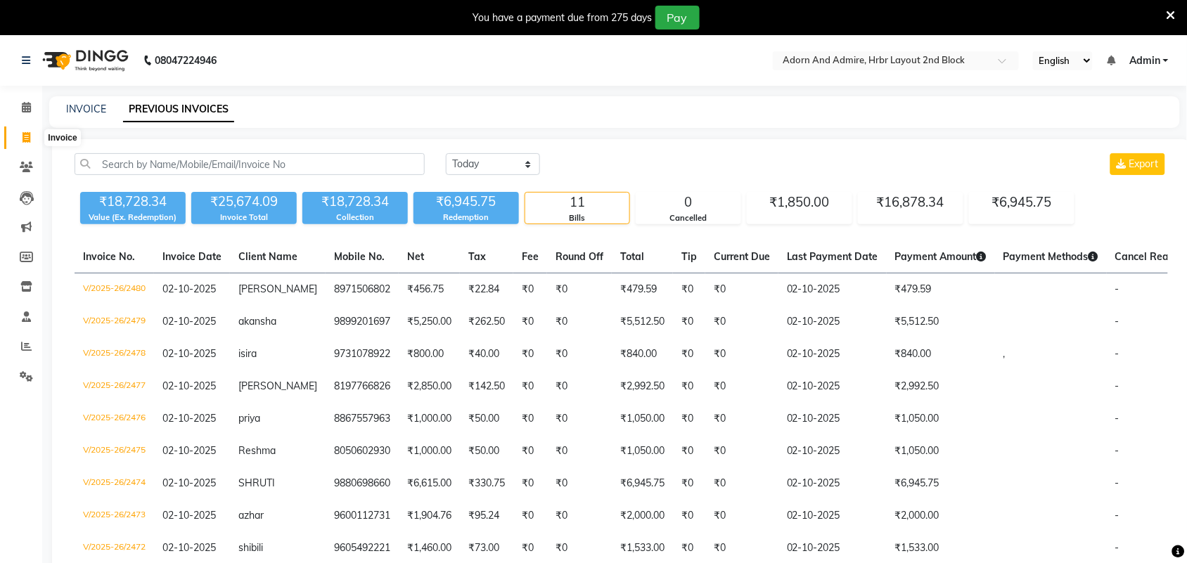
click at [30, 138] on span at bounding box center [26, 138] width 25 height 16
select select "service"
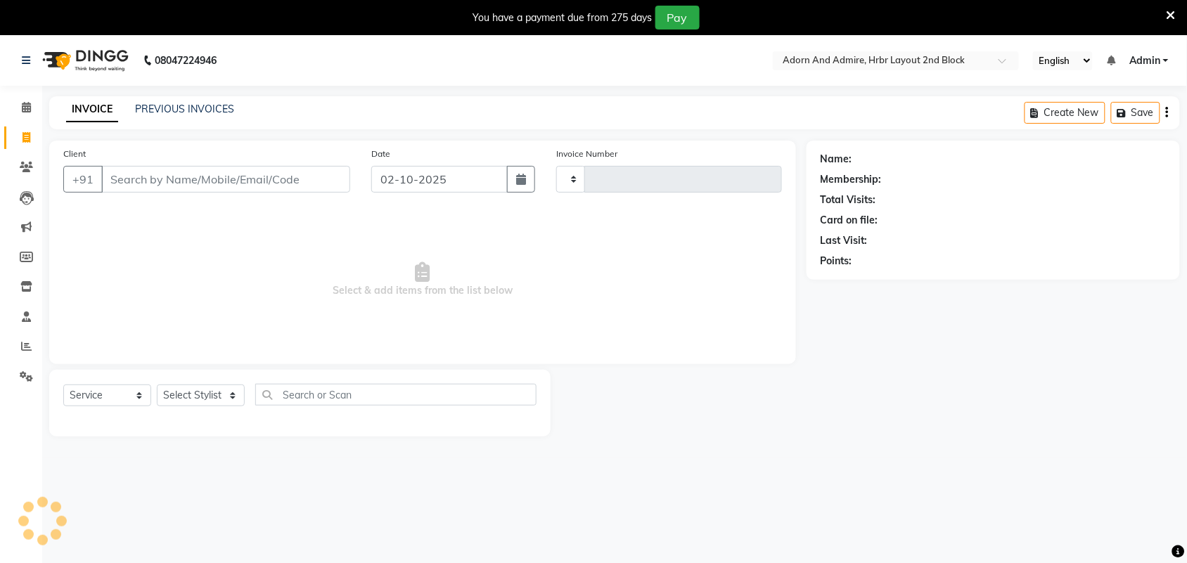
scroll to position [35, 0]
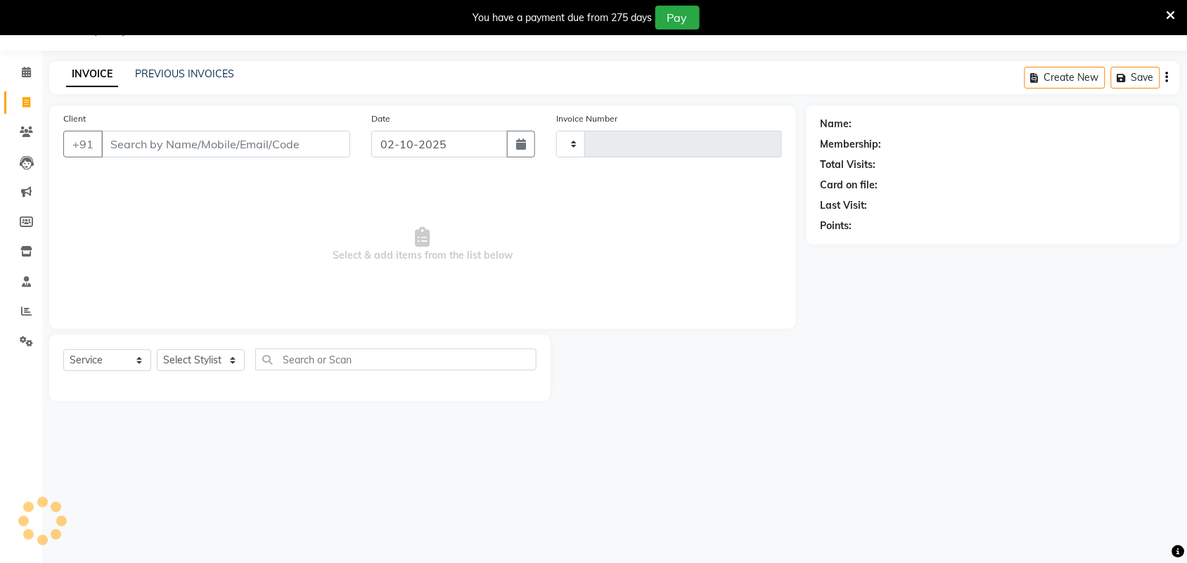
type input "2481"
select select "7203"
drag, startPoint x: 206, startPoint y: 75, endPoint x: 388, endPoint y: 4, distance: 195.5
click at [206, 76] on link "PREVIOUS INVOICES" at bounding box center [184, 74] width 99 height 13
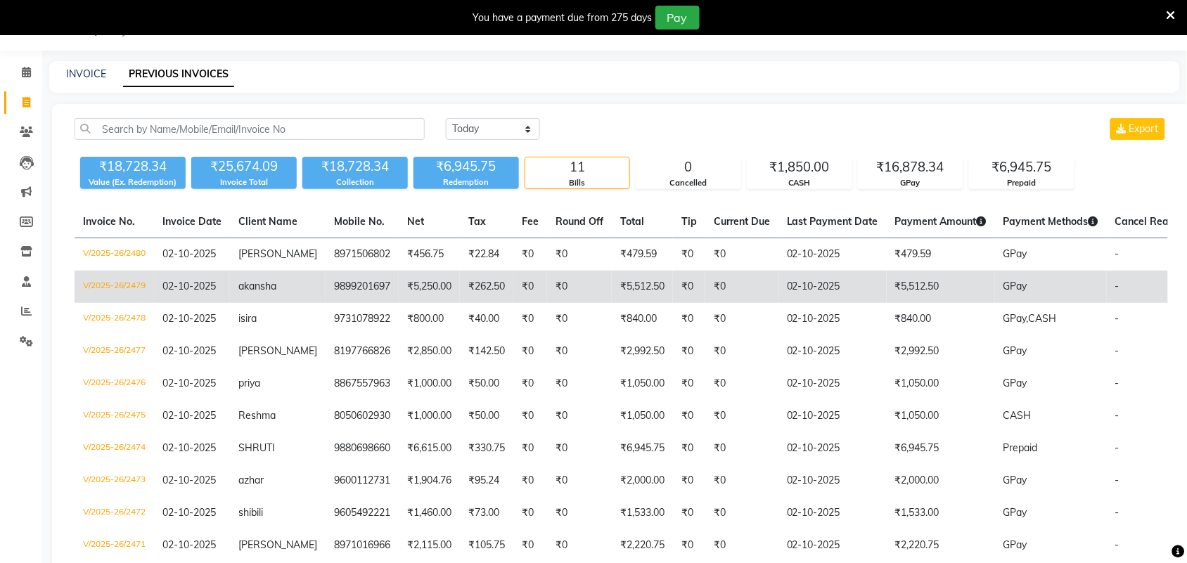
click at [416, 289] on td "₹5,250.00" at bounding box center [429, 287] width 61 height 32
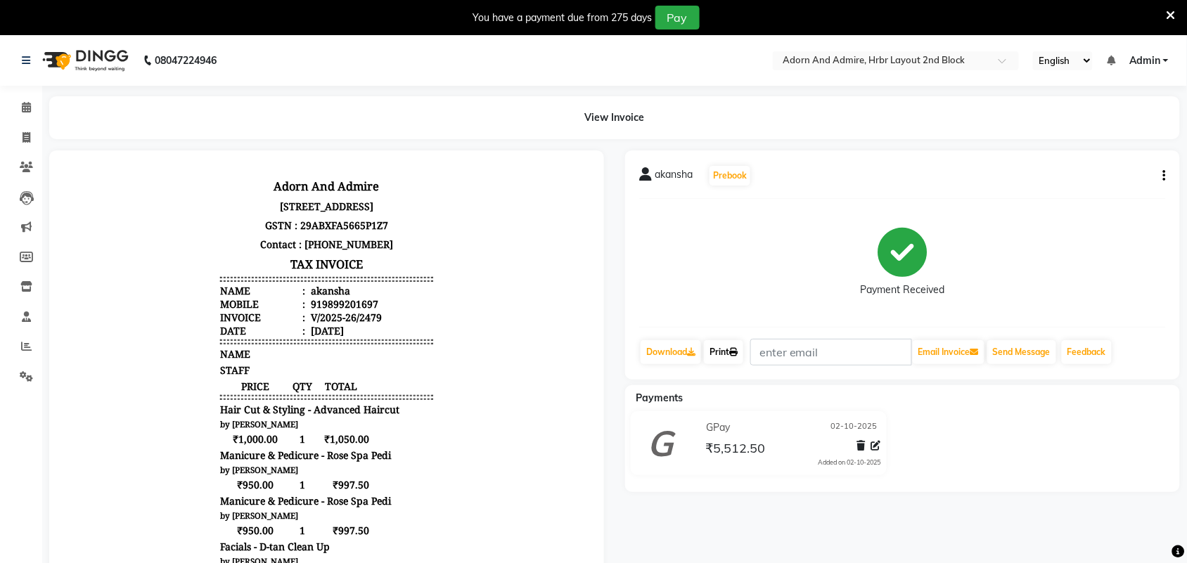
click at [719, 355] on link "Print" at bounding box center [723, 352] width 39 height 24
